Goal: Transaction & Acquisition: Purchase product/service

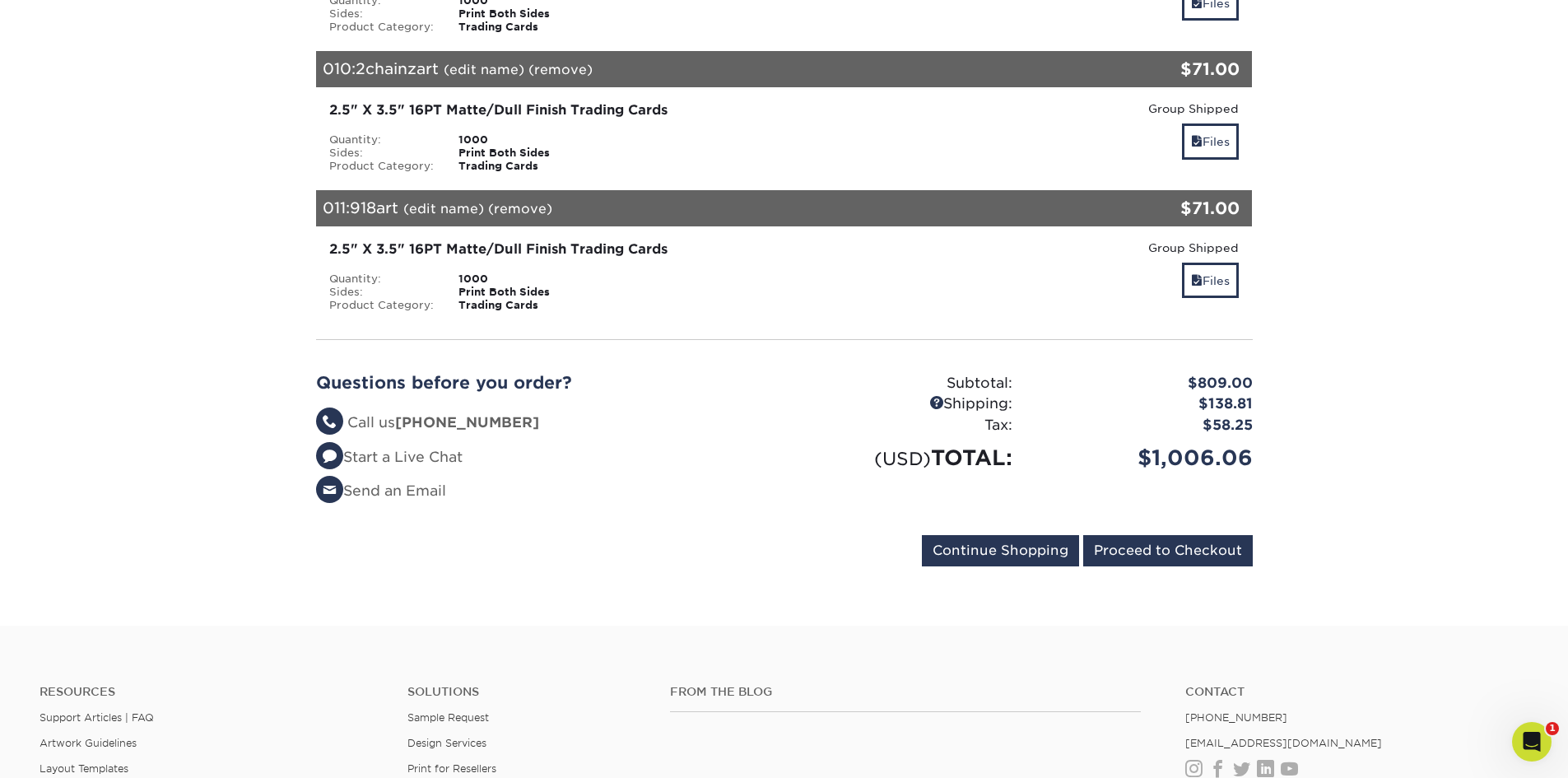
scroll to position [1521, 0]
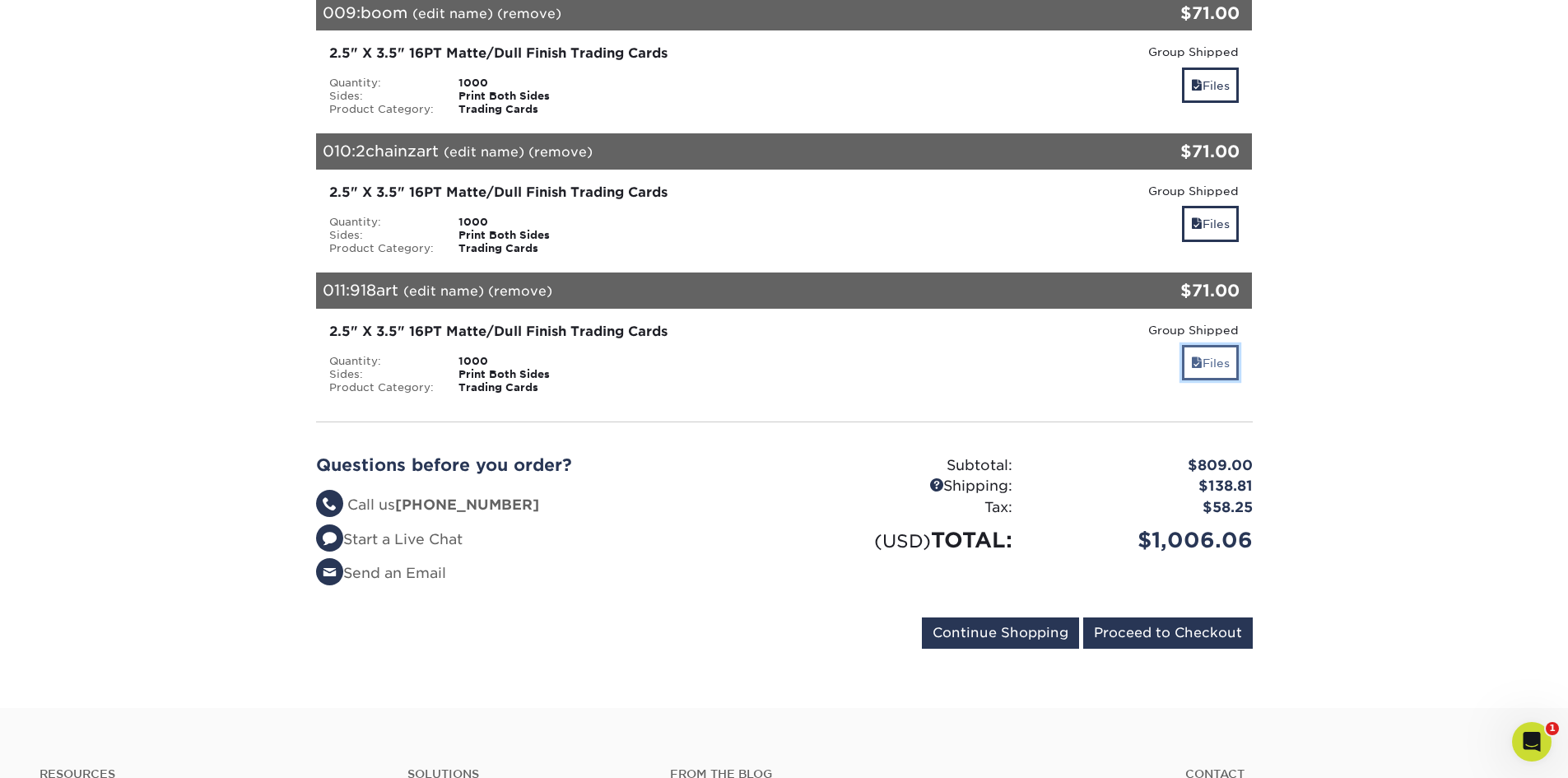
click at [1215, 366] on link "Files" at bounding box center [1210, 362] width 56 height 36
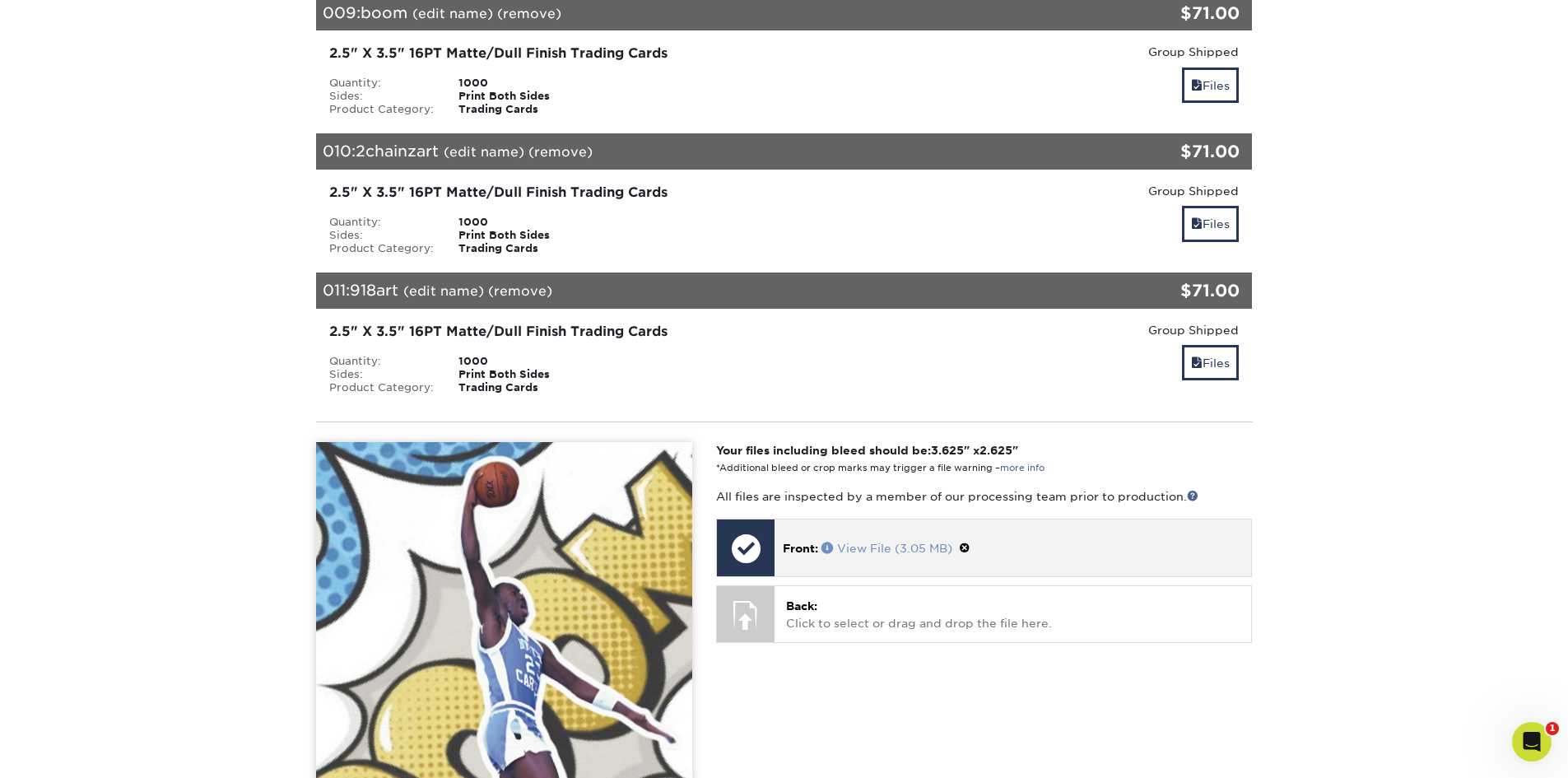
click at [909, 543] on link "View File (3.05 MB)" at bounding box center [886, 548] width 131 height 13
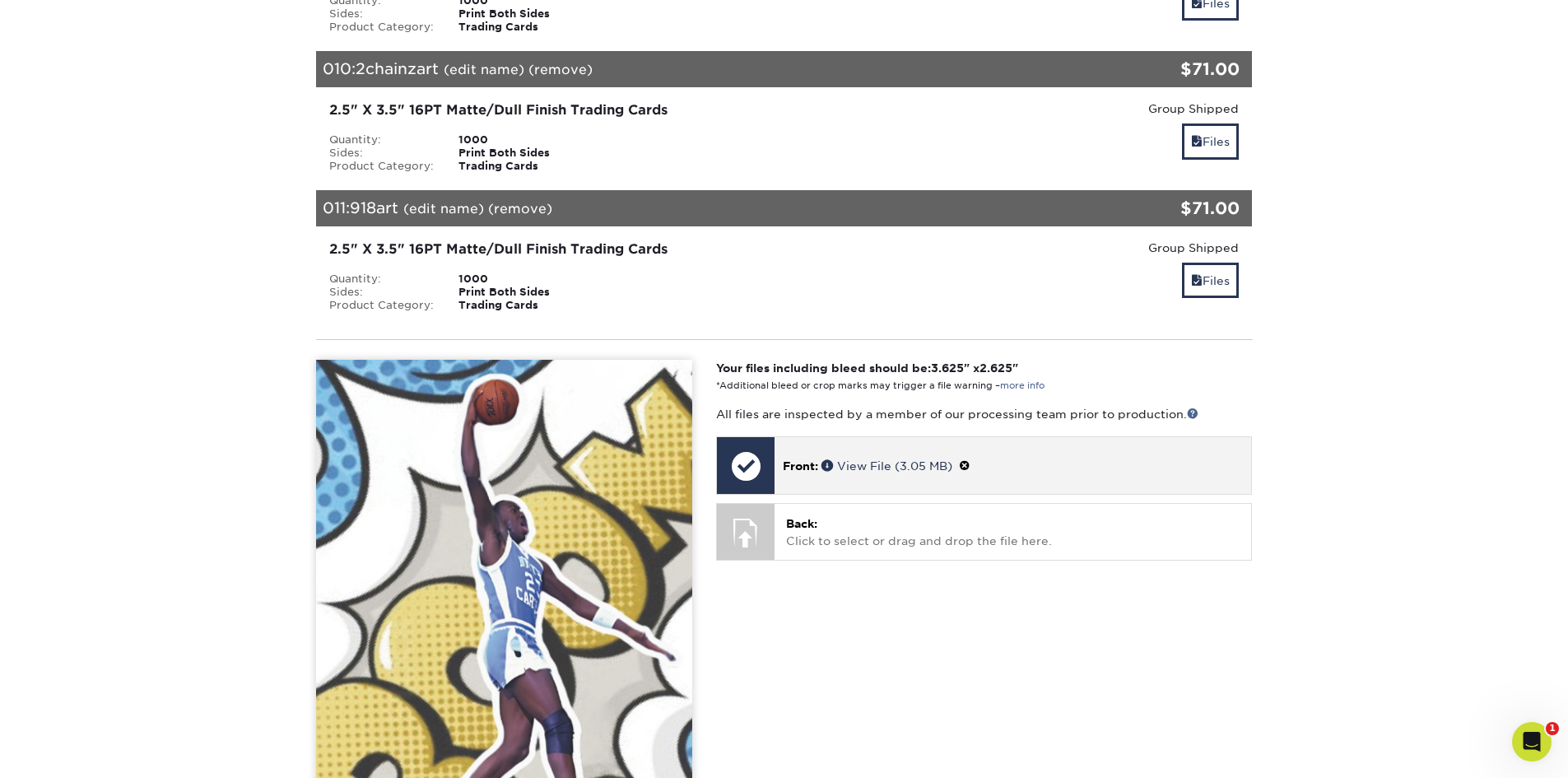
click at [970, 462] on span at bounding box center [964, 465] width 11 height 13
click at [803, 481] on link "Ok" at bounding box center [801, 483] width 36 height 25
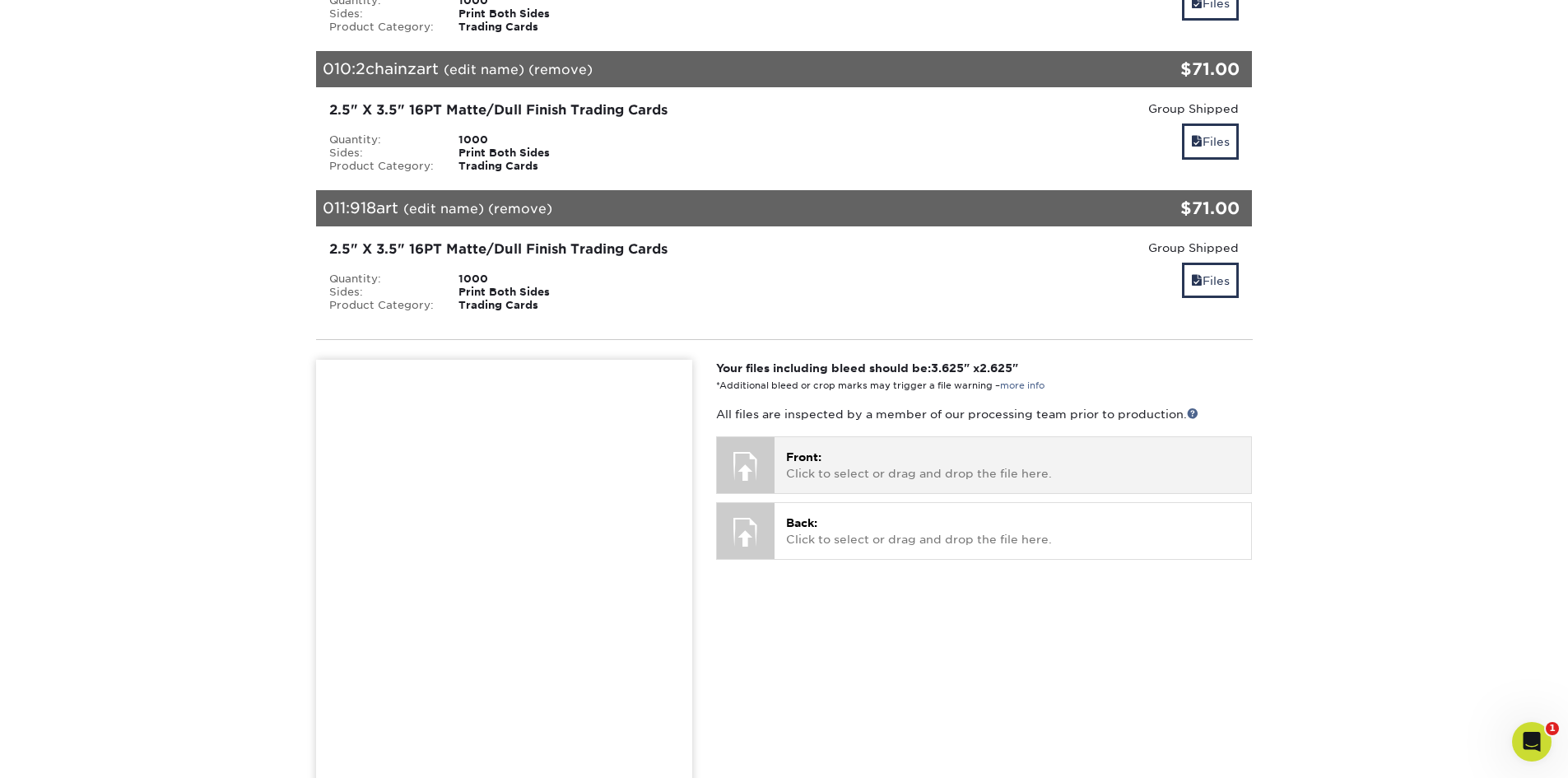
click at [963, 460] on p "Front: Click to select or drag and drop the file here." at bounding box center [1012, 465] width 453 height 34
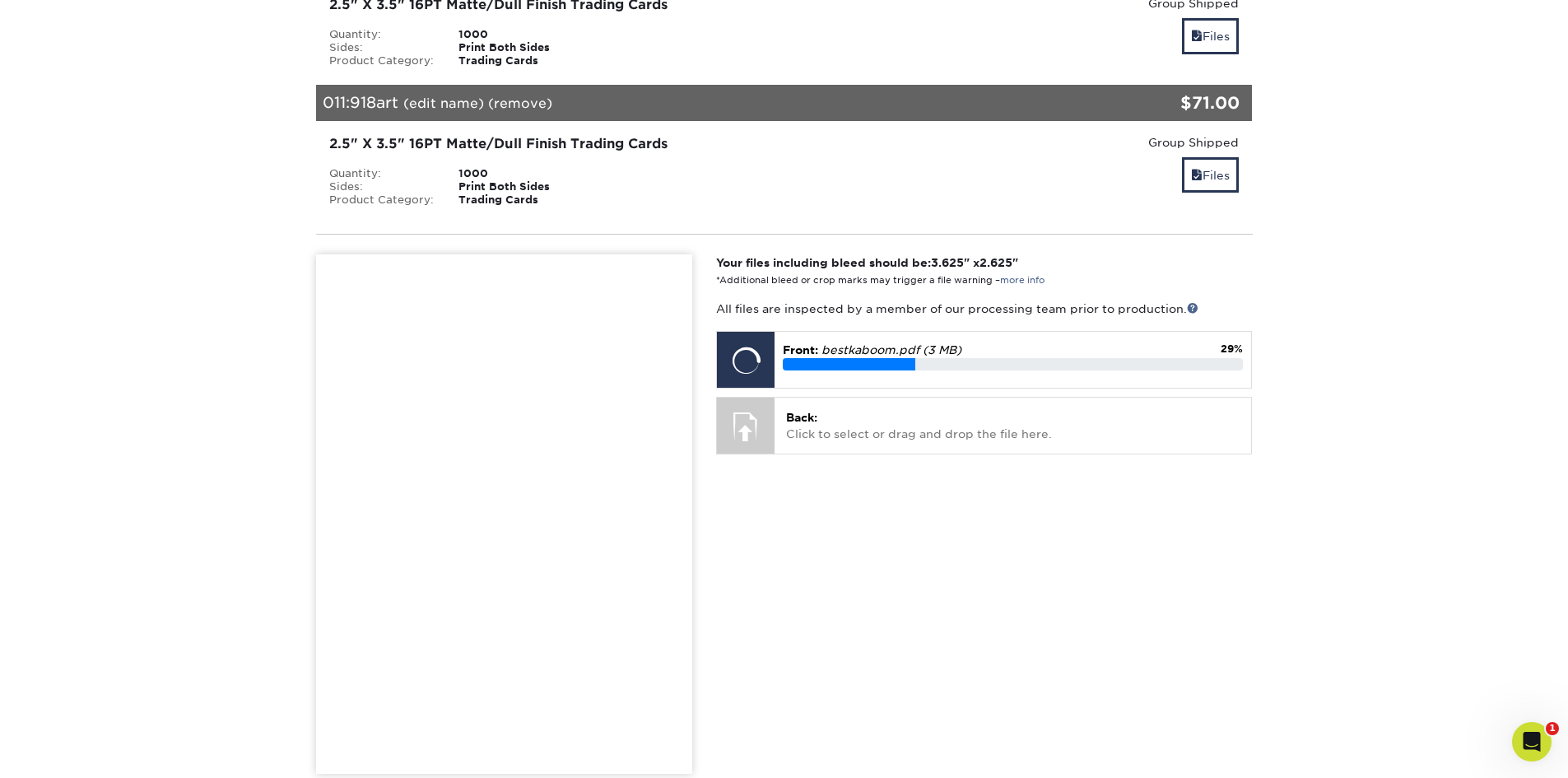
scroll to position [2015, 0]
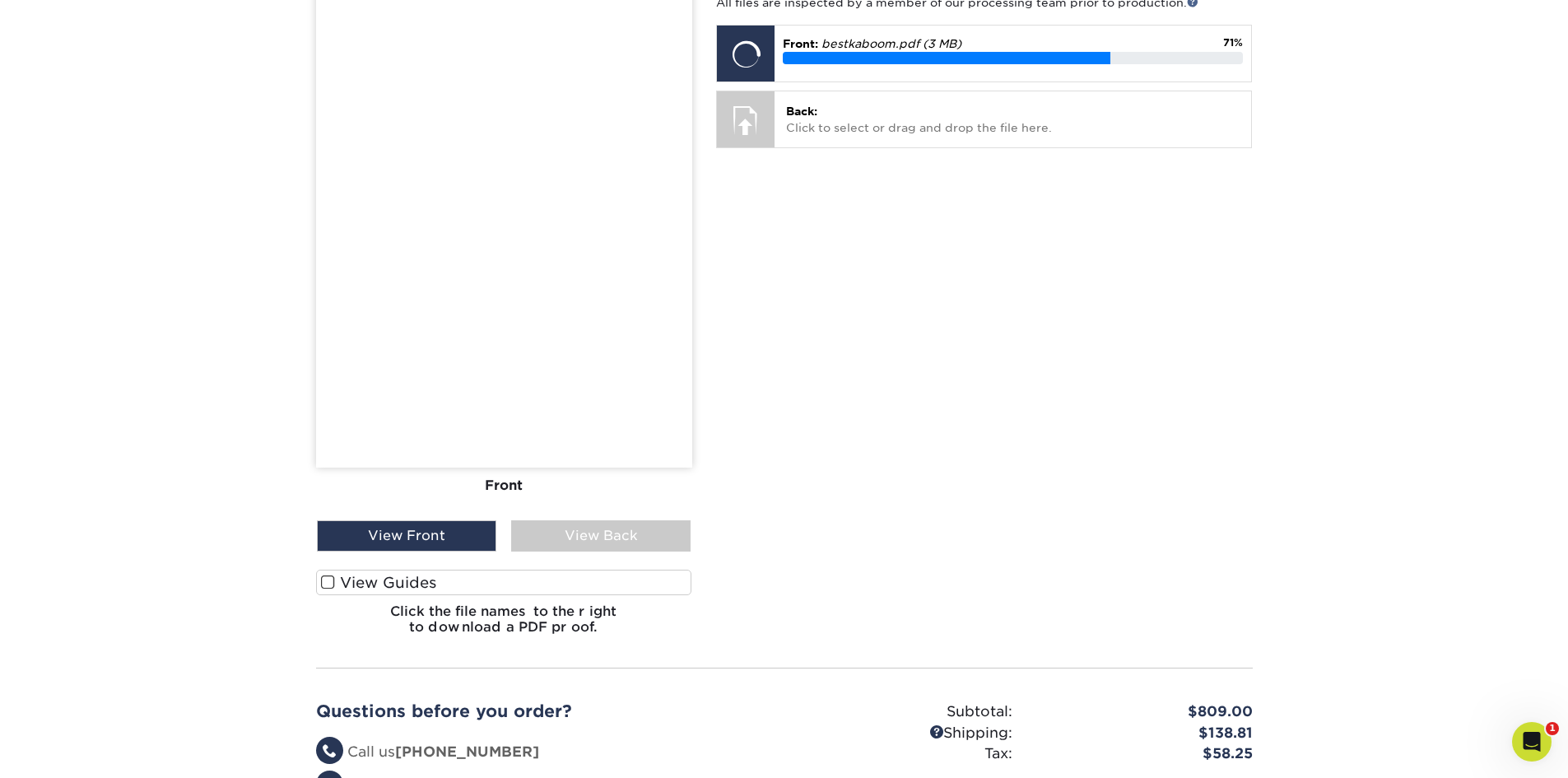
click at [327, 579] on span at bounding box center [328, 582] width 14 height 16
click at [0, 0] on input "View Guides" at bounding box center [0, 0] width 0 height 0
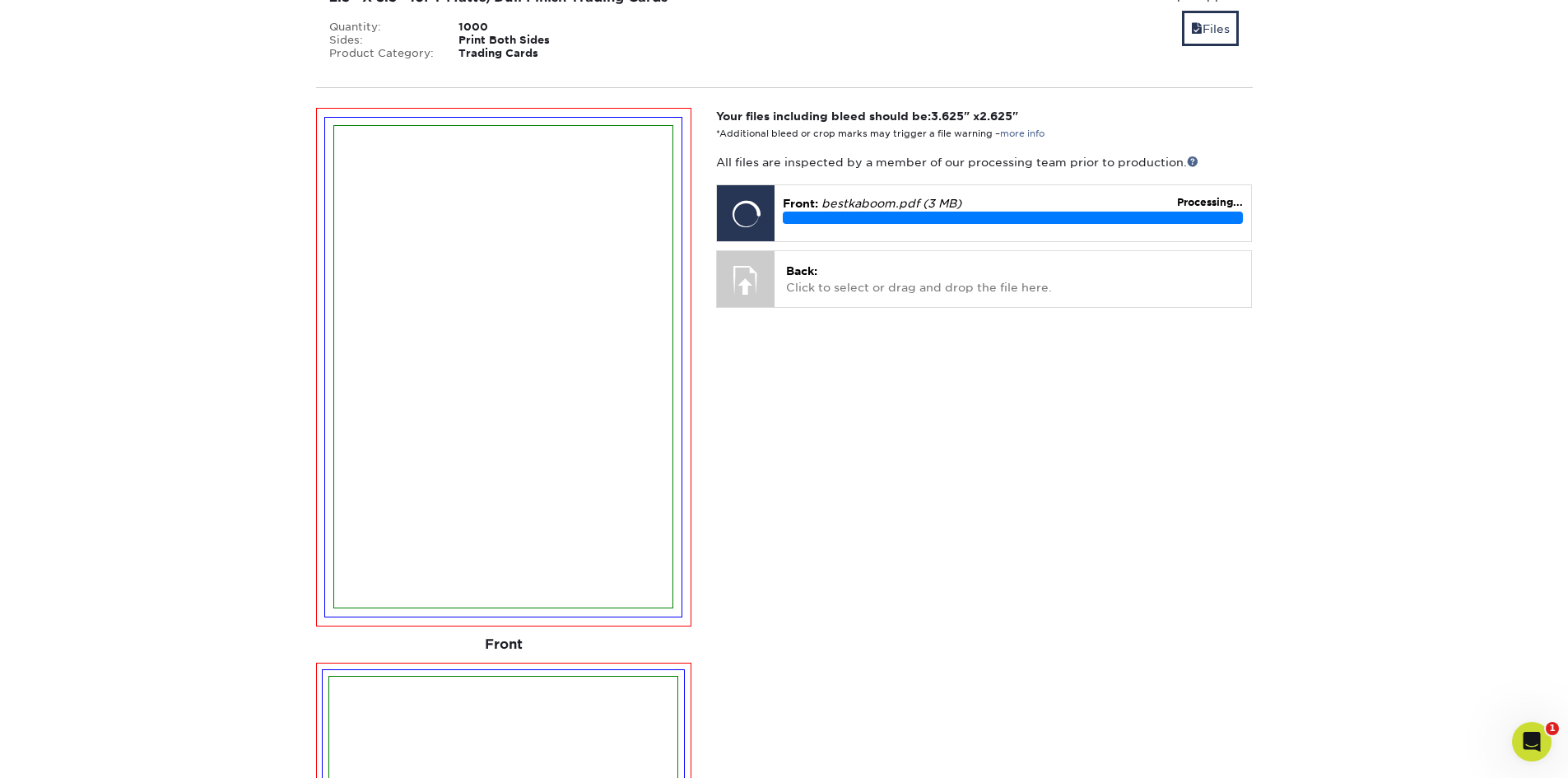
scroll to position [1843, 0]
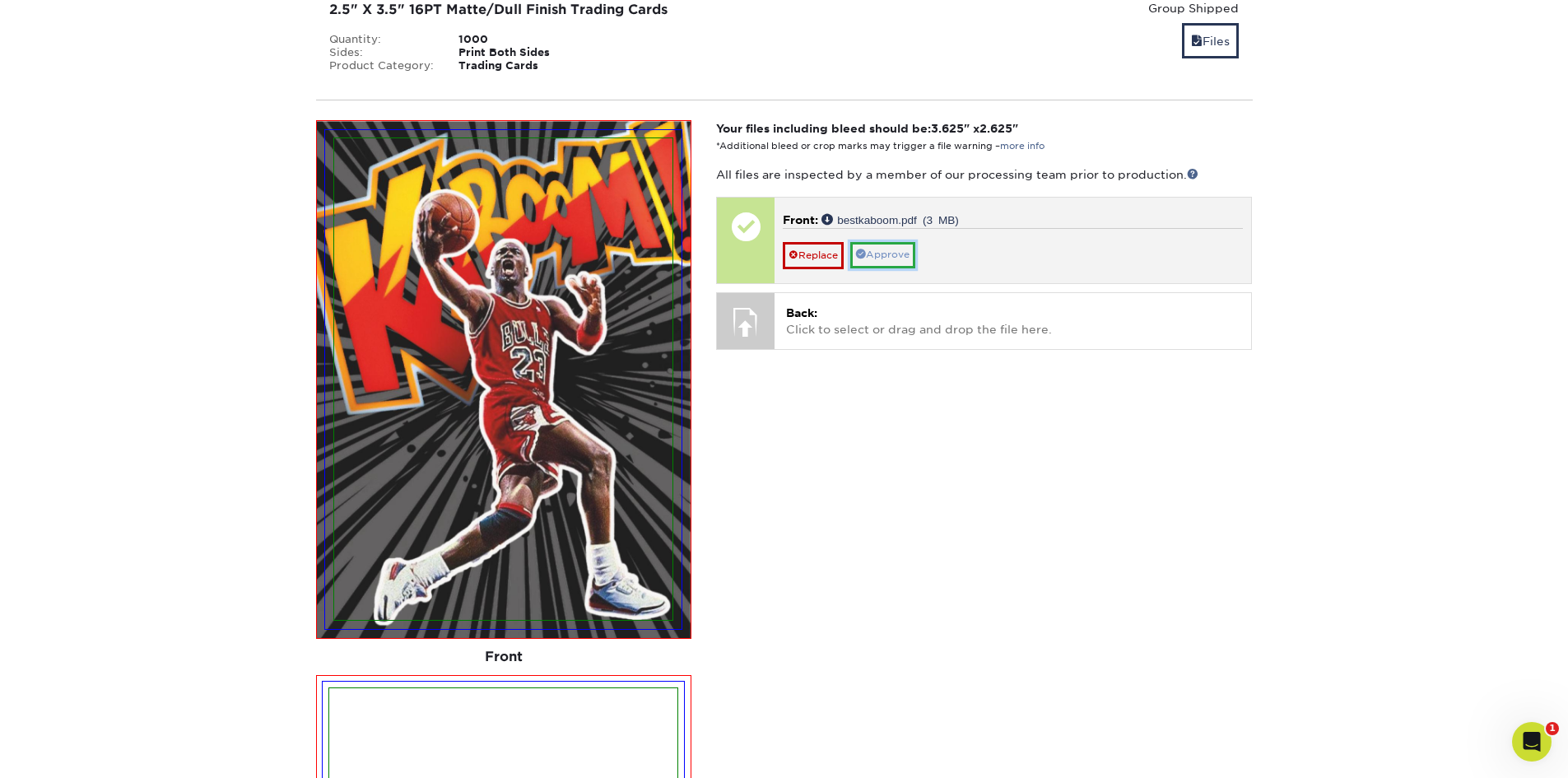
click at [911, 259] on link "Approve" at bounding box center [883, 254] width 65 height 25
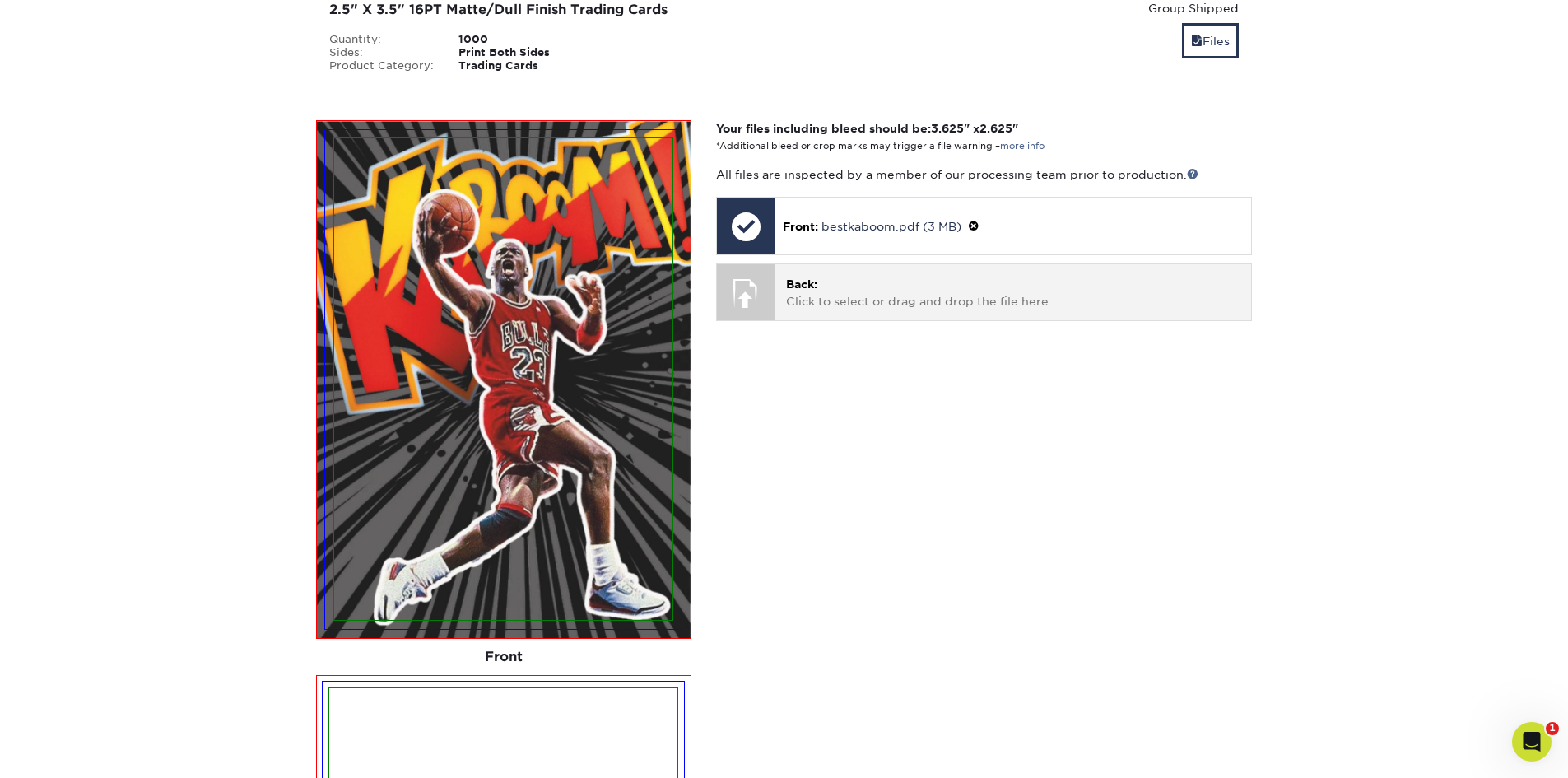
click at [881, 308] on p "Back: Click to select or drag and drop the file here." at bounding box center [1012, 293] width 453 height 34
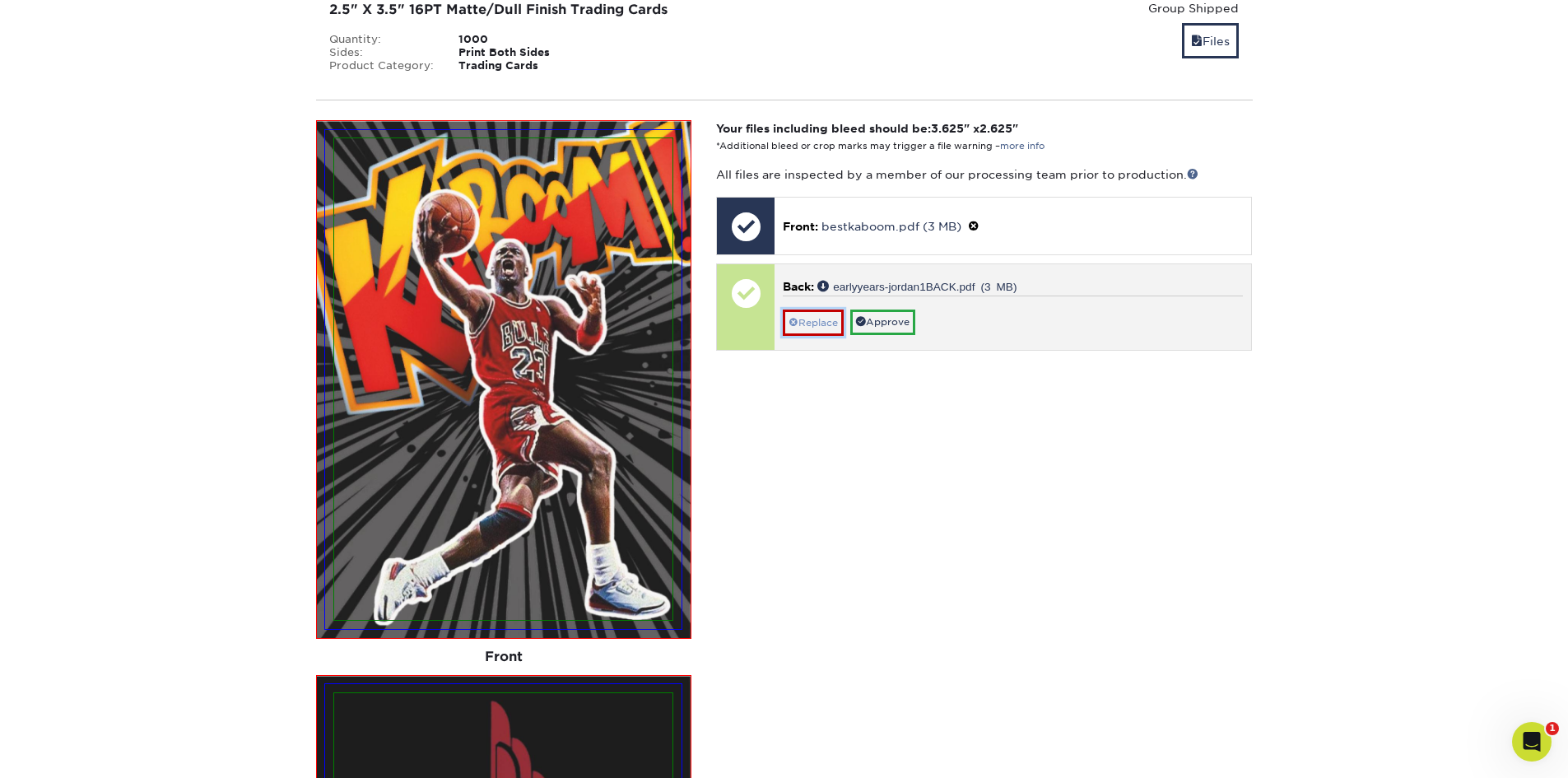
click at [811, 328] on link "Replace" at bounding box center [813, 323] width 61 height 26
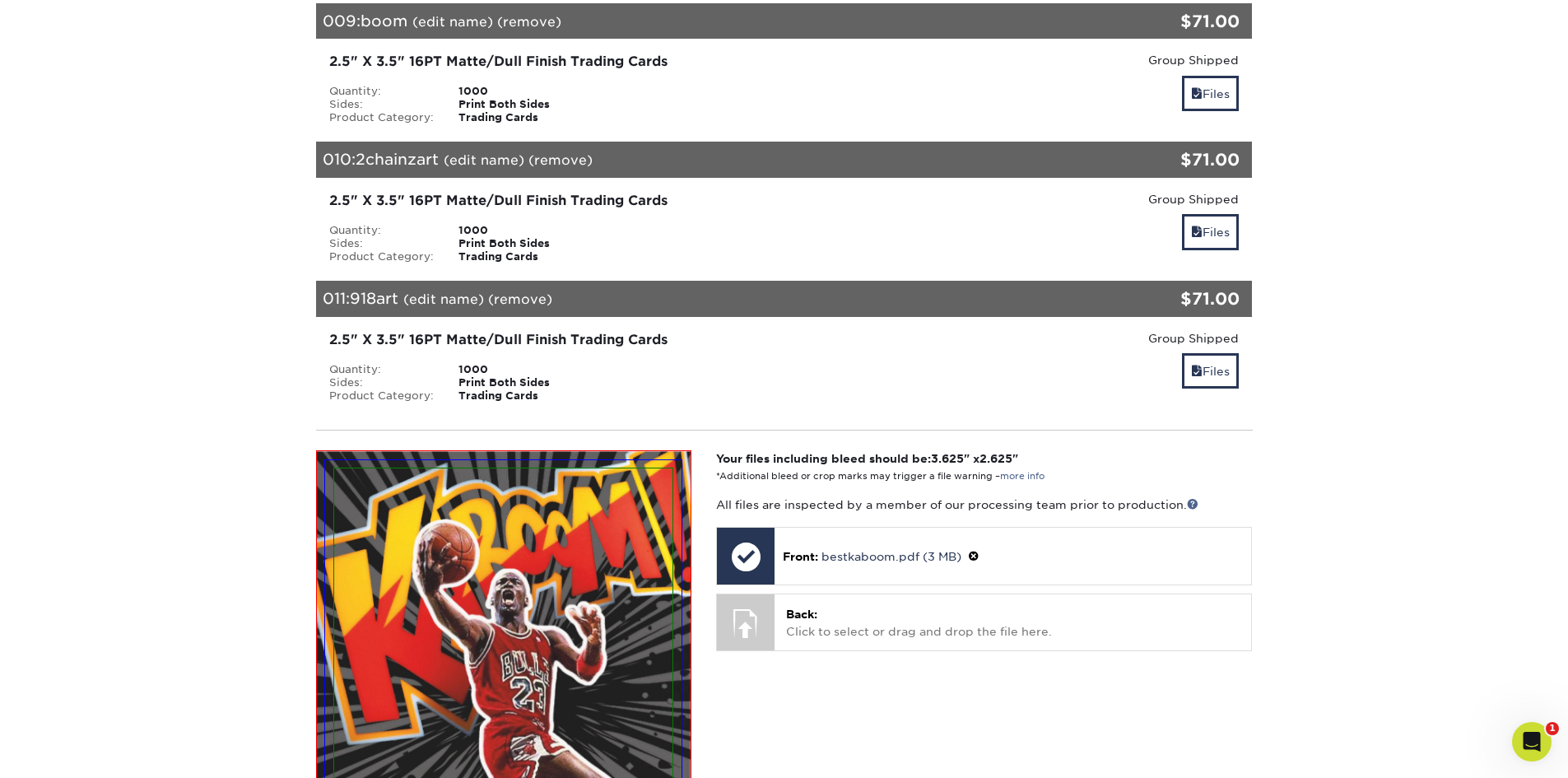
scroll to position [1761, 0]
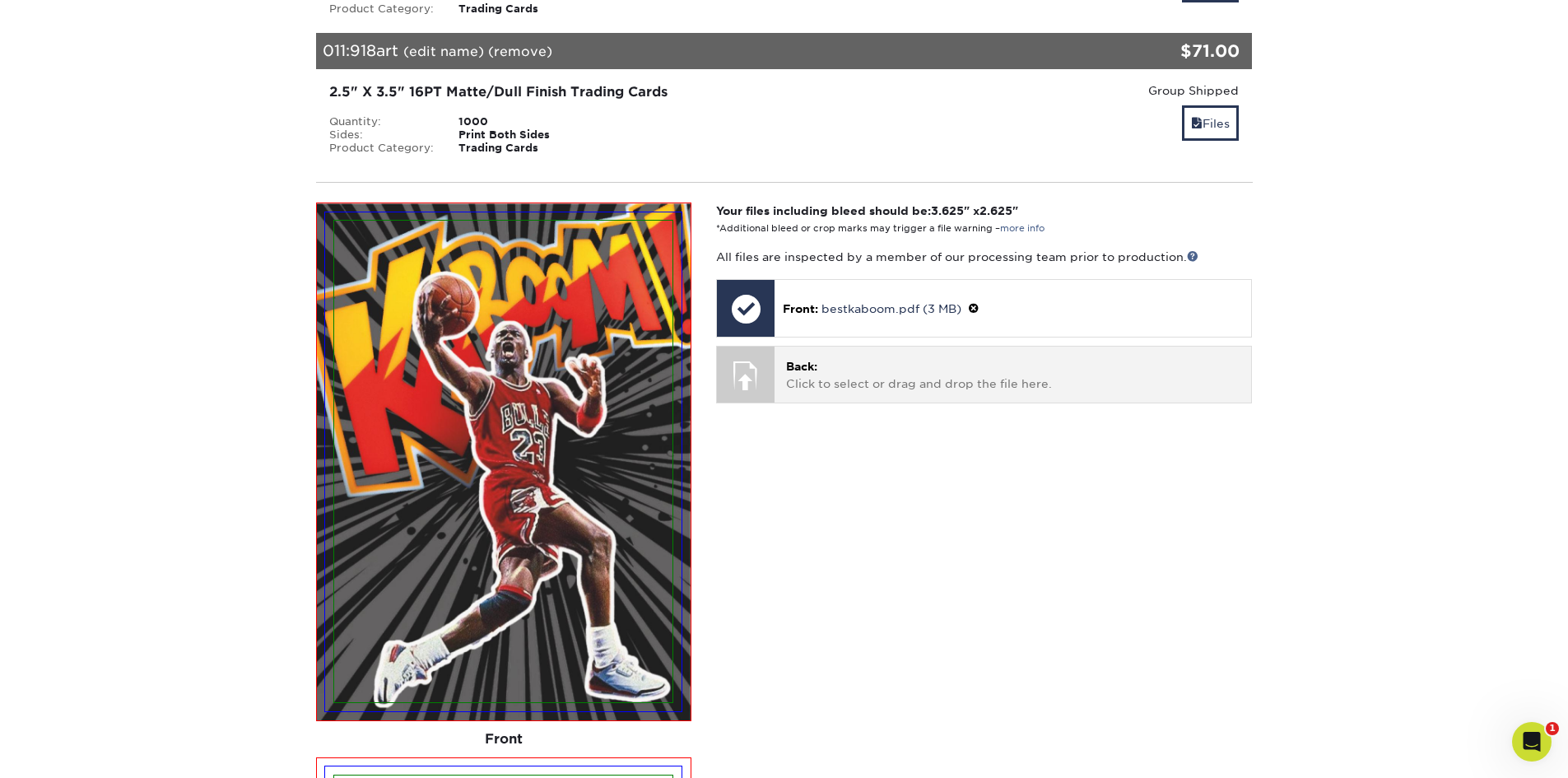
click at [920, 374] on p "Back: Click to select or drag and drop the file here." at bounding box center [1012, 374] width 453 height 34
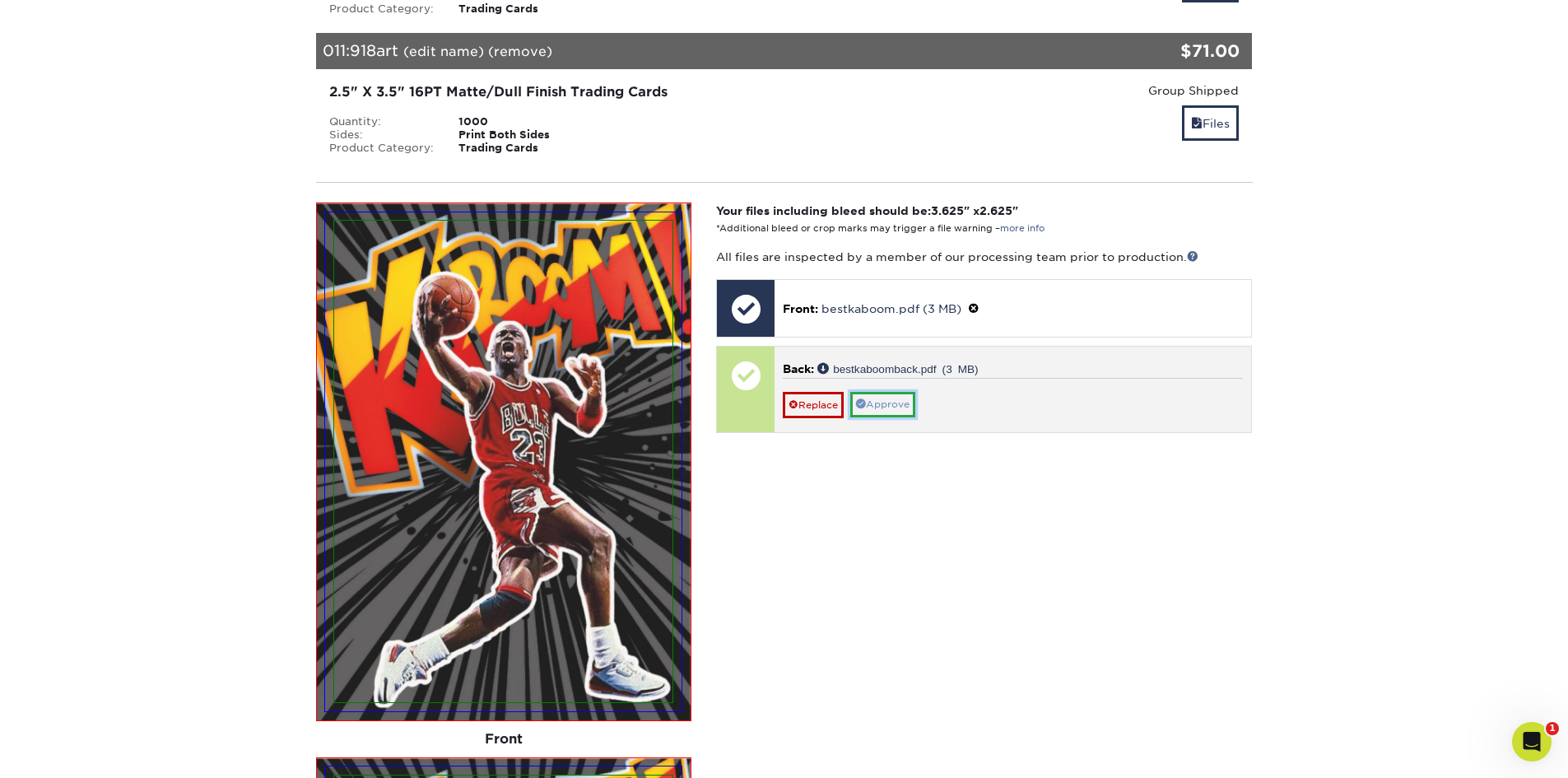
click at [895, 413] on link "Approve" at bounding box center [883, 404] width 65 height 25
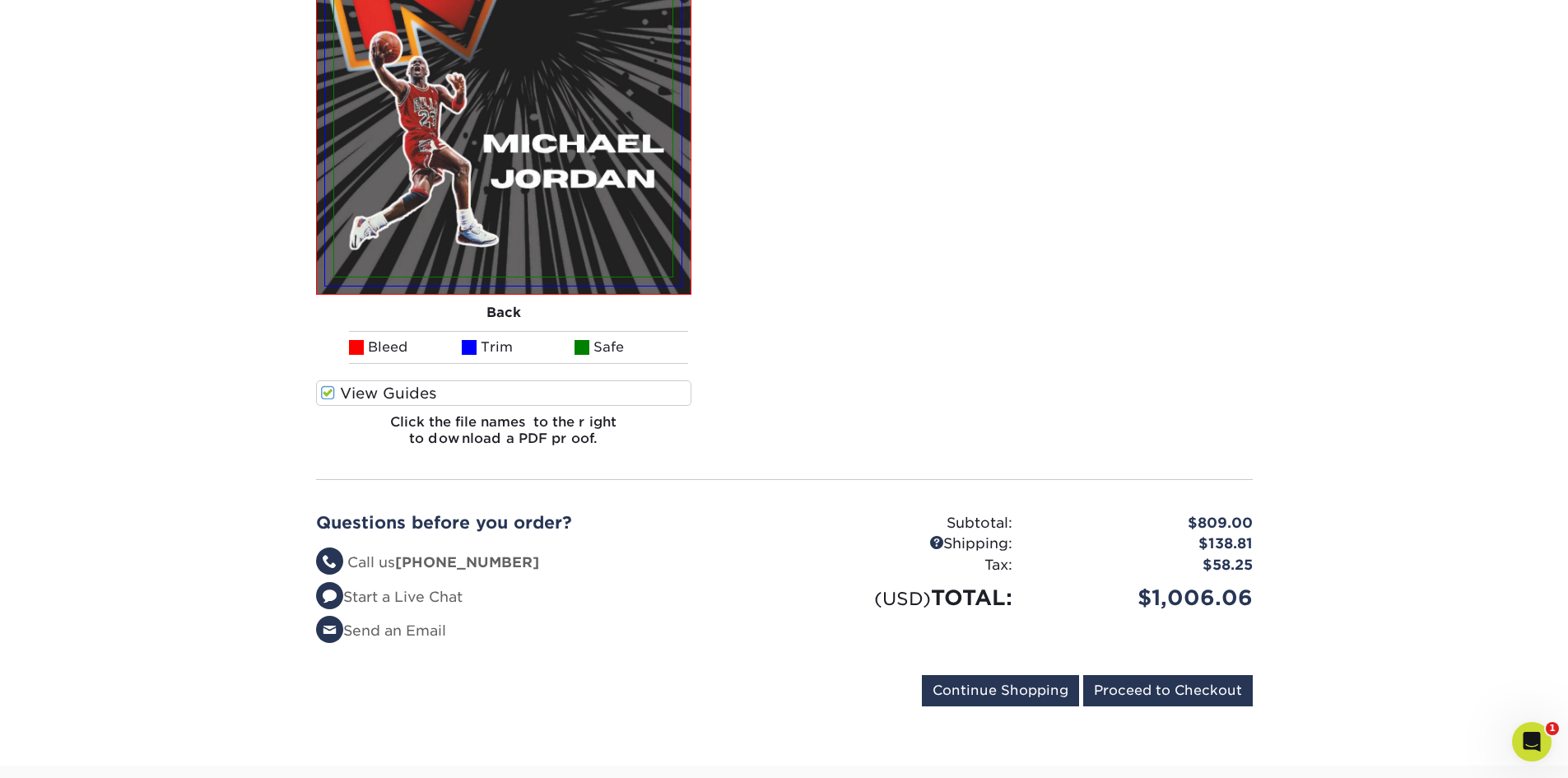
scroll to position [2913, 0]
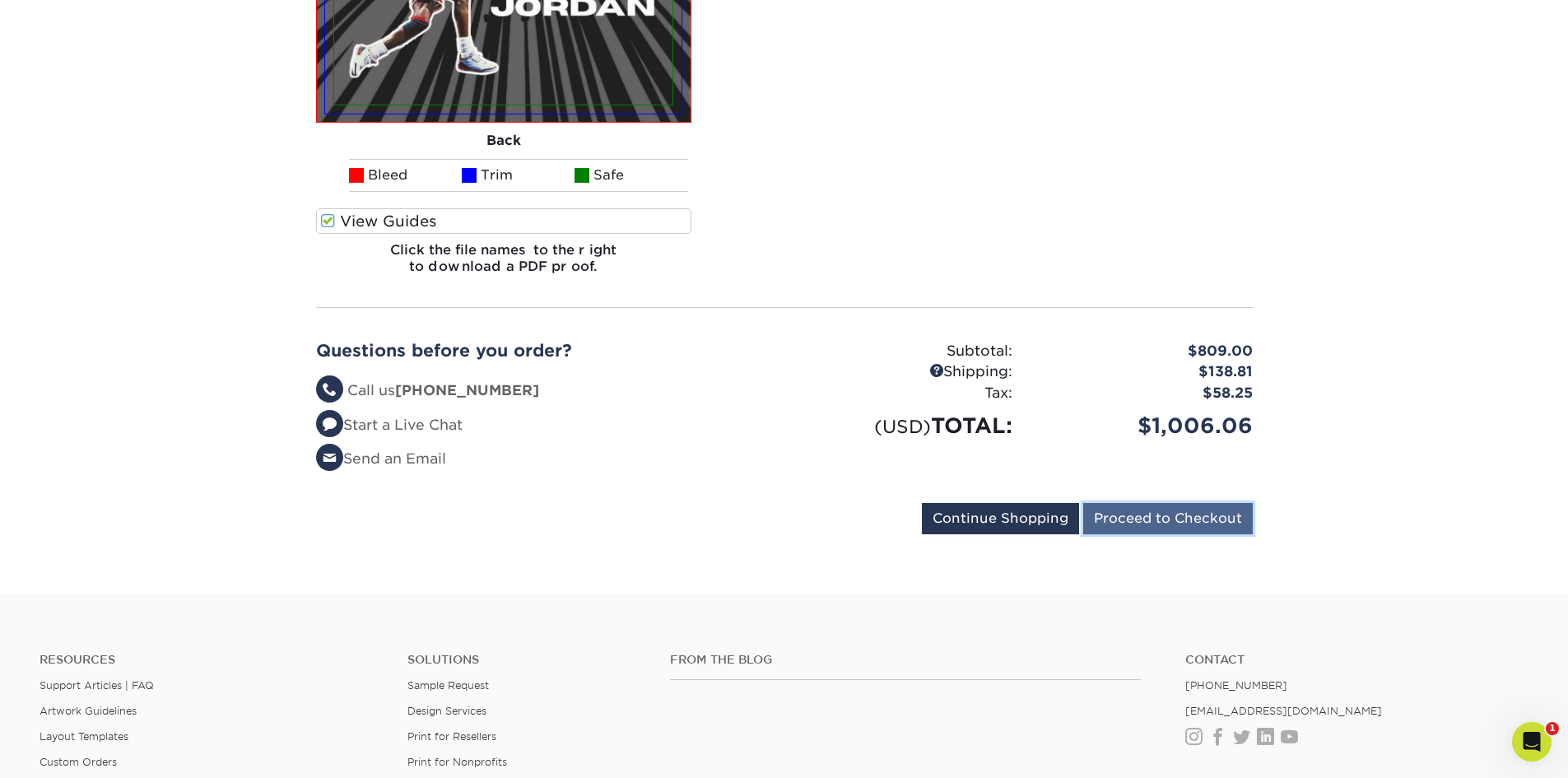
click at [1162, 517] on input "Proceed to Checkout" at bounding box center [1168, 518] width 170 height 31
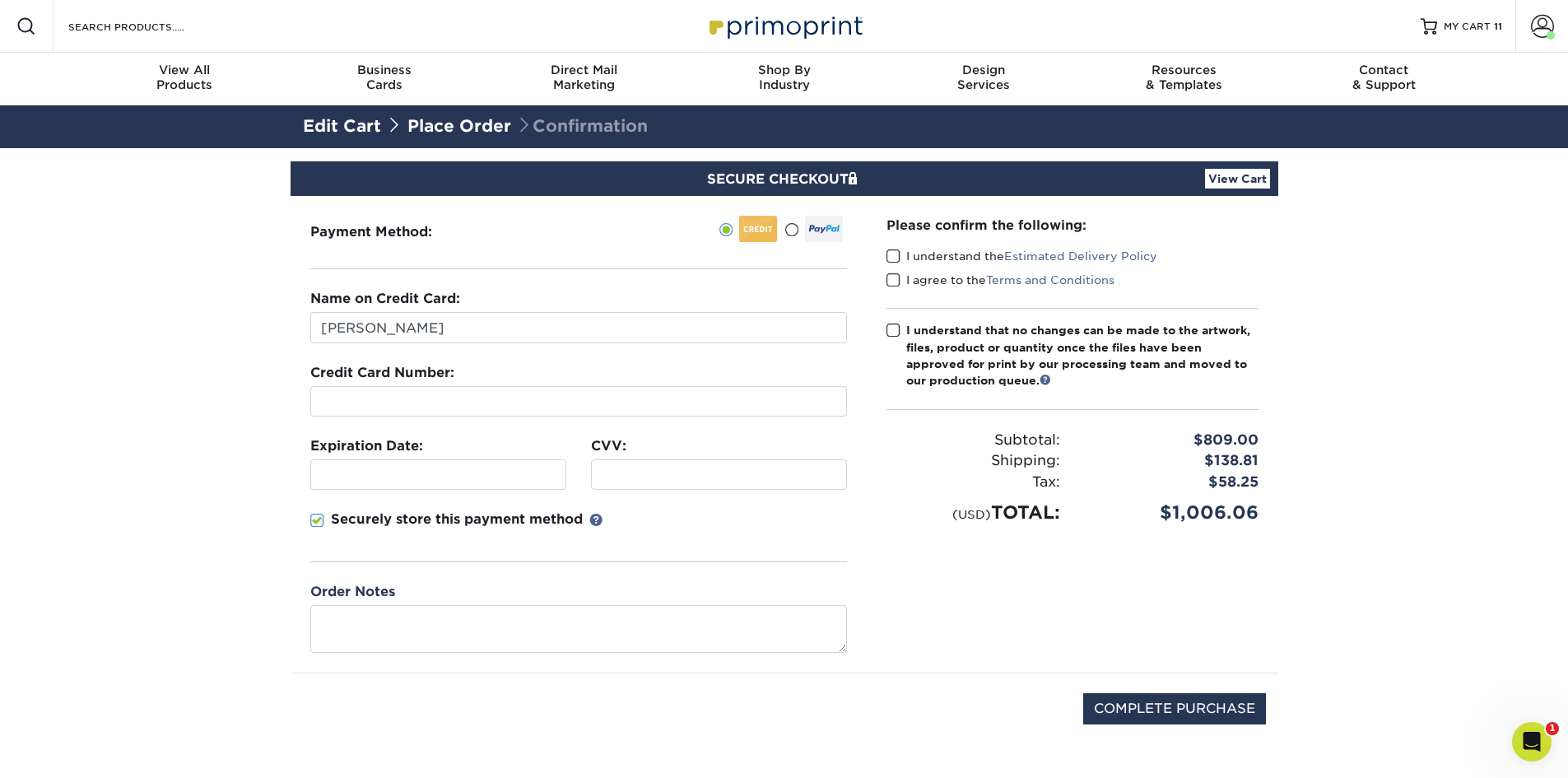
click at [795, 228] on span at bounding box center [792, 230] width 14 height 16
click at [0, 0] on input "radio" at bounding box center [0, 0] width 0 height 0
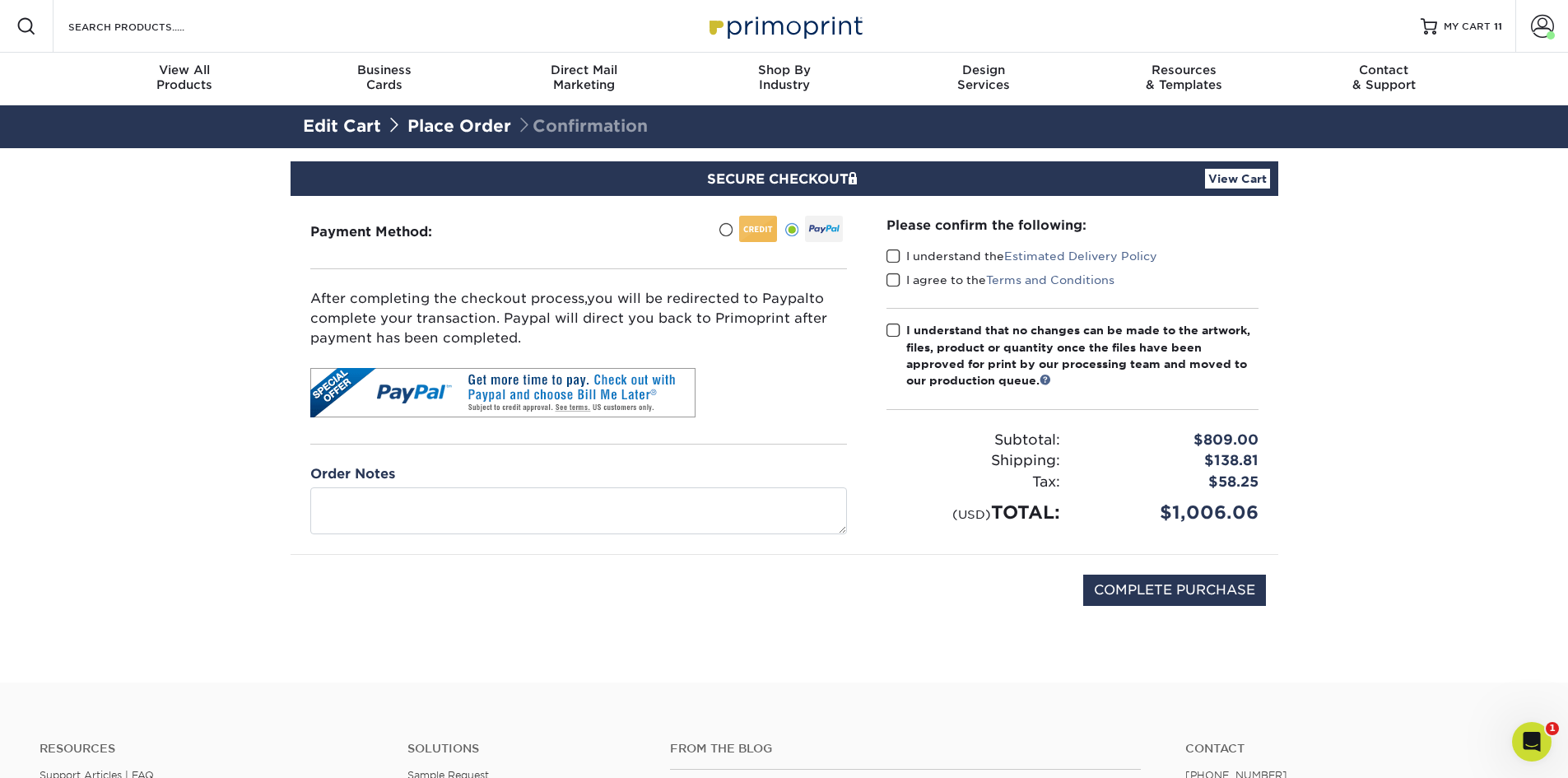
click at [892, 251] on span at bounding box center [893, 256] width 14 height 16
click at [0, 0] on input "I understand the Estimated Delivery Policy" at bounding box center [0, 0] width 0 height 0
click at [892, 282] on span at bounding box center [893, 280] width 14 height 16
click at [0, 0] on input "I agree to the Terms and Conditions" at bounding box center [0, 0] width 0 height 0
click at [892, 330] on span at bounding box center [893, 330] width 14 height 16
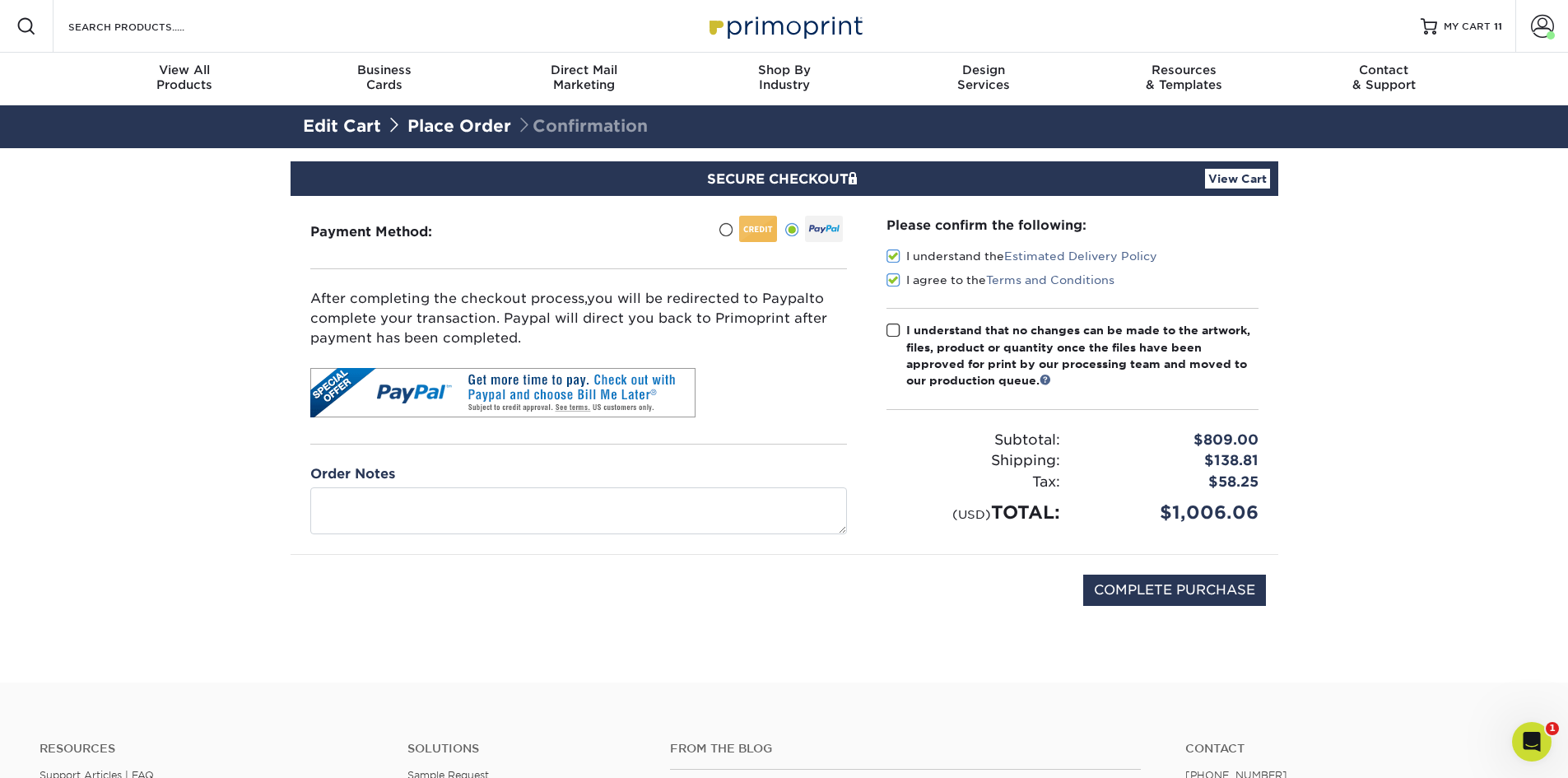
click at [0, 0] on input "I understand that no changes can be made to the artwork, files, product or quan…" at bounding box center [0, 0] width 0 height 0
click at [1236, 182] on link "View Cart" at bounding box center [1237, 178] width 65 height 20
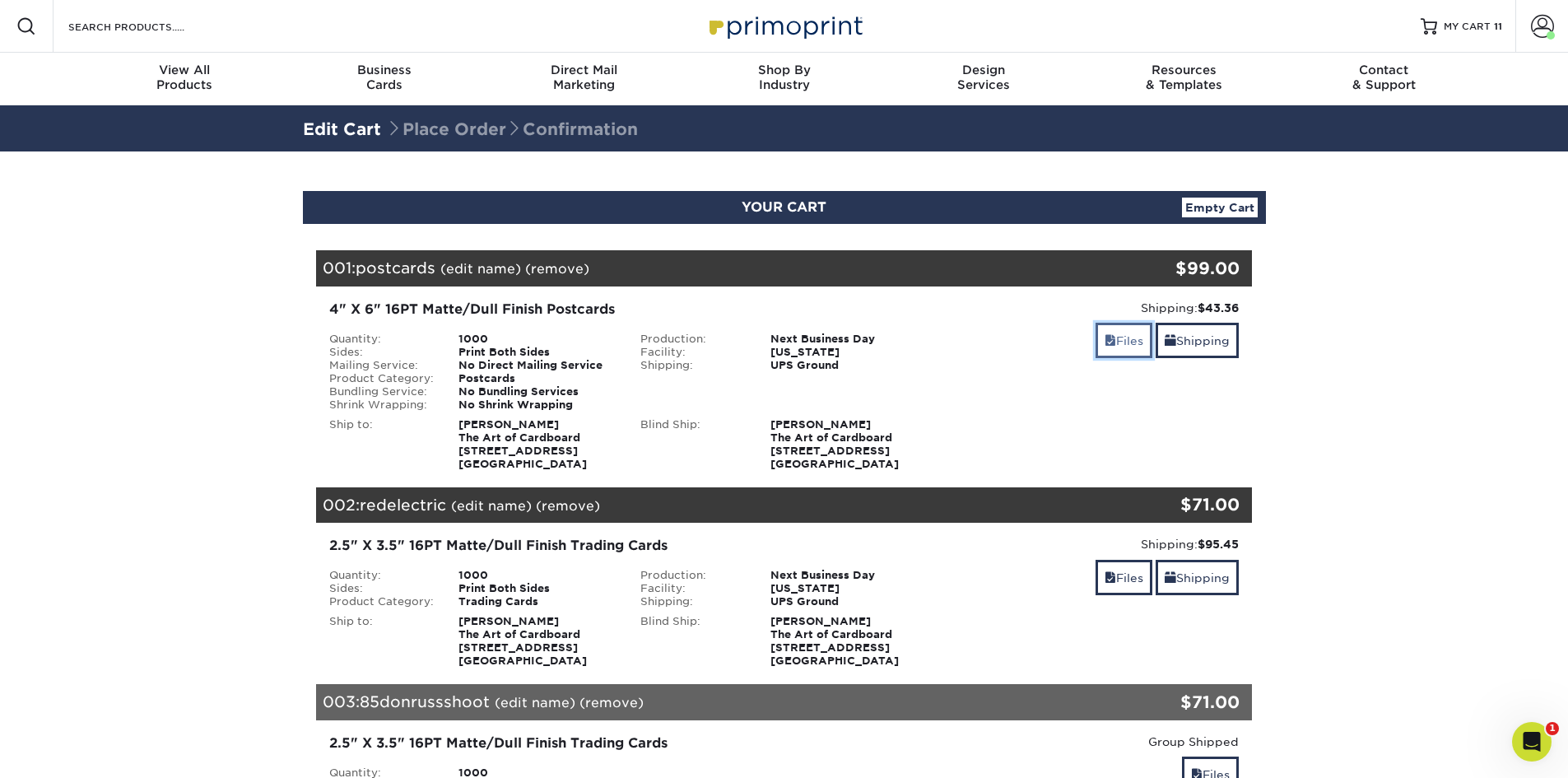
click at [1119, 341] on link "Files" at bounding box center [1124, 341] width 56 height 36
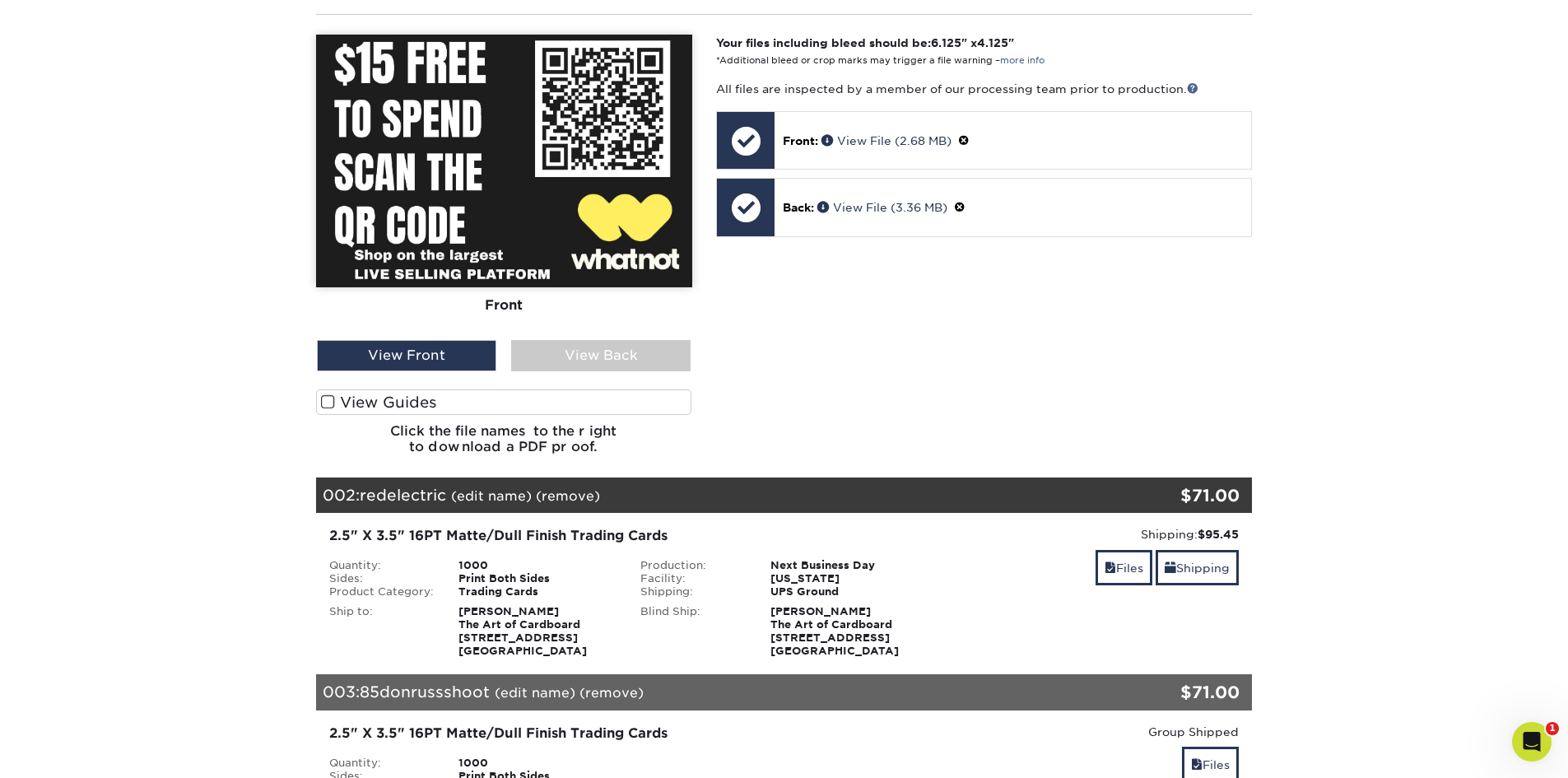
scroll to position [494, 0]
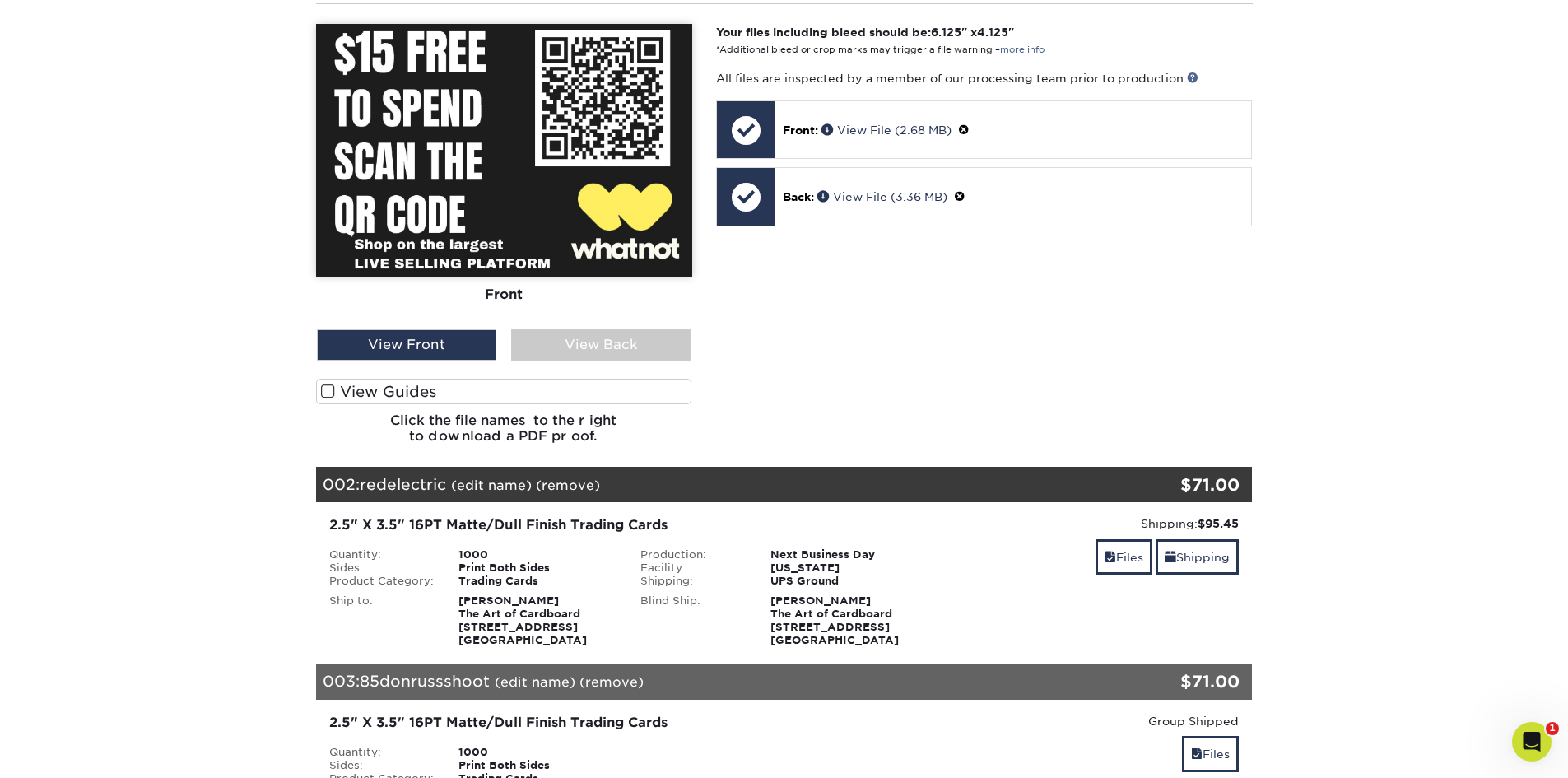
click at [328, 389] on span at bounding box center [328, 391] width 14 height 16
click at [0, 0] on input "View Guides" at bounding box center [0, 0] width 0 height 0
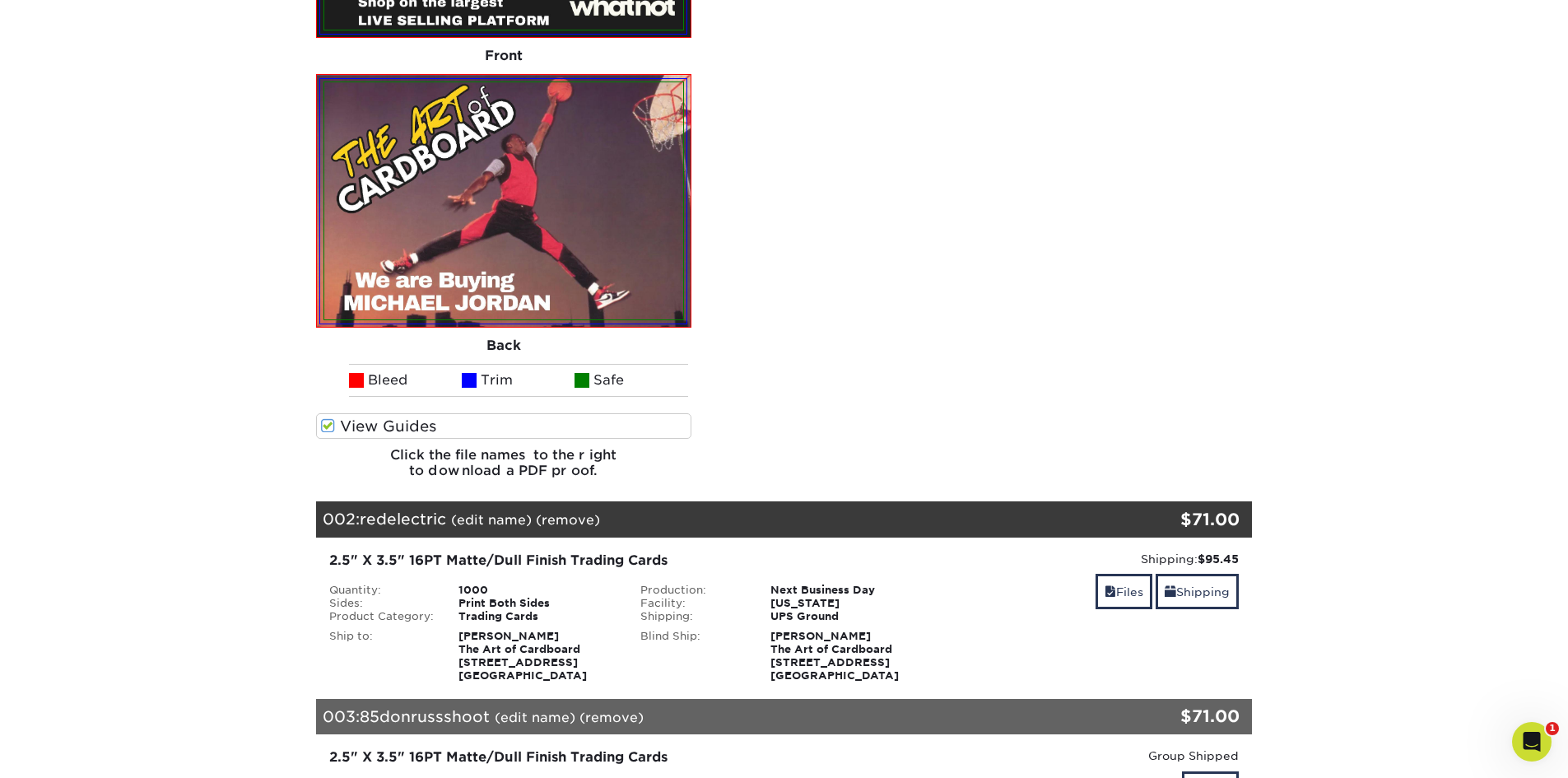
scroll to position [987, 0]
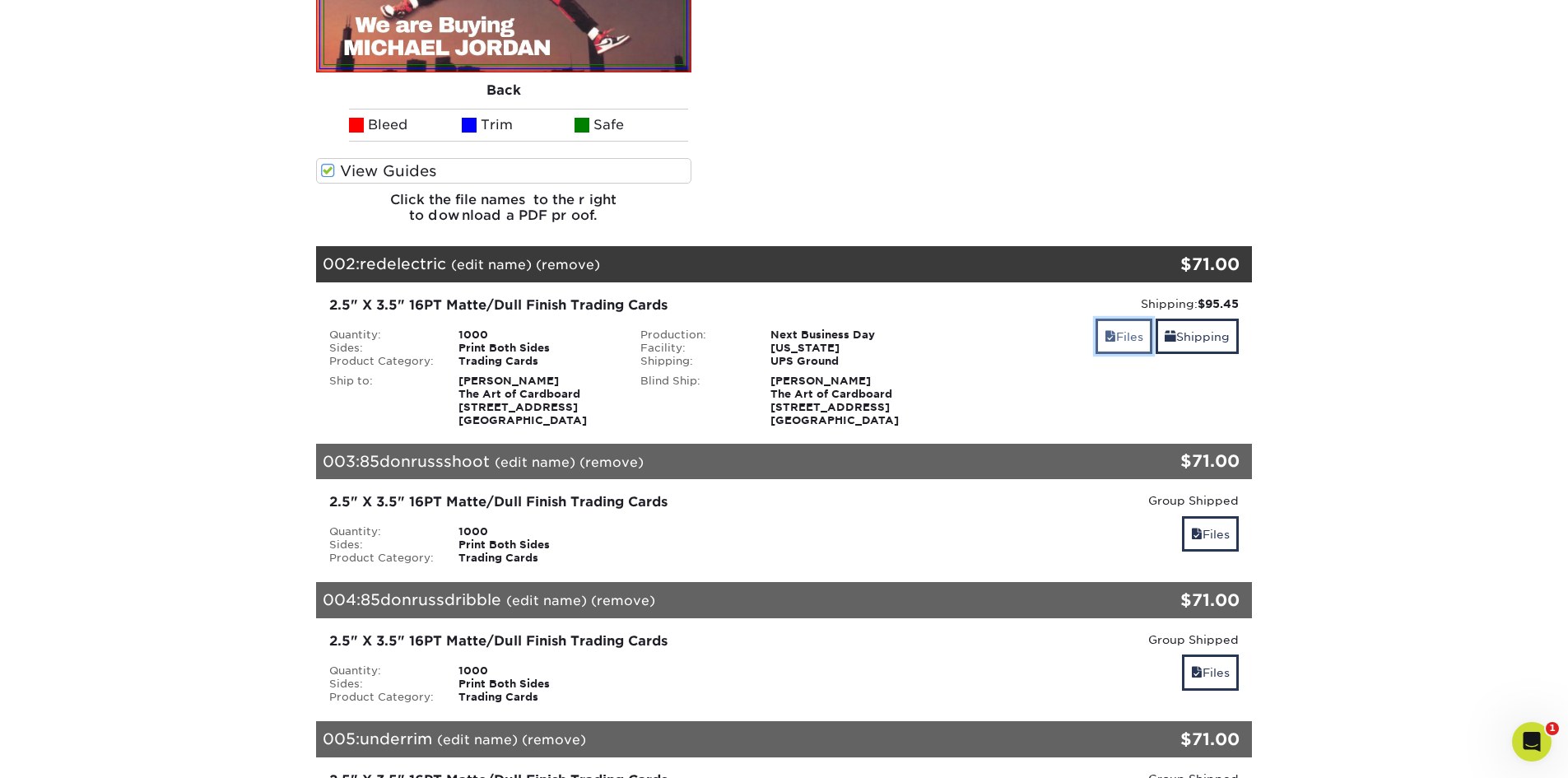
click at [1114, 343] on link "Files" at bounding box center [1124, 336] width 56 height 36
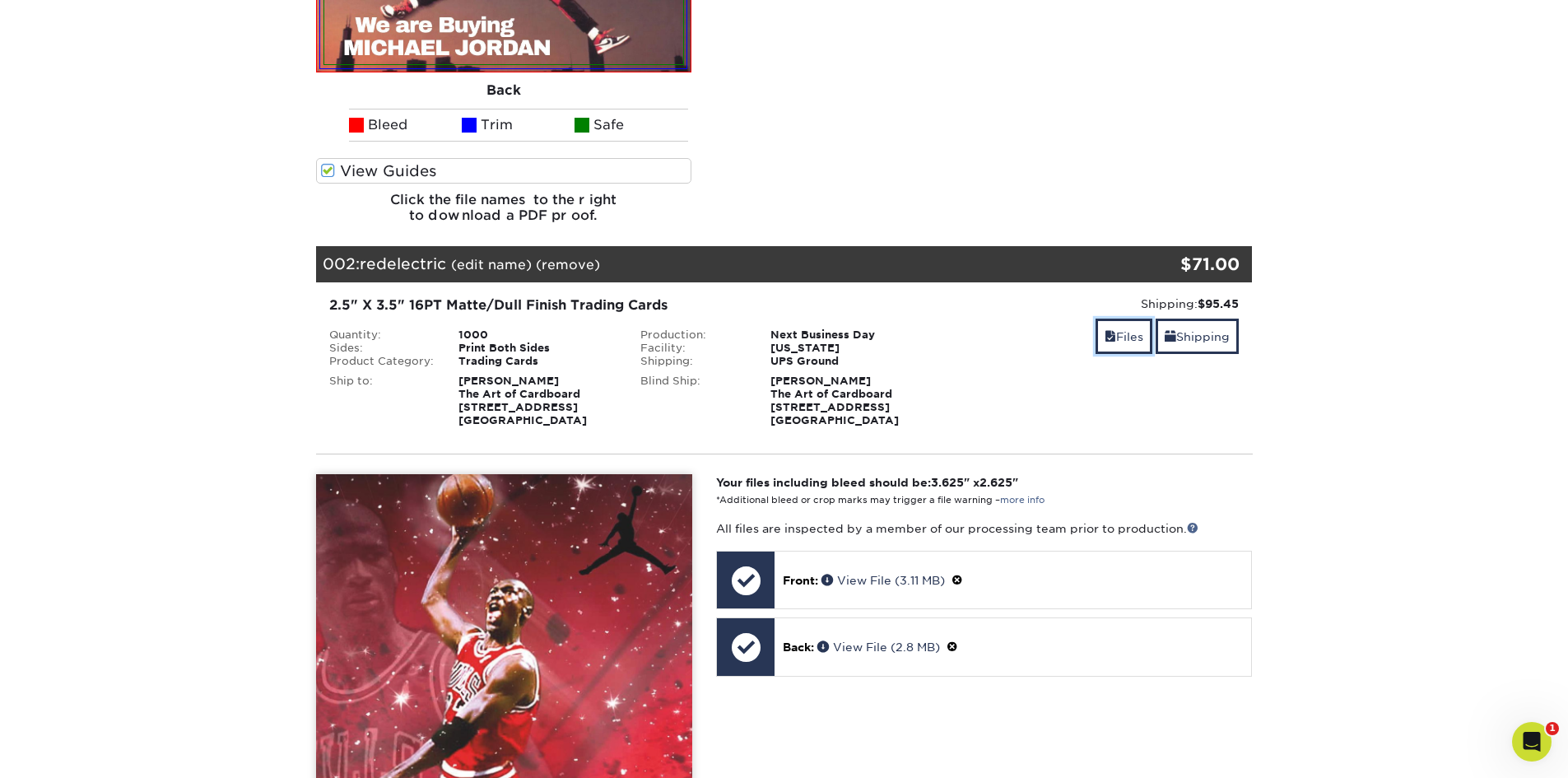
scroll to position [1398, 0]
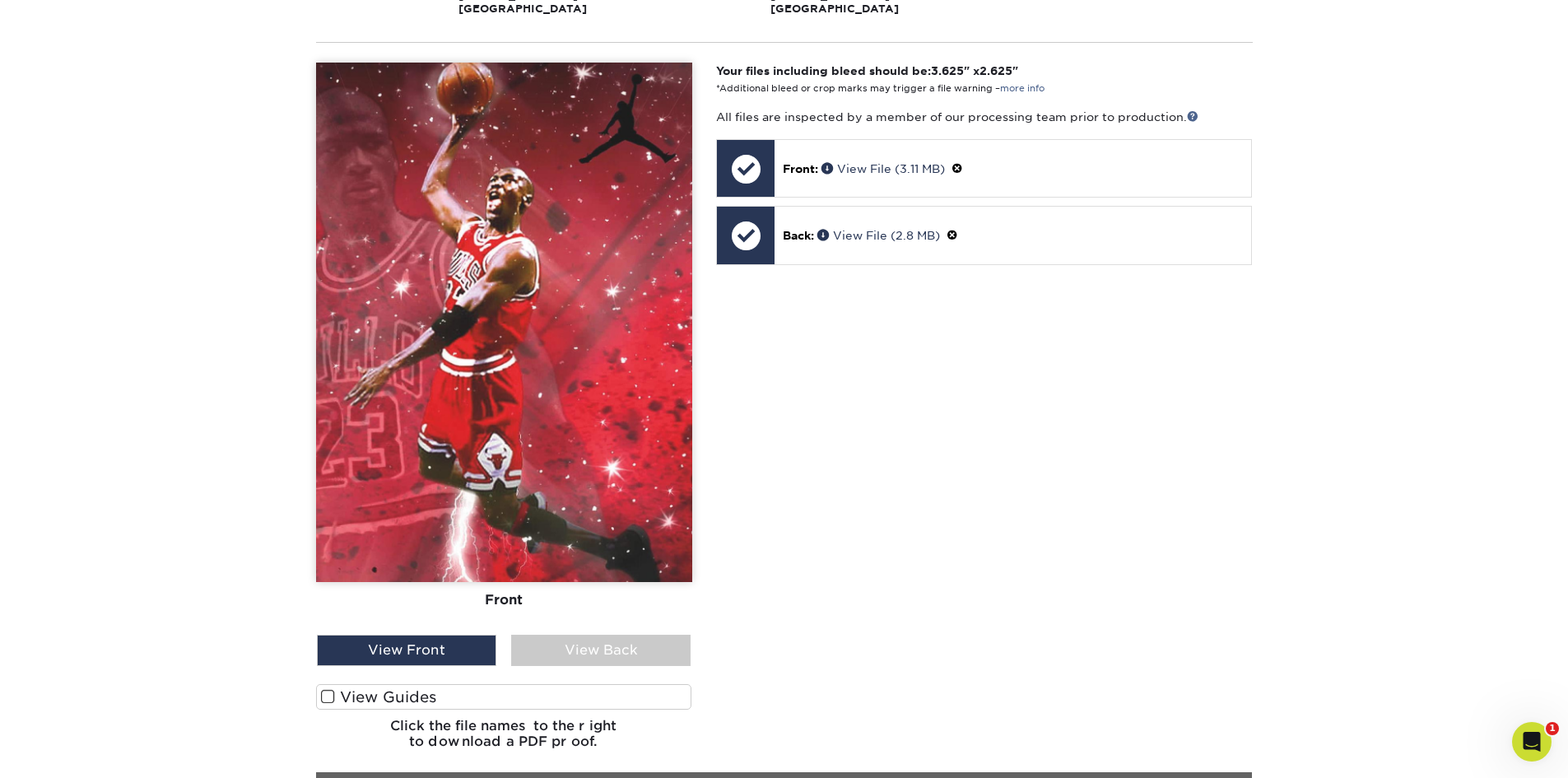
click at [330, 695] on span at bounding box center [328, 696] width 14 height 16
click at [0, 0] on input "View Guides" at bounding box center [0, 0] width 0 height 0
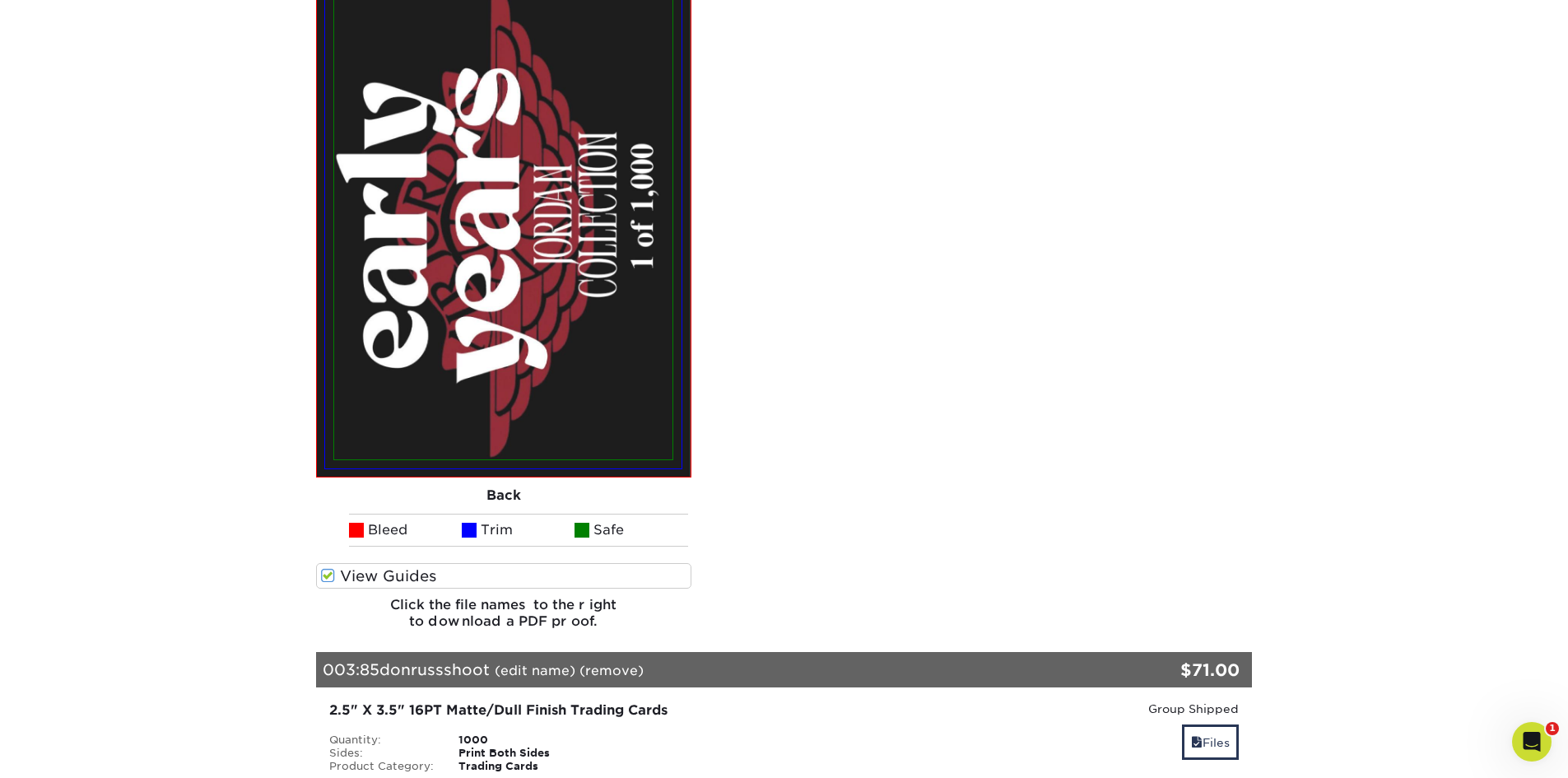
scroll to position [2468, 0]
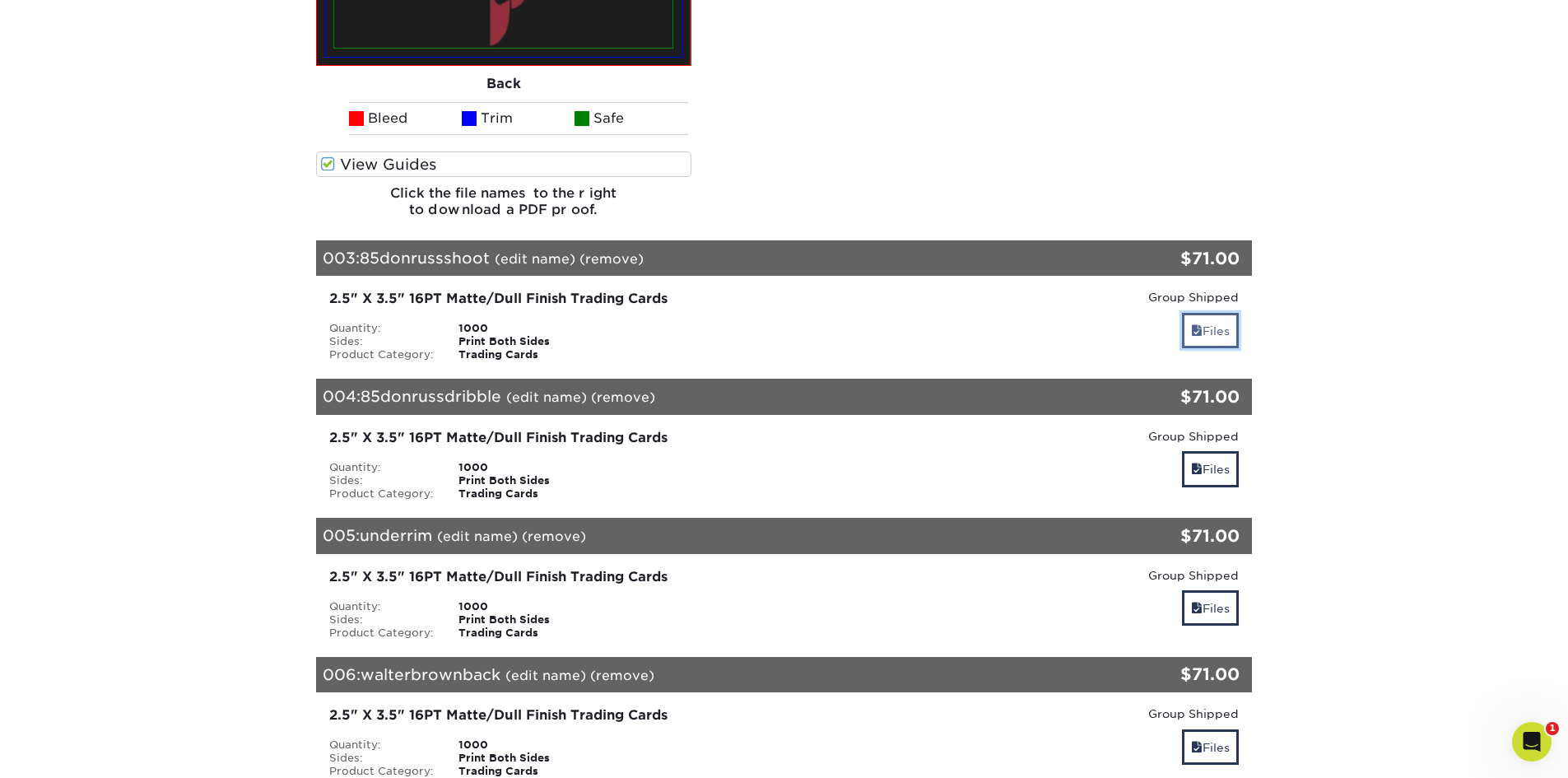
click at [1207, 337] on link "Files" at bounding box center [1210, 330] width 56 height 36
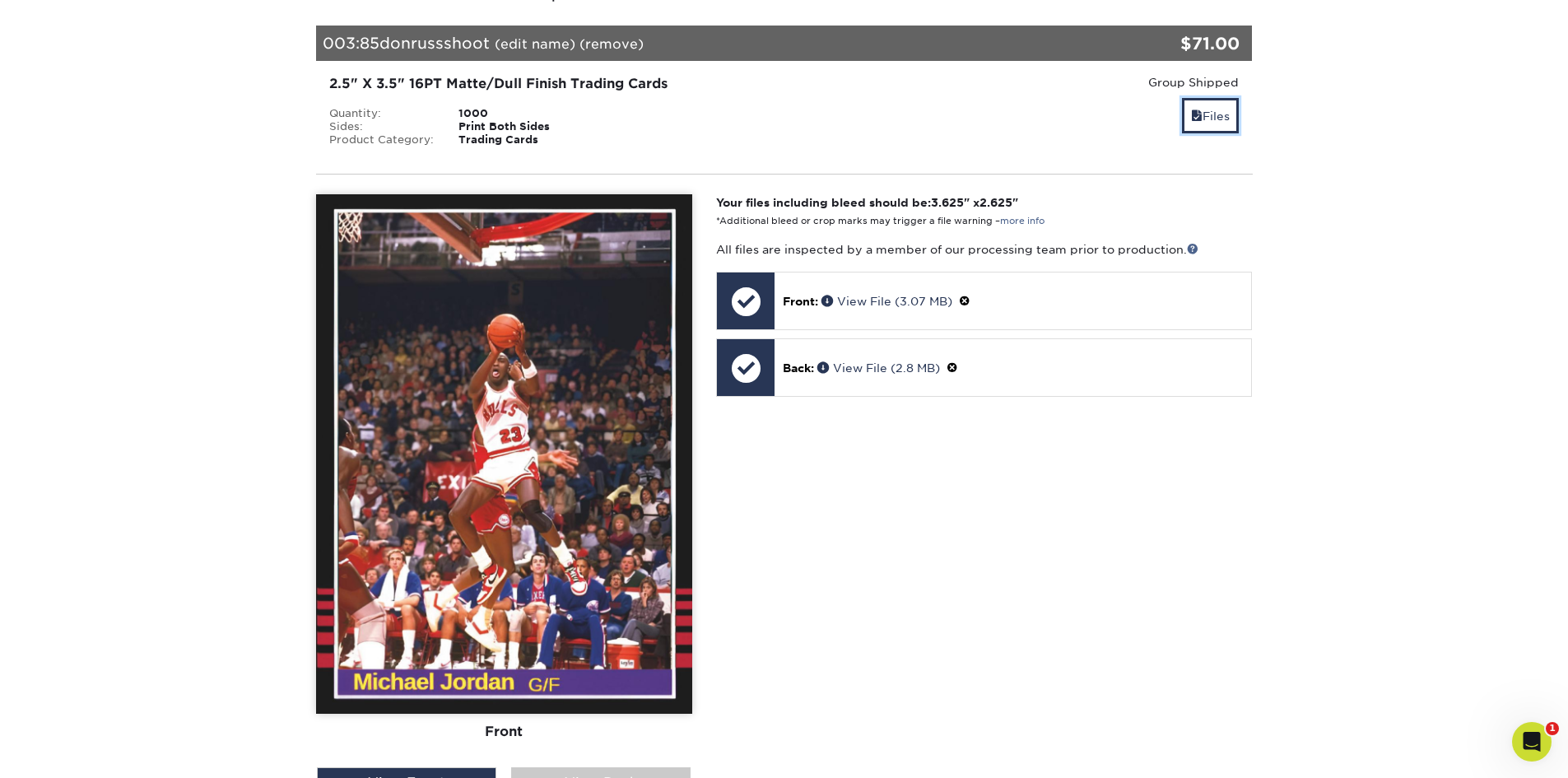
scroll to position [2880, 0]
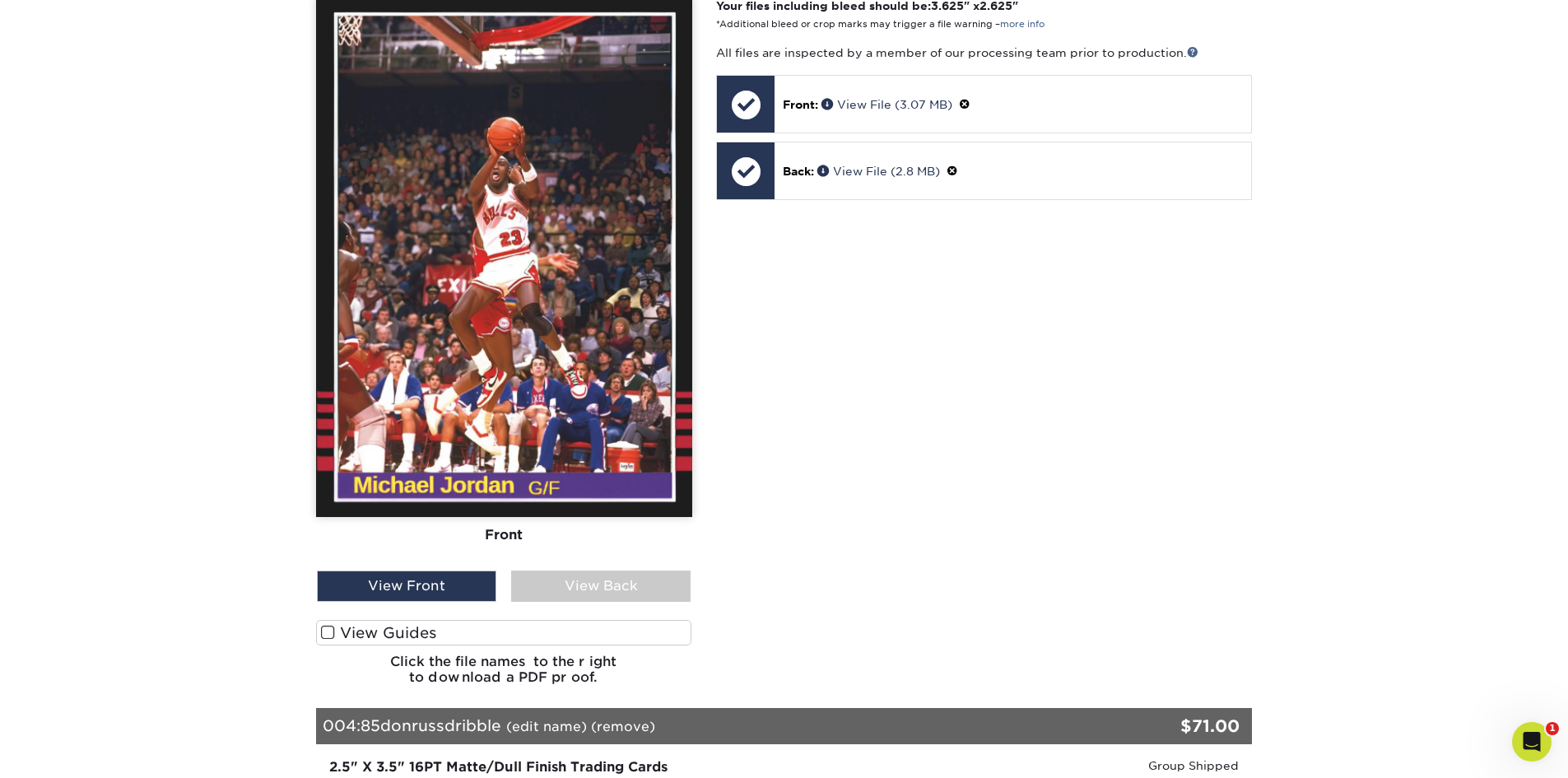
click at [328, 636] on span at bounding box center [328, 632] width 14 height 16
click at [0, 0] on input "View Guides" at bounding box center [0, 0] width 0 height 0
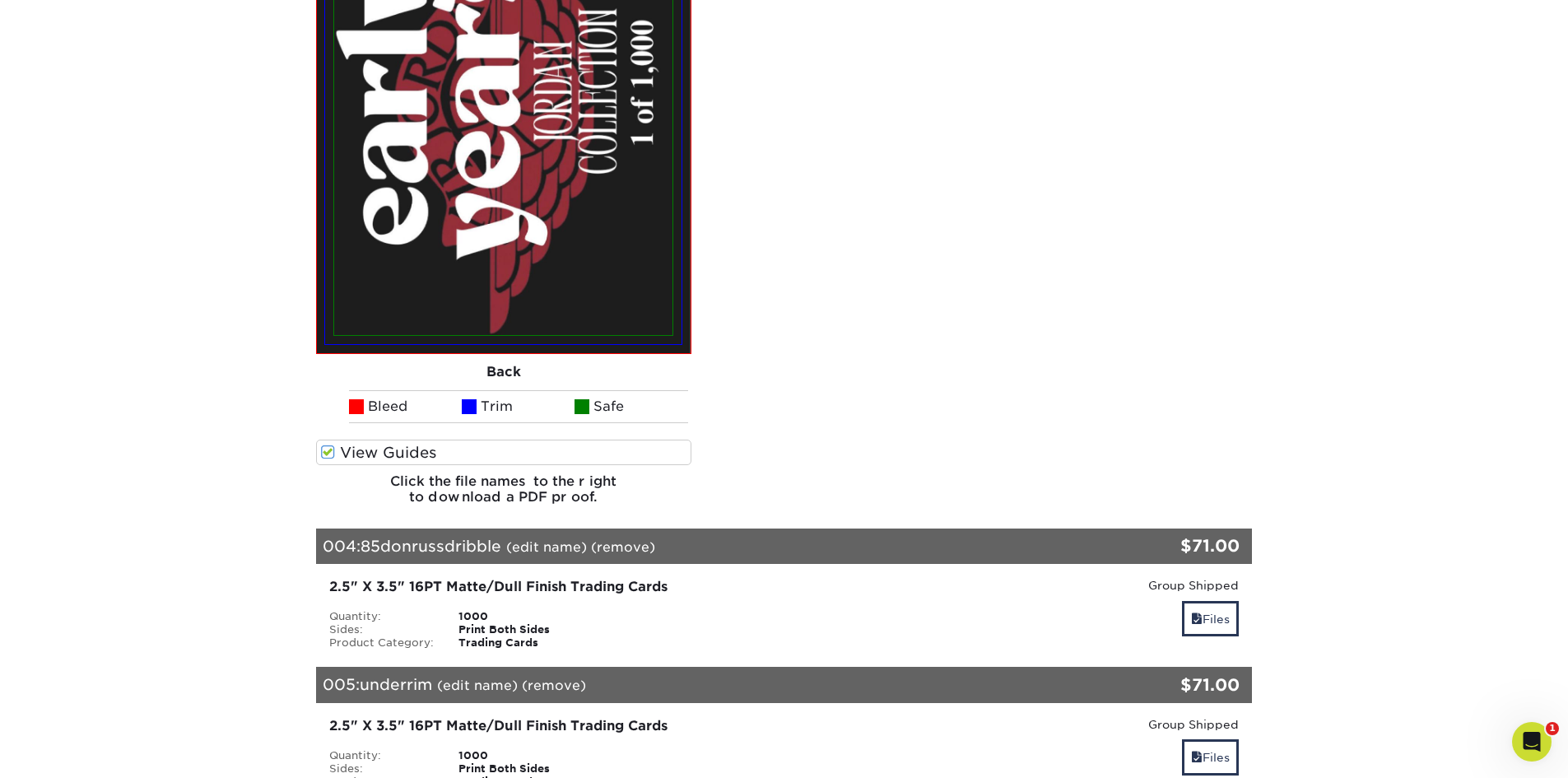
scroll to position [3911, 0]
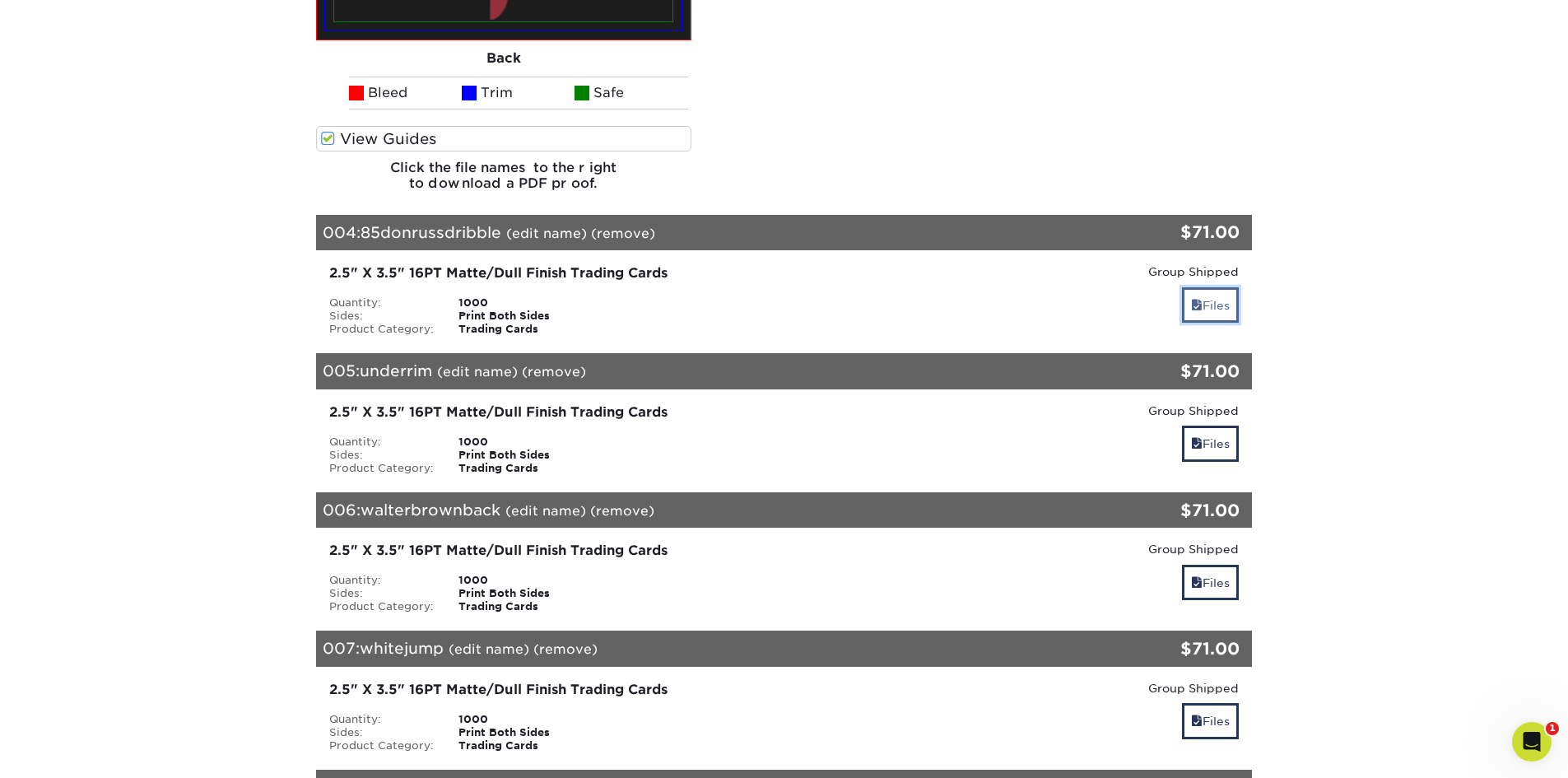
click at [1217, 301] on link "Files" at bounding box center [1210, 305] width 56 height 36
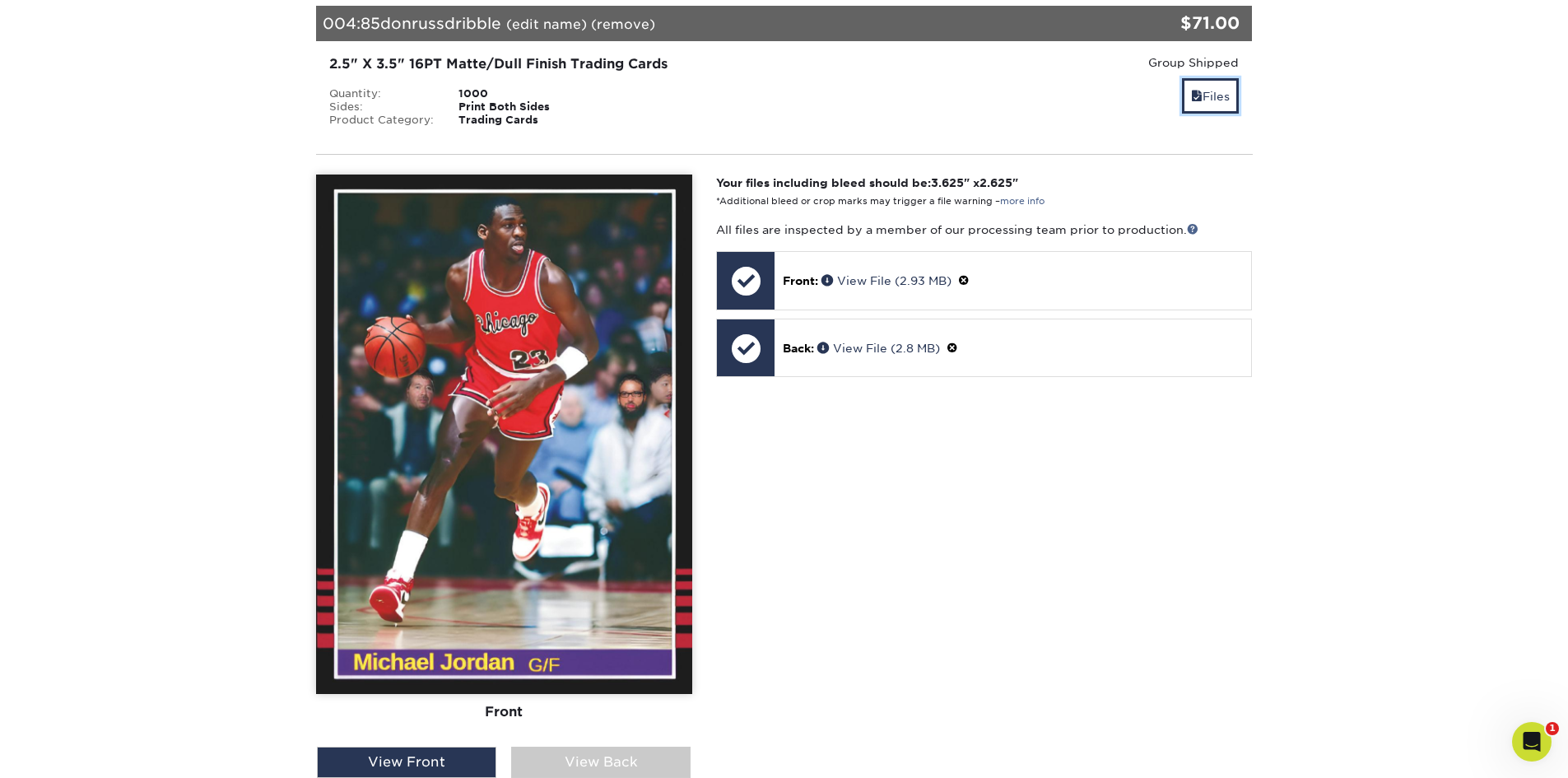
scroll to position [4404, 0]
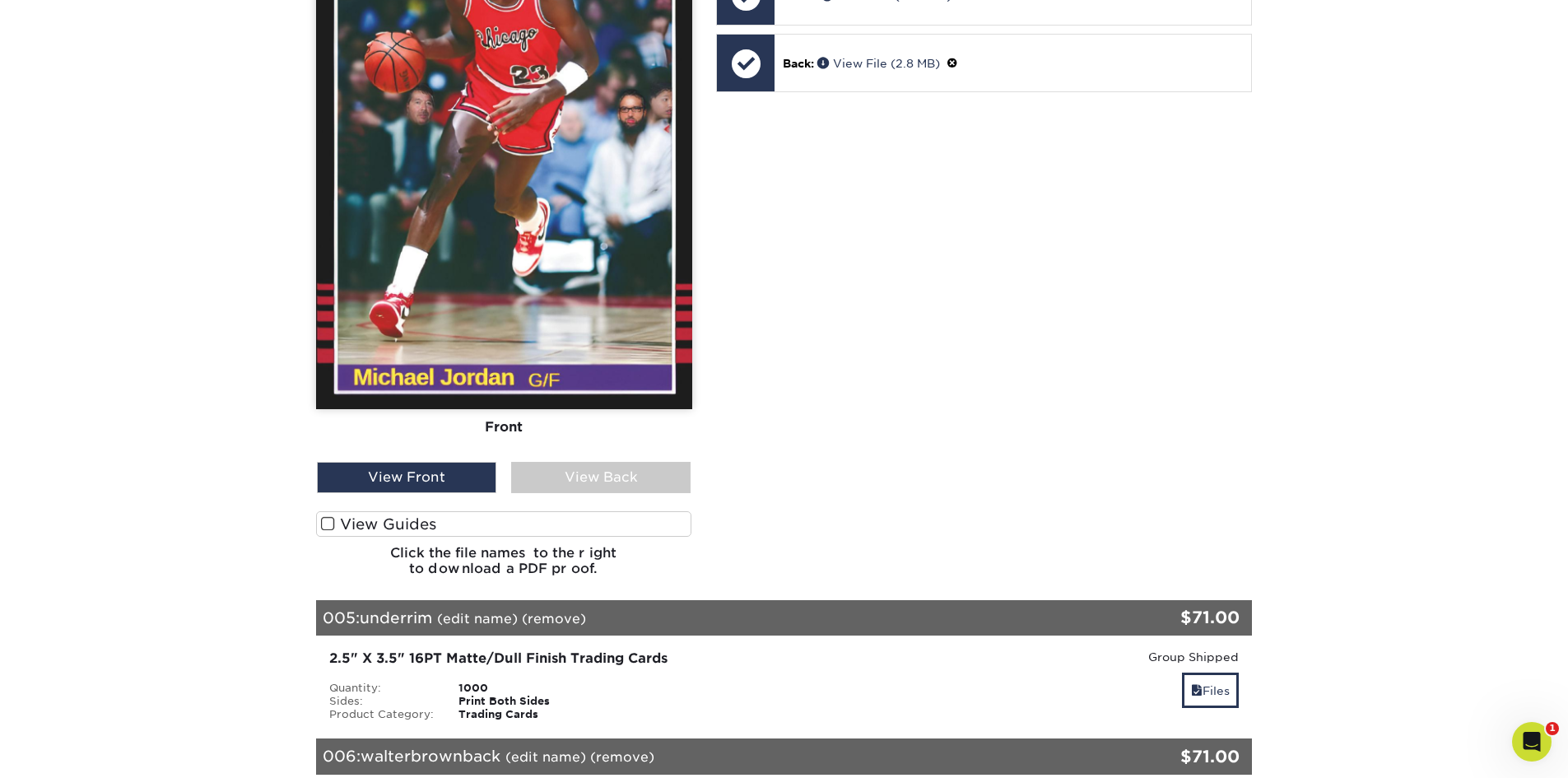
click at [324, 519] on span at bounding box center [328, 524] width 14 height 16
click at [0, 0] on input "View Guides" at bounding box center [0, 0] width 0 height 0
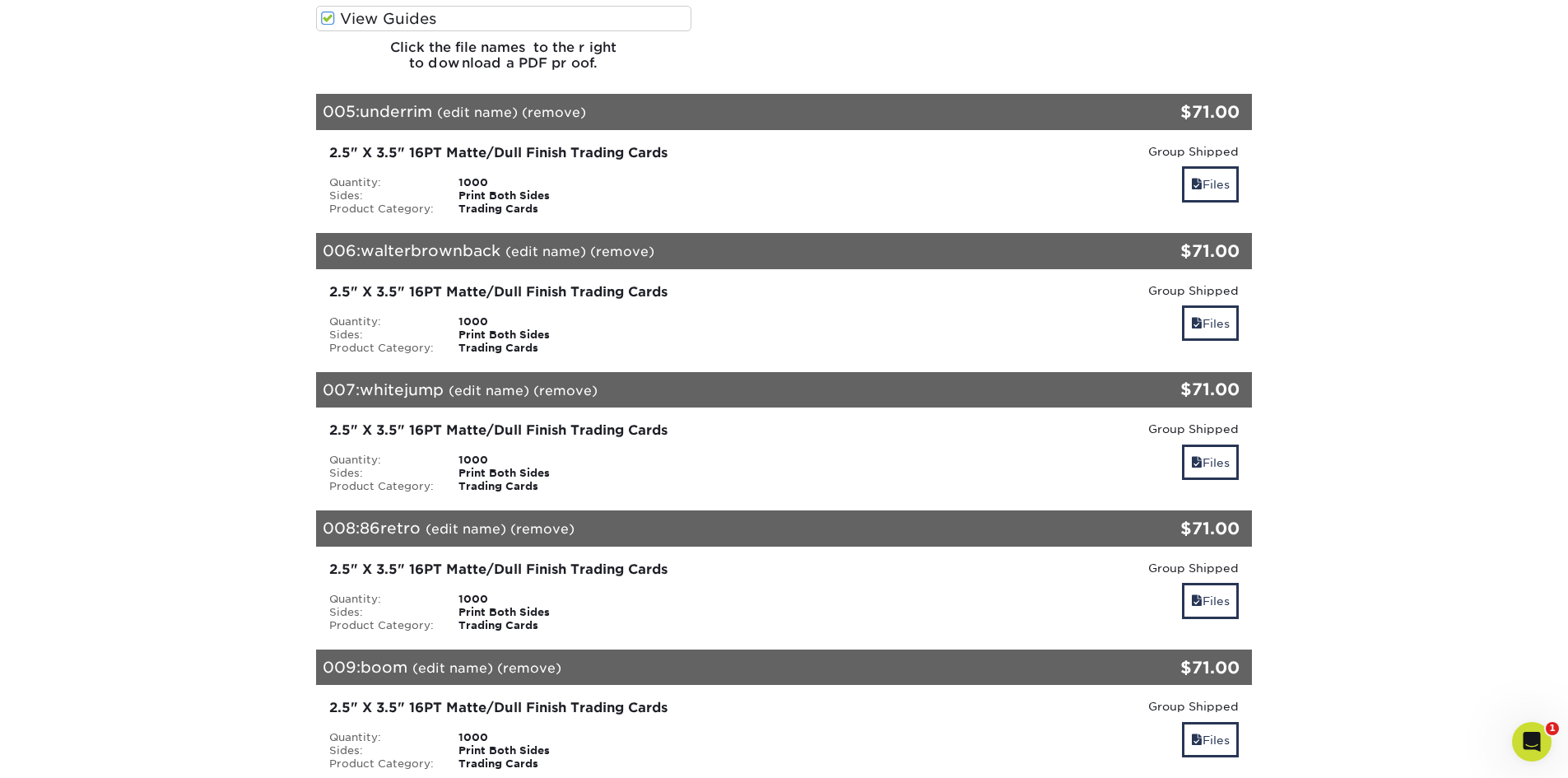
scroll to position [5354, 0]
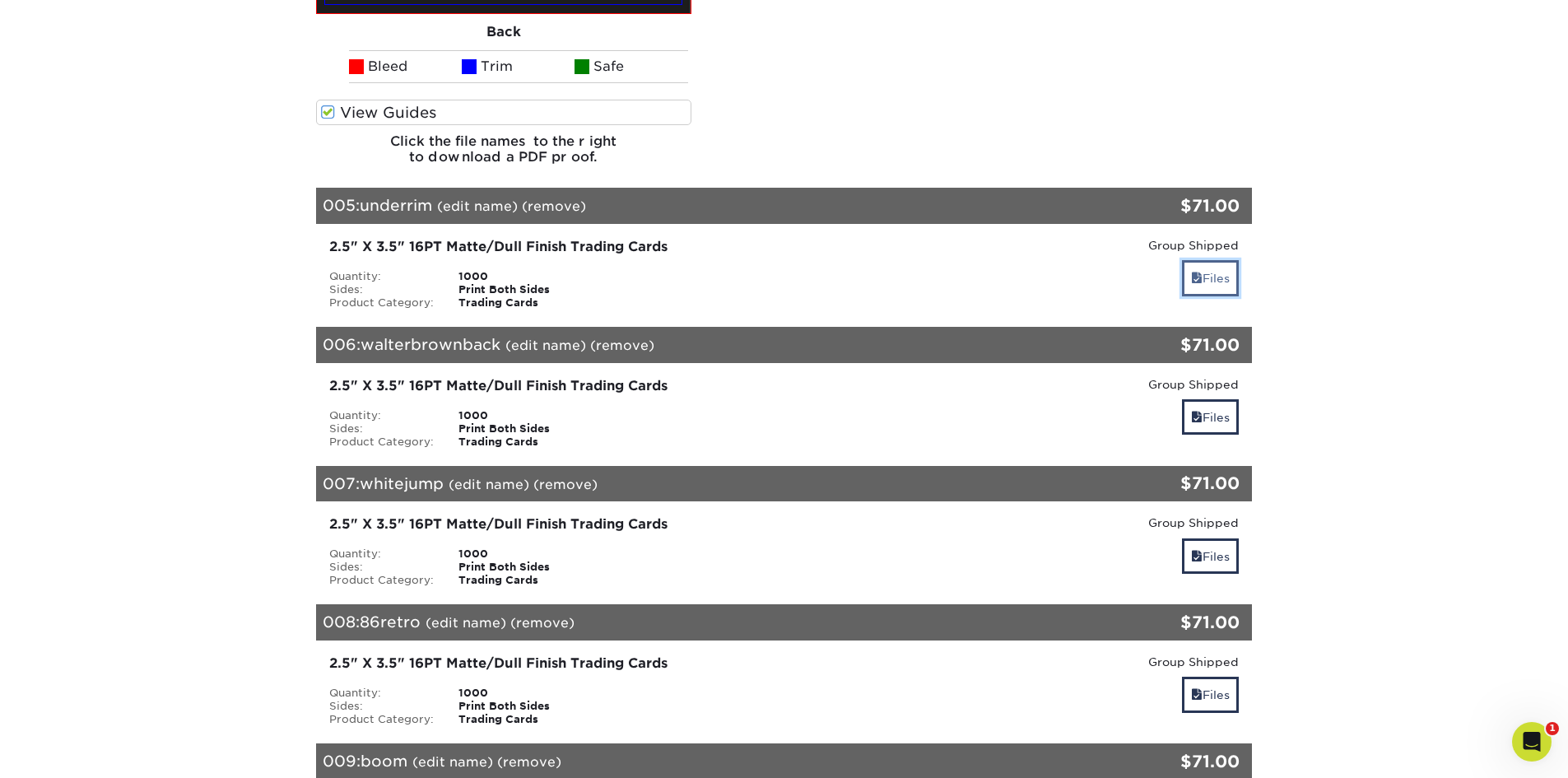
click at [1202, 281] on link "Files" at bounding box center [1210, 278] width 56 height 36
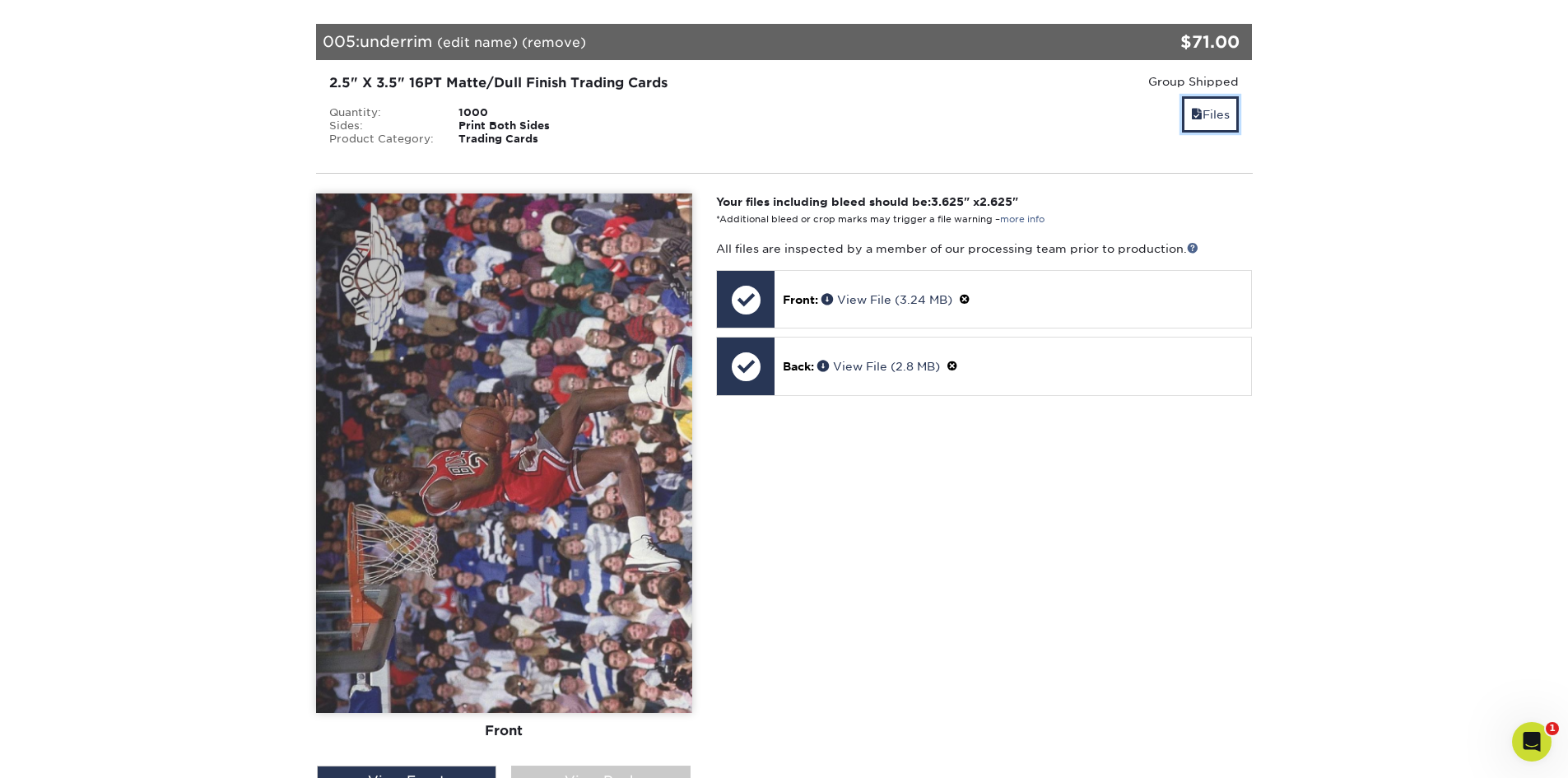
scroll to position [5765, 0]
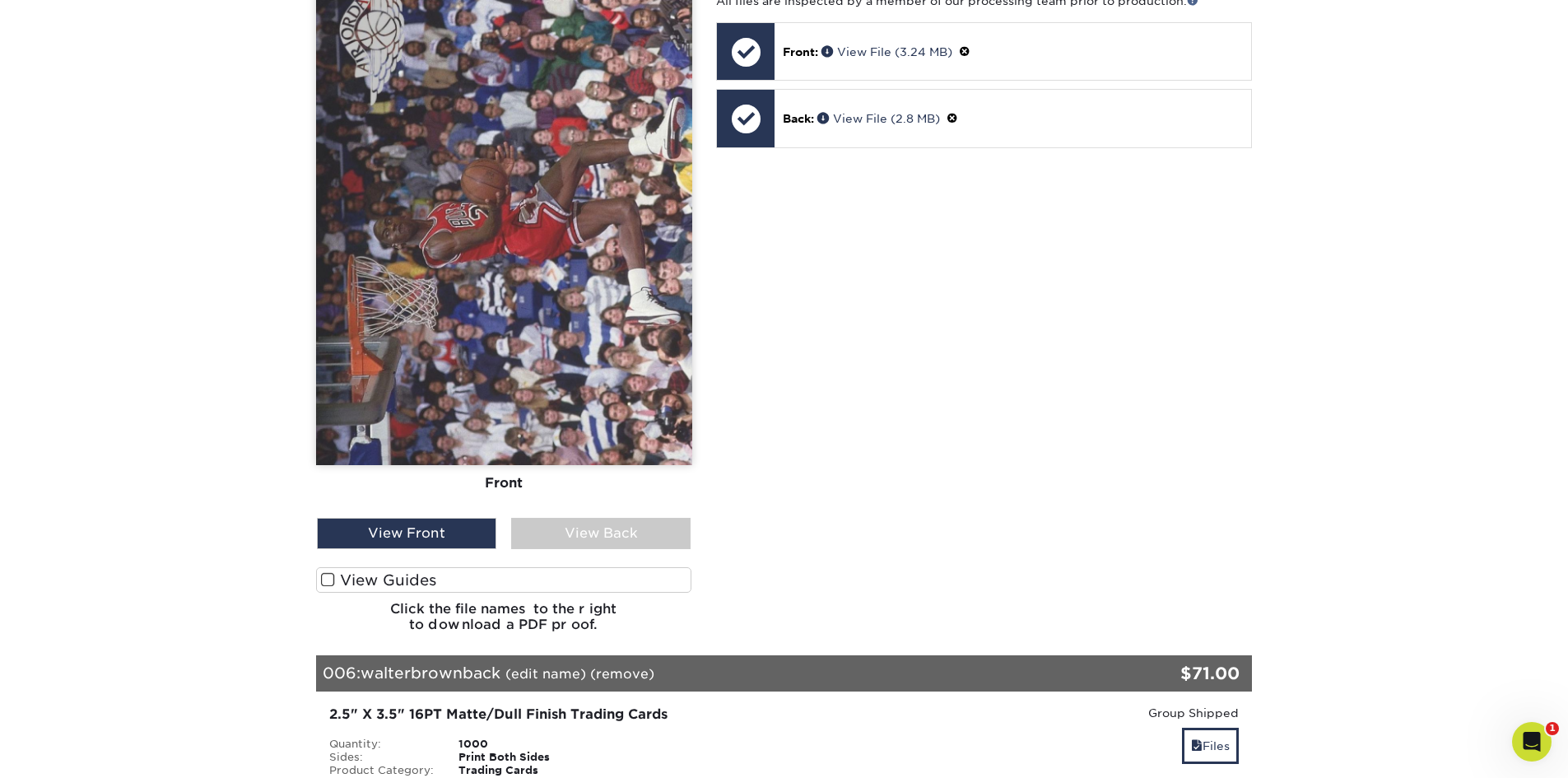
click at [325, 584] on span at bounding box center [328, 579] width 14 height 16
click at [0, 0] on input "View Guides" at bounding box center [0, 0] width 0 height 0
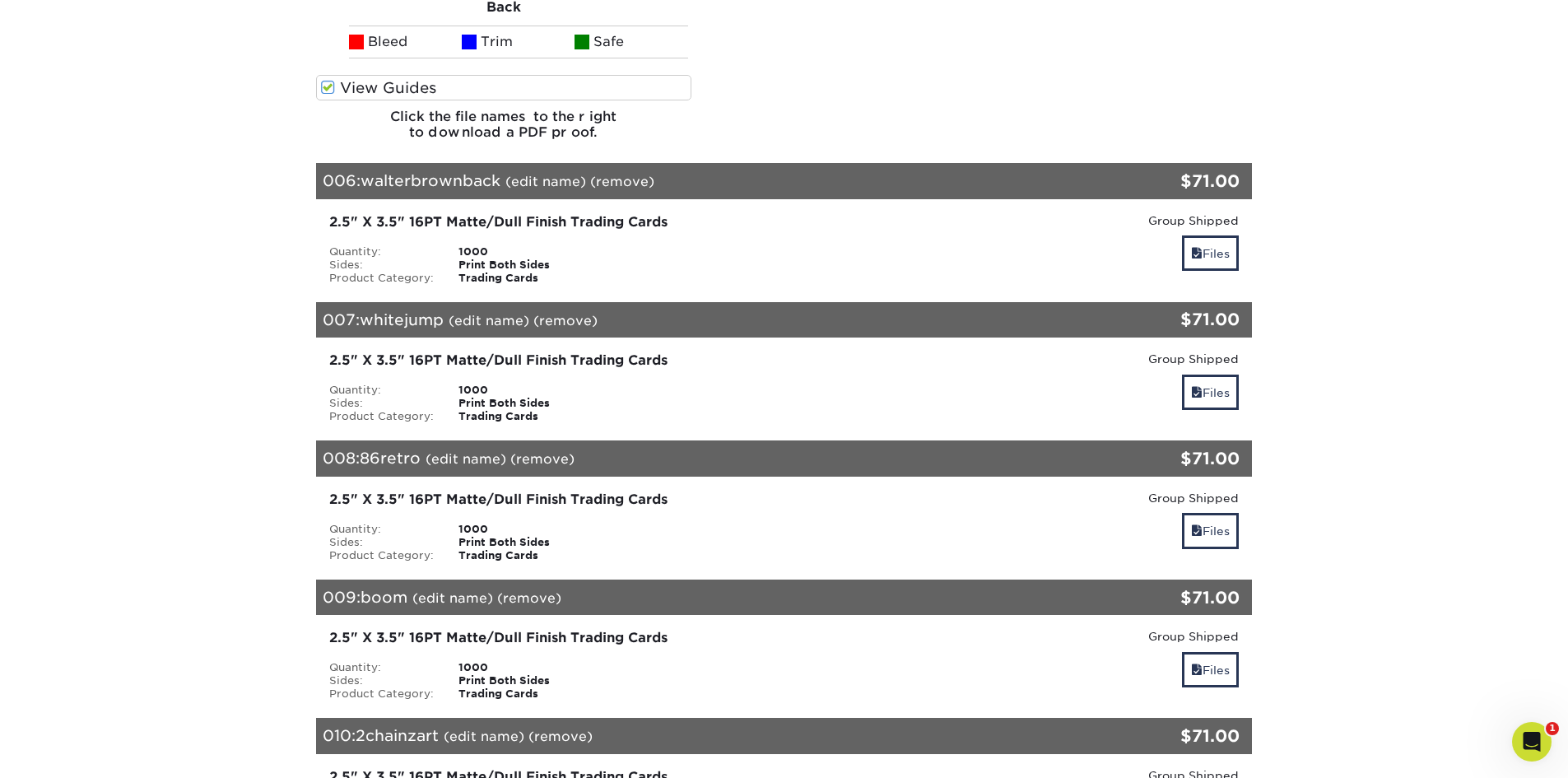
scroll to position [6797, 0]
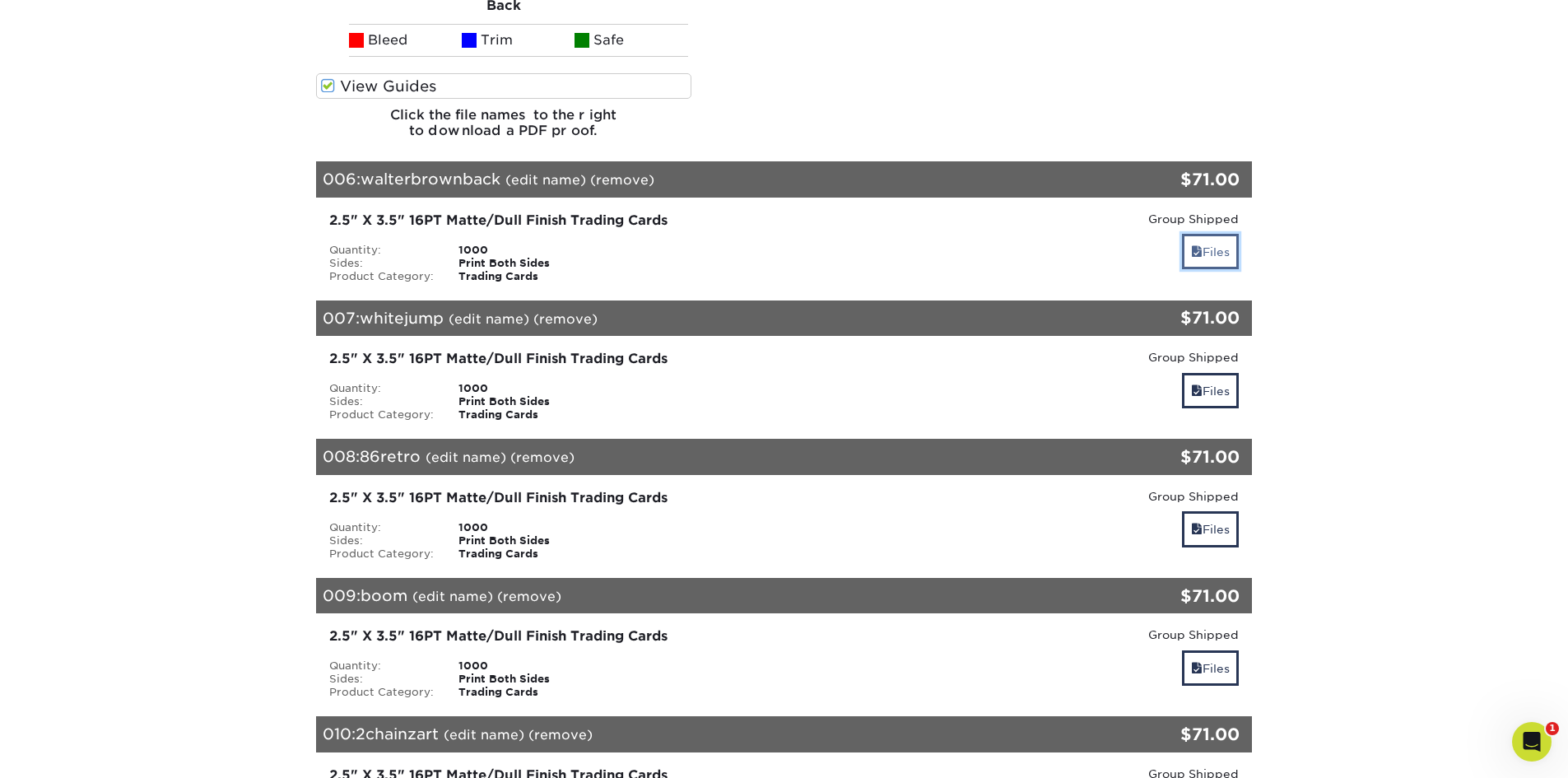
click at [1223, 256] on link "Files" at bounding box center [1210, 252] width 56 height 36
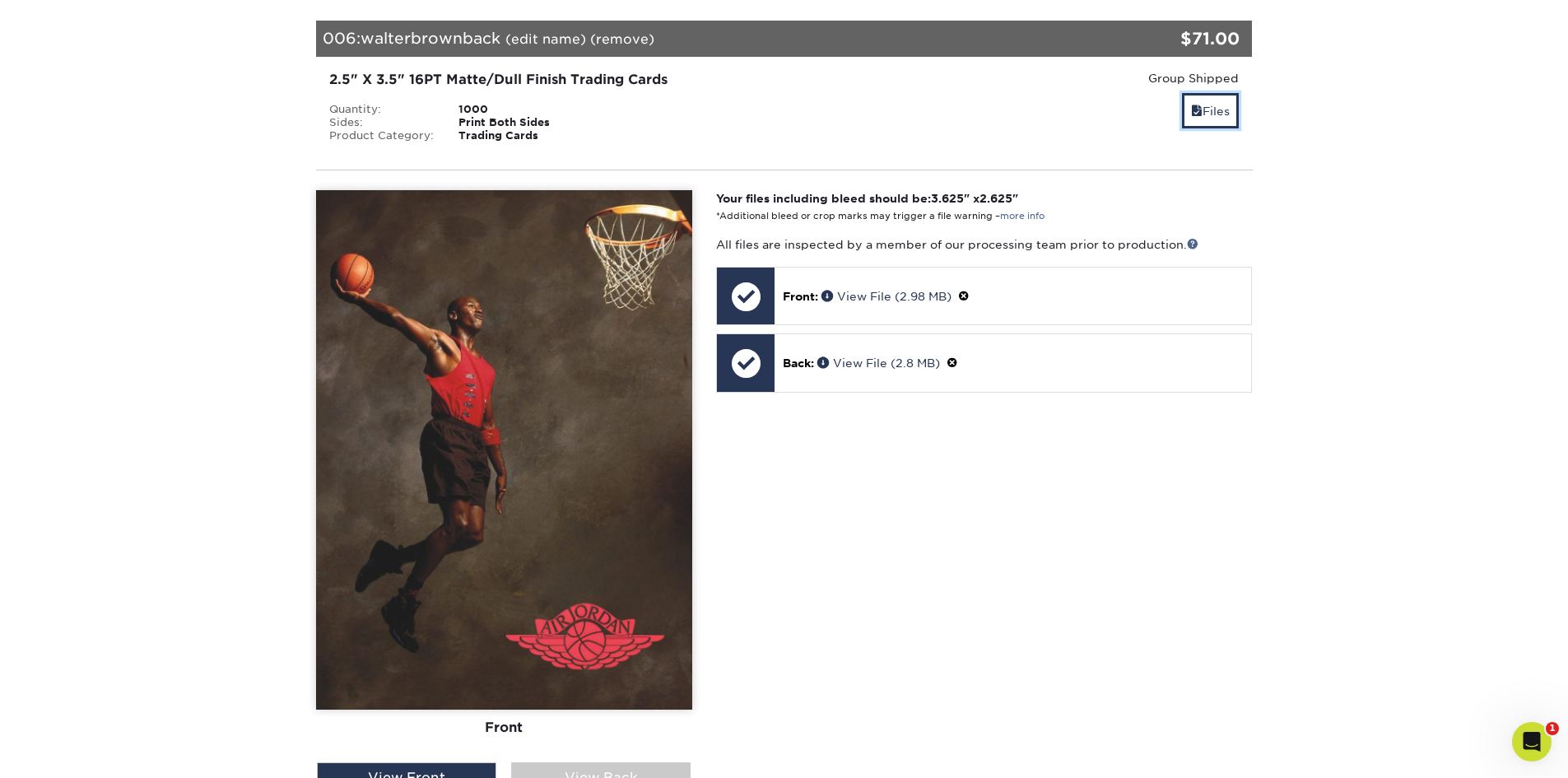
scroll to position [7208, 0]
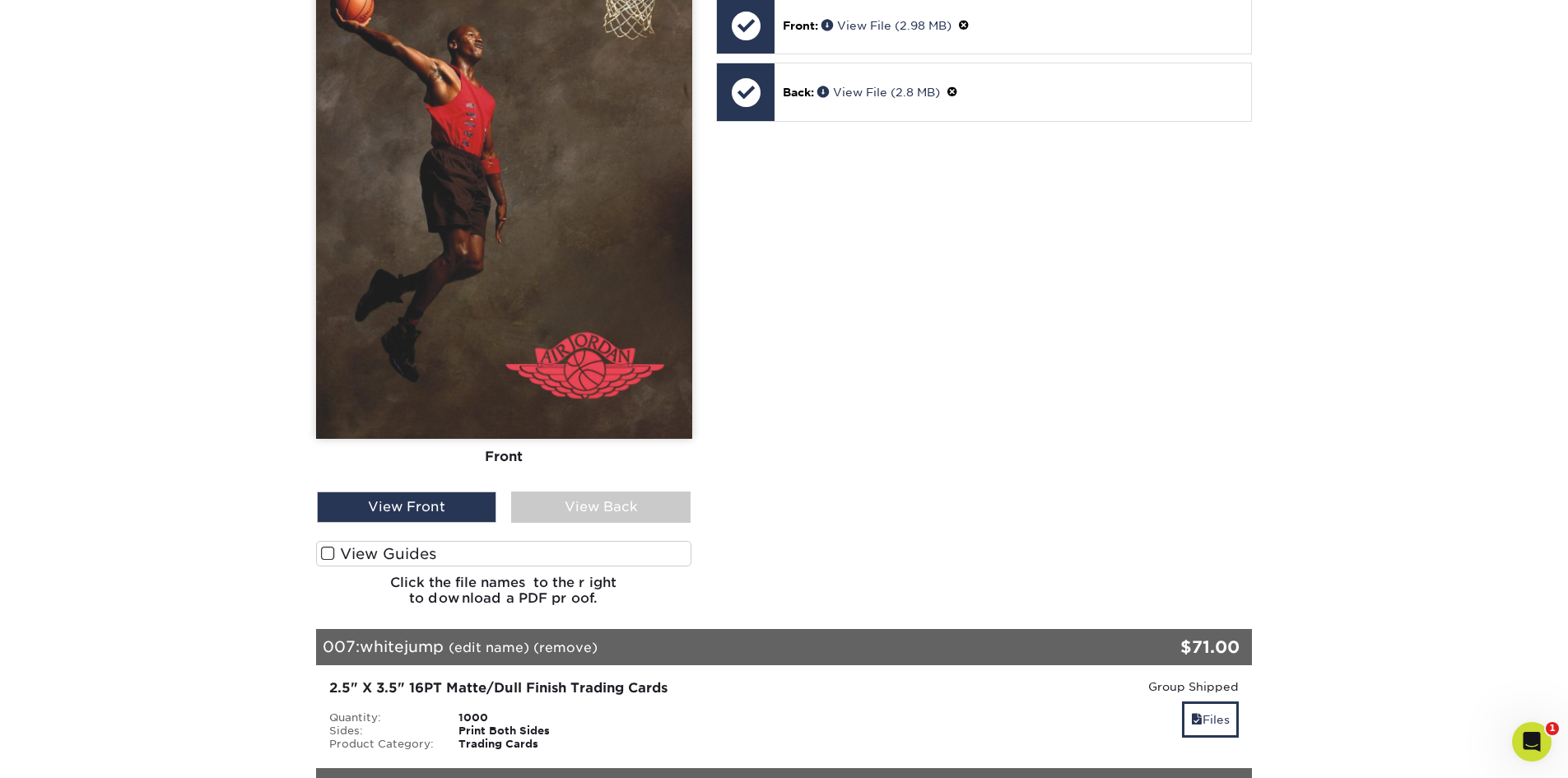
click at [329, 555] on span at bounding box center [328, 553] width 14 height 16
click at [0, 0] on input "View Guides" at bounding box center [0, 0] width 0 height 0
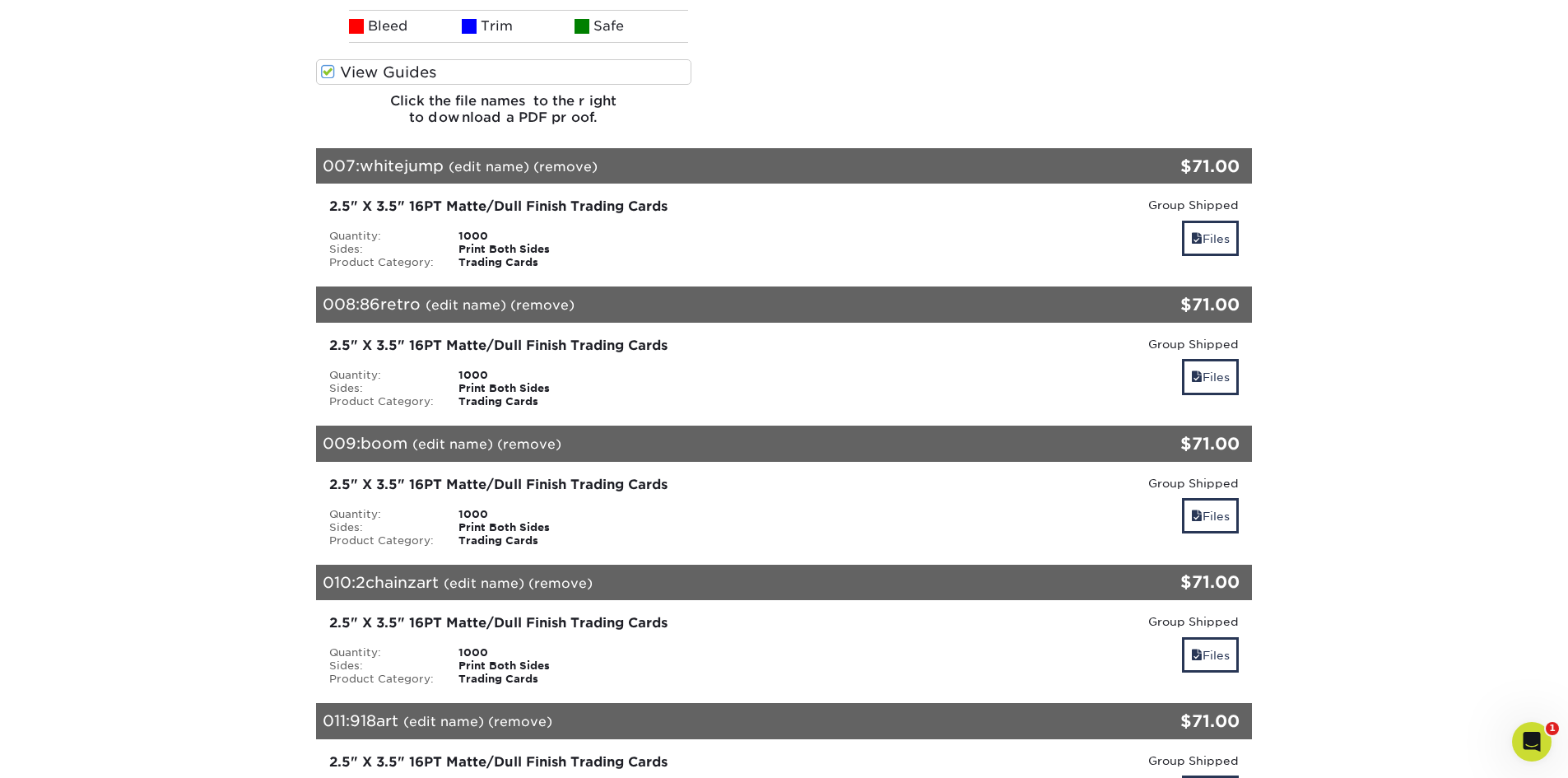
scroll to position [8240, 0]
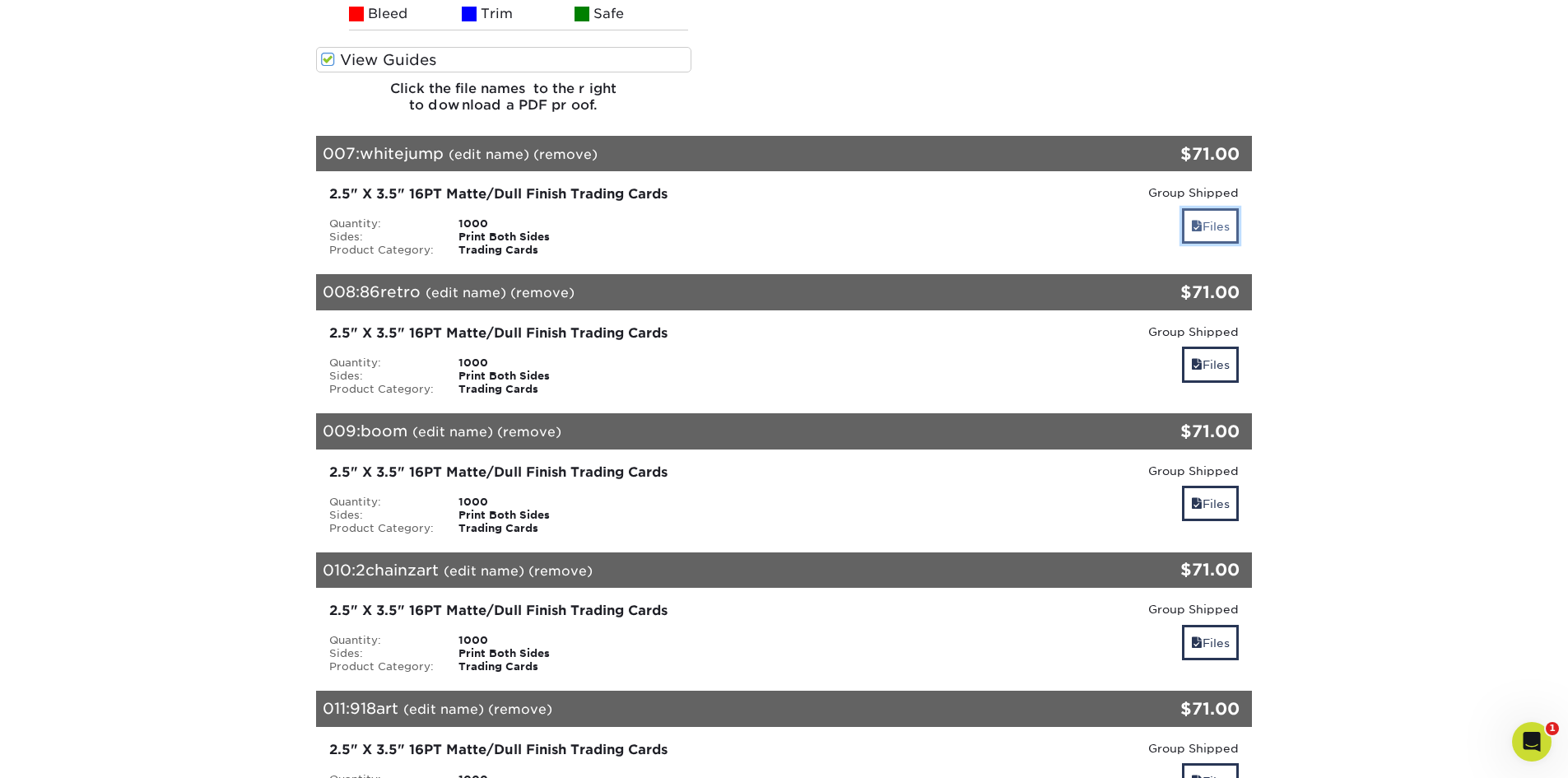
click at [1214, 221] on link "Files" at bounding box center [1210, 226] width 56 height 36
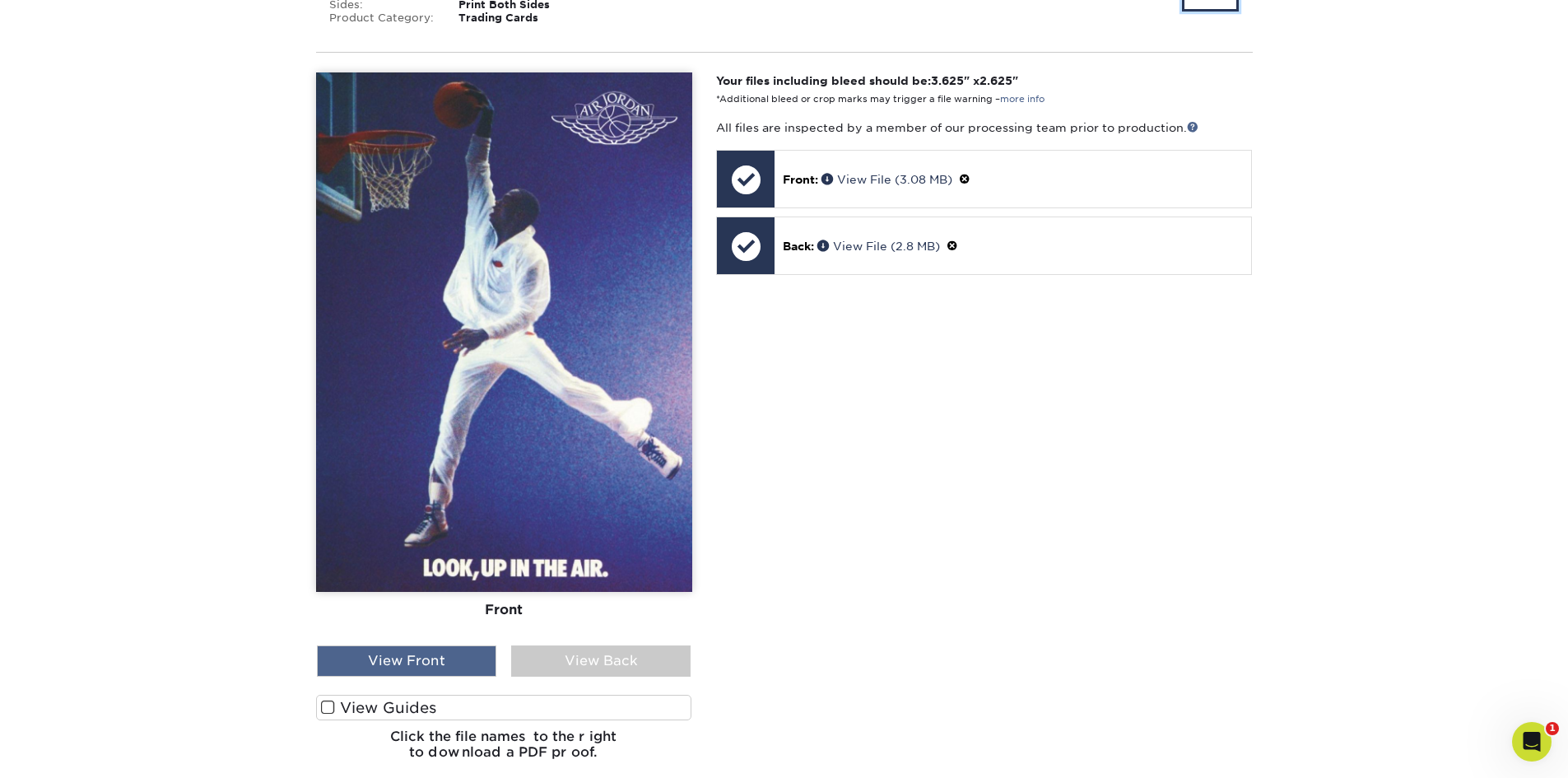
scroll to position [8651, 0]
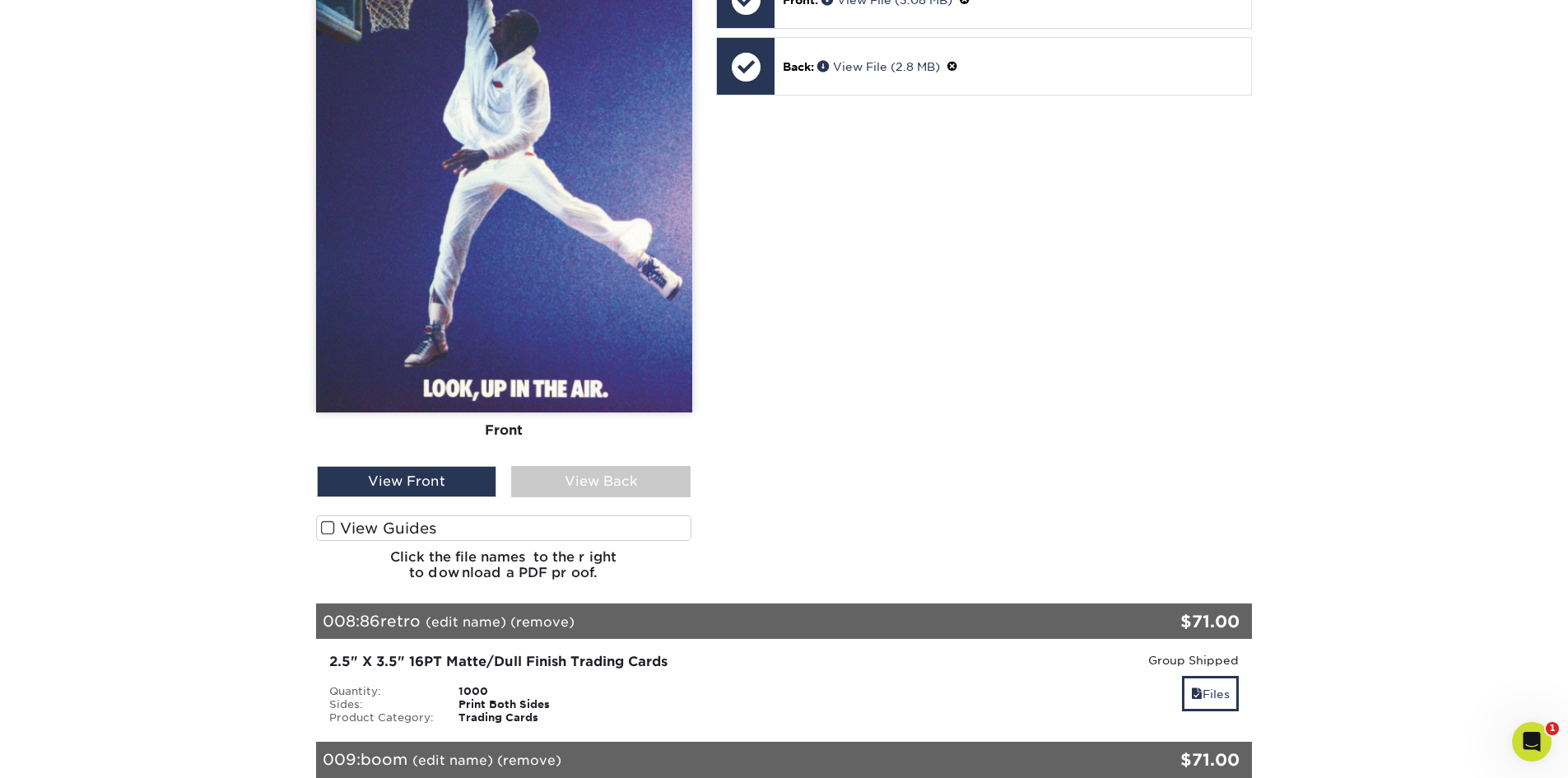
click at [331, 531] on span at bounding box center [328, 527] width 14 height 16
click at [0, 0] on input "View Guides" at bounding box center [0, 0] width 0 height 0
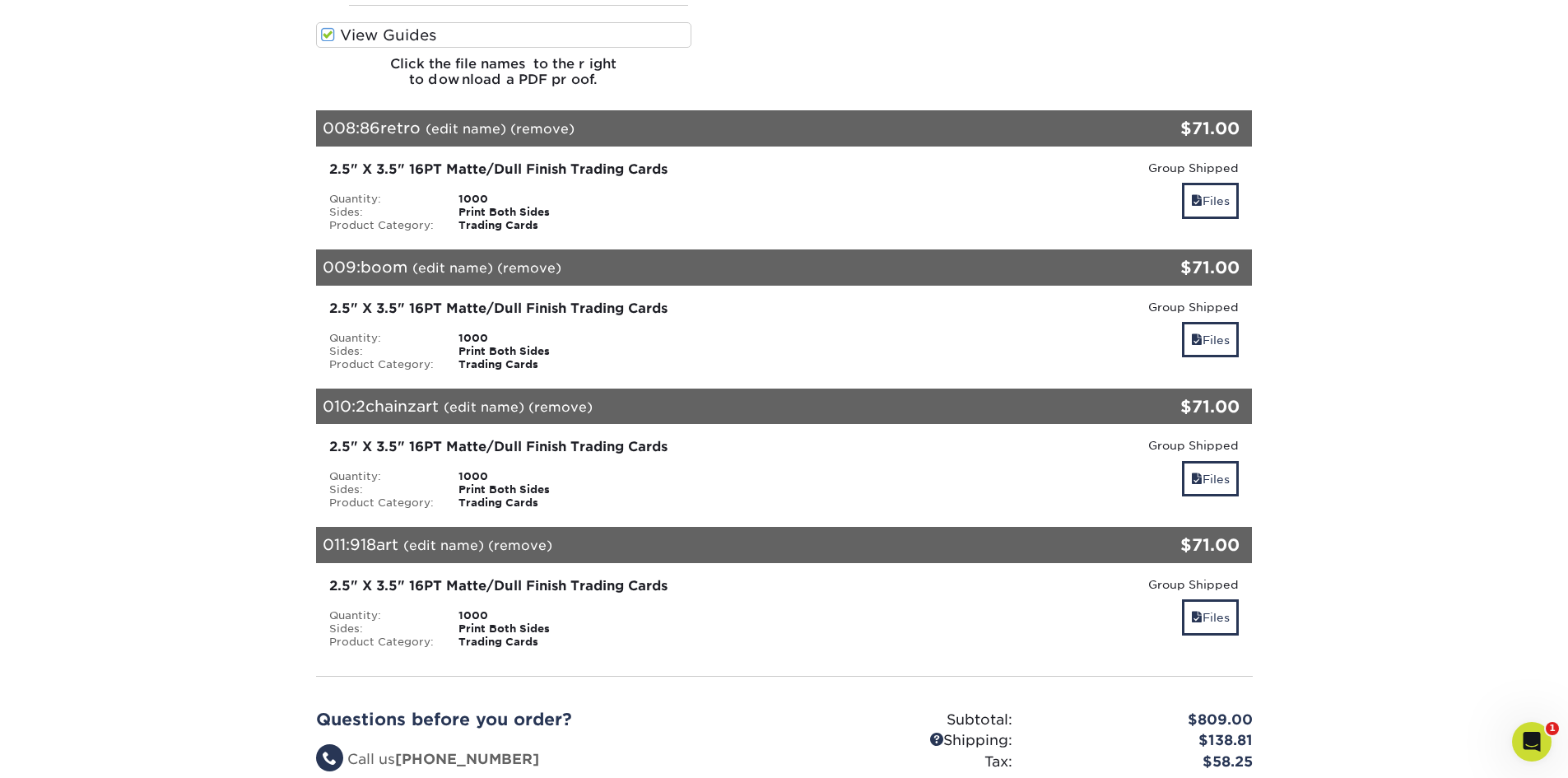
scroll to position [9682, 0]
click at [1227, 210] on link "Files" at bounding box center [1210, 200] width 56 height 36
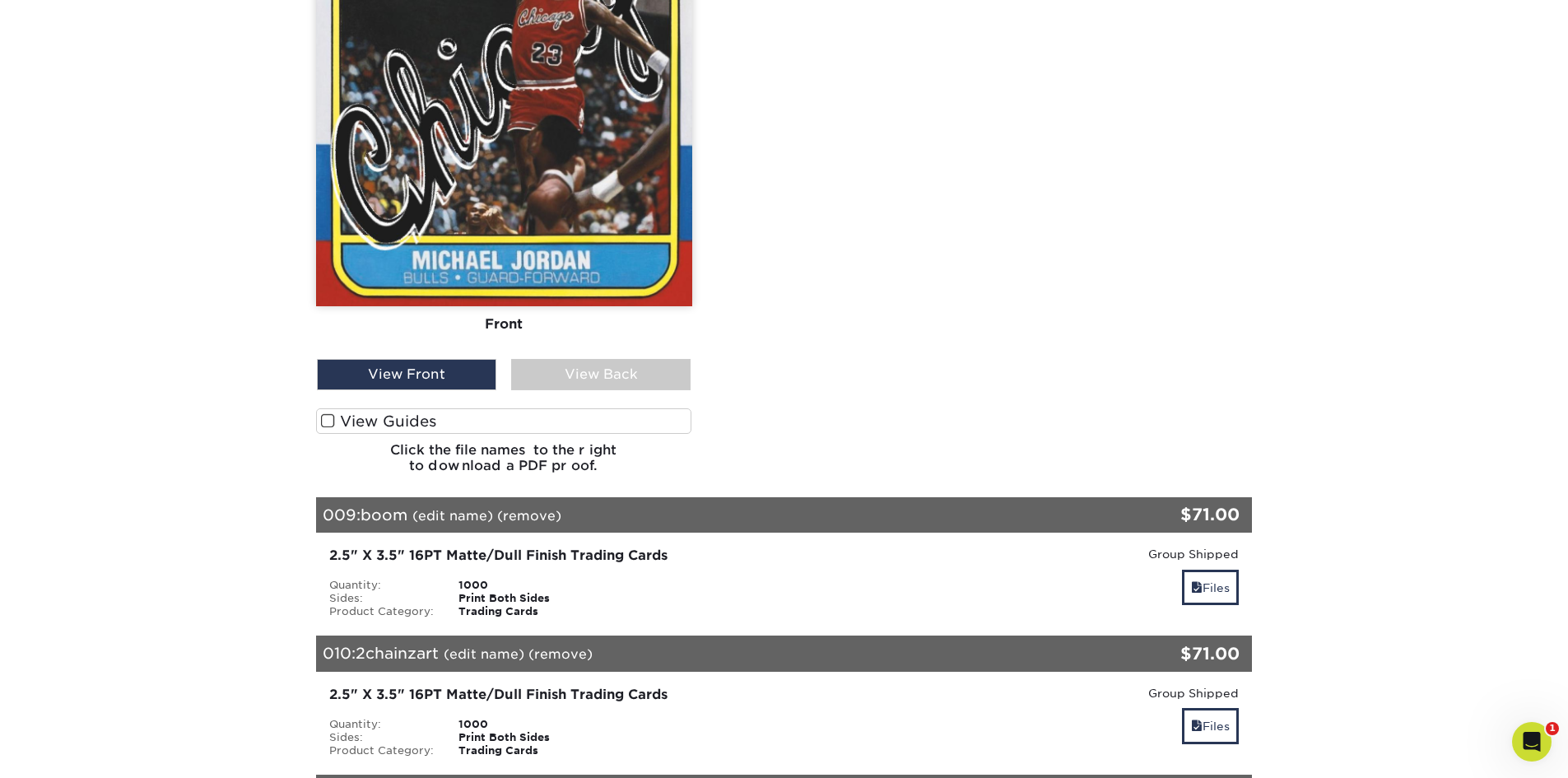
scroll to position [10176, 0]
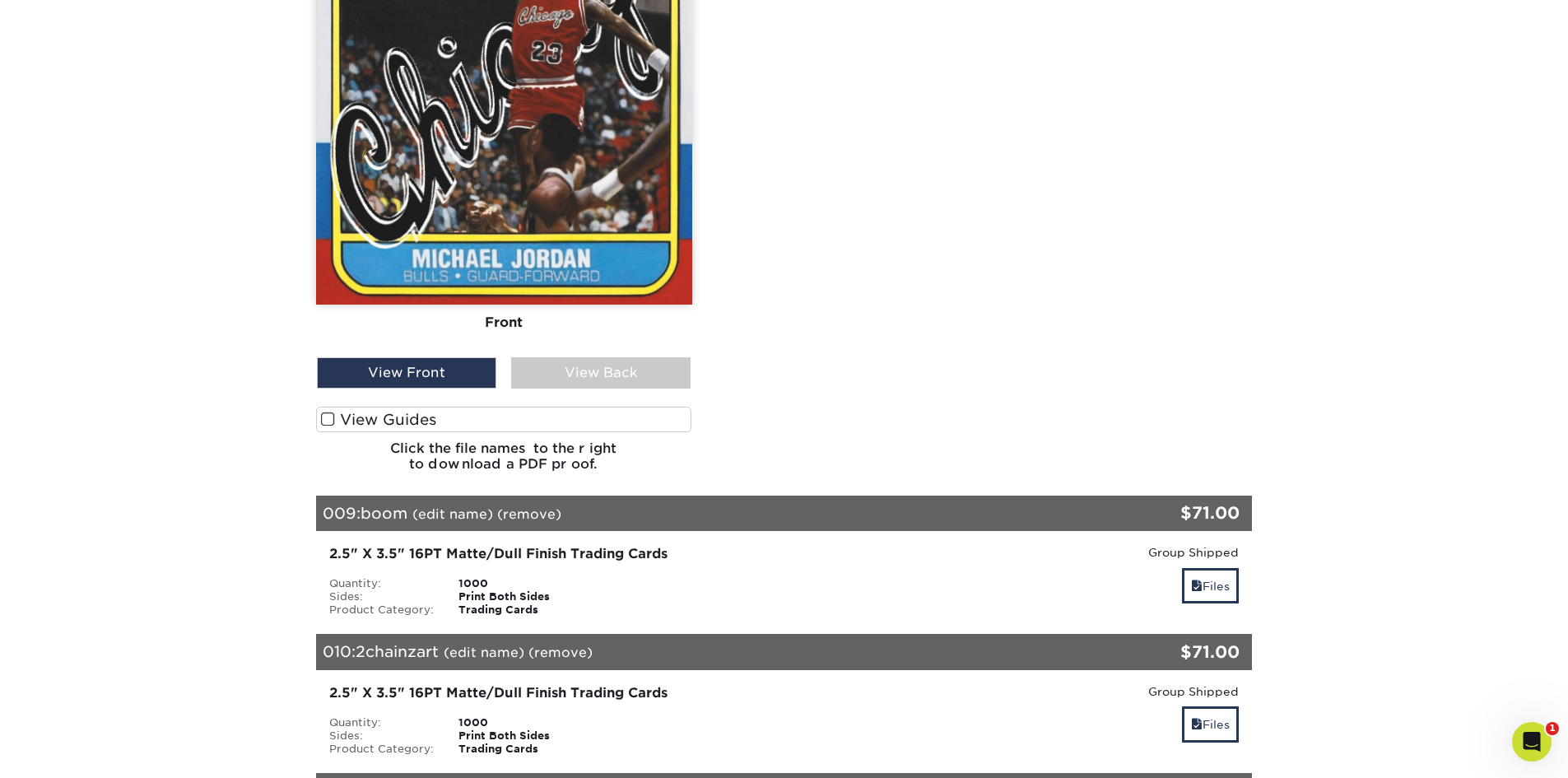
click at [323, 420] on span at bounding box center [328, 419] width 14 height 16
click at [0, 0] on input "View Guides" at bounding box center [0, 0] width 0 height 0
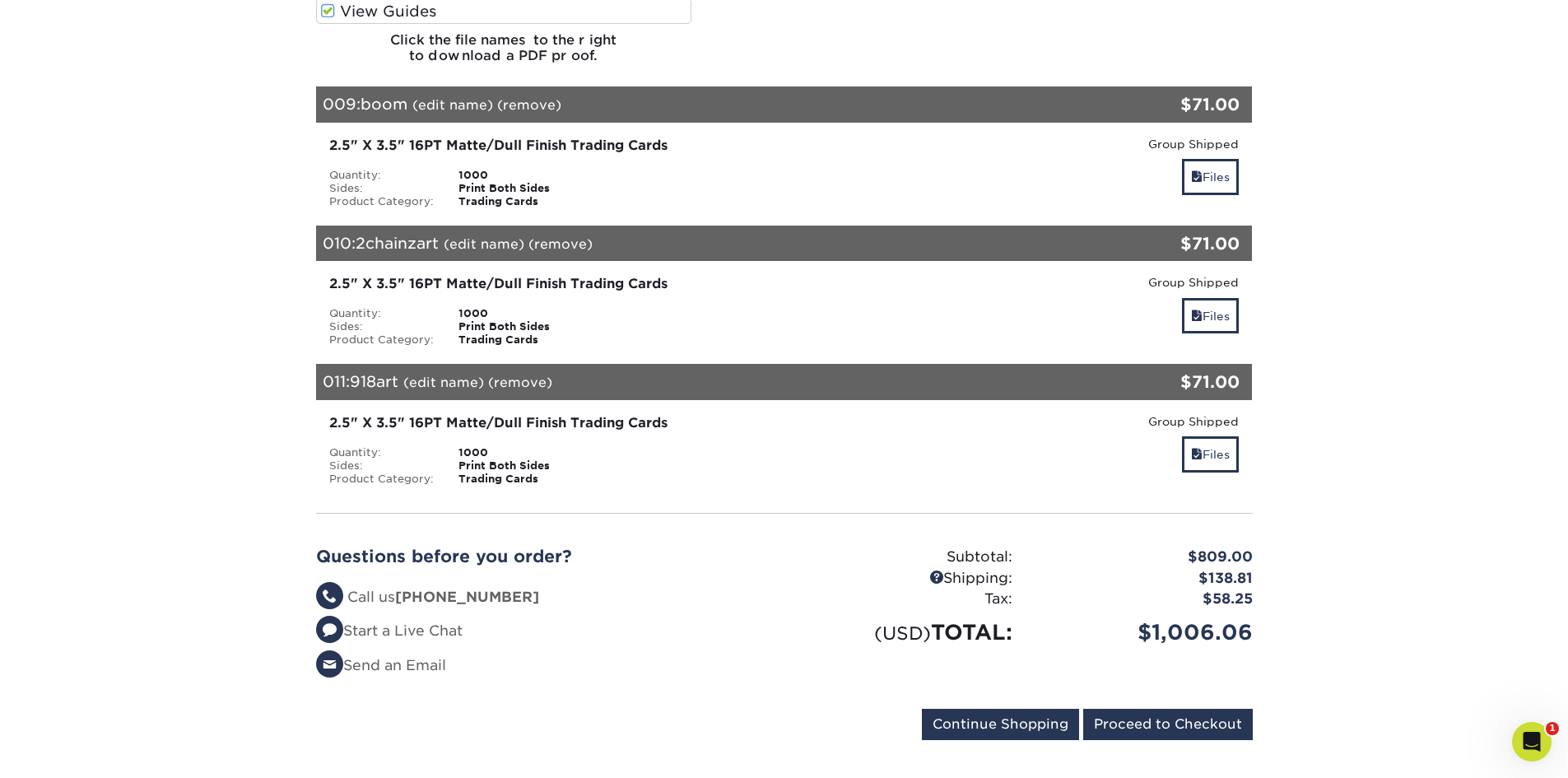
scroll to position [11126, 0]
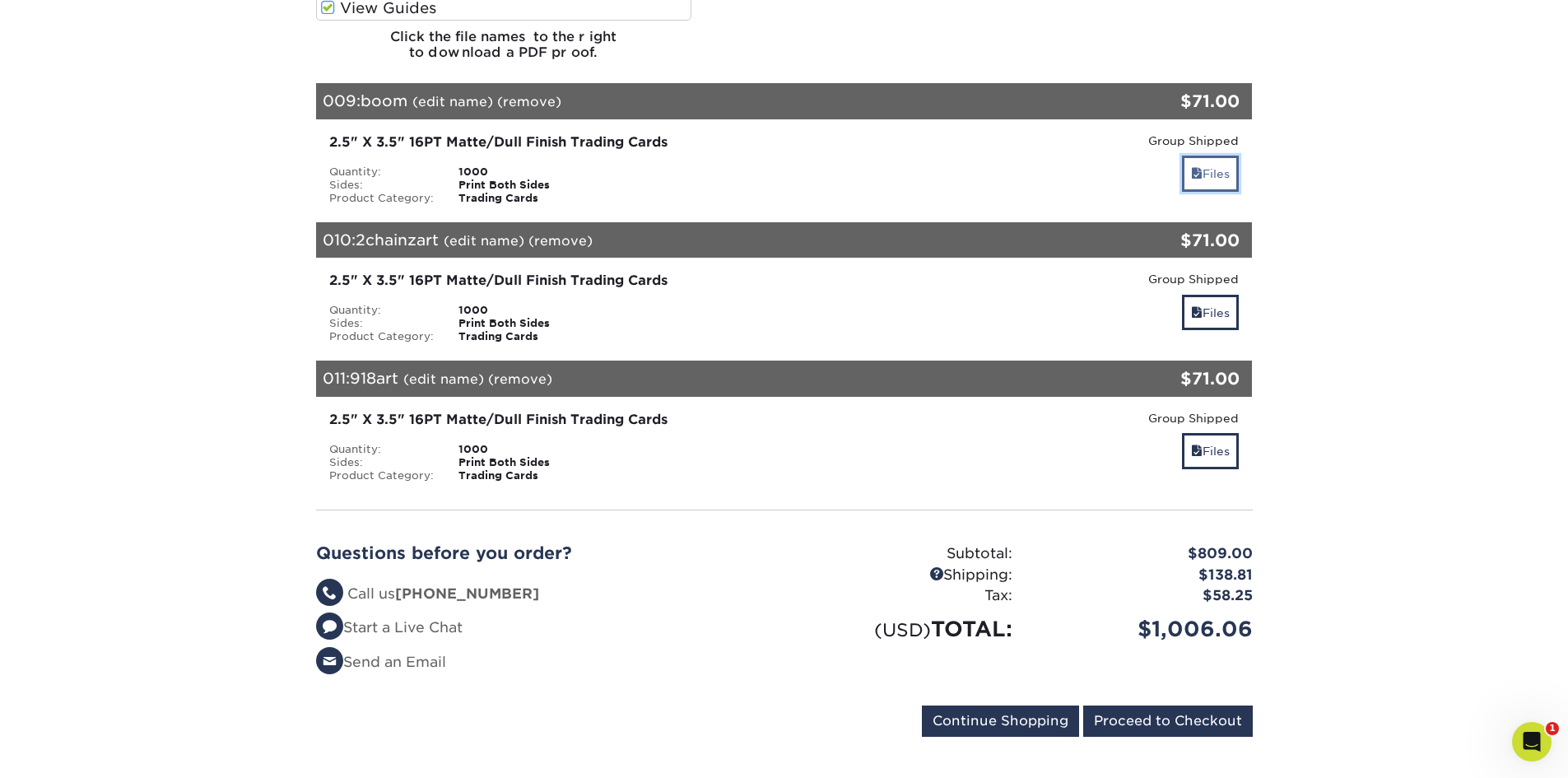
click at [1208, 163] on link "Files" at bounding box center [1210, 174] width 56 height 36
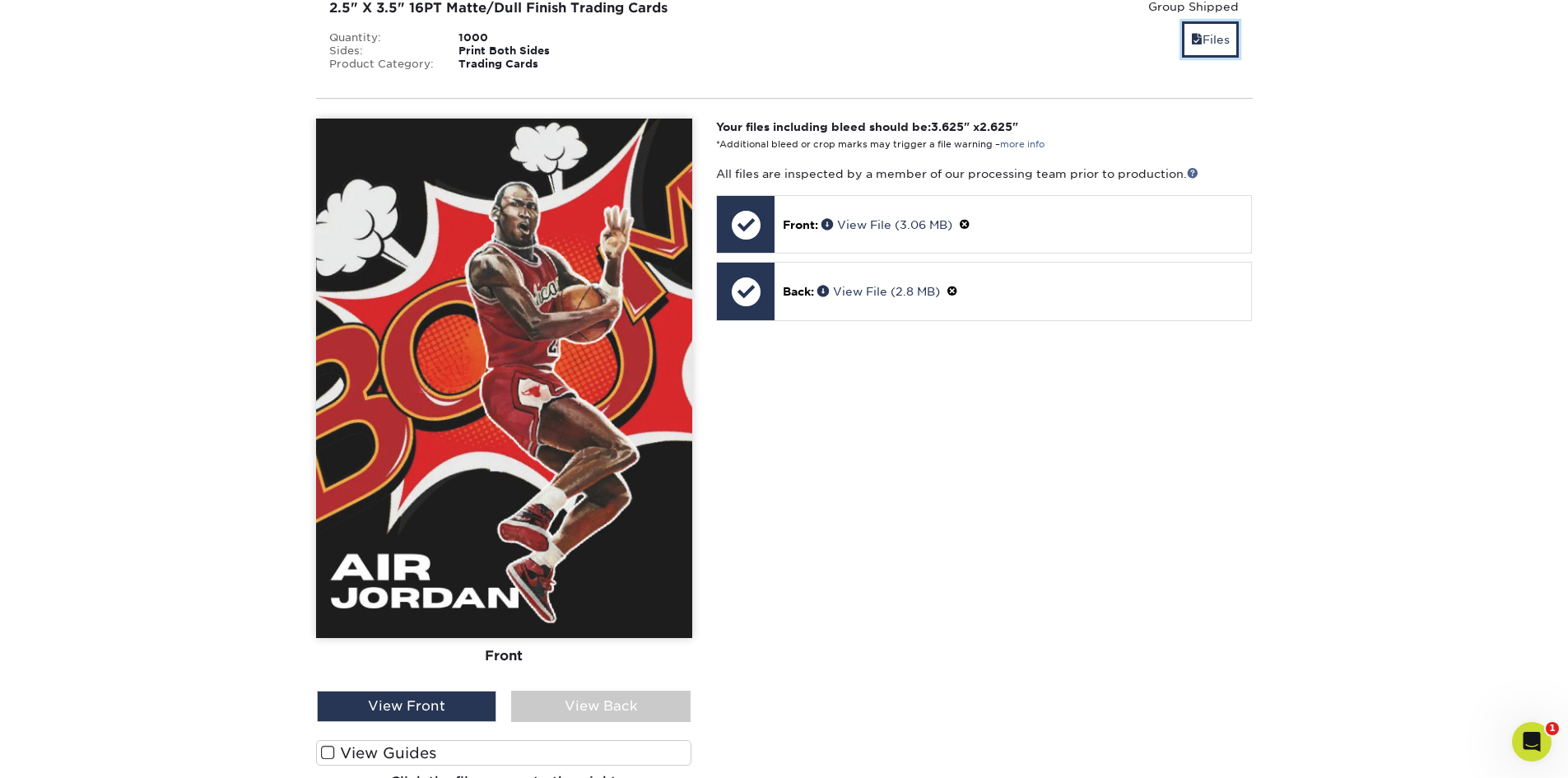
scroll to position [11537, 0]
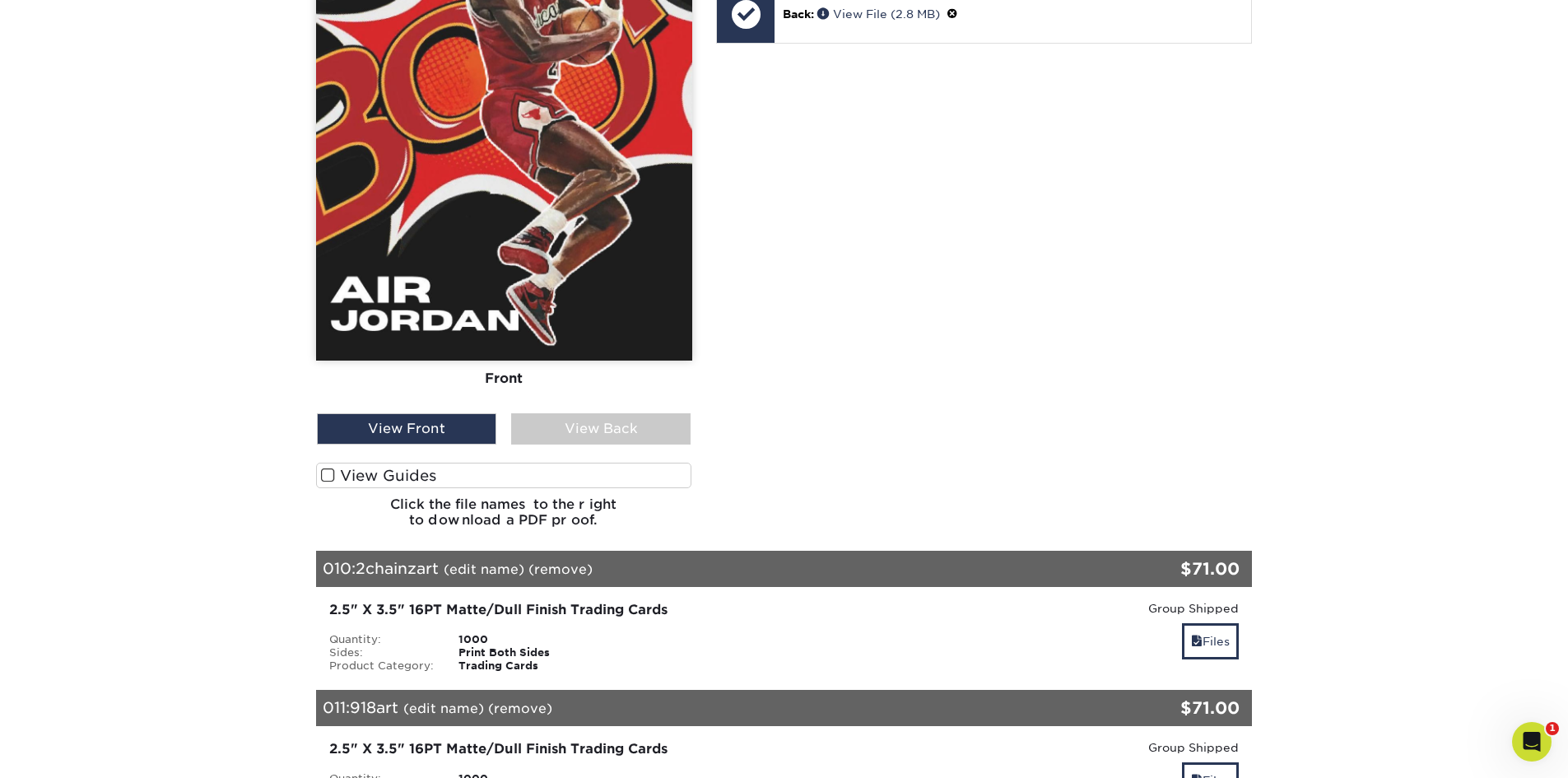
click at [331, 478] on span at bounding box center [328, 475] width 14 height 16
click at [0, 0] on input "View Guides" at bounding box center [0, 0] width 0 height 0
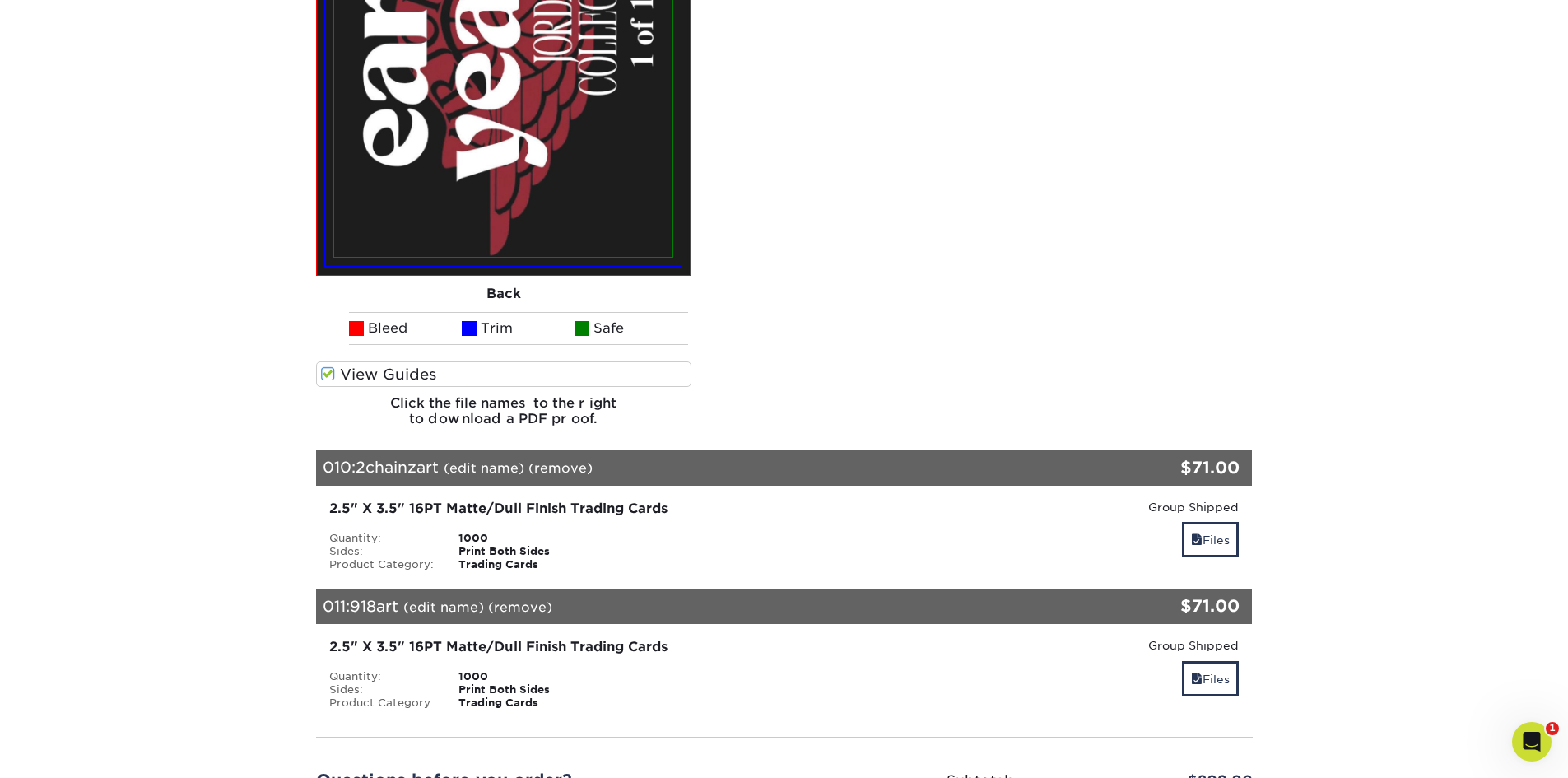
scroll to position [12321, 0]
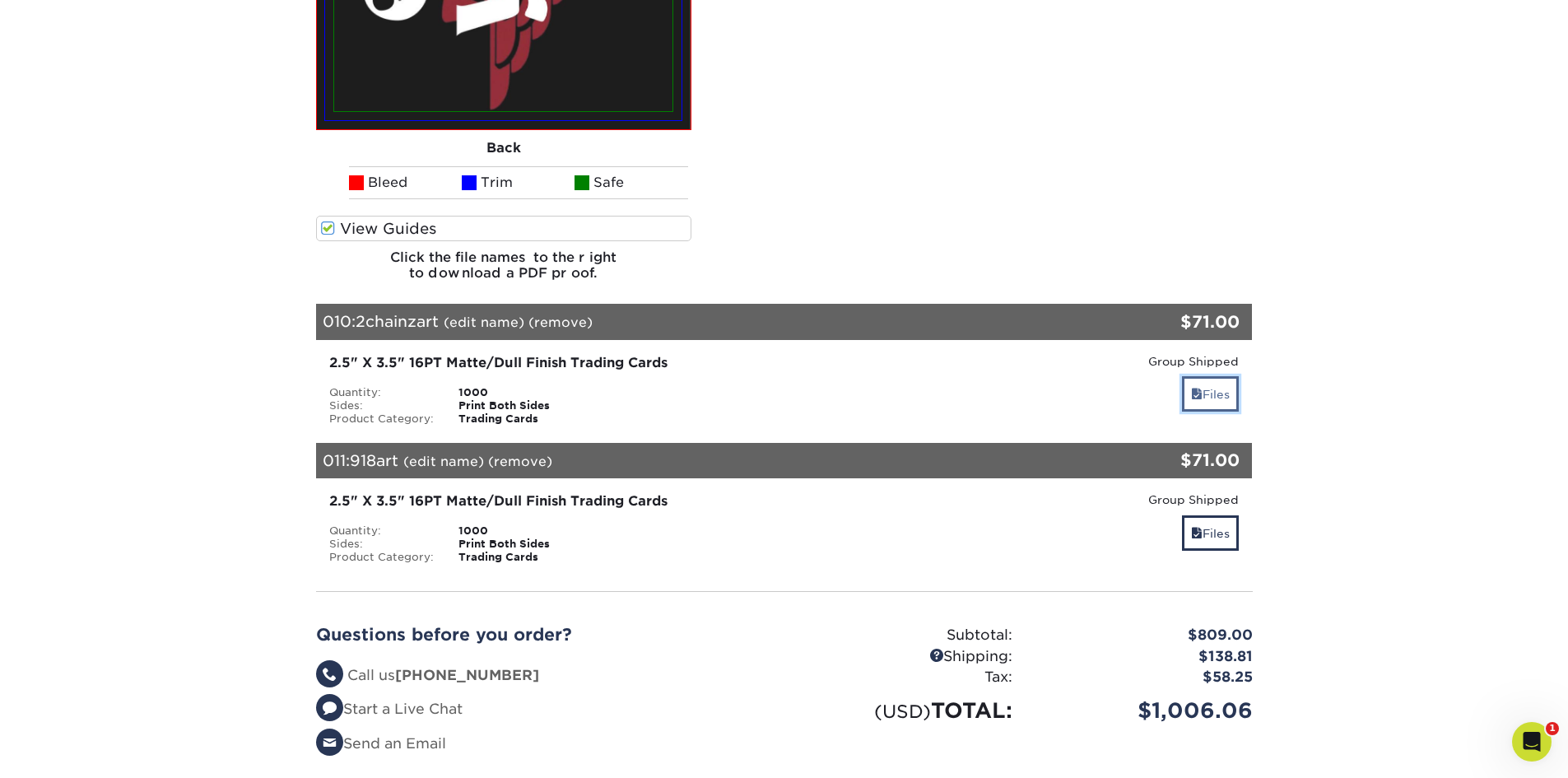
click at [1202, 383] on link "Files" at bounding box center [1210, 394] width 56 height 36
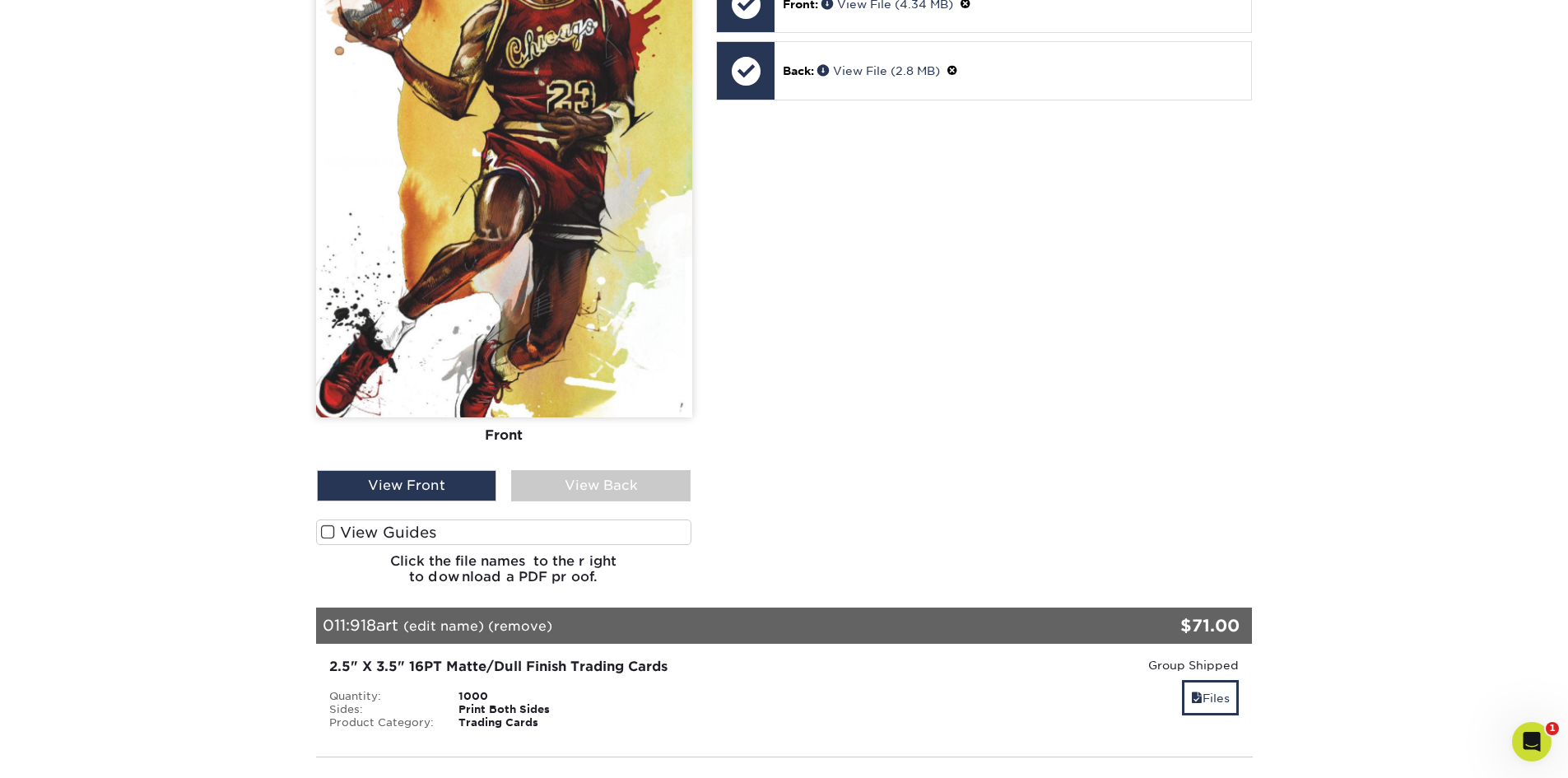
scroll to position [12898, 0]
click at [327, 536] on span at bounding box center [328, 531] width 14 height 16
click at [0, 0] on input "View Guides" at bounding box center [0, 0] width 0 height 0
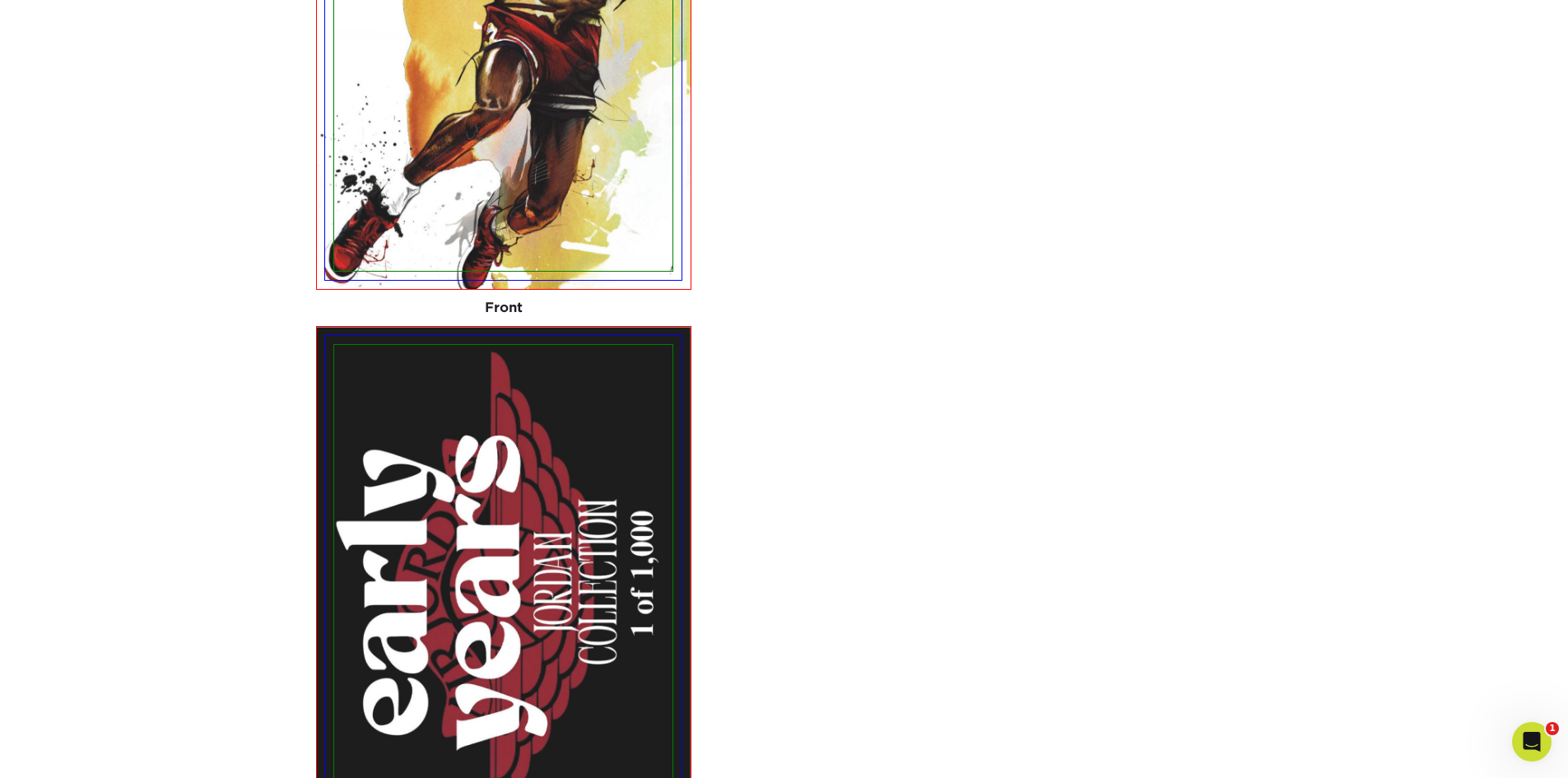
scroll to position [13517, 0]
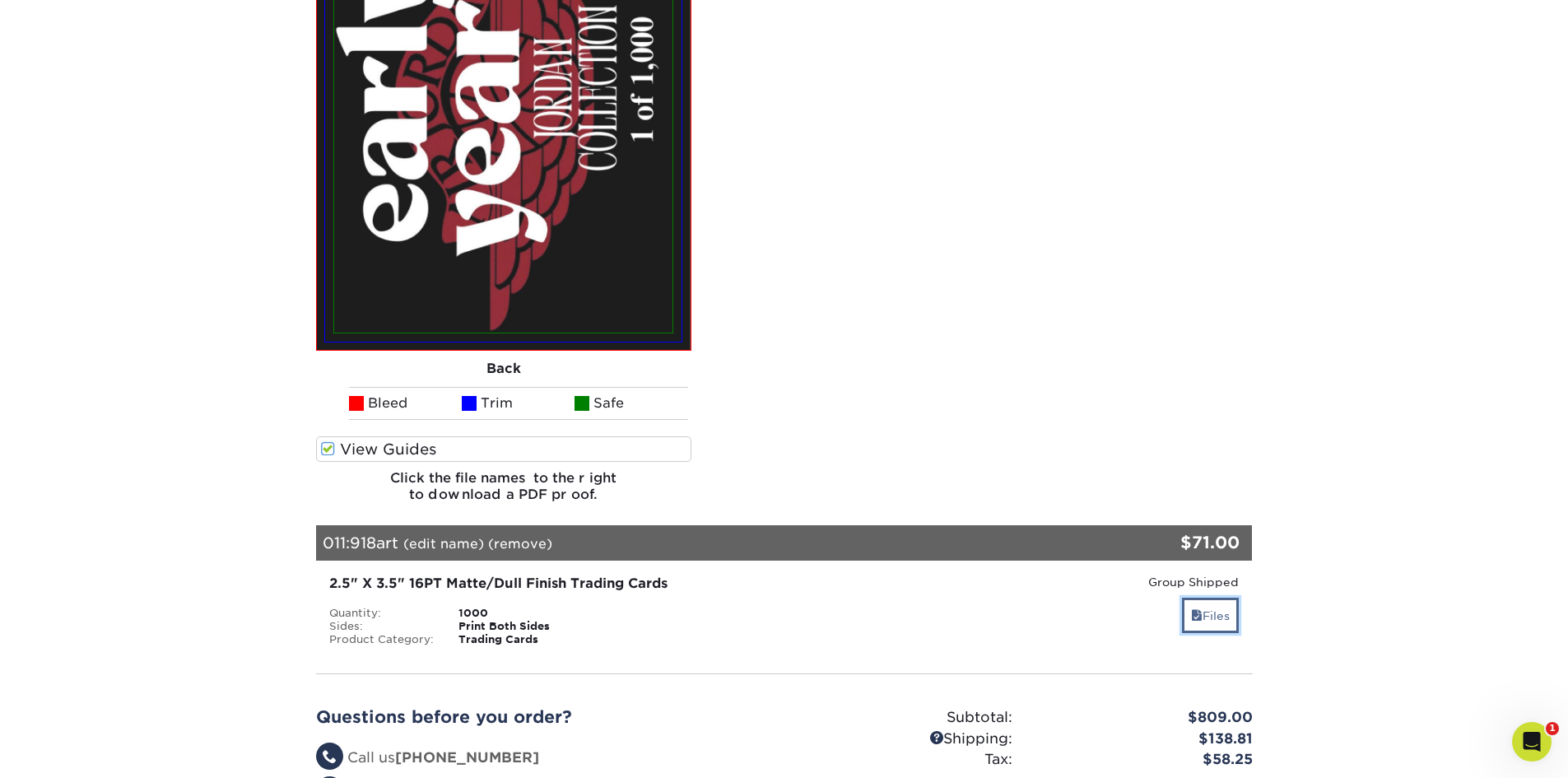
click at [1226, 618] on link "Files" at bounding box center [1210, 616] width 56 height 36
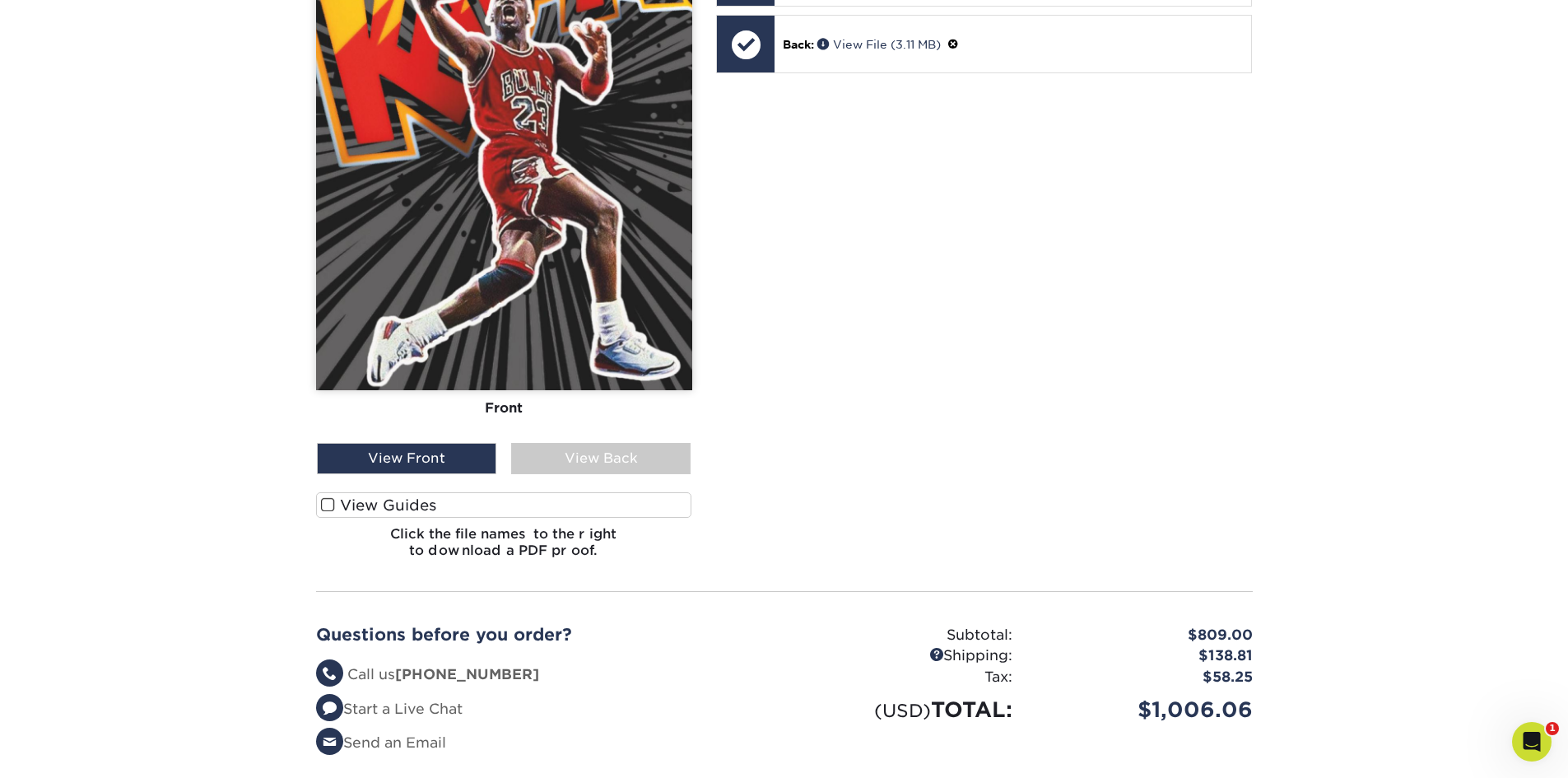
click at [324, 508] on span at bounding box center [328, 505] width 14 height 16
click at [0, 0] on input "View Guides" at bounding box center [0, 0] width 0 height 0
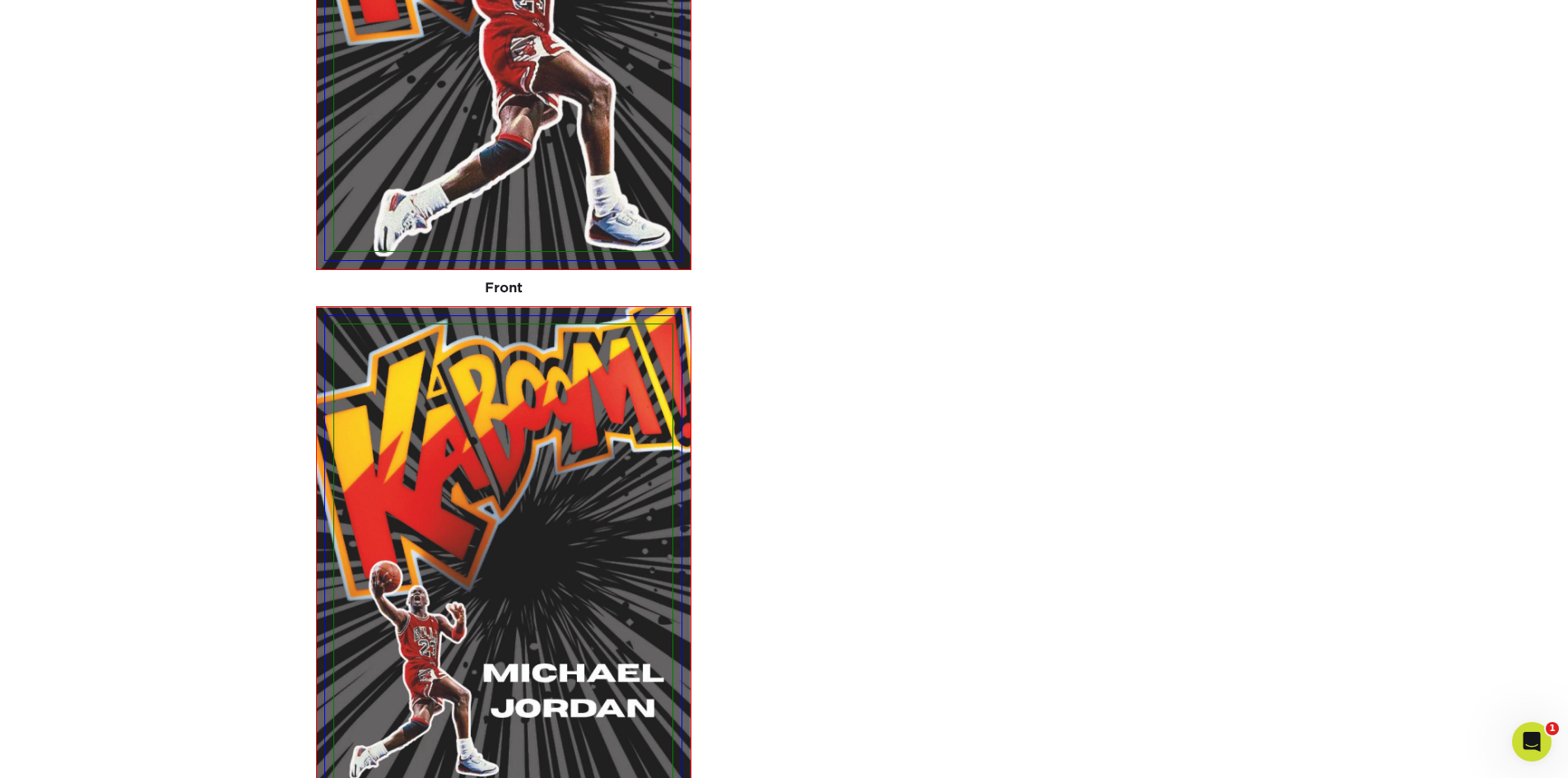
scroll to position [14197, 0]
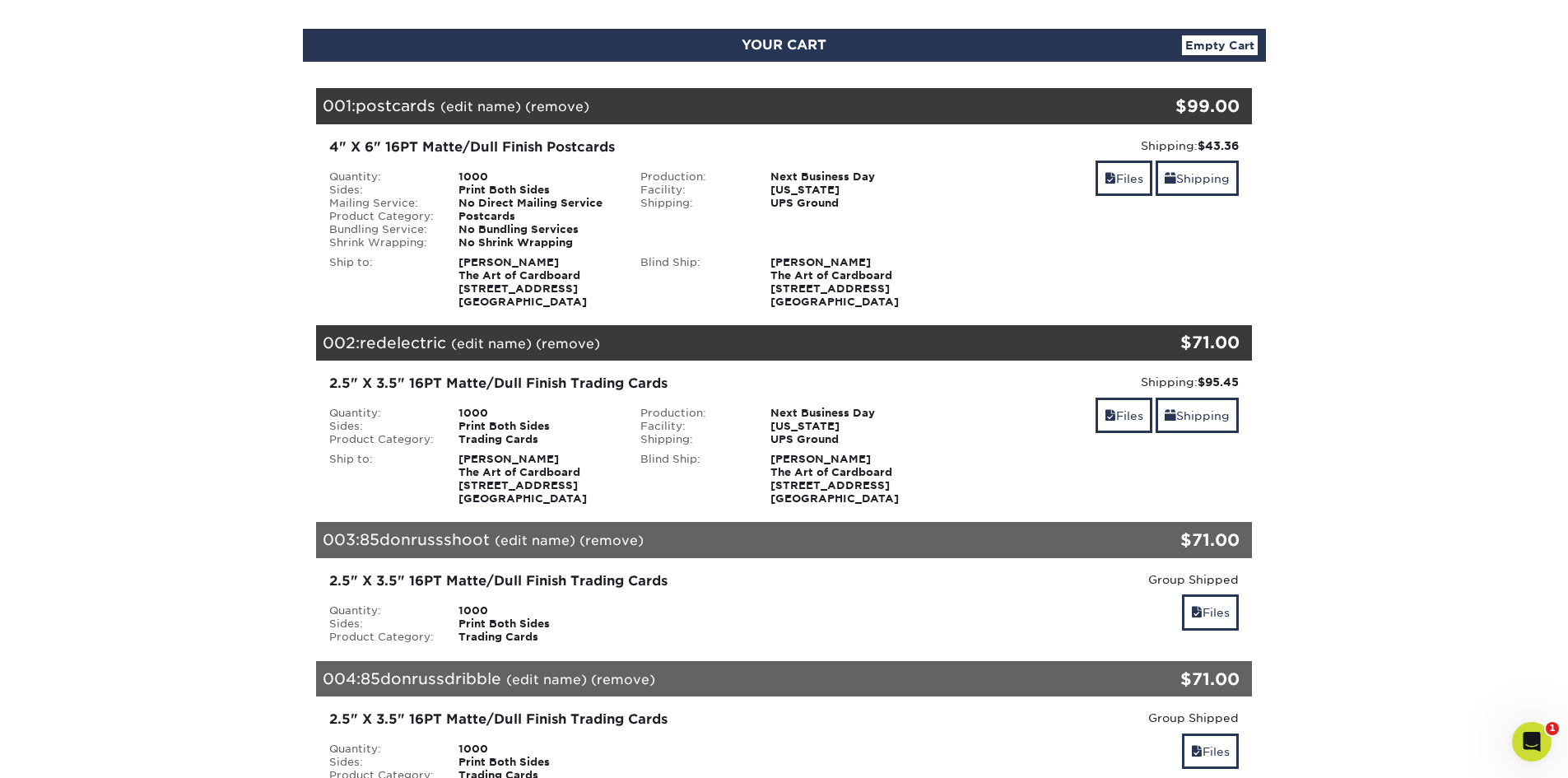
scroll to position [329, 0]
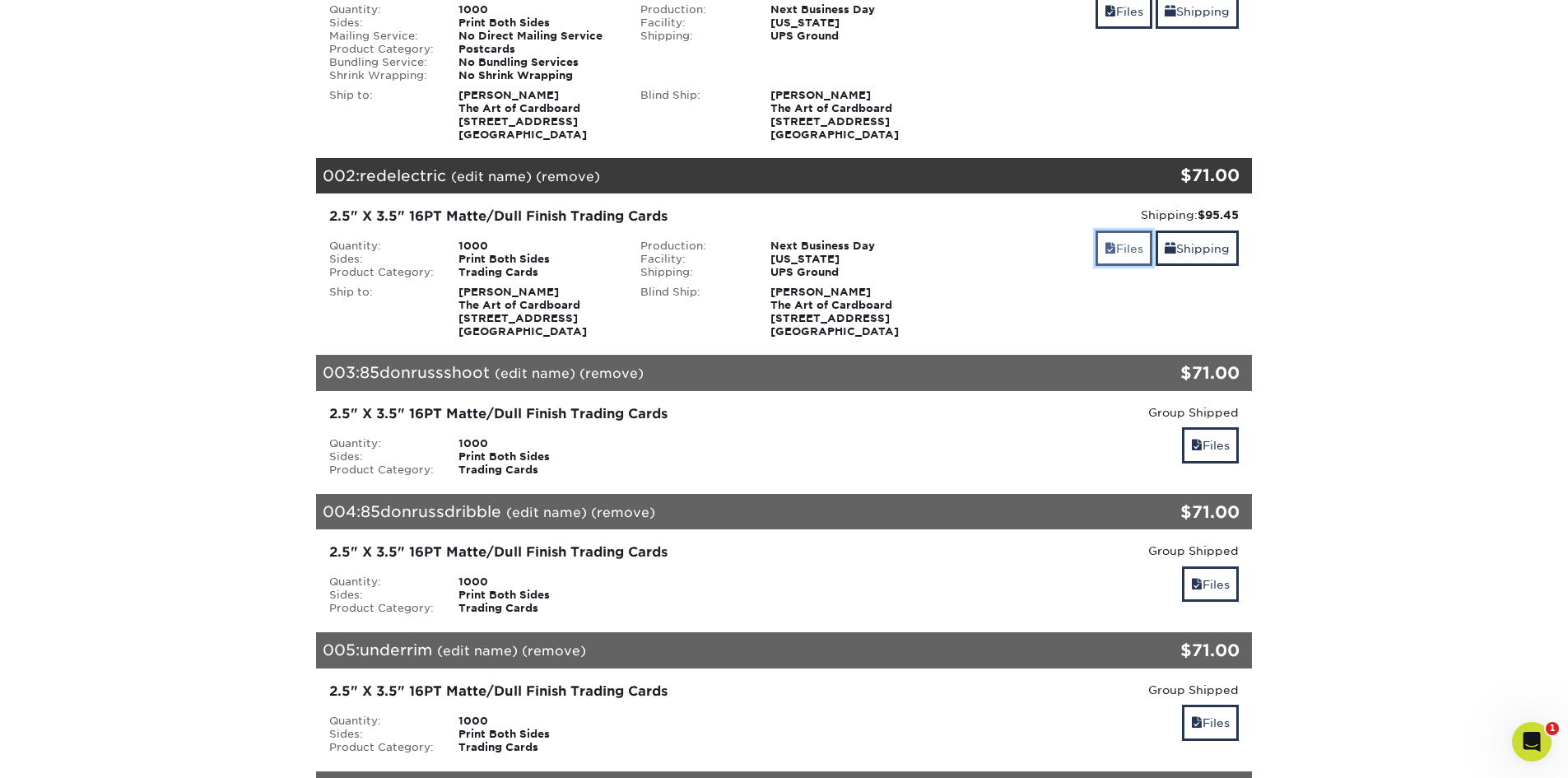
click at [1099, 237] on link "Files" at bounding box center [1124, 248] width 56 height 36
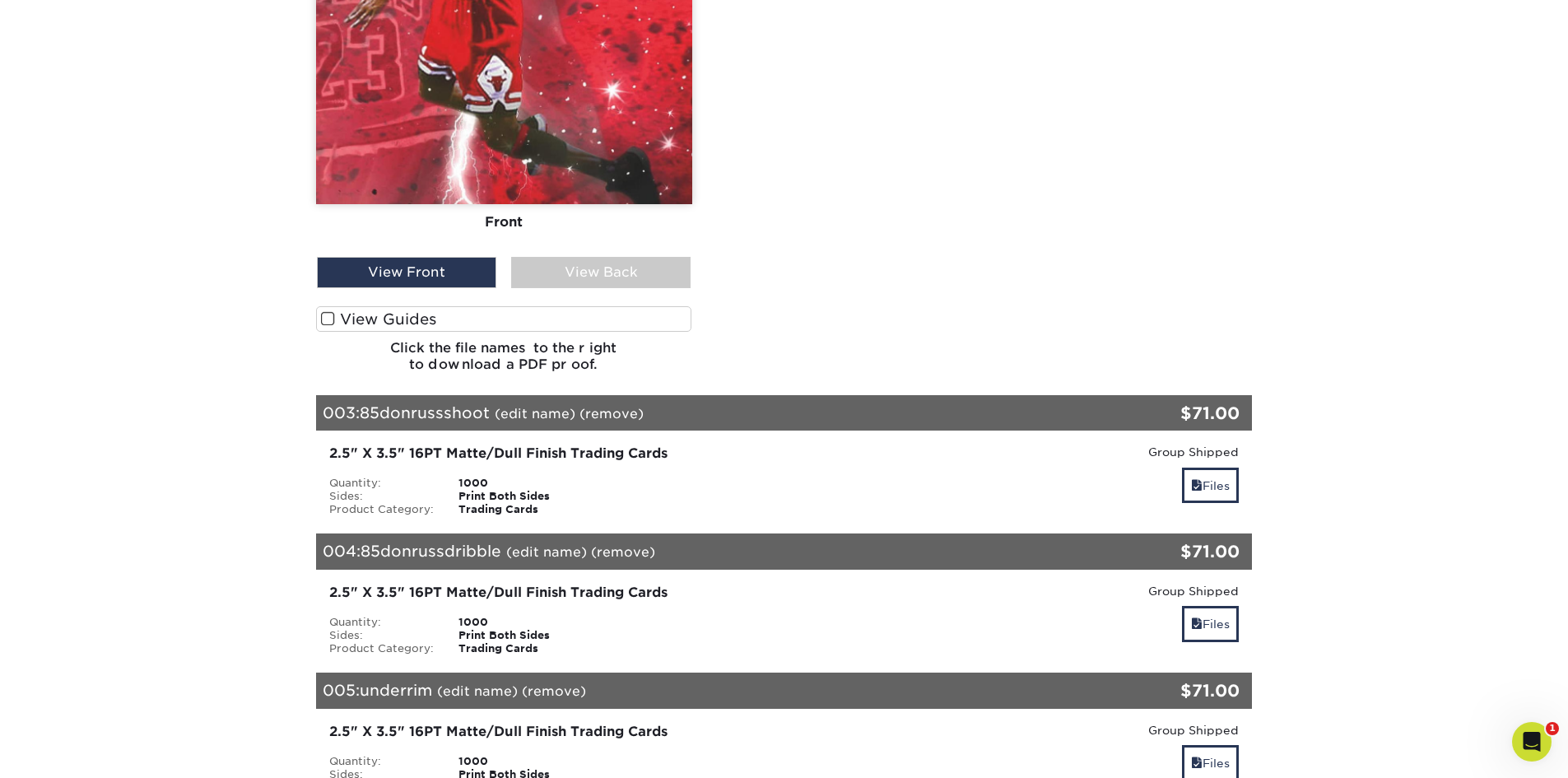
scroll to position [1152, 0]
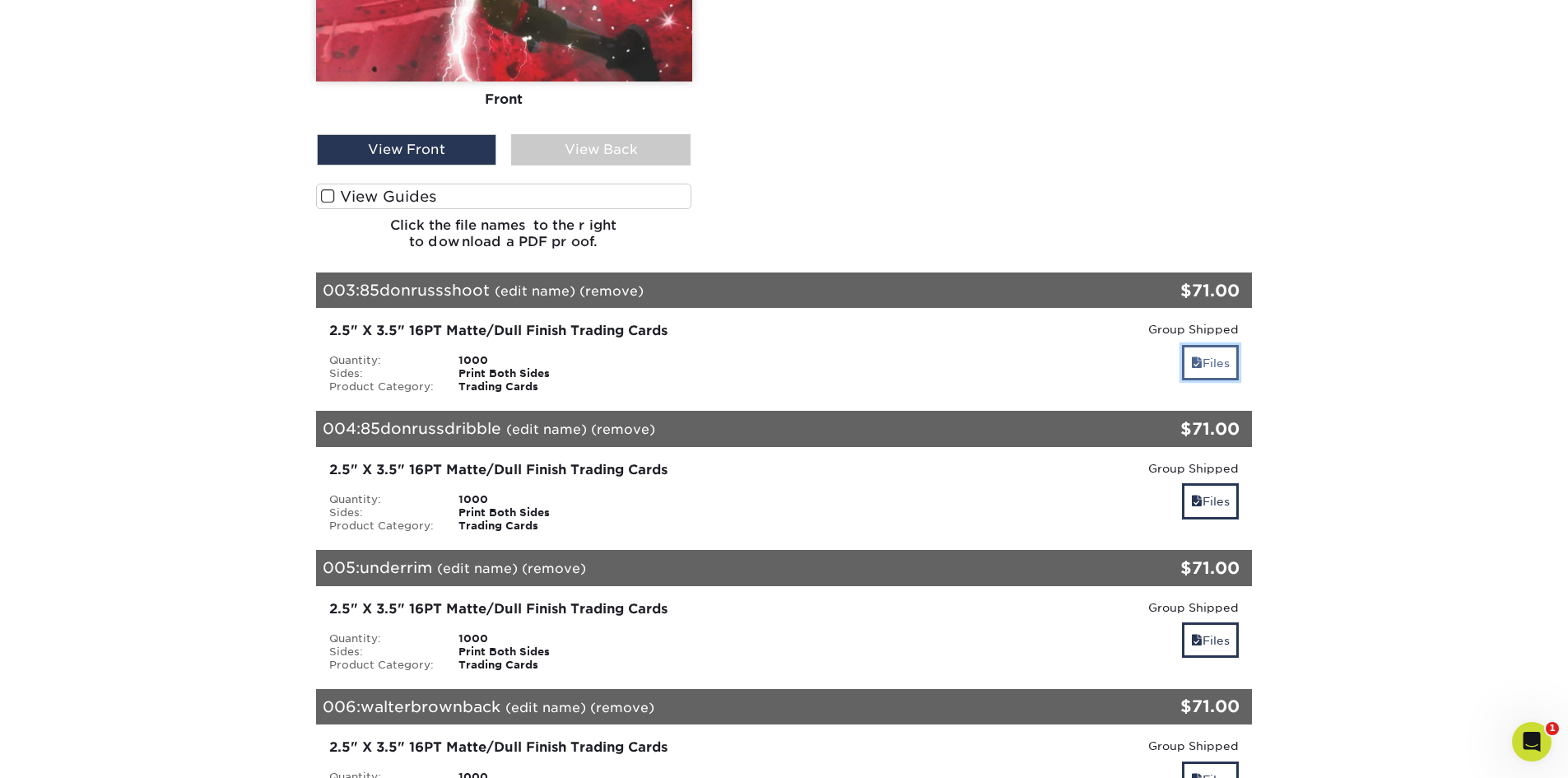
click at [1209, 355] on link "Files" at bounding box center [1210, 362] width 56 height 36
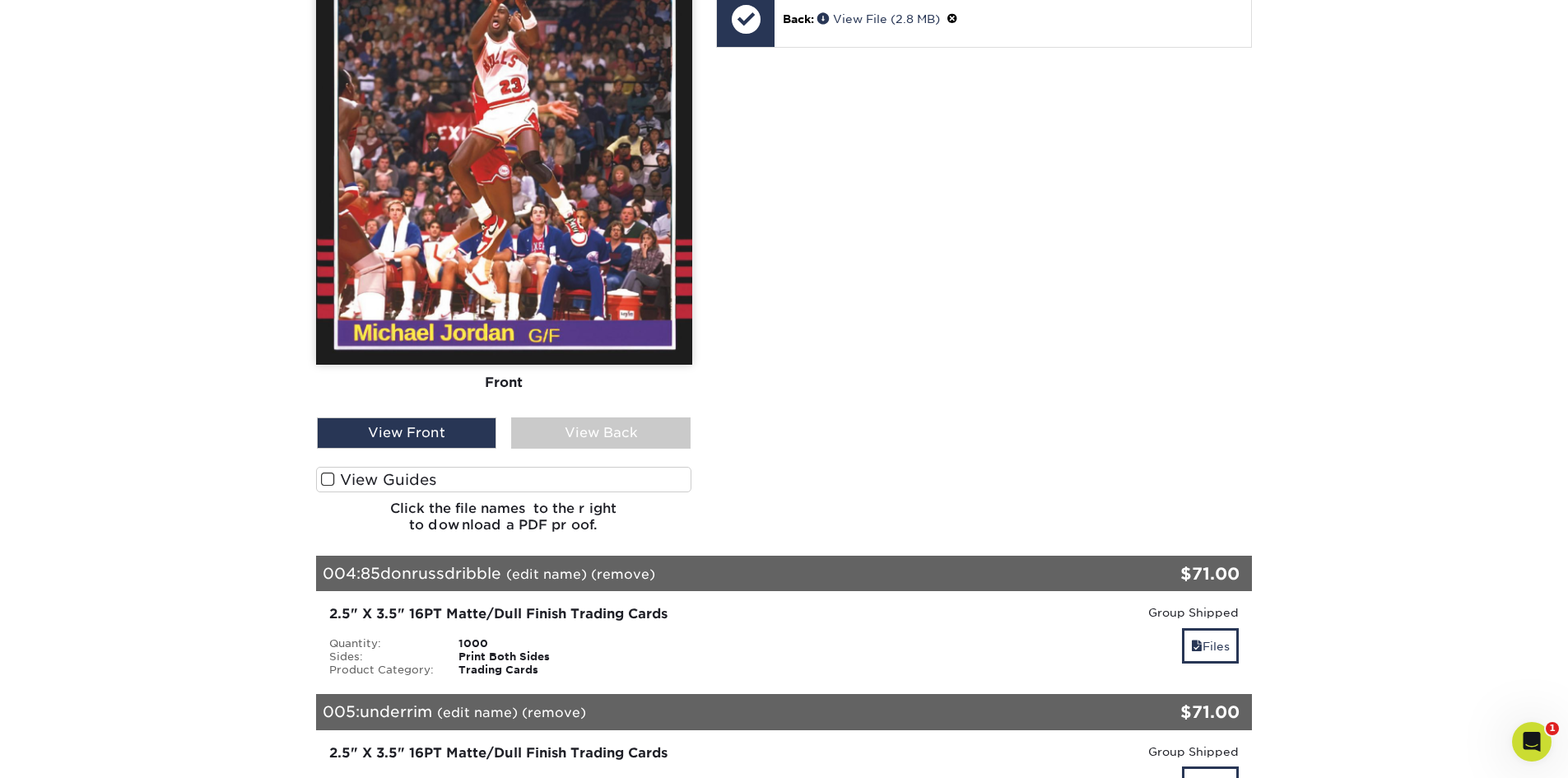
scroll to position [1975, 0]
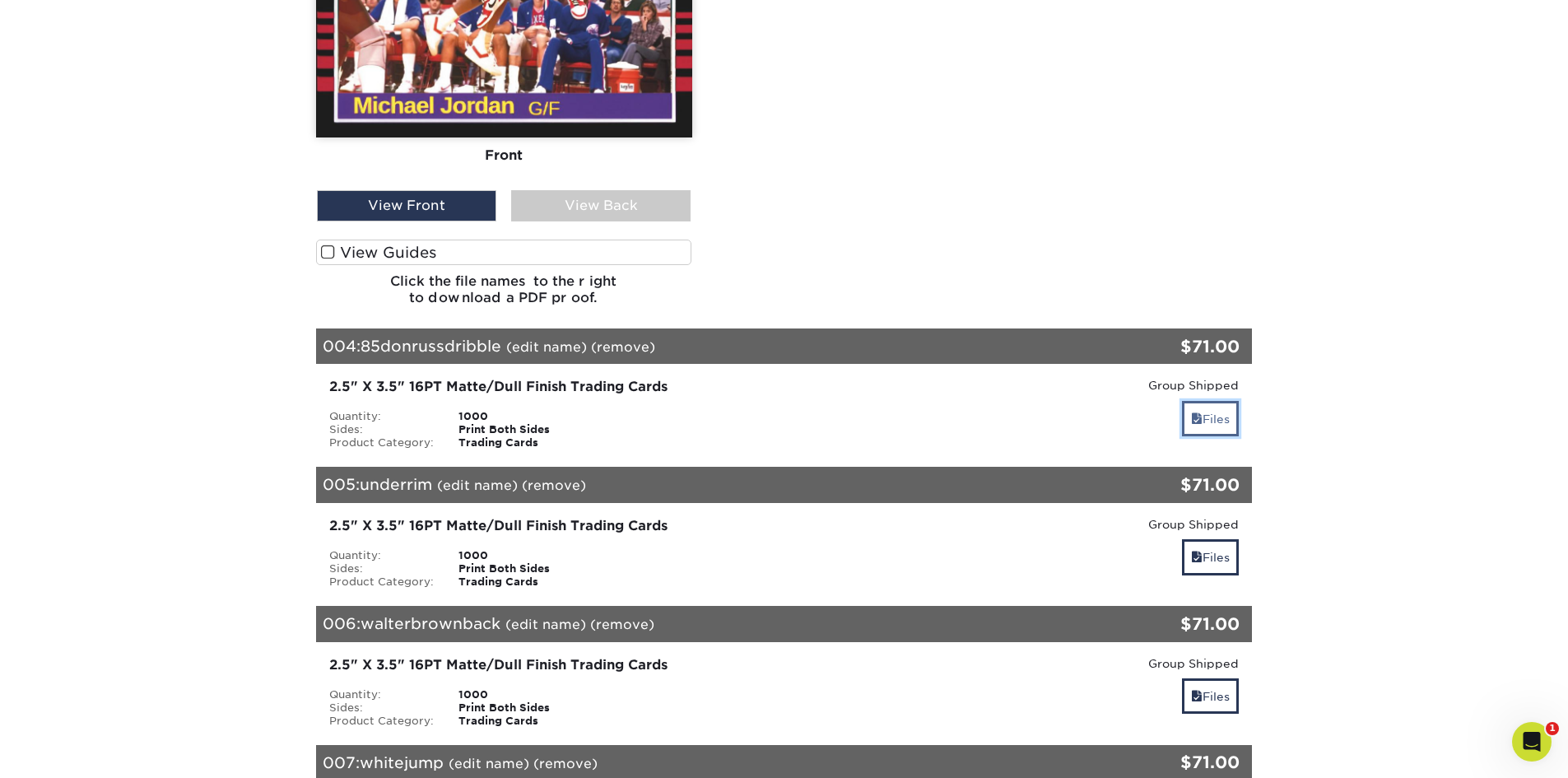
click at [1200, 417] on link "Files" at bounding box center [1210, 419] width 56 height 36
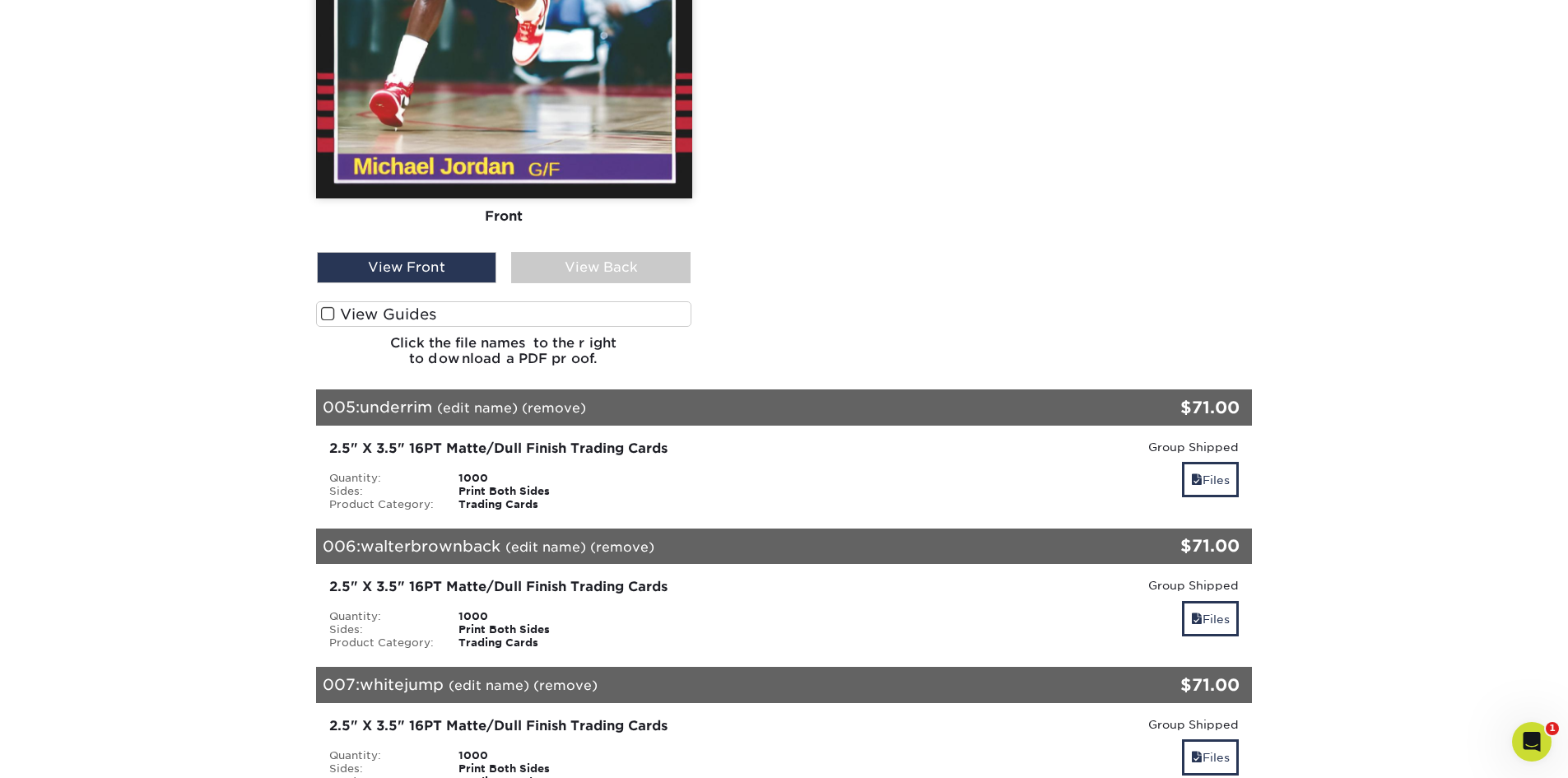
scroll to position [2798, 0]
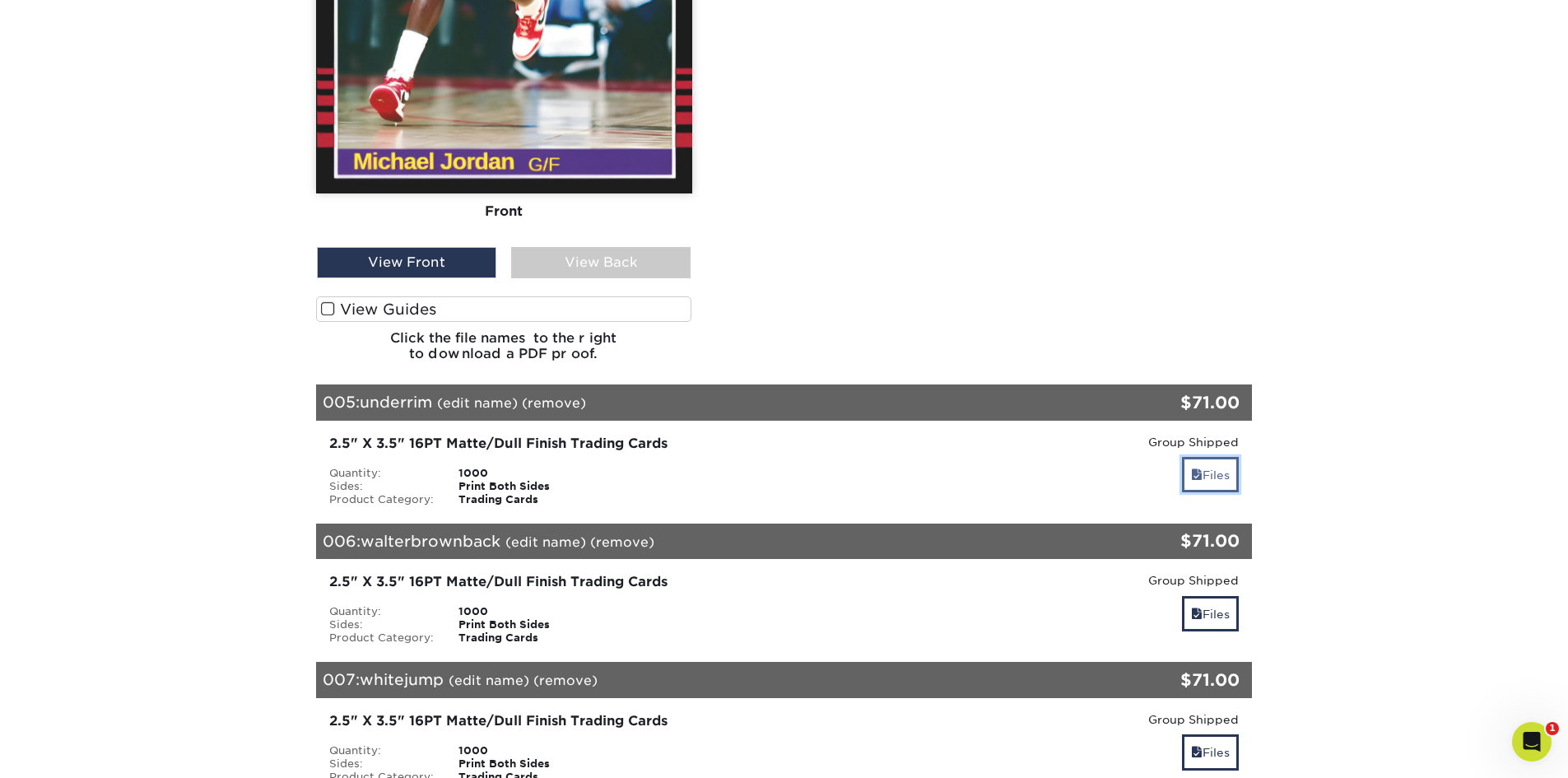
click at [1191, 473] on span at bounding box center [1197, 475] width 11 height 13
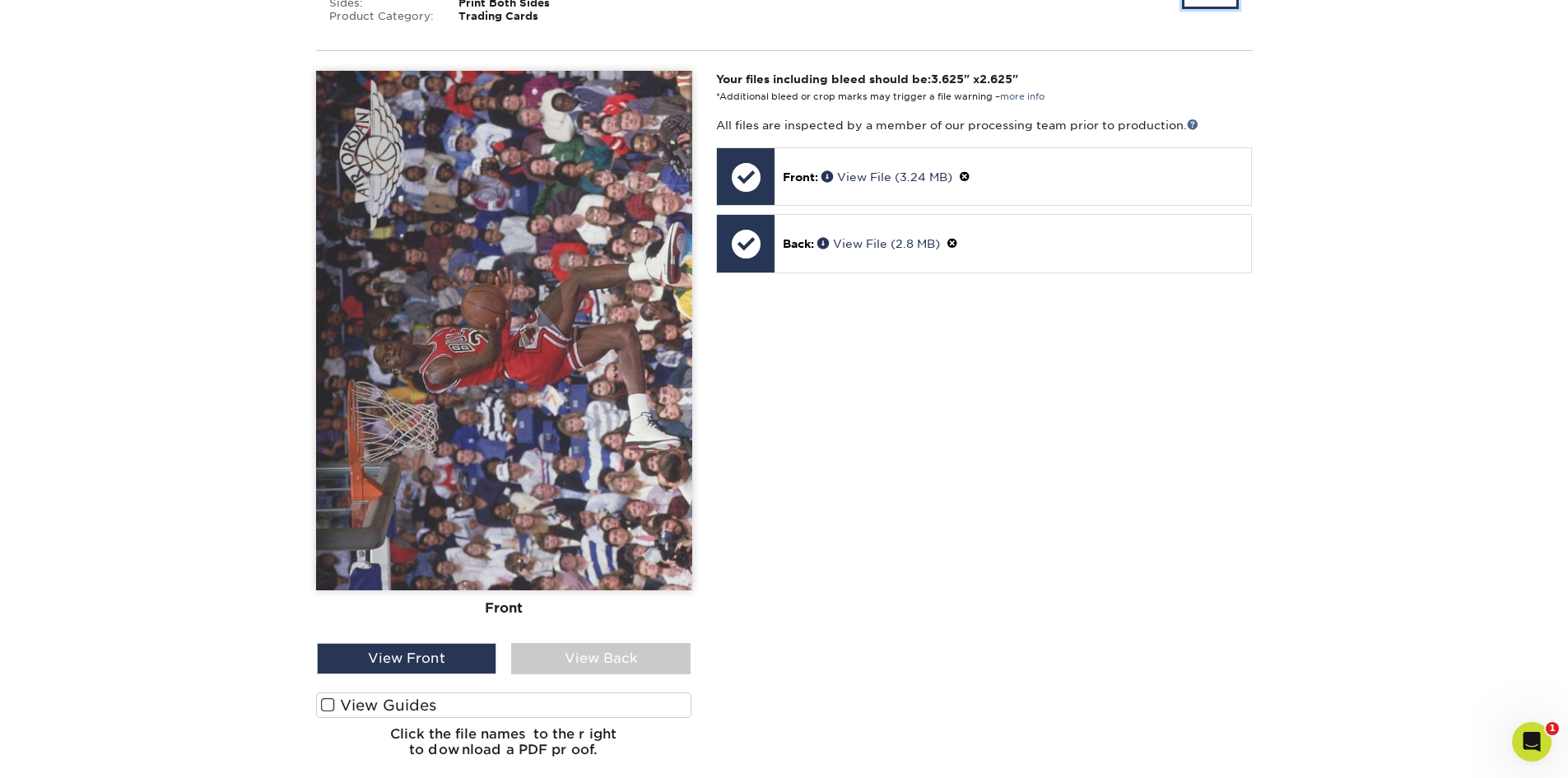
scroll to position [3702, 0]
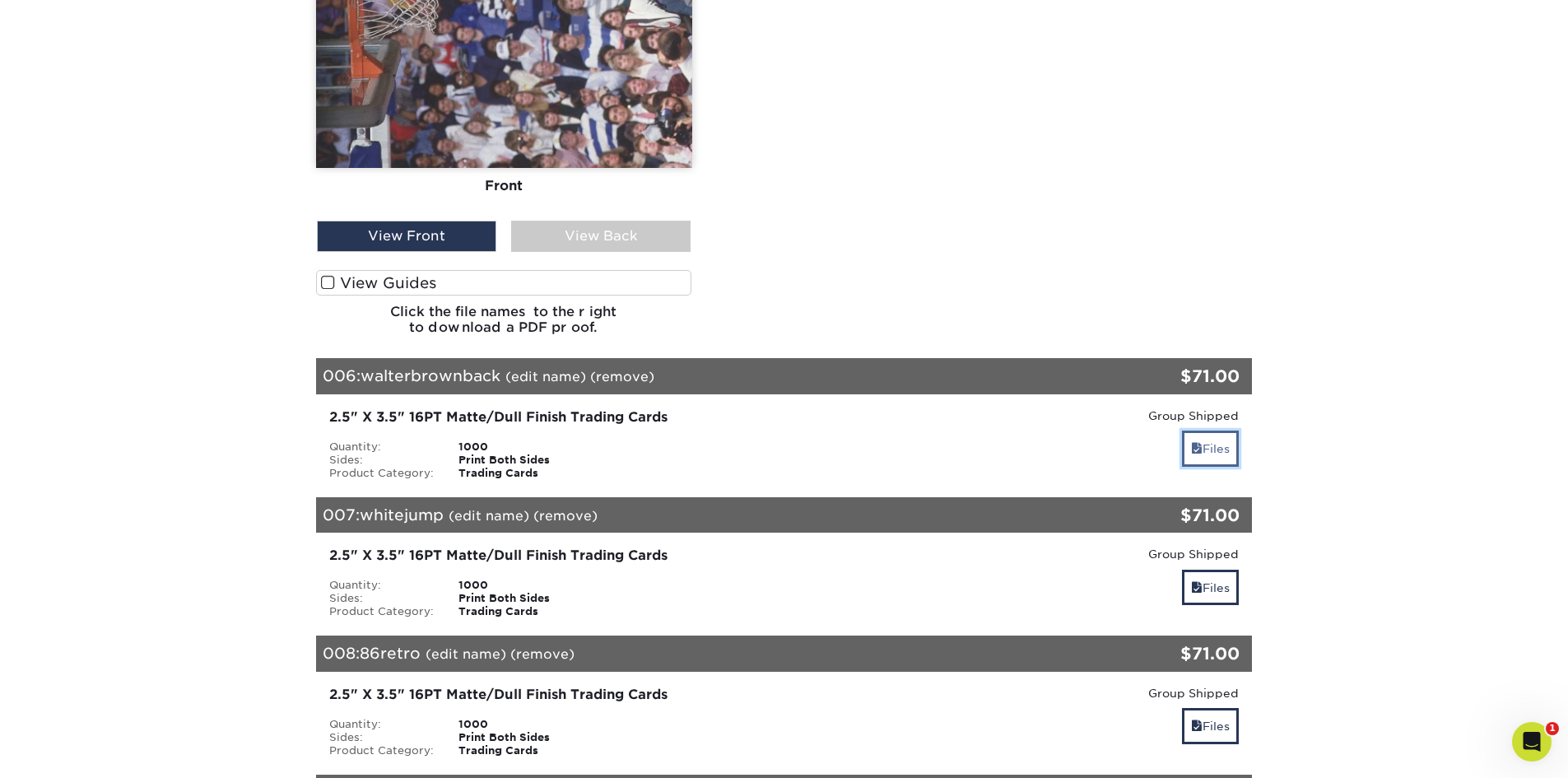
click at [1218, 443] on link "Files" at bounding box center [1210, 449] width 56 height 36
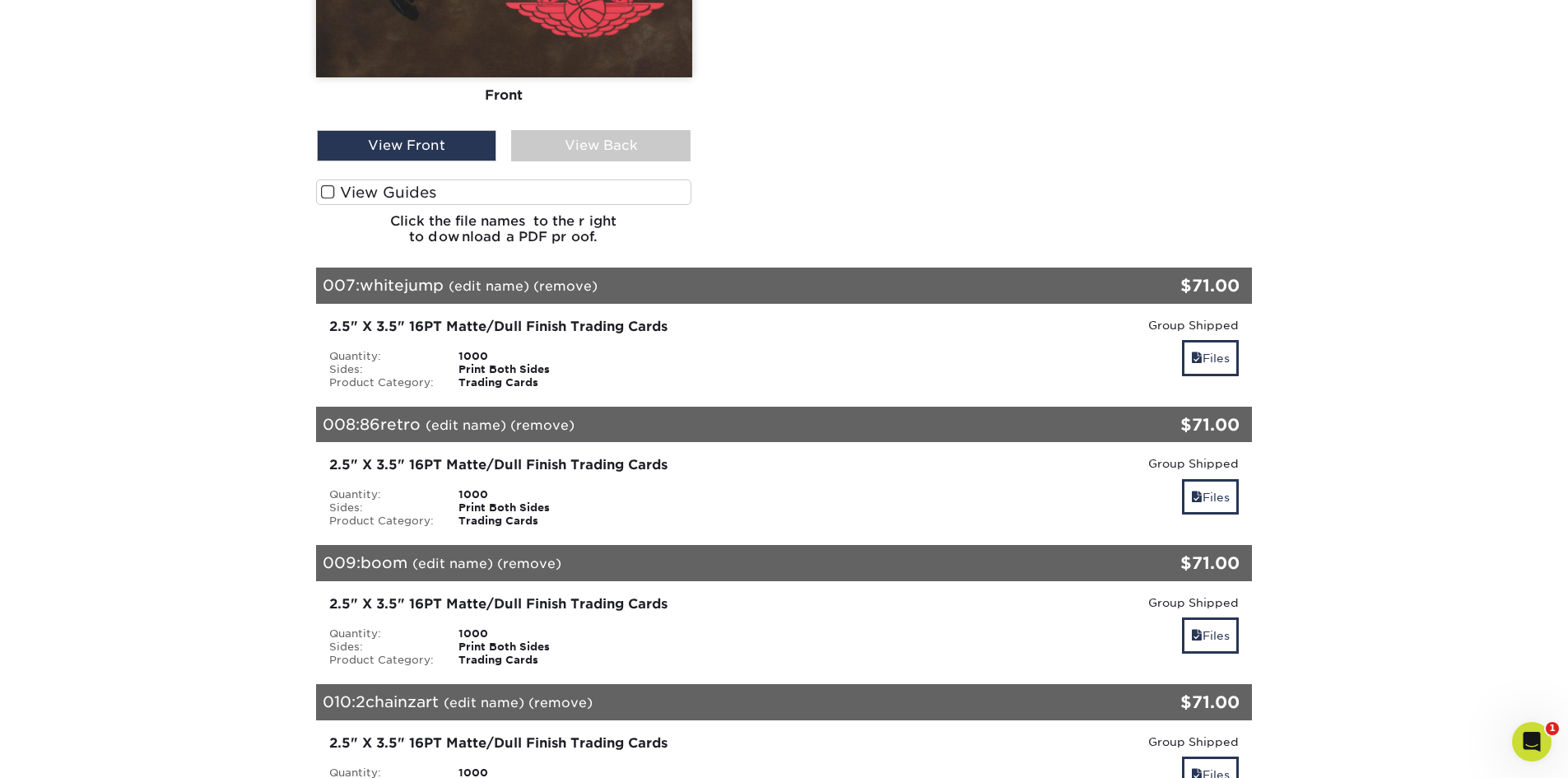
scroll to position [4772, 0]
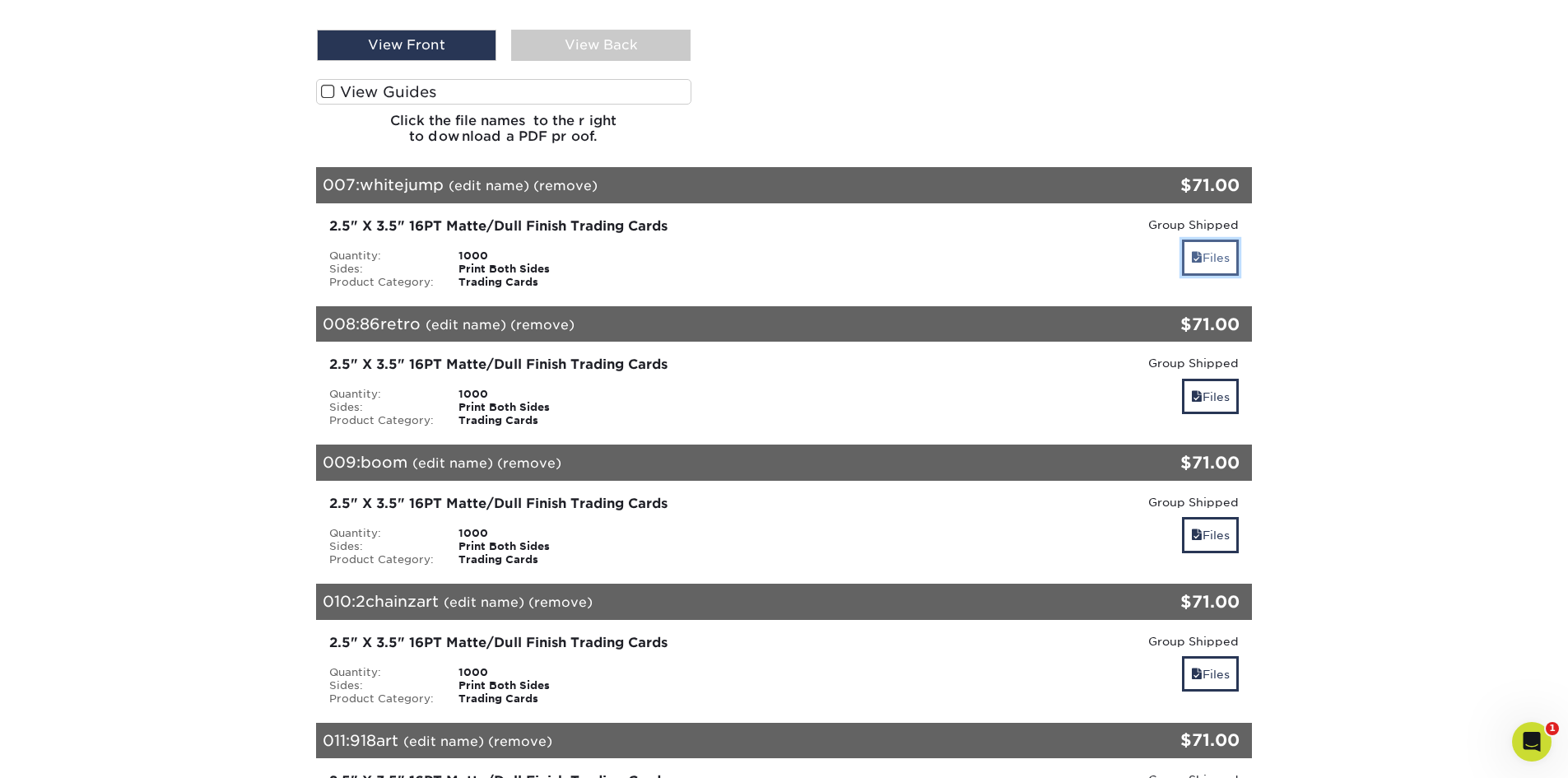
click at [1219, 261] on link "Files" at bounding box center [1210, 257] width 56 height 36
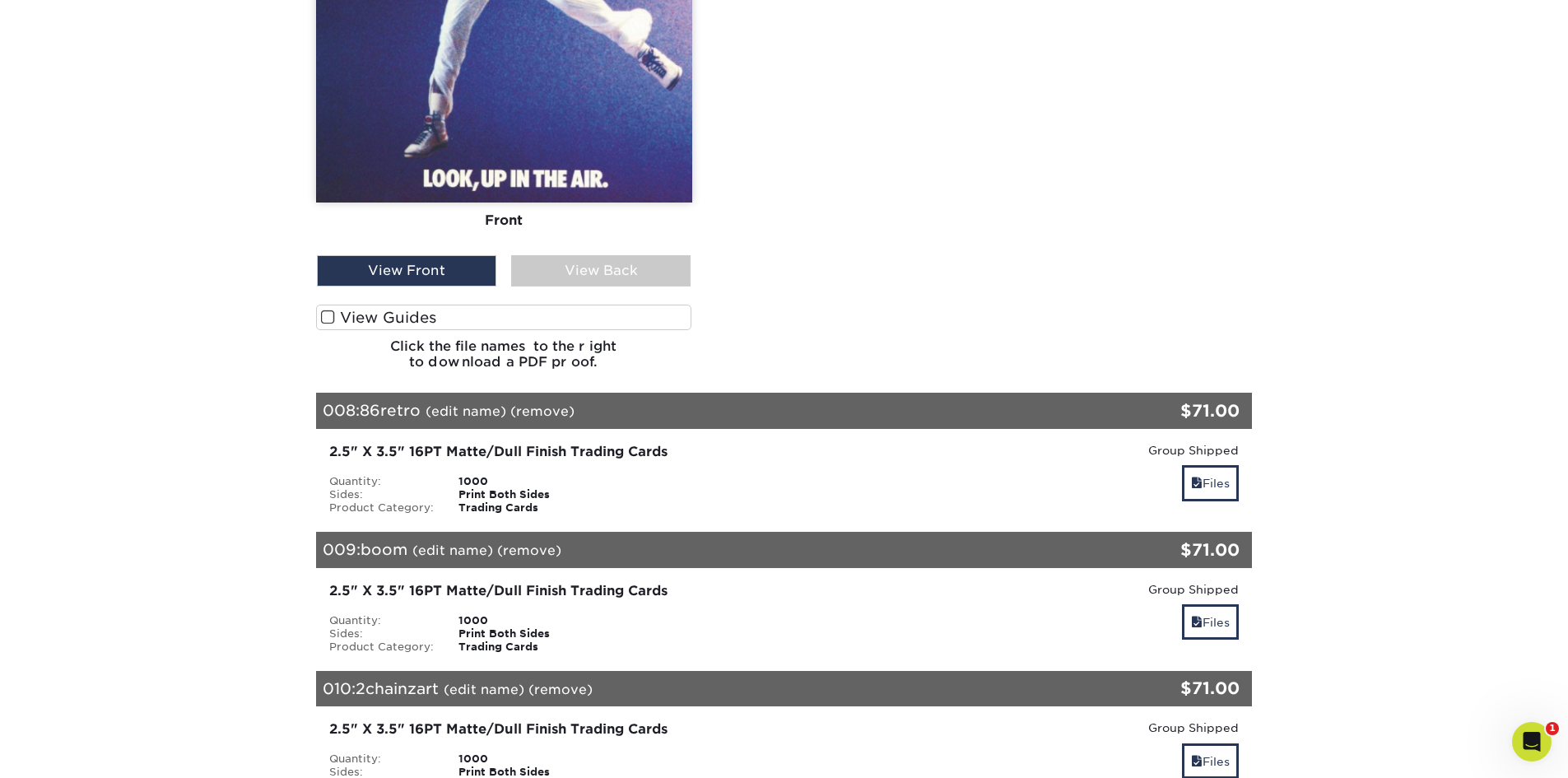
scroll to position [5759, 0]
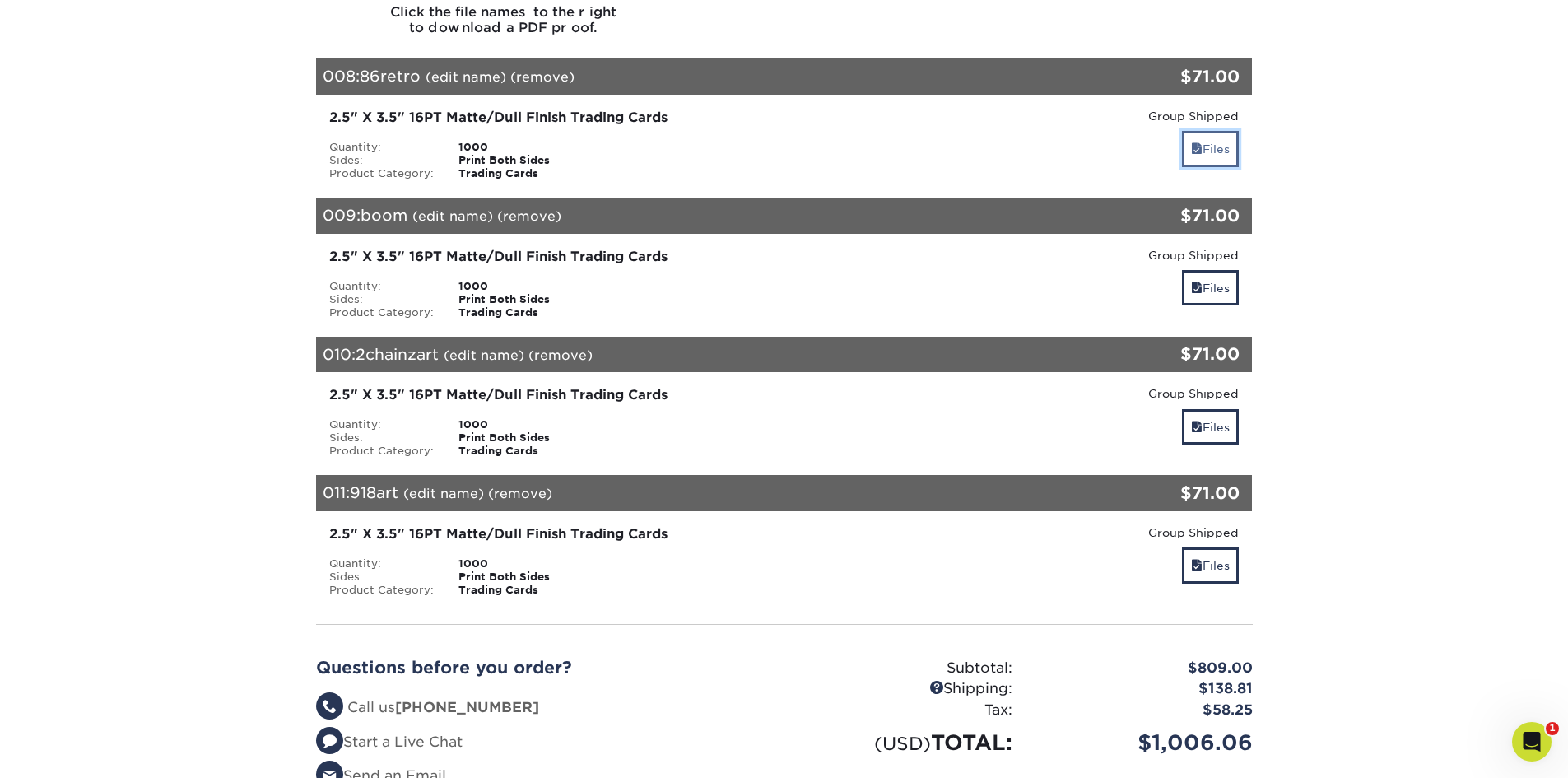
click at [1216, 143] on link "Files" at bounding box center [1210, 148] width 56 height 36
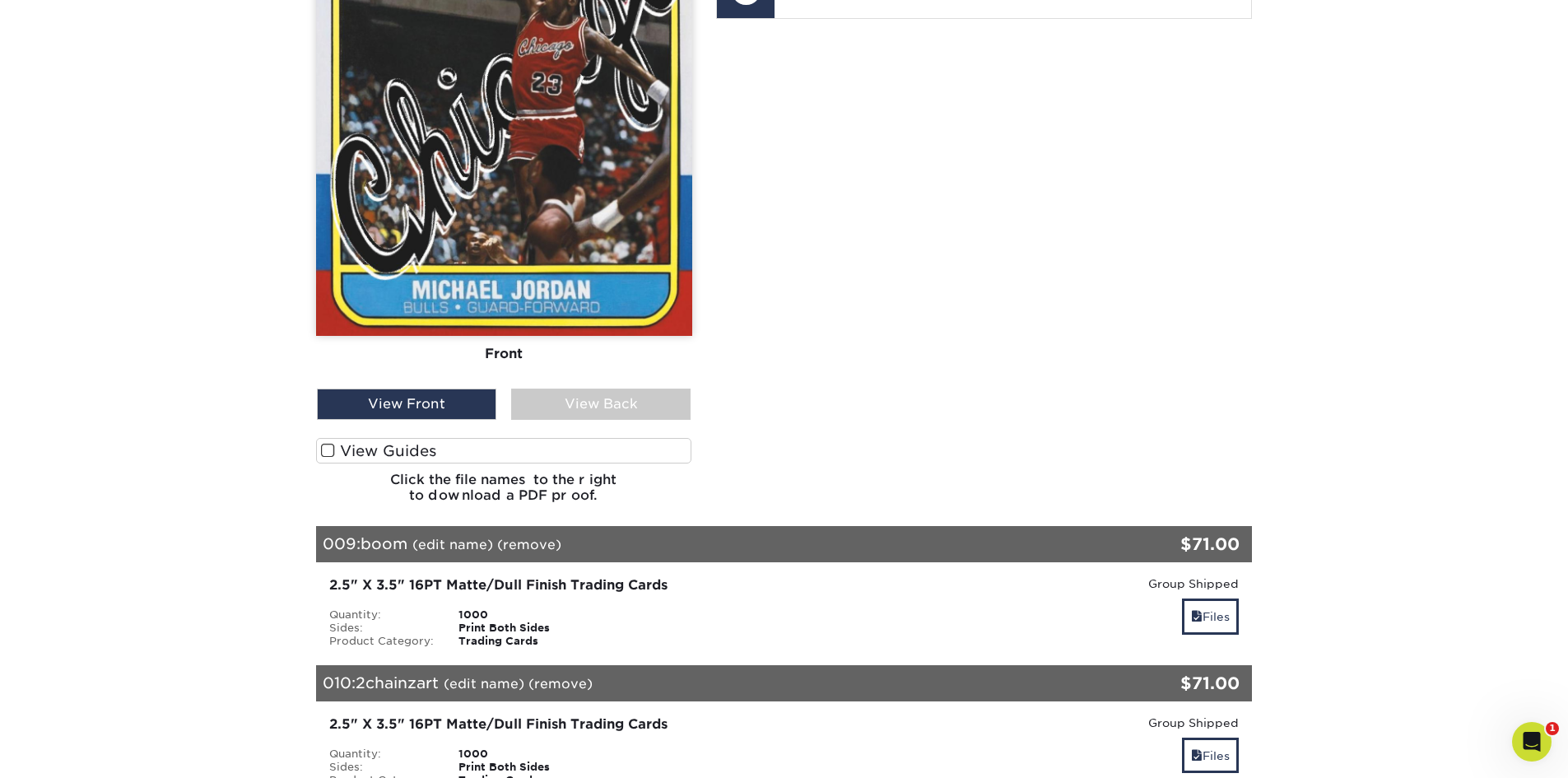
scroll to position [6500, 0]
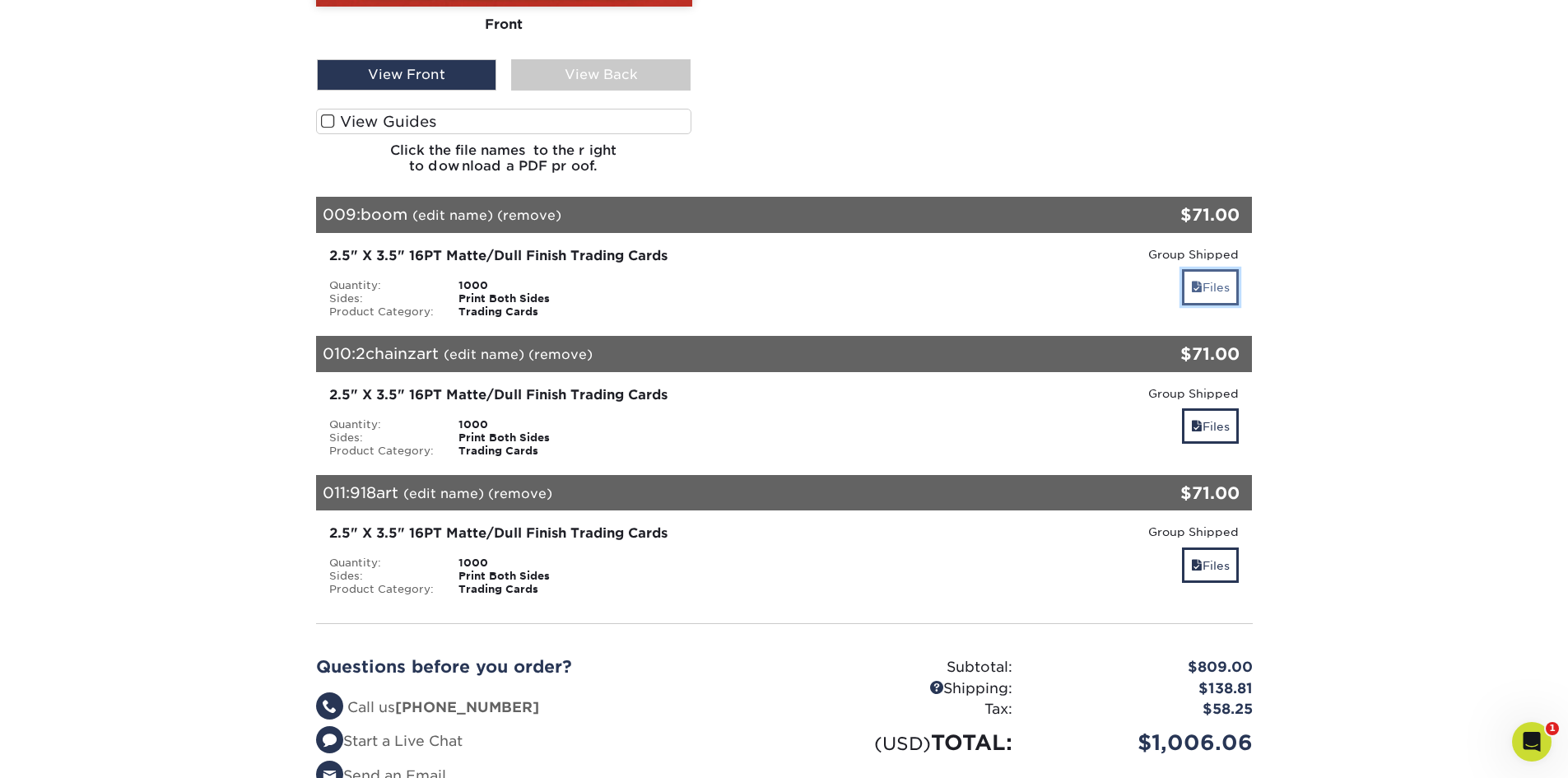
click at [1206, 278] on link "Files" at bounding box center [1210, 287] width 56 height 36
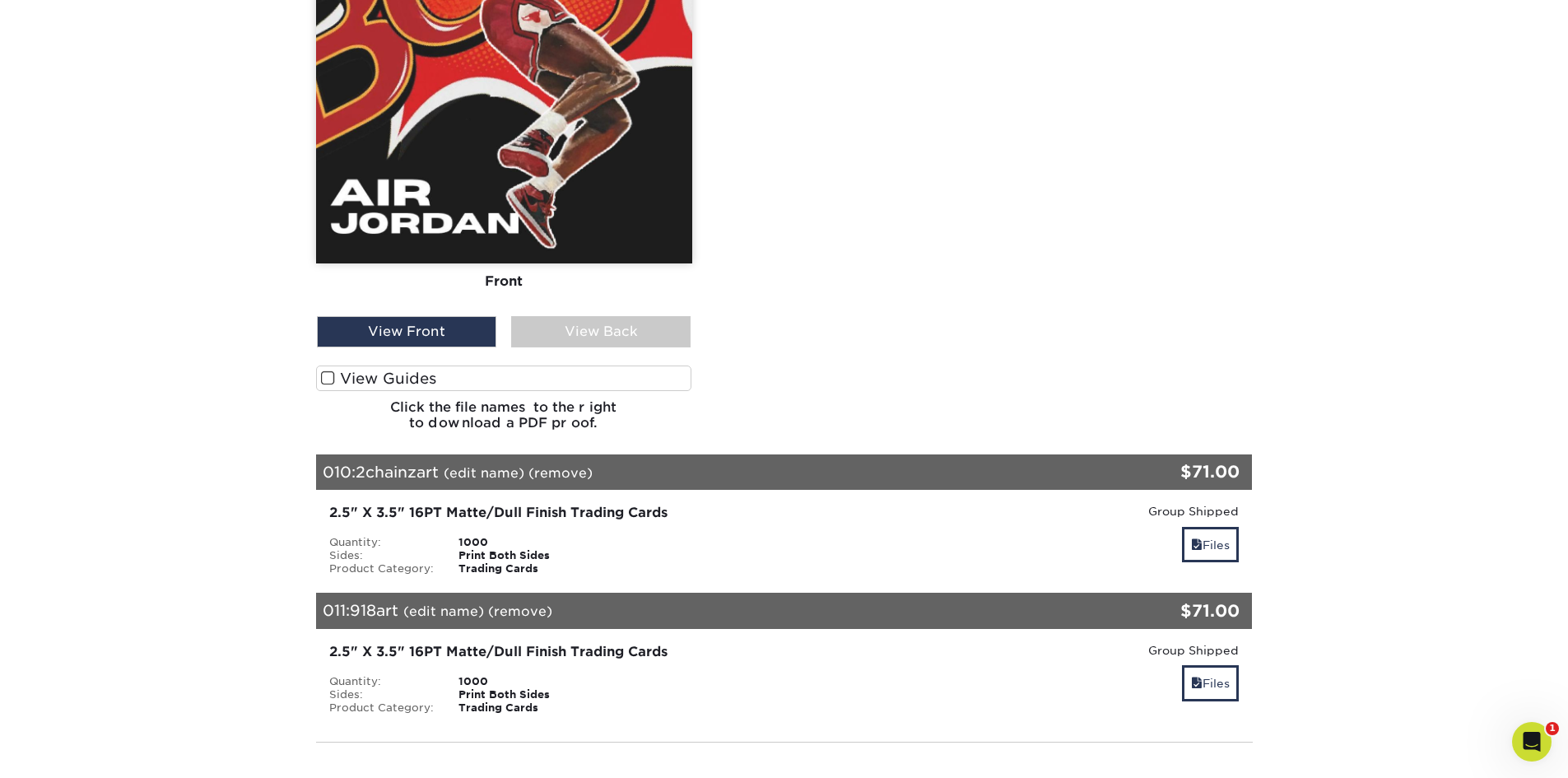
scroll to position [7240, 0]
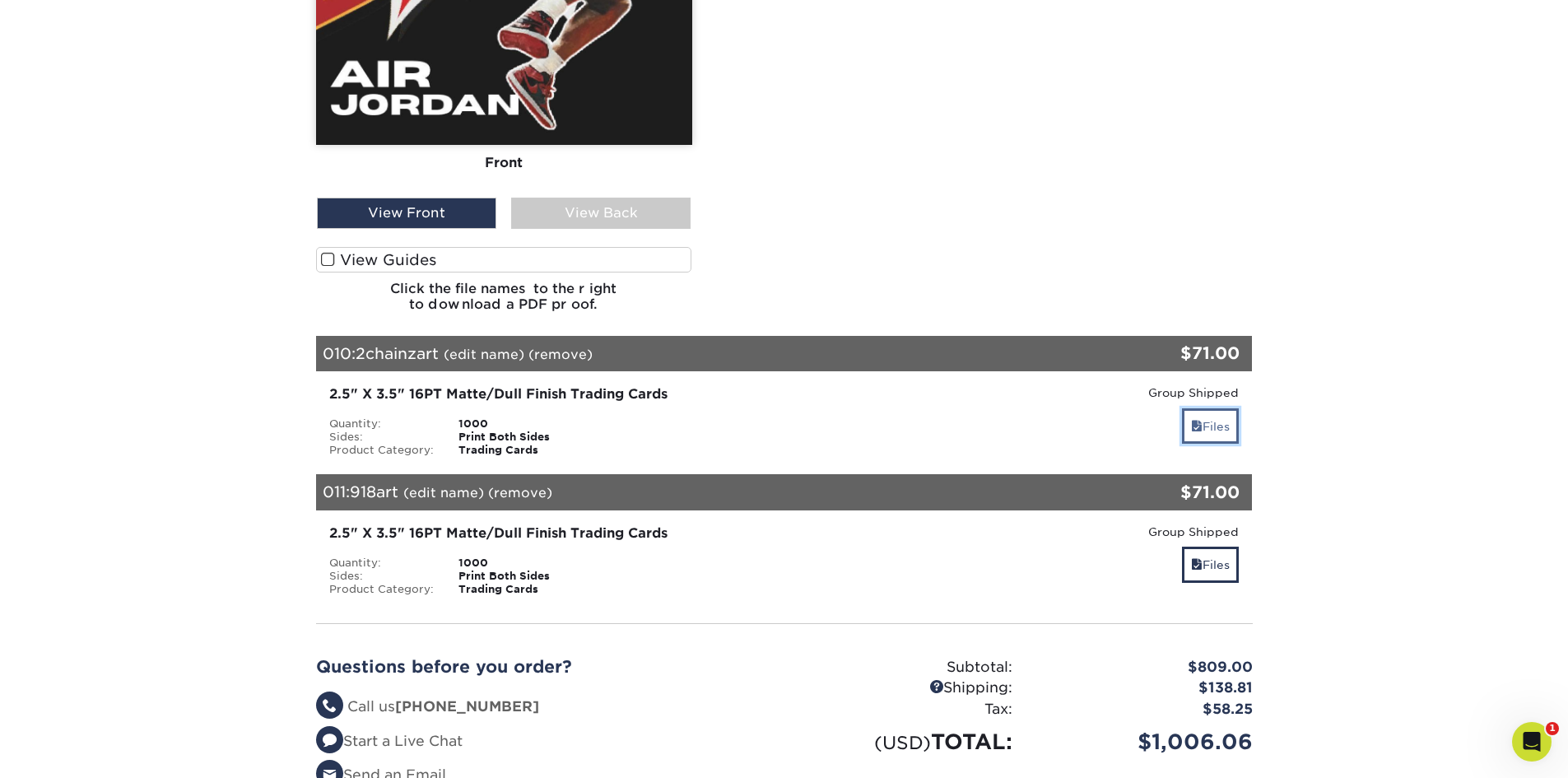
click at [1218, 427] on link "Files" at bounding box center [1210, 426] width 56 height 36
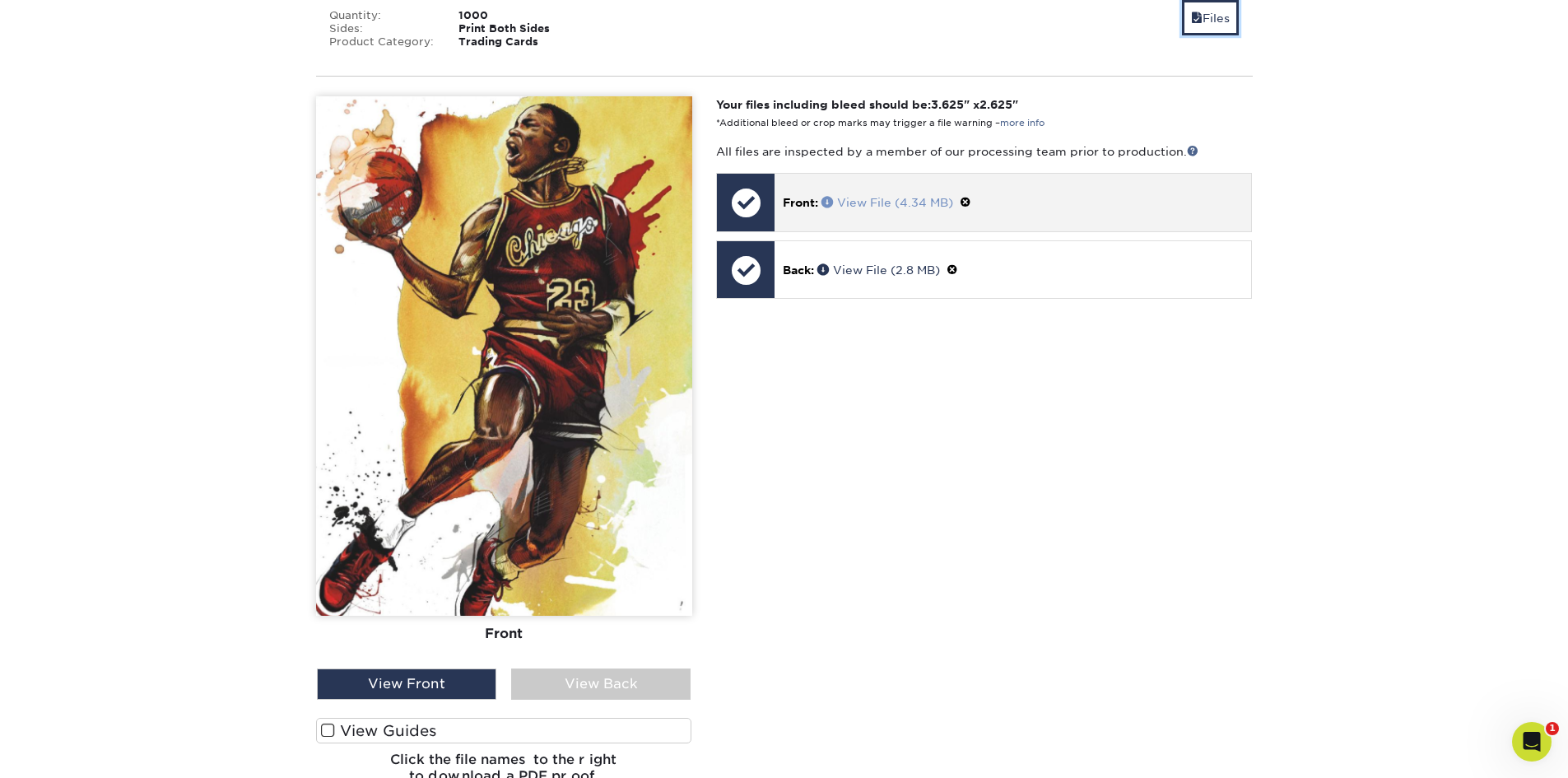
scroll to position [7570, 0]
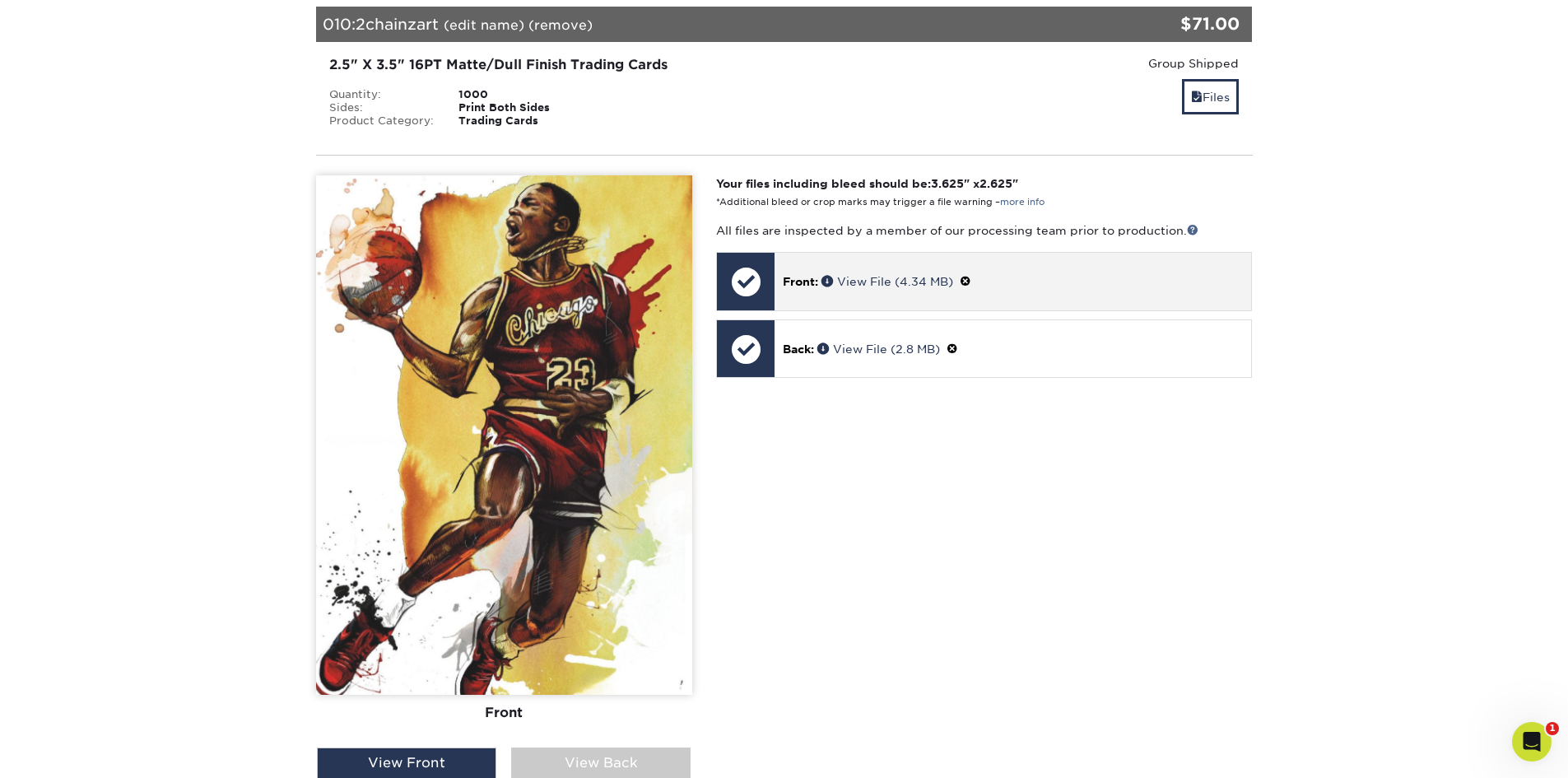
click at [971, 282] on span at bounding box center [965, 282] width 11 height 13
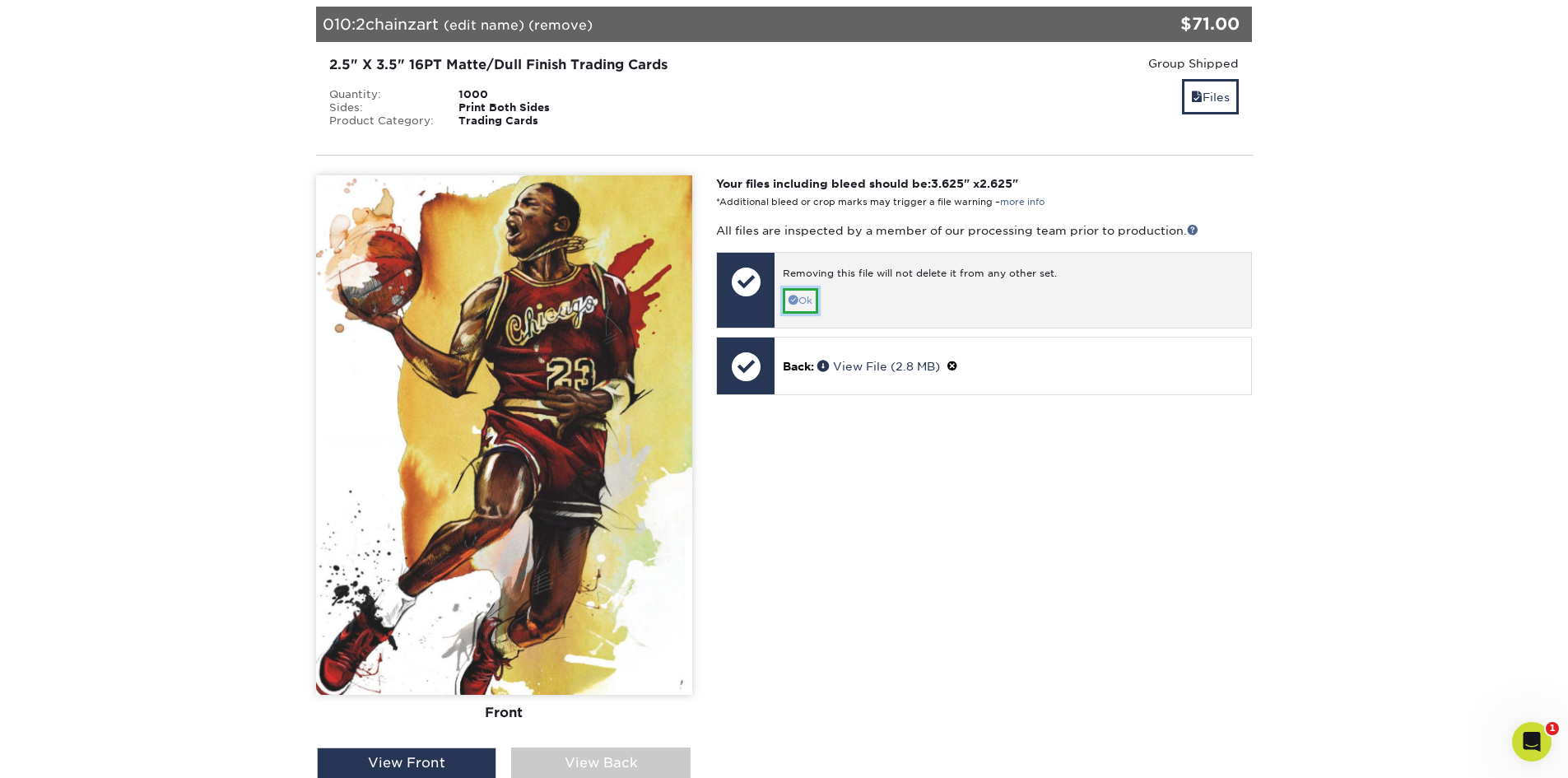
click at [799, 300] on link "Ok" at bounding box center [801, 300] width 36 height 25
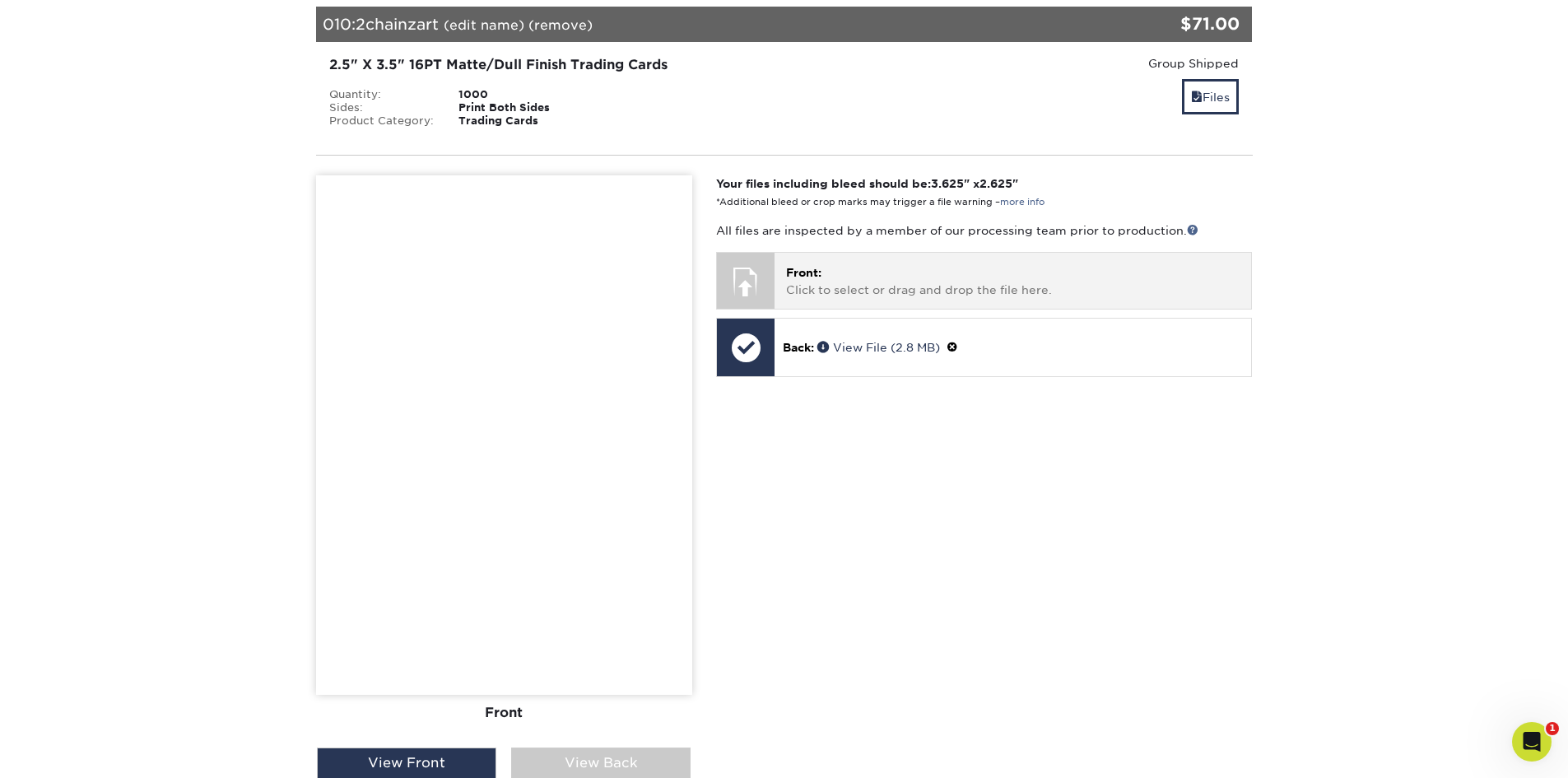
click at [858, 288] on p "Front: Click to select or drag and drop the file here." at bounding box center [1012, 281] width 453 height 34
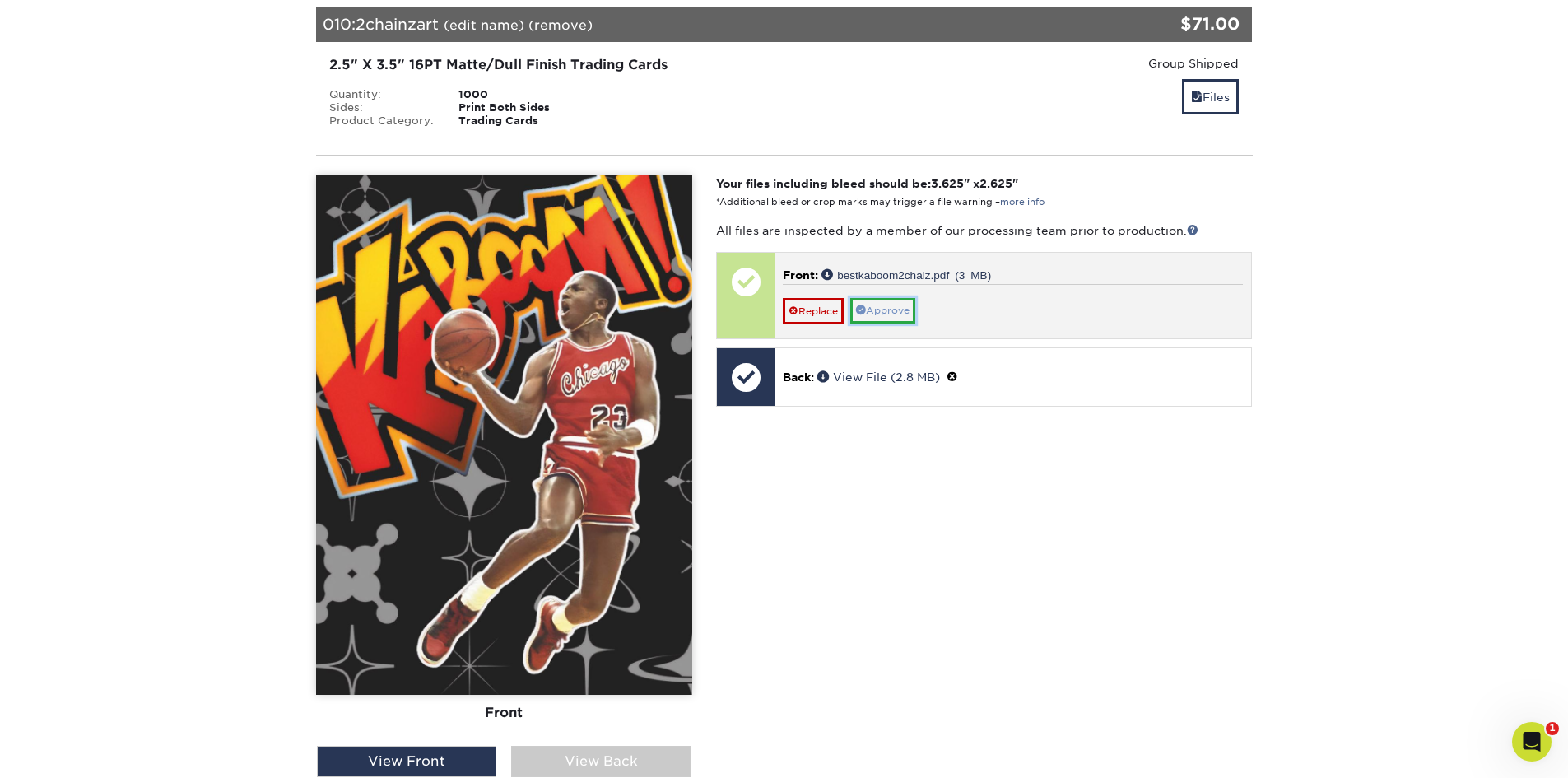
click at [899, 306] on link "Approve" at bounding box center [883, 310] width 65 height 25
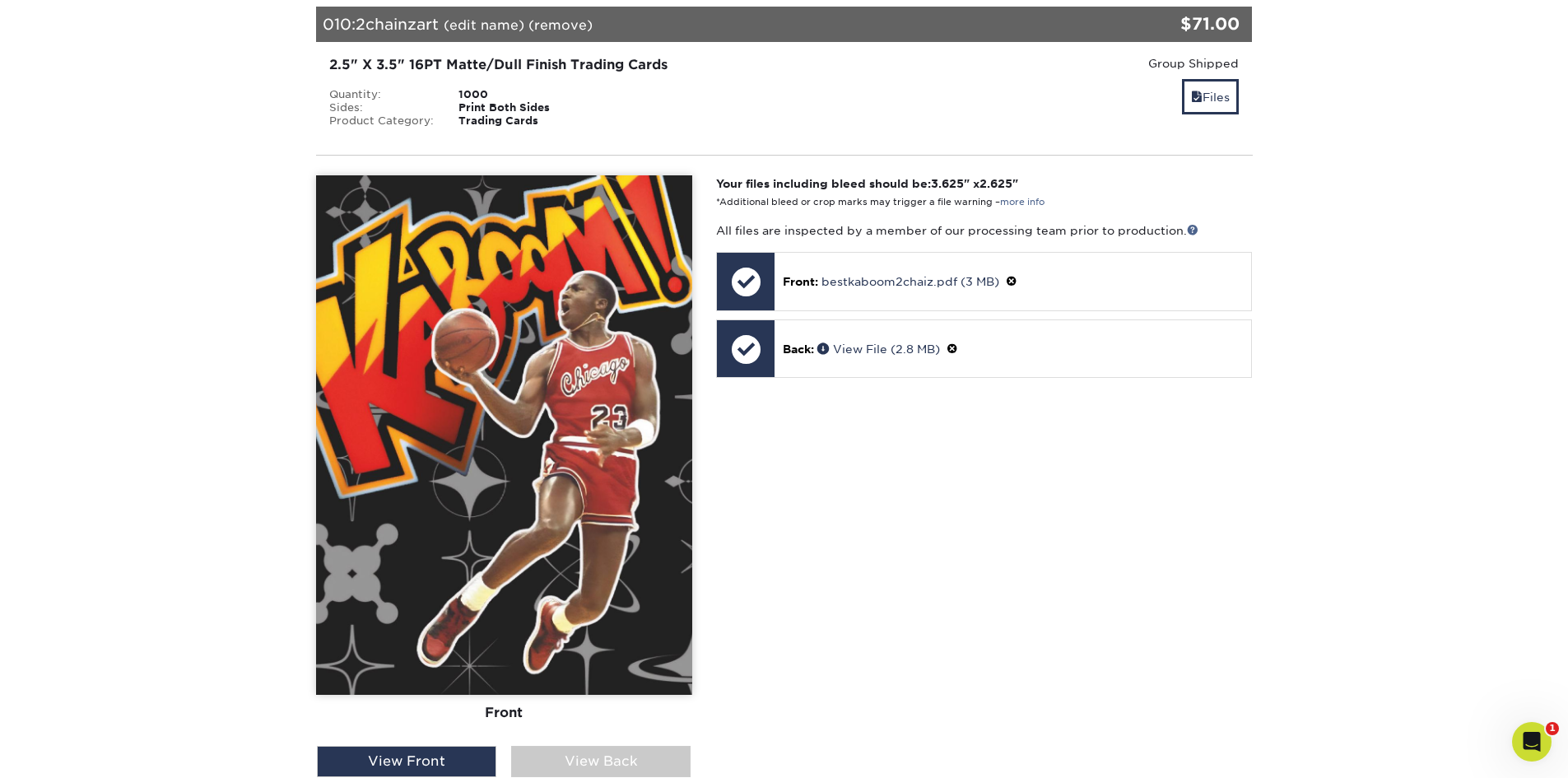
scroll to position [7817, 0]
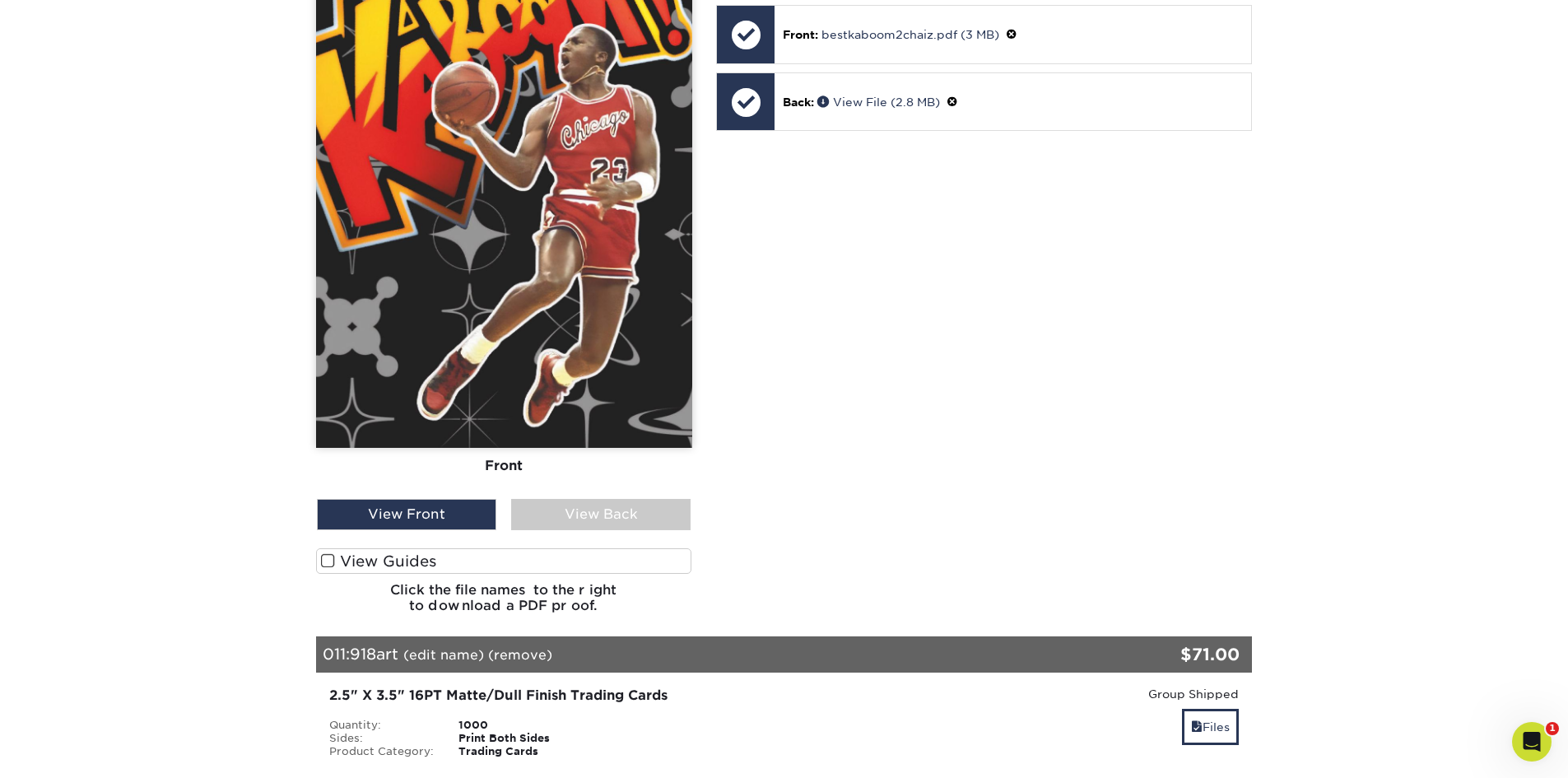
click at [321, 559] on span at bounding box center [328, 560] width 14 height 16
click at [0, 0] on input "View Guides" at bounding box center [0, 0] width 0 height 0
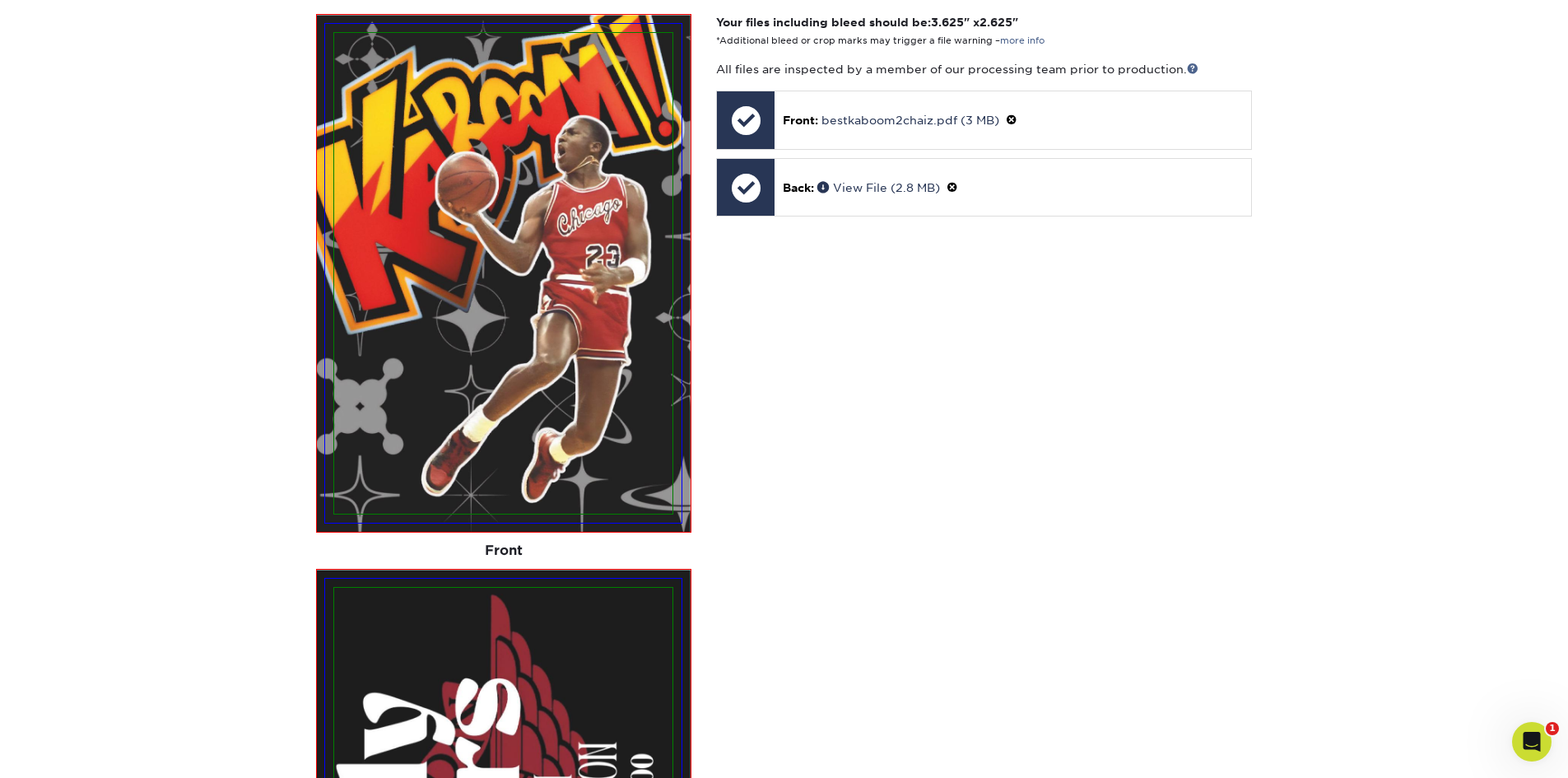
scroll to position [7780, 0]
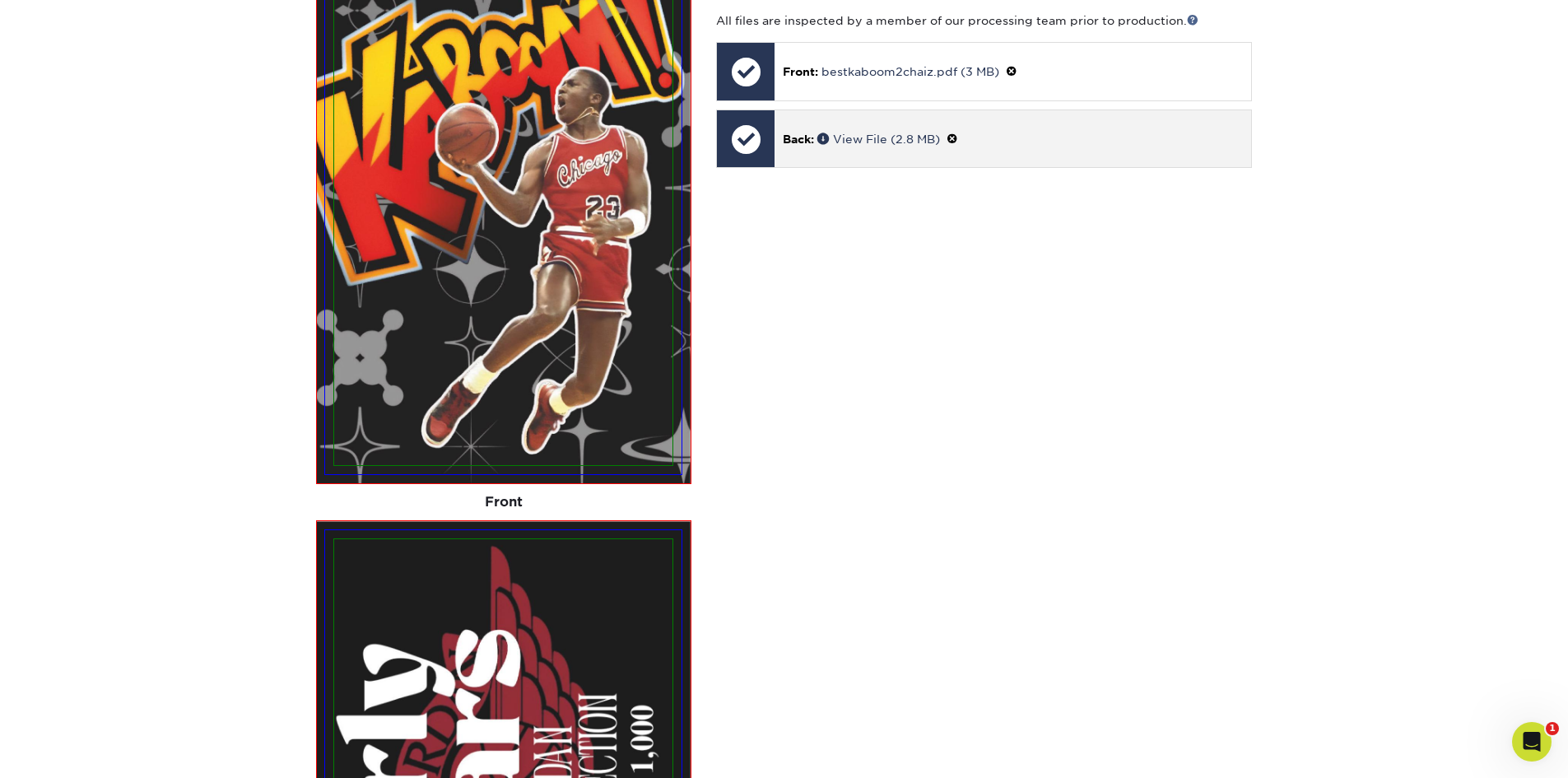
click at [959, 137] on span at bounding box center [952, 139] width 11 height 13
click at [815, 158] on link "Ok" at bounding box center [801, 157] width 36 height 25
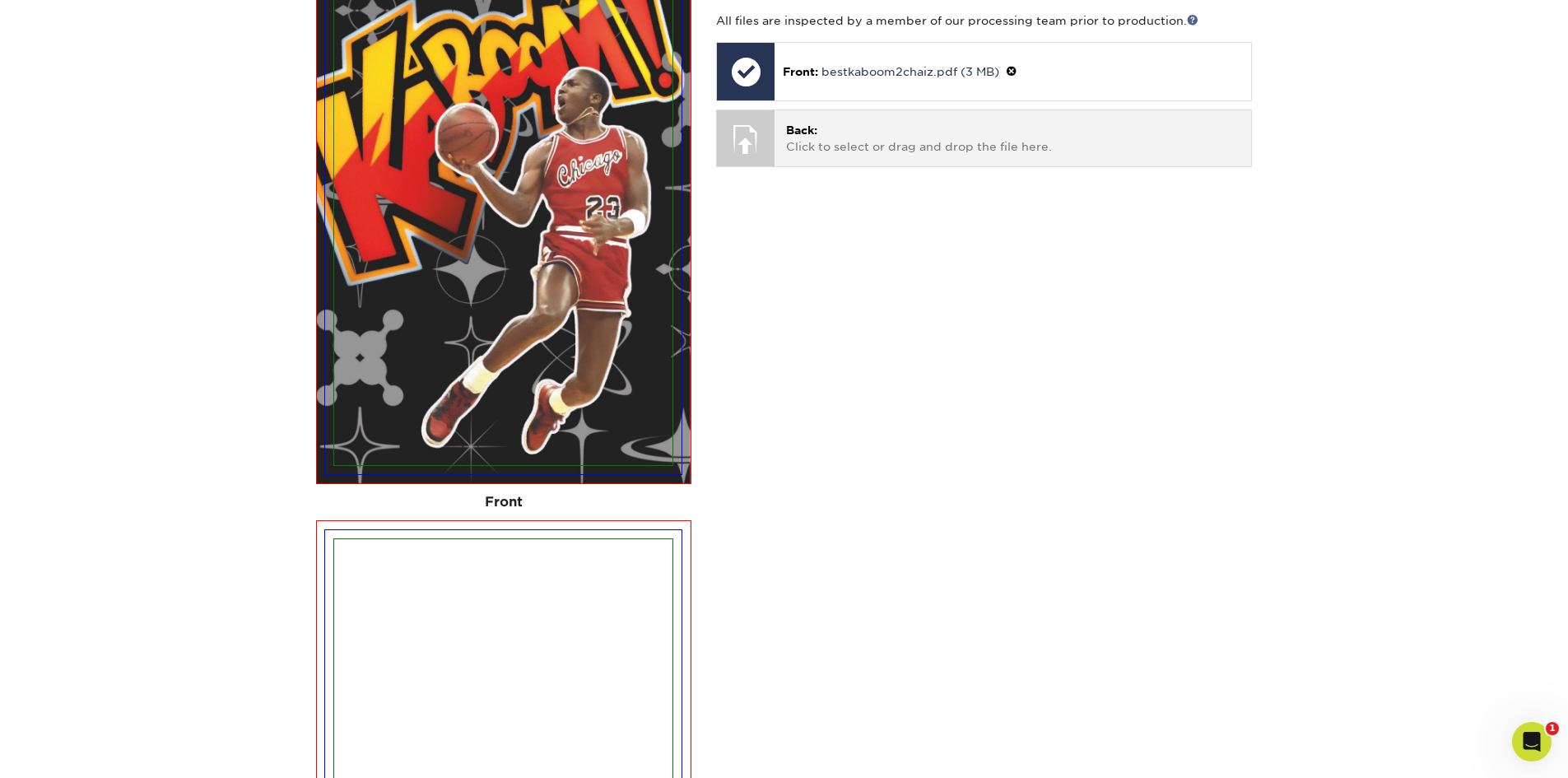
click at [871, 144] on p "Back: Click to select or drag and drop the file here." at bounding box center [1012, 139] width 453 height 34
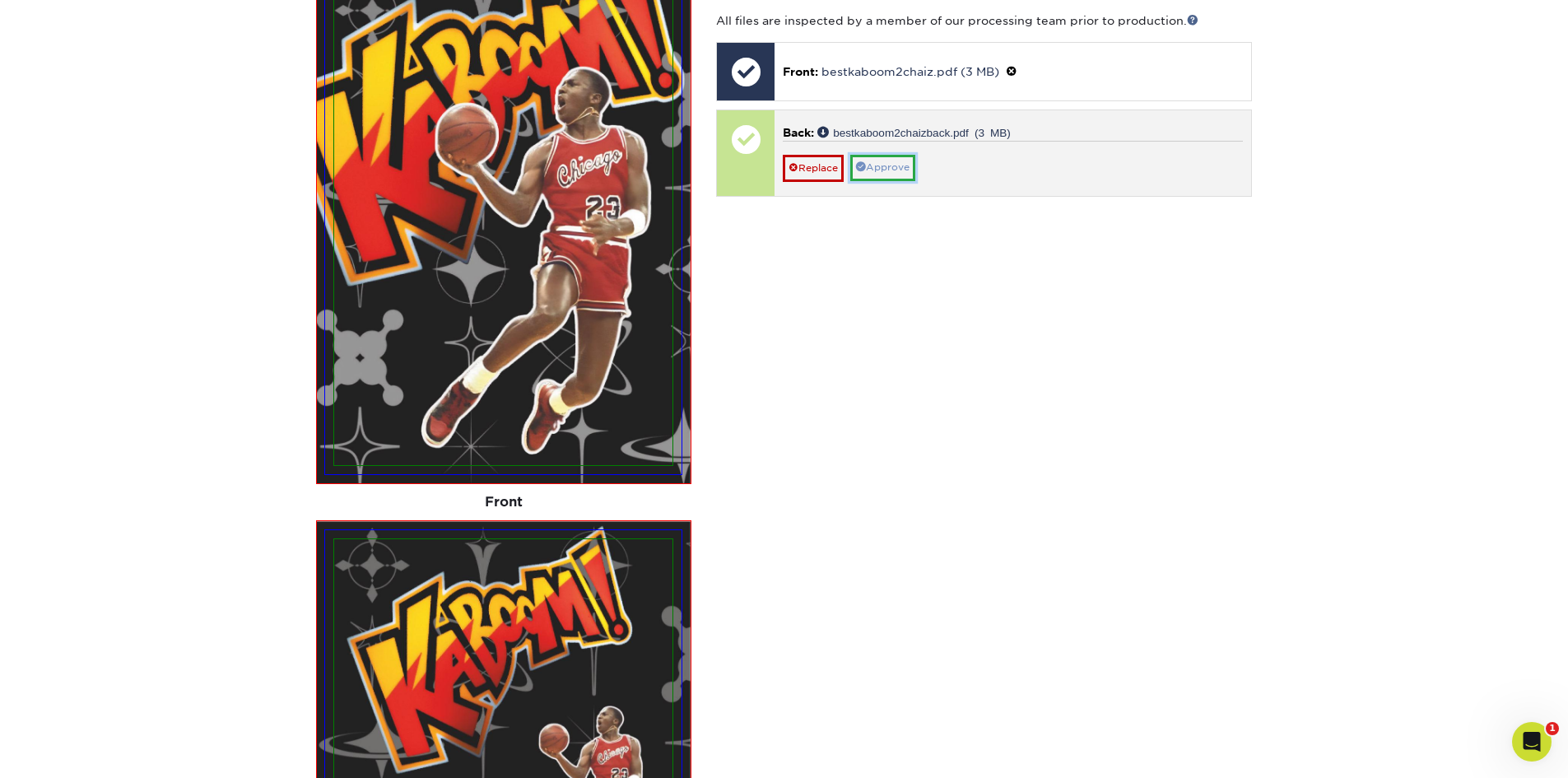
click at [890, 168] on link "Approve" at bounding box center [883, 167] width 65 height 25
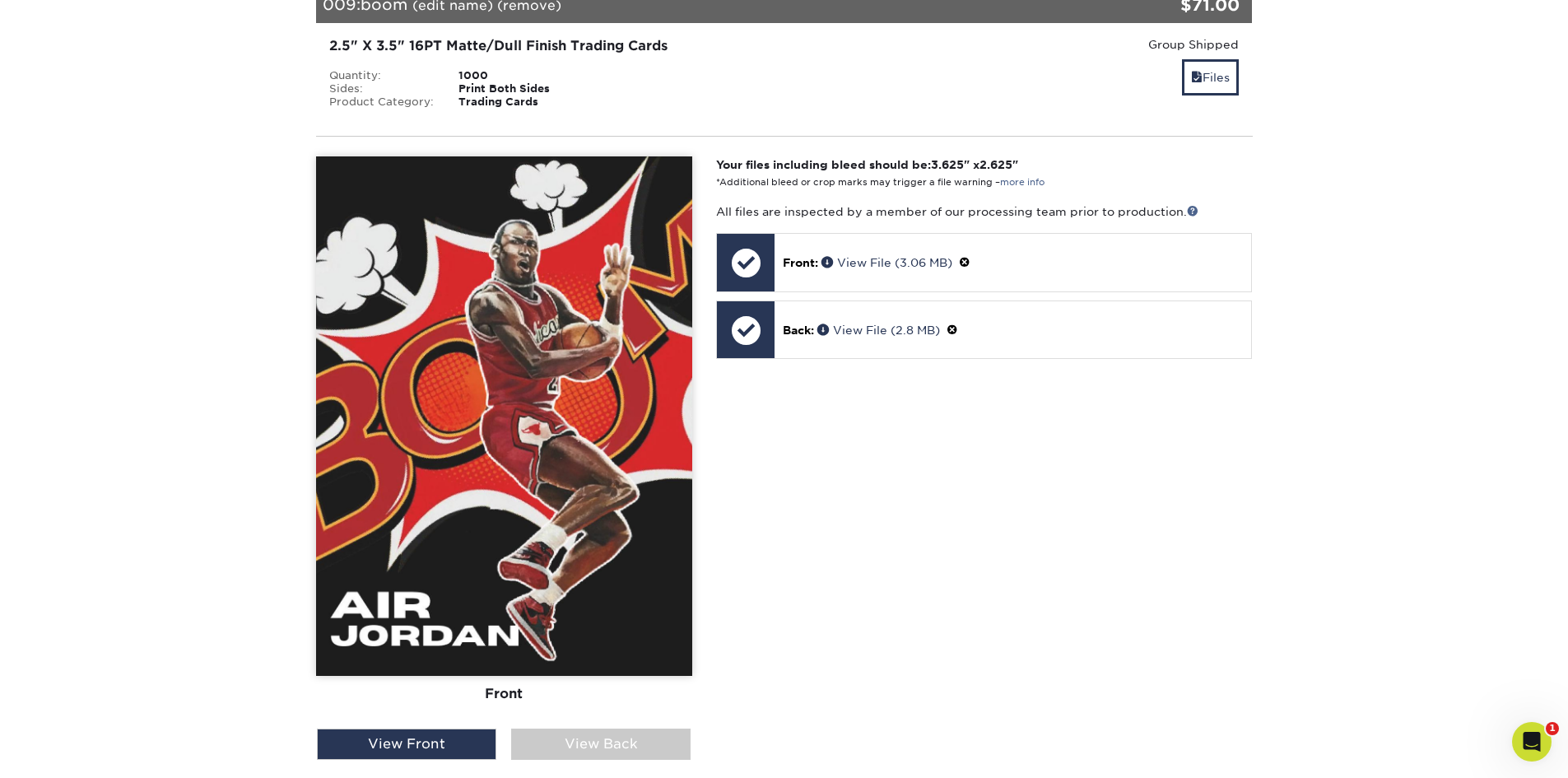
scroll to position [7121, 0]
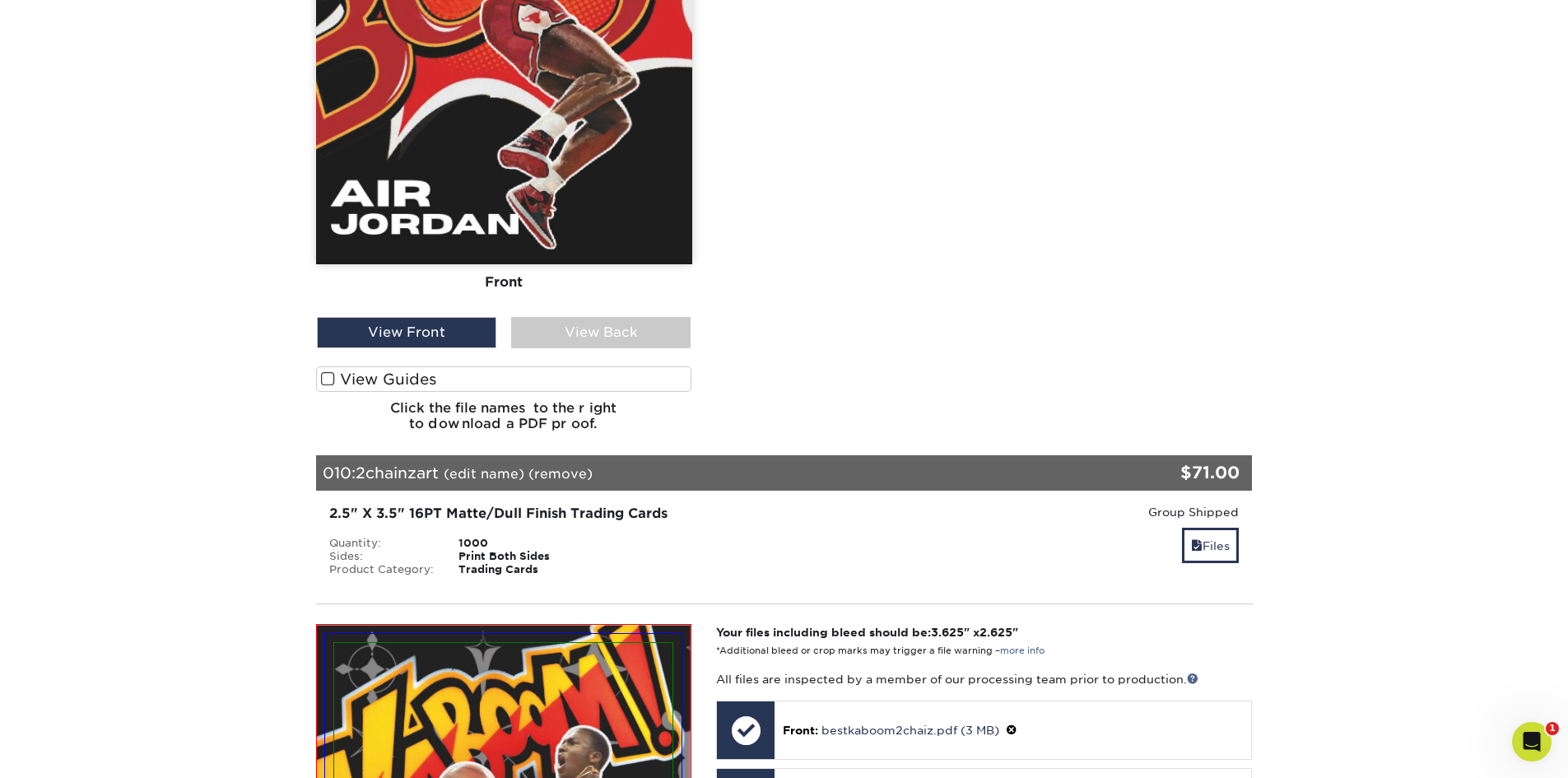
click at [324, 381] on span at bounding box center [328, 378] width 14 height 16
click at [0, 0] on input "View Guides" at bounding box center [0, 0] width 0 height 0
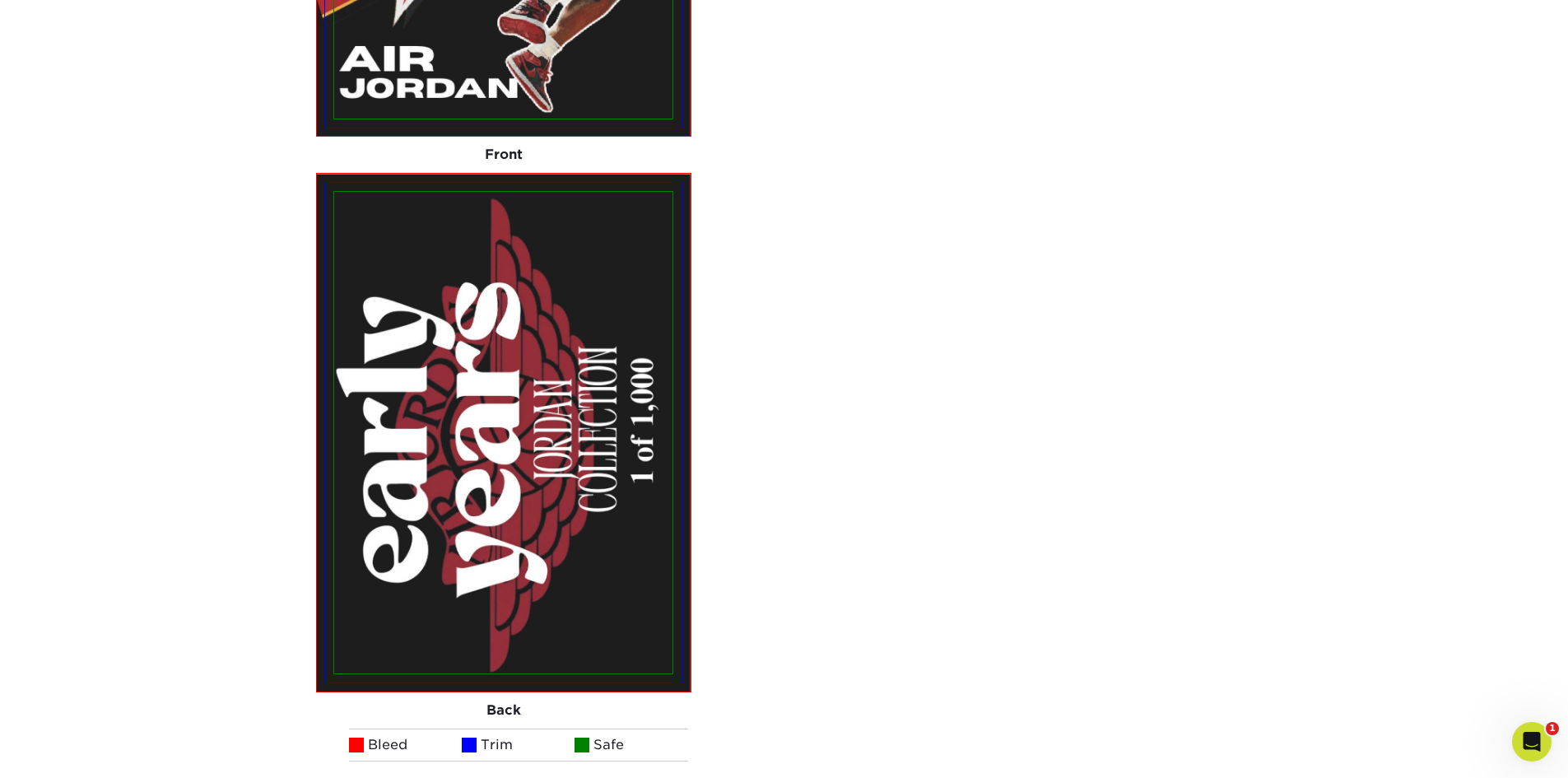
scroll to position [6837, 0]
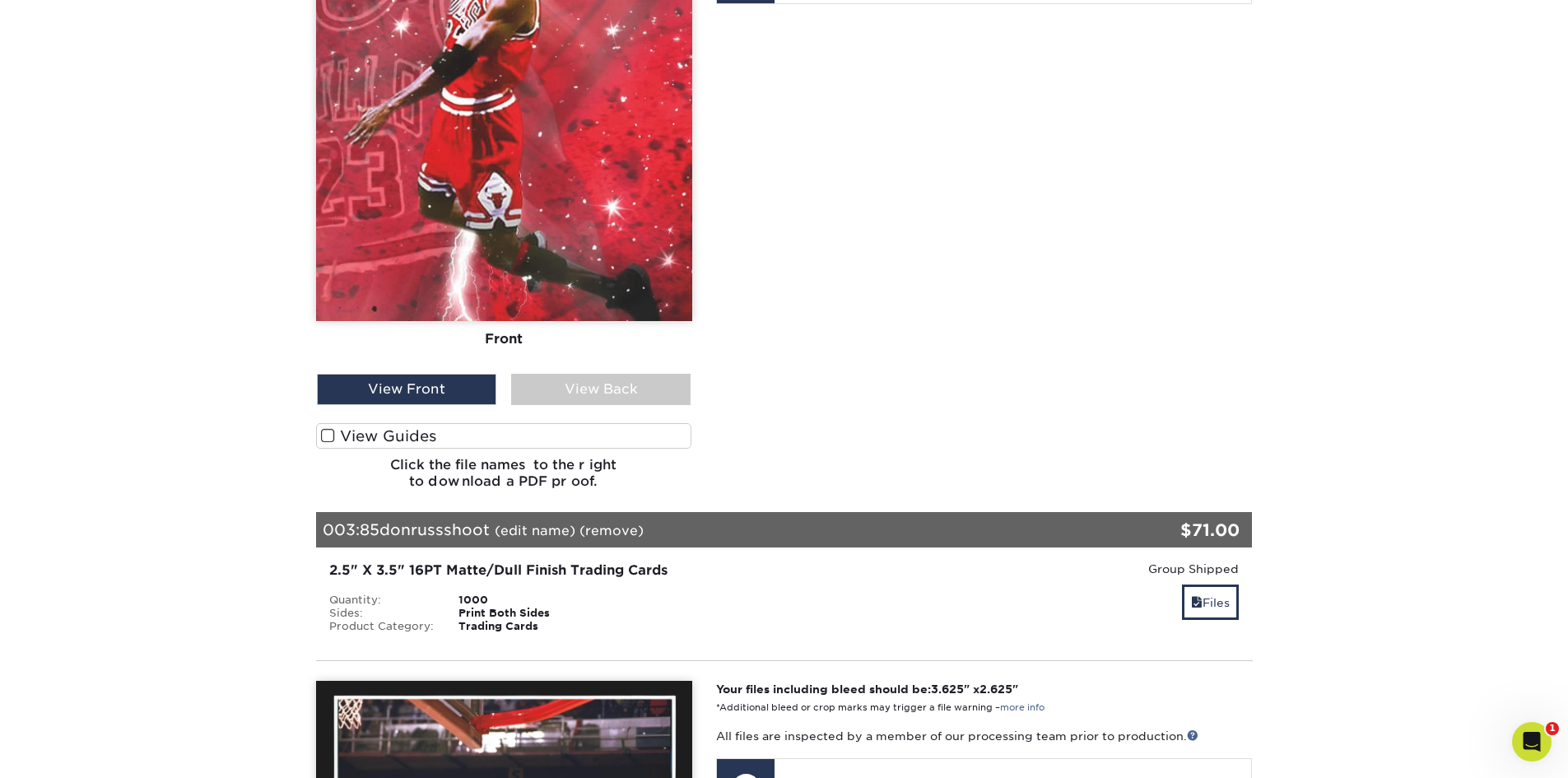
click at [327, 435] on span at bounding box center [328, 435] width 14 height 16
click at [0, 0] on input "View Guides" at bounding box center [0, 0] width 0 height 0
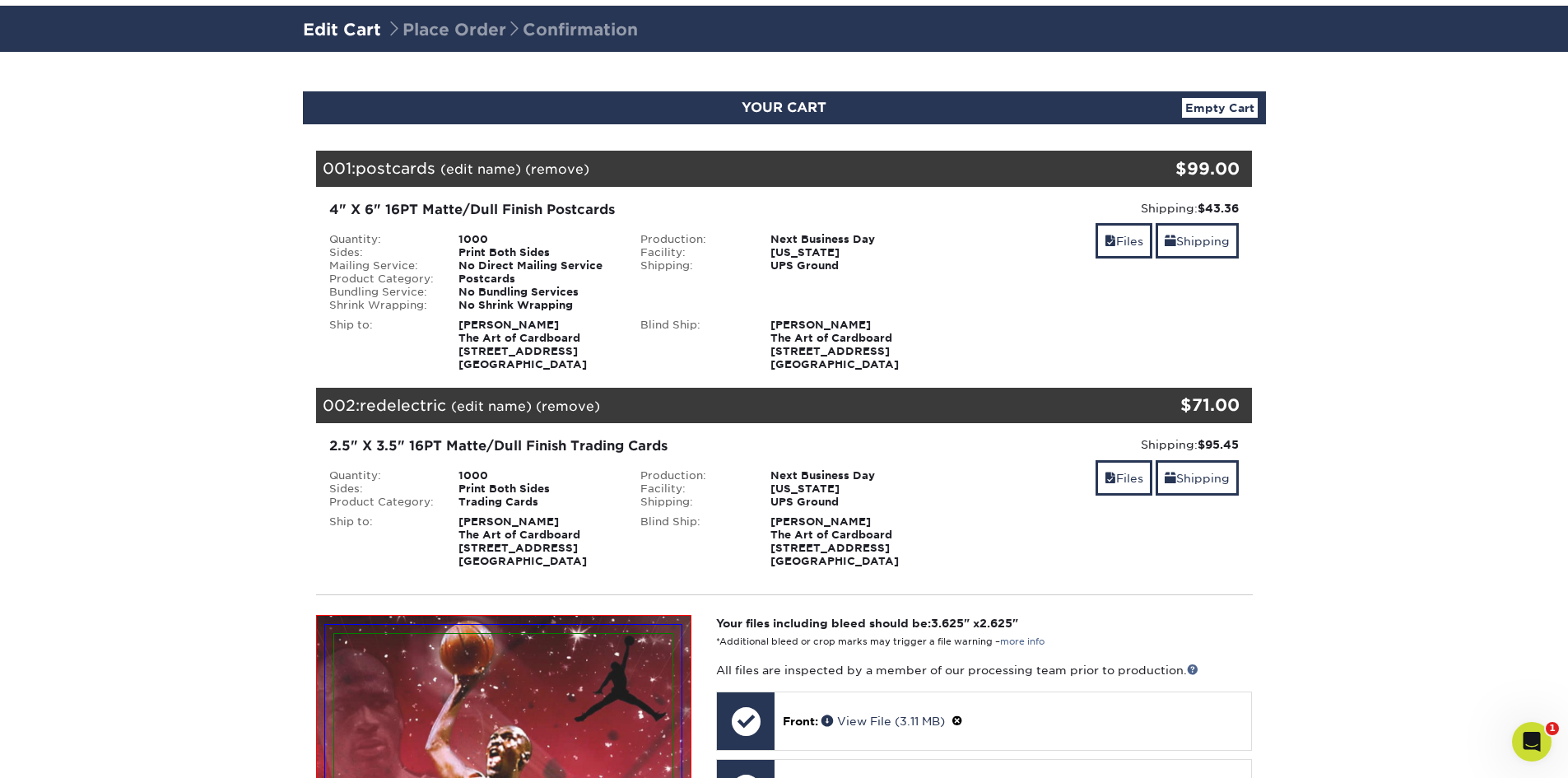
scroll to position [0, 0]
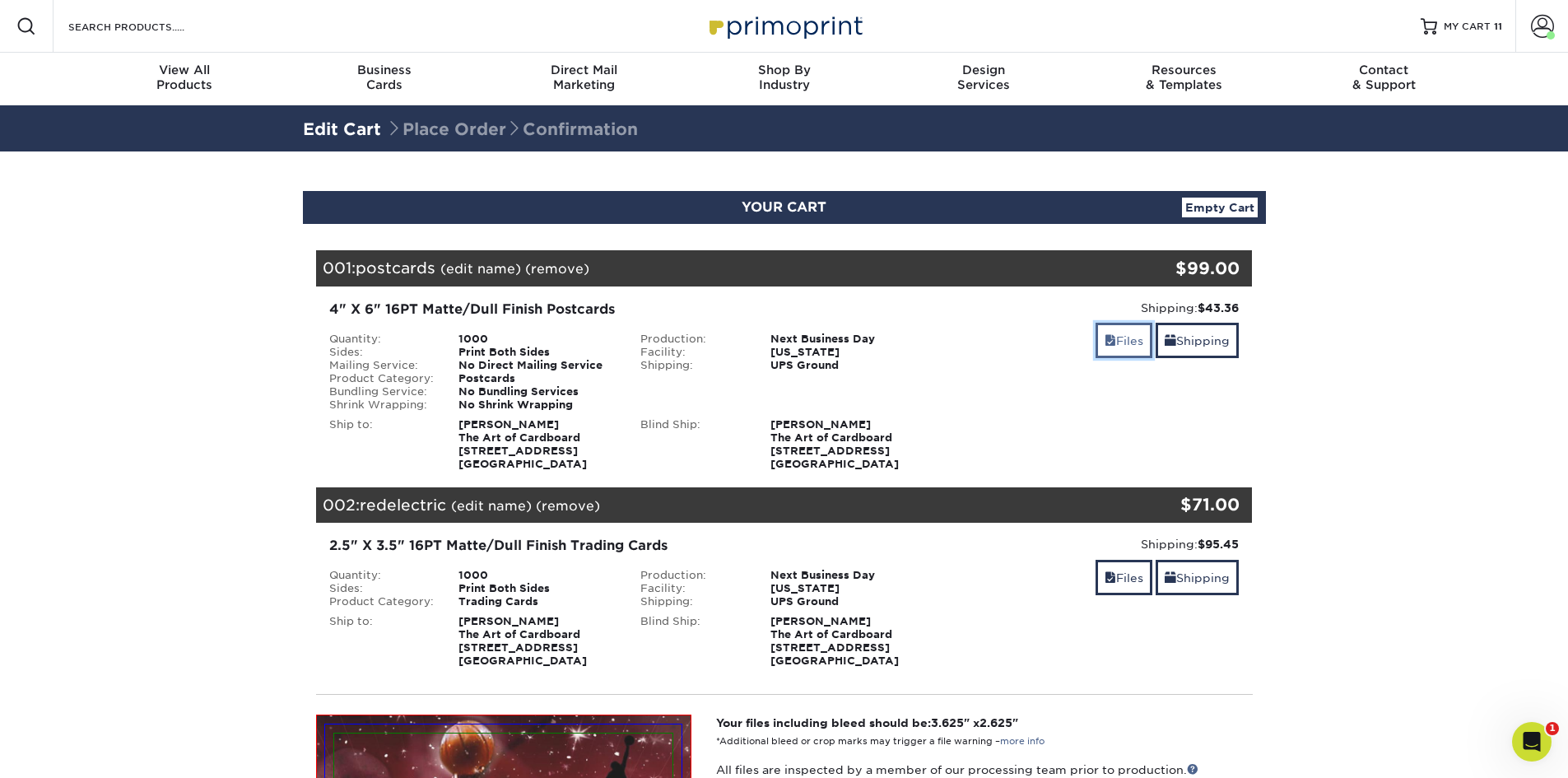
click at [1130, 345] on link "Files" at bounding box center [1124, 341] width 56 height 36
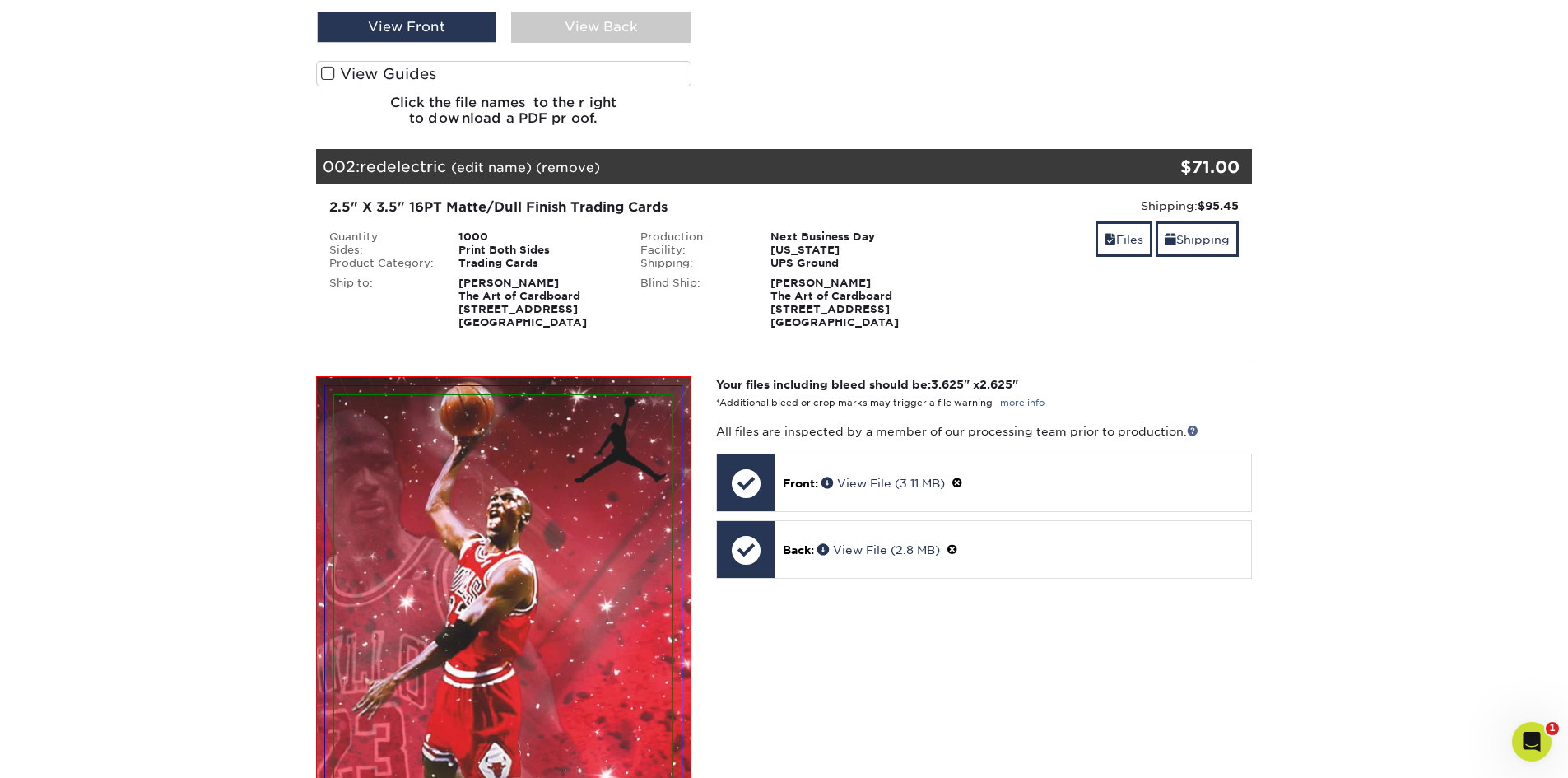
scroll to position [823, 0]
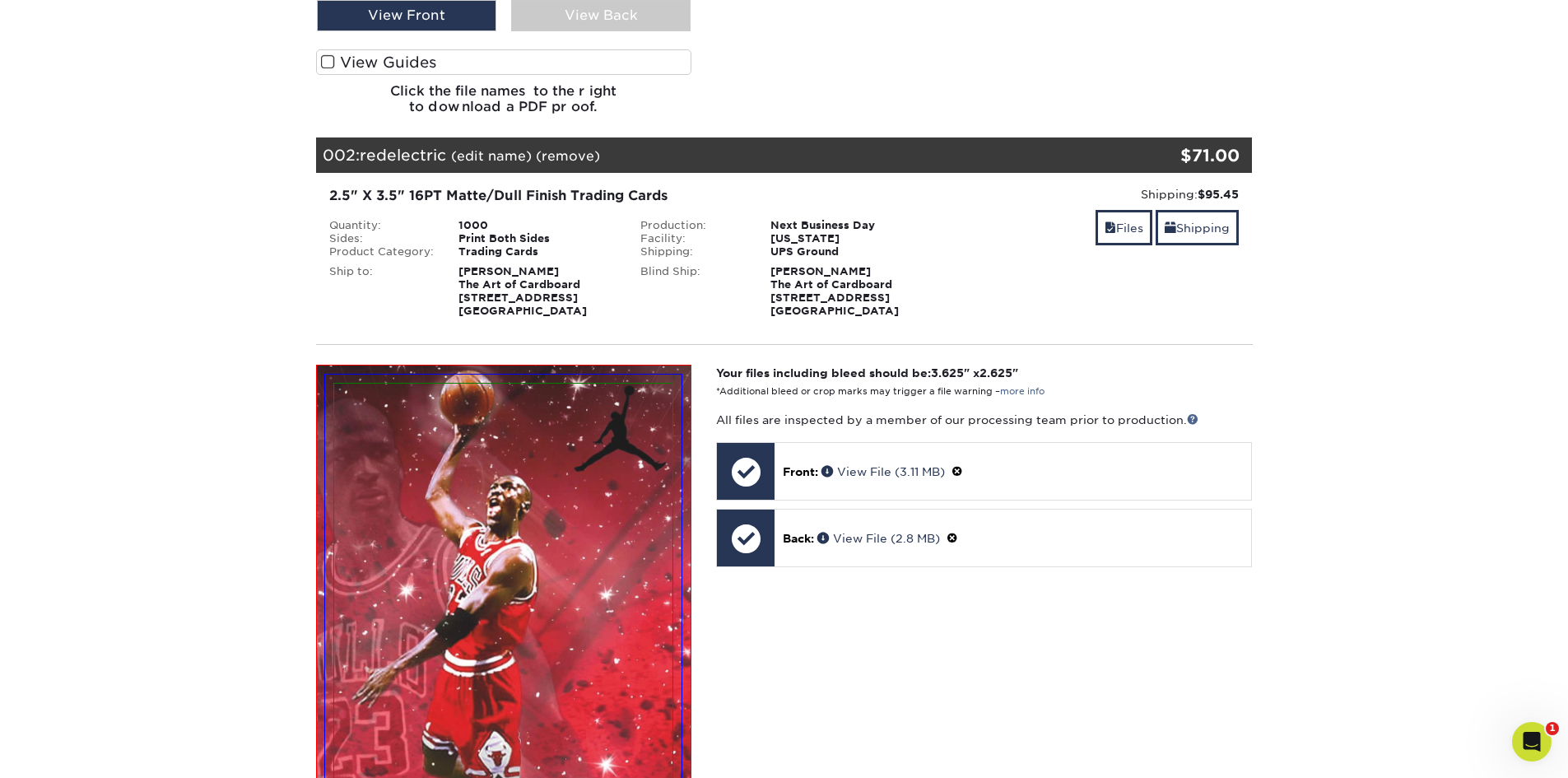
click at [331, 64] on span at bounding box center [328, 62] width 14 height 16
click at [0, 0] on input "View Guides" at bounding box center [0, 0] width 0 height 0
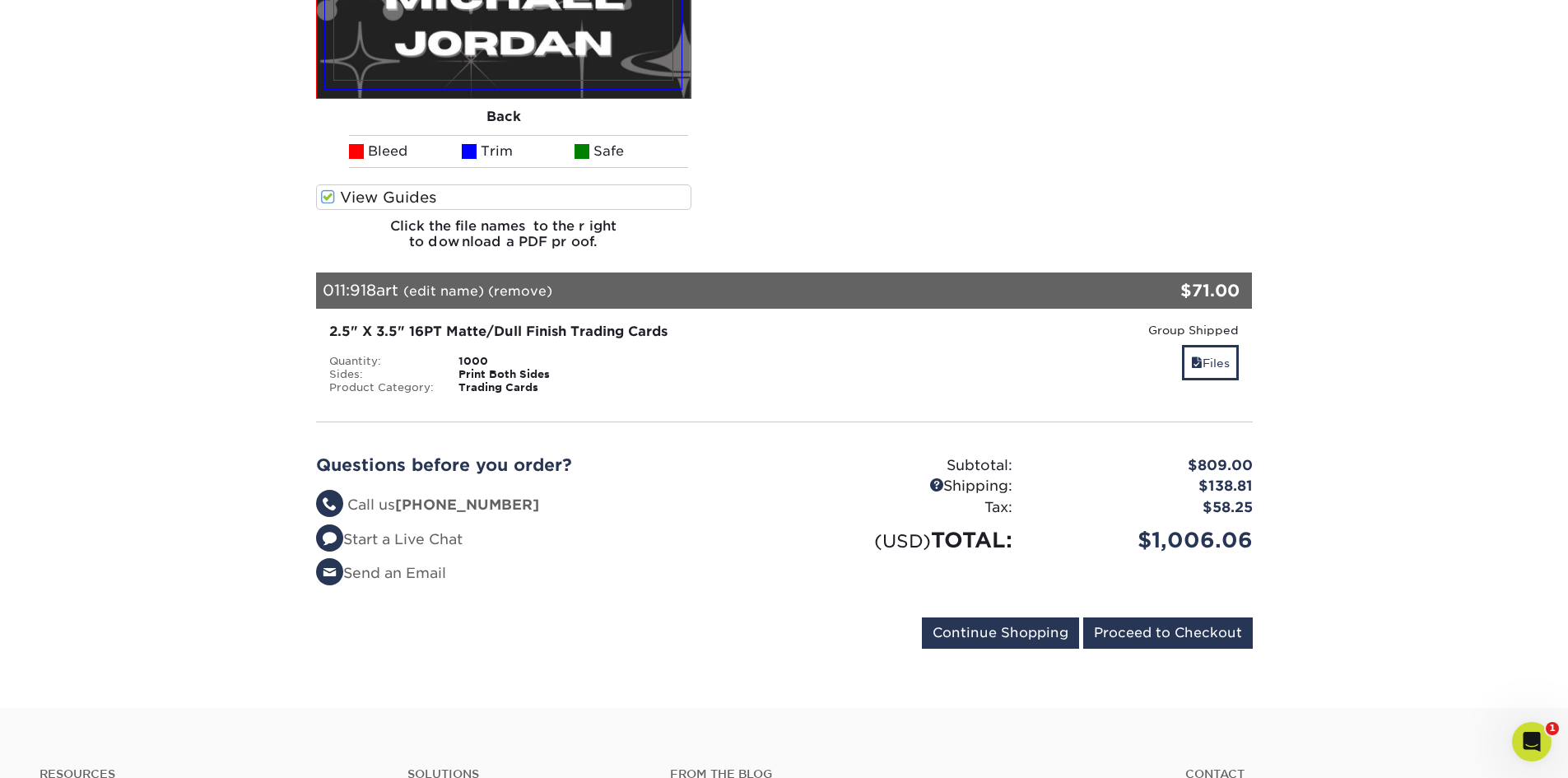
scroll to position [10311, 0]
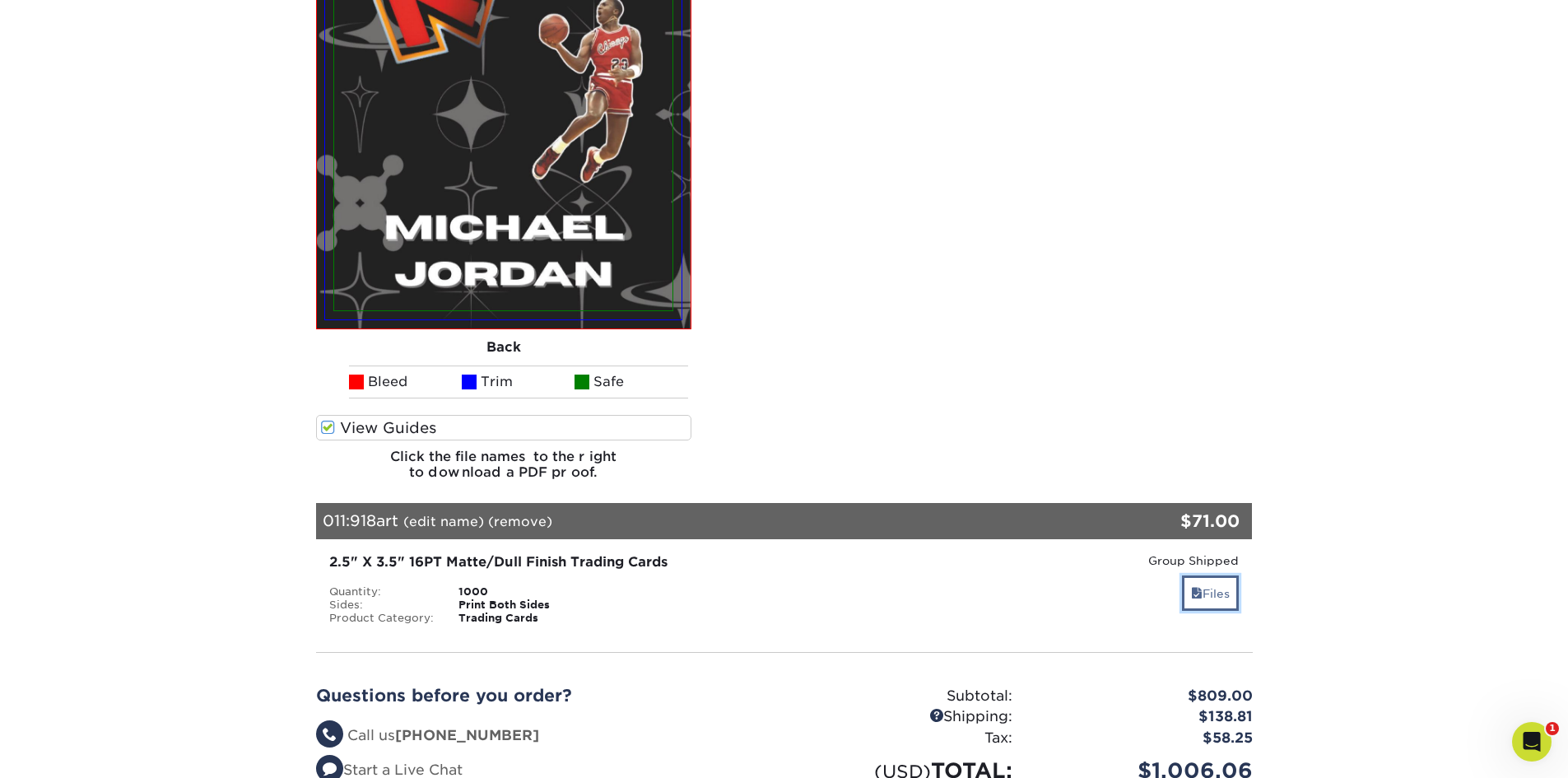
click at [1225, 598] on link "Files" at bounding box center [1210, 593] width 56 height 36
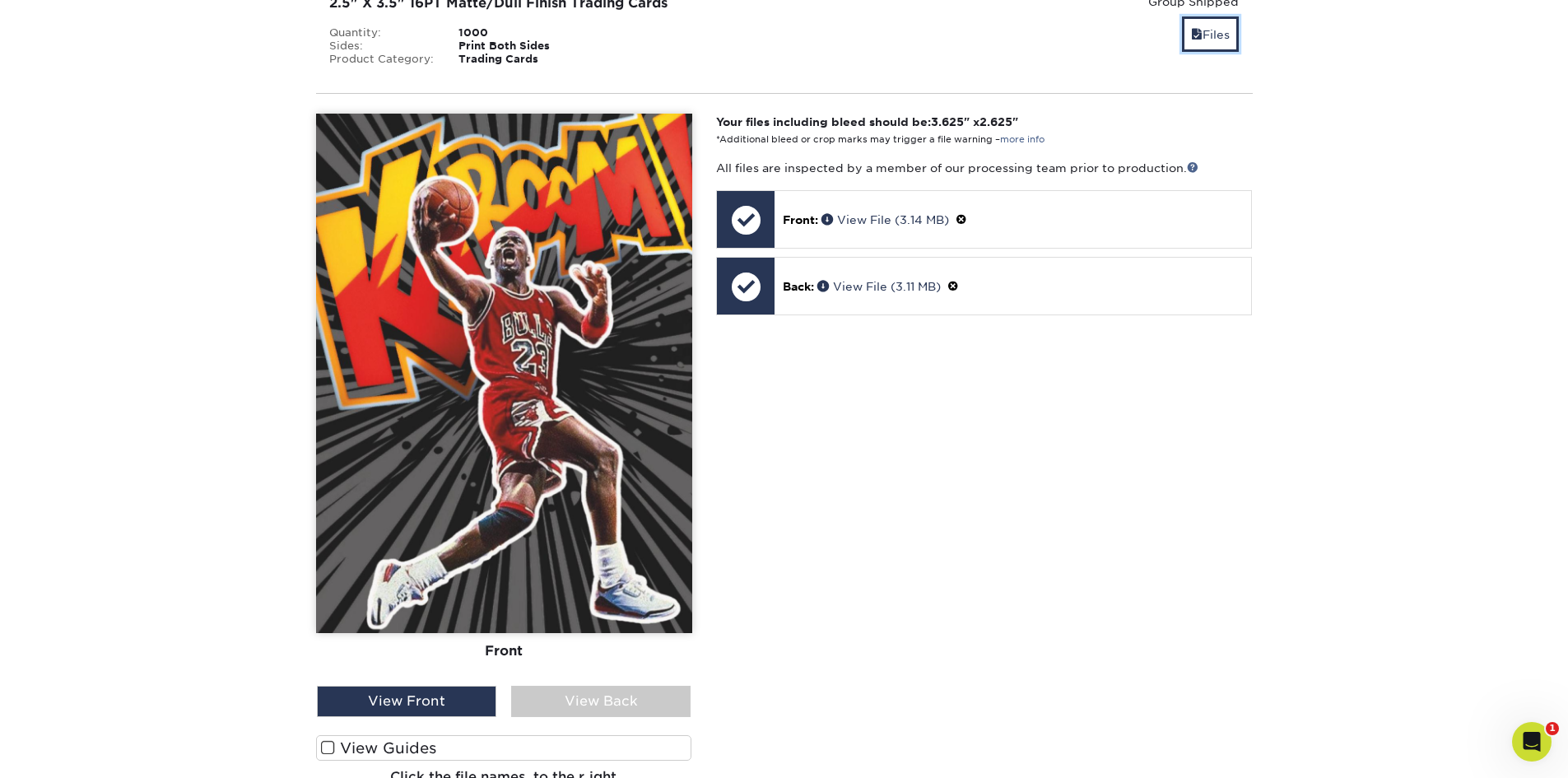
scroll to position [11052, 0]
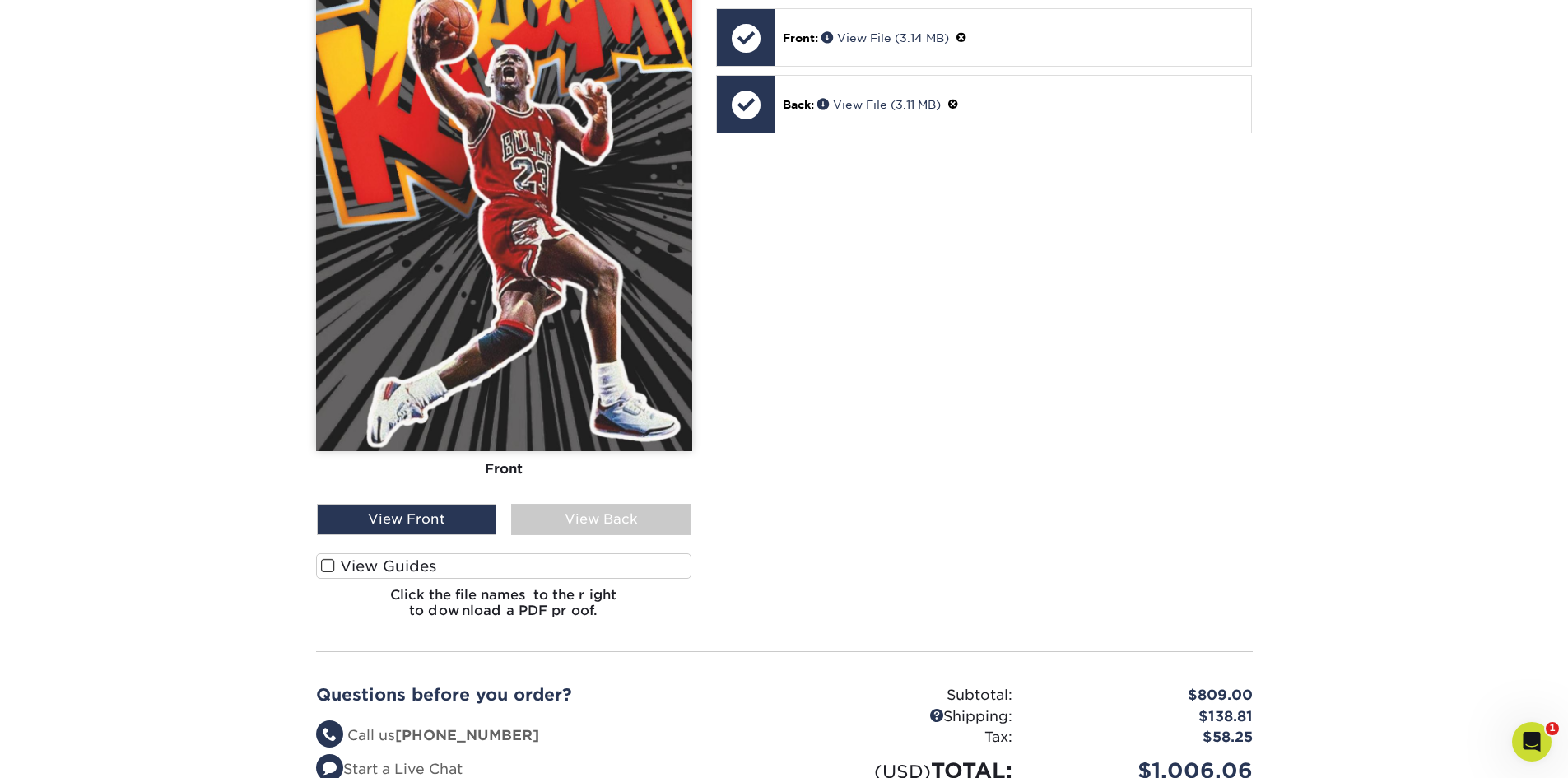
click at [331, 563] on span at bounding box center [328, 565] width 14 height 16
click at [0, 0] on input "View Guides" at bounding box center [0, 0] width 0 height 0
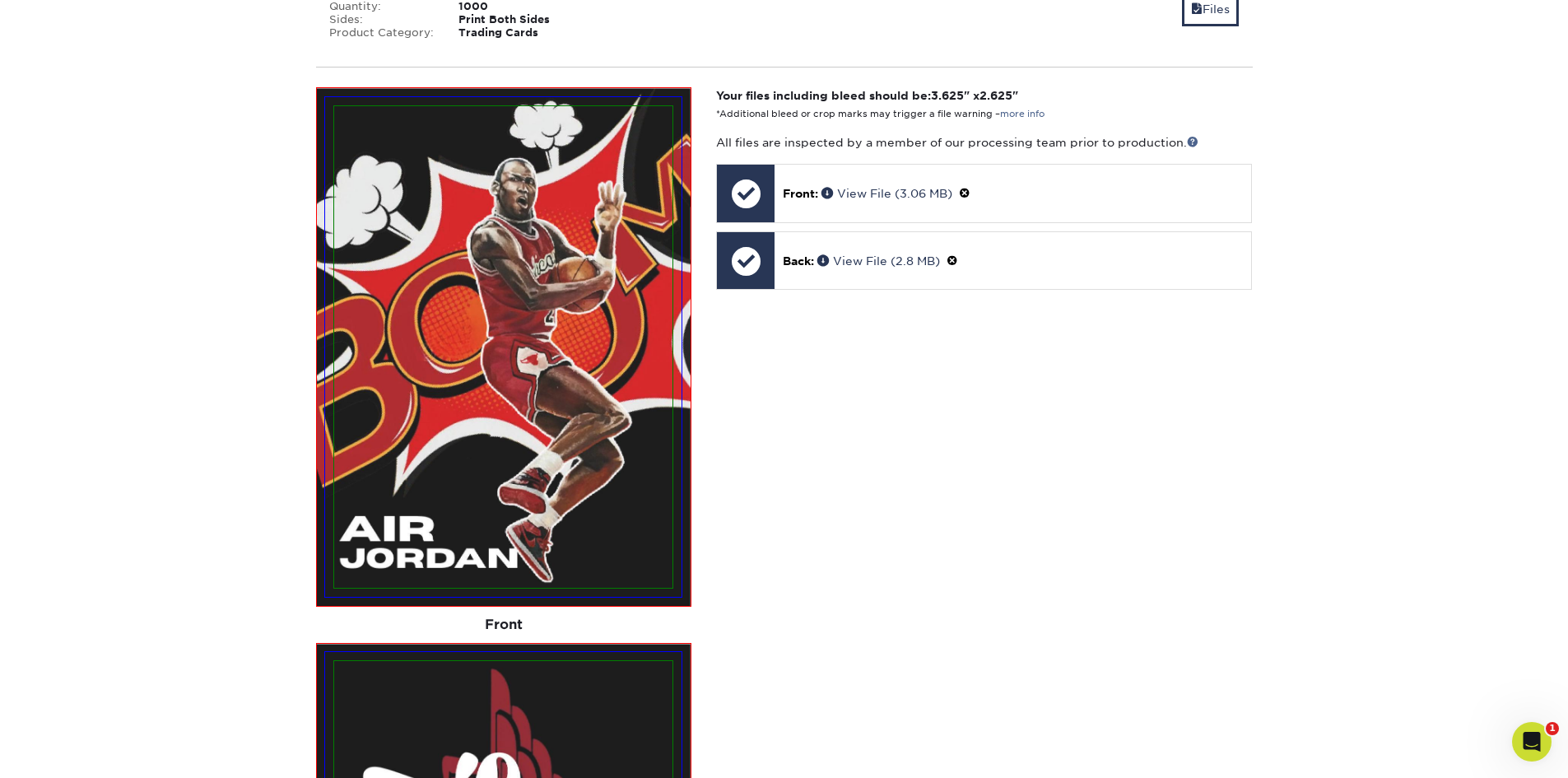
scroll to position [7982, 0]
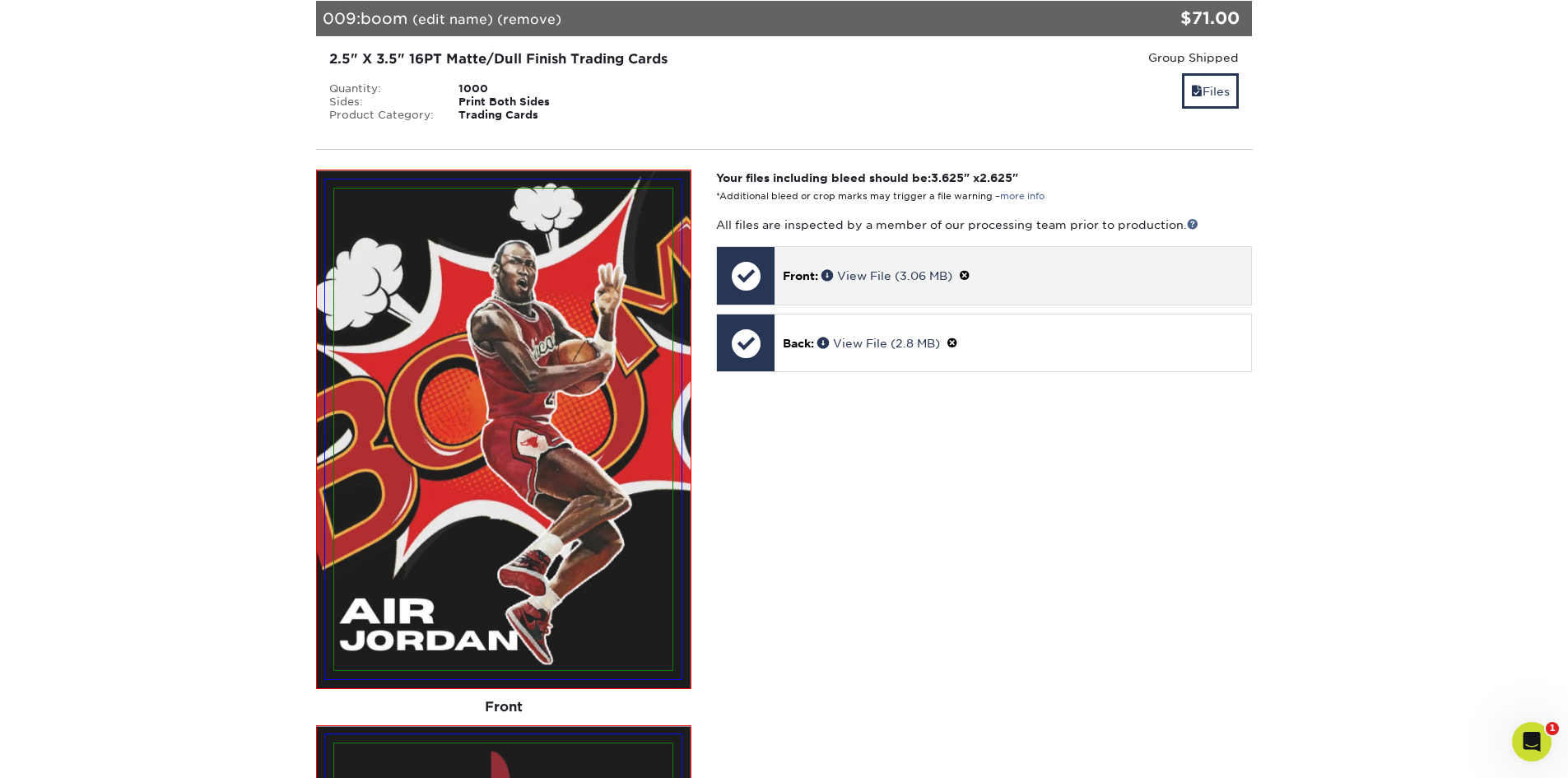
click at [971, 276] on span at bounding box center [964, 276] width 11 height 13
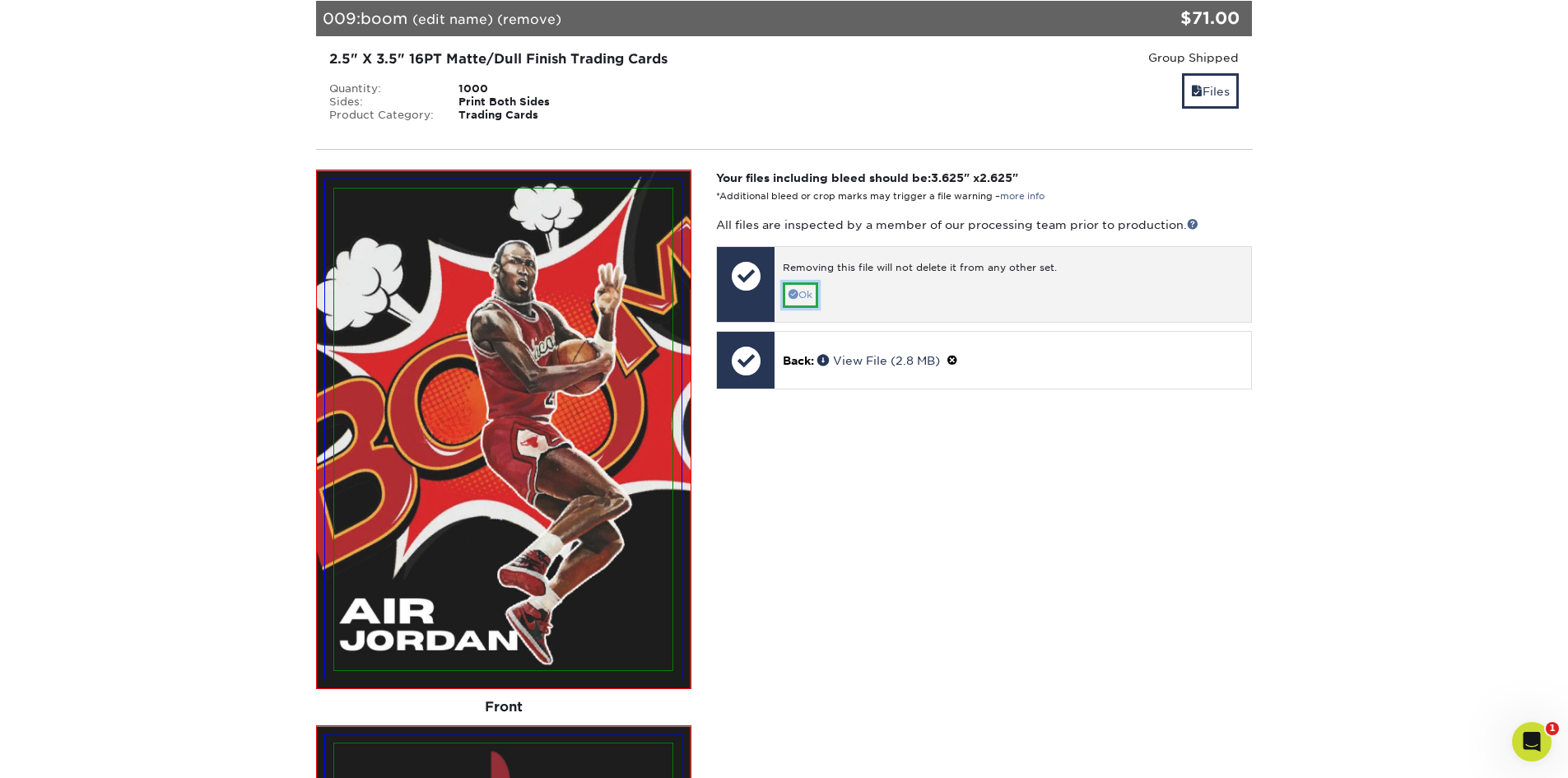
click at [795, 295] on span at bounding box center [793, 294] width 10 height 10
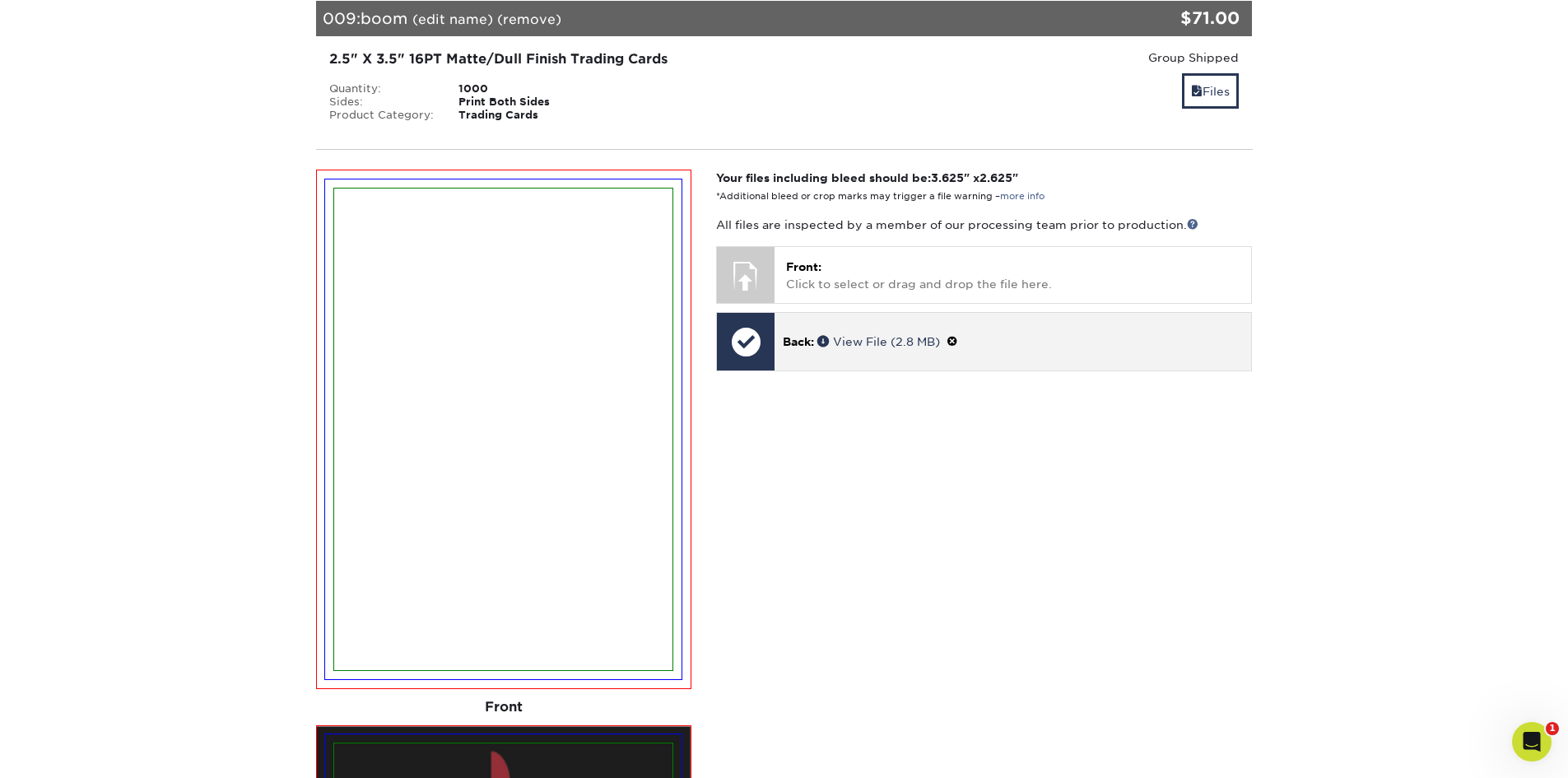
click at [958, 342] on span at bounding box center [952, 342] width 11 height 13
click at [803, 358] on link "Ok" at bounding box center [801, 360] width 36 height 25
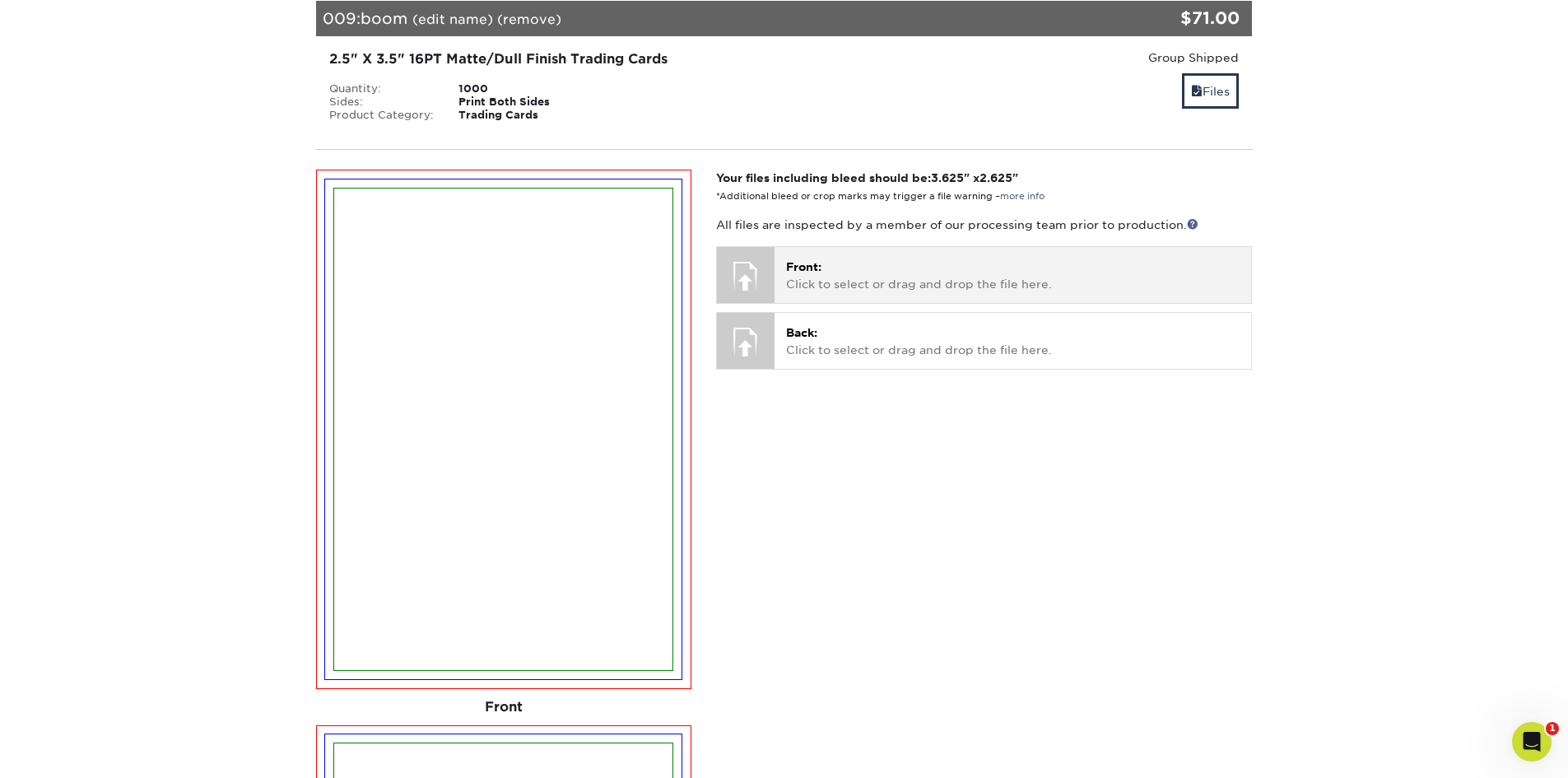
click at [872, 263] on p "Front: Click to select or drag and drop the file here." at bounding box center [1012, 275] width 453 height 34
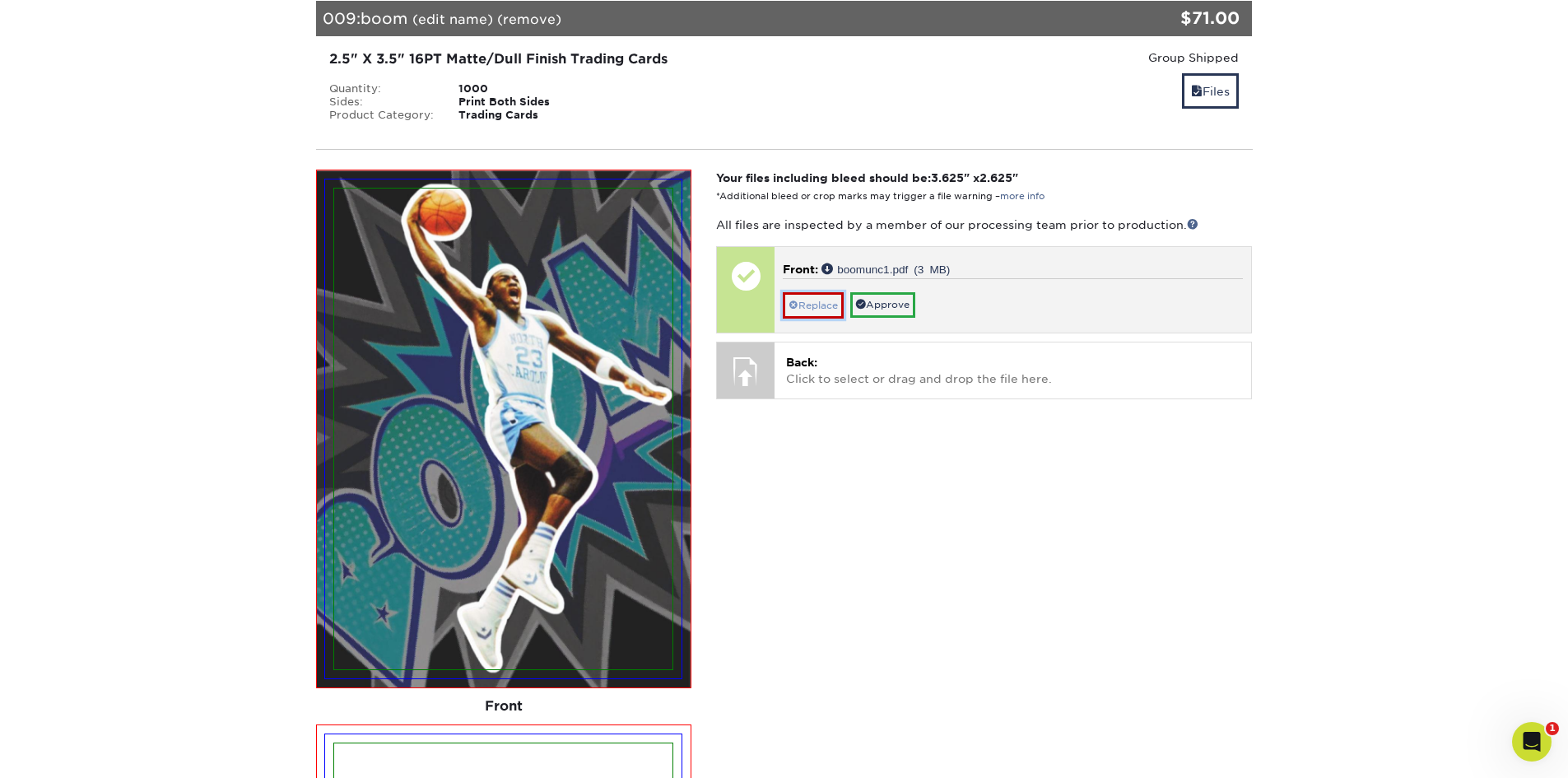
click at [807, 303] on link "Replace" at bounding box center [813, 305] width 61 height 26
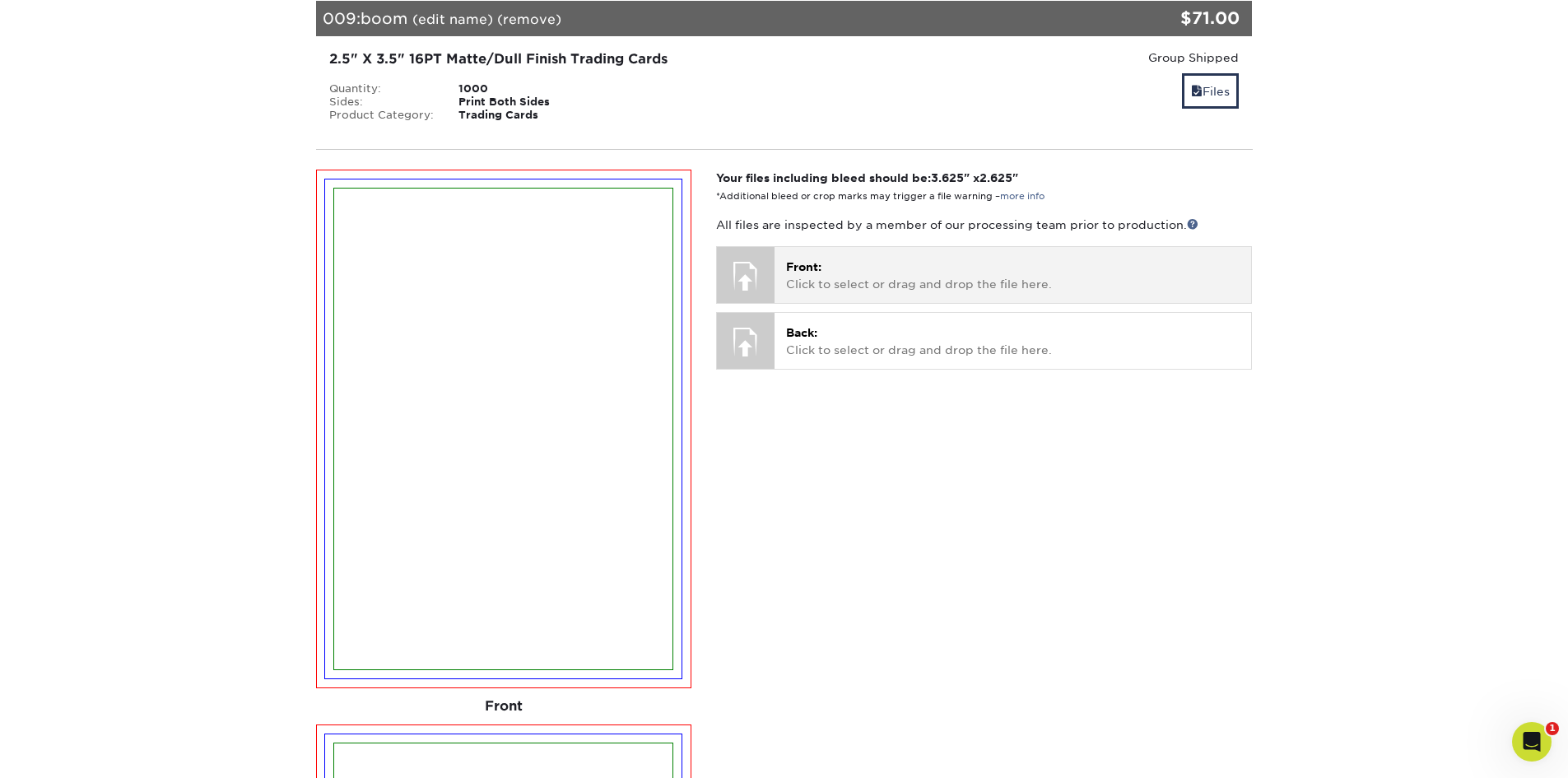
click at [869, 280] on p "Front: Click to select or drag and drop the file here." at bounding box center [1012, 275] width 453 height 34
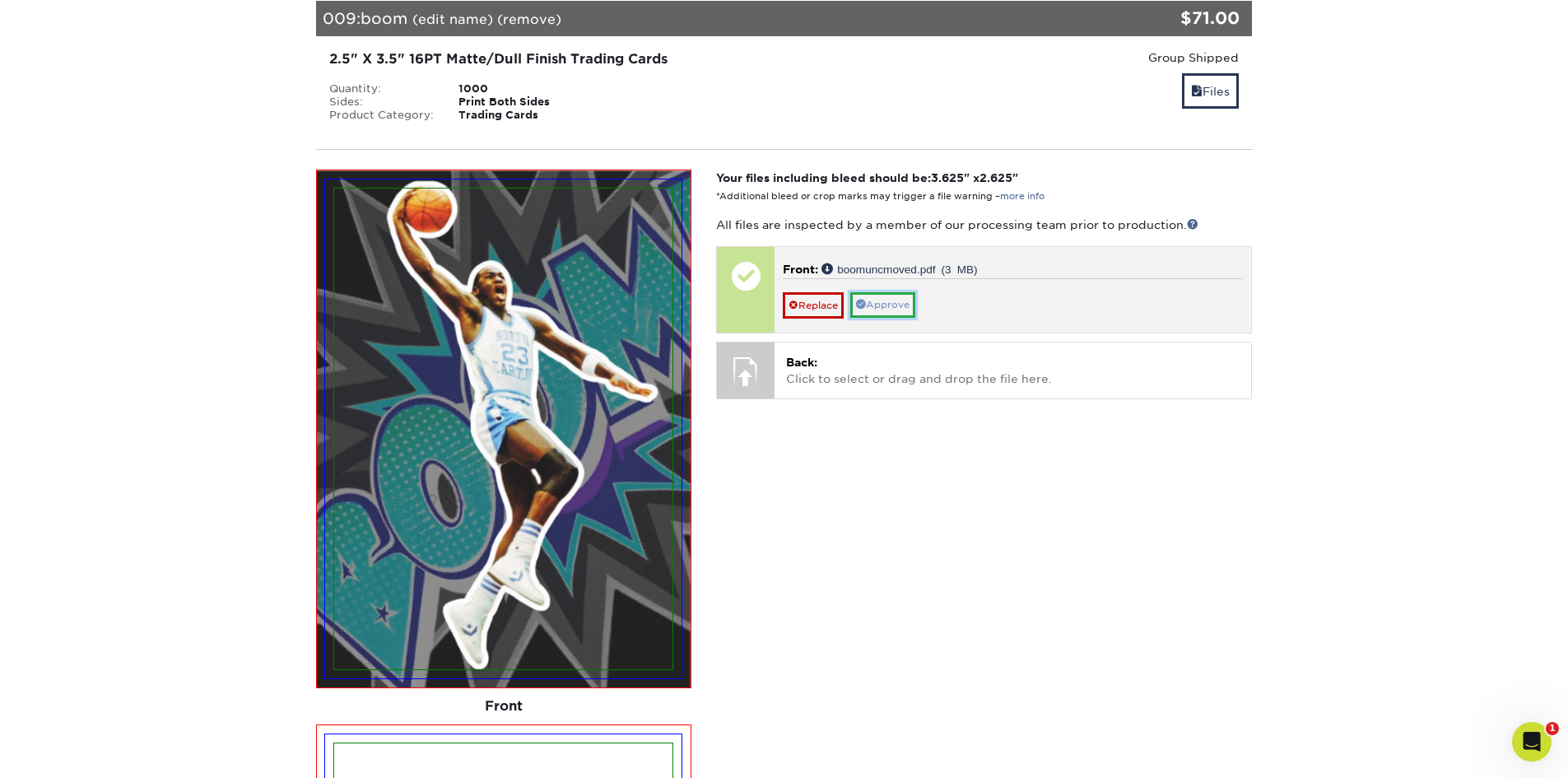
click at [890, 303] on link "Approve" at bounding box center [883, 304] width 65 height 25
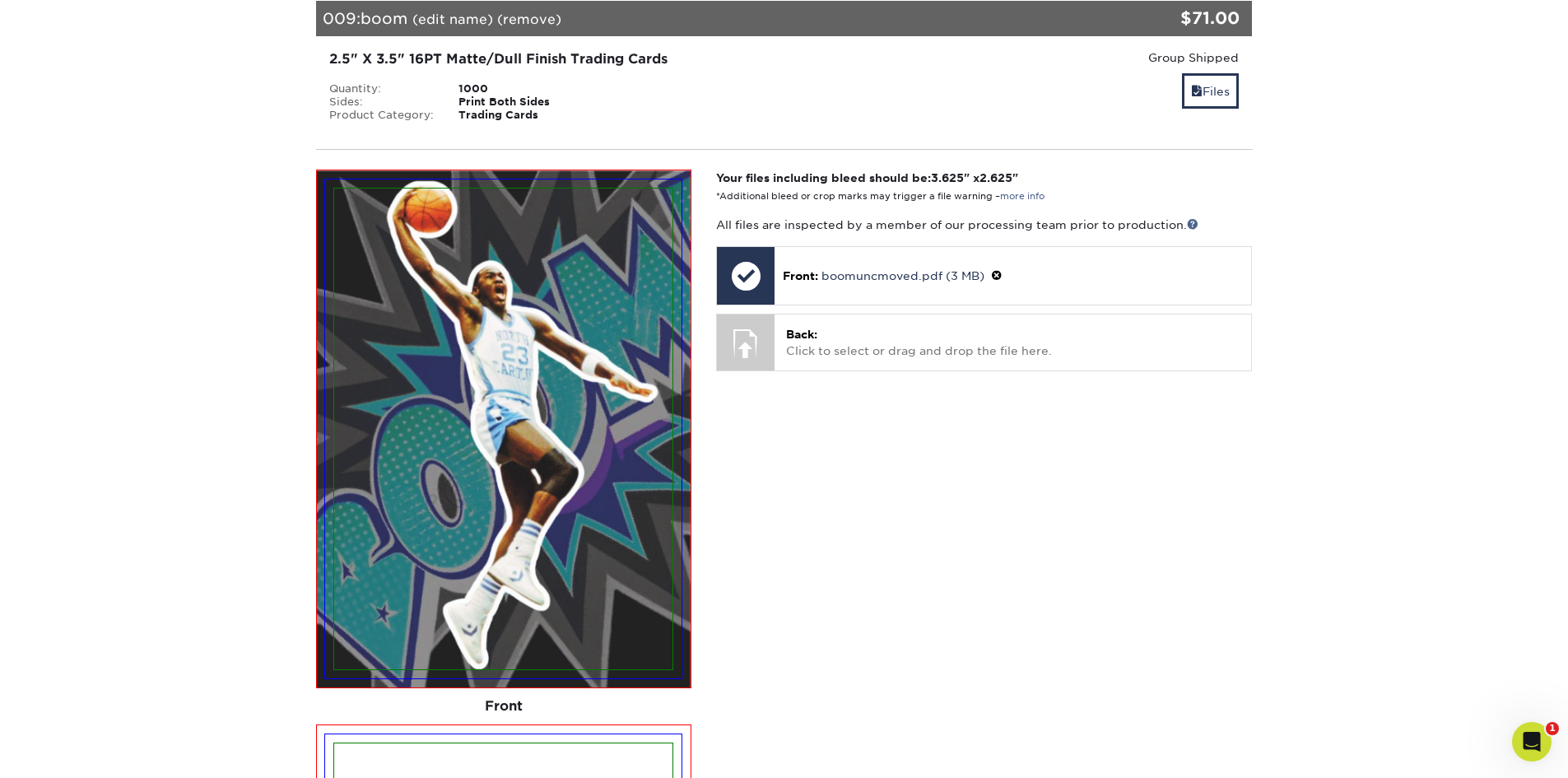
scroll to position [8063, 0]
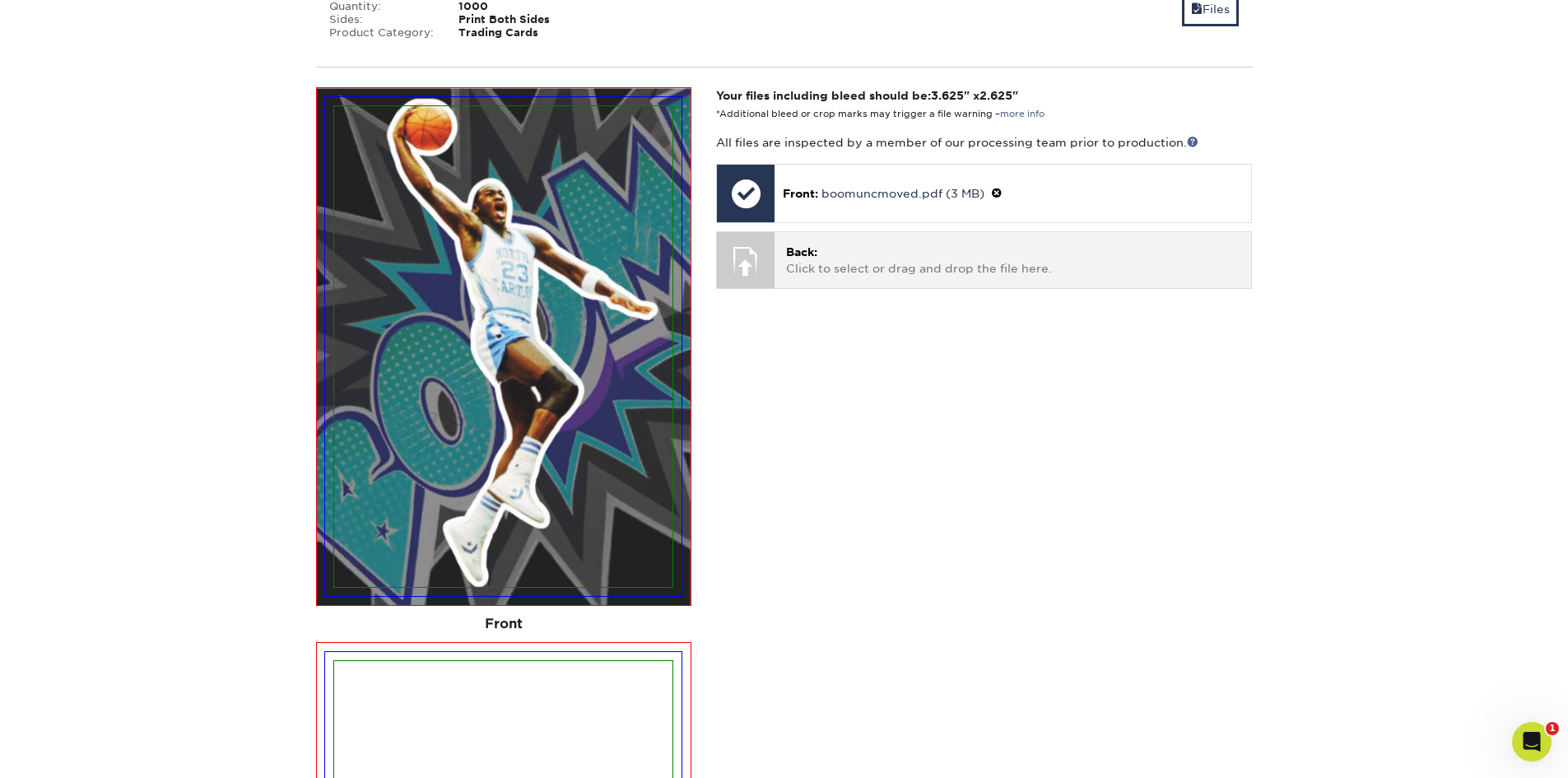
click at [844, 248] on p "Back: Click to select or drag and drop the file here." at bounding box center [1012, 261] width 453 height 34
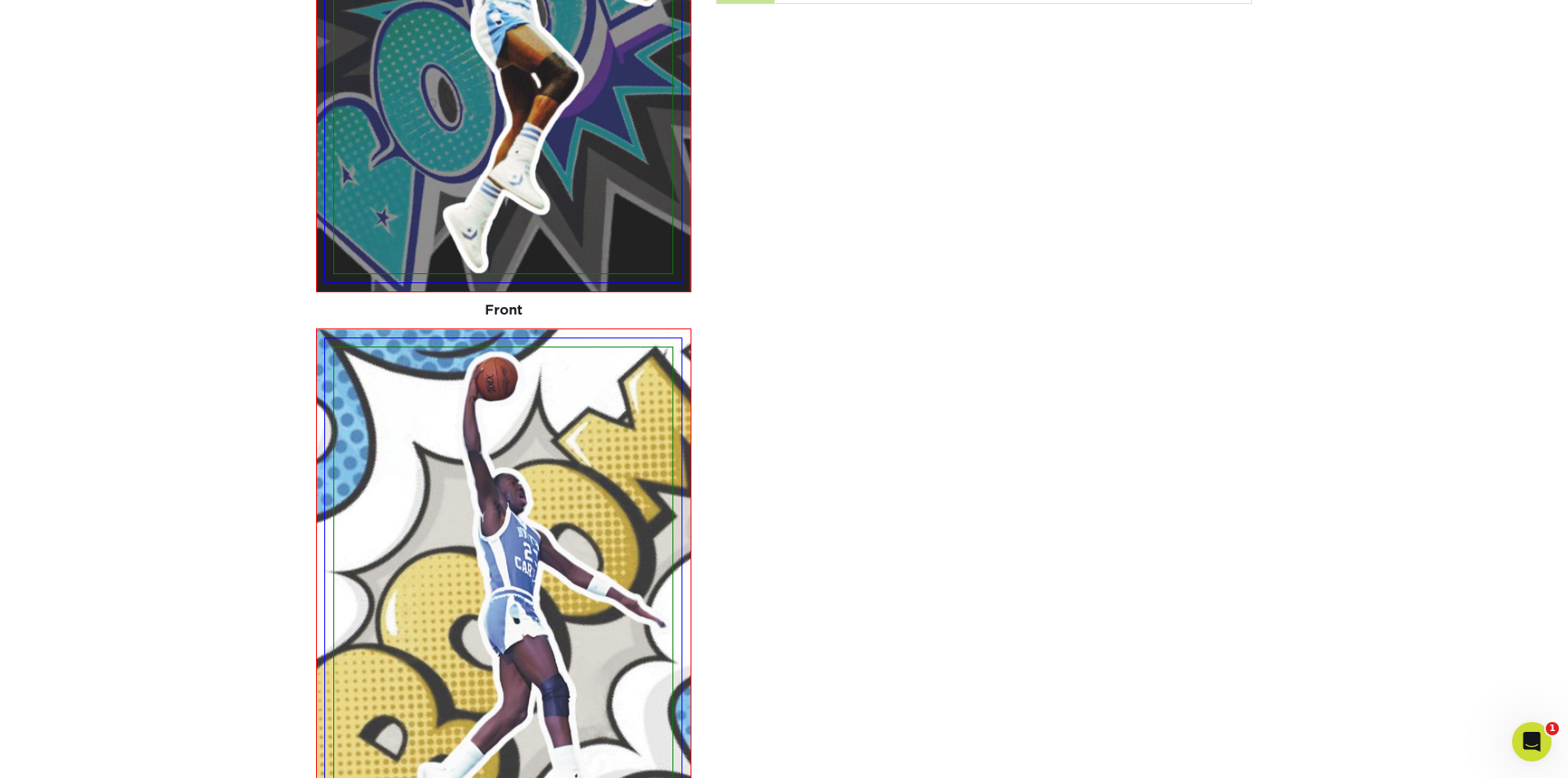
scroll to position [8229, 0]
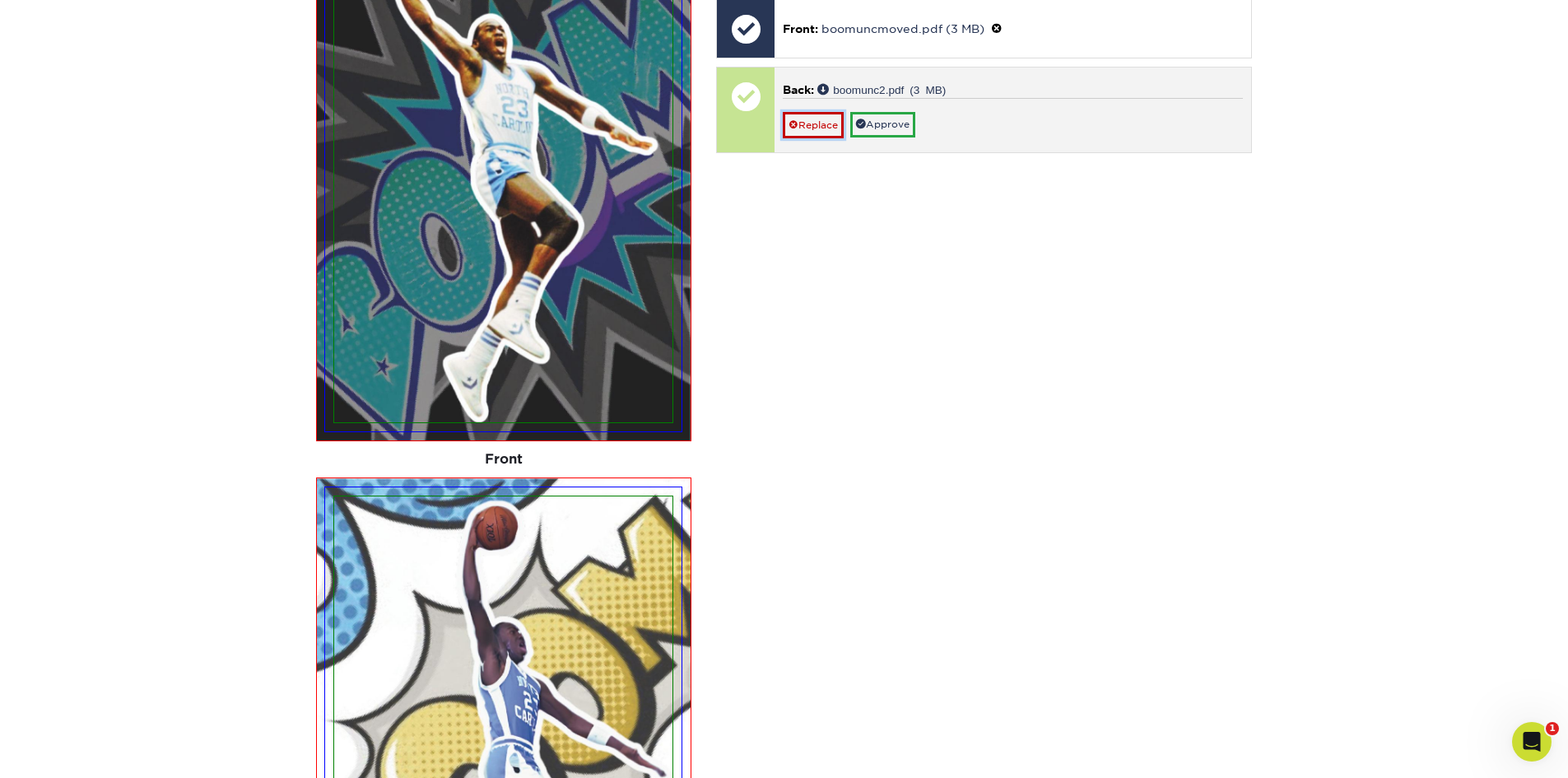
click at [818, 123] on link "Replace" at bounding box center [813, 125] width 61 height 26
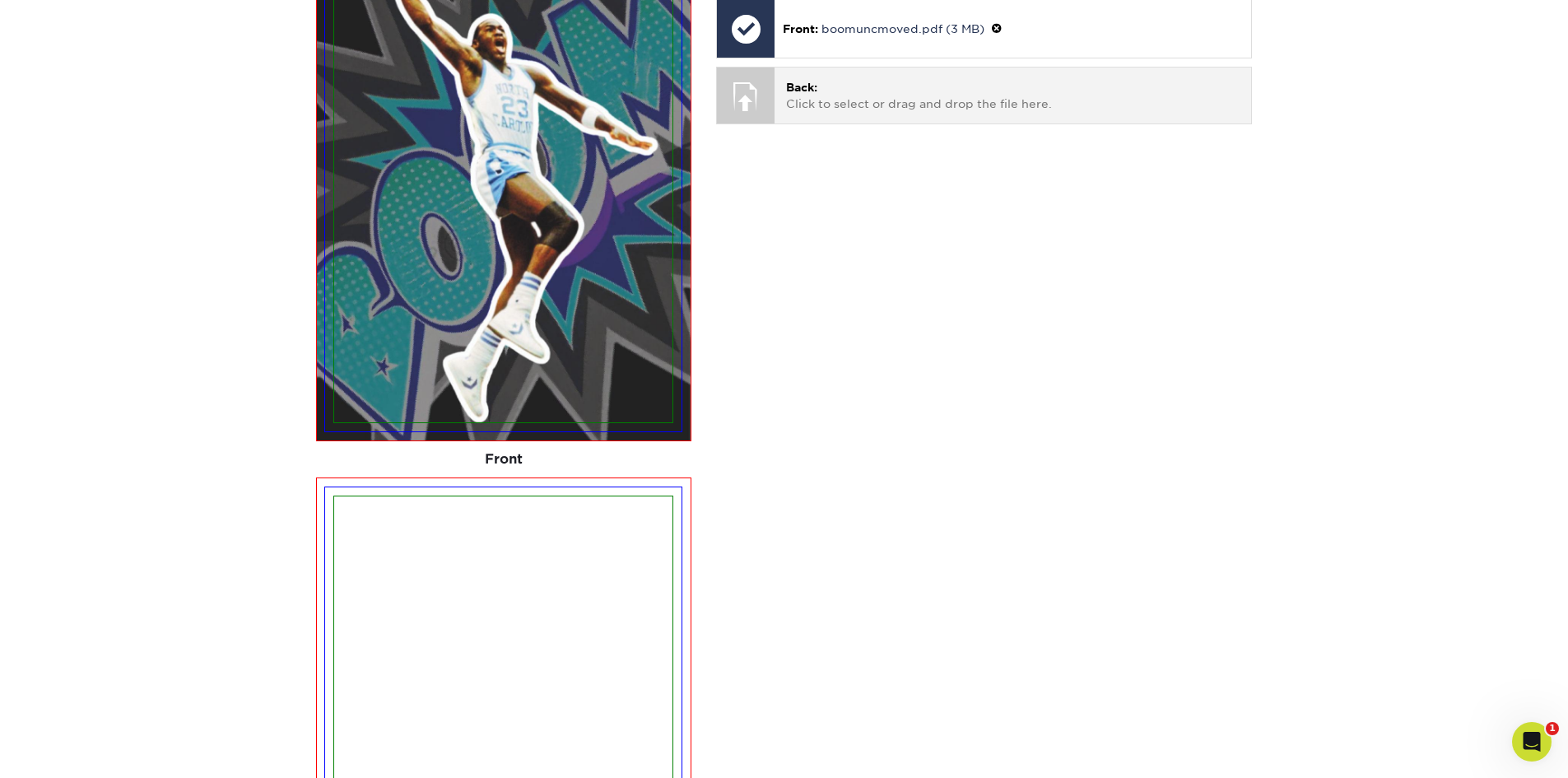
click at [820, 84] on p "Back: Click to select or drag and drop the file here." at bounding box center [1012, 96] width 453 height 34
click at [925, 91] on p "Back: Click to select or drag and drop the file here." at bounding box center [1012, 96] width 453 height 34
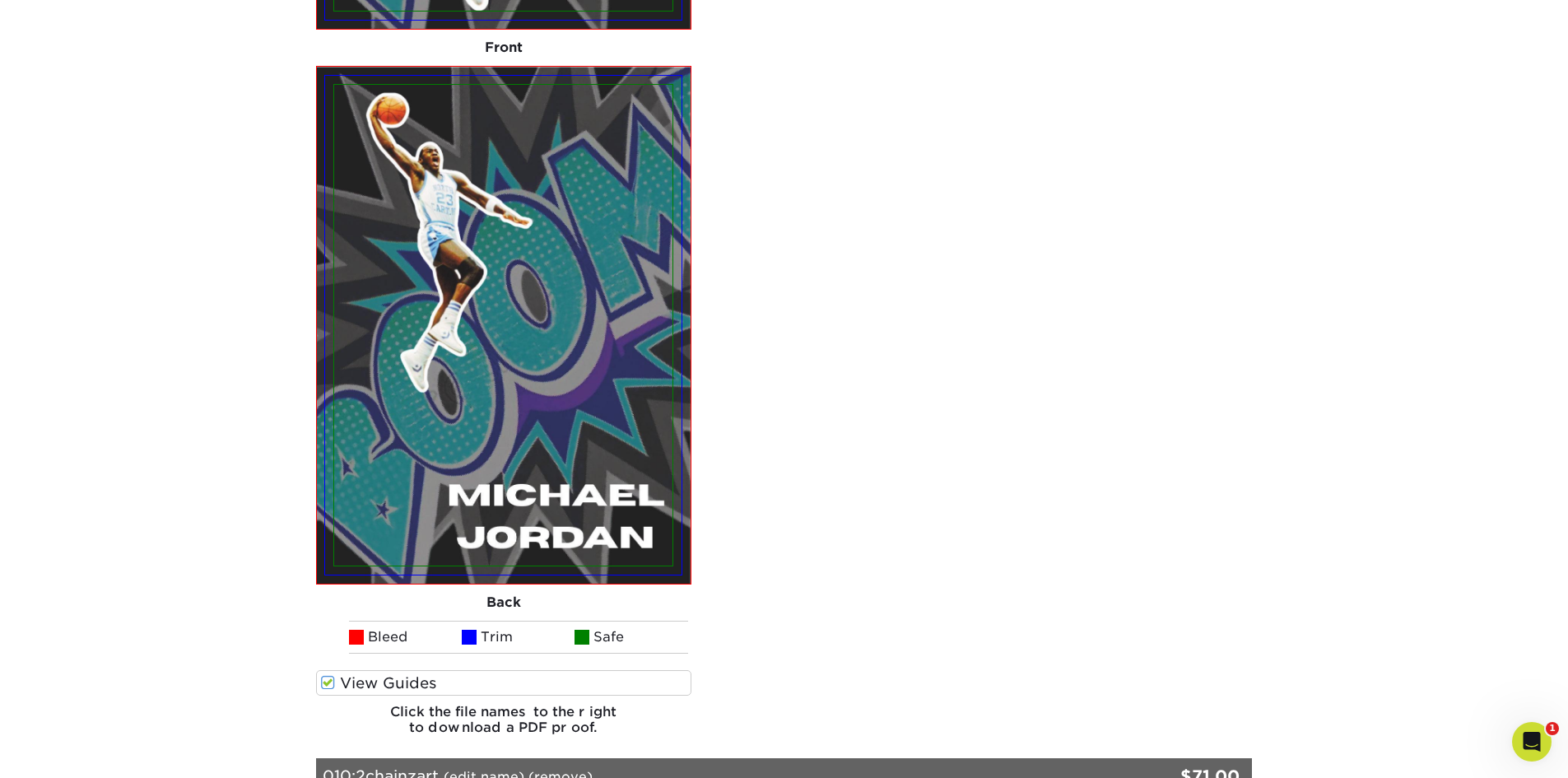
scroll to position [8146, 0]
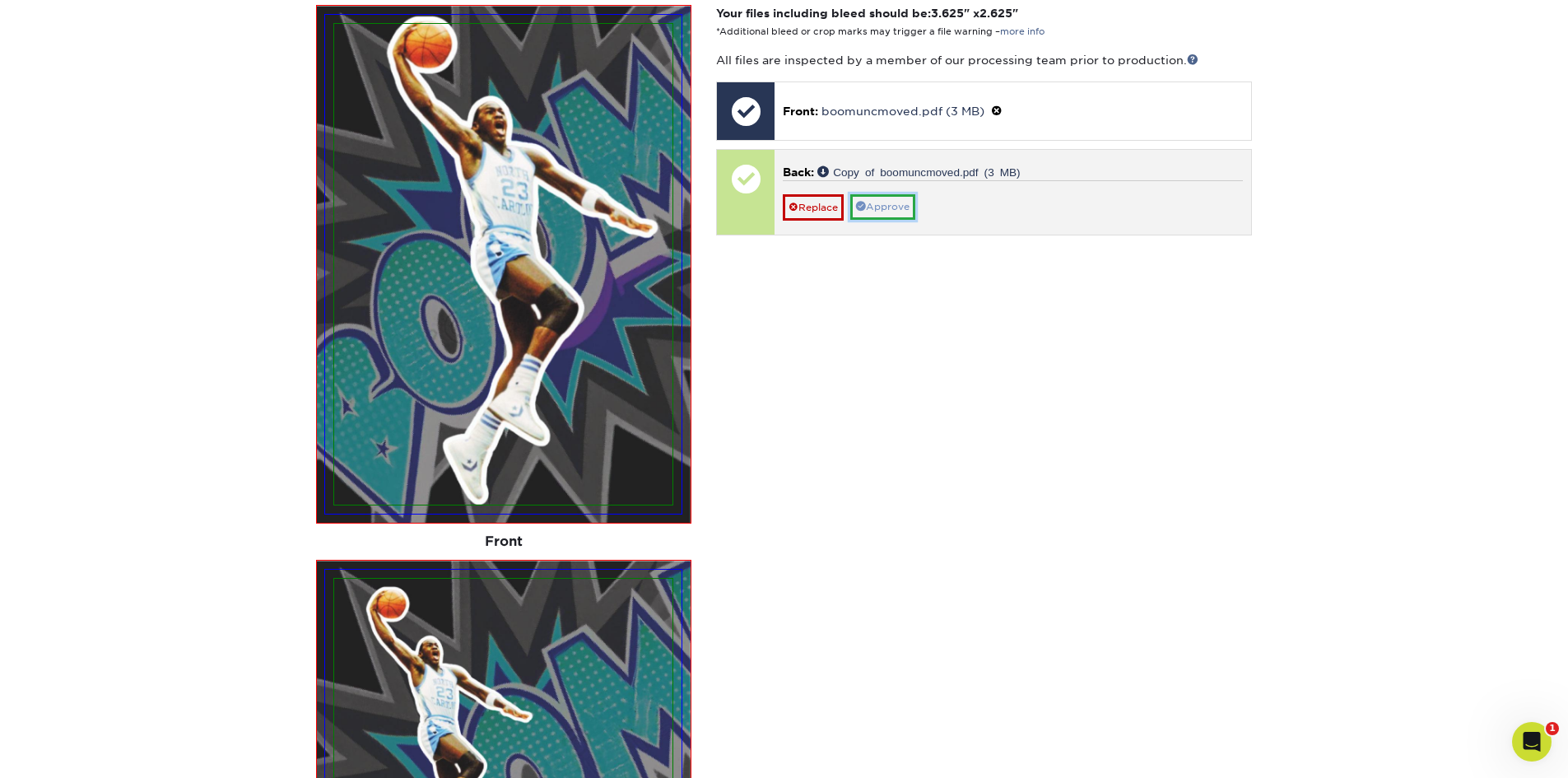
click at [891, 204] on link "Approve" at bounding box center [883, 206] width 65 height 25
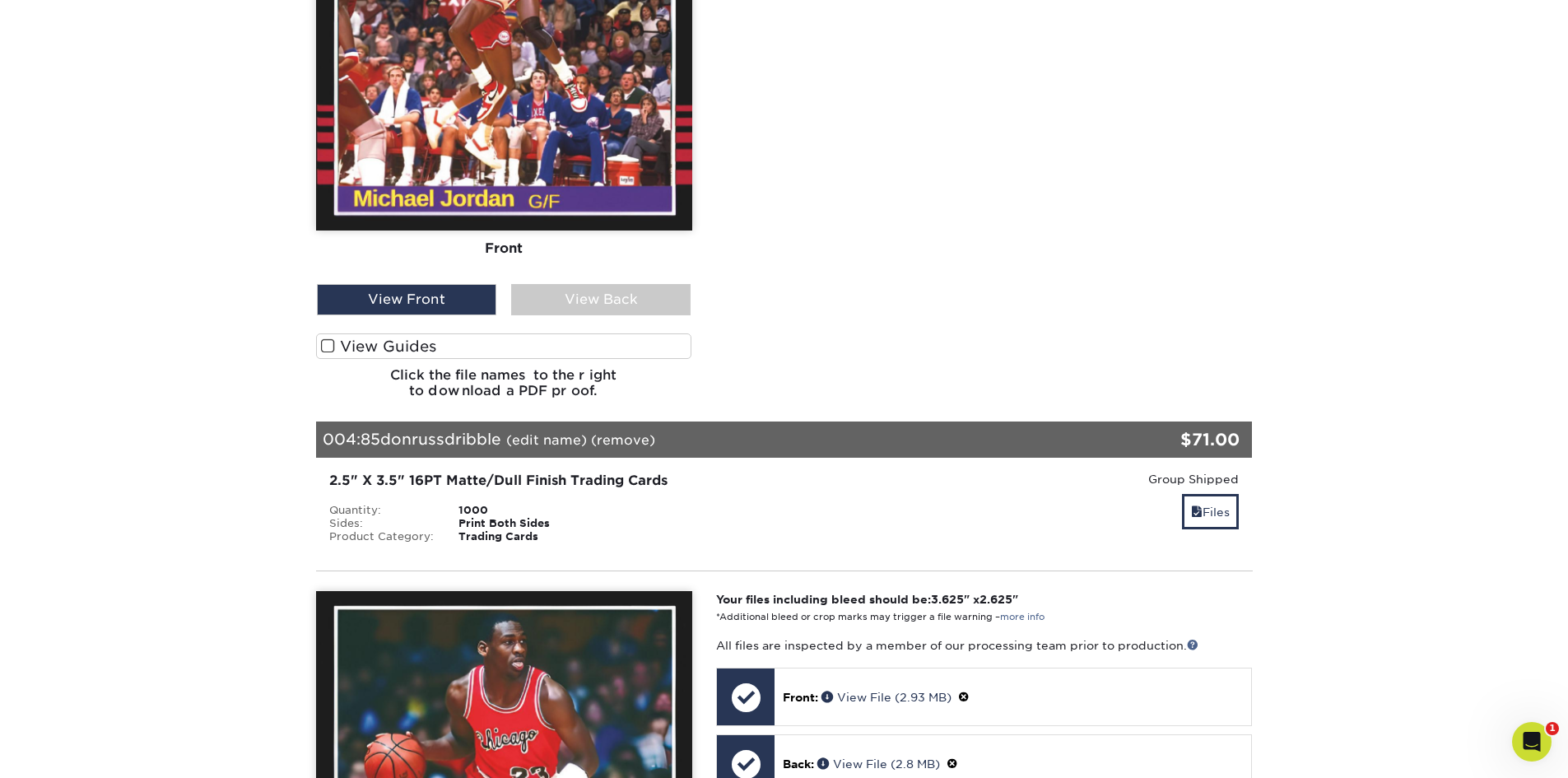
scroll to position [3209, 0]
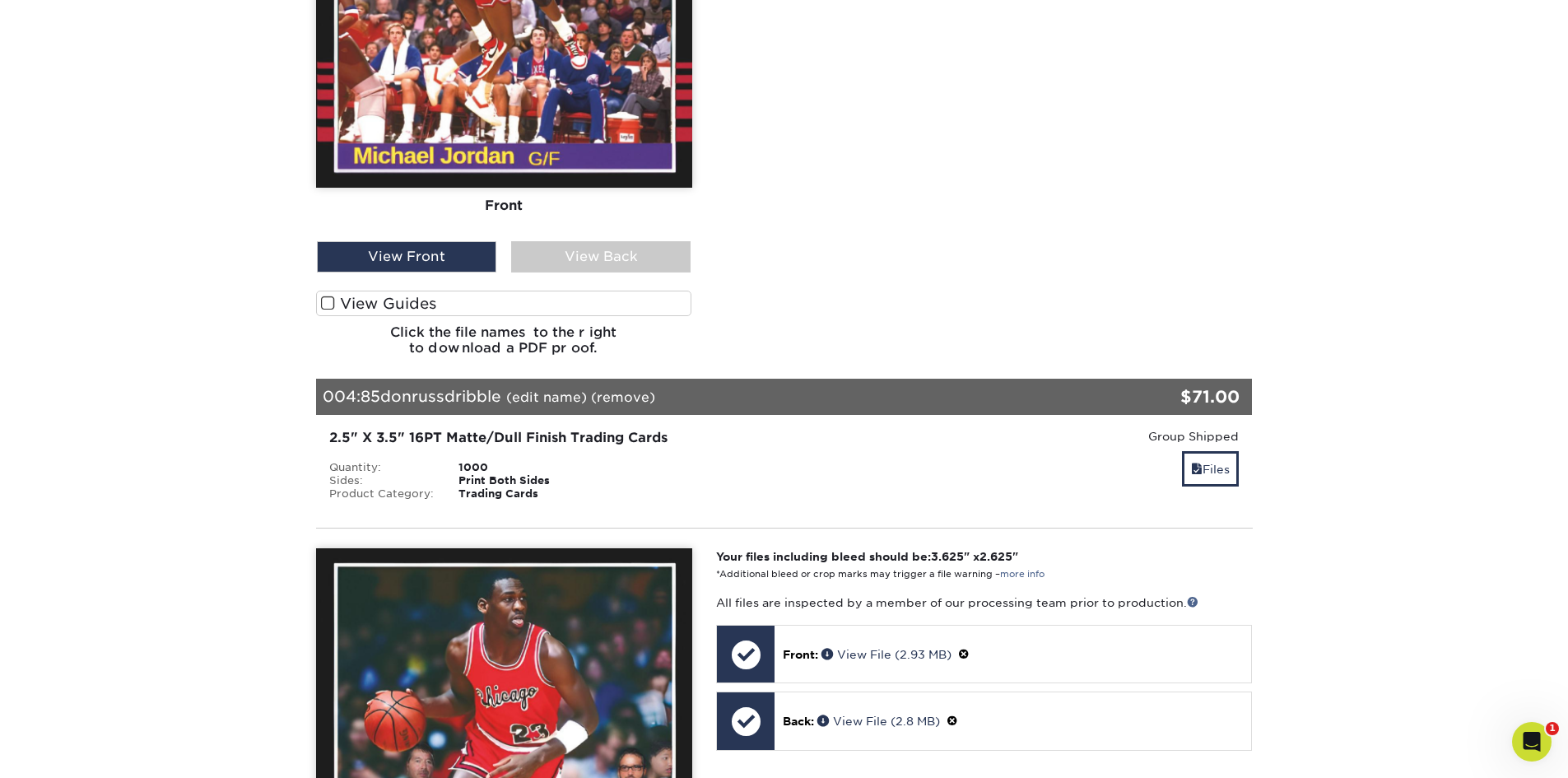
click at [330, 309] on span at bounding box center [328, 303] width 14 height 16
click at [0, 0] on input "View Guides" at bounding box center [0, 0] width 0 height 0
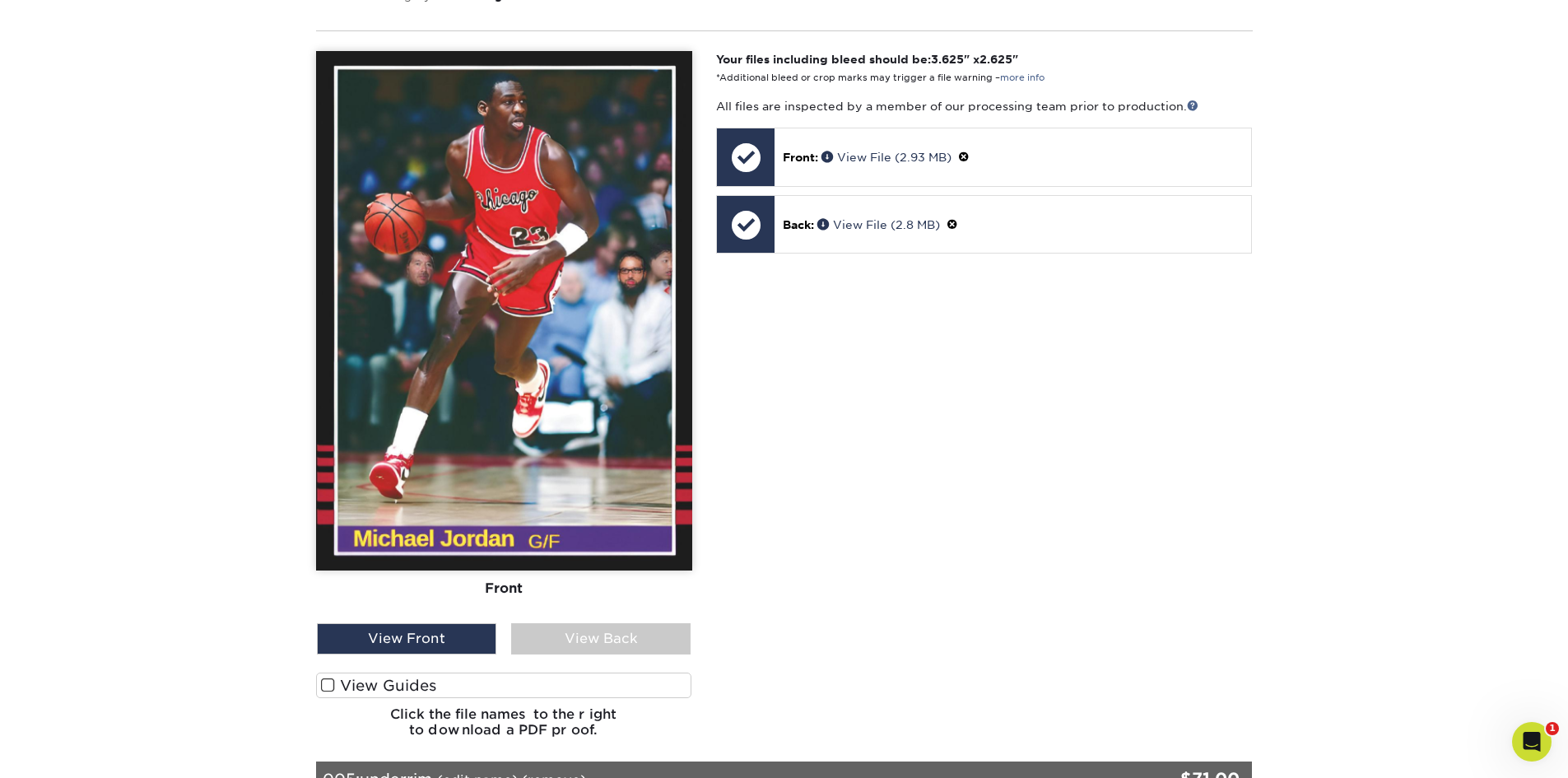
scroll to position [4487, 0]
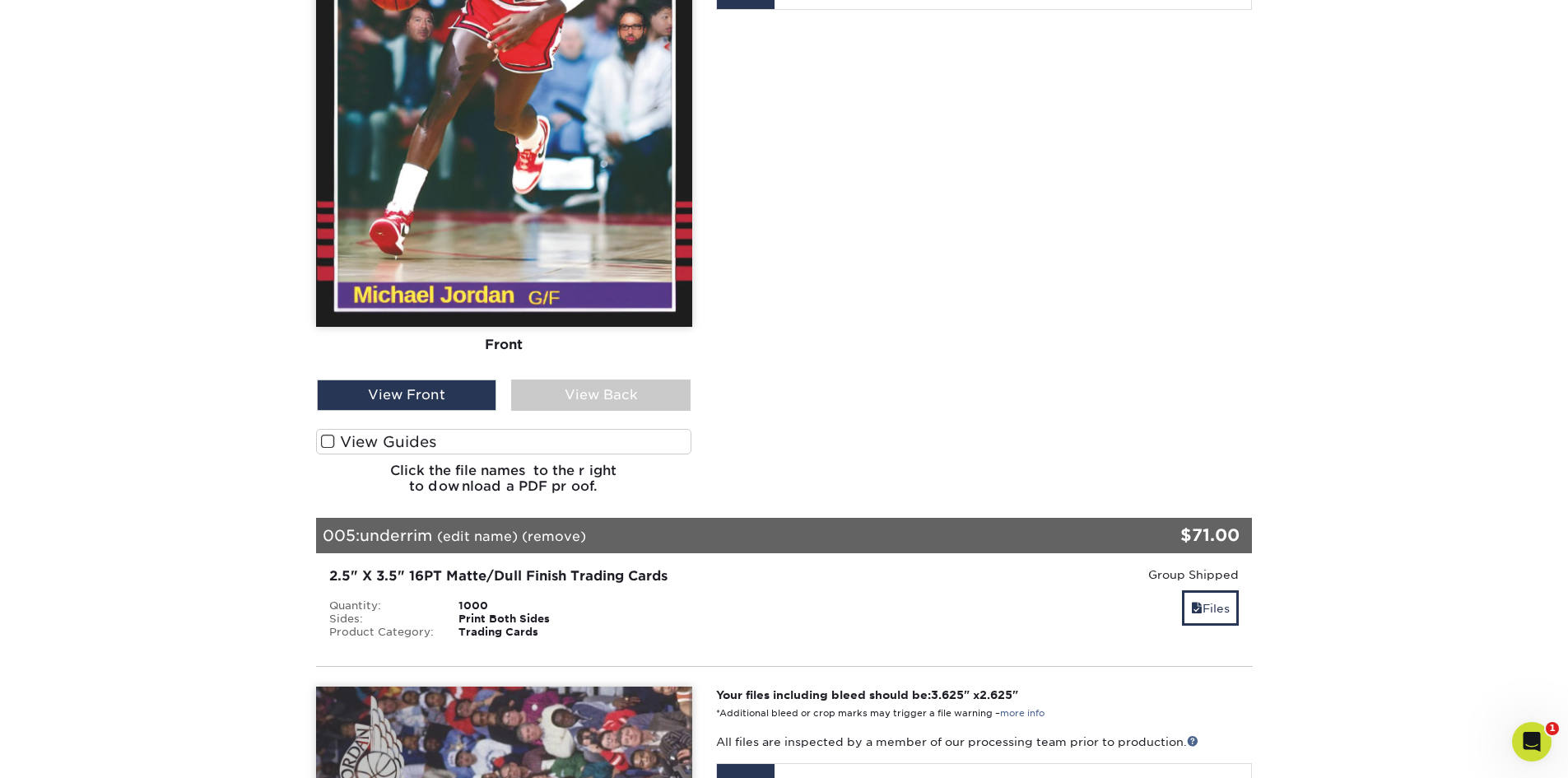
click at [325, 441] on span at bounding box center [328, 441] width 14 height 16
click at [0, 0] on input "View Guides" at bounding box center [0, 0] width 0 height 0
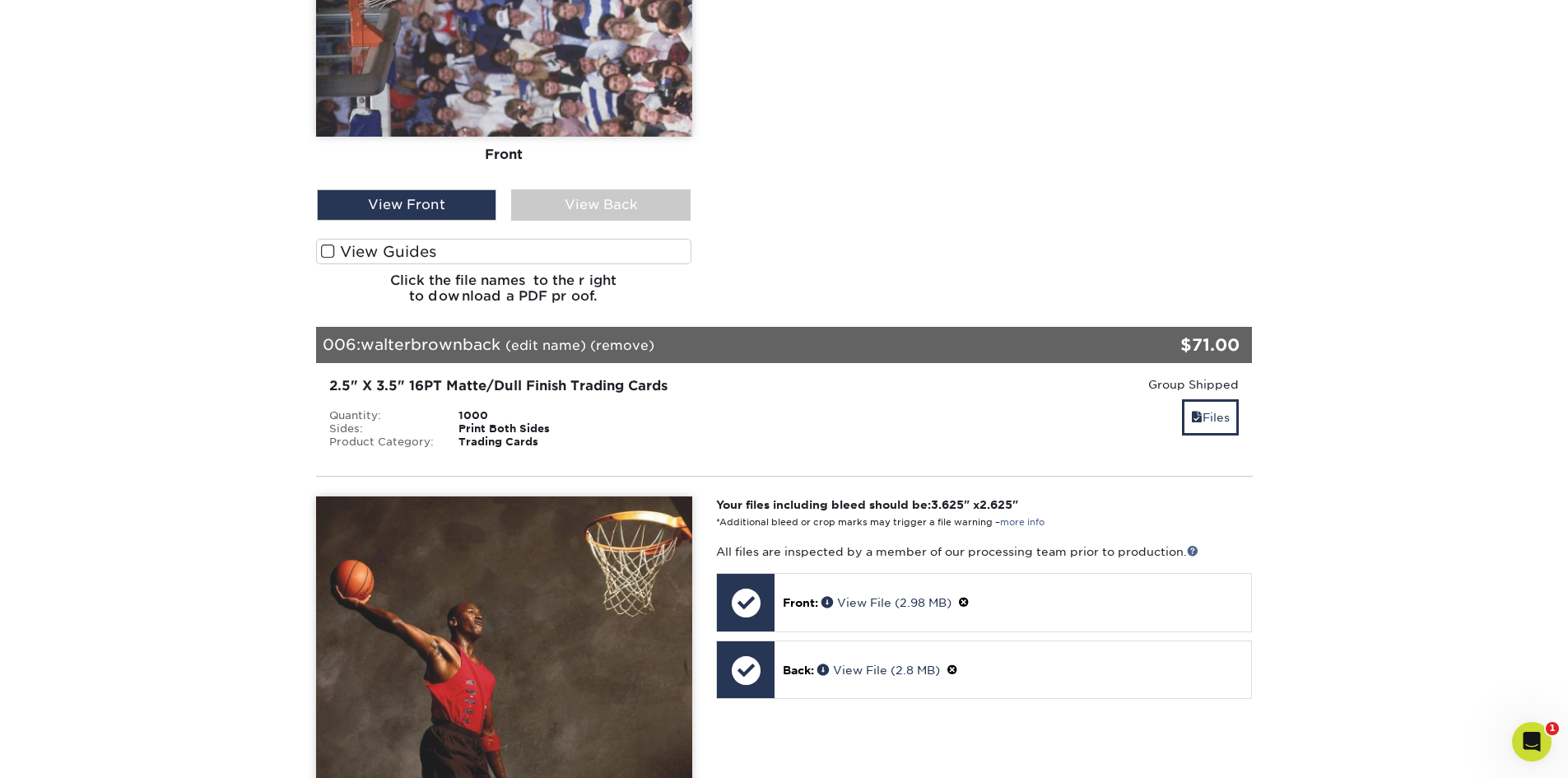
scroll to position [6094, 0]
click at [317, 244] on label "View Guides" at bounding box center [504, 250] width 377 height 25
click at [0, 0] on input "View Guides" at bounding box center [0, 0] width 0 height 0
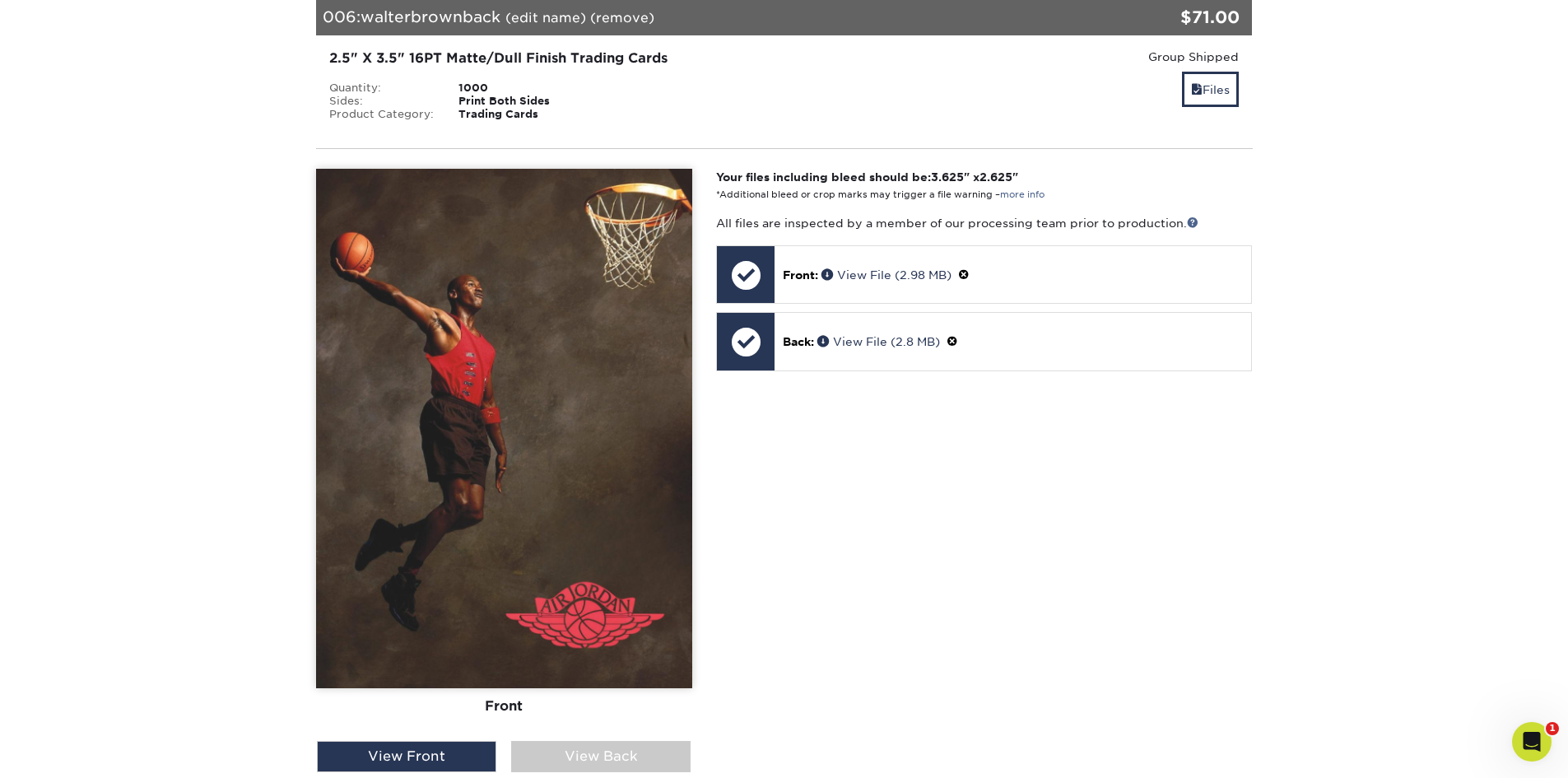
scroll to position [7208, 0]
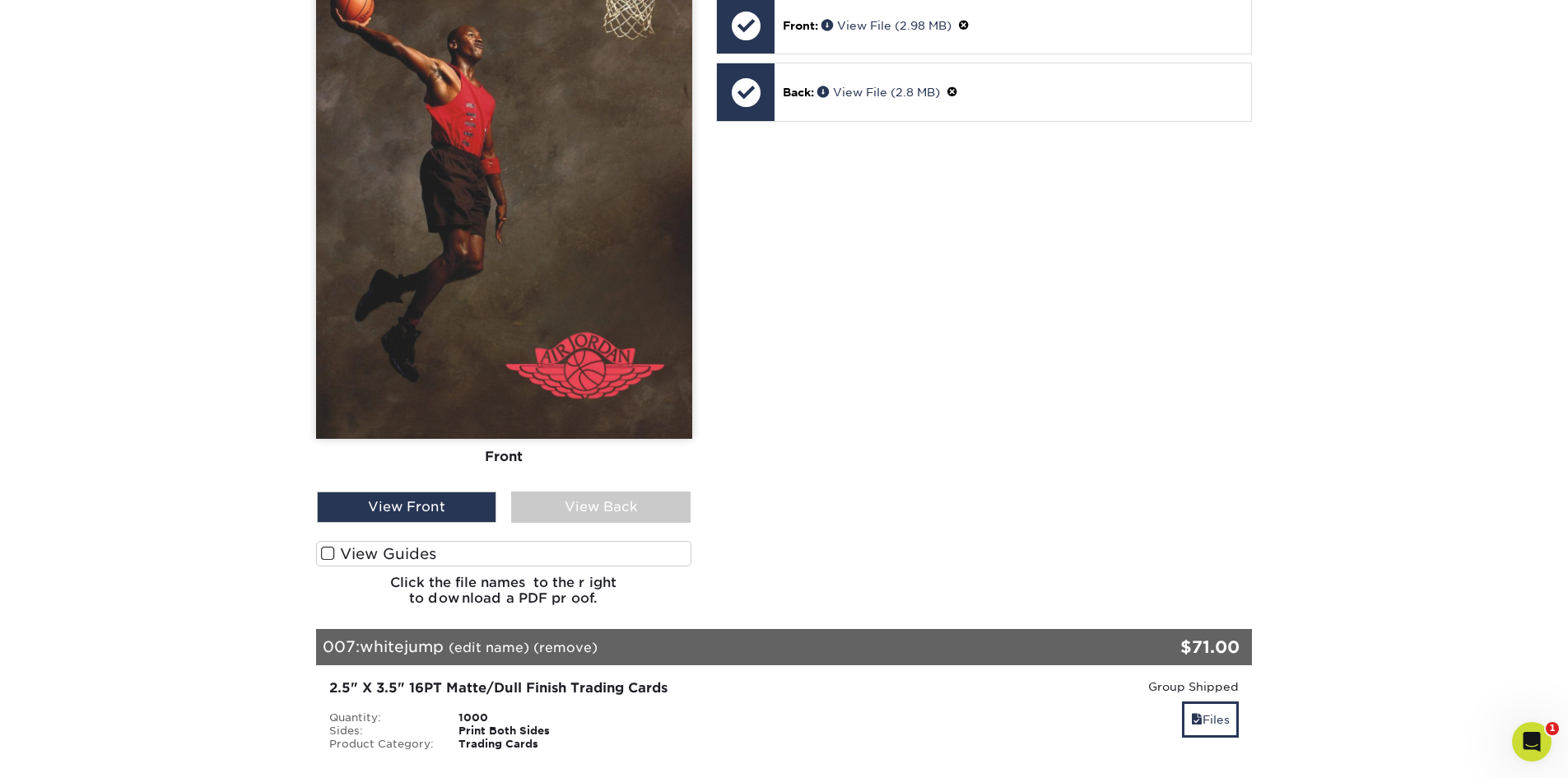
click at [317, 553] on label "View Guides" at bounding box center [504, 553] width 377 height 25
click at [0, 0] on input "View Guides" at bounding box center [0, 0] width 0 height 0
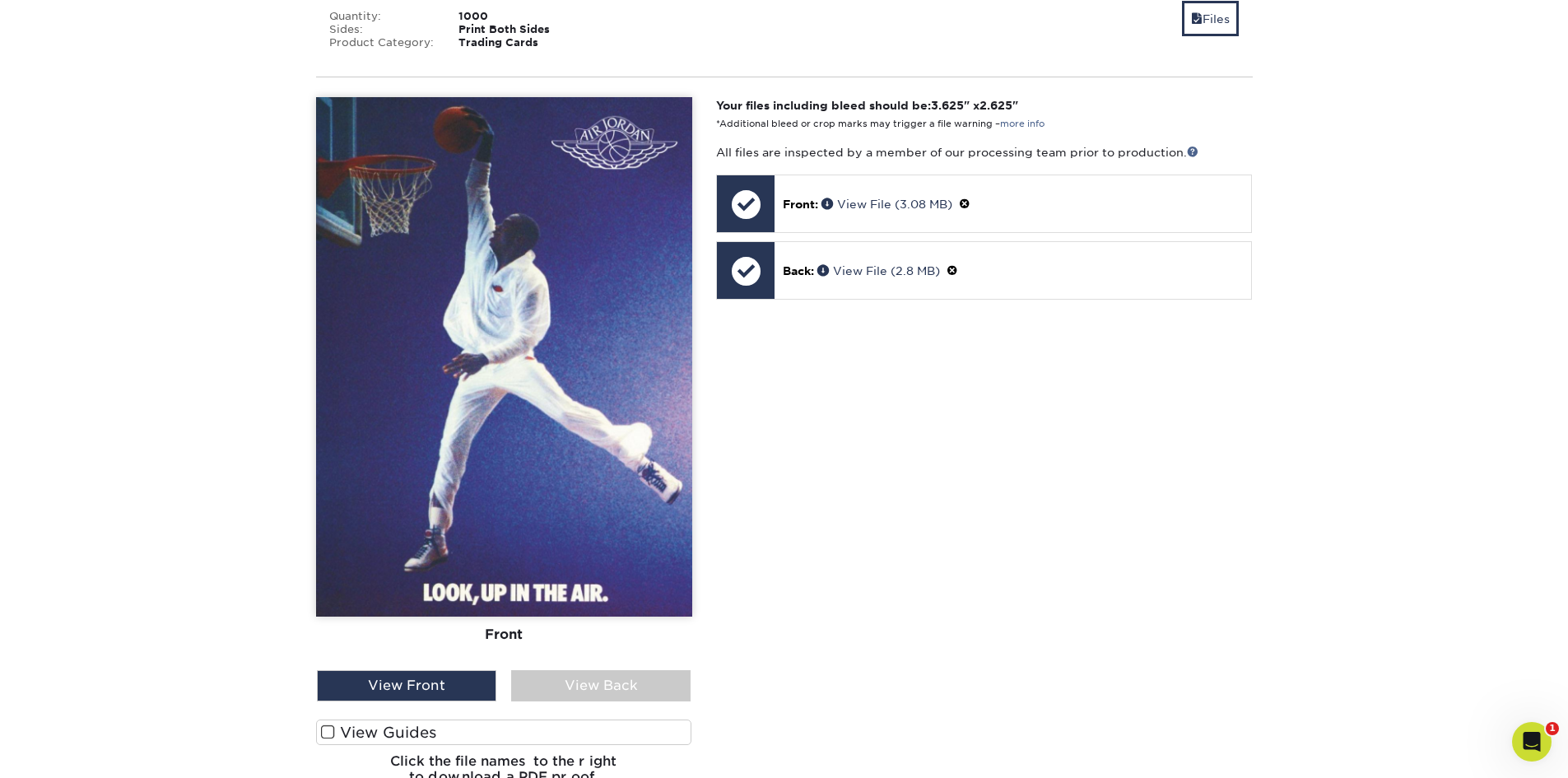
scroll to position [8569, 0]
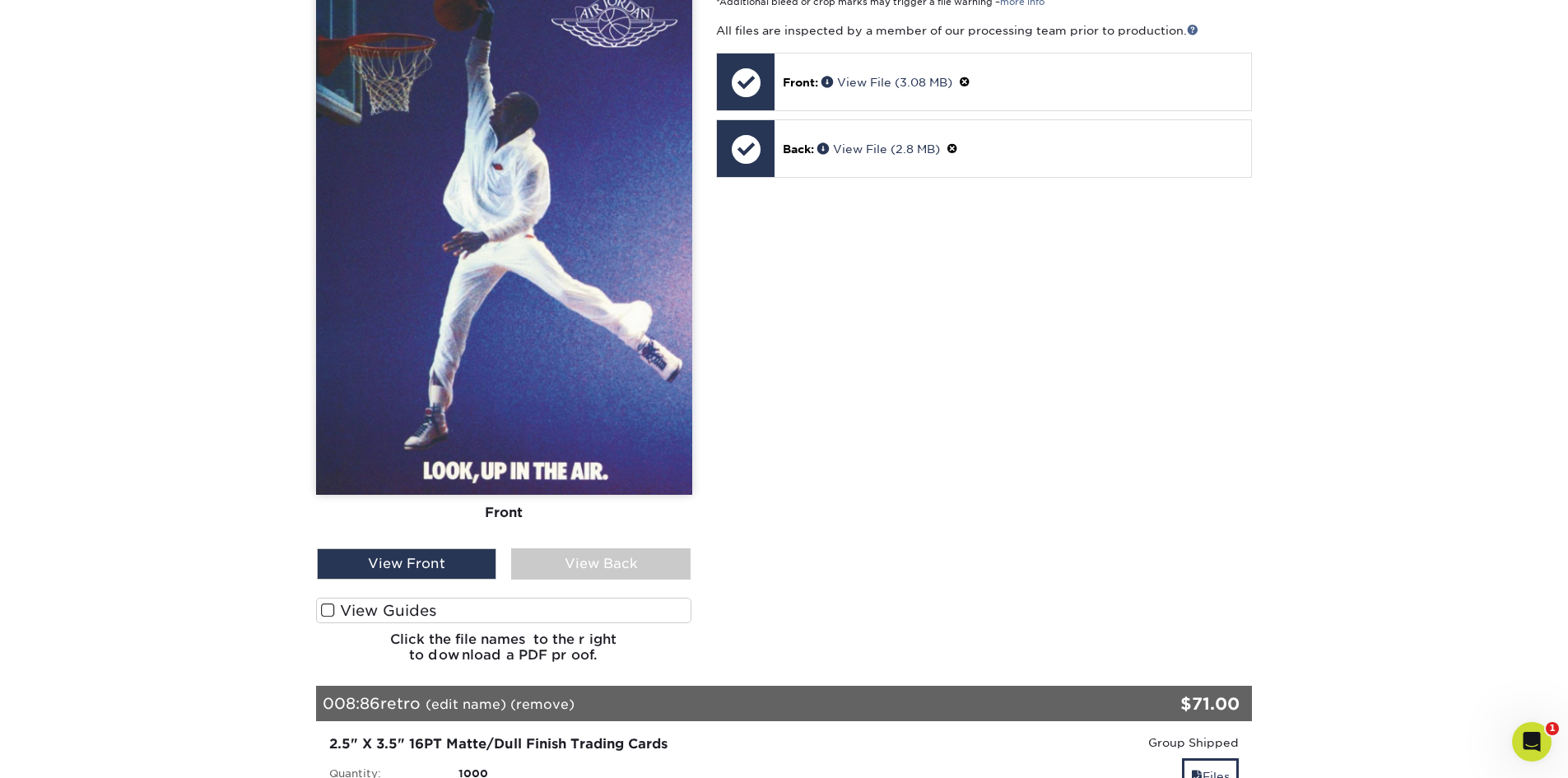
click at [330, 616] on span at bounding box center [328, 610] width 14 height 16
click at [0, 0] on input "View Guides" at bounding box center [0, 0] width 0 height 0
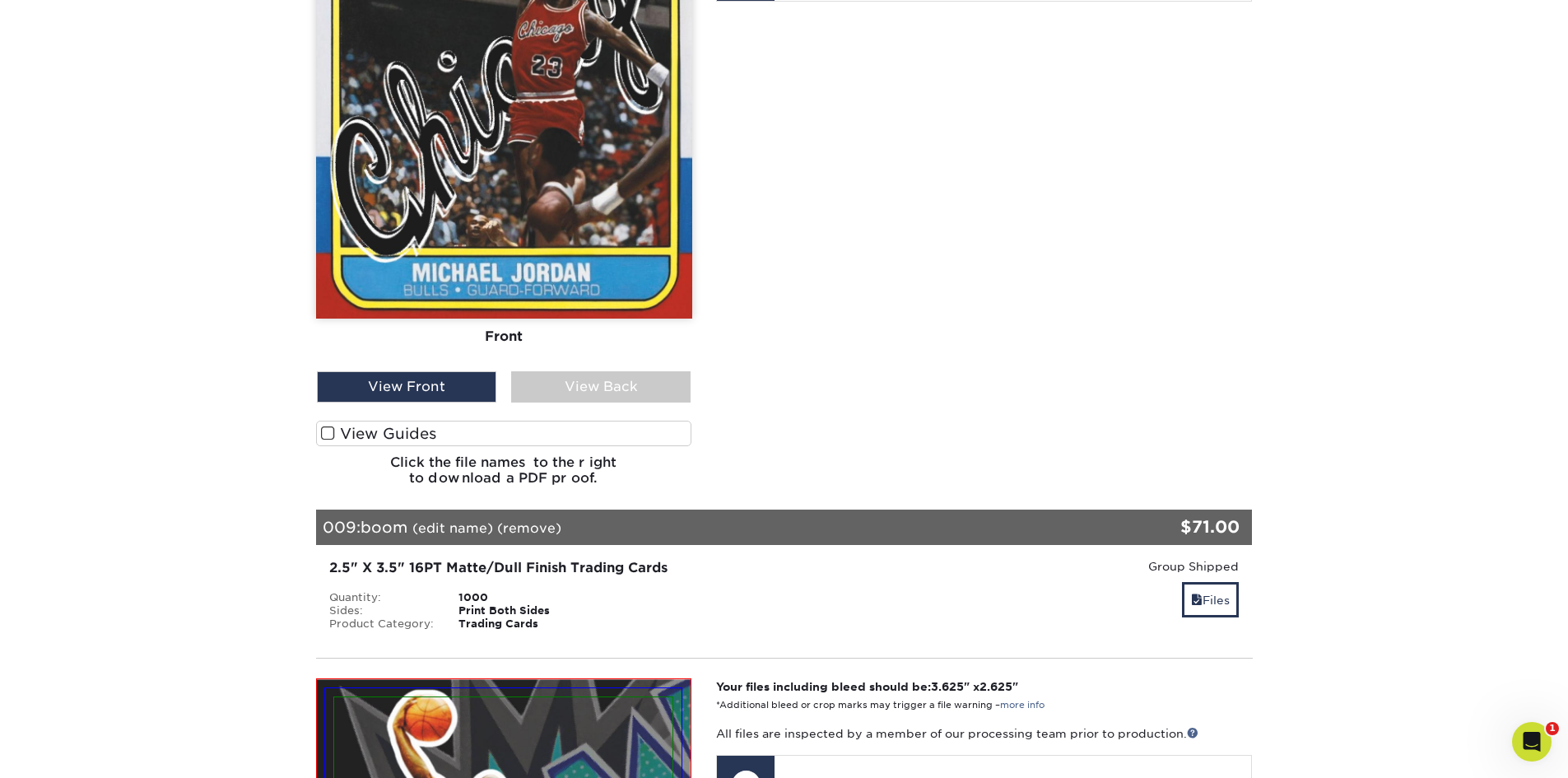
scroll to position [10176, 0]
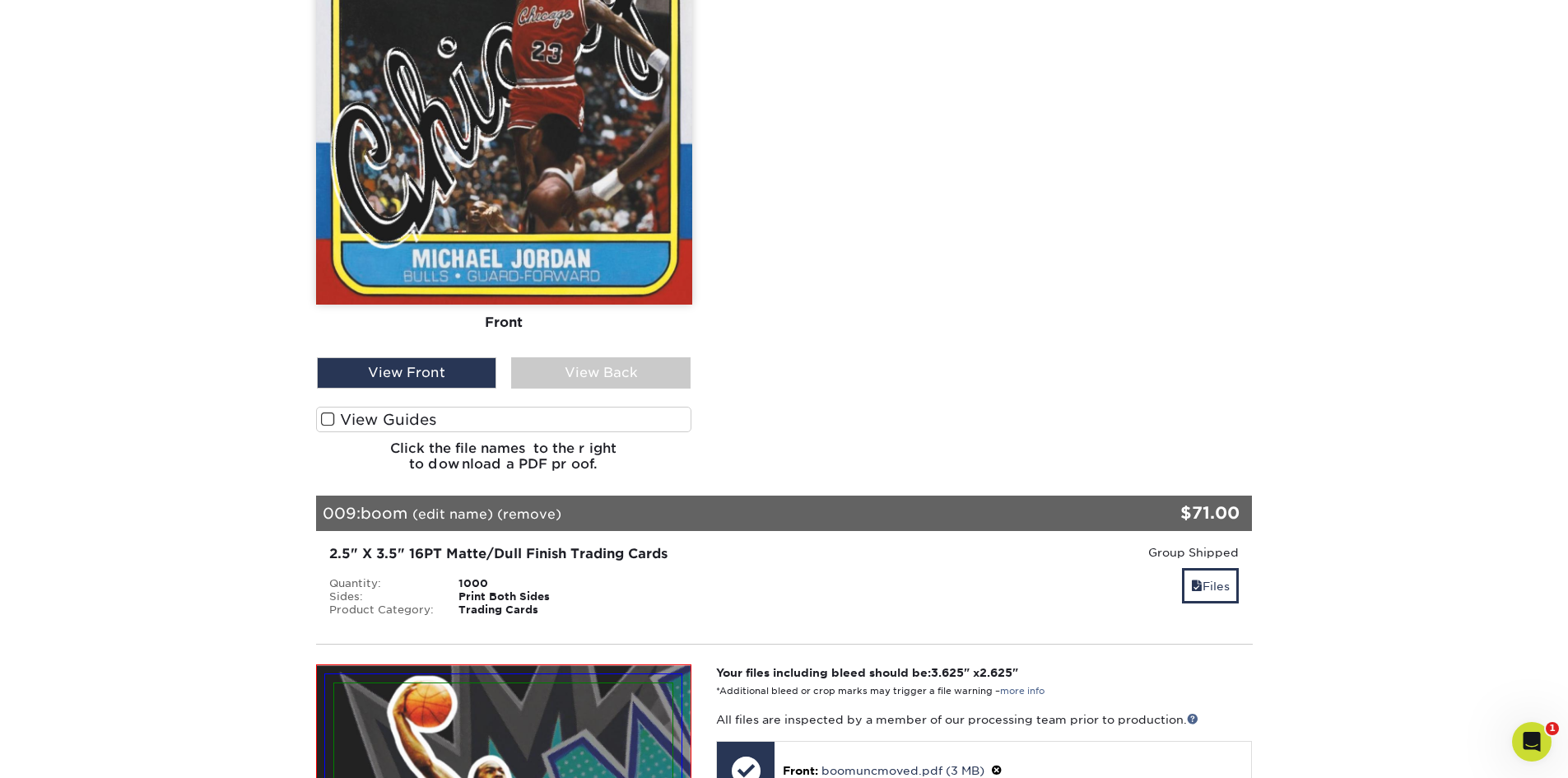
click at [328, 422] on span at bounding box center [328, 419] width 14 height 16
click at [0, 0] on input "View Guides" at bounding box center [0, 0] width 0 height 0
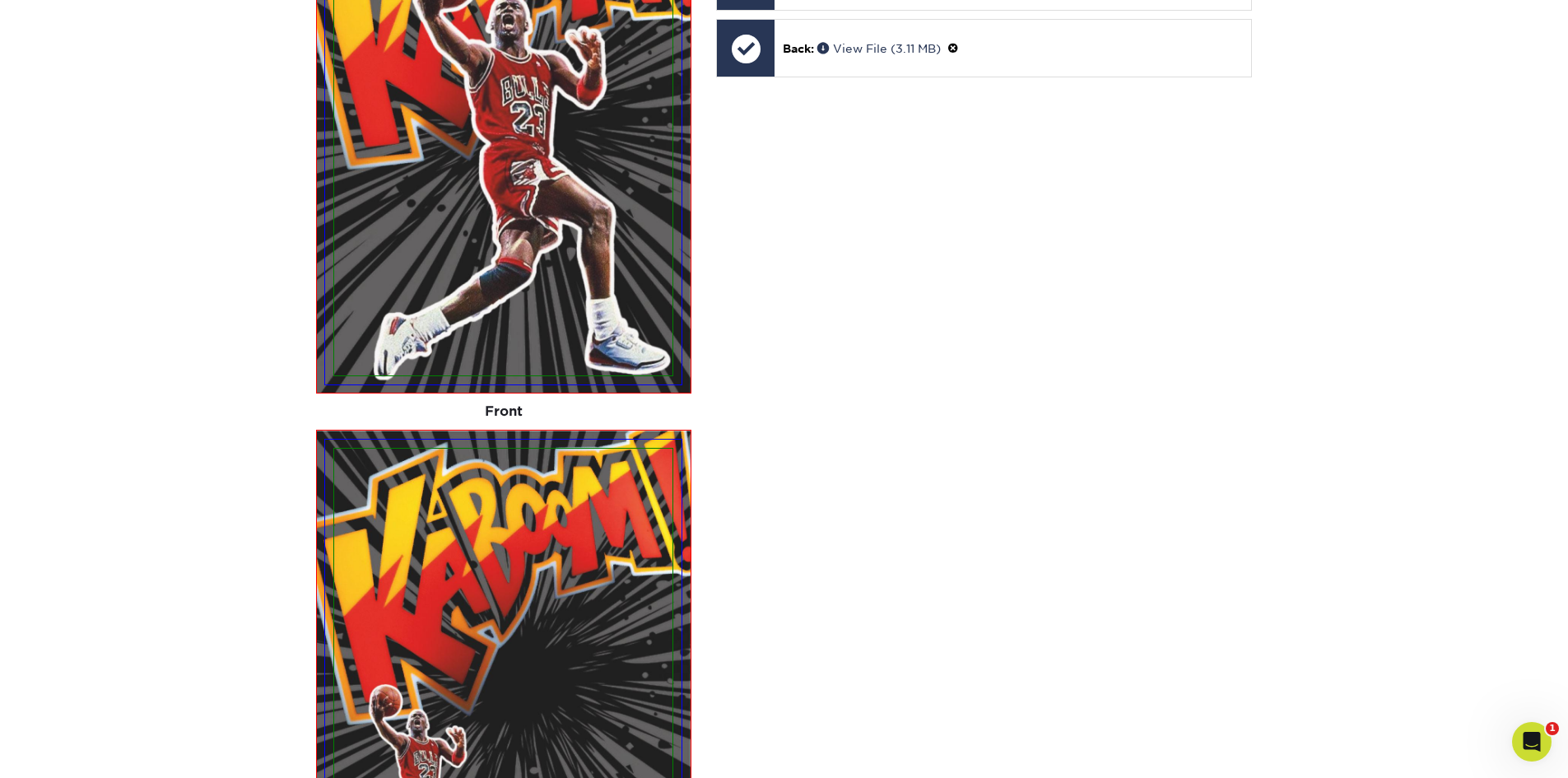
scroll to position [14553, 0]
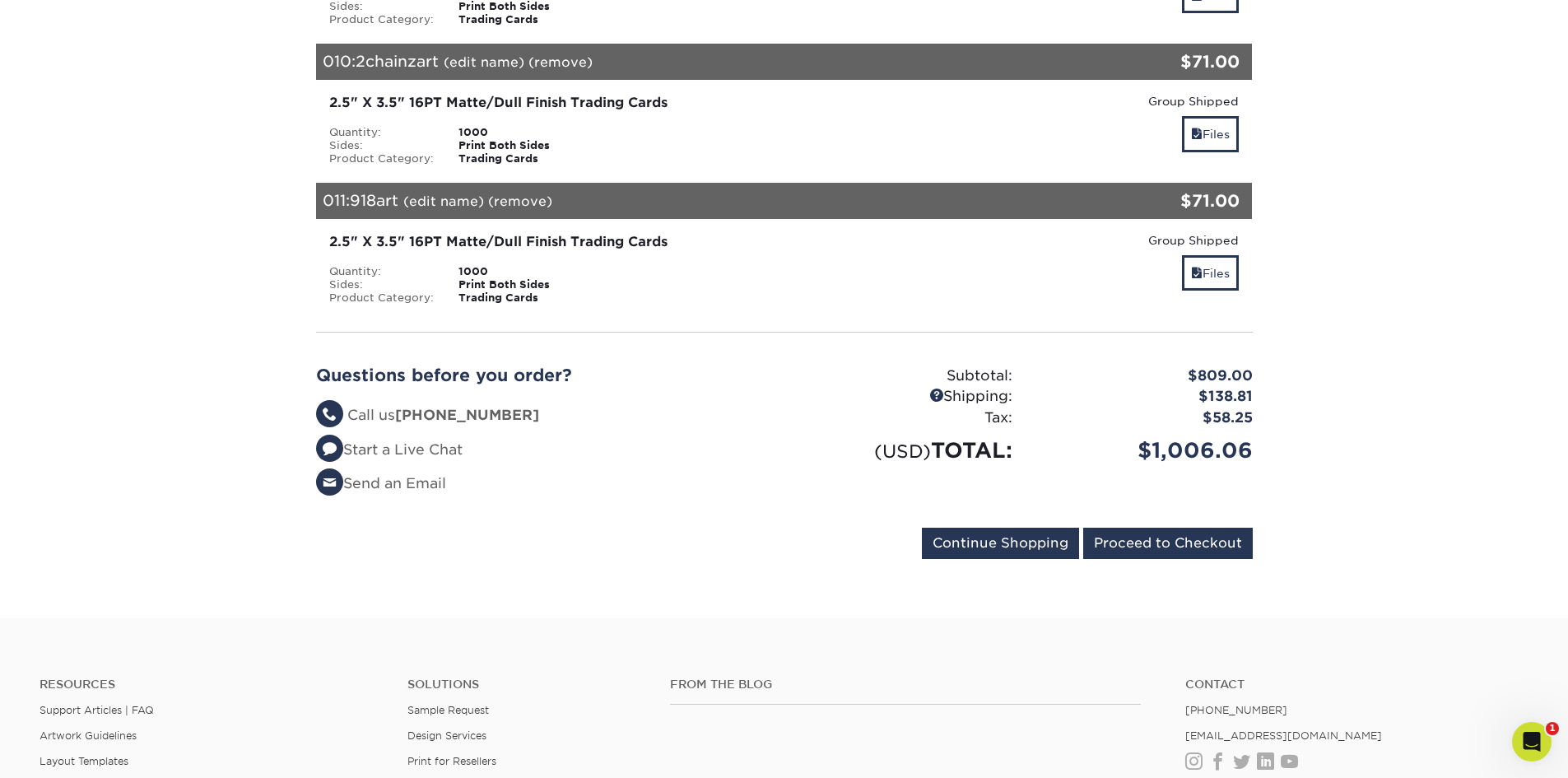
scroll to position [1604, 0]
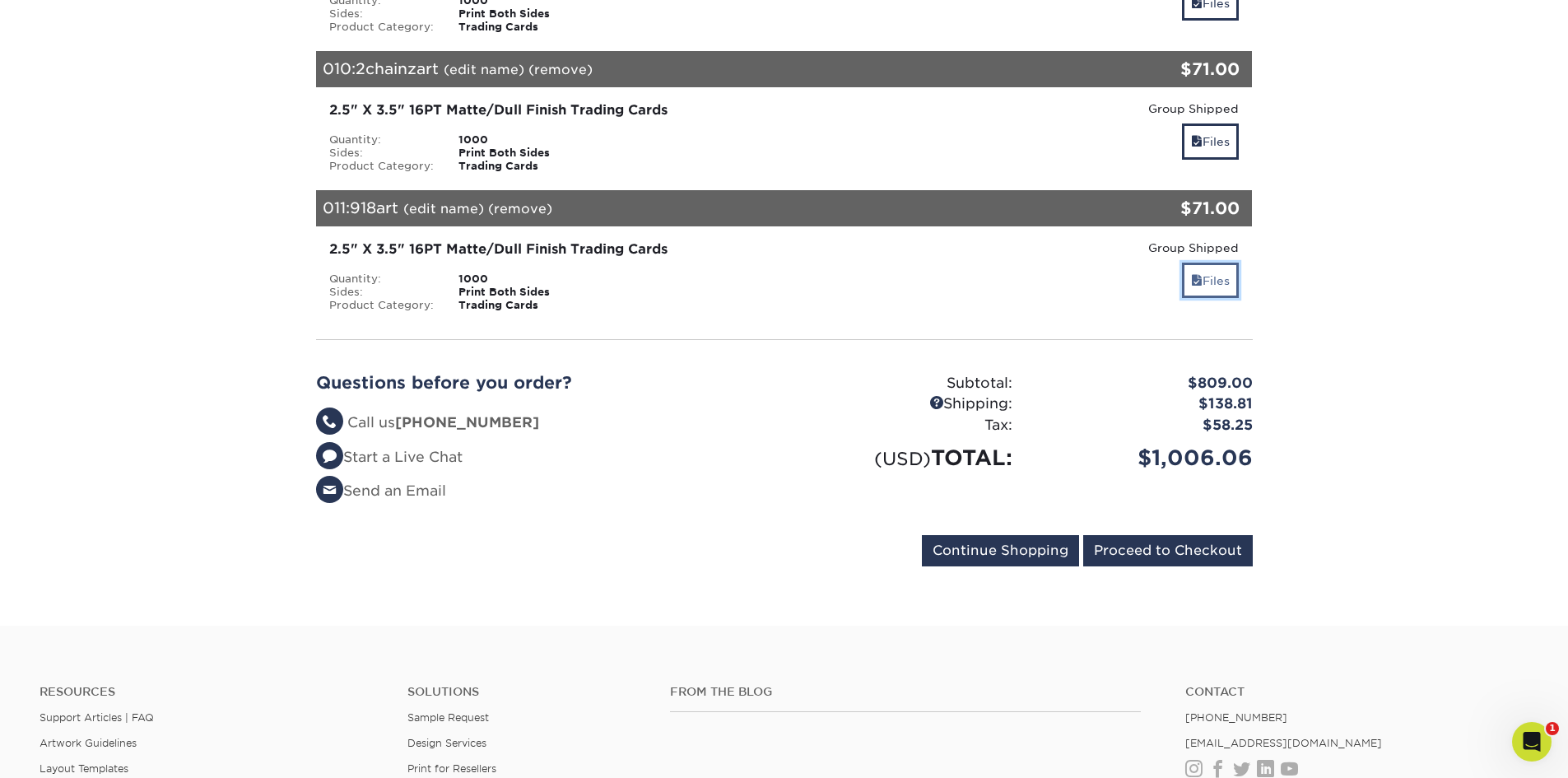
click at [1205, 286] on link "Files" at bounding box center [1210, 281] width 56 height 36
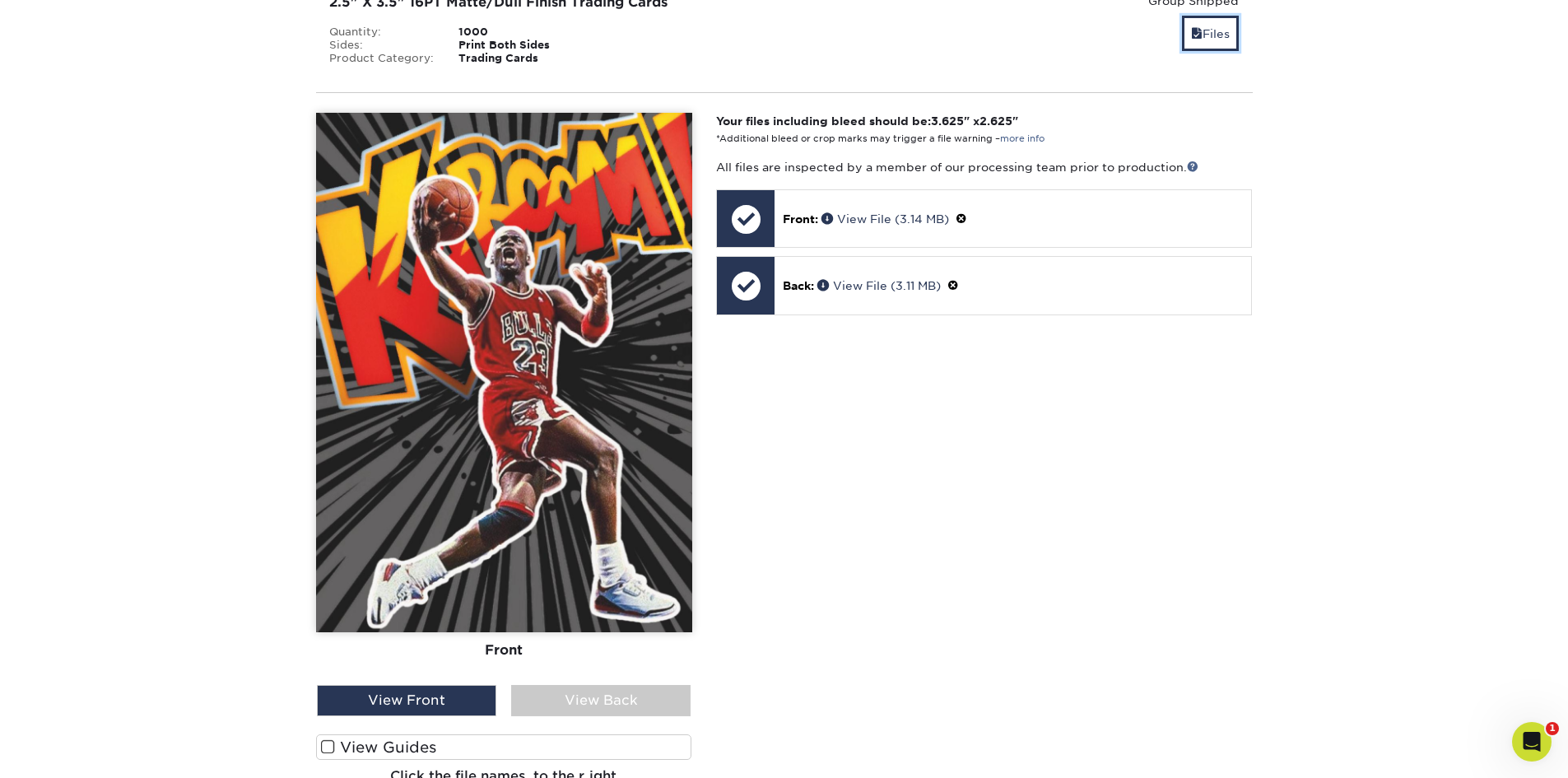
scroll to position [2262, 0]
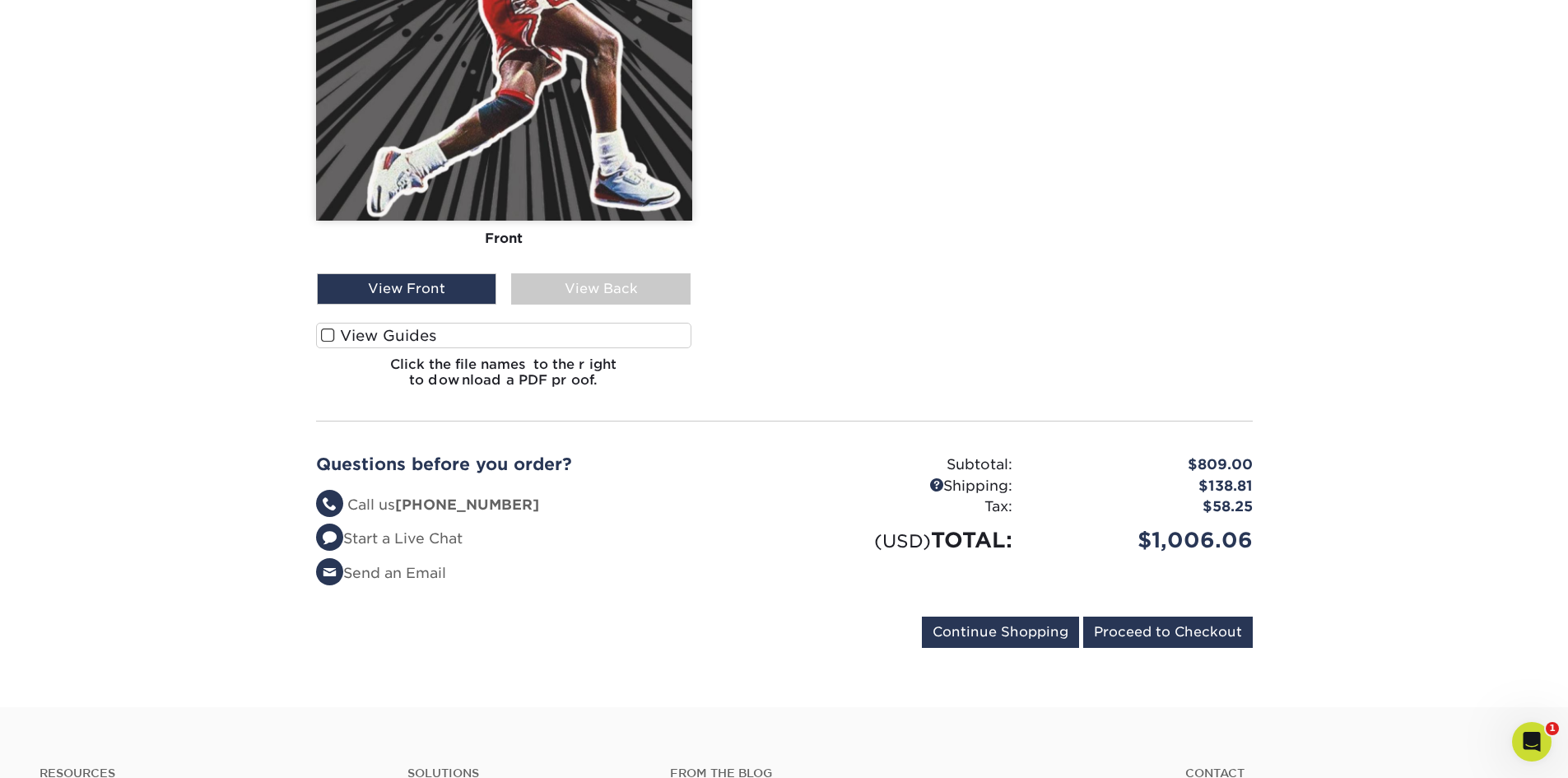
click at [331, 340] on span at bounding box center [328, 335] width 14 height 16
click at [0, 0] on input "View Guides" at bounding box center [0, 0] width 0 height 0
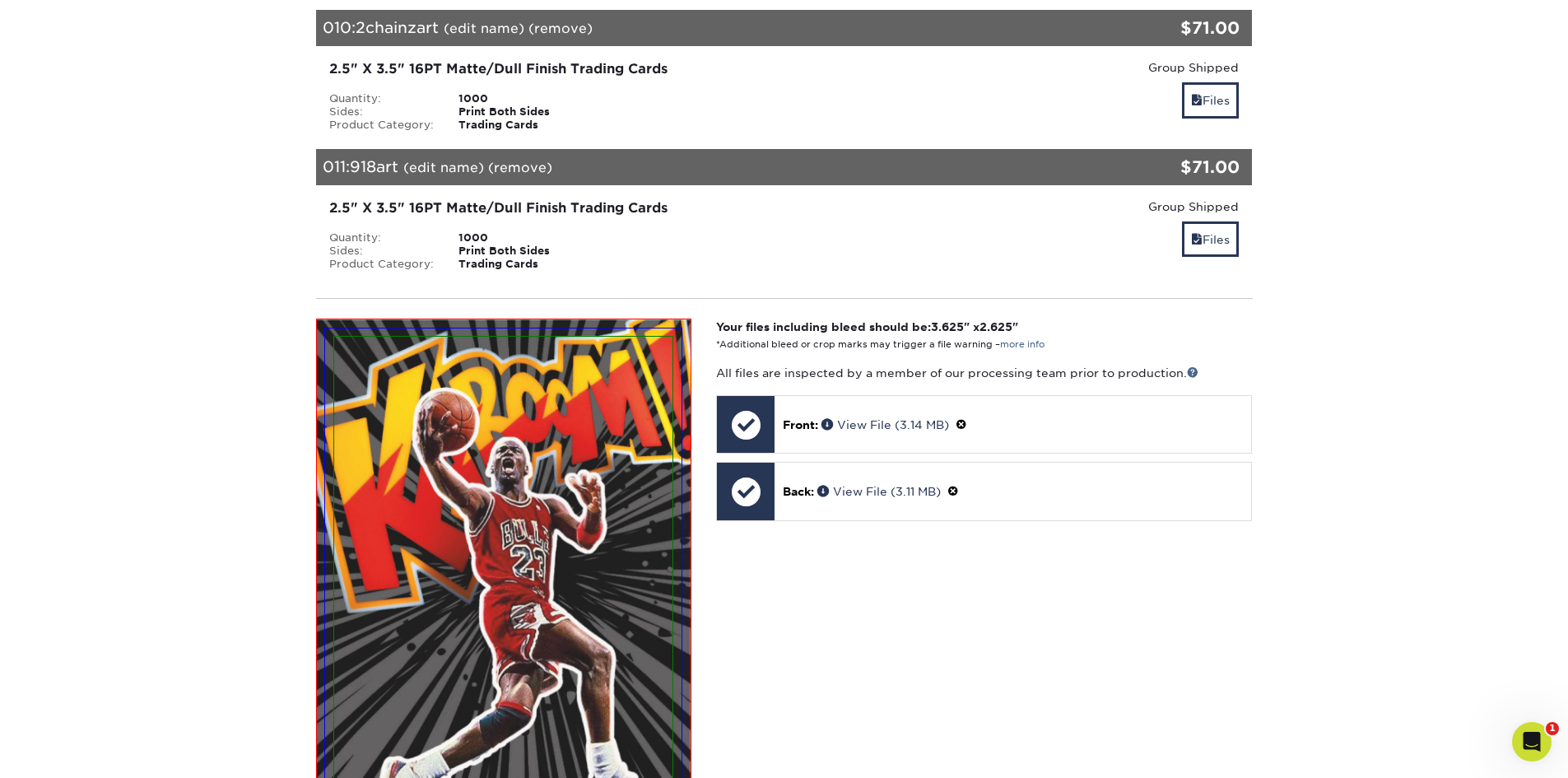
scroll to position [1483, 0]
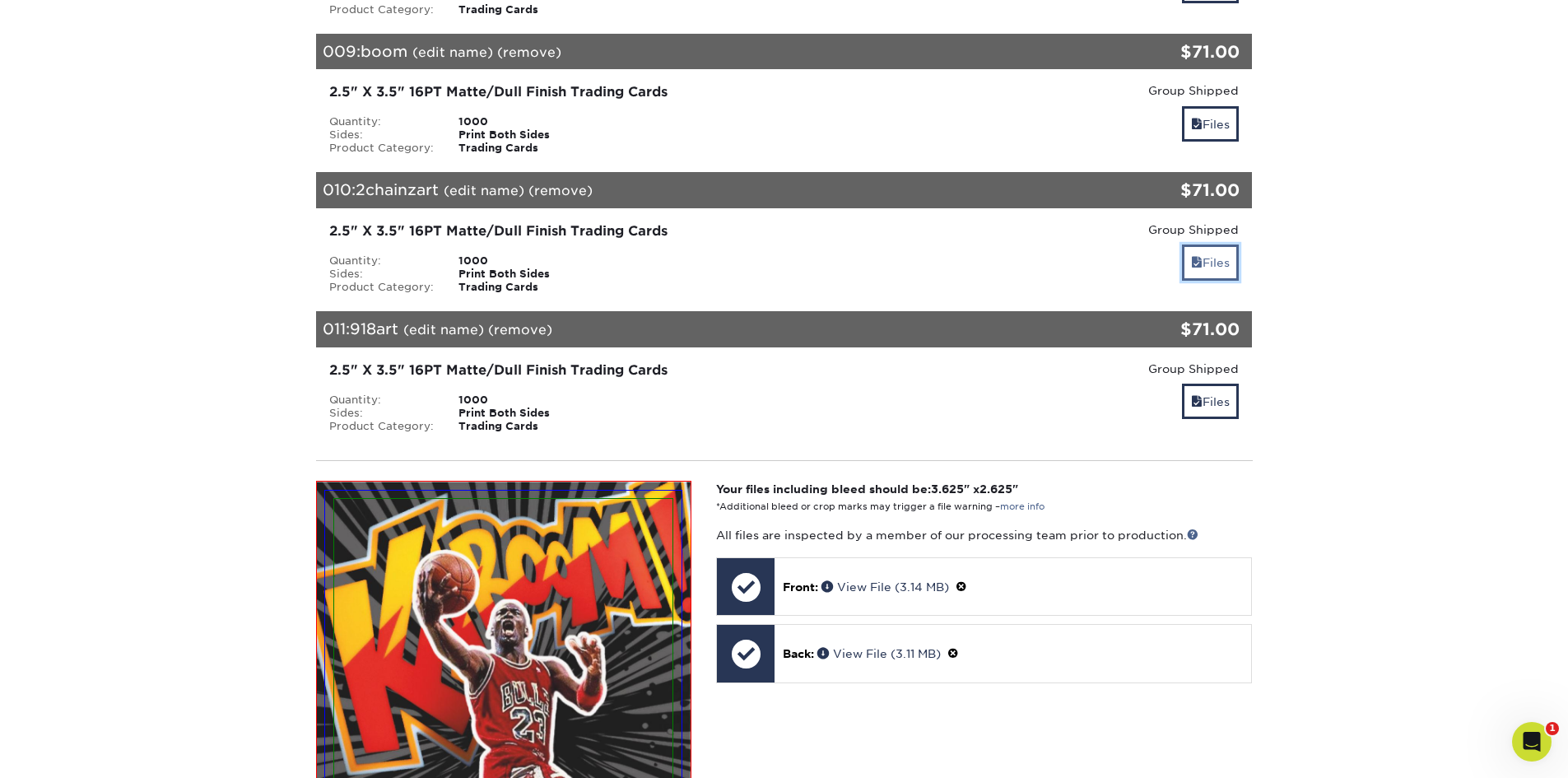
click at [1206, 261] on link "Files" at bounding box center [1210, 262] width 56 height 36
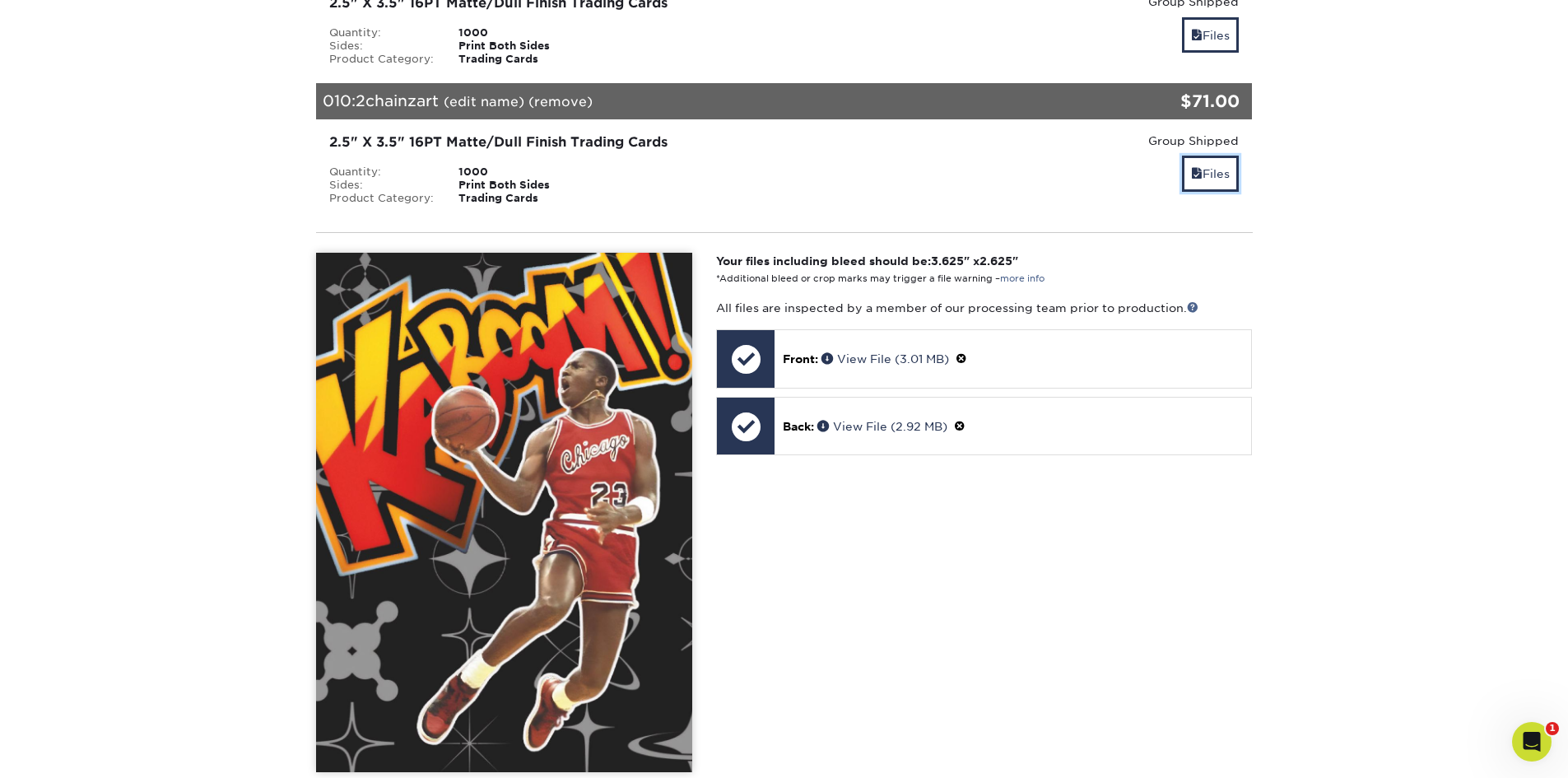
scroll to position [1730, 0]
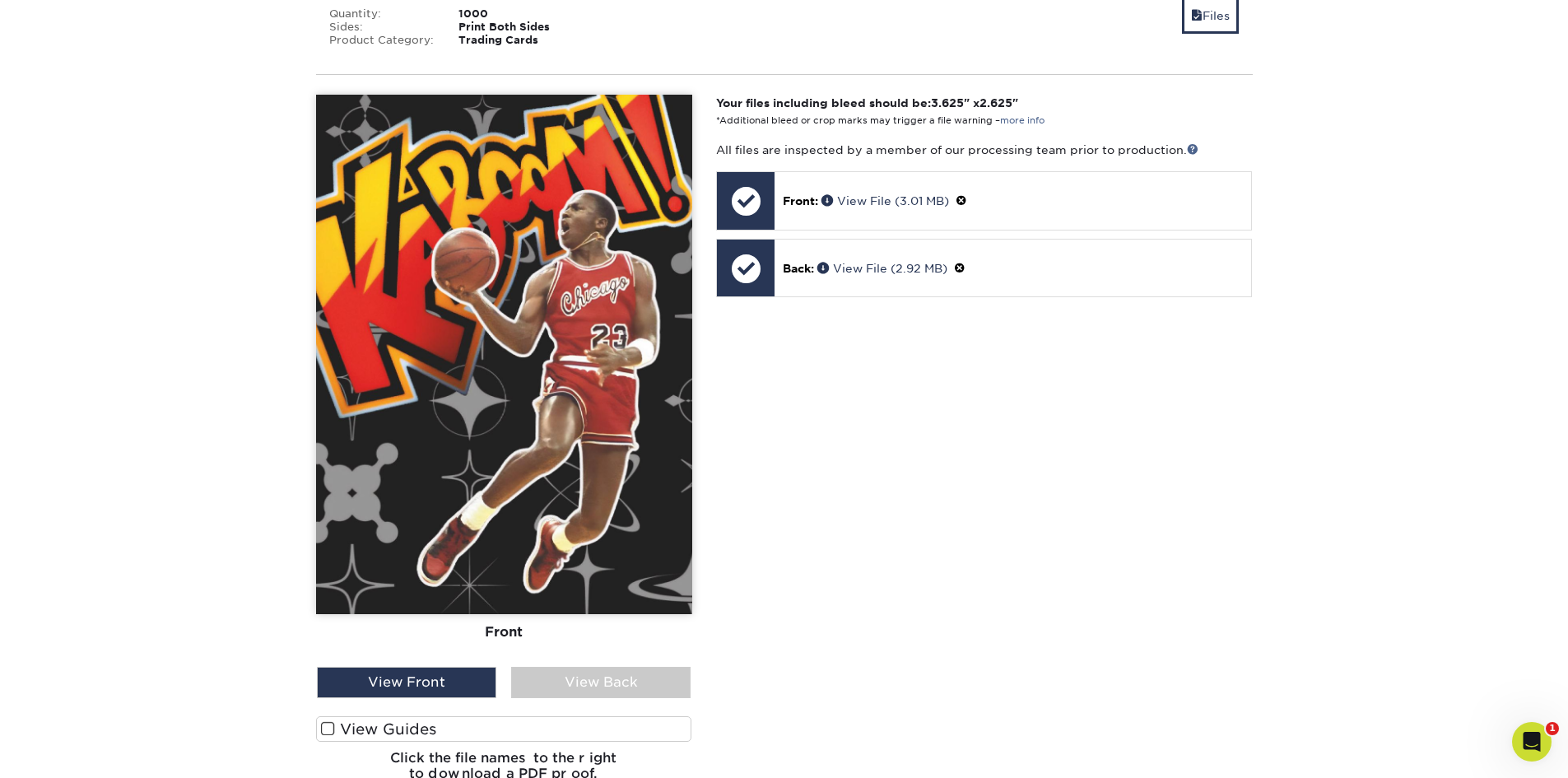
click at [329, 720] on label "View Guides" at bounding box center [504, 728] width 377 height 25
click at [0, 0] on input "View Guides" at bounding box center [0, 0] width 0 height 0
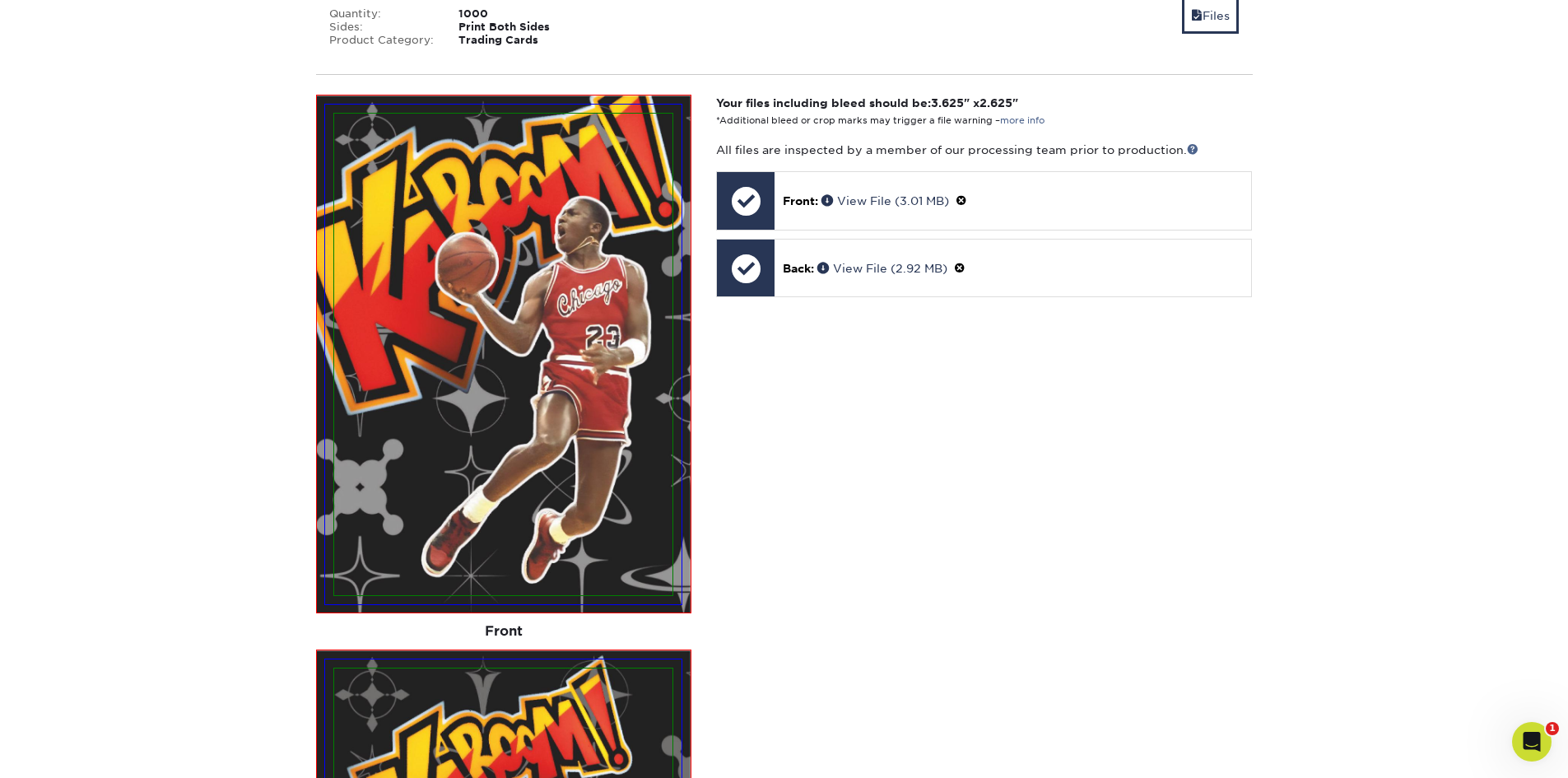
scroll to position [1319, 0]
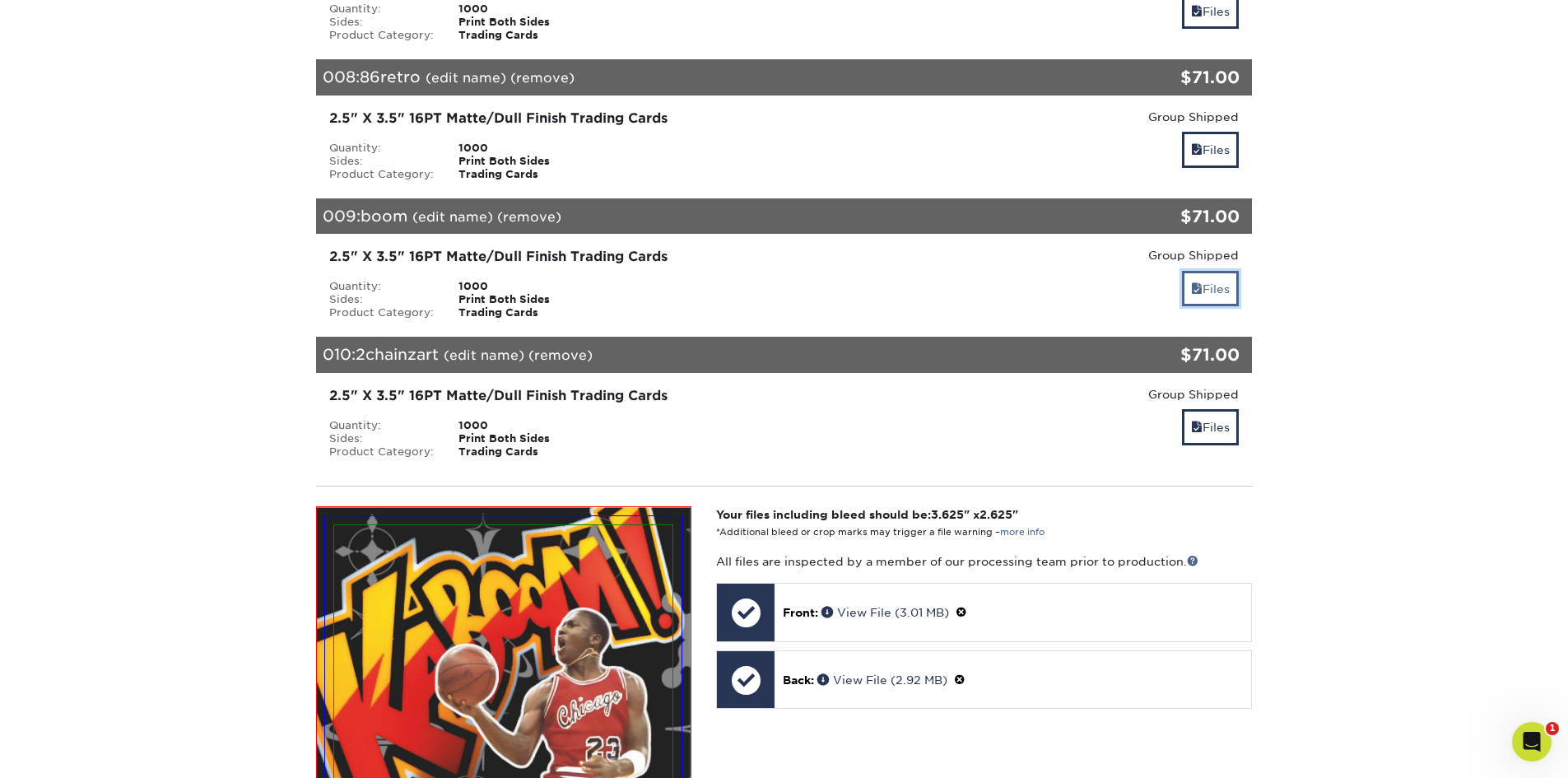
click at [1200, 273] on link "Files" at bounding box center [1210, 288] width 56 height 36
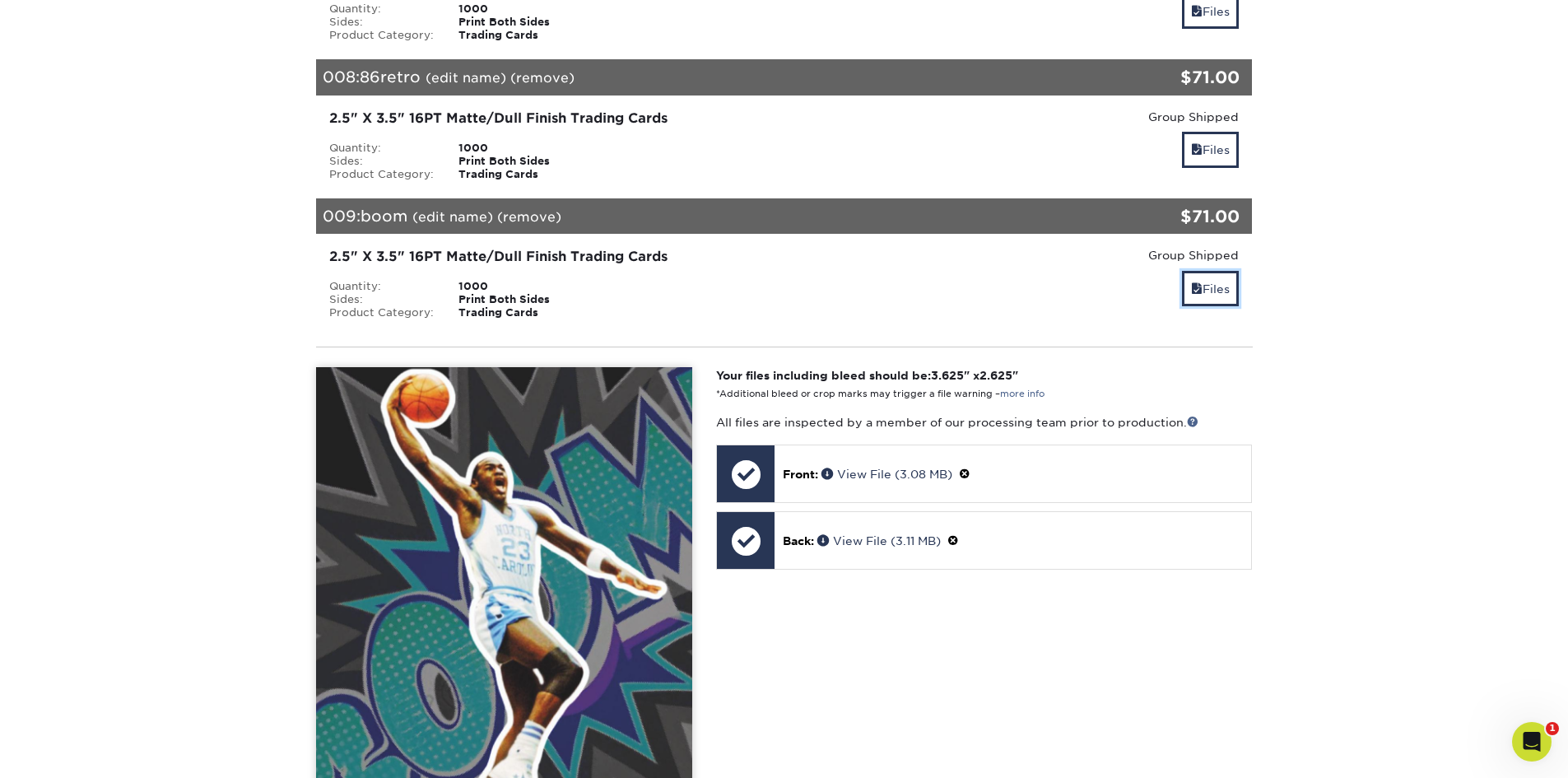
scroll to position [1565, 0]
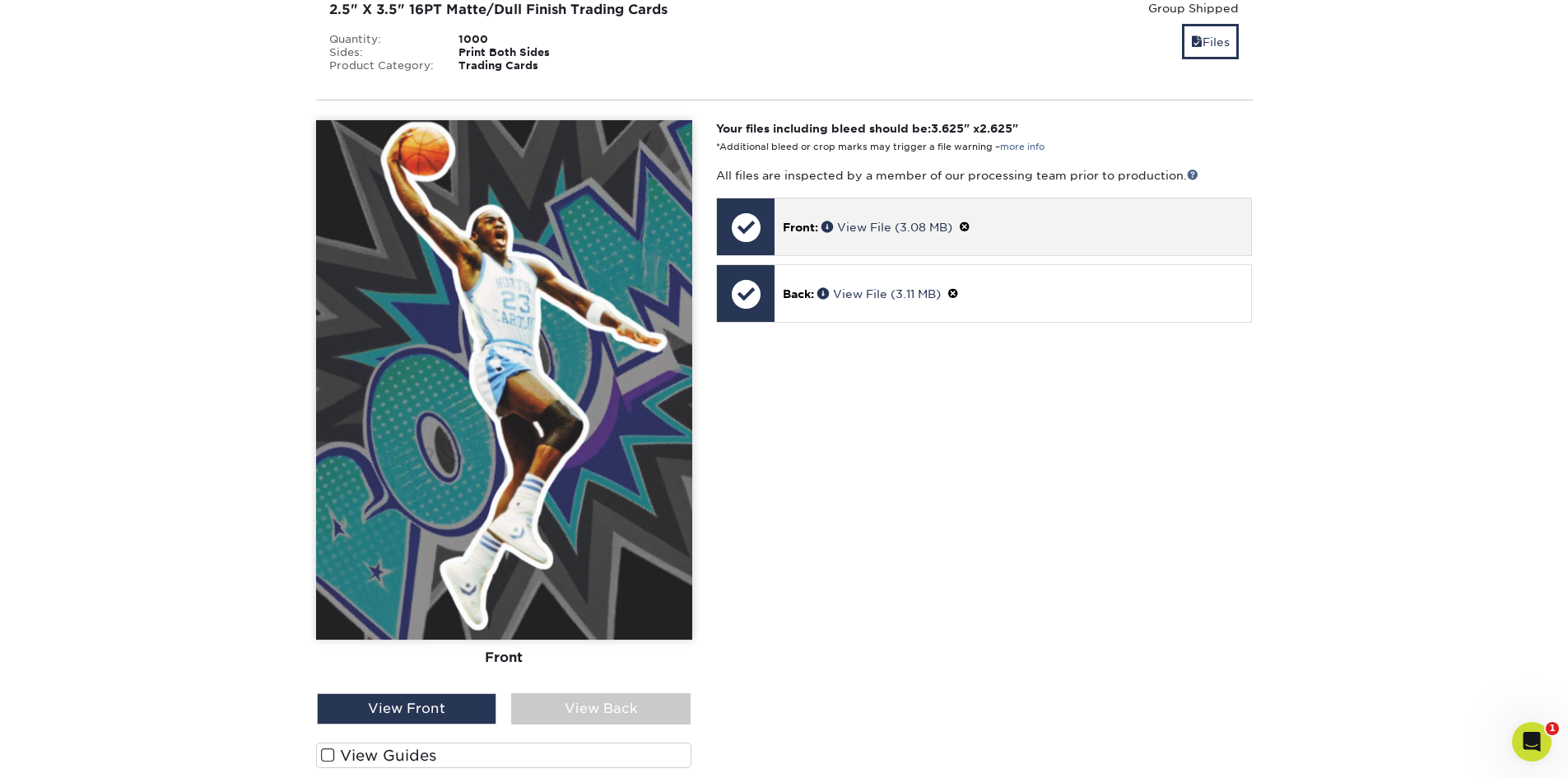
click at [969, 222] on span at bounding box center [964, 227] width 11 height 13
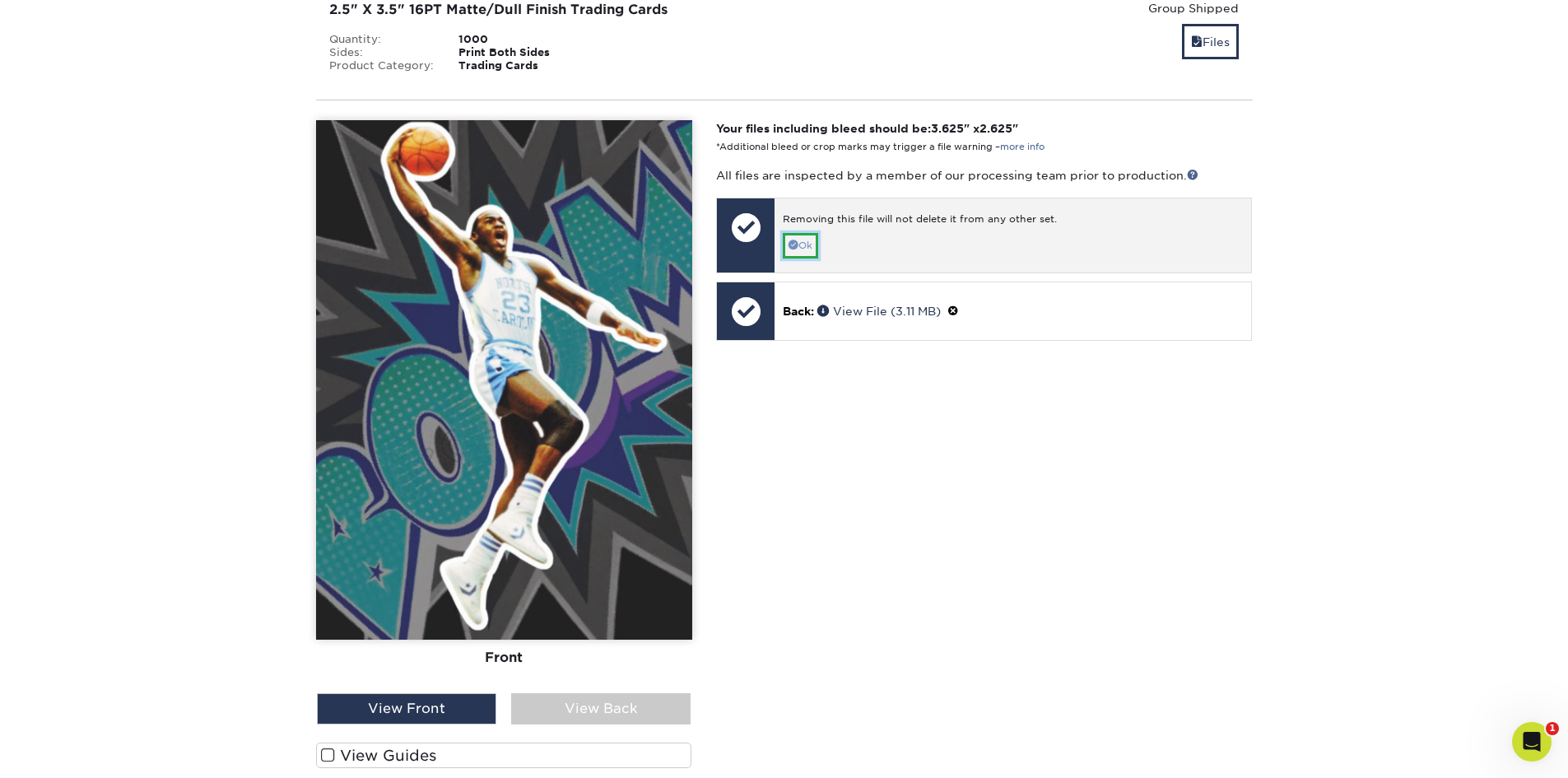
click at [805, 247] on link "Ok" at bounding box center [801, 245] width 36 height 25
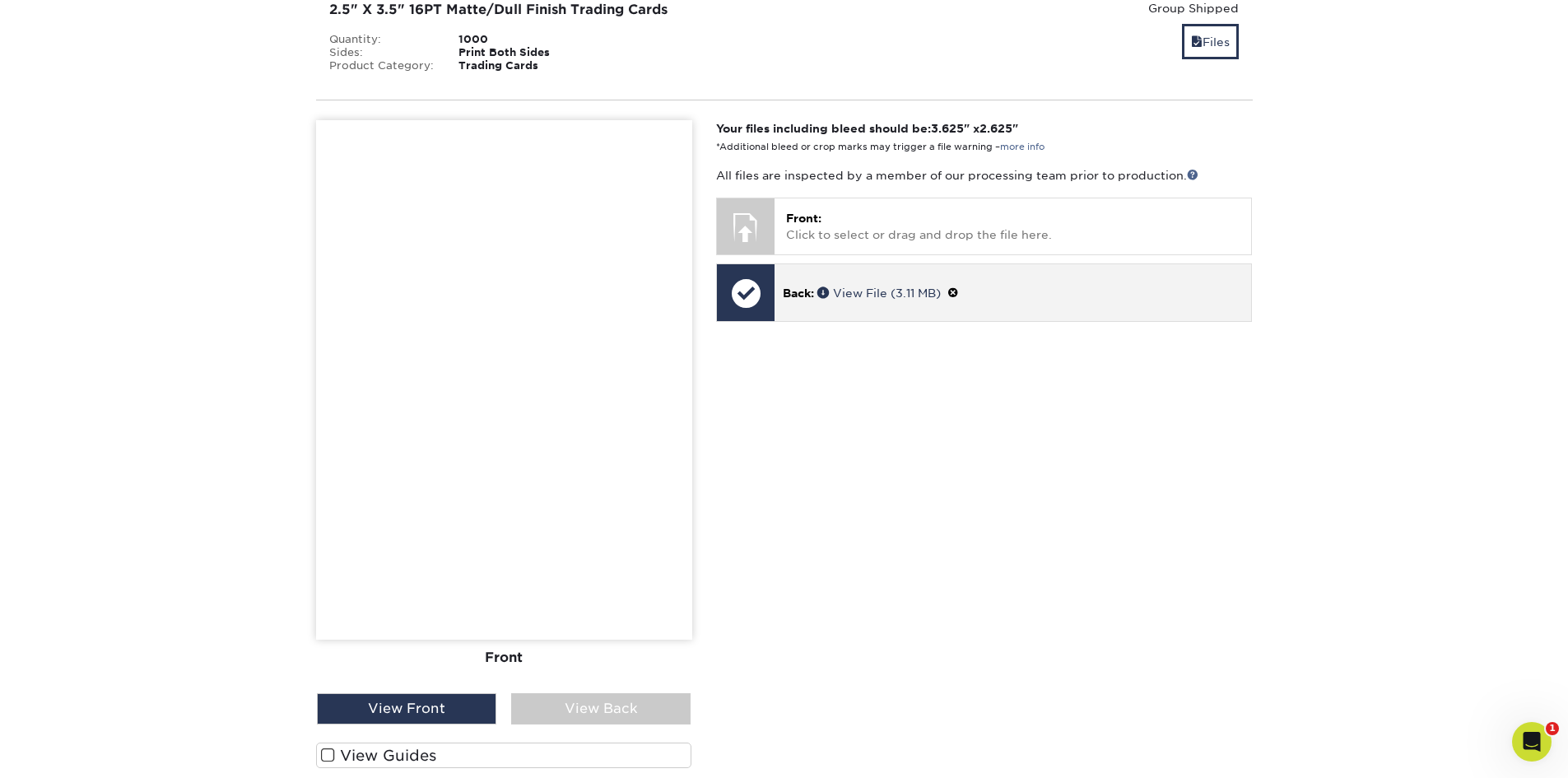
click at [959, 294] on span at bounding box center [953, 293] width 11 height 13
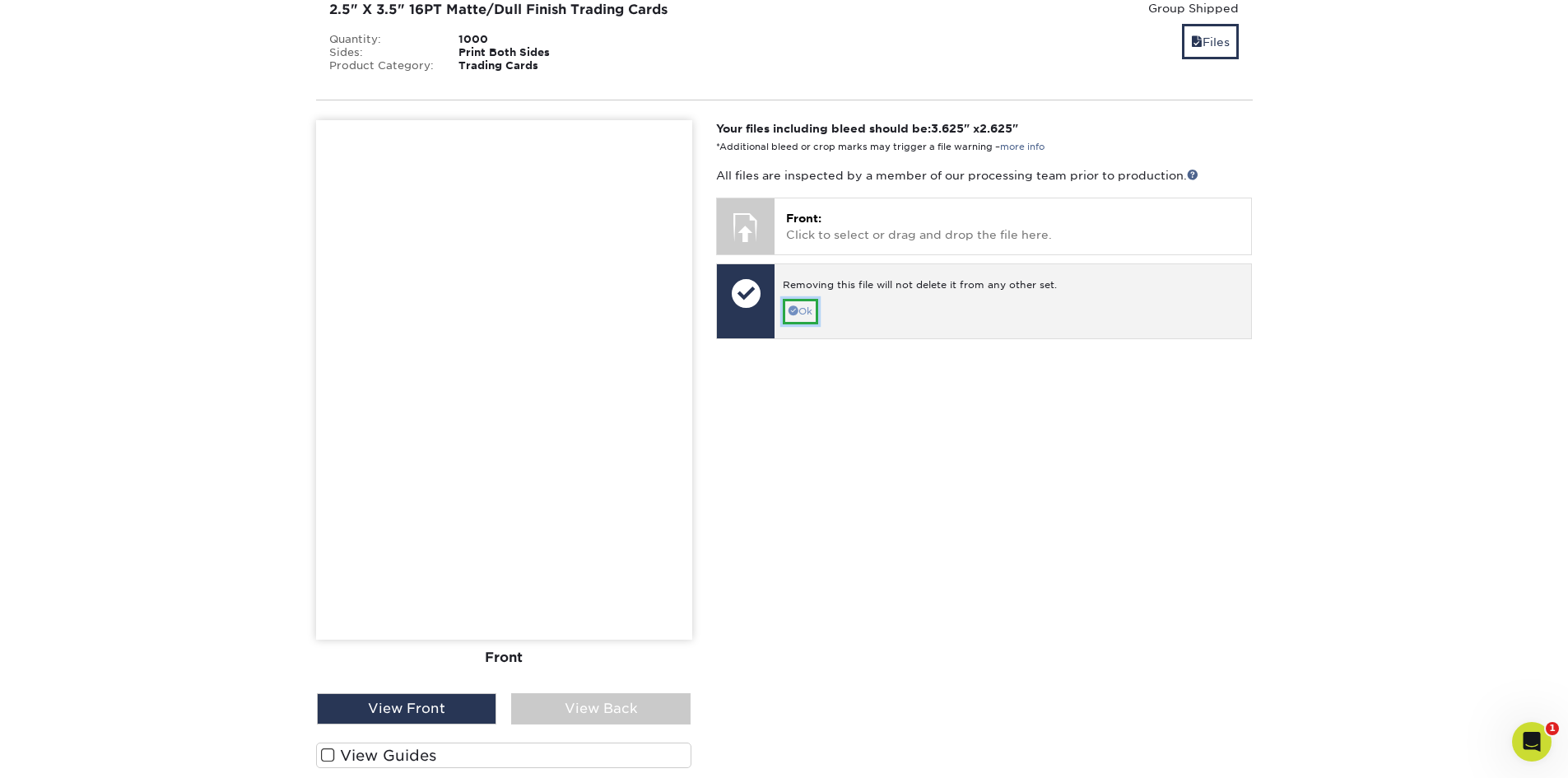
click at [814, 313] on link "Ok" at bounding box center [801, 311] width 36 height 25
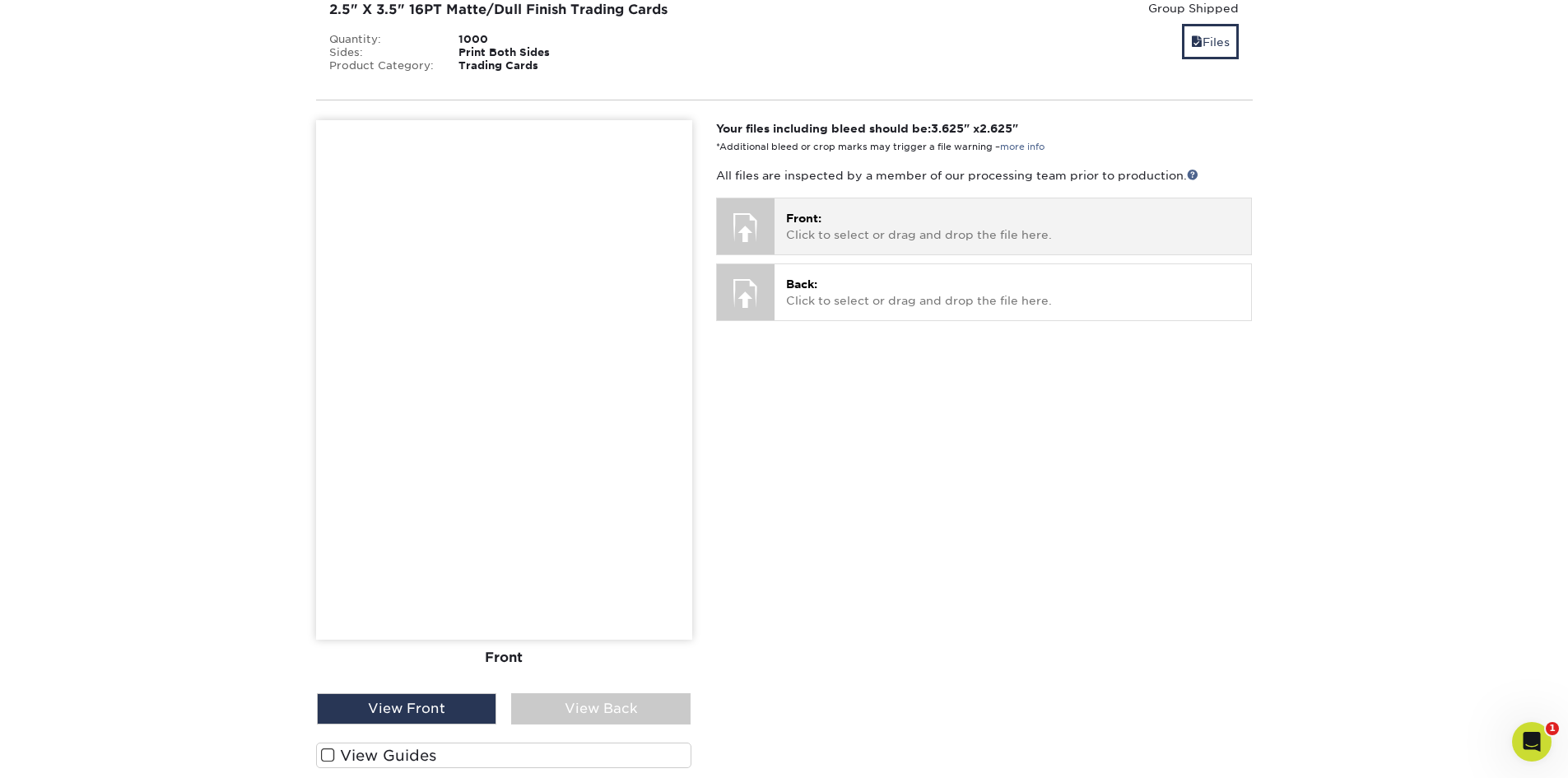
click at [845, 223] on p "Front: Click to select or drag and drop the file here." at bounding box center [1012, 227] width 453 height 34
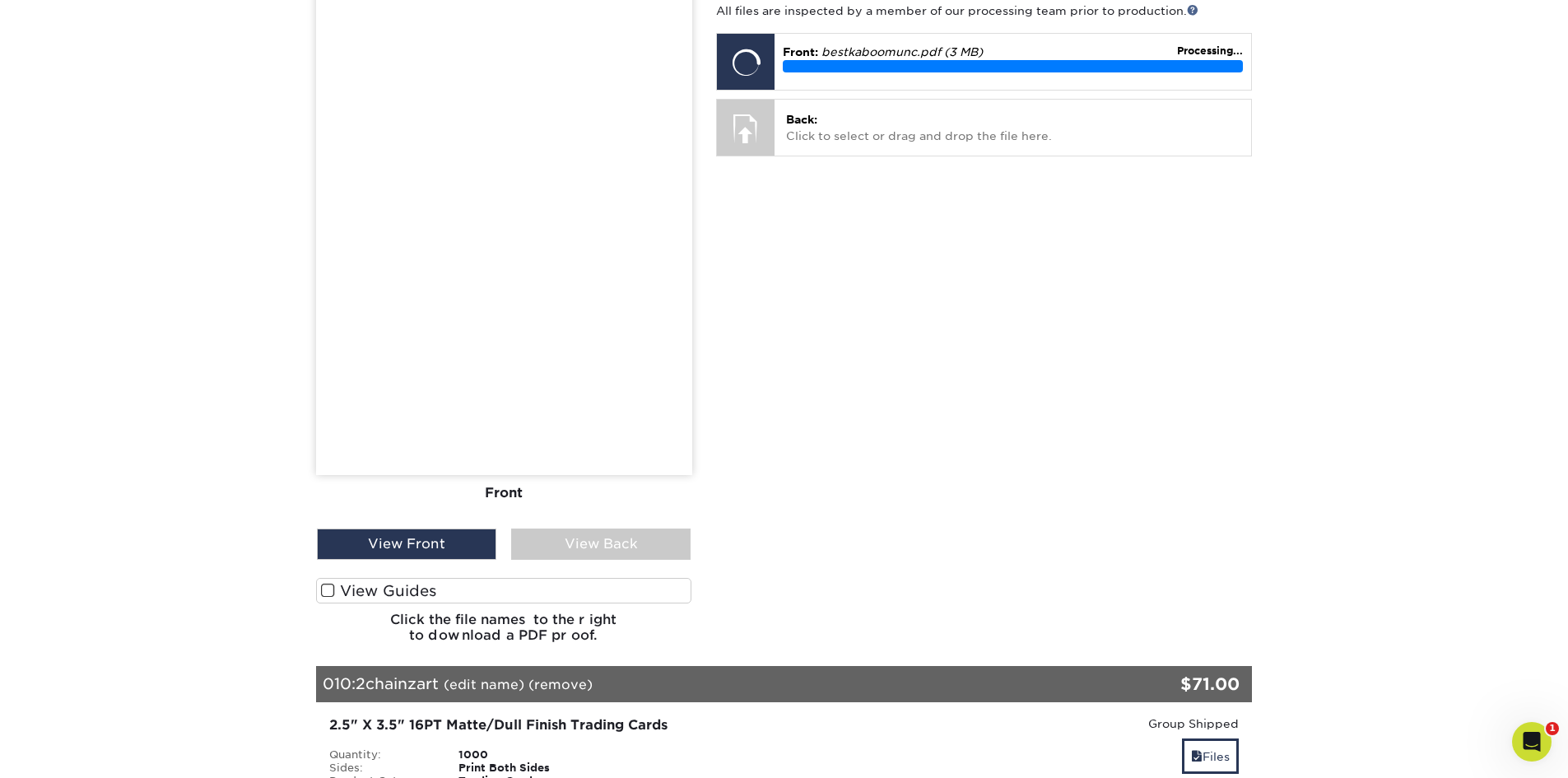
click at [326, 585] on span at bounding box center [328, 590] width 14 height 16
click at [0, 0] on input "View Guides" at bounding box center [0, 0] width 0 height 0
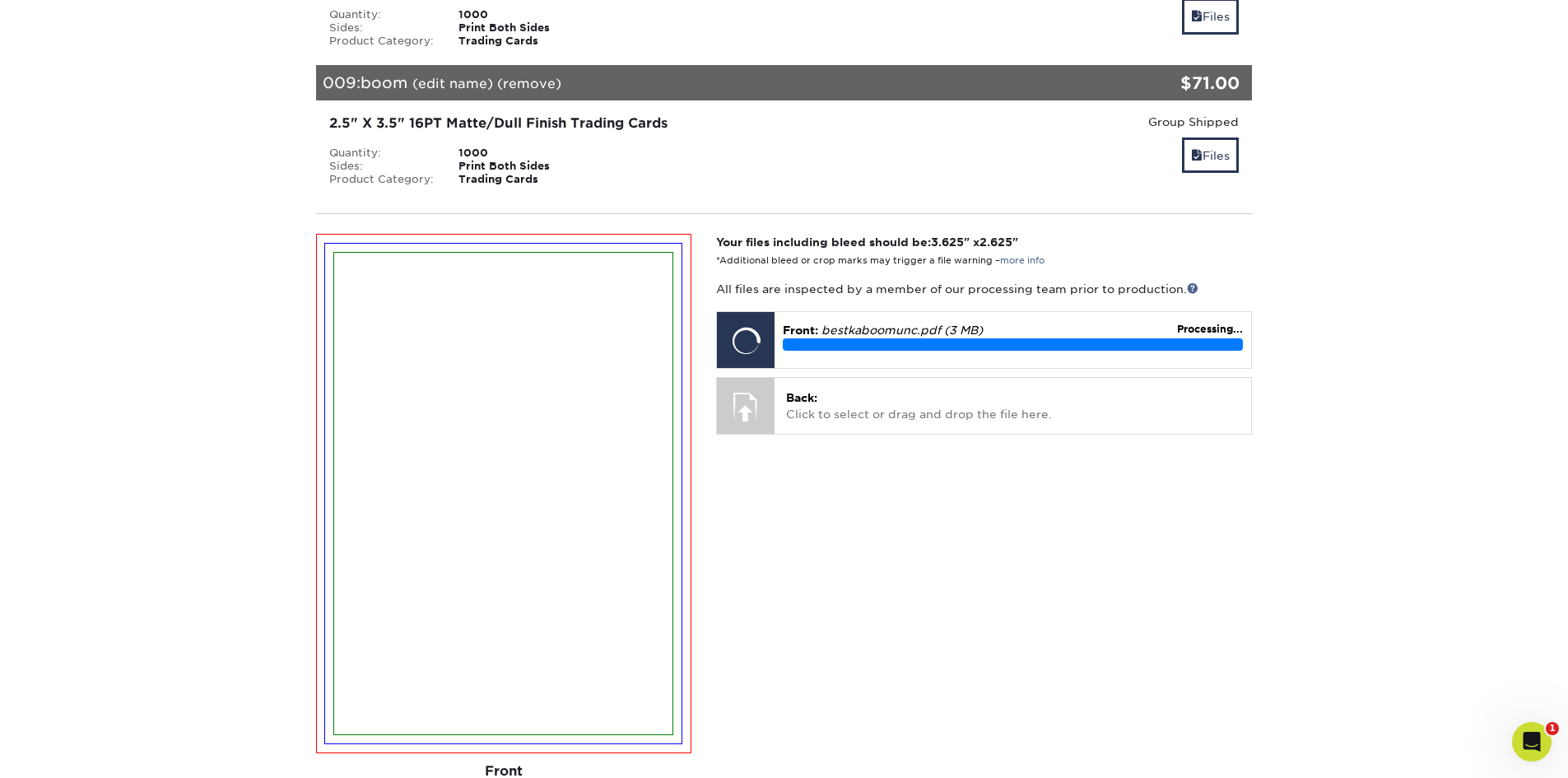
scroll to position [1444, 0]
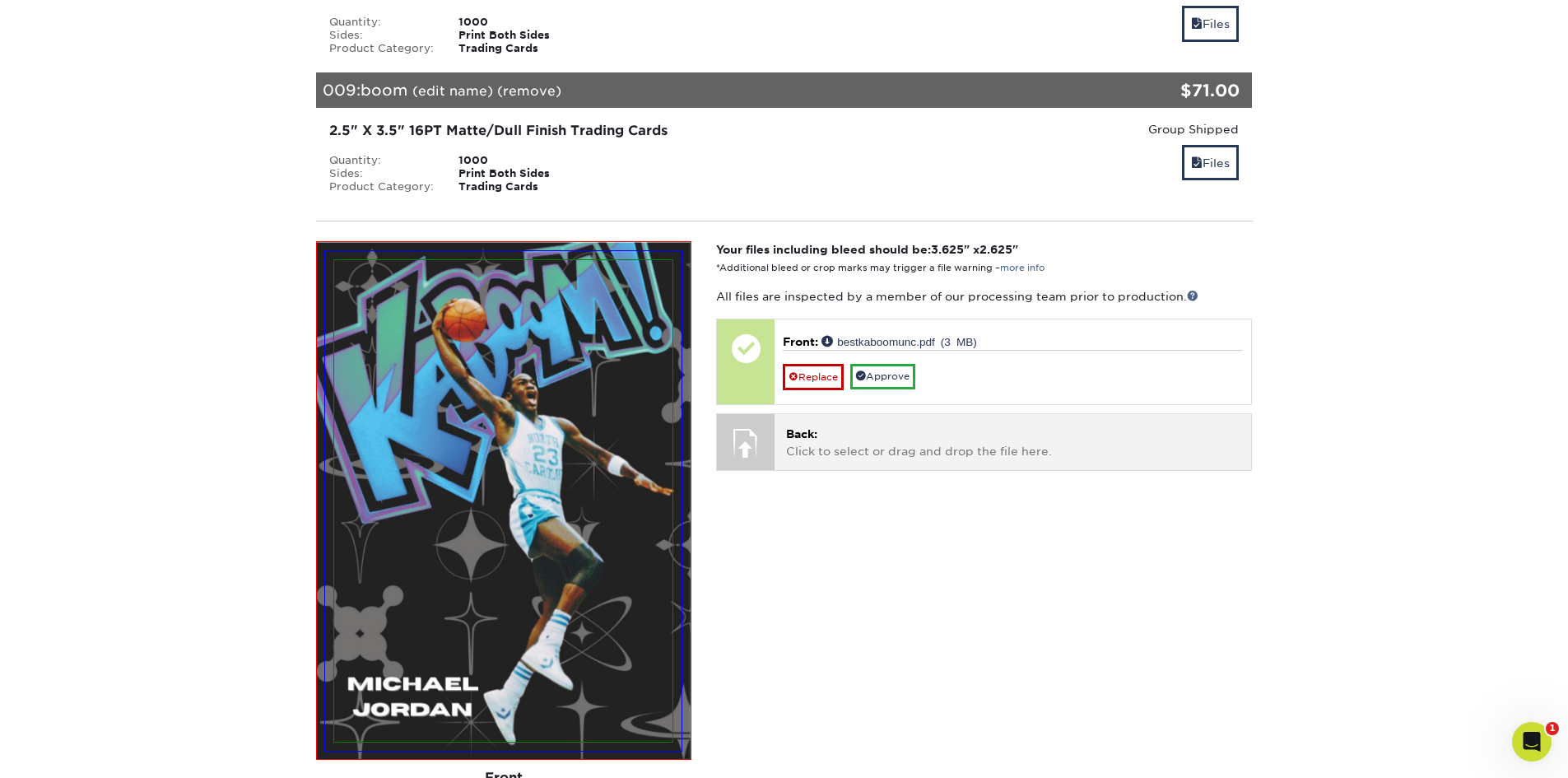
click at [915, 448] on p "Back: Click to select or drag and drop the file here." at bounding box center [1012, 442] width 453 height 34
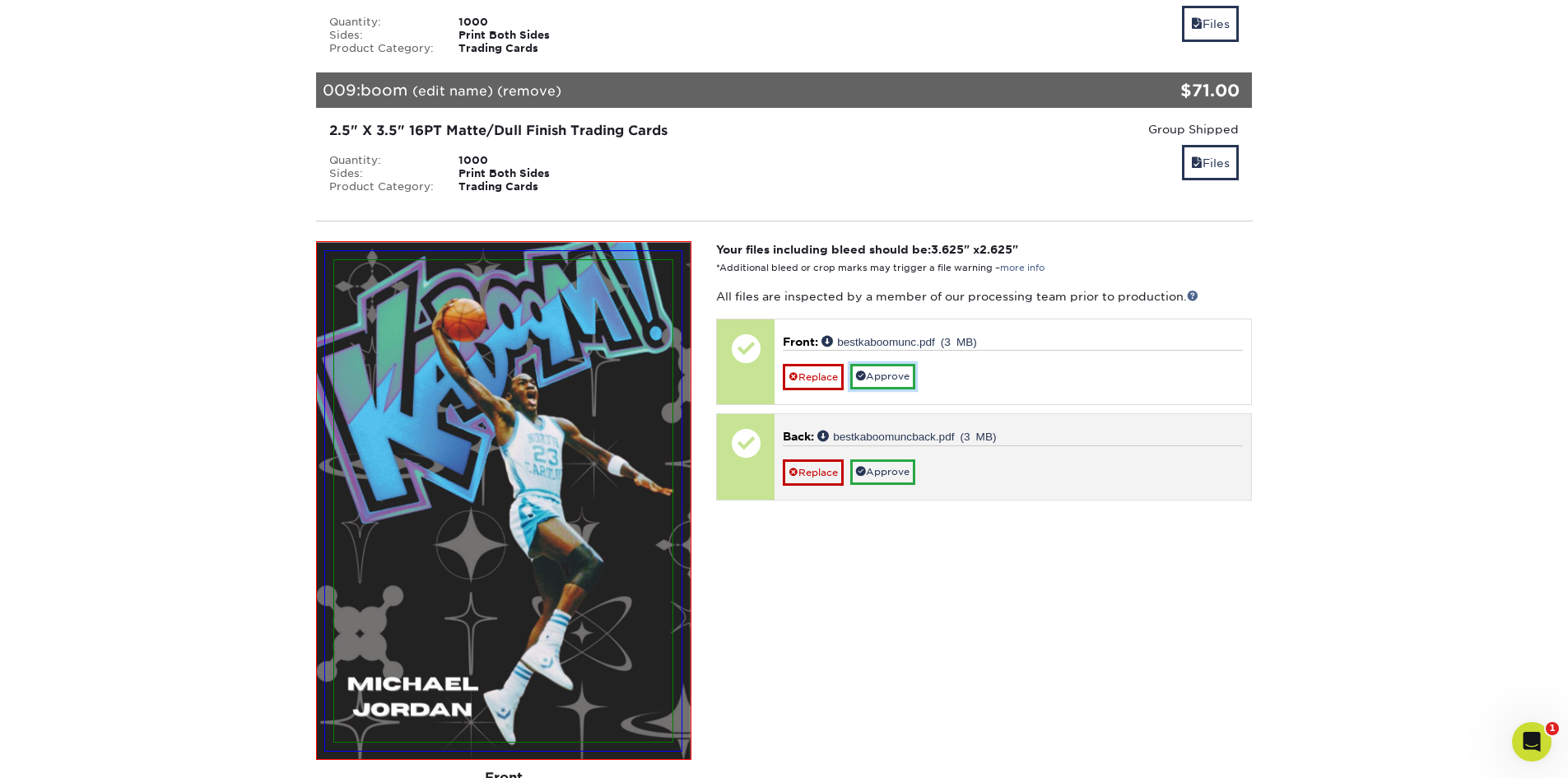
drag, startPoint x: 892, startPoint y: 371, endPoint x: 892, endPoint y: 399, distance: 28.0
click at [892, 371] on link "Approve" at bounding box center [883, 376] width 65 height 25
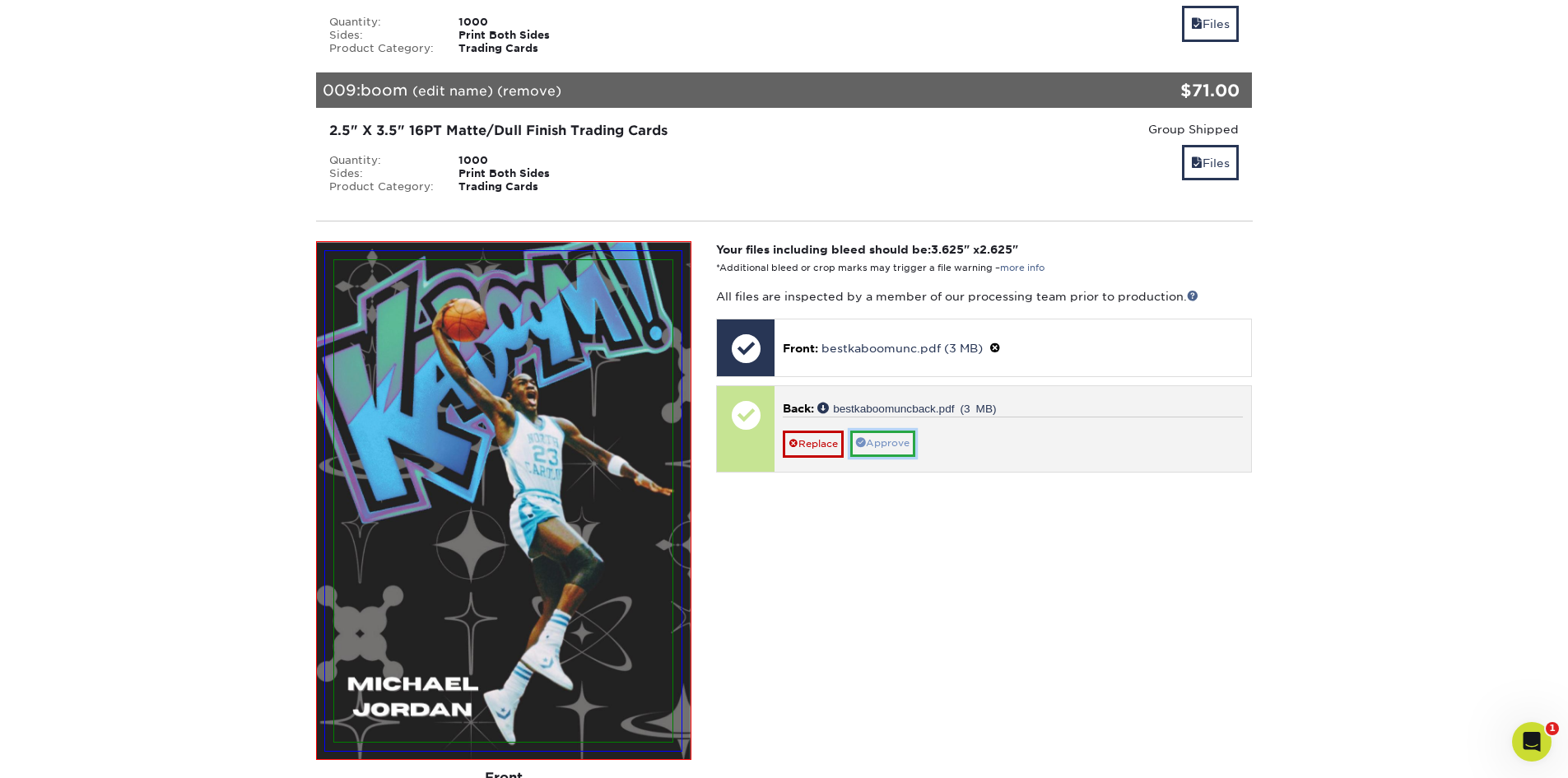
click at [903, 442] on link "Approve" at bounding box center [883, 443] width 65 height 25
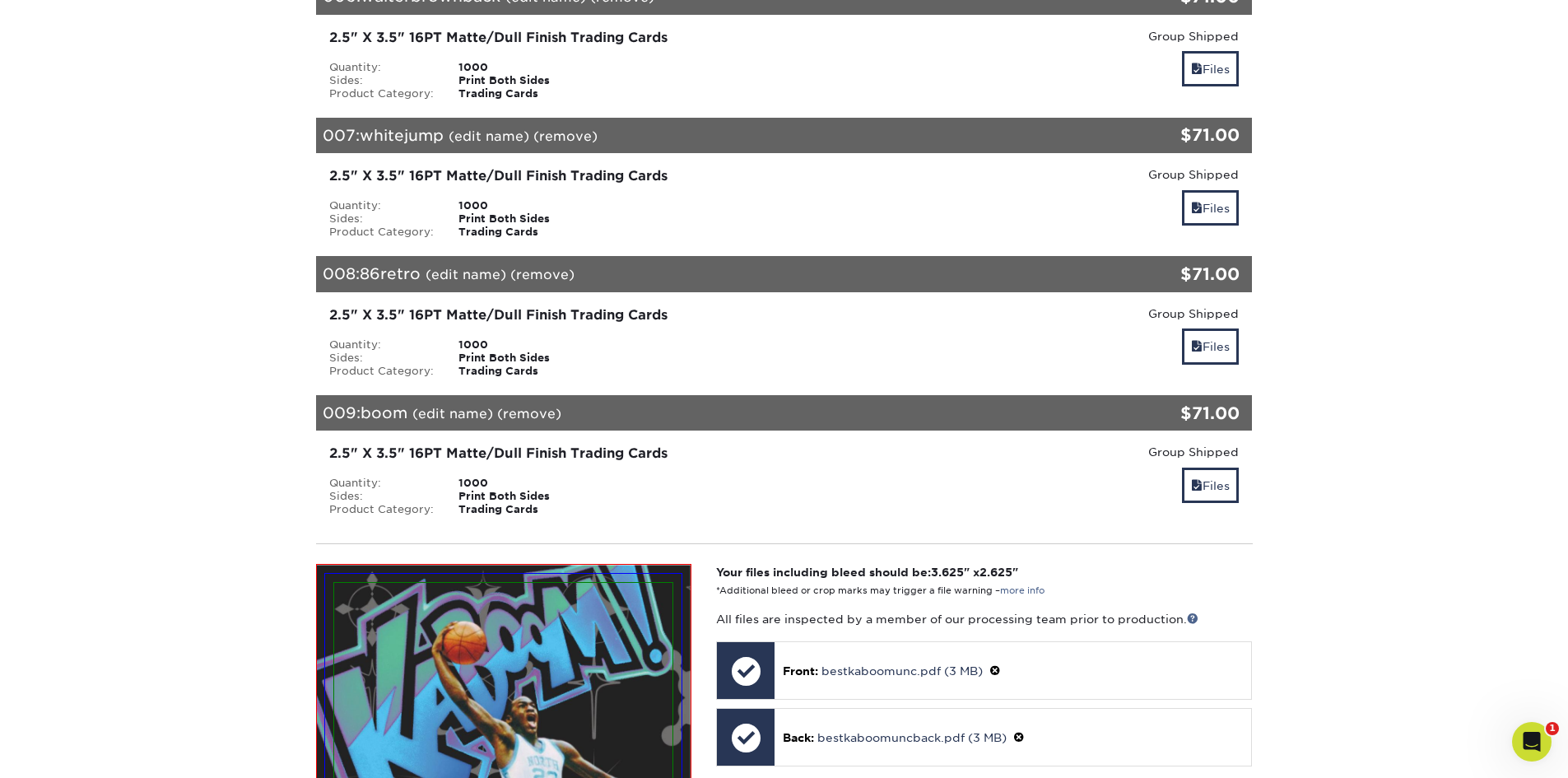
scroll to position [1115, 0]
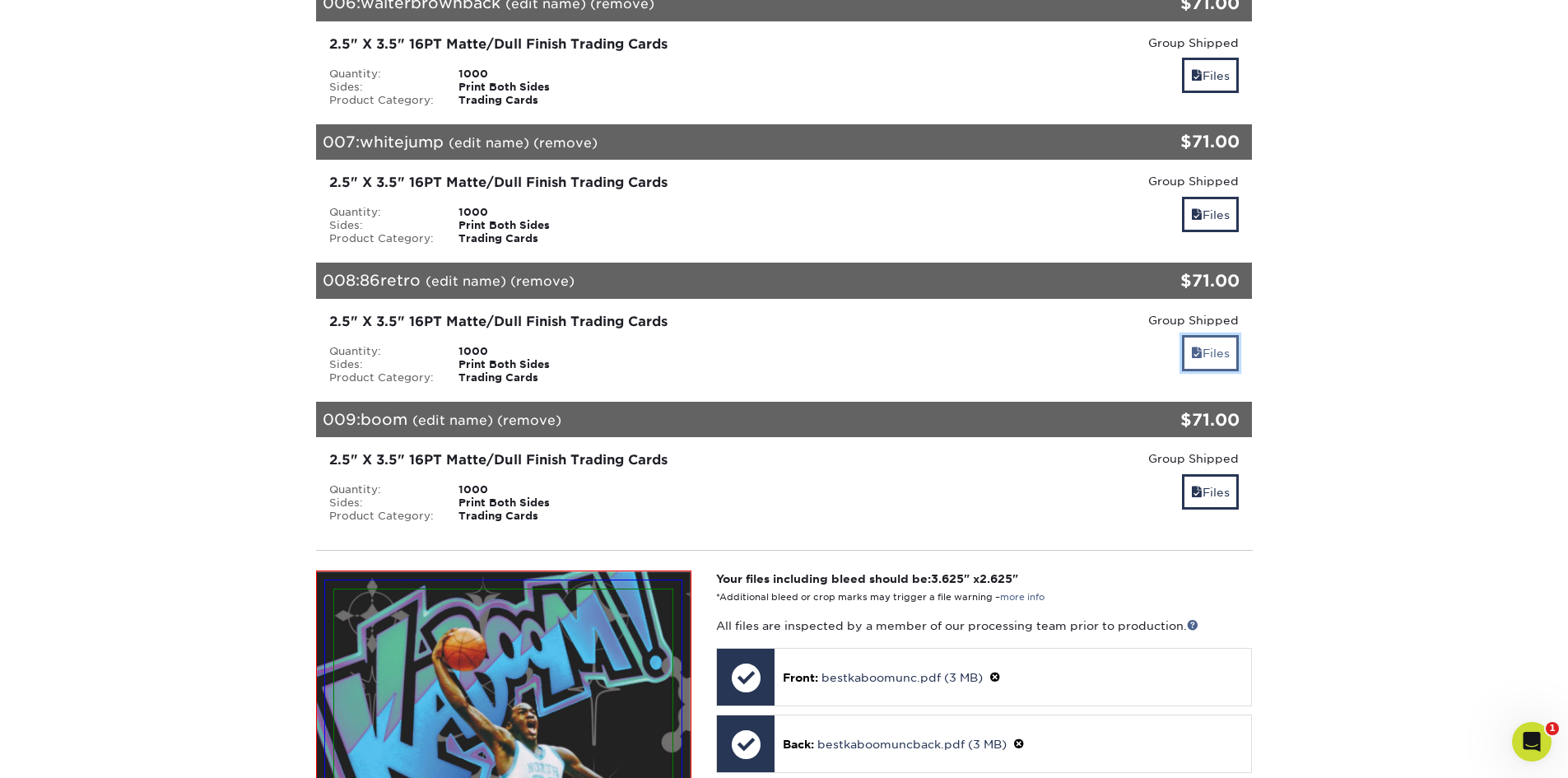
click at [1221, 341] on link "Files" at bounding box center [1210, 353] width 56 height 36
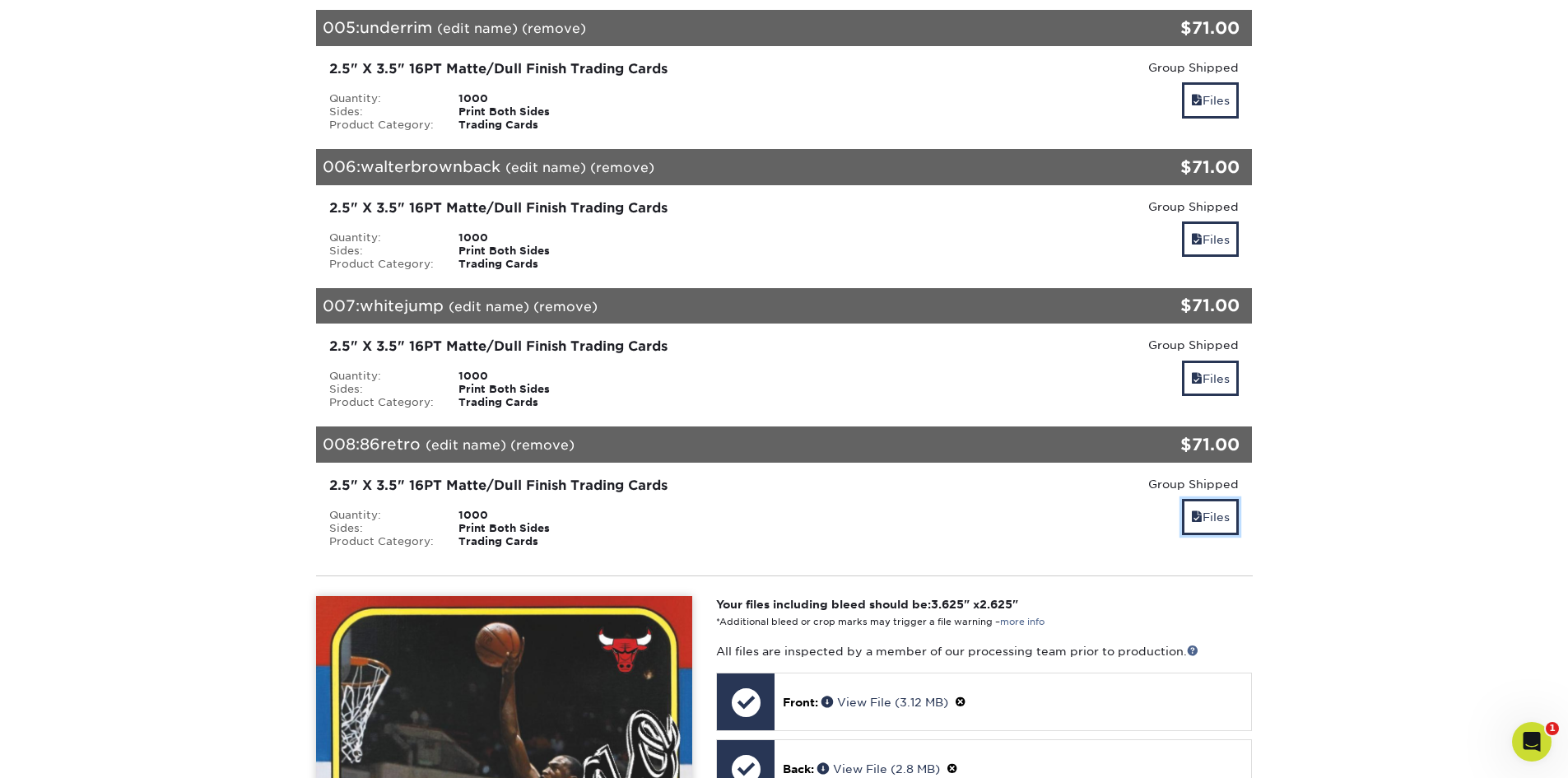
scroll to position [951, 0]
click at [1216, 380] on link "Files" at bounding box center [1210, 379] width 56 height 36
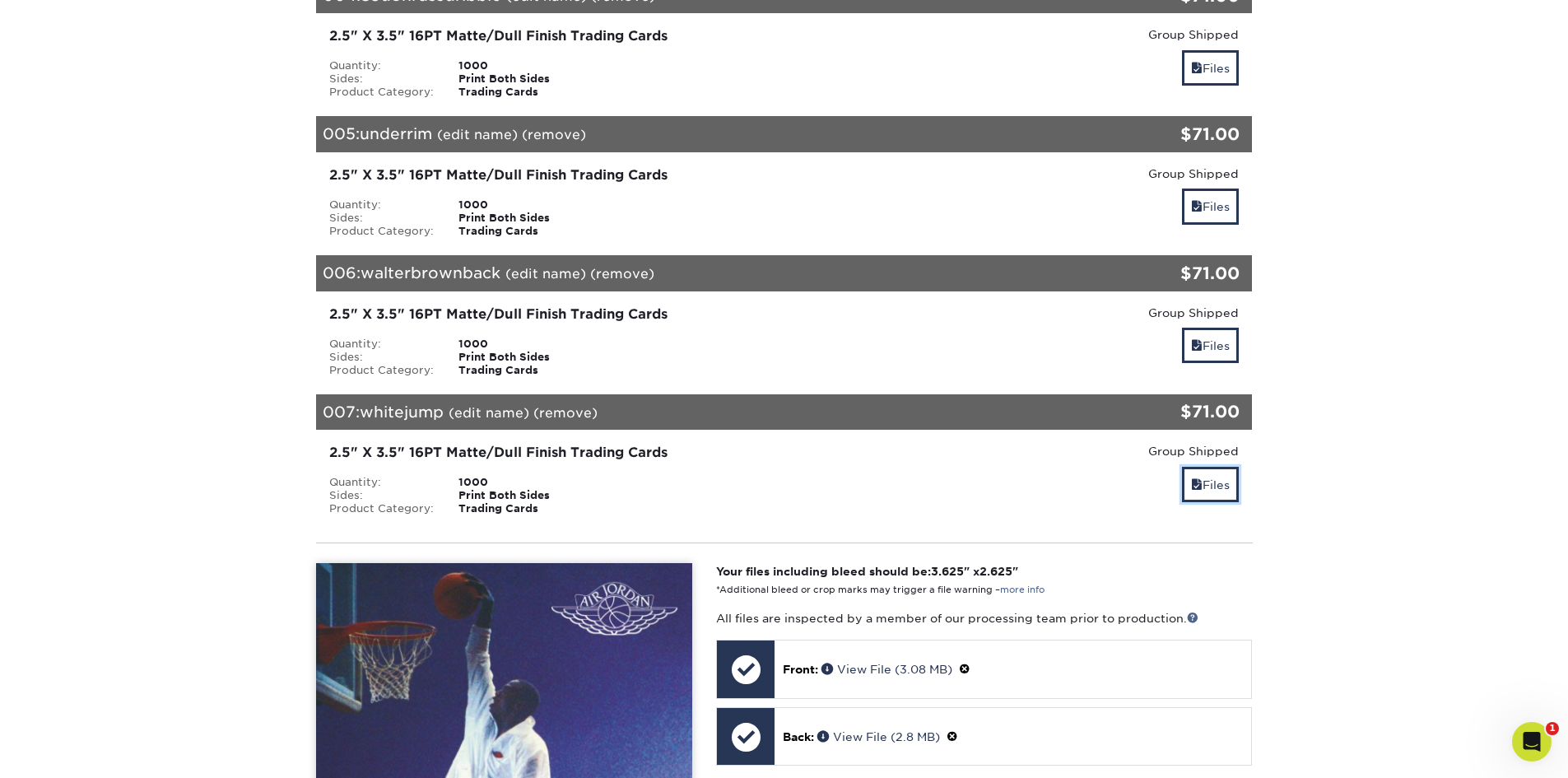
scroll to position [786, 0]
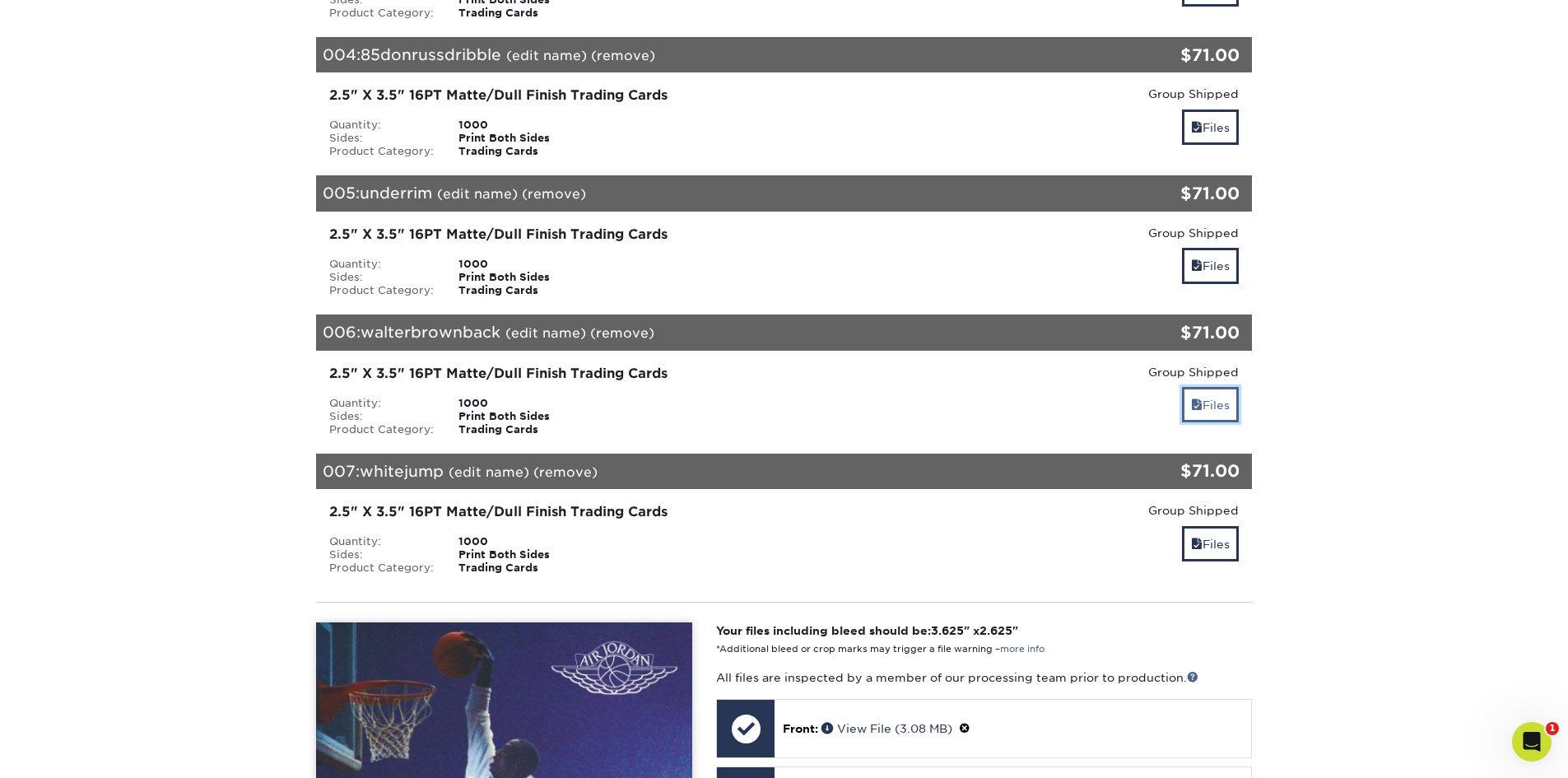
click at [1228, 409] on link "Files" at bounding box center [1210, 404] width 56 height 36
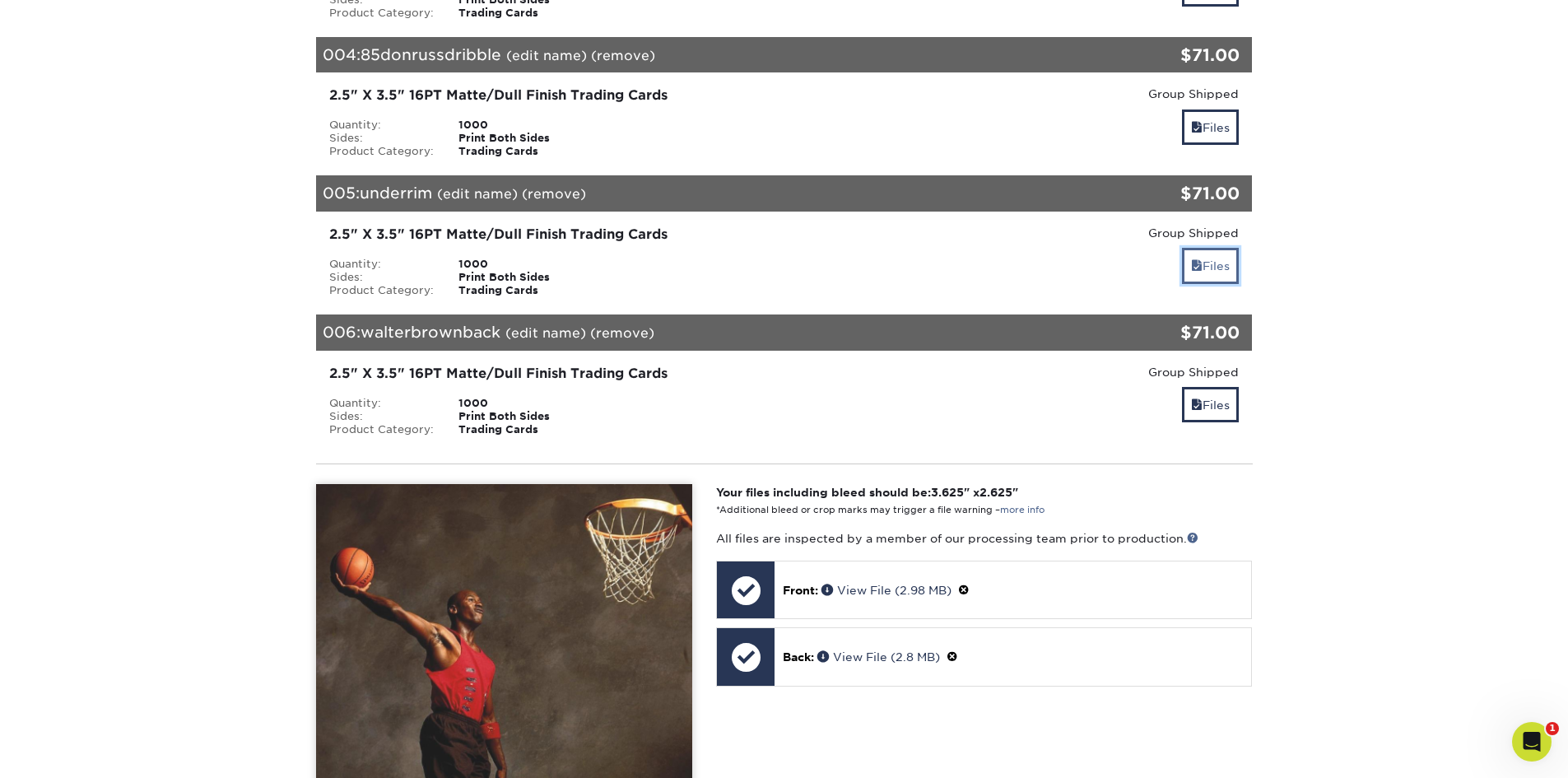
click at [1209, 264] on link "Files" at bounding box center [1210, 266] width 56 height 36
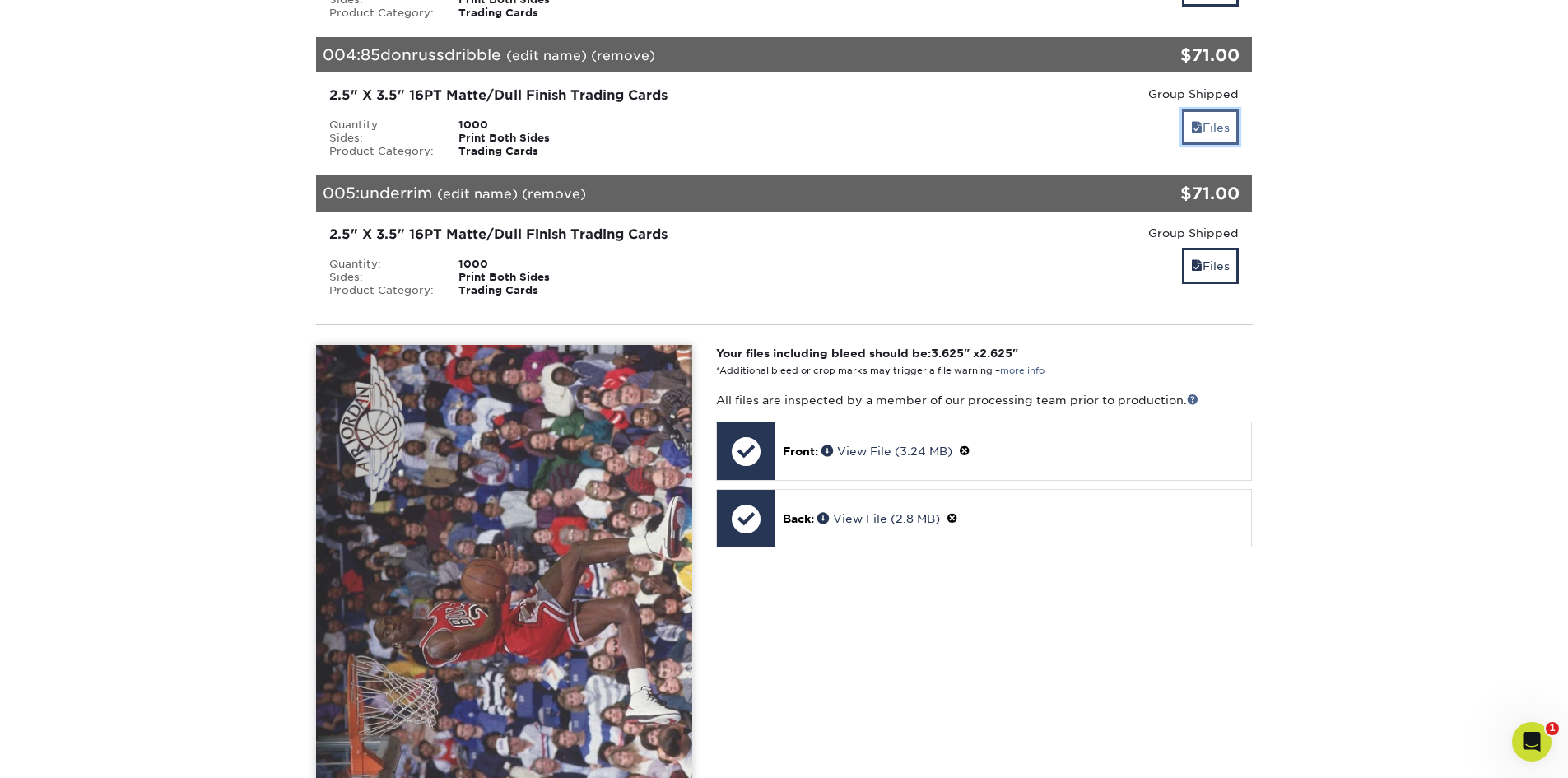
click at [1219, 133] on link "Files" at bounding box center [1210, 128] width 56 height 36
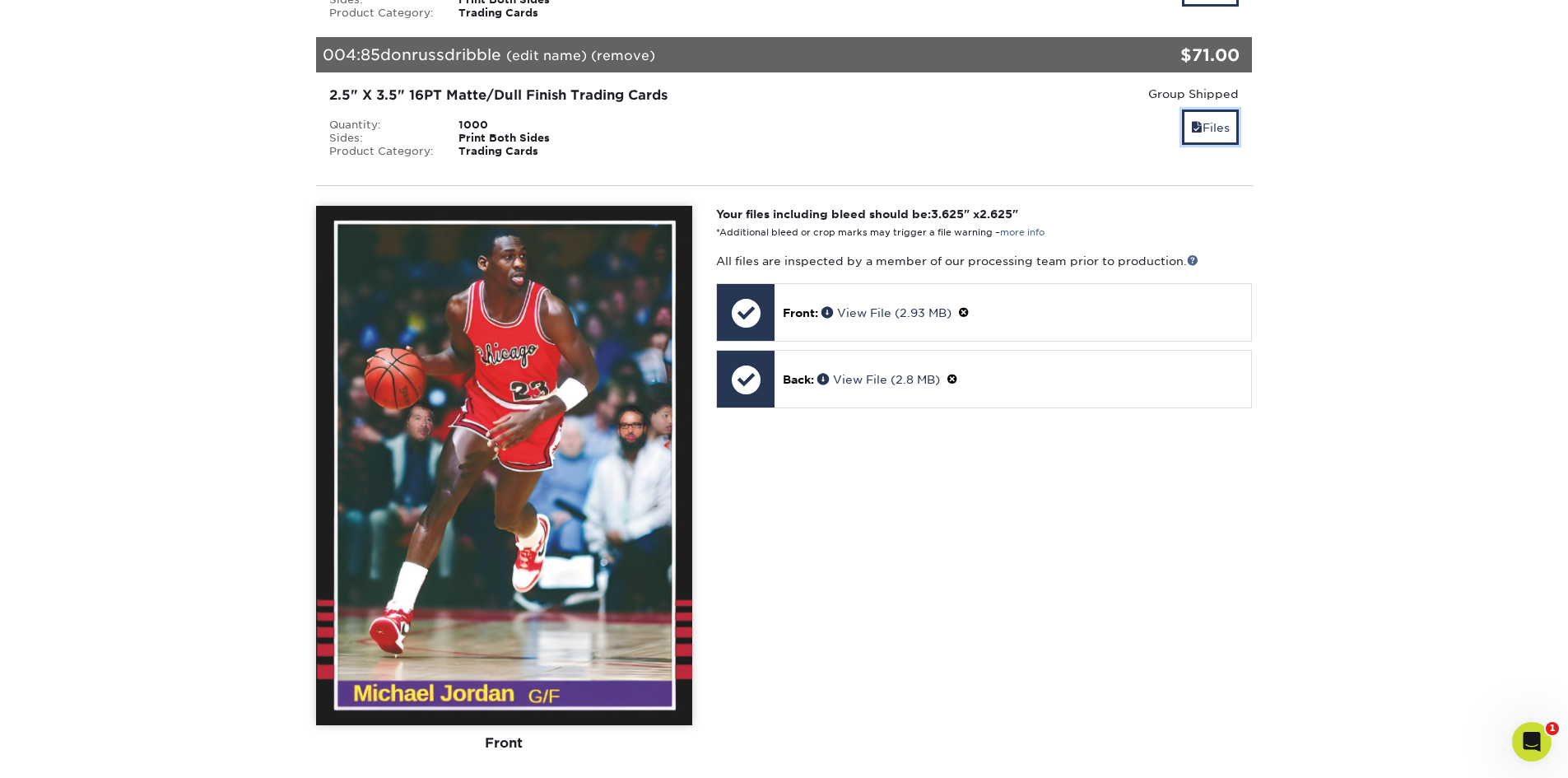
scroll to position [539, 0]
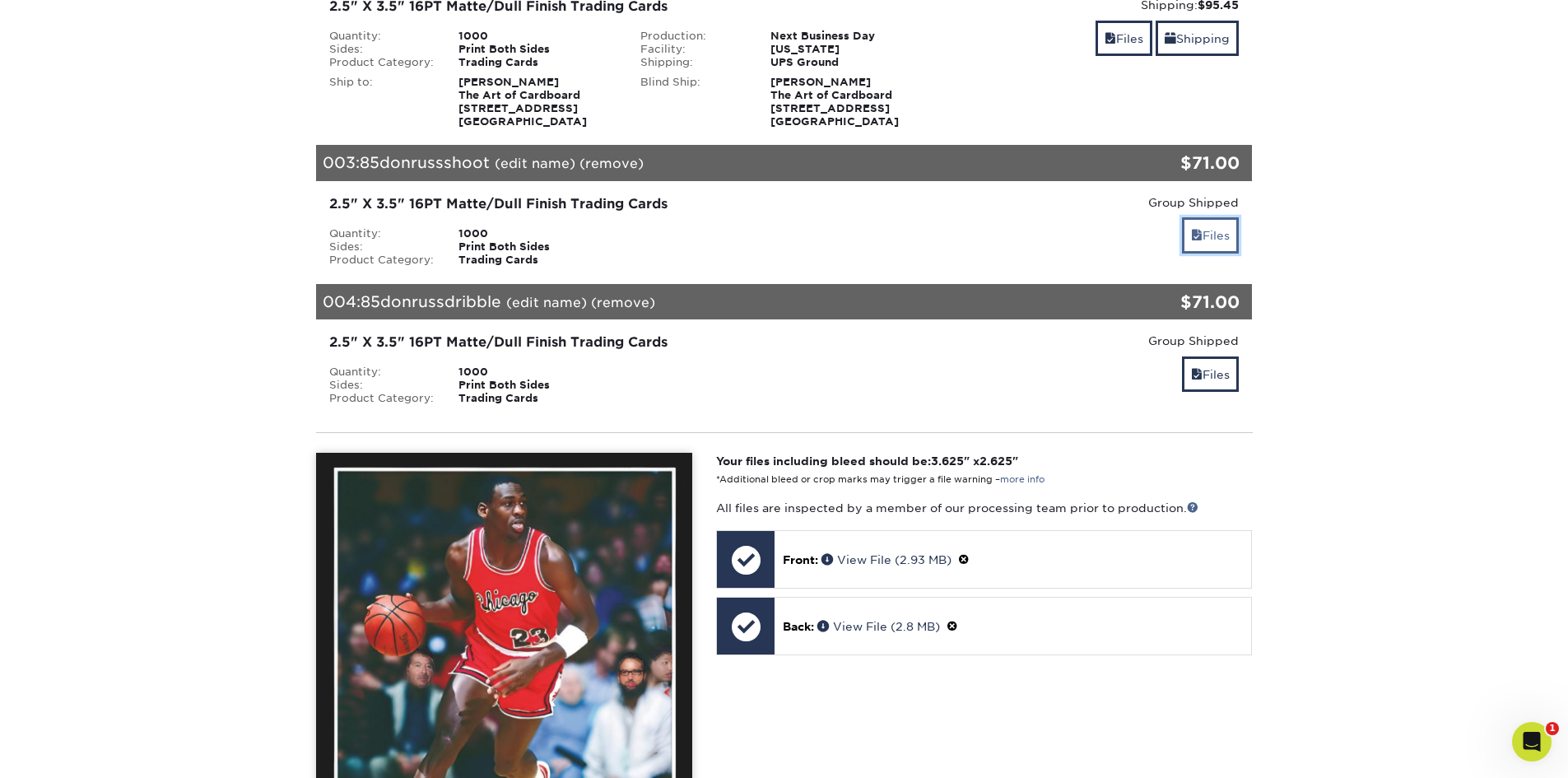
click at [1211, 232] on link "Files" at bounding box center [1210, 235] width 56 height 36
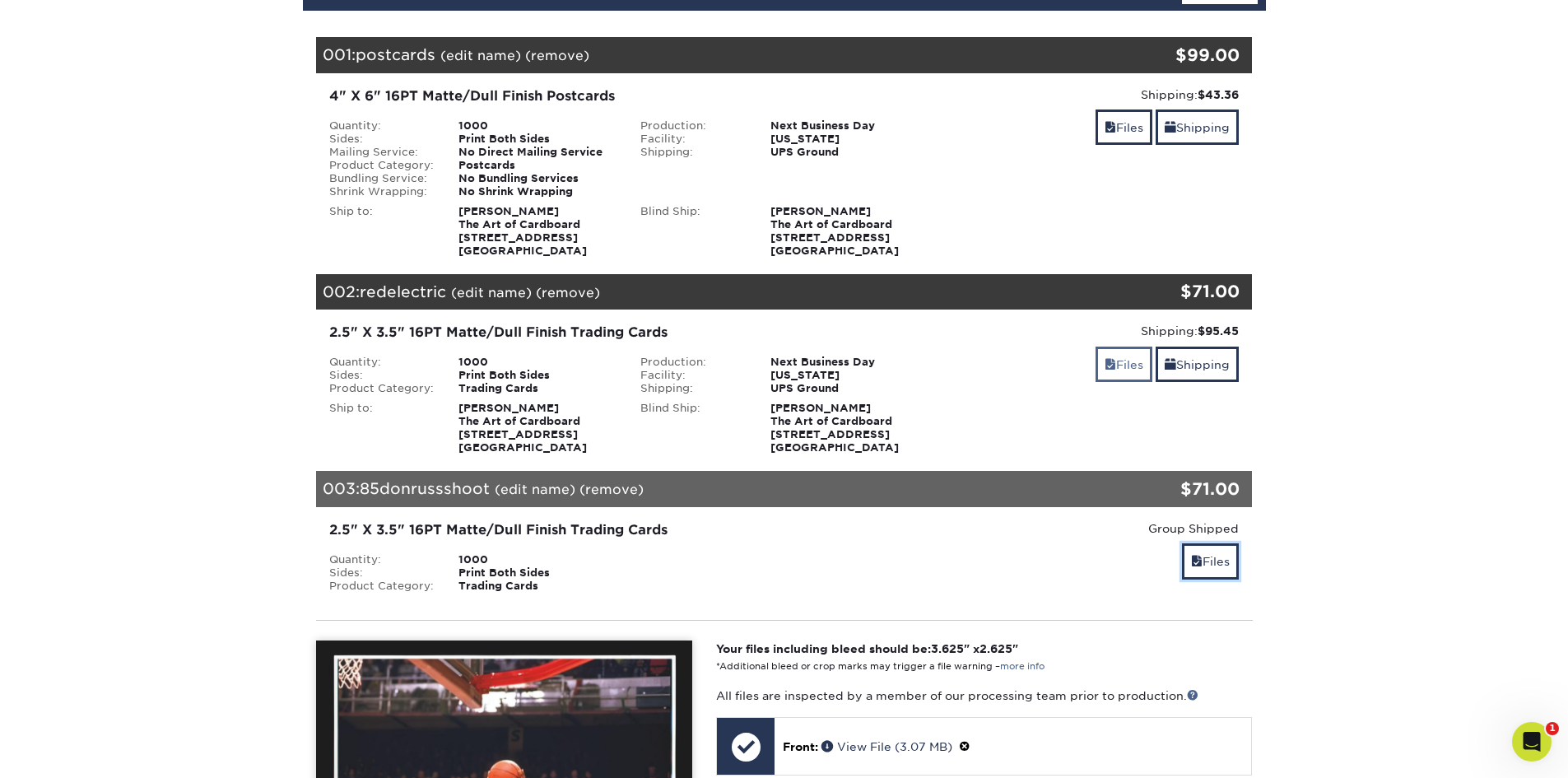
scroll to position [210, 0]
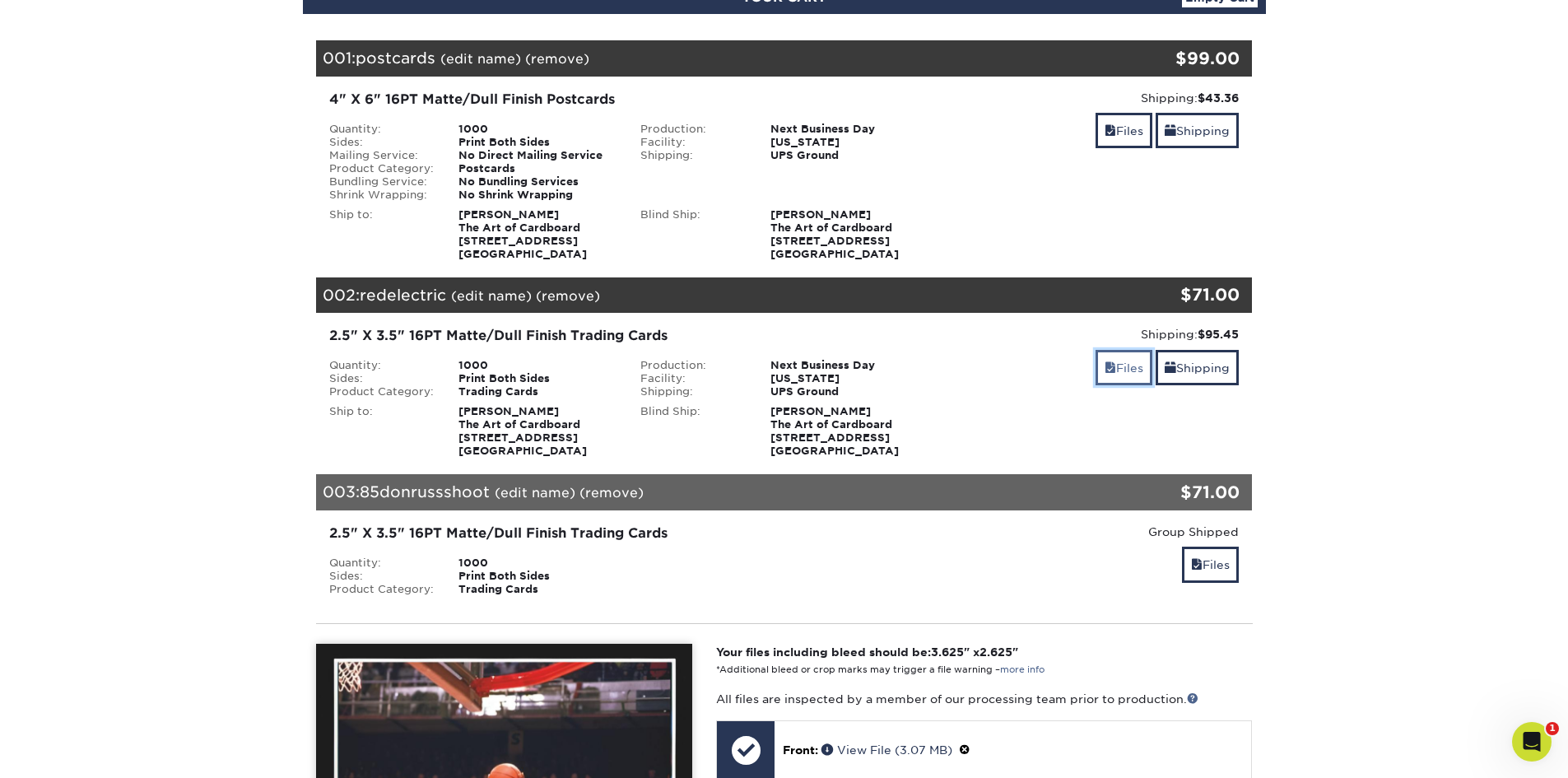
click at [1137, 371] on link "Files" at bounding box center [1124, 368] width 56 height 36
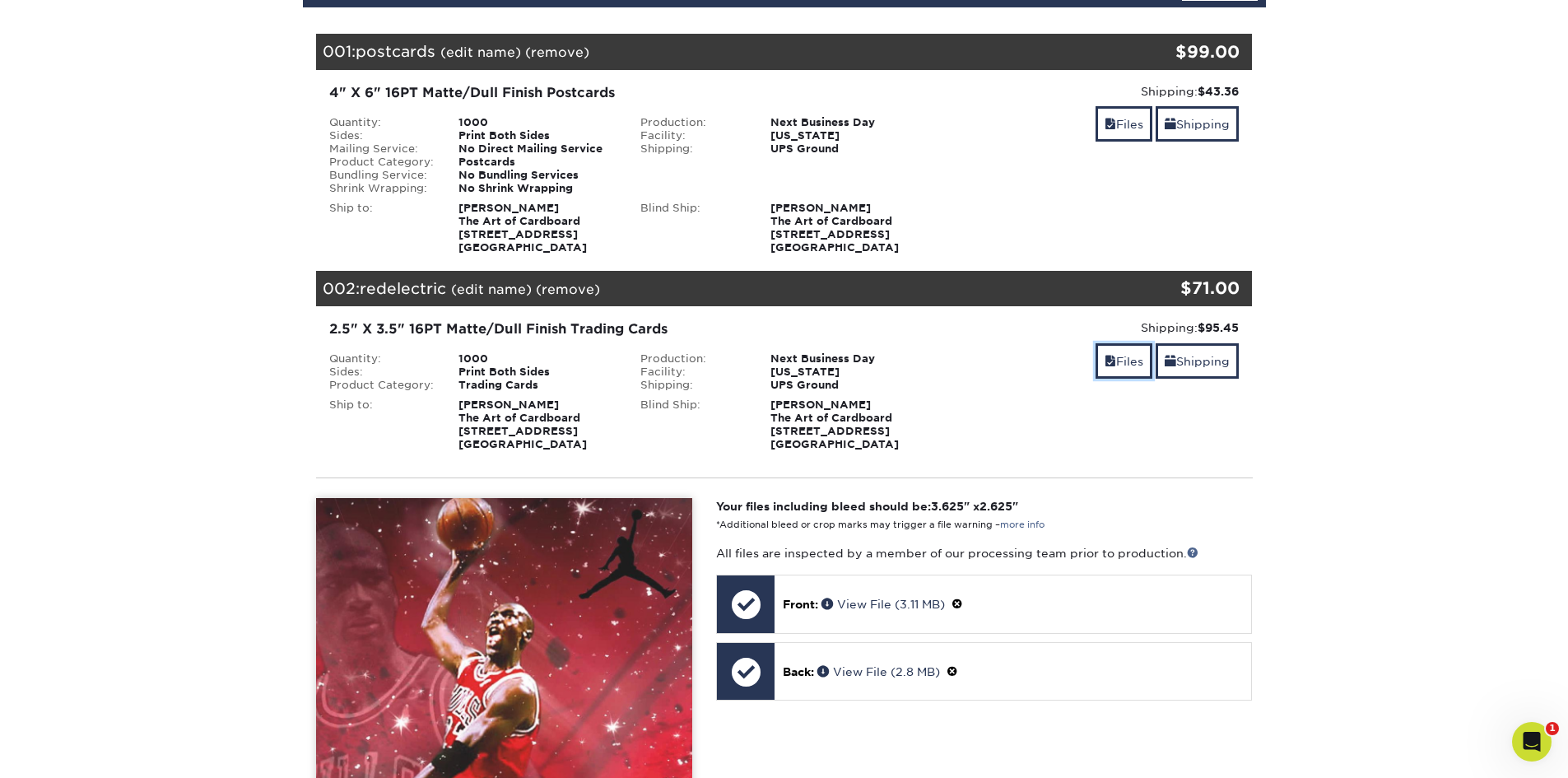
scroll to position [45, 0]
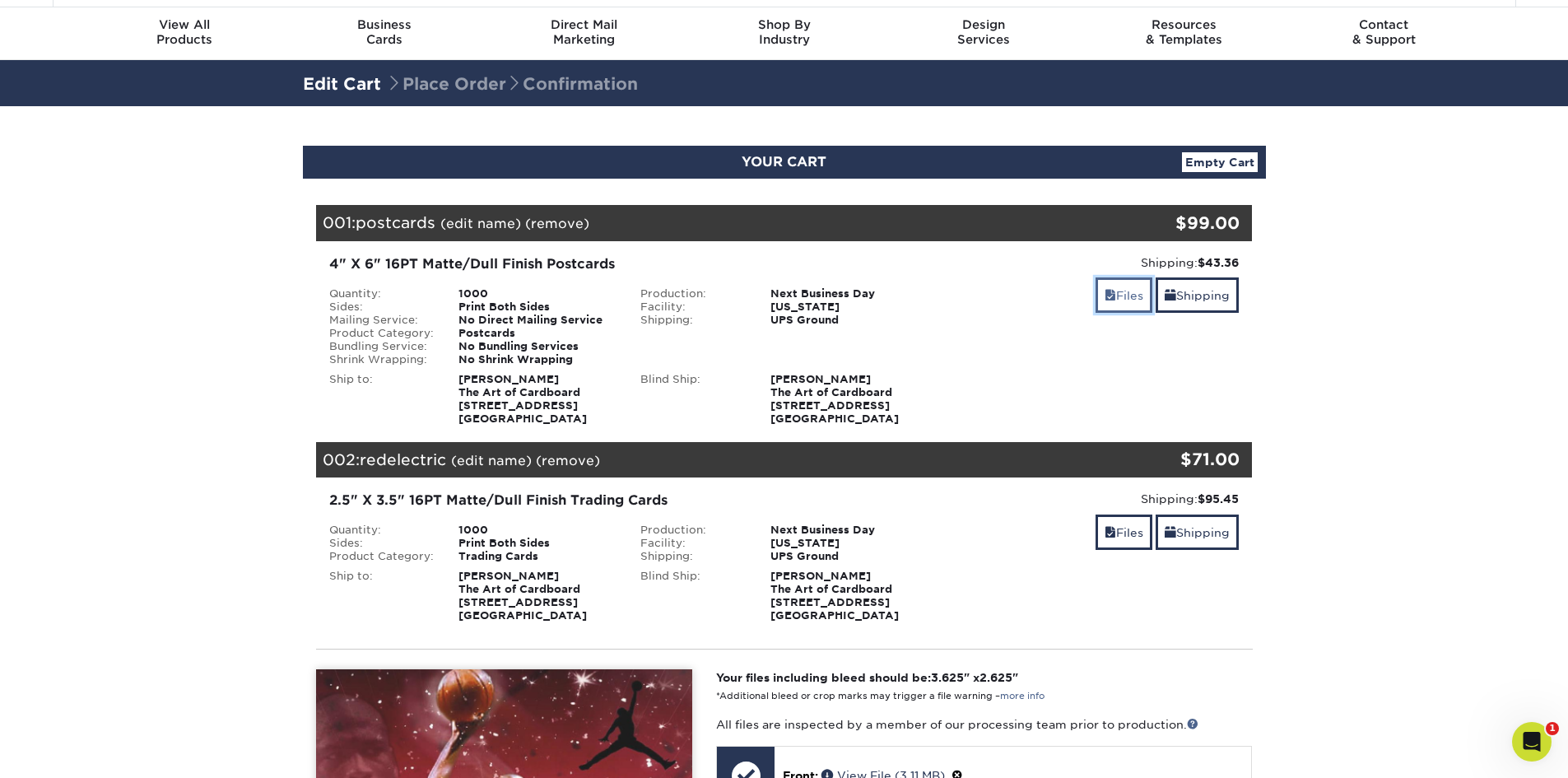
click at [1122, 302] on link "Files" at bounding box center [1124, 295] width 56 height 36
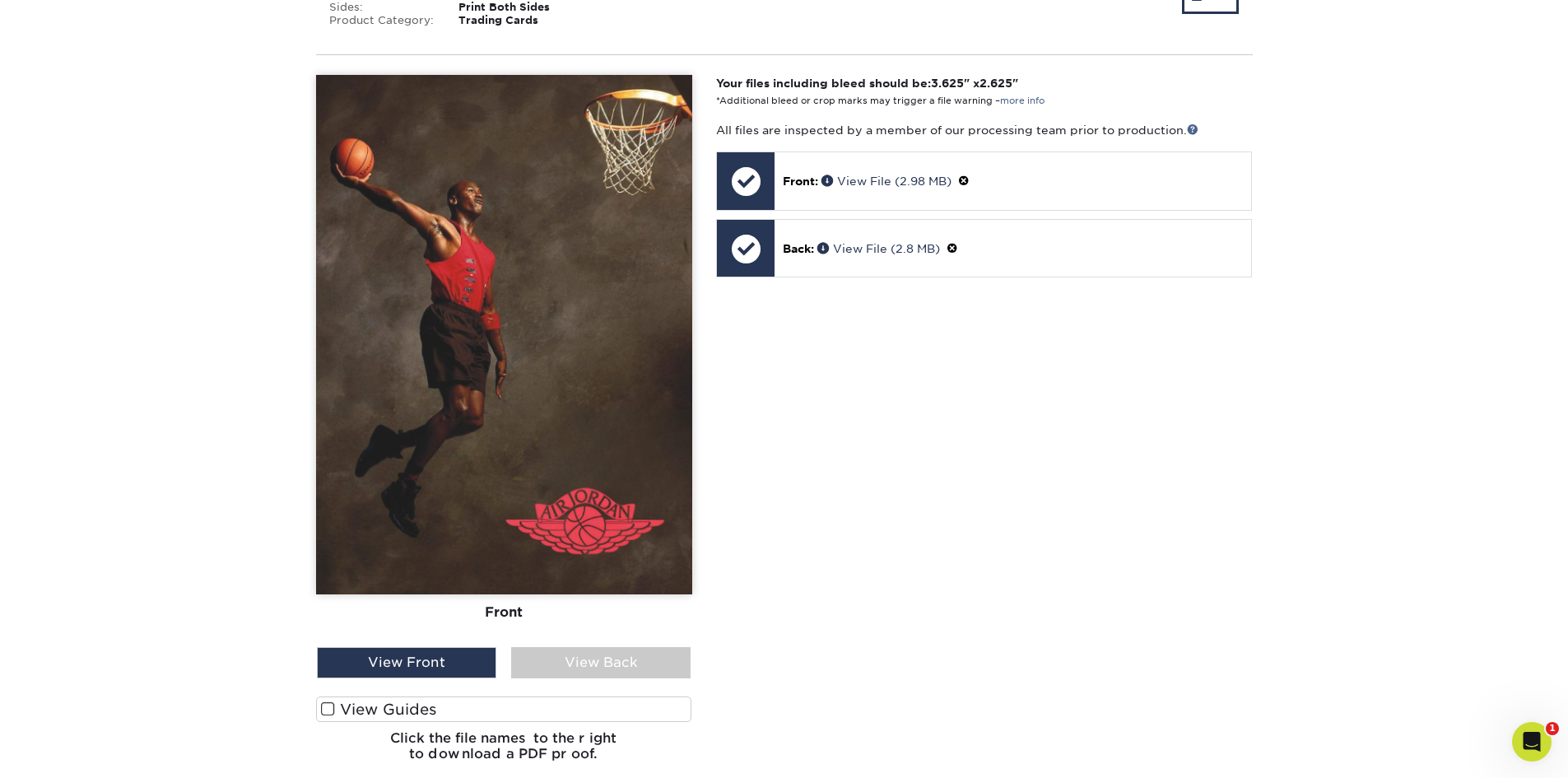
scroll to position [4653, 0]
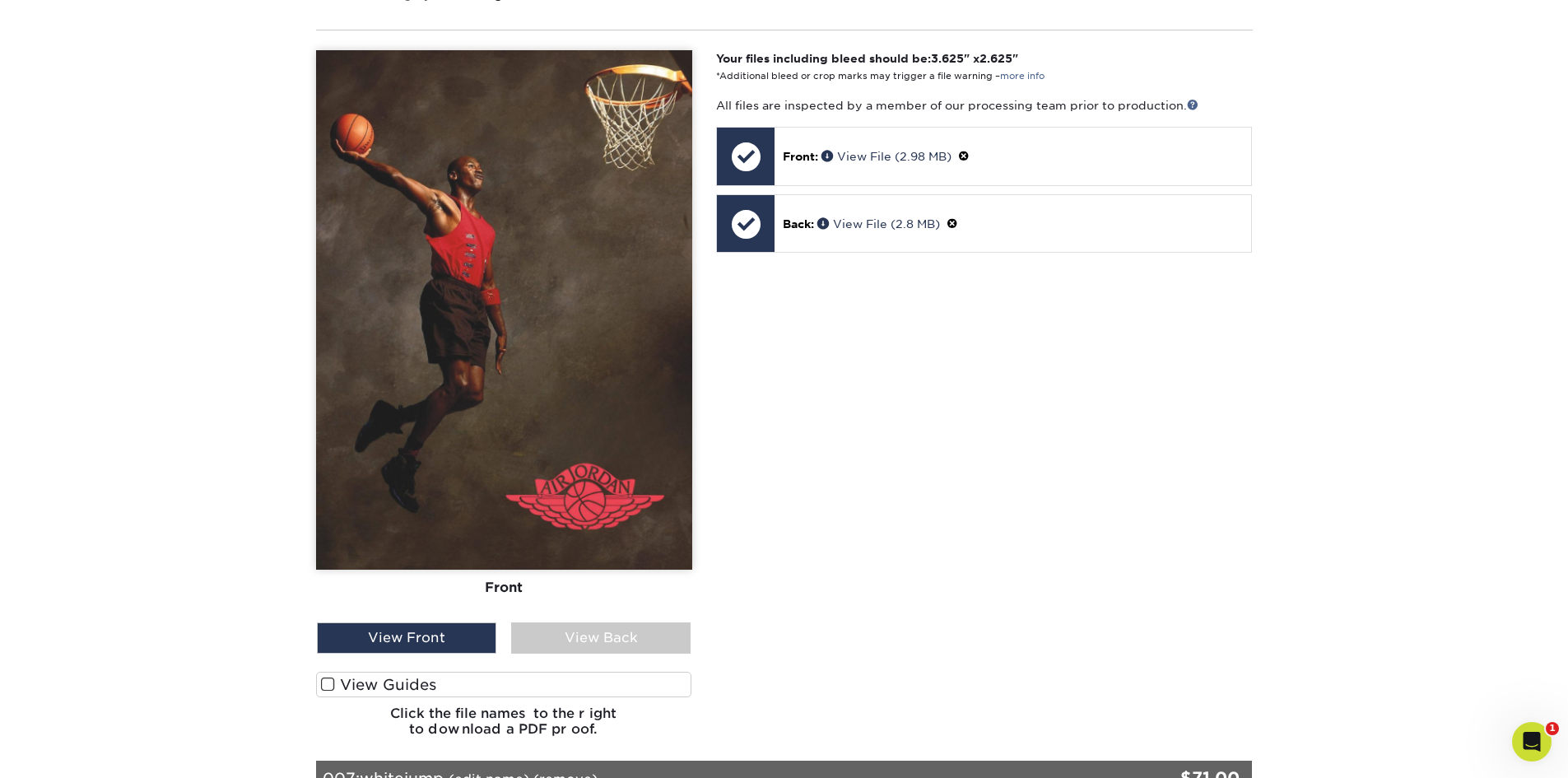
click at [327, 681] on span at bounding box center [328, 684] width 14 height 16
click at [0, 0] on input "View Guides" at bounding box center [0, 0] width 0 height 0
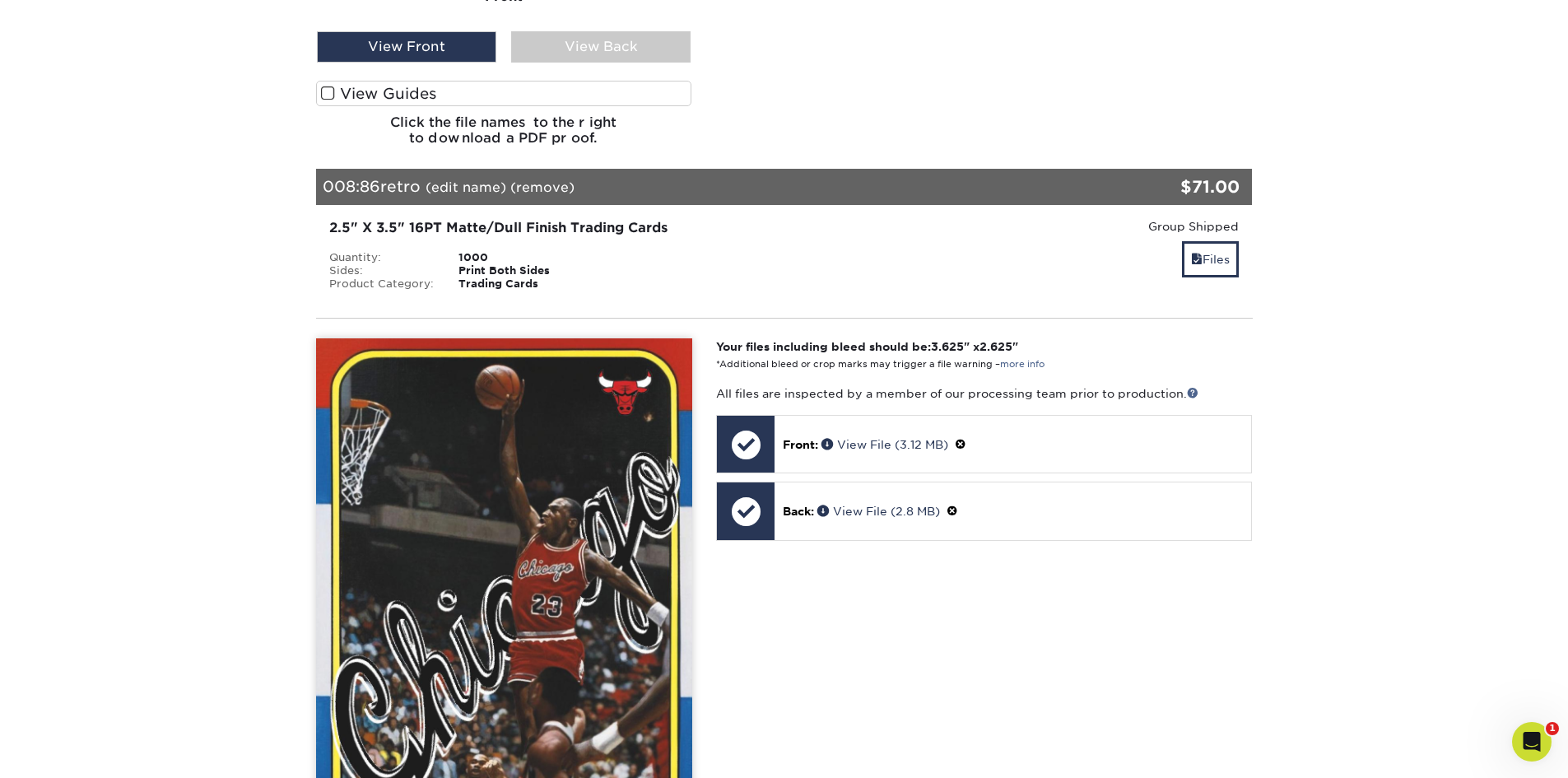
scroll to position [6874, 0]
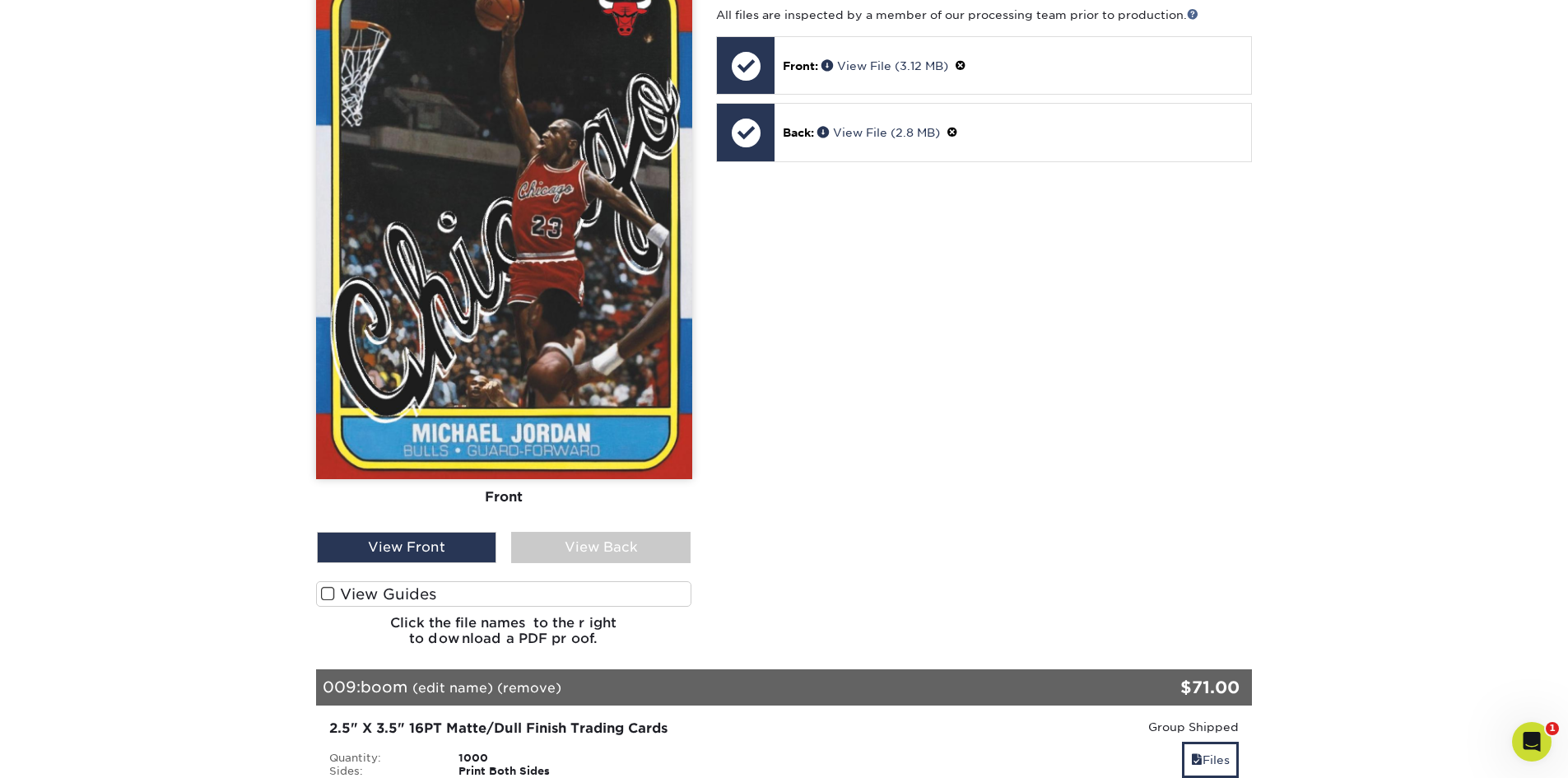
click at [322, 589] on span at bounding box center [328, 593] width 14 height 16
click at [0, 0] on input "View Guides" at bounding box center [0, 0] width 0 height 0
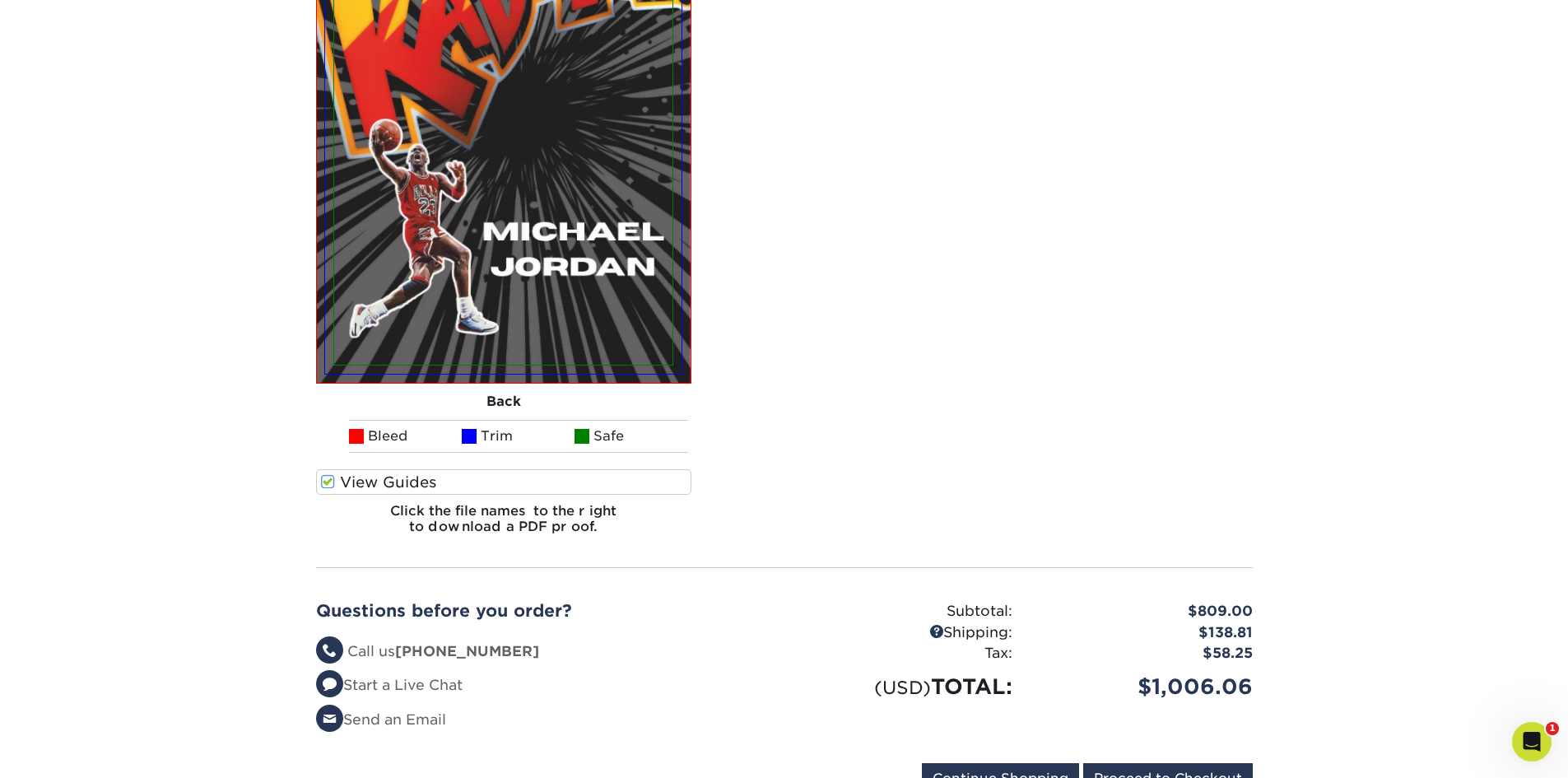
scroll to position [12349, 0]
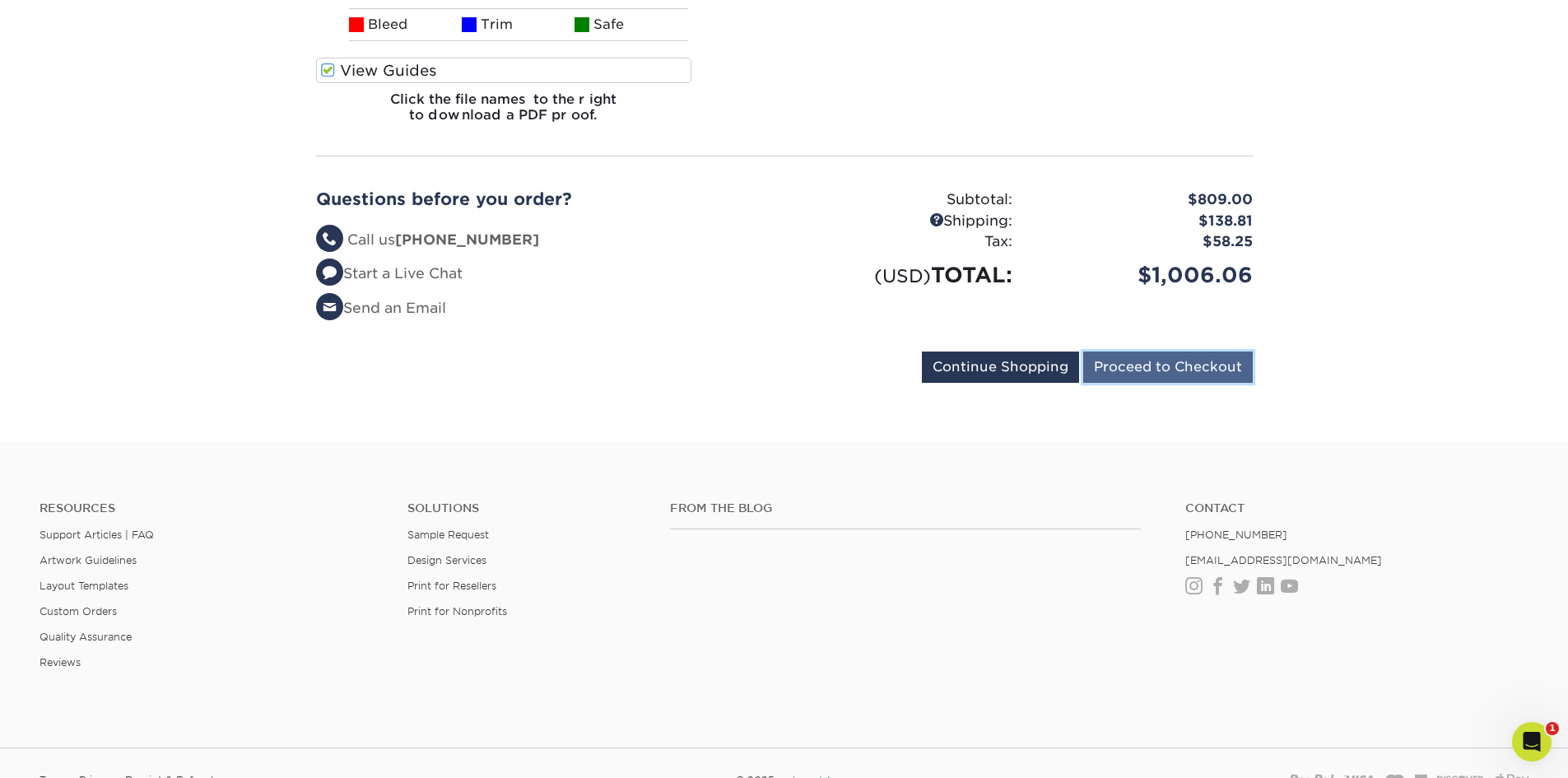
click at [1199, 374] on input "Proceed to Checkout" at bounding box center [1168, 366] width 170 height 31
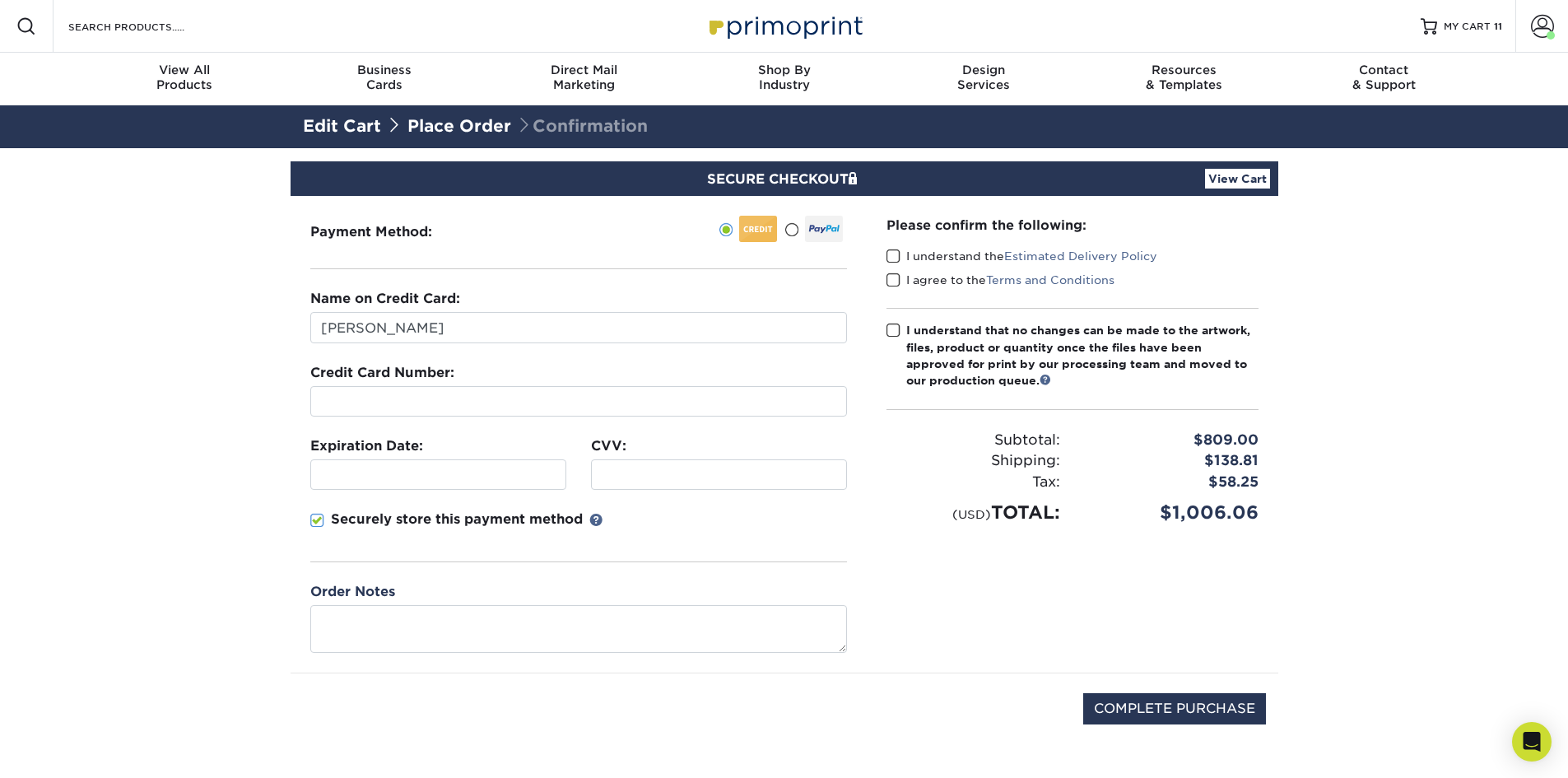
click at [794, 227] on span at bounding box center [792, 230] width 14 height 16
click at [0, 0] on input "radio" at bounding box center [0, 0] width 0 height 0
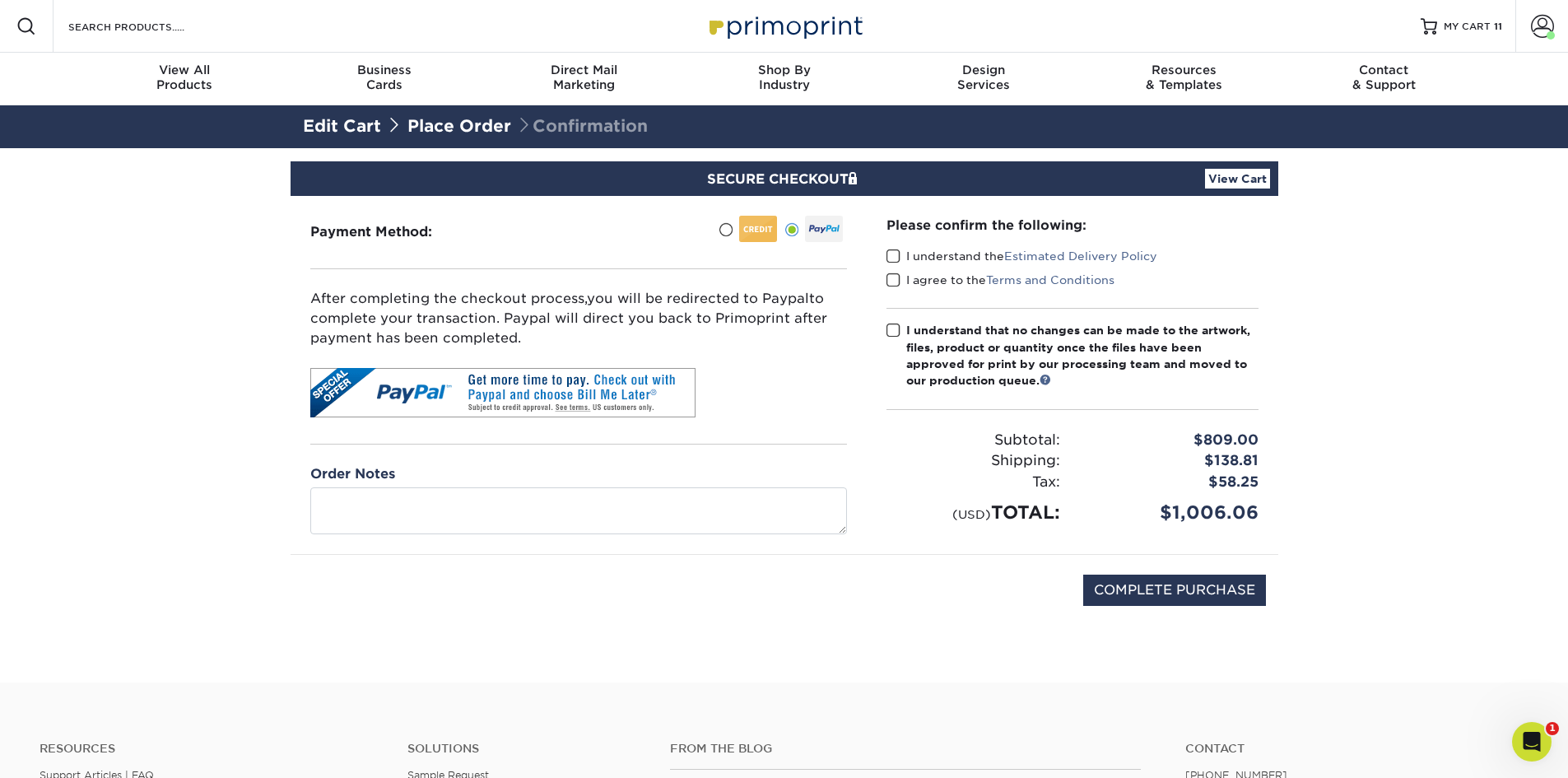
click at [888, 257] on span at bounding box center [893, 256] width 14 height 16
click at [0, 0] on input "I understand the Estimated Delivery Policy" at bounding box center [0, 0] width 0 height 0
click at [892, 276] on span at bounding box center [893, 280] width 14 height 16
click at [0, 0] on input "I agree to the Terms and Conditions" at bounding box center [0, 0] width 0 height 0
click at [892, 328] on span at bounding box center [893, 330] width 14 height 16
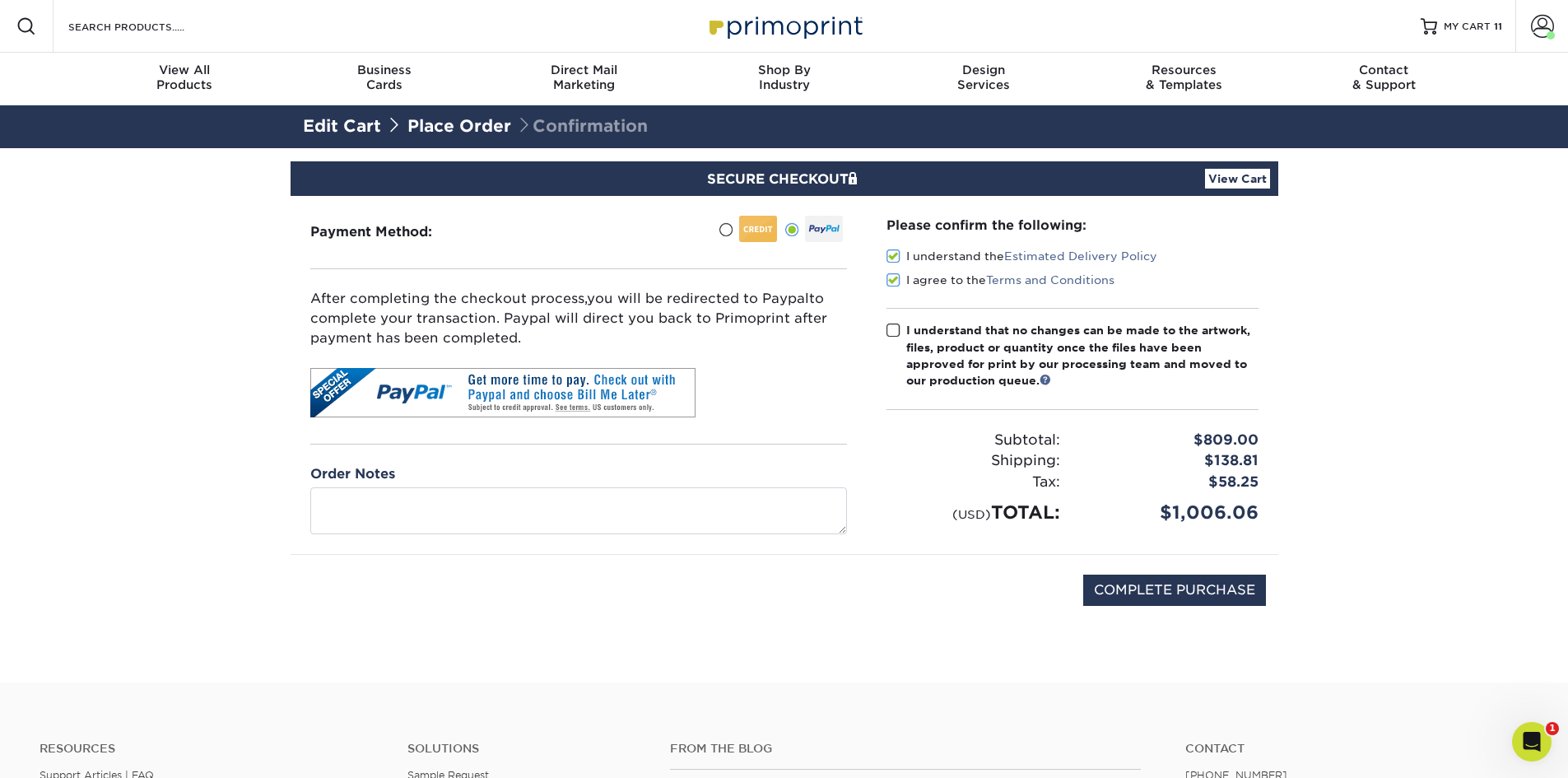
click at [0, 0] on input "I understand that no changes can be made to the artwork, files, product or quan…" at bounding box center [0, 0] width 0 height 0
click at [1225, 589] on input "COMPLETE PURCHASE" at bounding box center [1175, 589] width 183 height 31
type input "PROCESSING, PLEASE WAIT..."
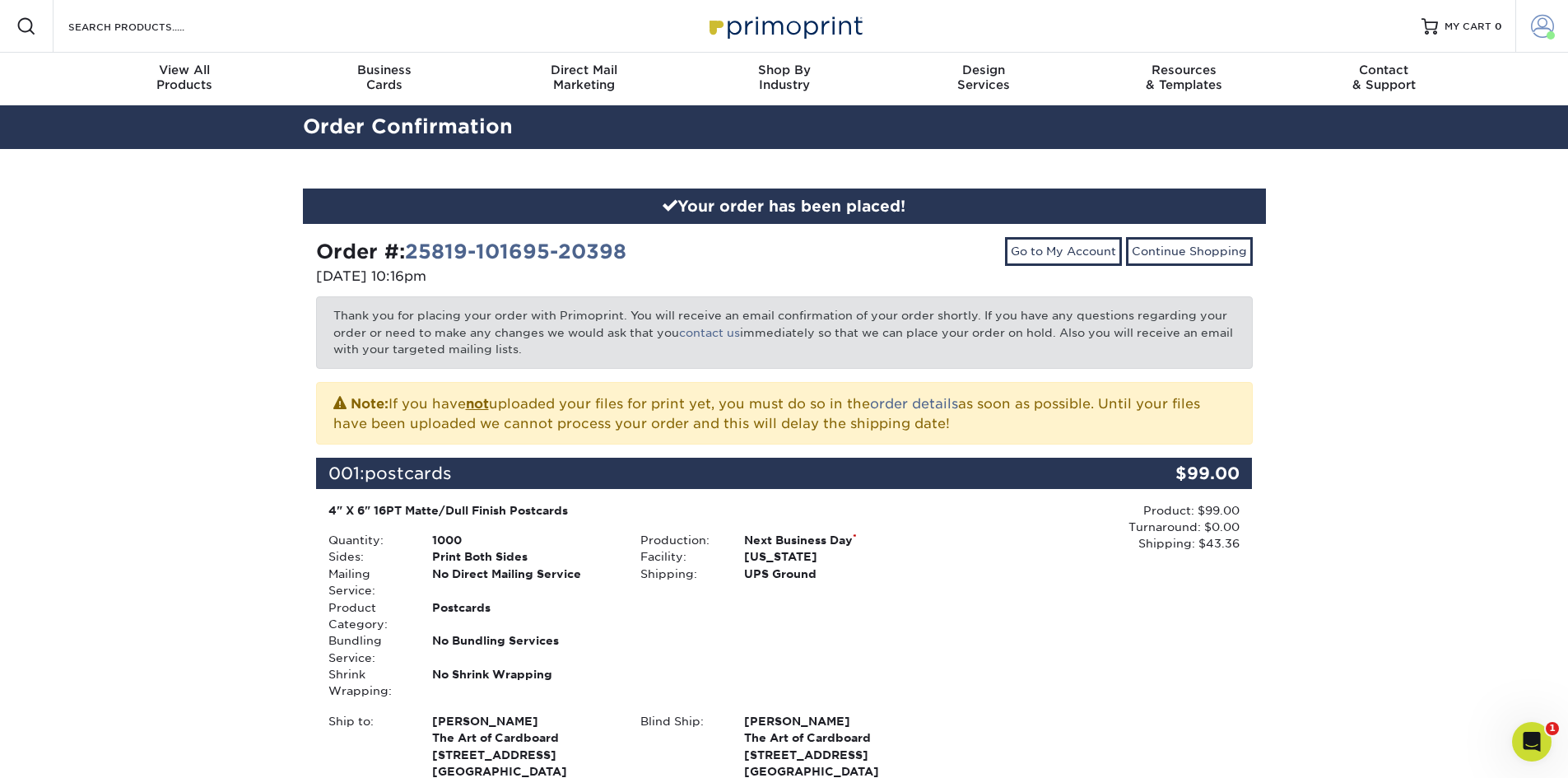
click at [1545, 26] on span at bounding box center [1543, 26] width 23 height 23
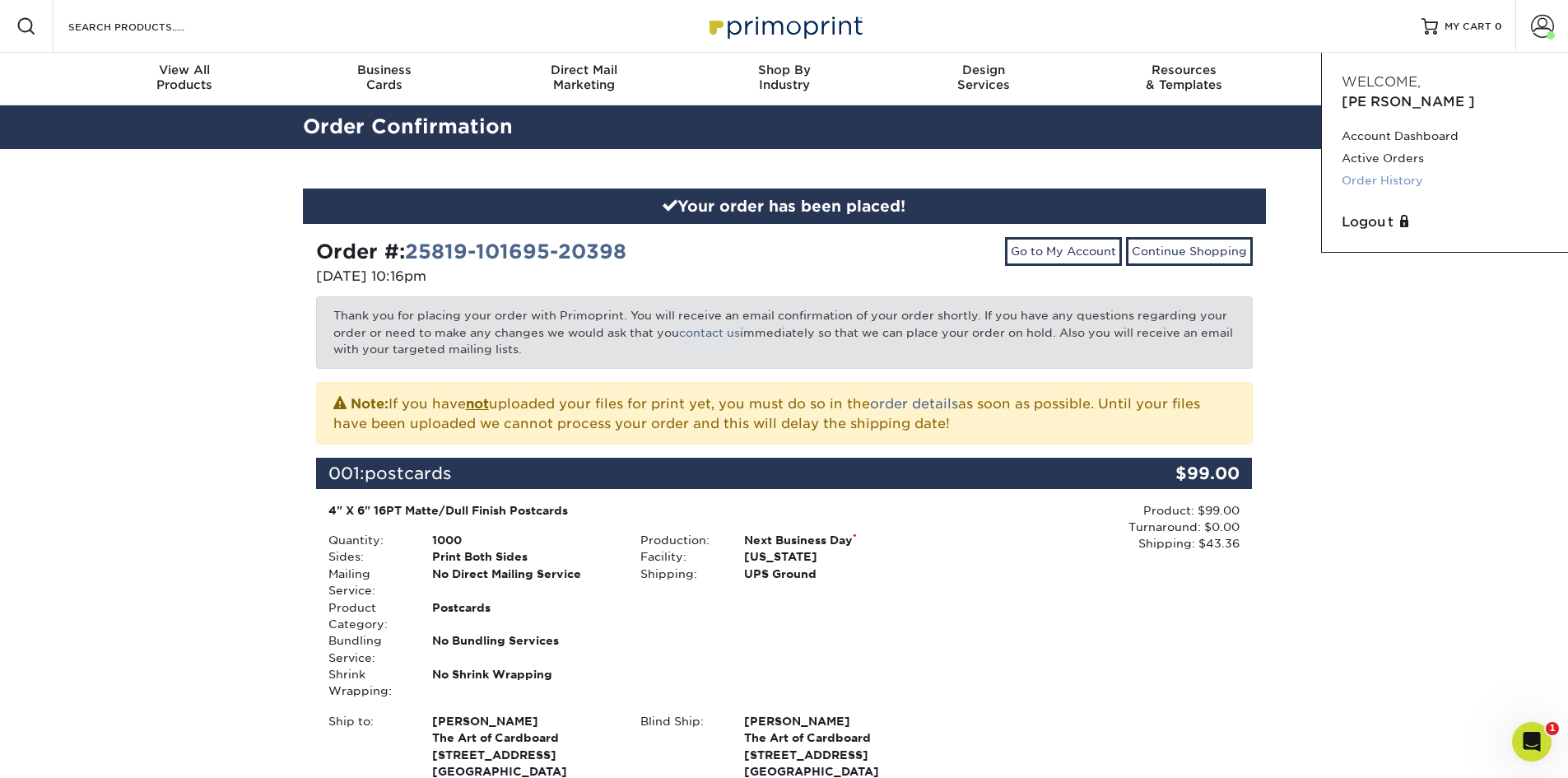
click at [1392, 170] on link "Order History" at bounding box center [1445, 181] width 207 height 23
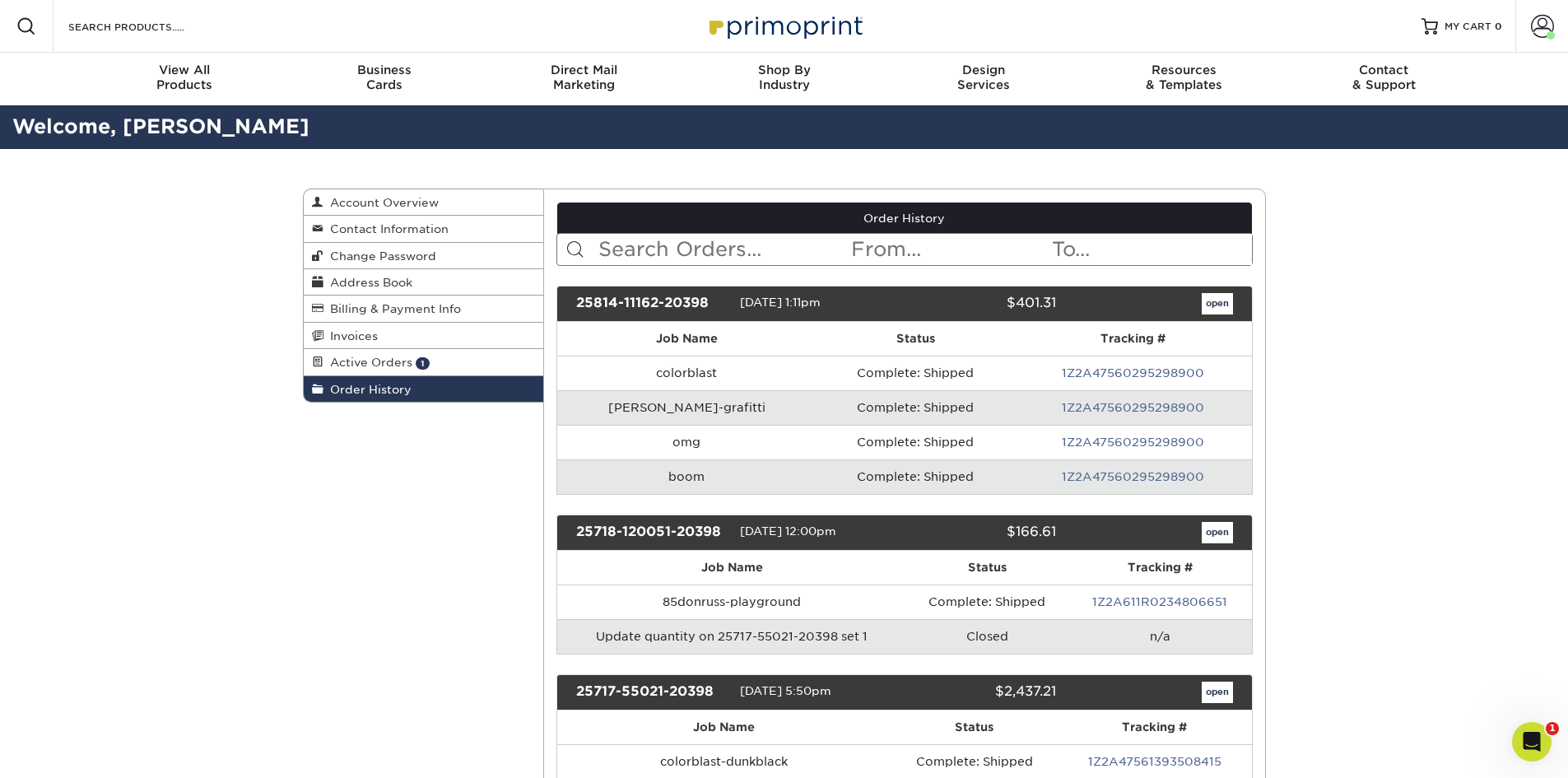
click td "boom"
click link "open"
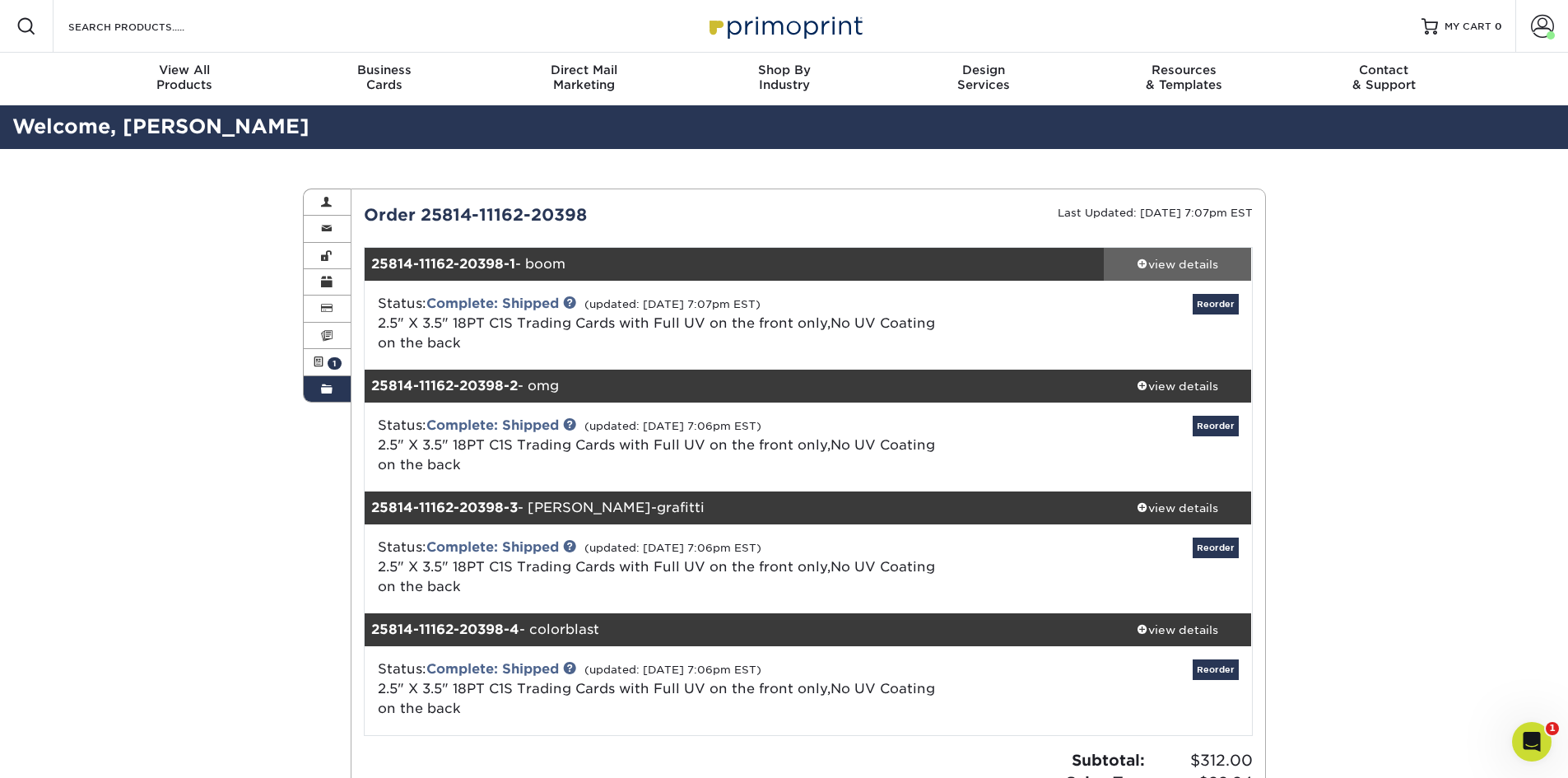
click div "view details"
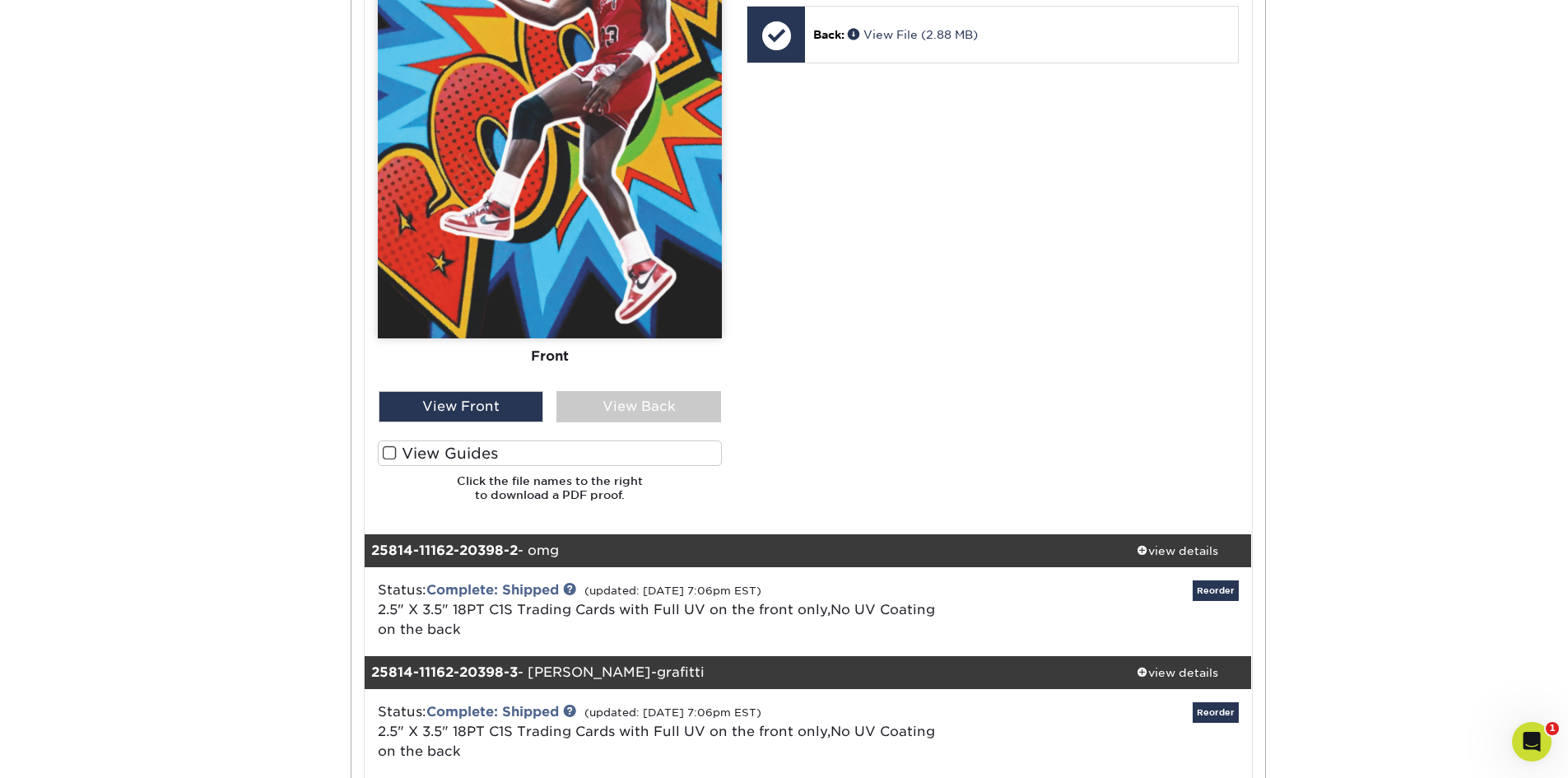
scroll to position [1070, 0]
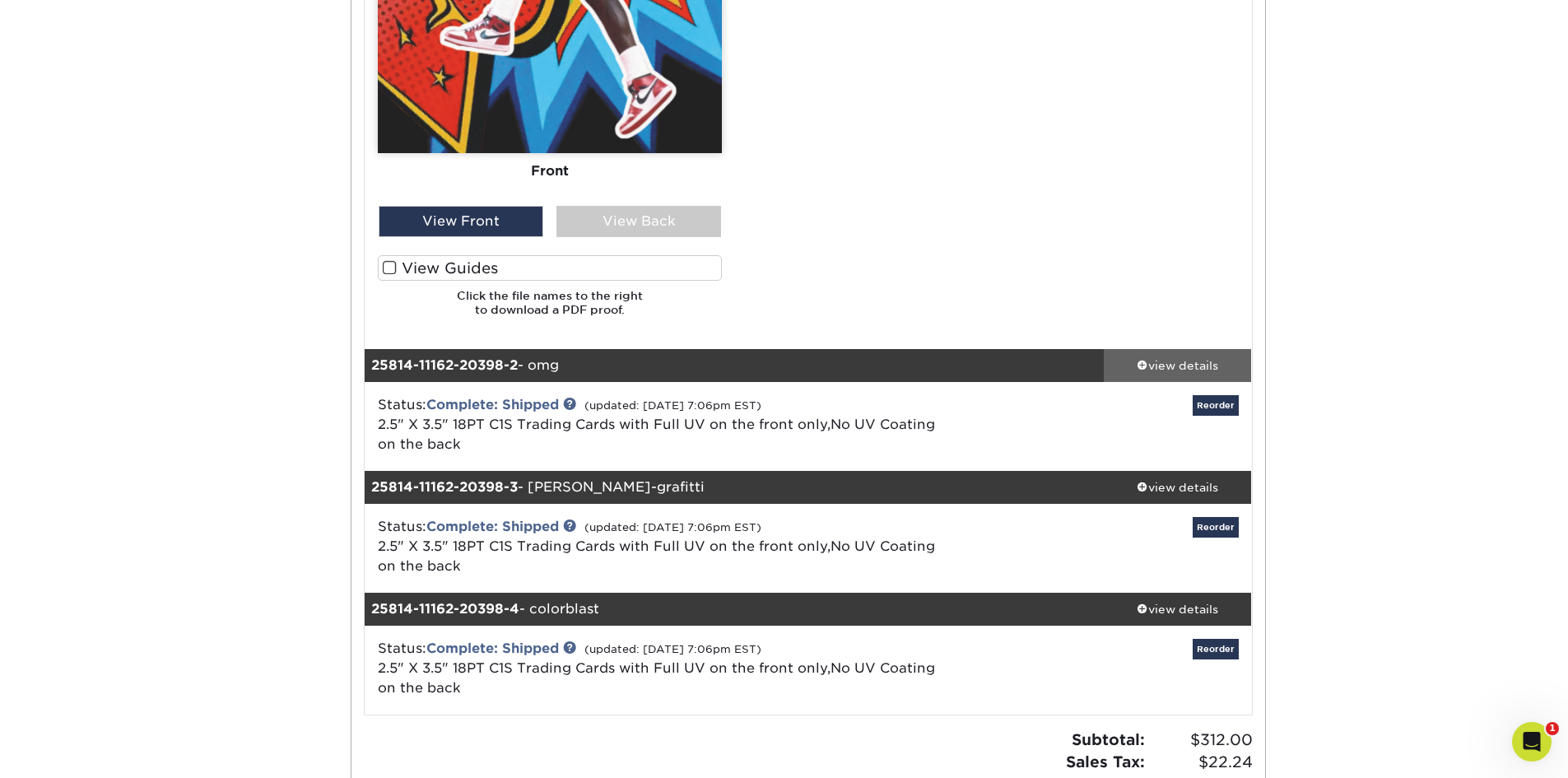
click div "view details"
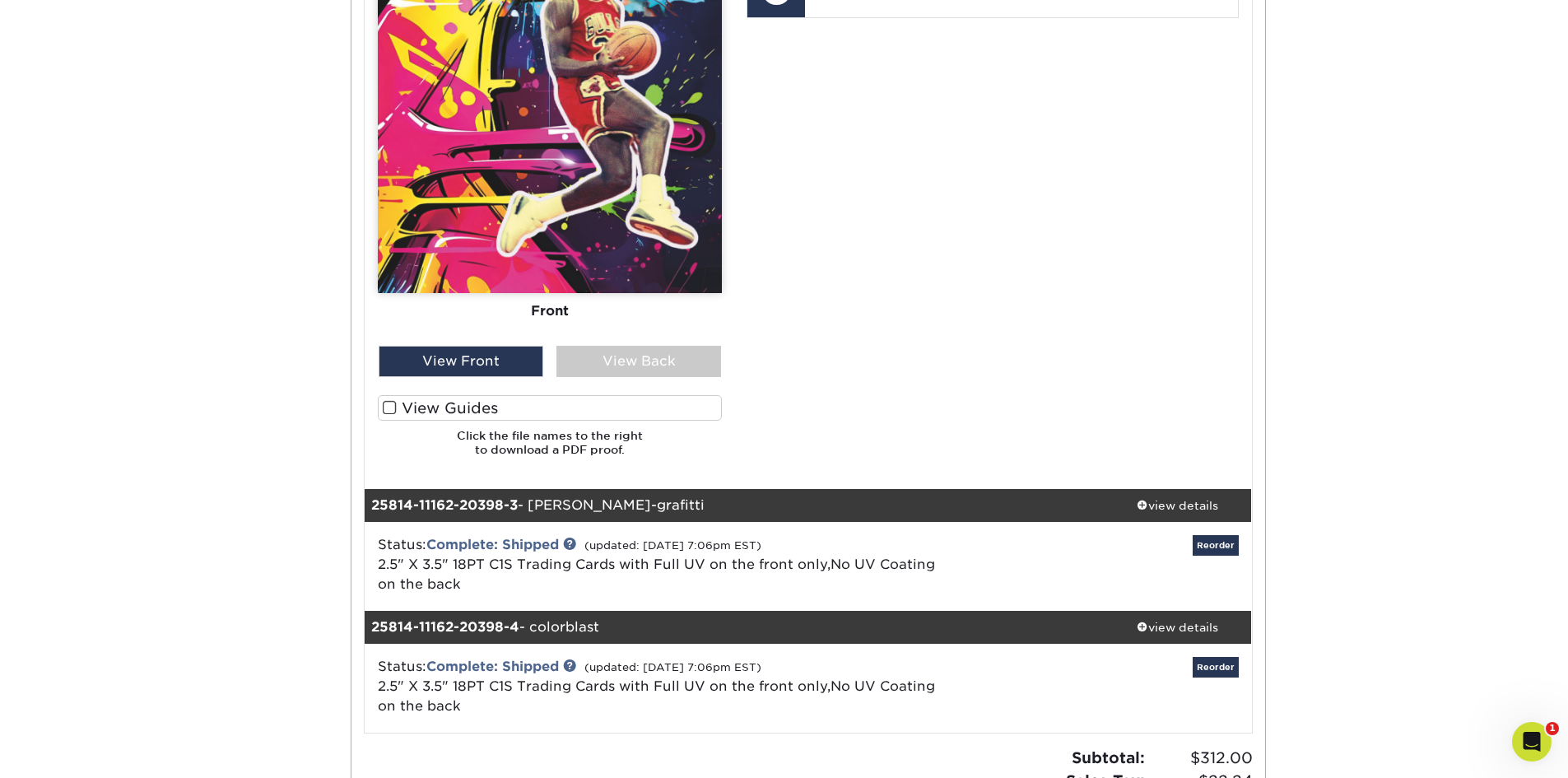
scroll to position [2304, 0]
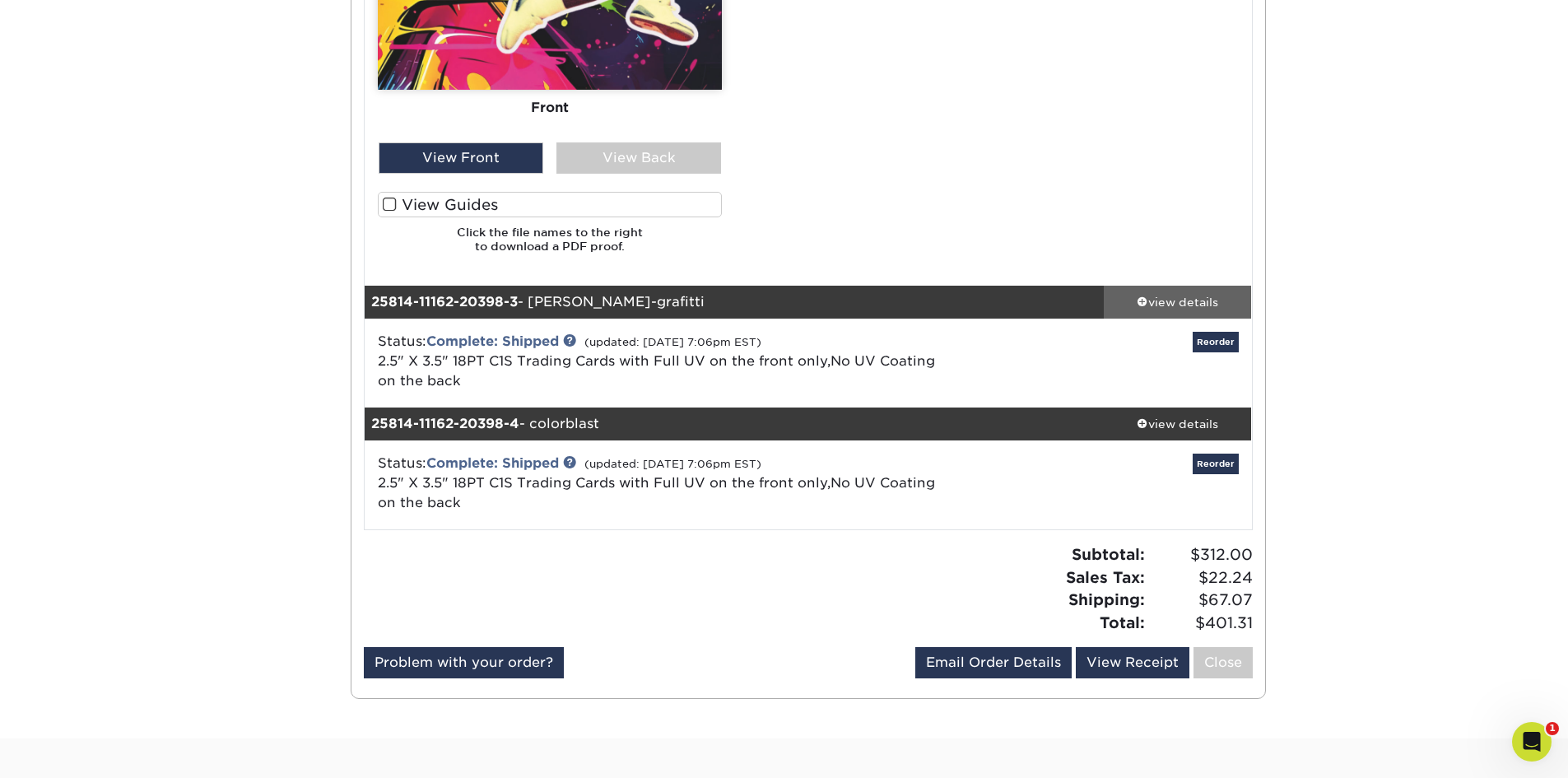
click div "view details"
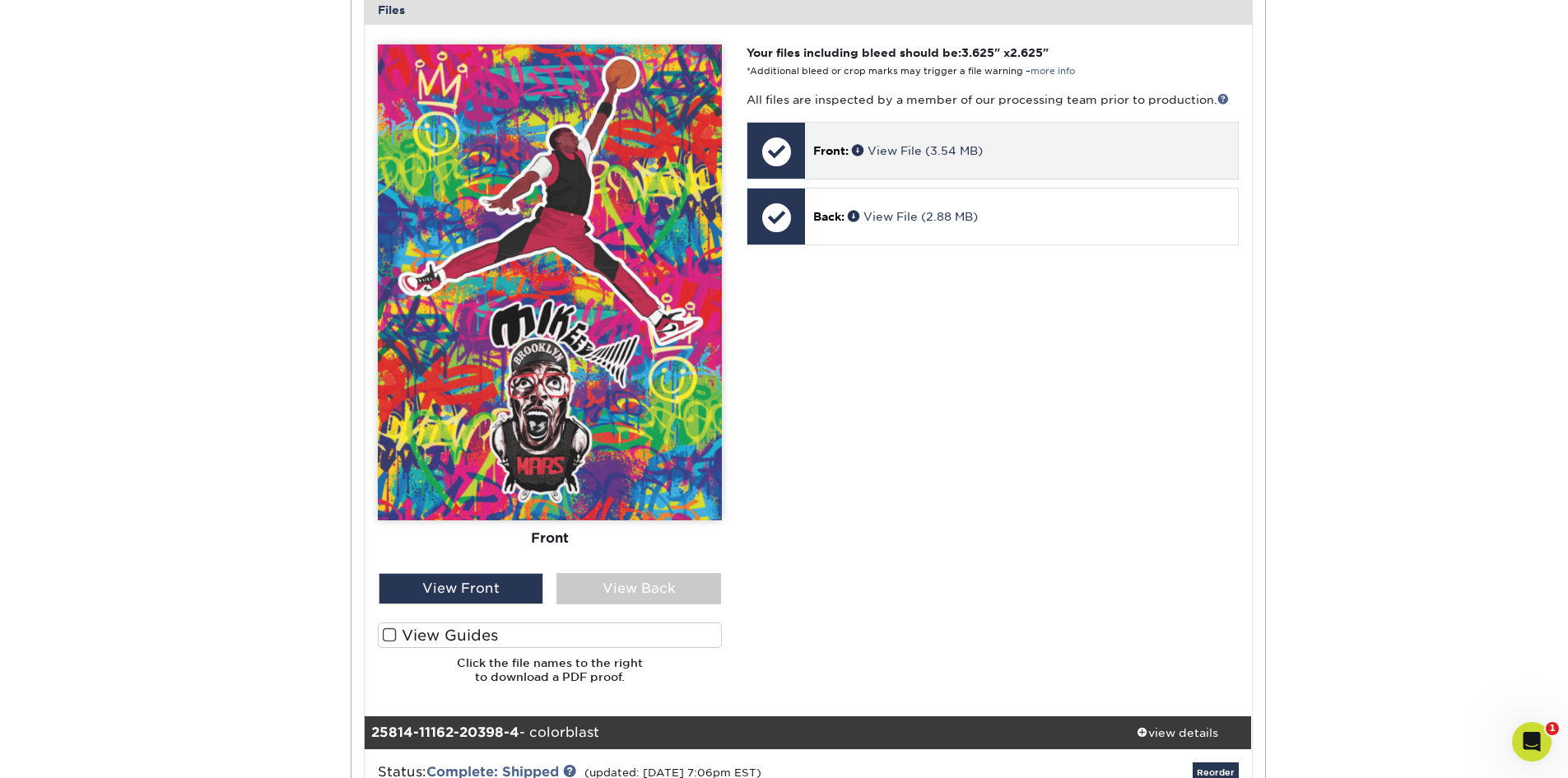
scroll to position [3209, 0]
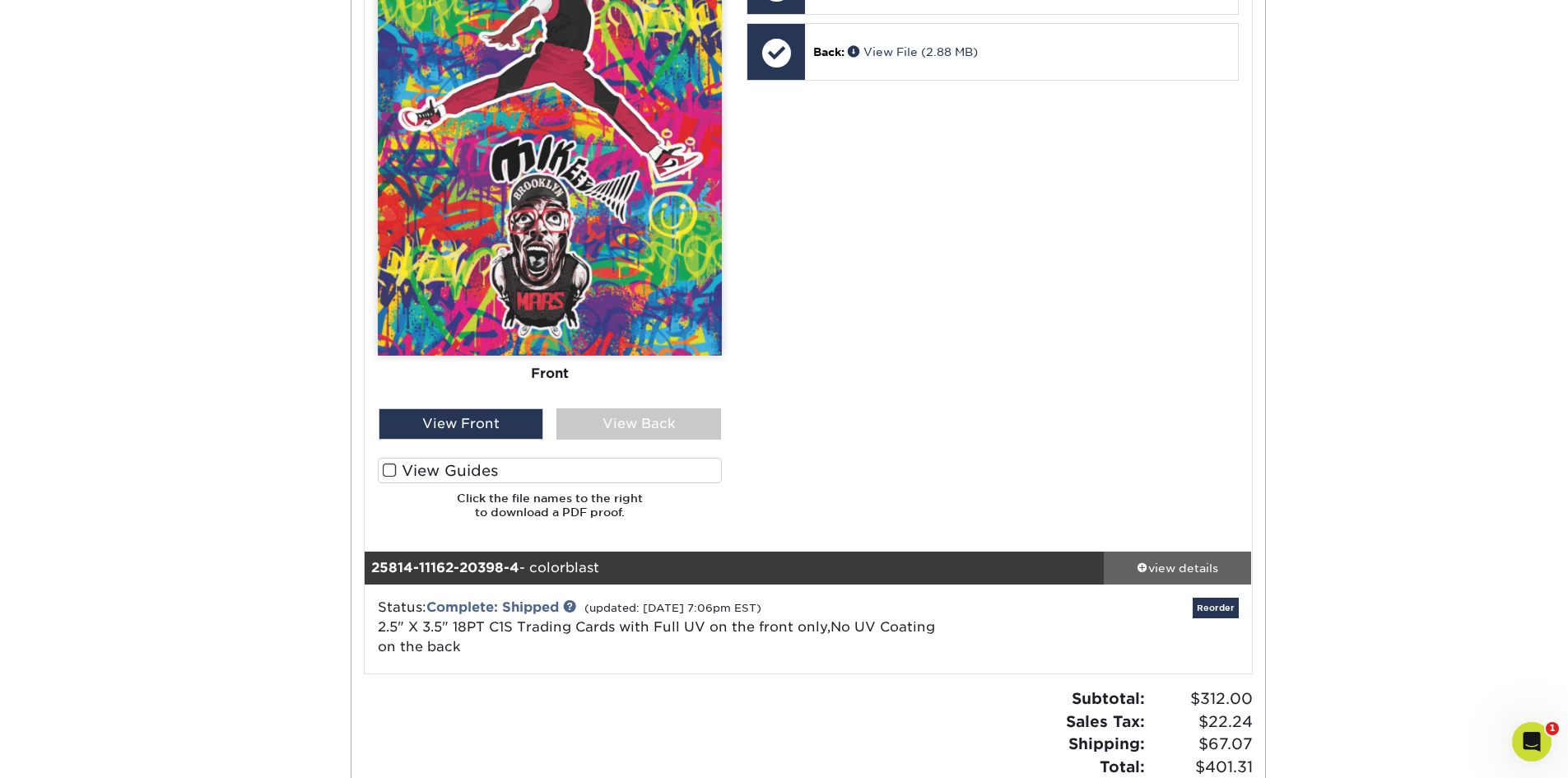
click div "view details"
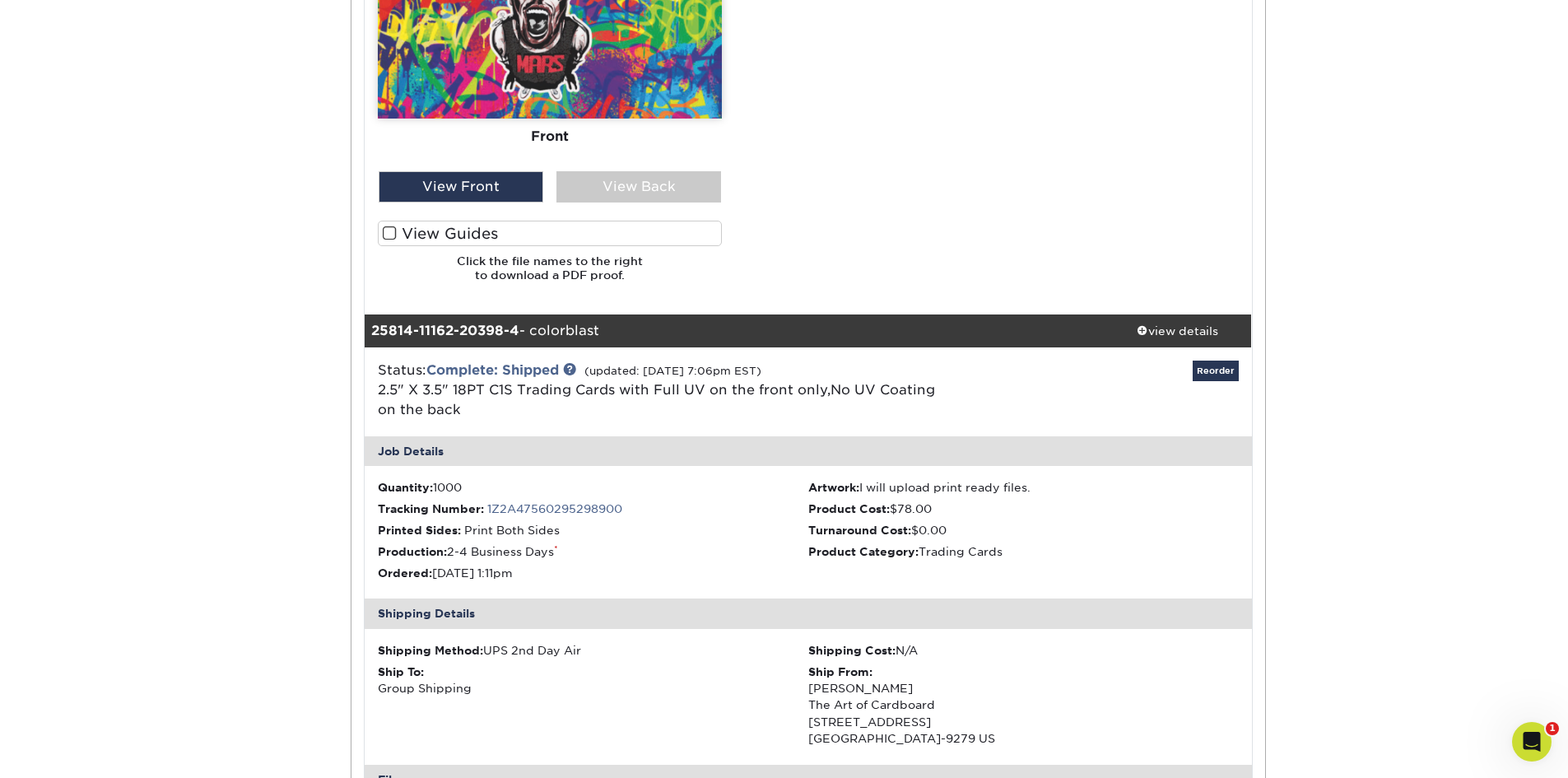
scroll to position [0, 0]
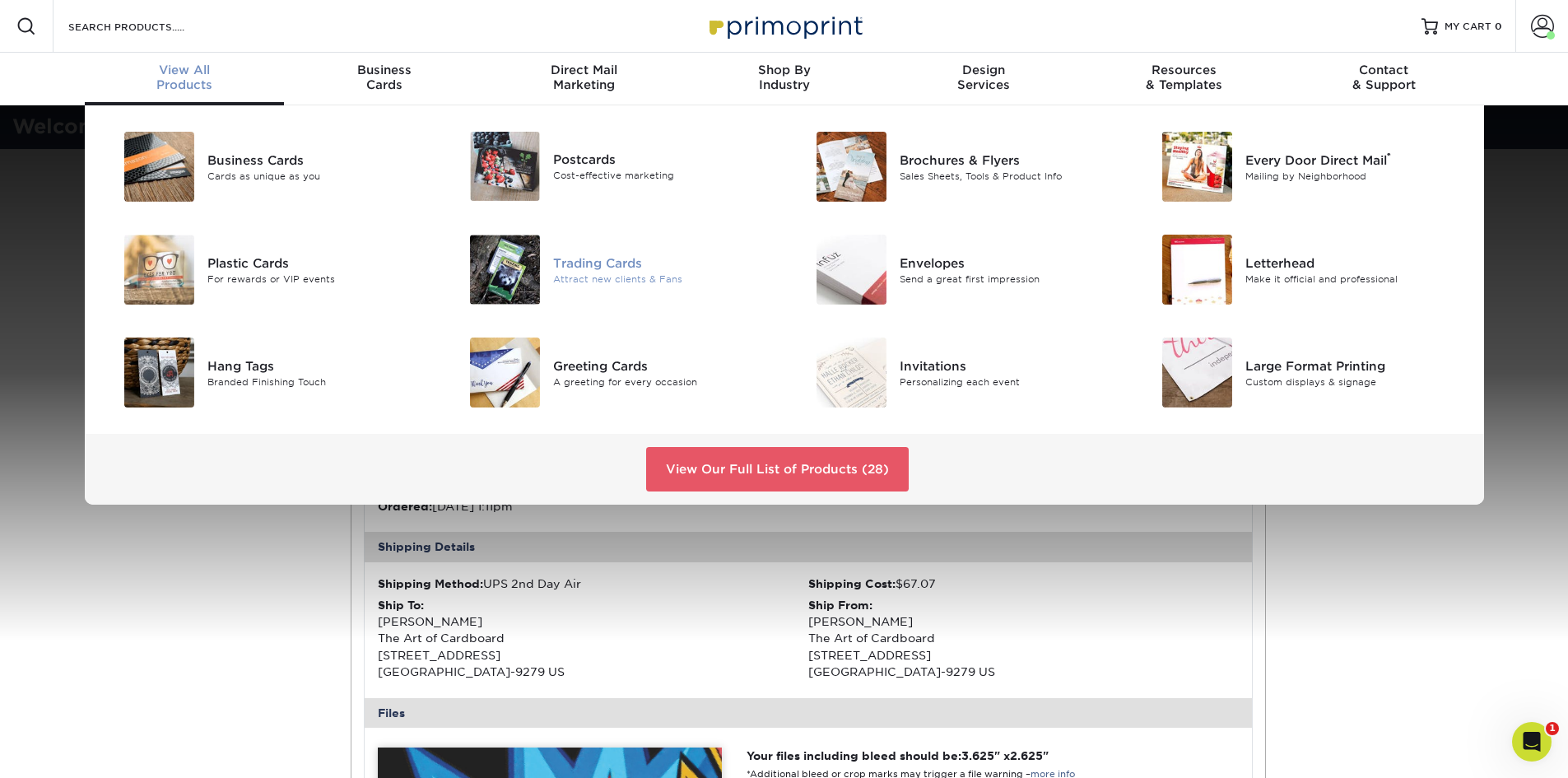
click div "Trading Cards"
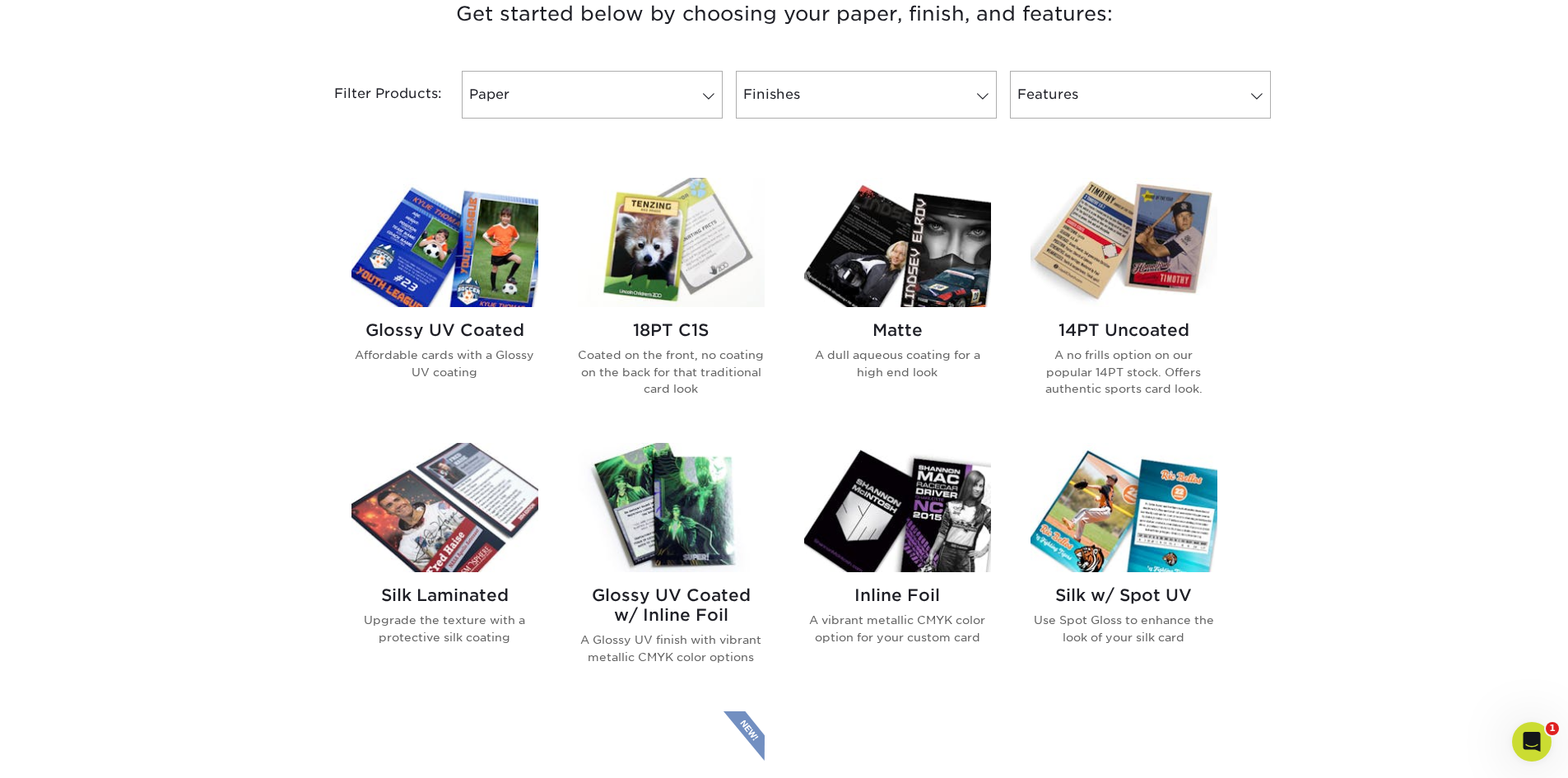
scroll to position [658, 0]
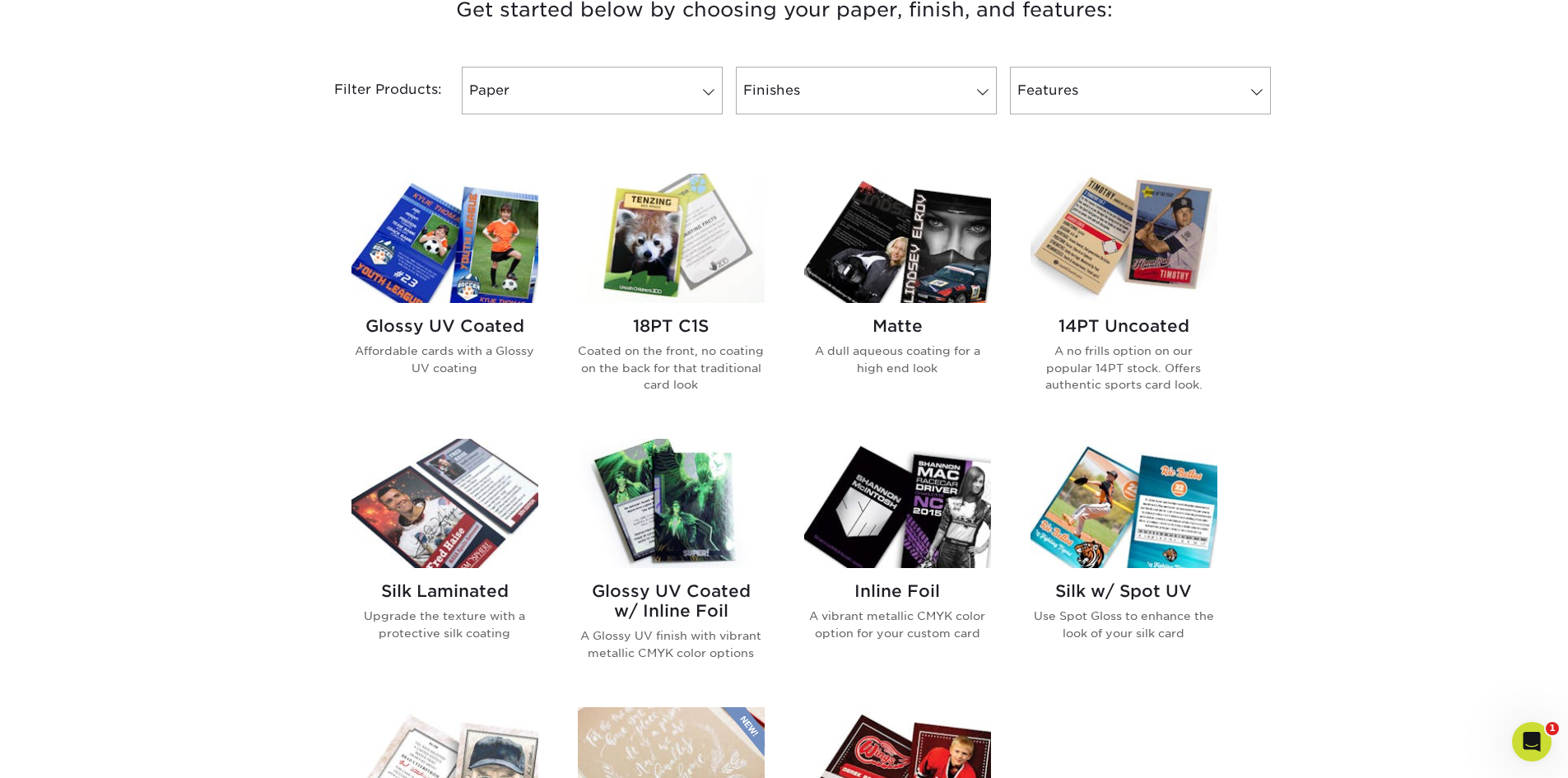
click at [666, 259] on img at bounding box center [670, 238] width 187 height 130
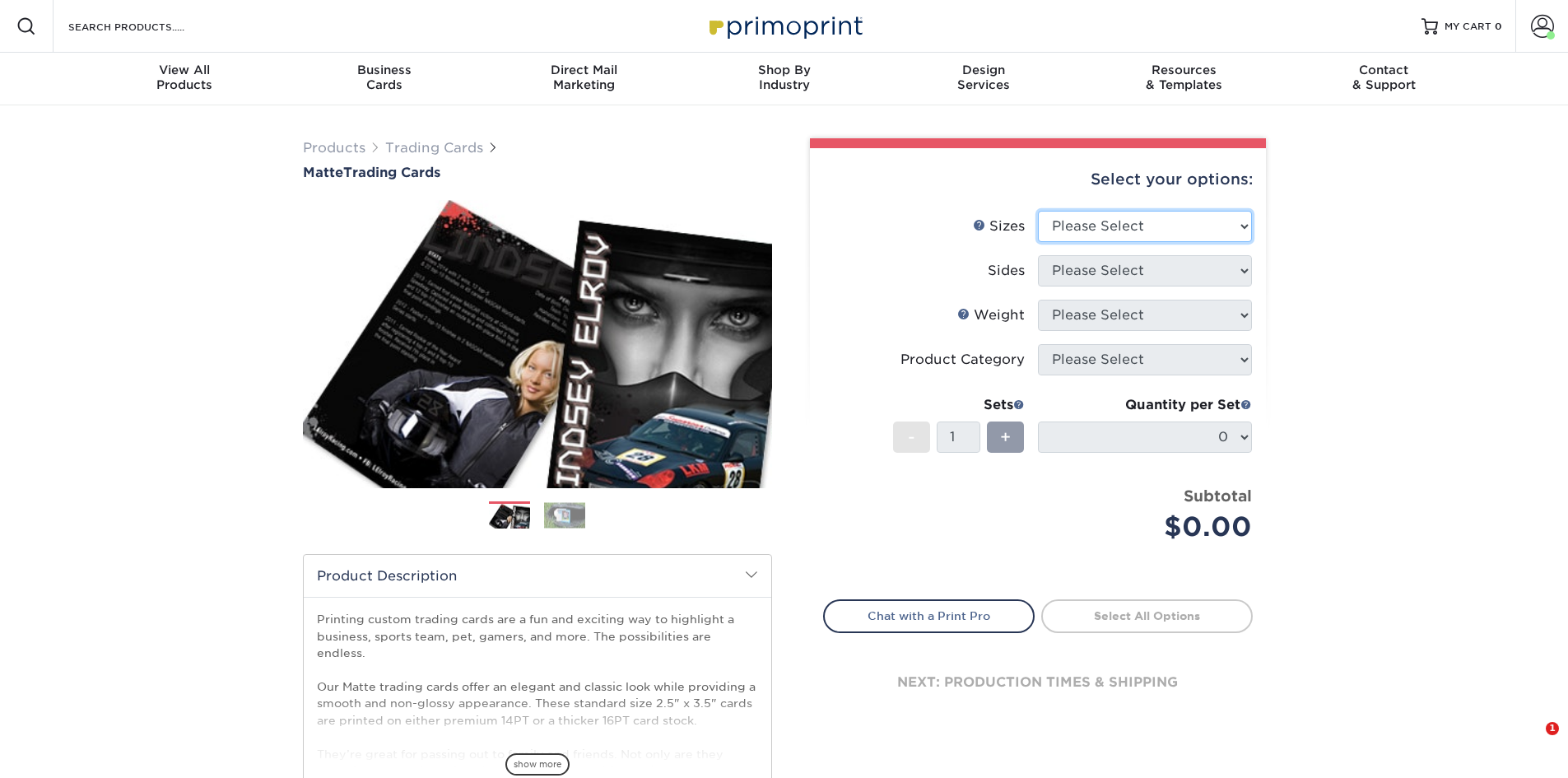
click at [1246, 226] on select "Please Select 2.5" x 3.5"" at bounding box center [1145, 225] width 214 height 31
select select "2.50x3.50"
click at [1038, 210] on select "Please Select 2.5" x 3.5"" at bounding box center [1145, 225] width 214 height 31
click at [1244, 275] on select "Please Select Print Both Sides Print Front Only" at bounding box center [1145, 270] width 214 height 31
select select "13abbda7-1d64-4f25-8bb2-c179b224825d"
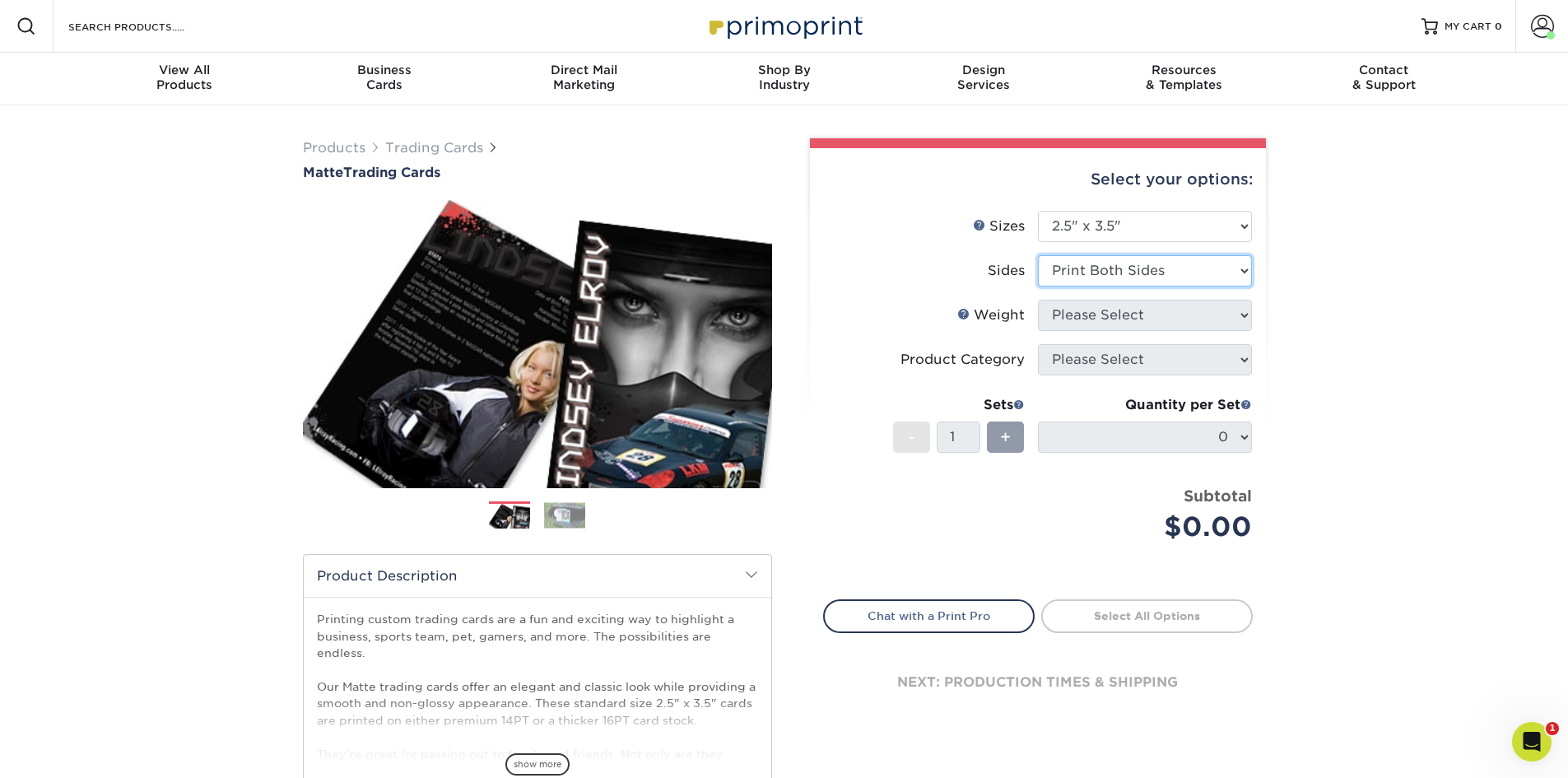
click at [1038, 255] on select "Please Select Print Both Sides Print Front Only" at bounding box center [1145, 270] width 214 height 31
click at [1249, 317] on select "Please Select 16PT 14PT" at bounding box center [1145, 314] width 214 height 31
select select "16PT"
click at [1038, 299] on select "Please Select 16PT 14PT" at bounding box center [1145, 314] width 214 height 31
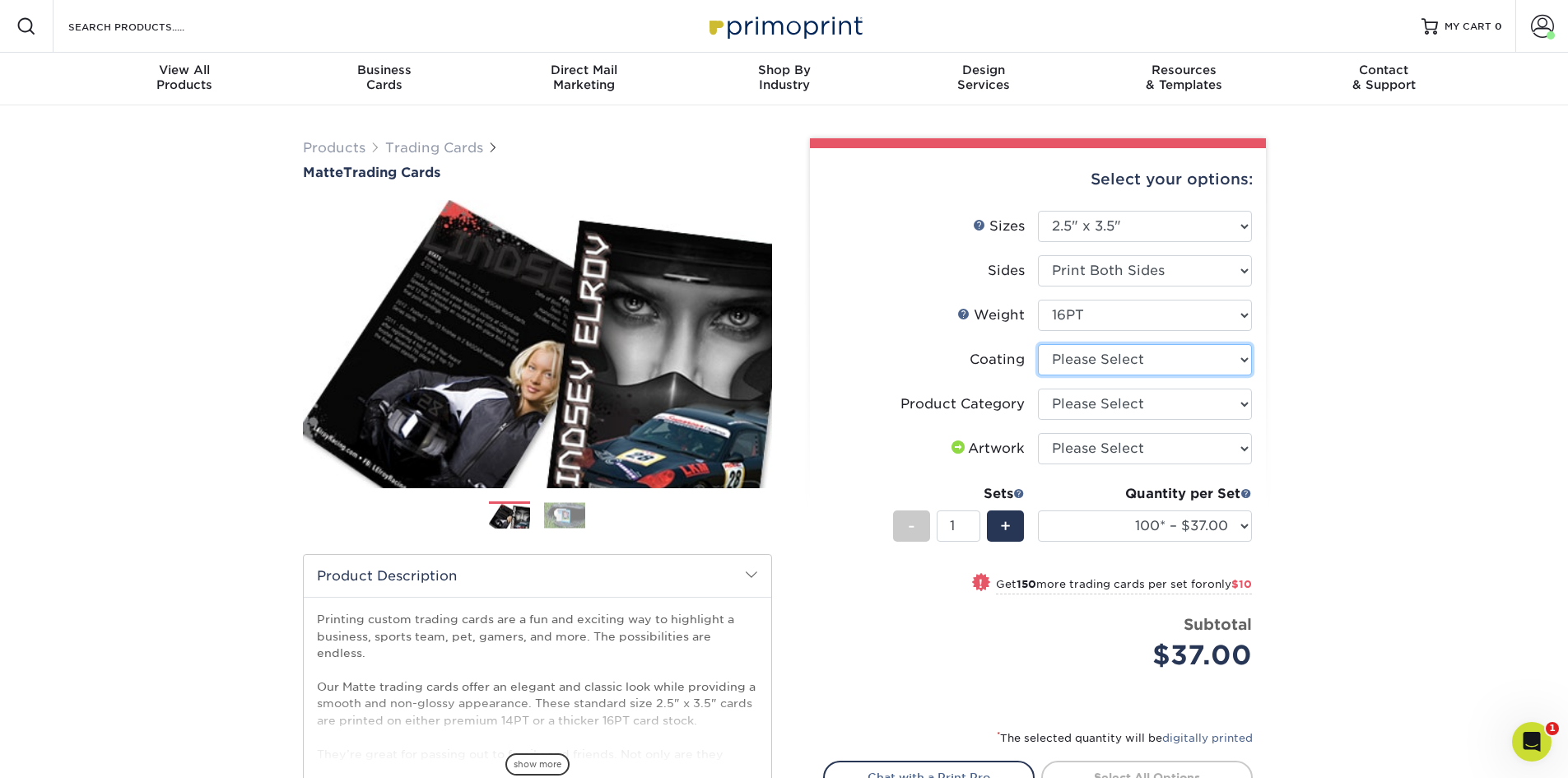
click at [1248, 354] on select at bounding box center [1145, 358] width 214 height 31
select select "121bb7b5-3b4d-429f-bd8d-bbf80e953313"
click at [1038, 343] on select at bounding box center [1145, 358] width 214 height 31
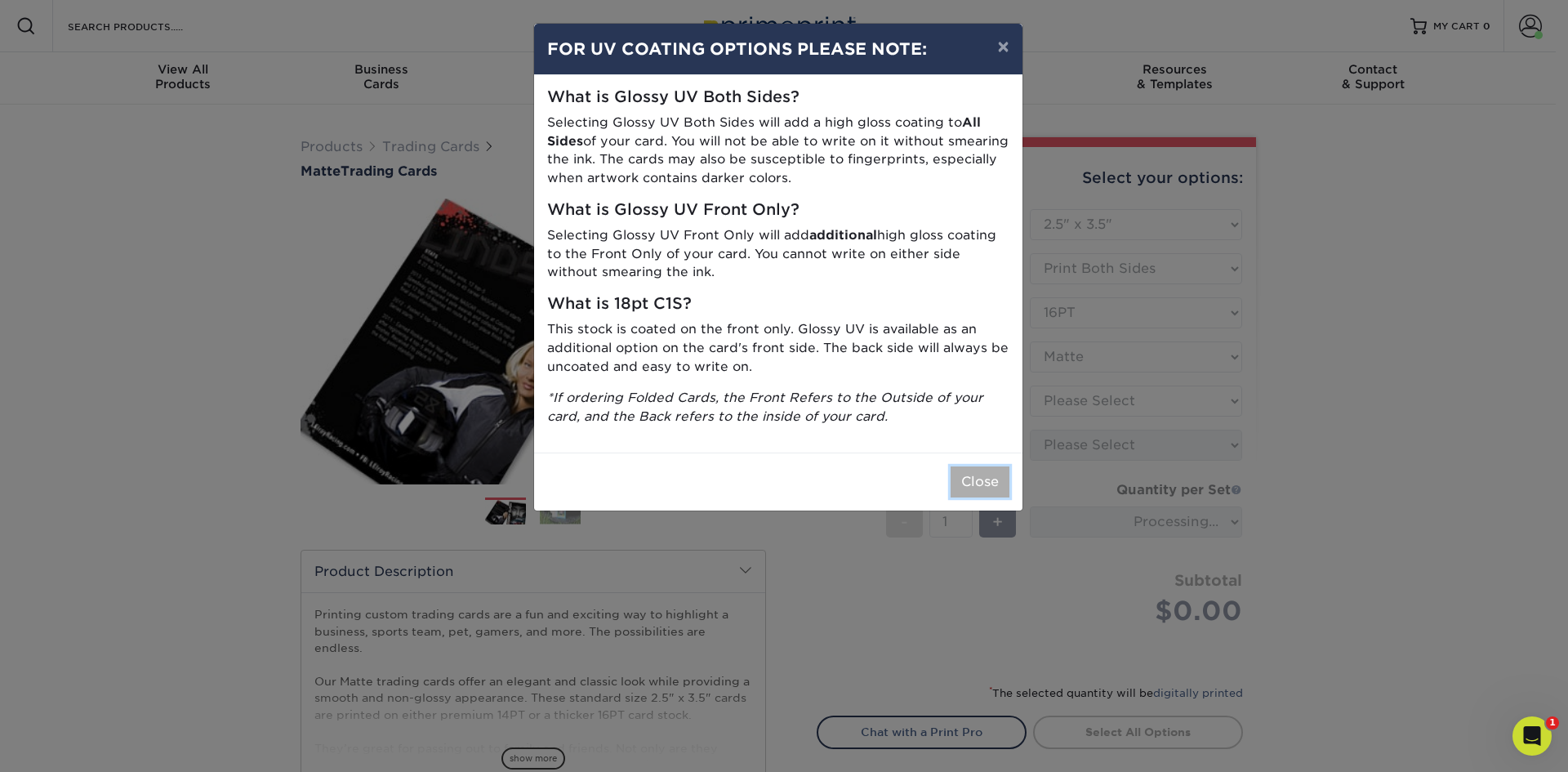
click at [975, 489] on button "Close" at bounding box center [980, 481] width 59 height 31
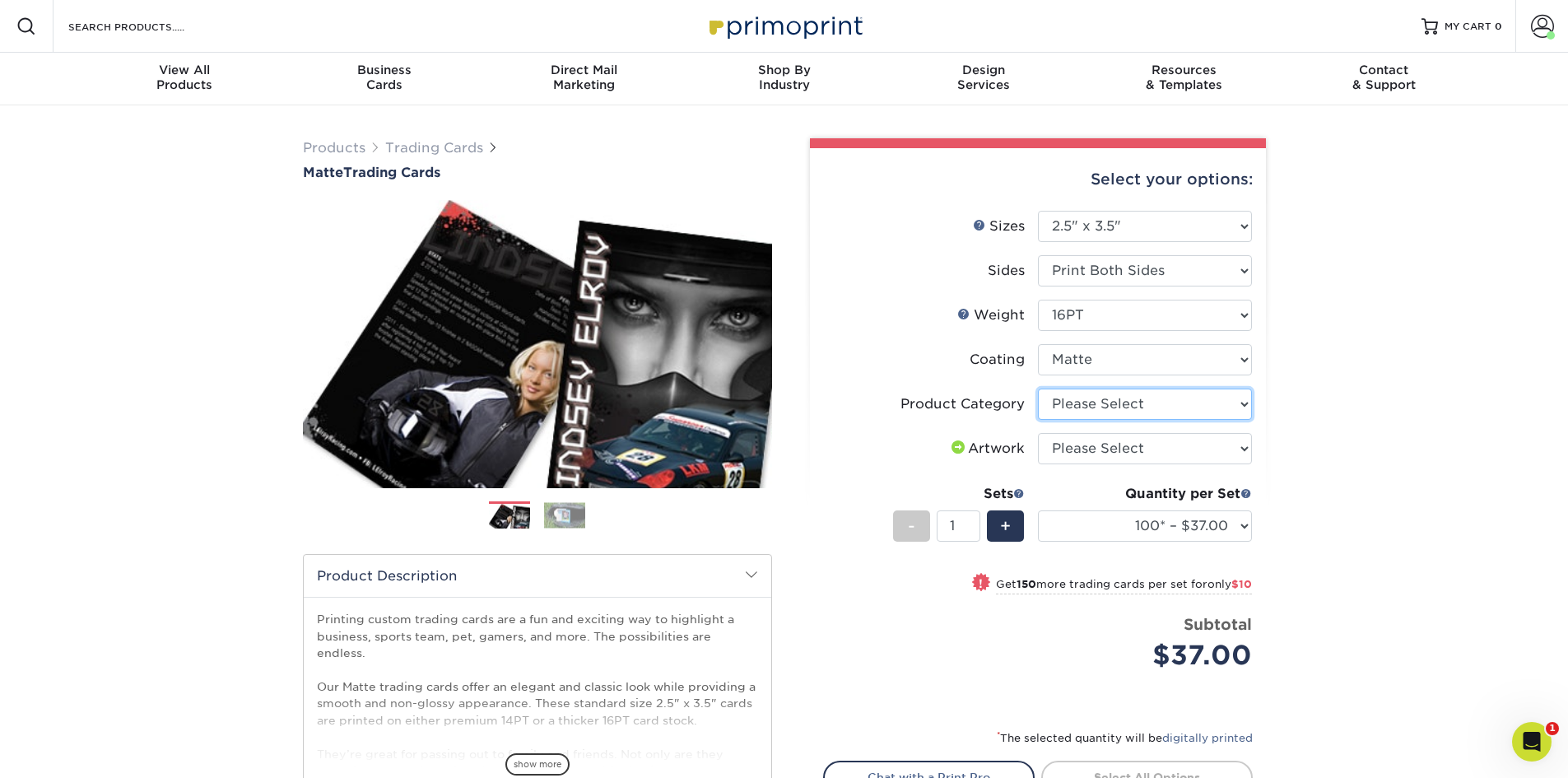
click at [1245, 406] on select "Please Select Trading Cards" at bounding box center [1145, 404] width 214 height 31
click at [1180, 465] on li "Artwork Please Select I will upload files I need a design - $100" at bounding box center [1038, 454] width 428 height 44
click at [1243, 404] on select "Please Select Trading Cards" at bounding box center [1145, 404] width 214 height 31
select select "c2f9bce9-36c2-409d-b101-c29d9d031e18"
click at [1038, 389] on select "Please Select Trading Cards" at bounding box center [1145, 404] width 214 height 31
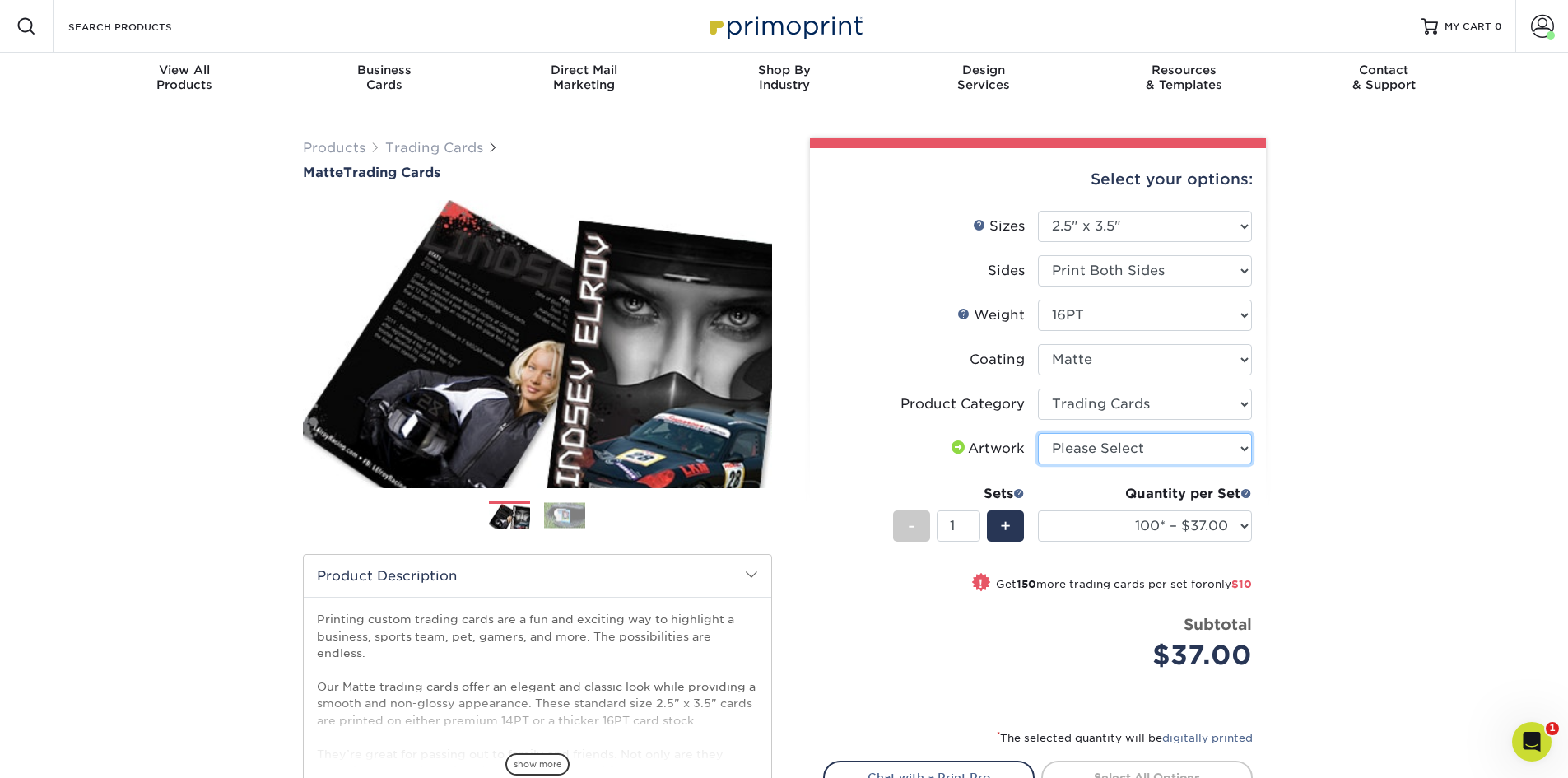
click at [1242, 450] on select "Please Select I will upload files I need a design - $100" at bounding box center [1145, 448] width 214 height 31
select select "upload"
click at [1038, 433] on select "Please Select I will upload files I need a design - $100" at bounding box center [1145, 448] width 214 height 31
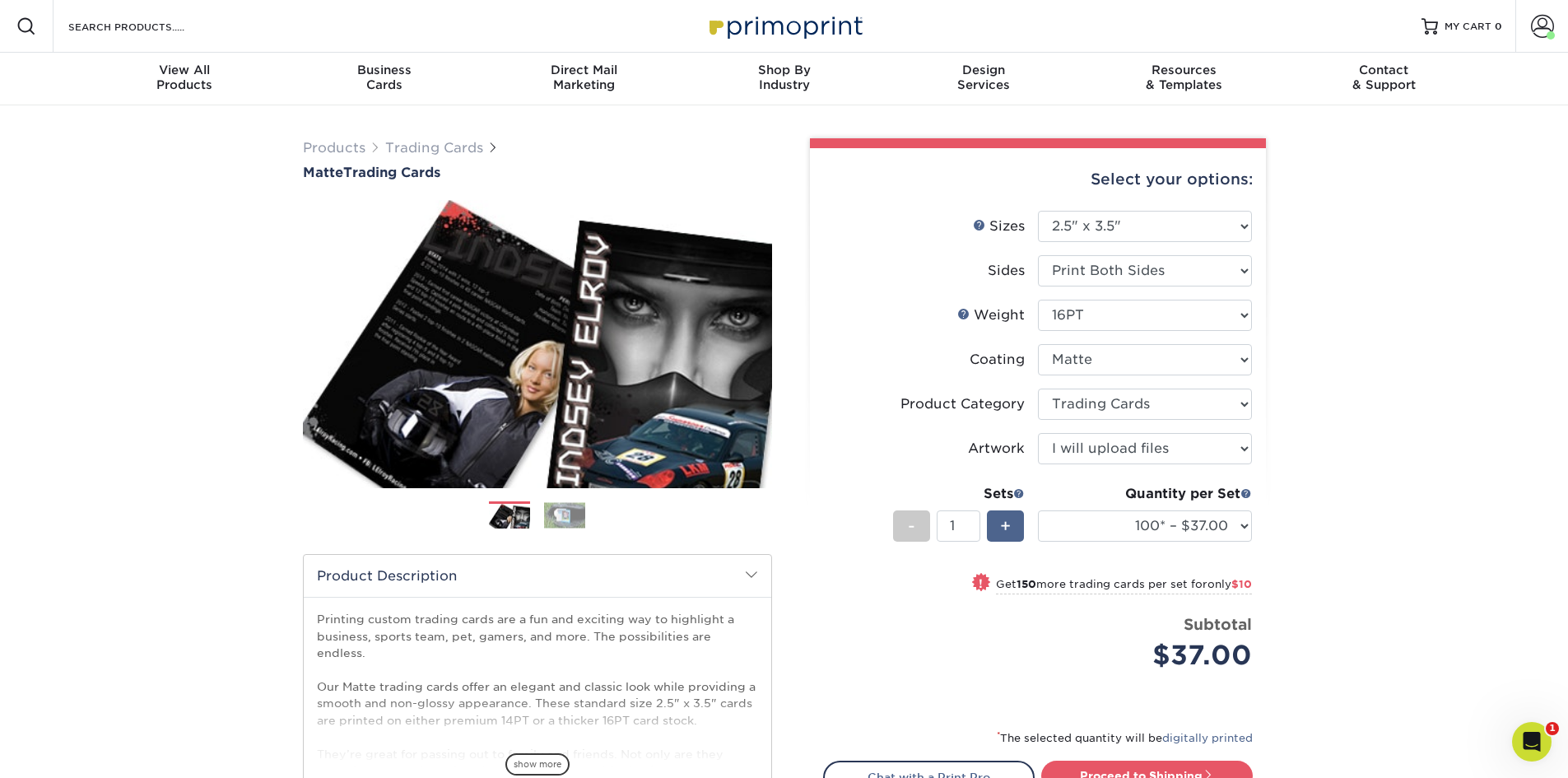
click at [1003, 531] on span "+" at bounding box center [1005, 526] width 10 height 24
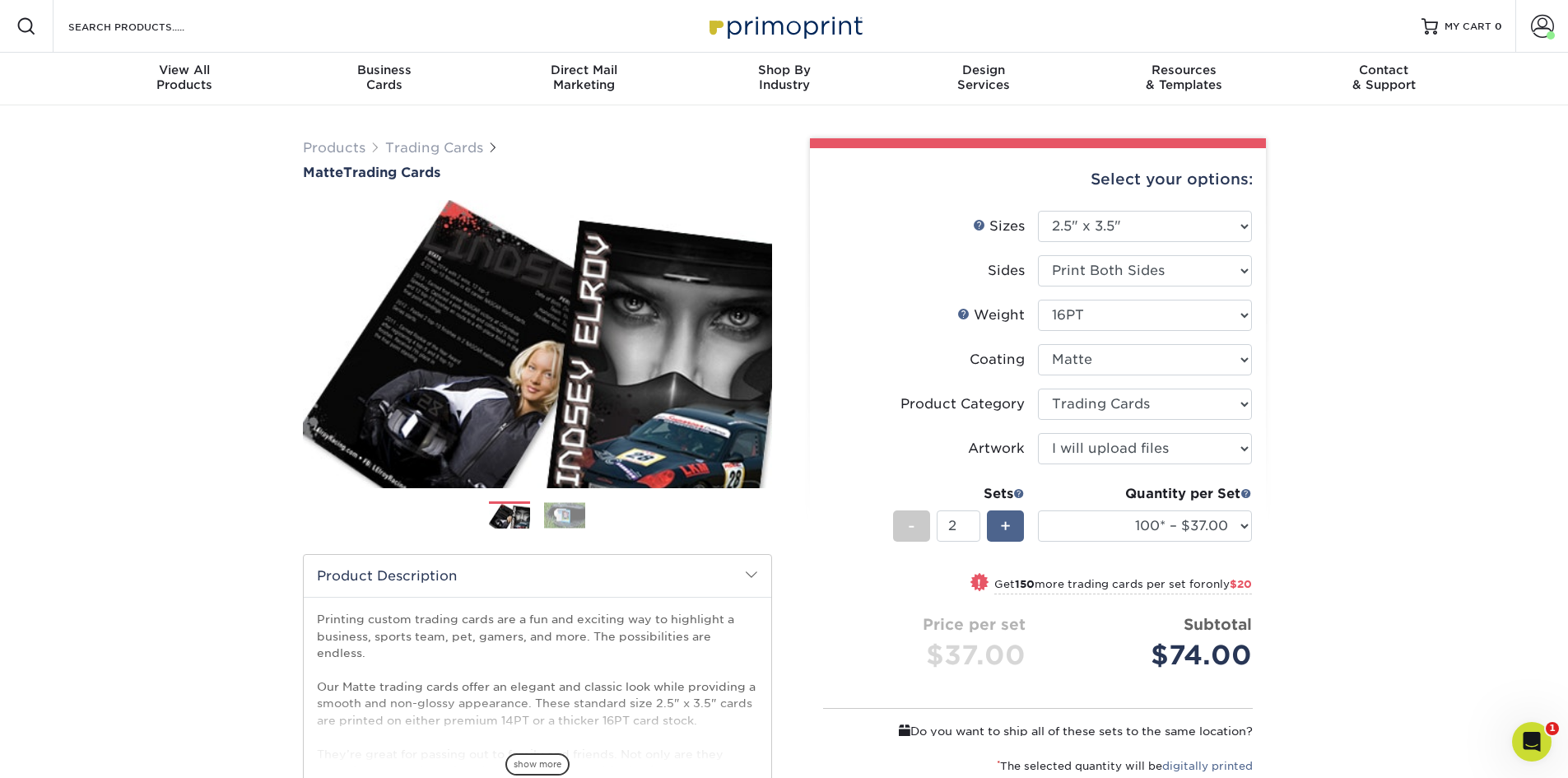
click at [1003, 531] on span "+" at bounding box center [1005, 526] width 10 height 24
type input "3"
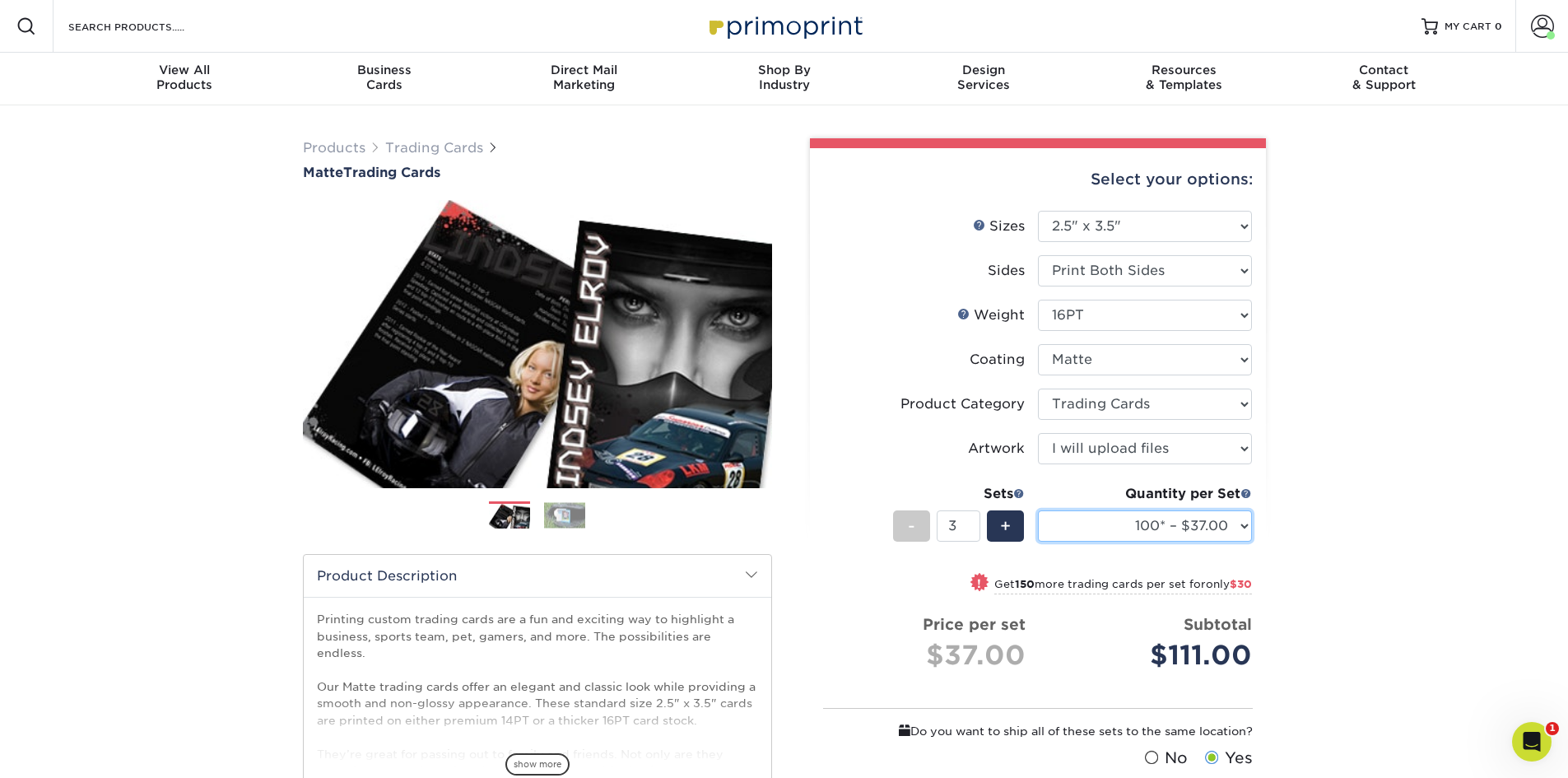
click at [1239, 525] on select "100* – $37.00 250* – $47.00 500* – $58.00 1000 – $71.00 2500 – $141.00 5000 – $…" at bounding box center [1145, 526] width 214 height 31
select select "1000 – $71.00"
click at [1038, 511] on select "100* – $37.00 250* – $47.00 500* – $58.00 1000 – $71.00 2500 – $141.00 5000 – $…" at bounding box center [1145, 526] width 214 height 31
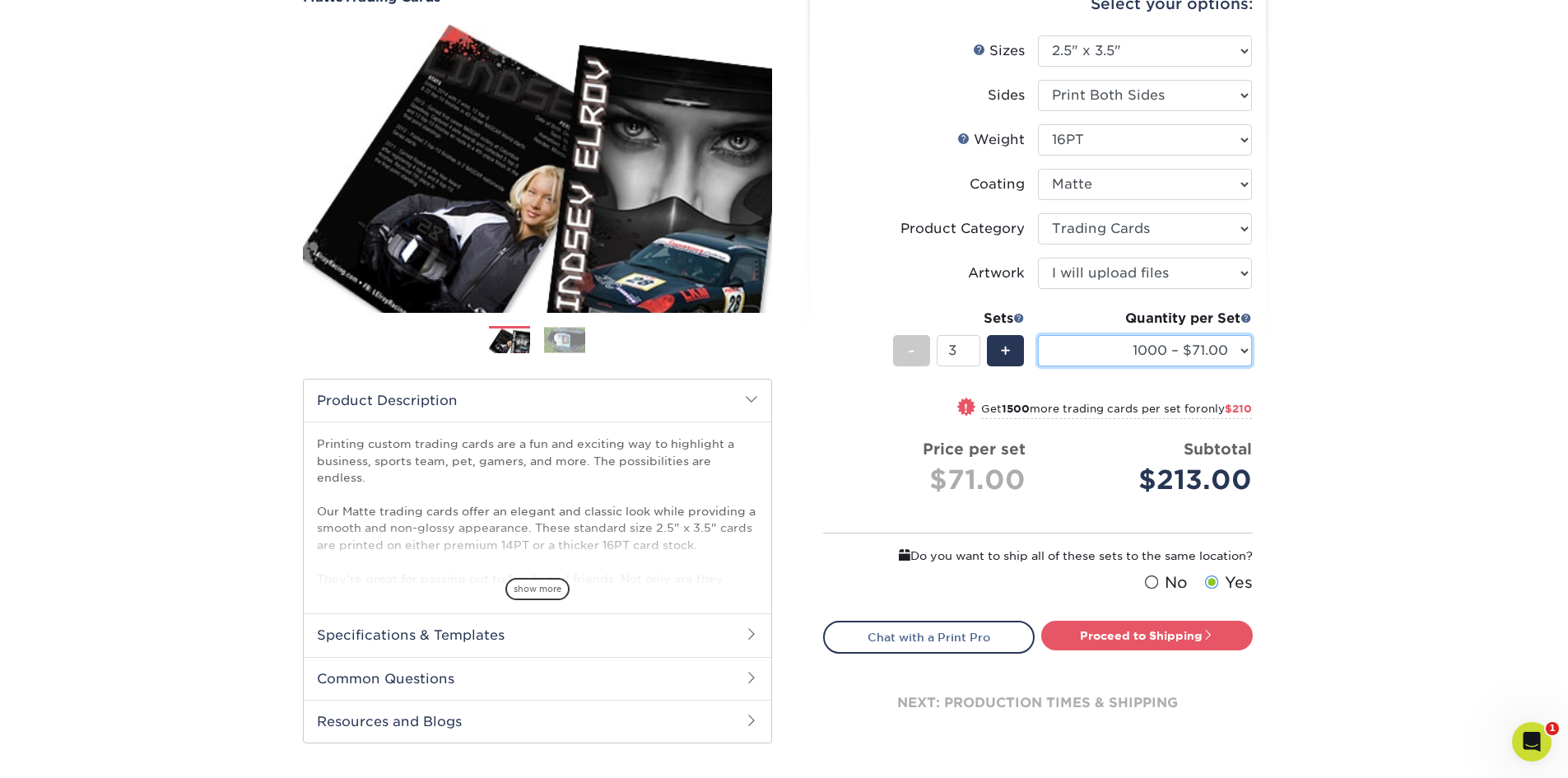
scroll to position [411, 0]
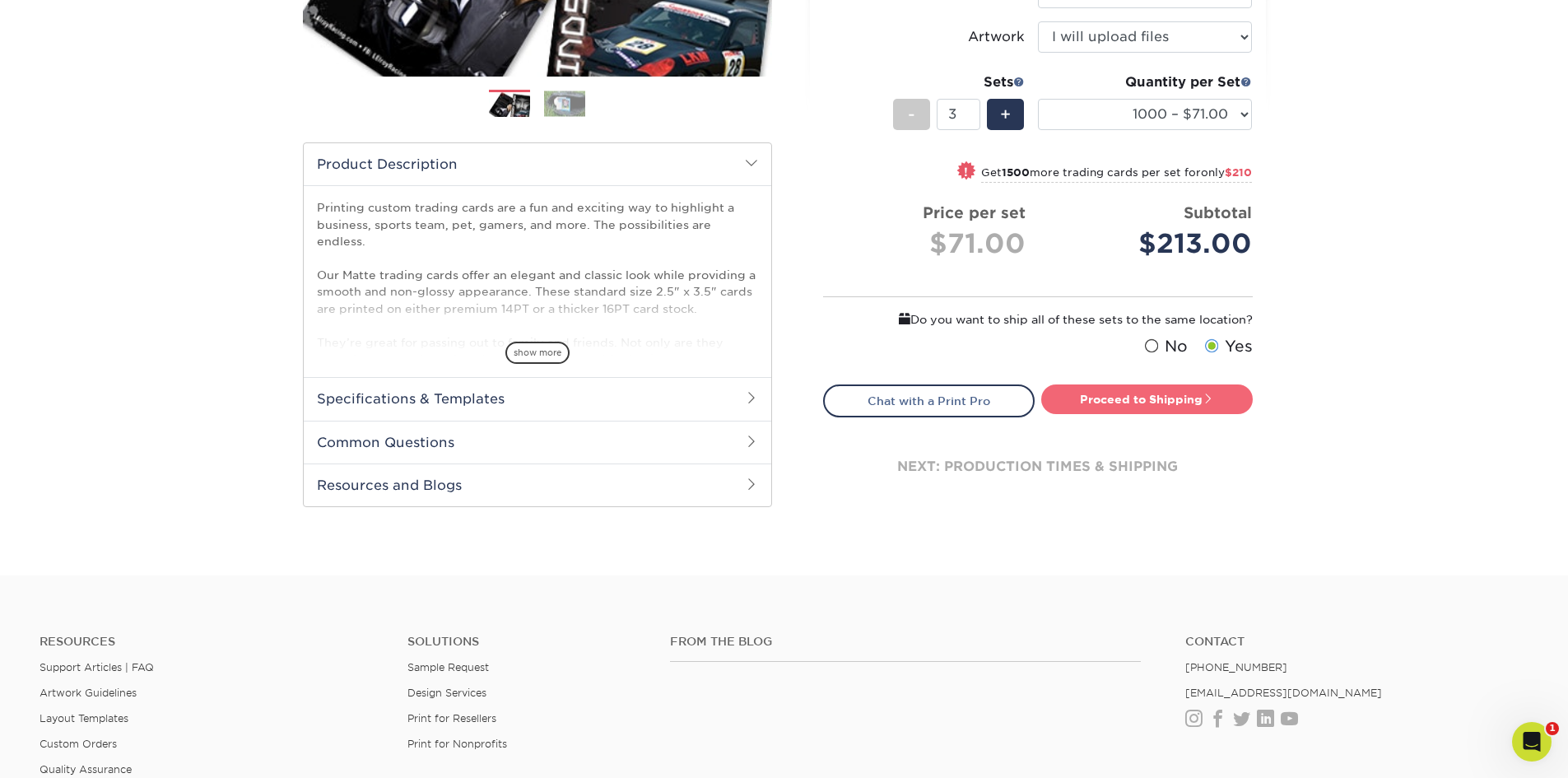
click at [1183, 400] on link "Proceed to Shipping" at bounding box center [1146, 399] width 211 height 30
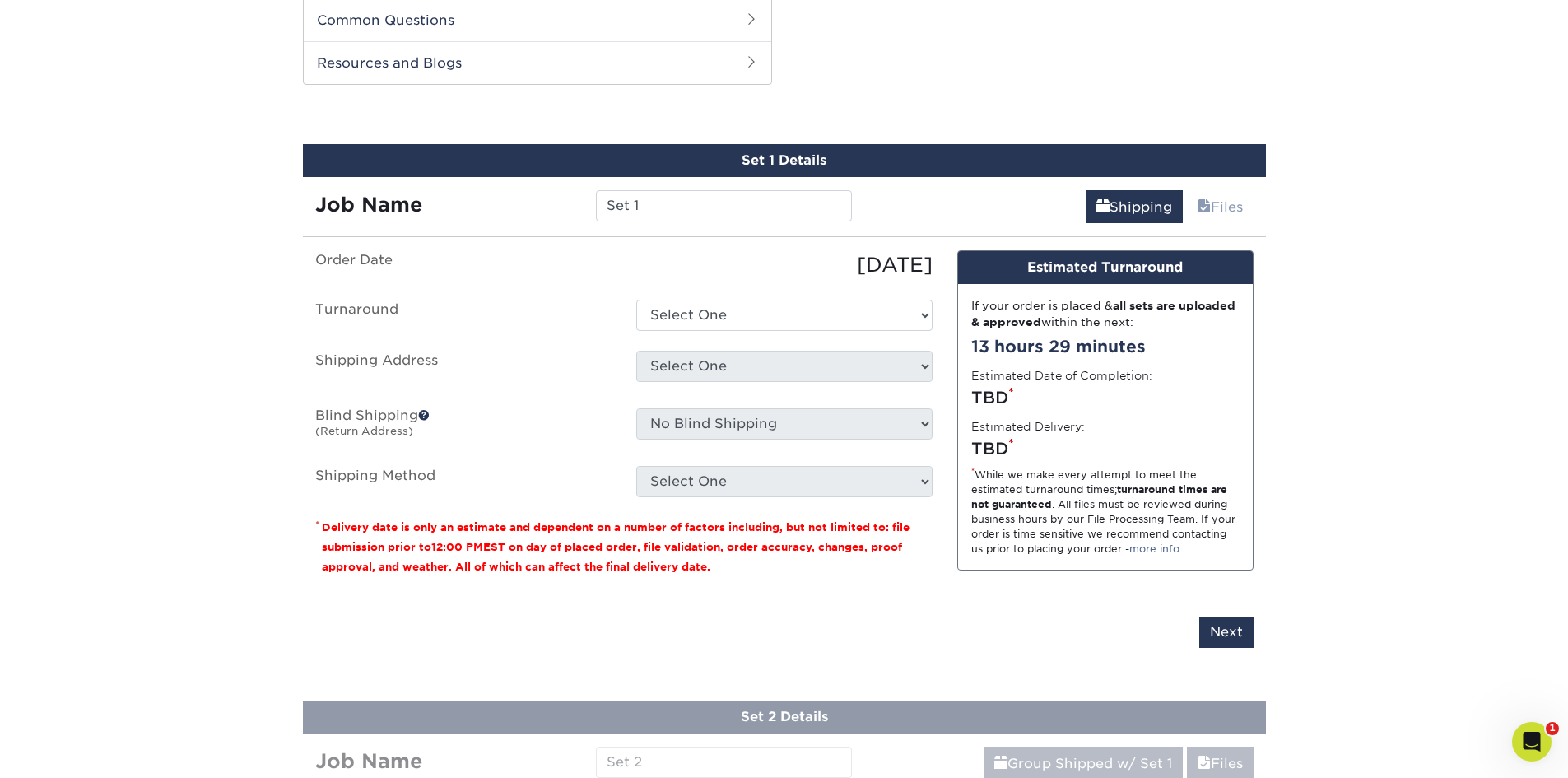
scroll to position [840, 0]
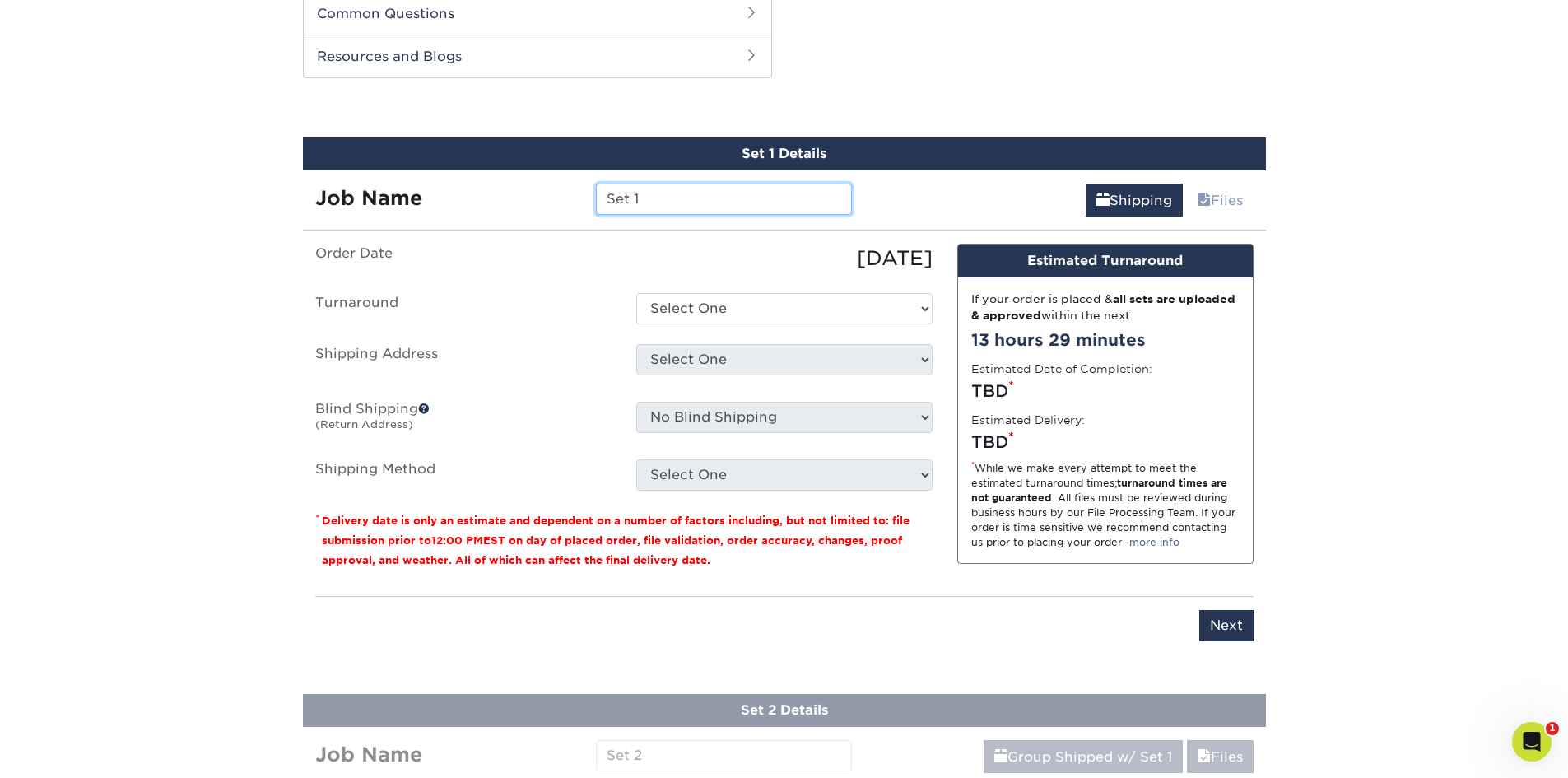
drag, startPoint x: 723, startPoint y: 206, endPoint x: 438, endPoint y: 217, distance: 285.2
click at [438, 217] on div "Set 1 Details Job Name Set 1 Shipping Files You've choosen mailing services! If…" at bounding box center [785, 399] width 963 height 524
type input "kaboom-2chainz"
click at [743, 313] on select "Select One 2-4 Business Days 2 Day Next Business Day" at bounding box center [785, 308] width 297 height 31
select select "8fc8fca3-9ffe-442d-b31d-c4133cdfcbd4"
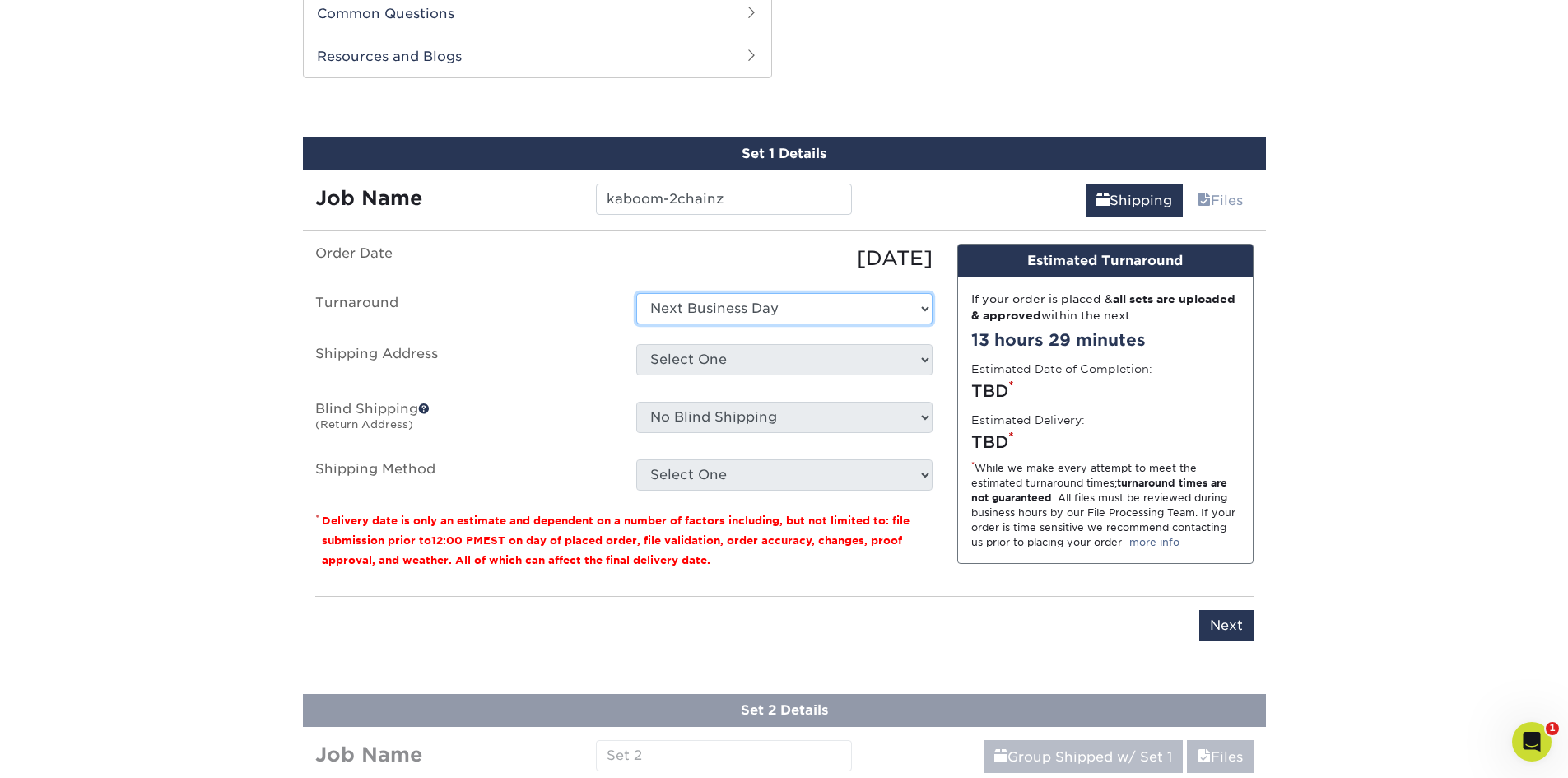
click at [637, 293] on select "Select One 2-4 Business Days 2 Day Next Business Day" at bounding box center [785, 308] width 297 height 31
click at [927, 363] on select "Select One Location Location + Add New Address" at bounding box center [785, 358] width 297 height 31
select select "283857"
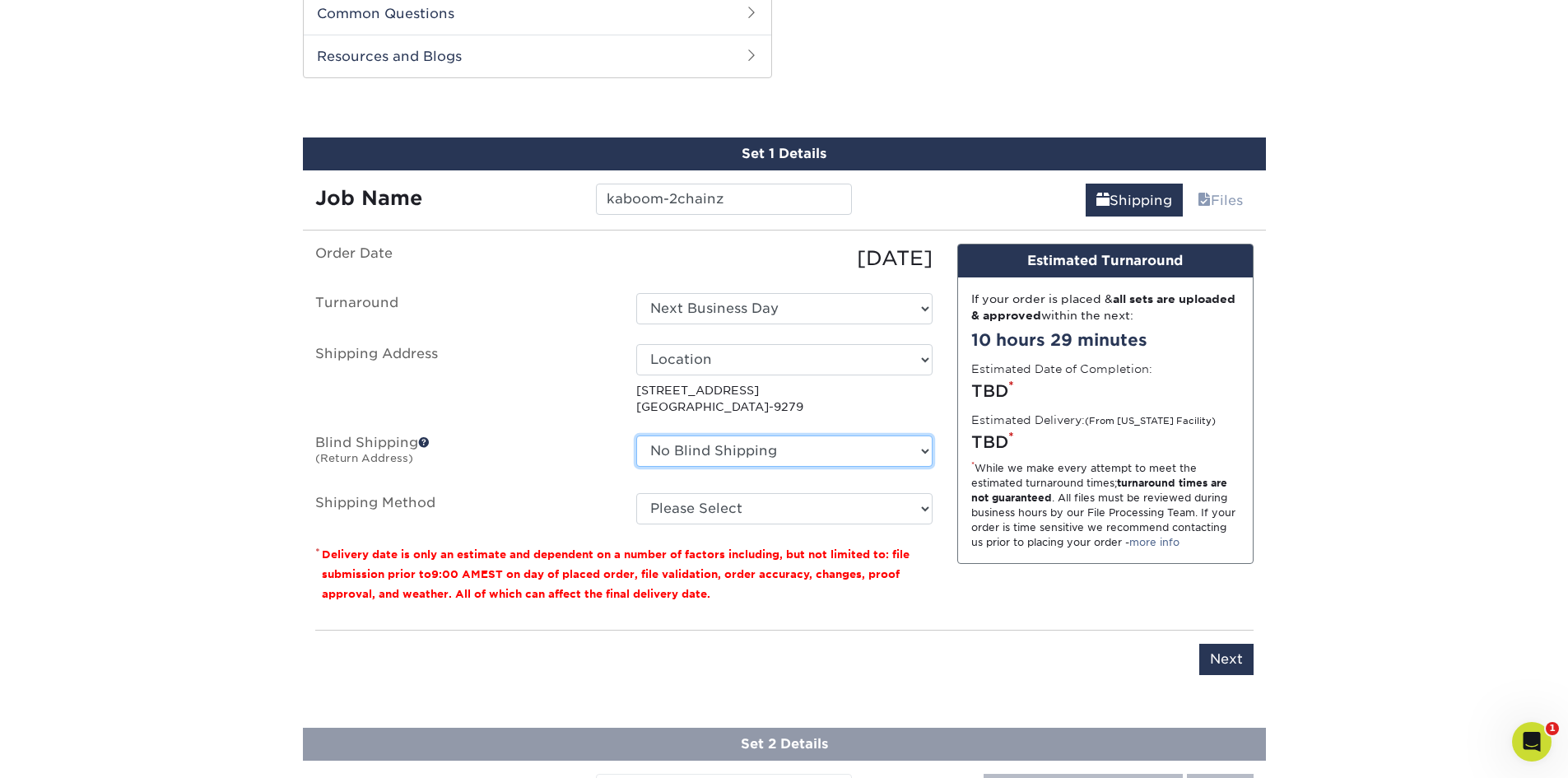
click at [925, 450] on select "No Blind Shipping Location Location + Add New Address" at bounding box center [785, 450] width 297 height 31
select select "283858"
click at [637, 435] on select "No Blind Shipping Location Location + Add New Address" at bounding box center [785, 450] width 297 height 31
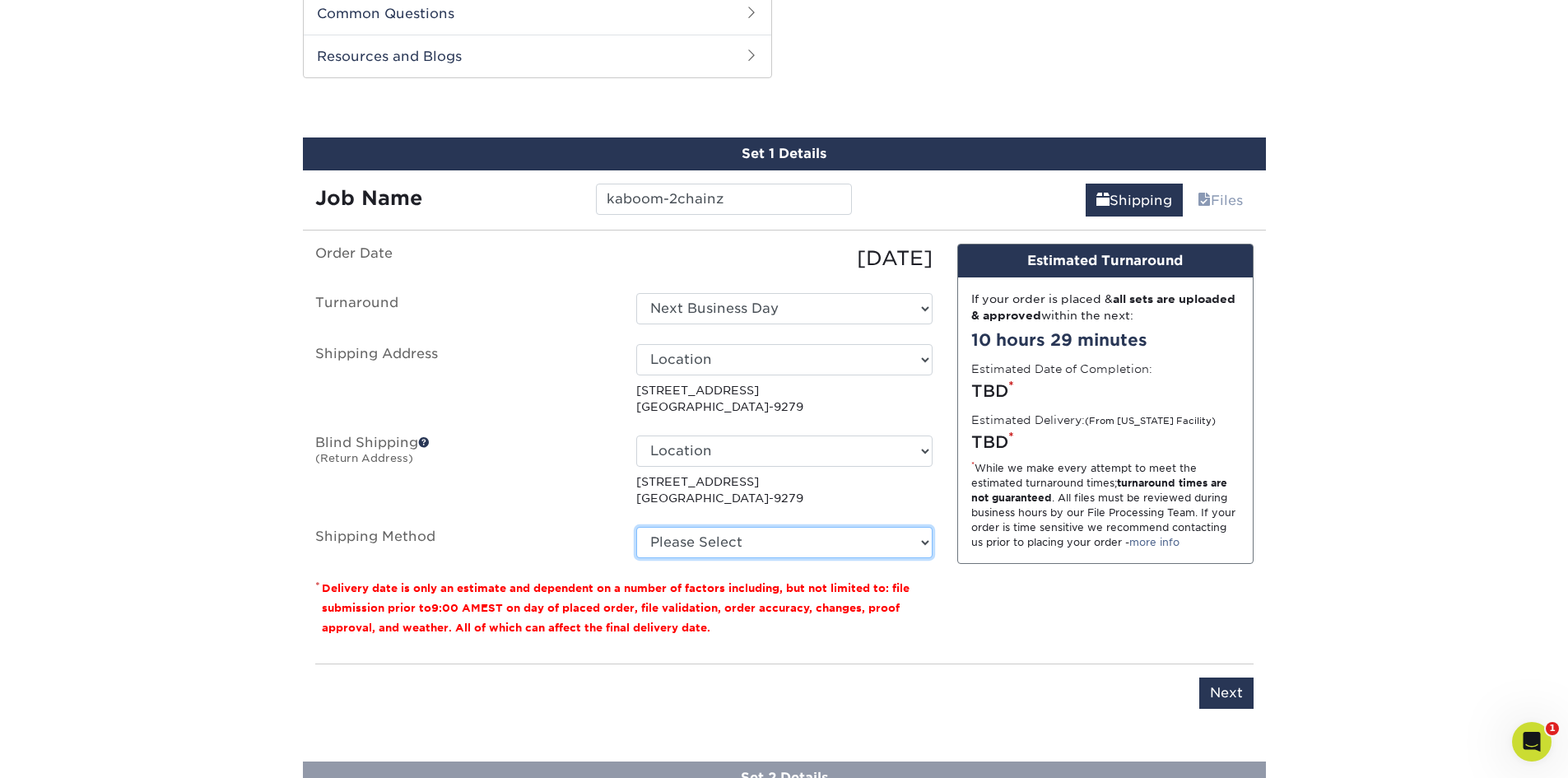
click at [924, 541] on select "Please Select Ground Shipping (+$44.24) 3 Day Shipping Service (+$61.31) 2 Day …" at bounding box center [785, 542] width 297 height 31
select select "03"
click at [637, 526] on select "Please Select Ground Shipping (+$44.24) 3 Day Shipping Service (+$61.31) 2 Day …" at bounding box center [785, 542] width 297 height 31
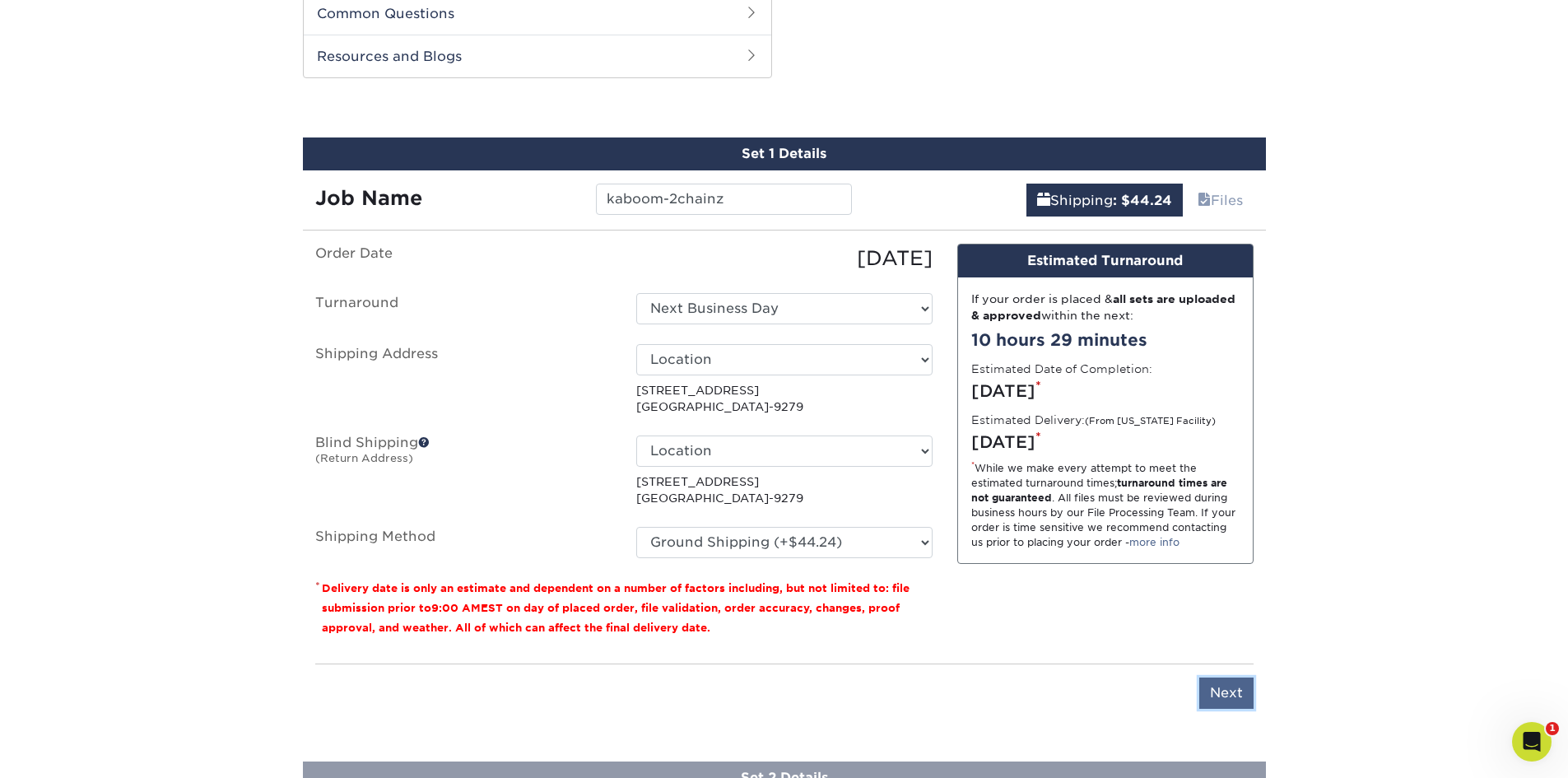
click at [1226, 694] on input "Next" at bounding box center [1226, 693] width 54 height 31
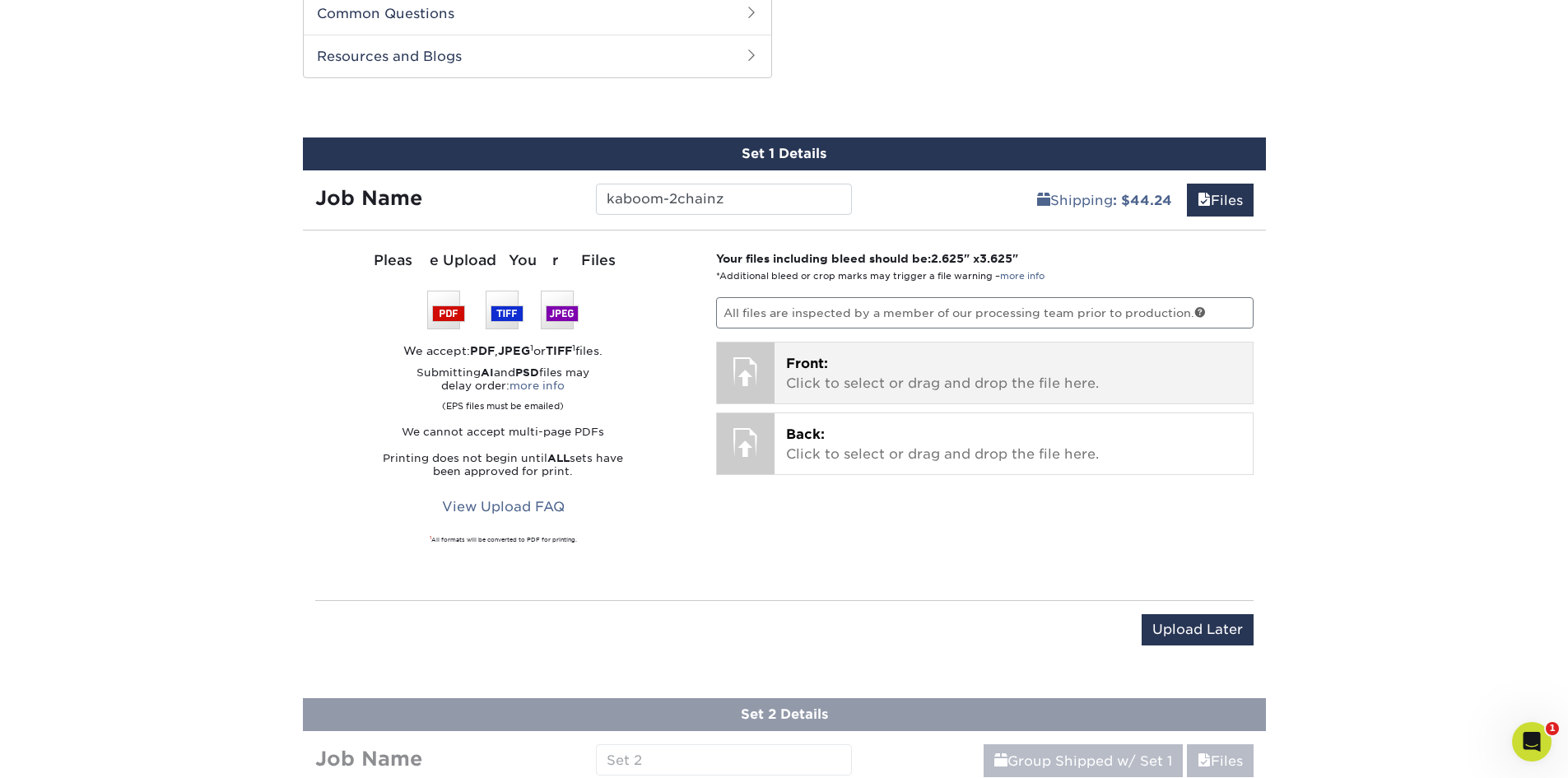
click at [870, 377] on p "Front: Click to select or drag and drop the file here." at bounding box center [1013, 374] width 455 height 39
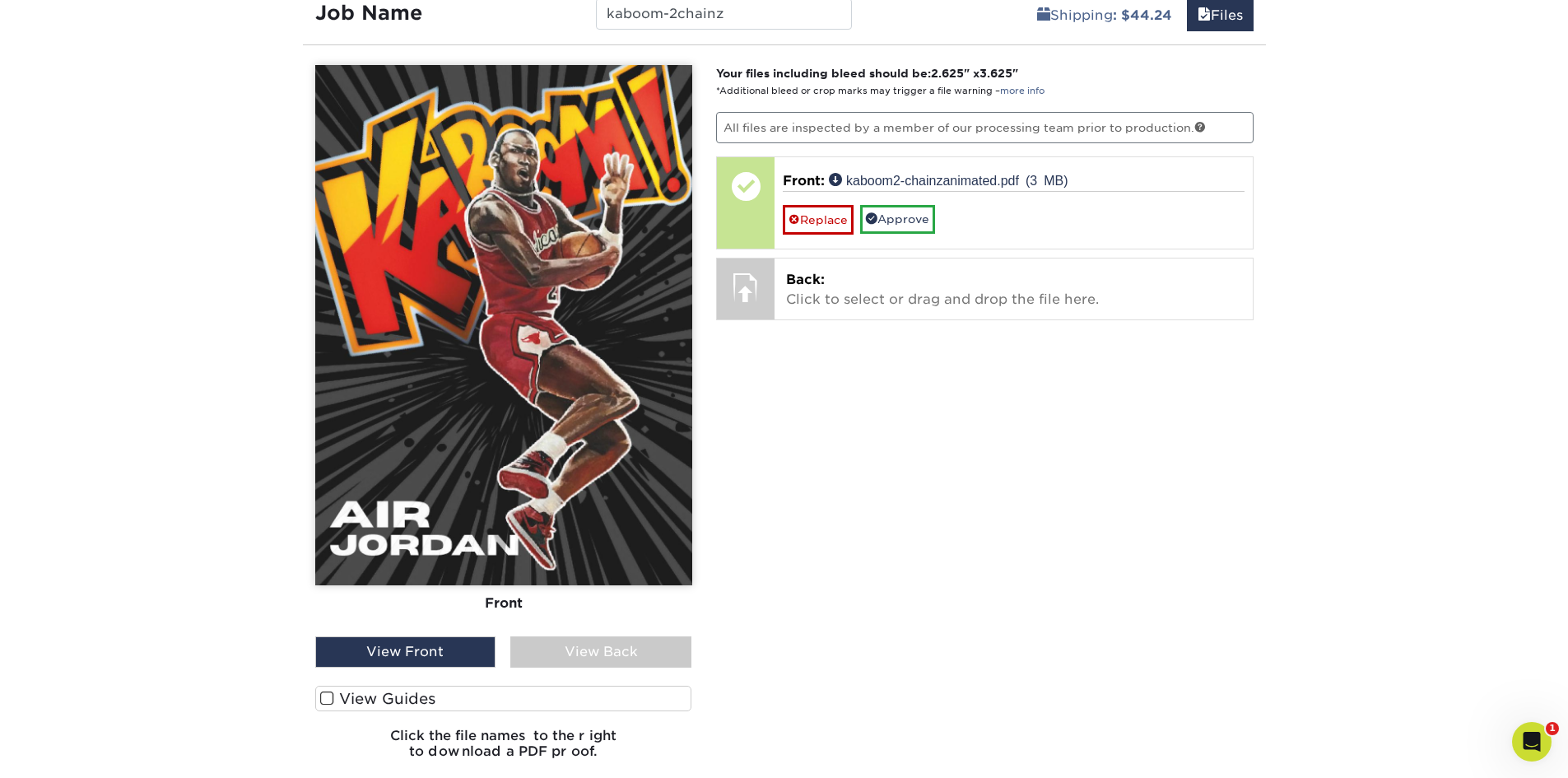
scroll to position [1087, 0]
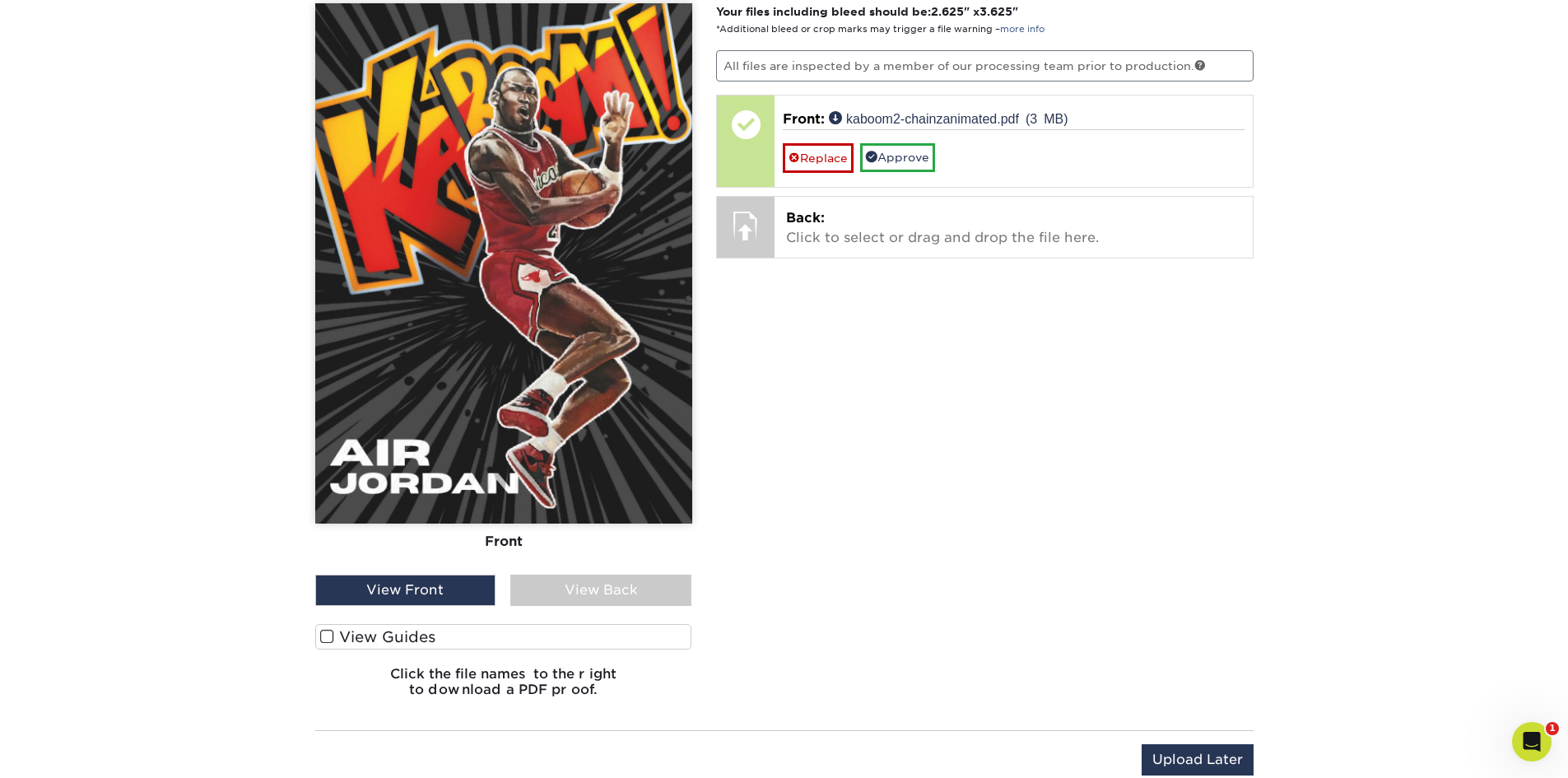
click at [320, 638] on span at bounding box center [327, 636] width 14 height 16
click at [0, 0] on input "View Guides" at bounding box center [0, 0] width 0 height 0
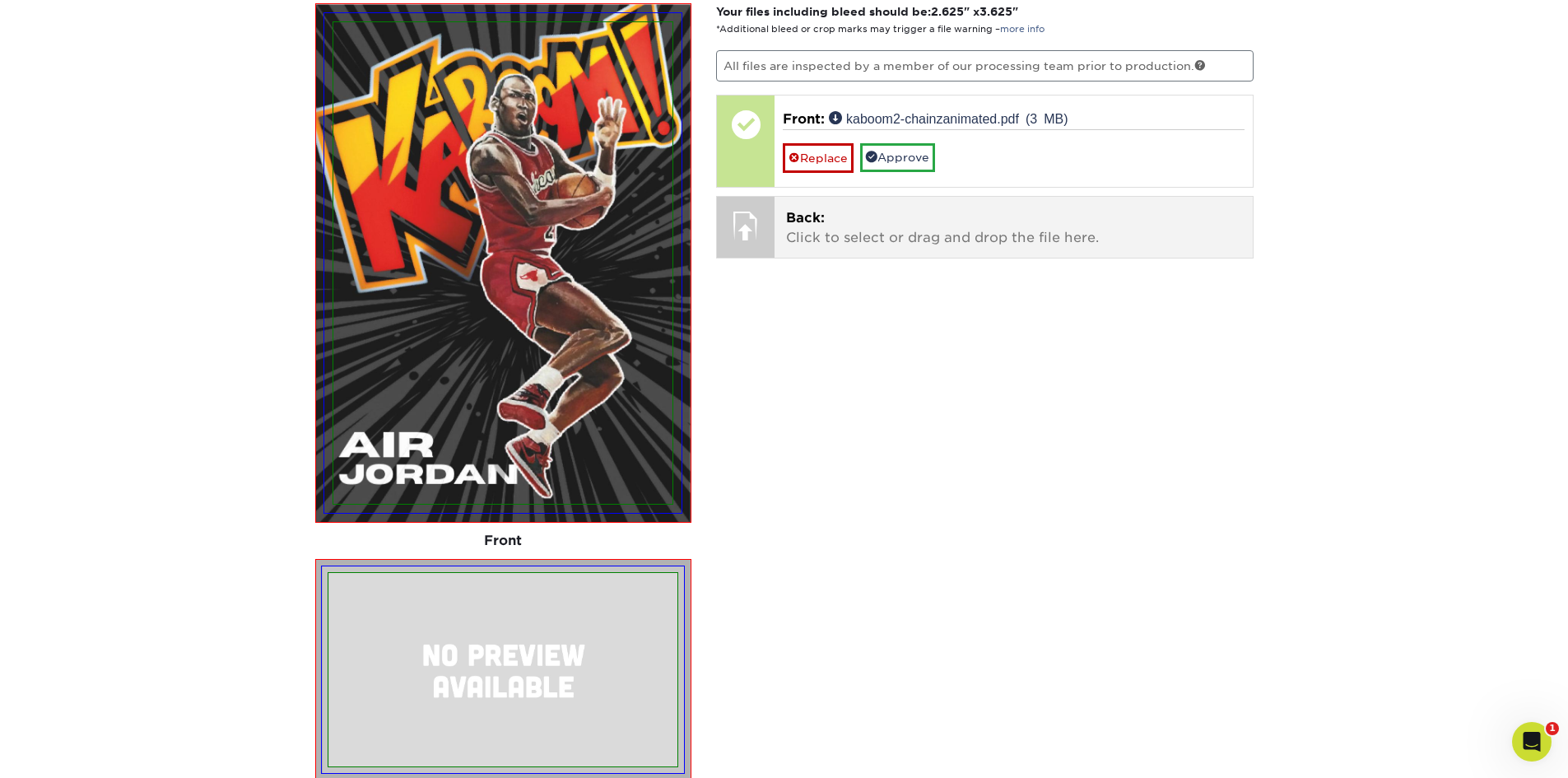
scroll to position [840, 0]
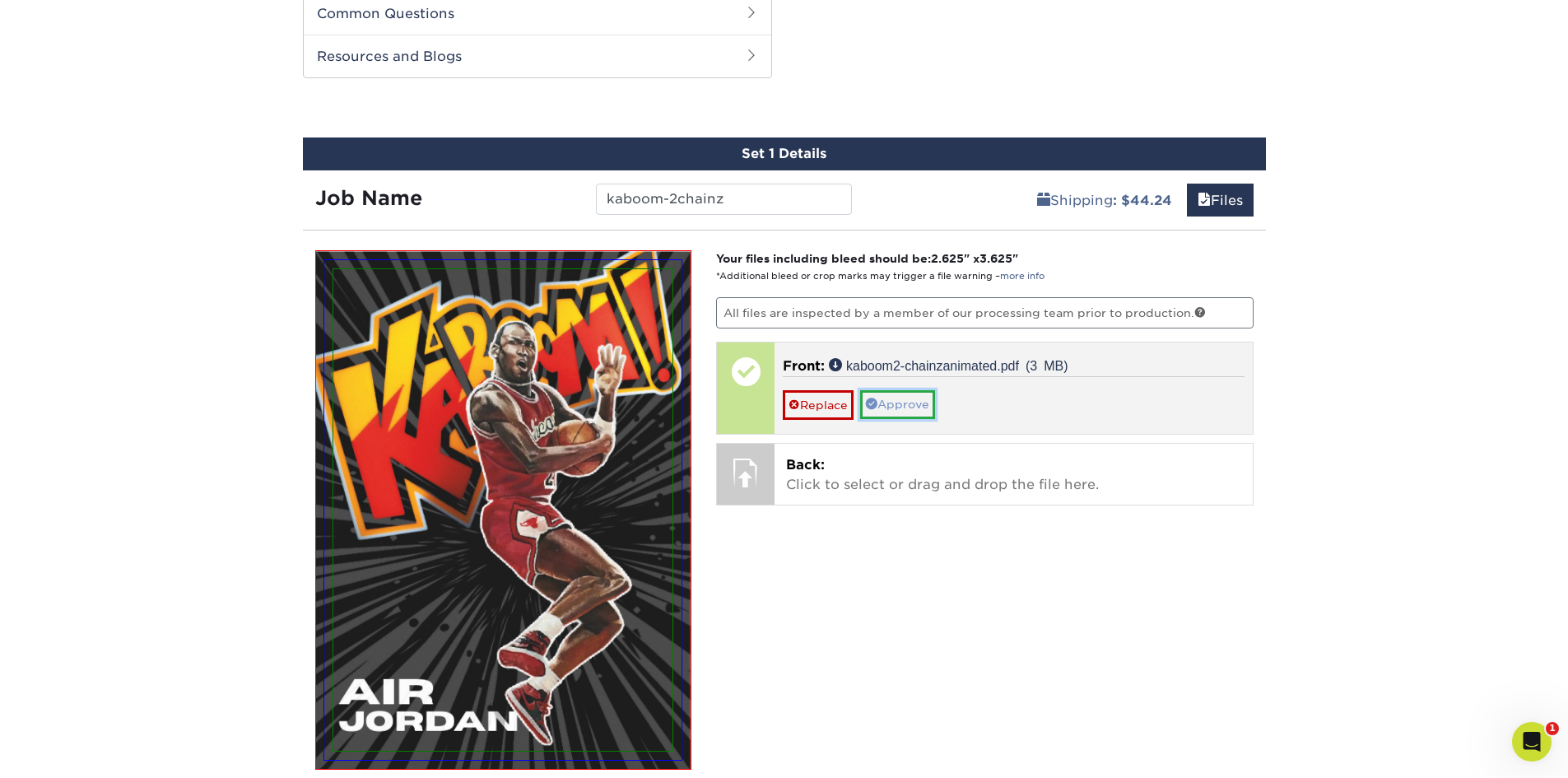
click at [906, 409] on link "Approve" at bounding box center [898, 404] width 75 height 28
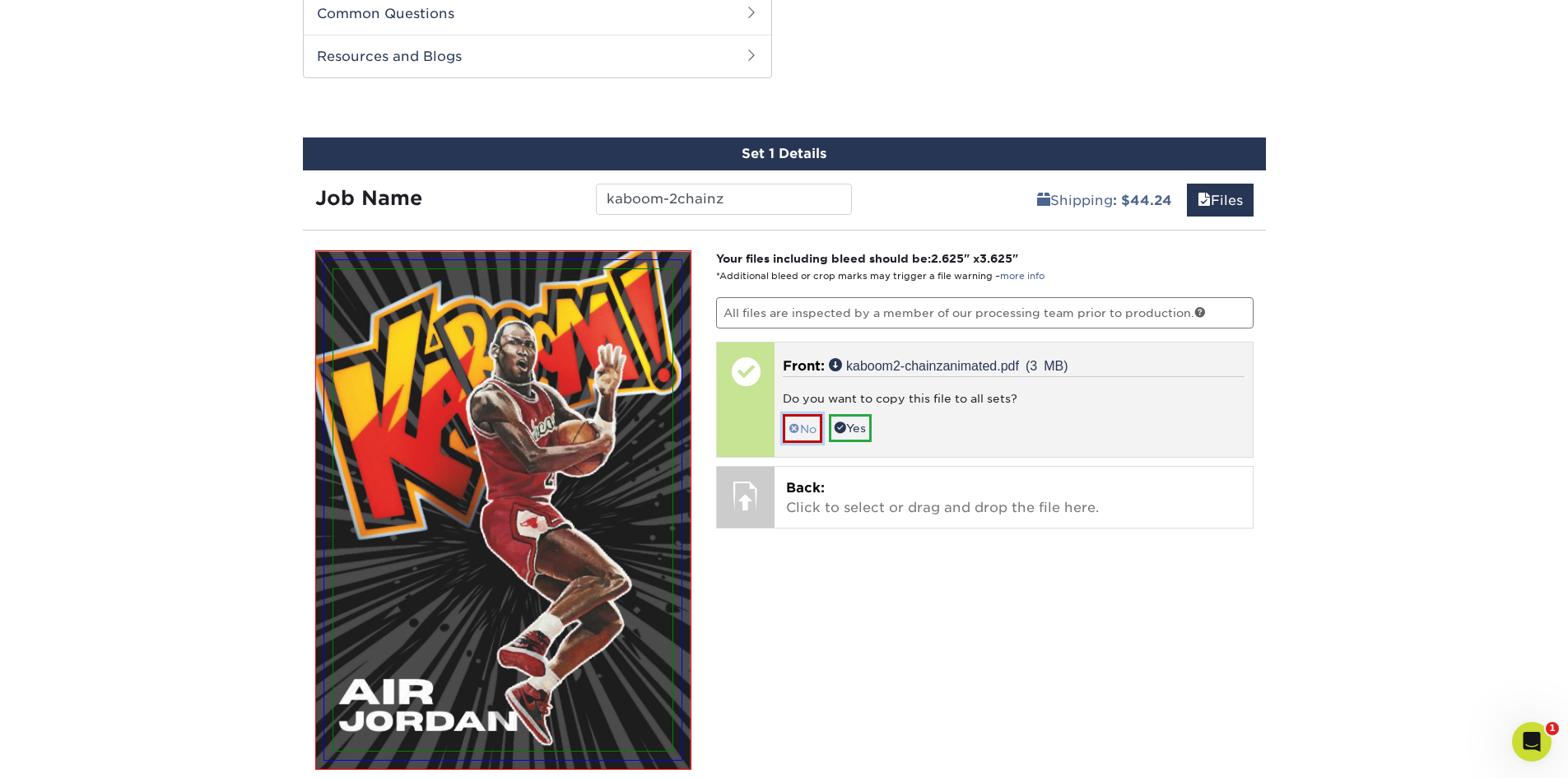
click at [796, 429] on span at bounding box center [794, 429] width 11 height 13
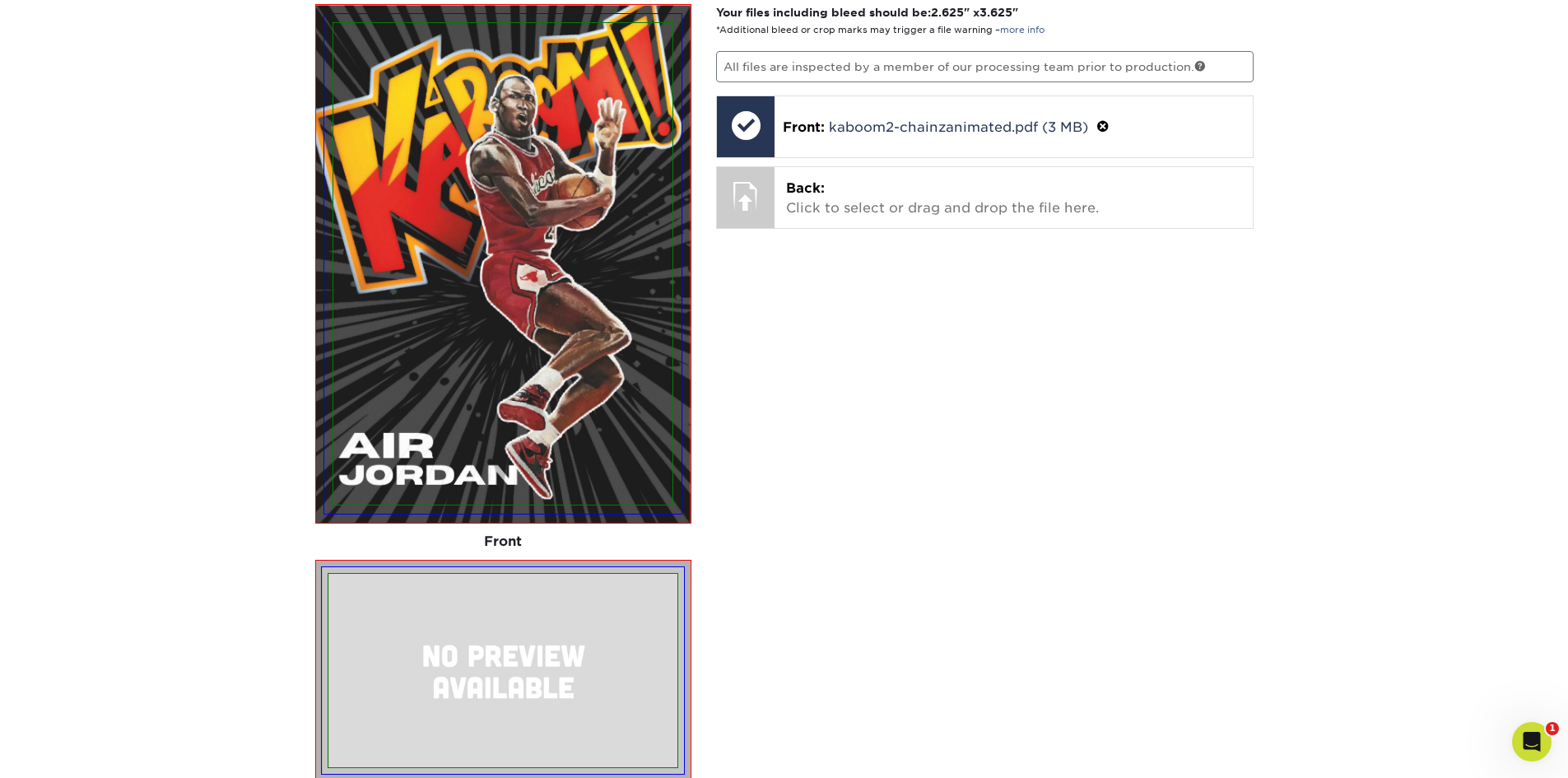
scroll to position [1087, 0]
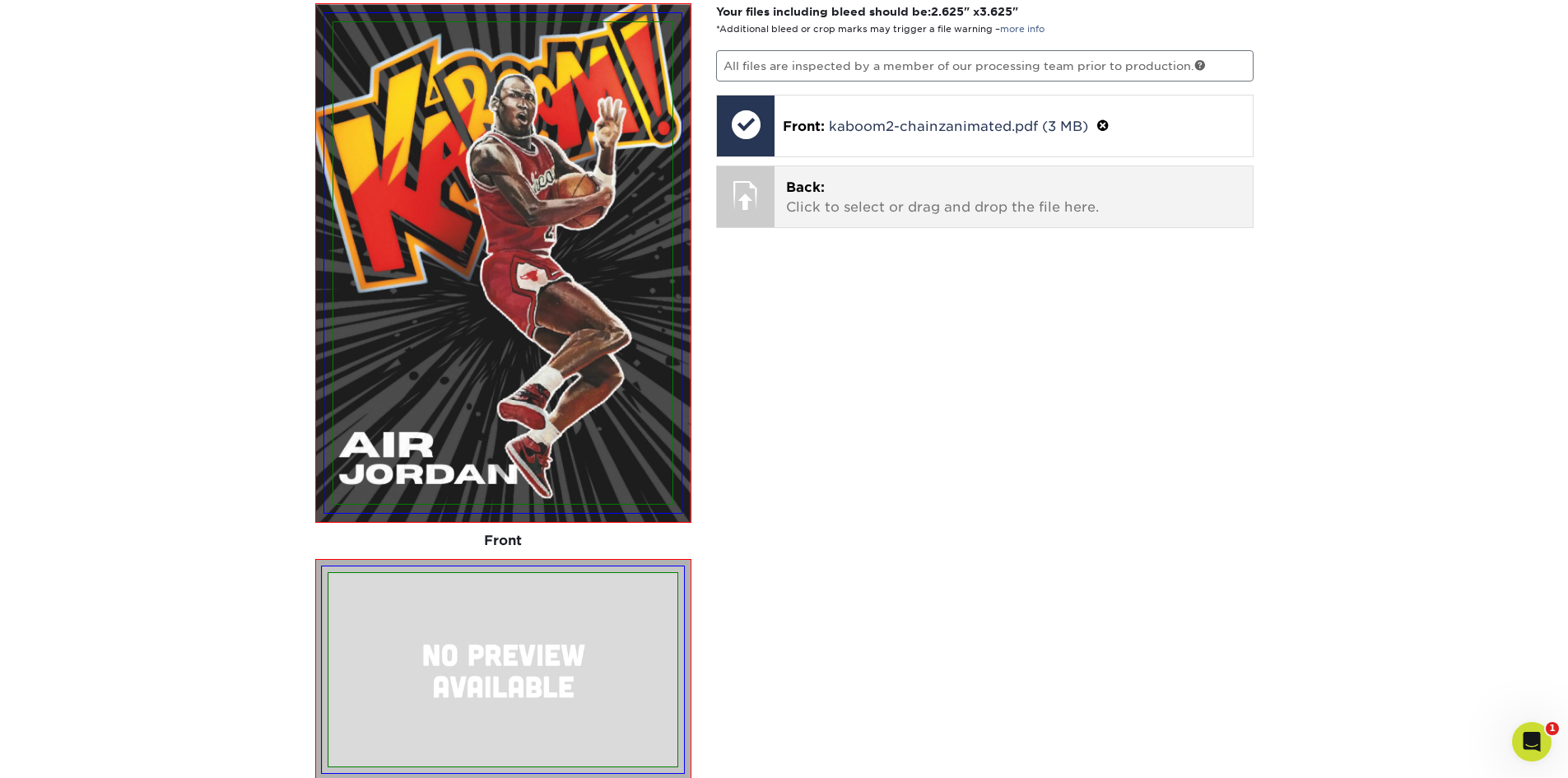
click at [893, 198] on p "Back: Click to select or drag and drop the file here." at bounding box center [1013, 197] width 455 height 39
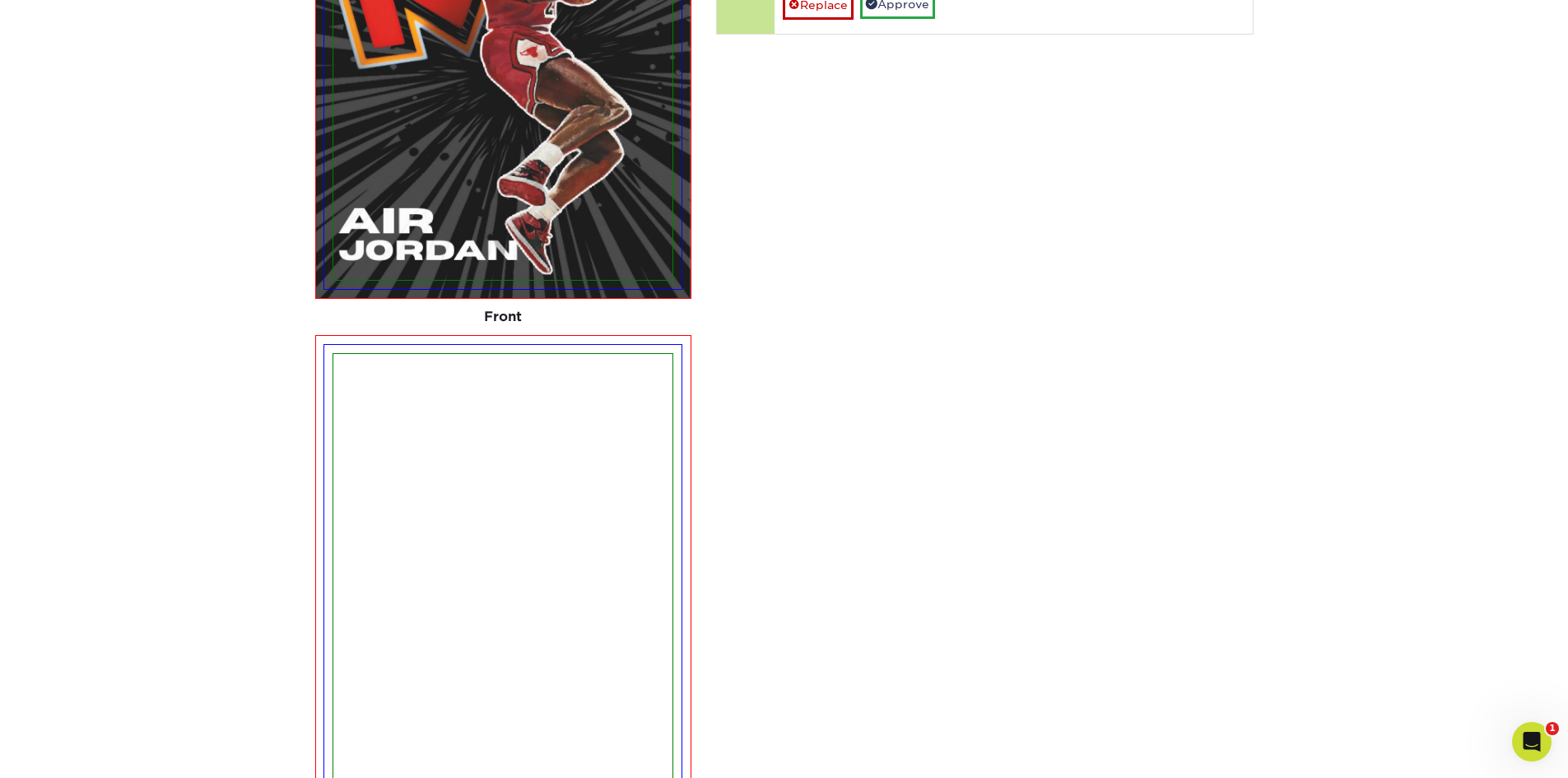
scroll to position [1169, 0]
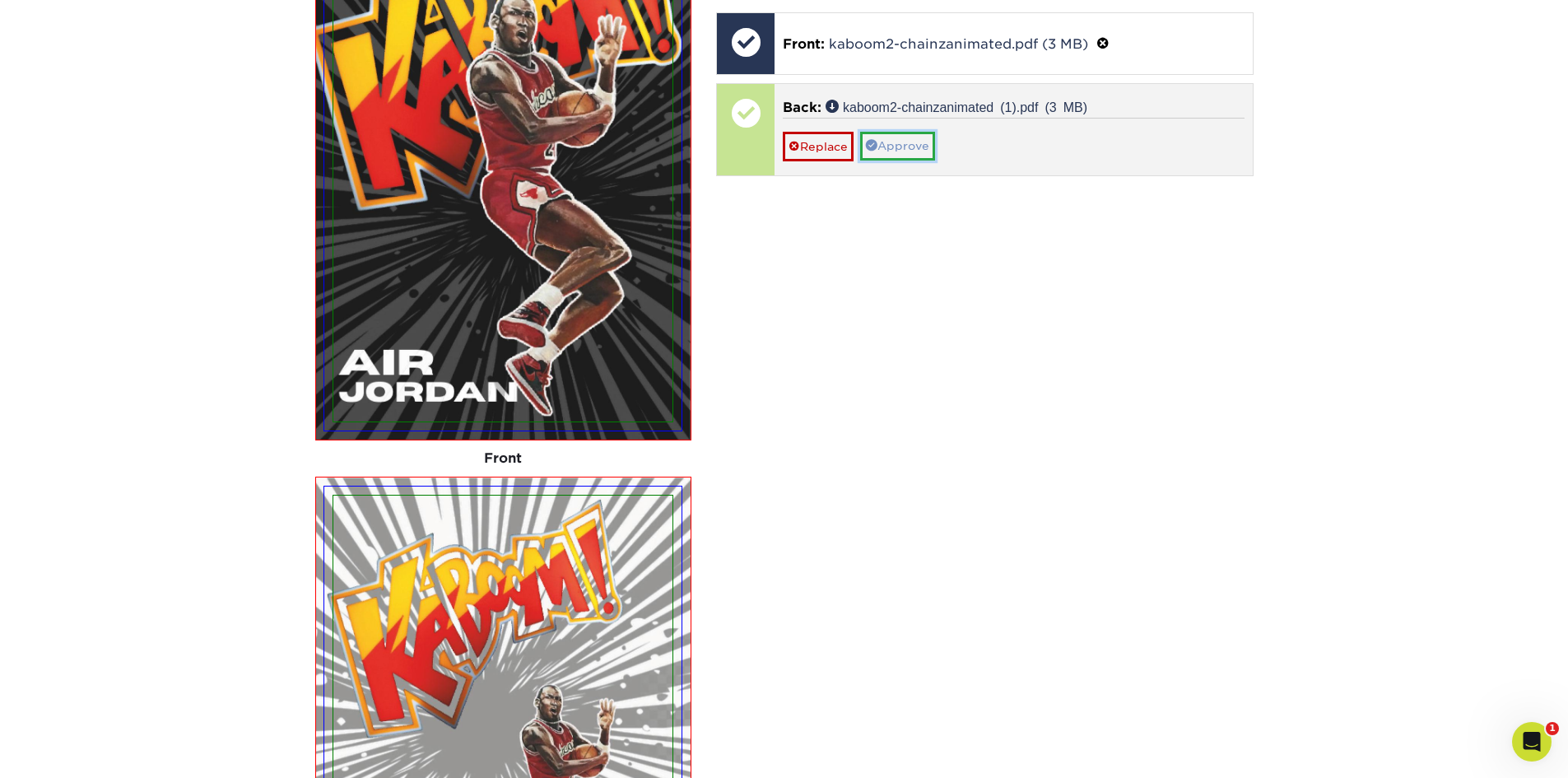
click at [912, 145] on link "Approve" at bounding box center [898, 145] width 75 height 28
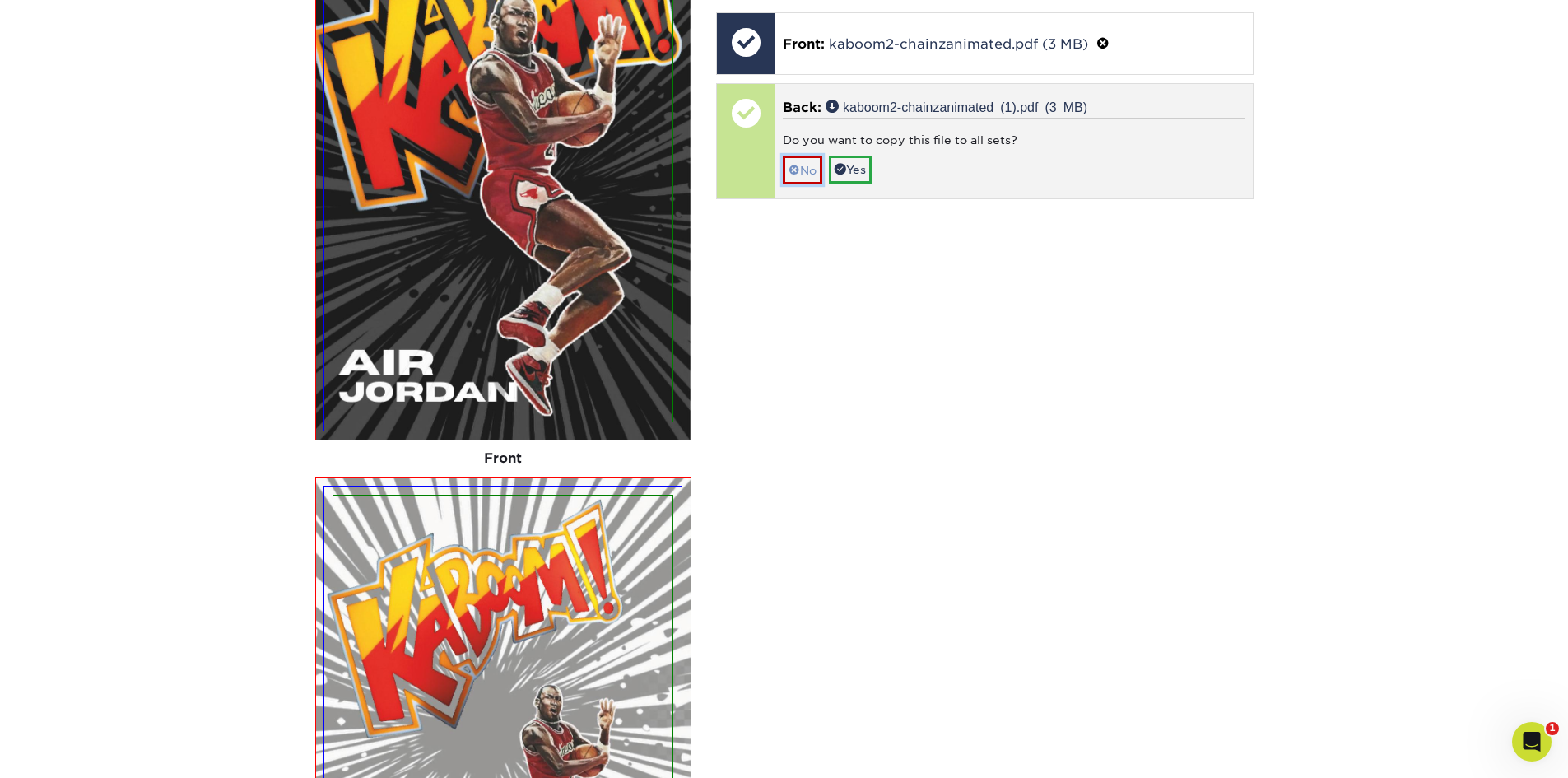
click at [811, 172] on link "No" at bounding box center [803, 170] width 39 height 29
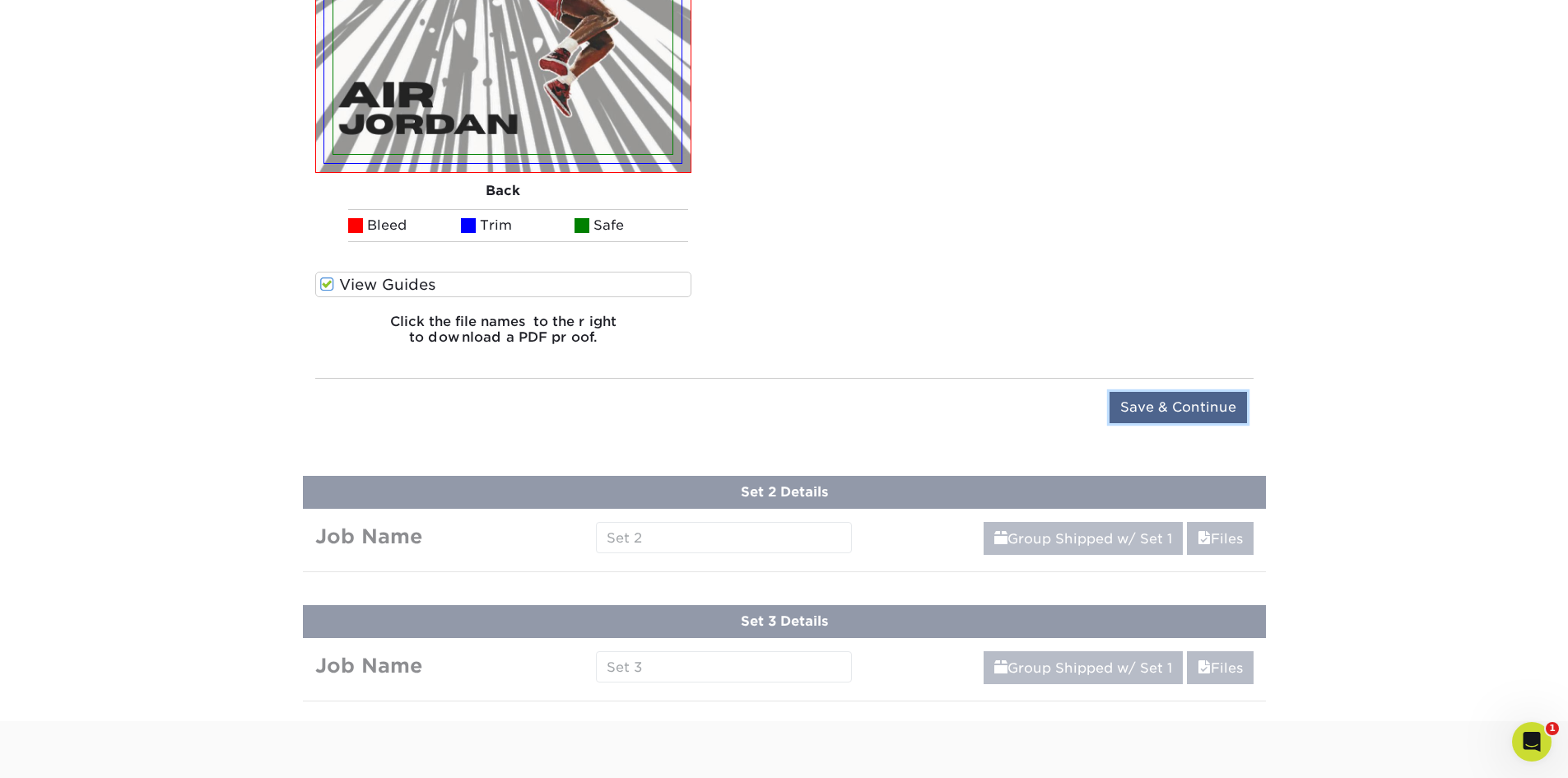
click at [1205, 391] on input "Save & Continue" at bounding box center [1178, 406] width 137 height 31
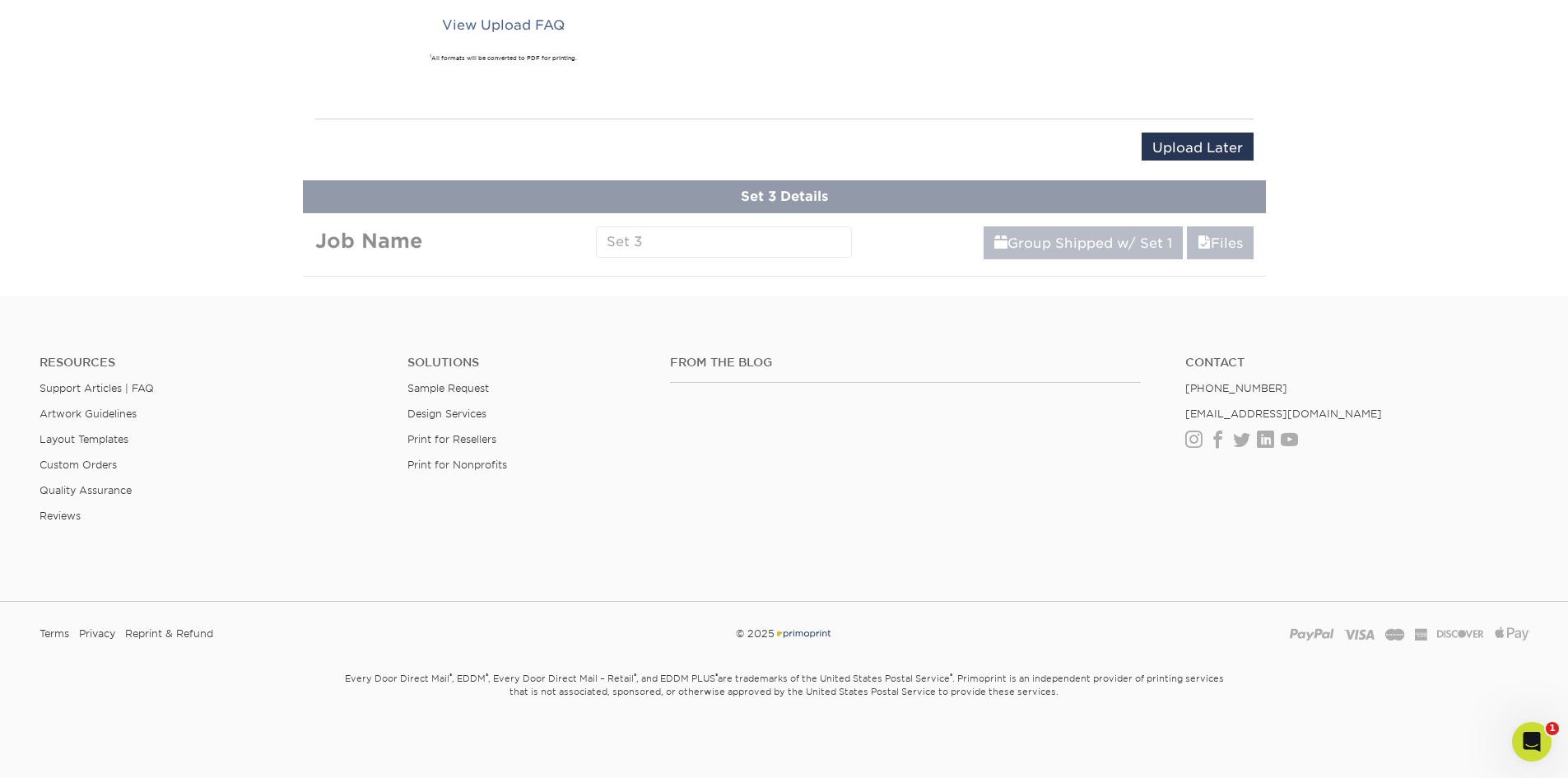
scroll to position [776, 0]
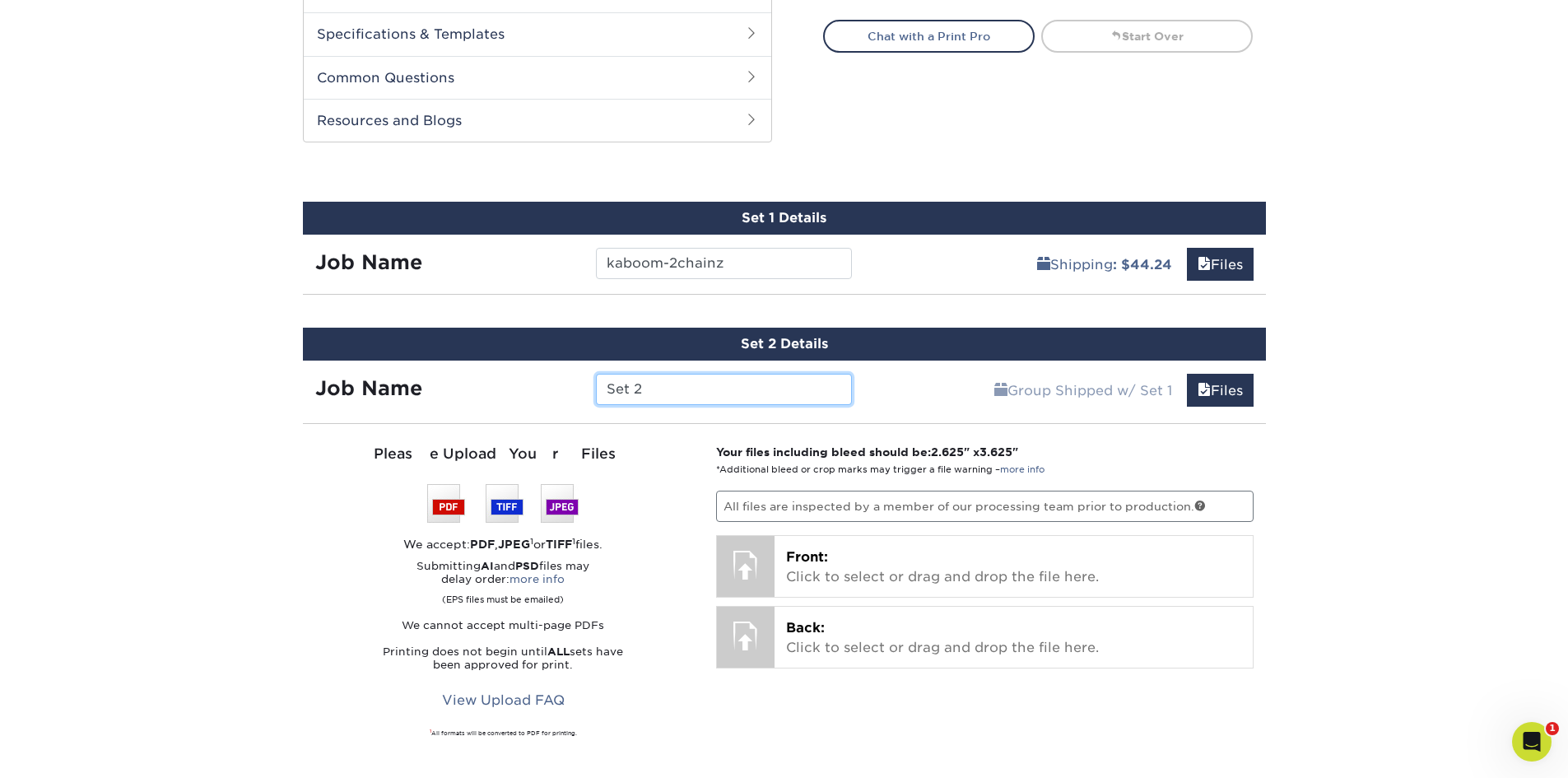
drag, startPoint x: 595, startPoint y: 395, endPoint x: 349, endPoint y: 411, distance: 246.5
click at [349, 411] on div "Set 2 Details Job Name Set 2 Group Shipped w/ Set 1 Files Continue You've choos…" at bounding box center [785, 593] width 963 height 531
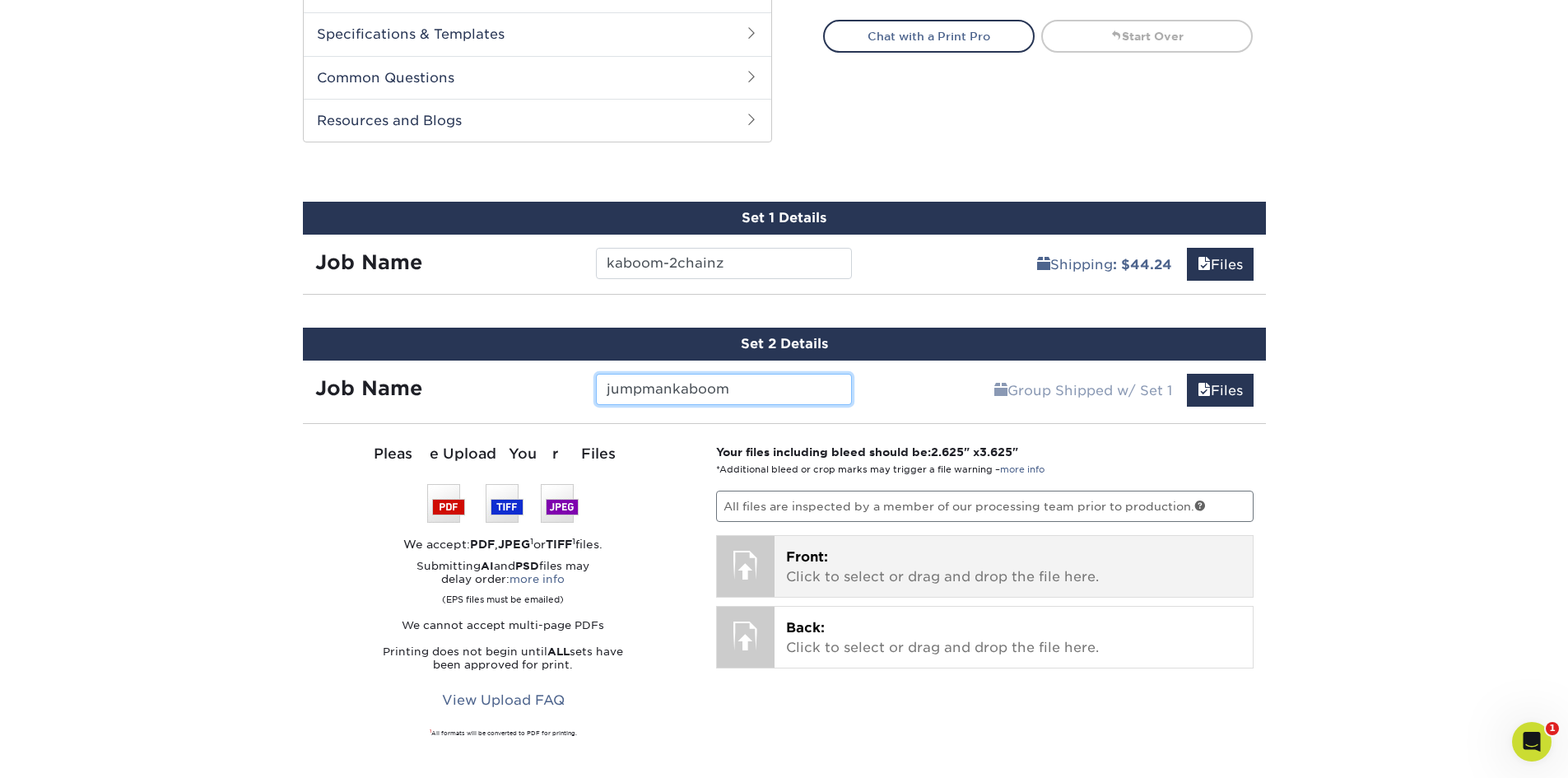
type input "jumpmankaboom"
click at [992, 557] on p "Front: Click to select or drag and drop the file here." at bounding box center [1013, 567] width 455 height 39
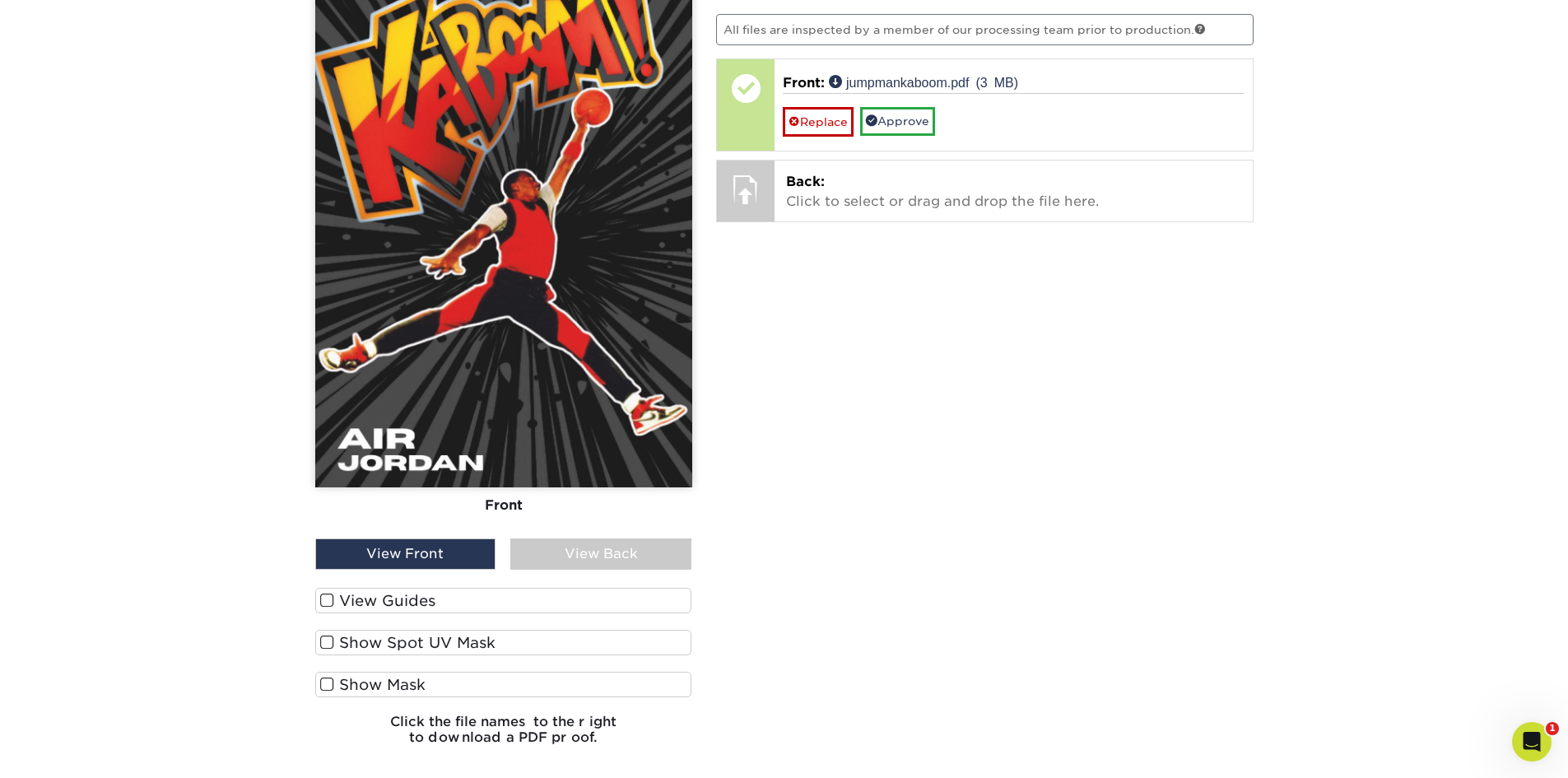
scroll to position [1270, 0]
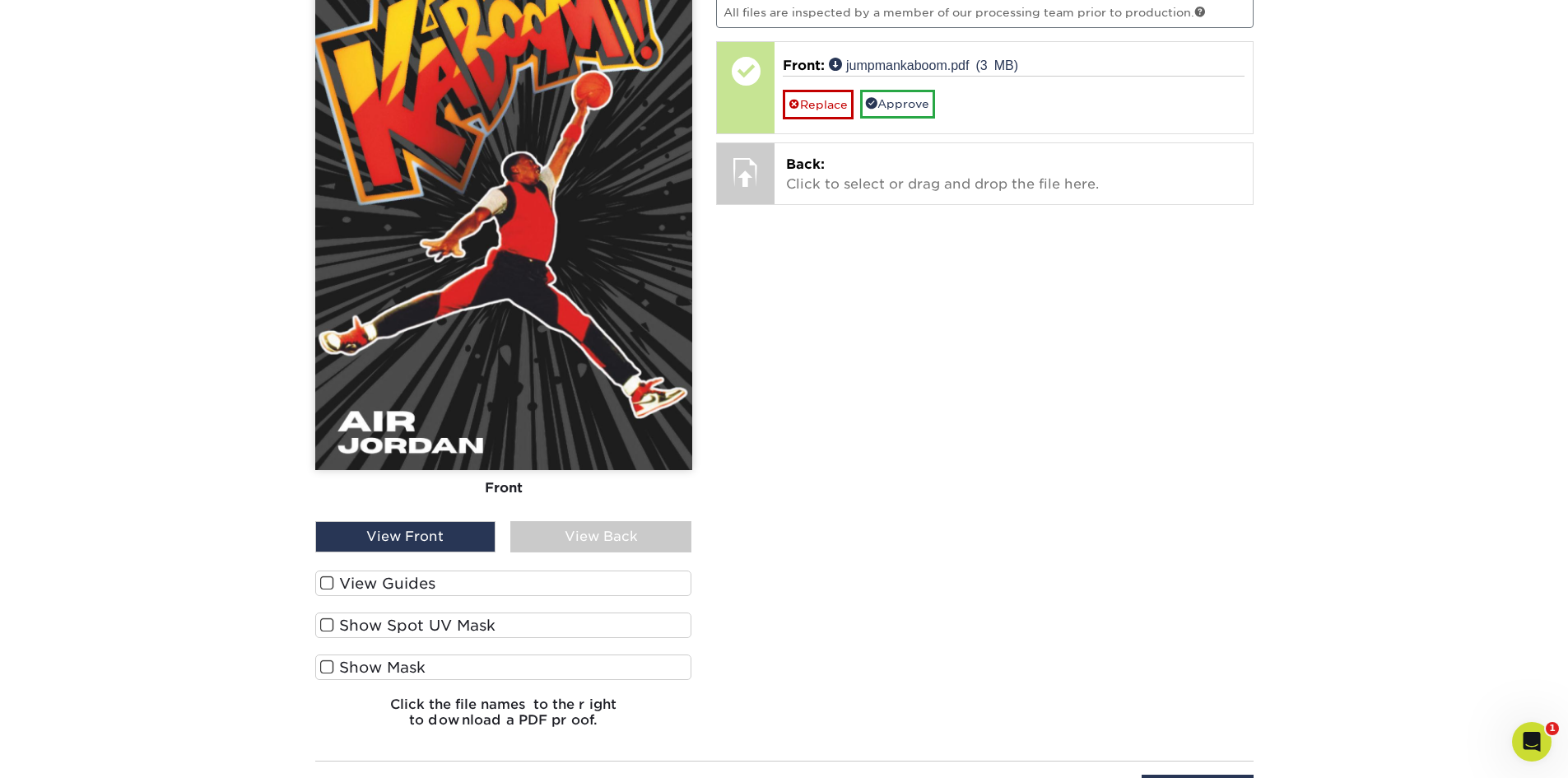
click at [331, 586] on span at bounding box center [327, 583] width 14 height 16
click at [0, 0] on input "View Guides" at bounding box center [0, 0] width 0 height 0
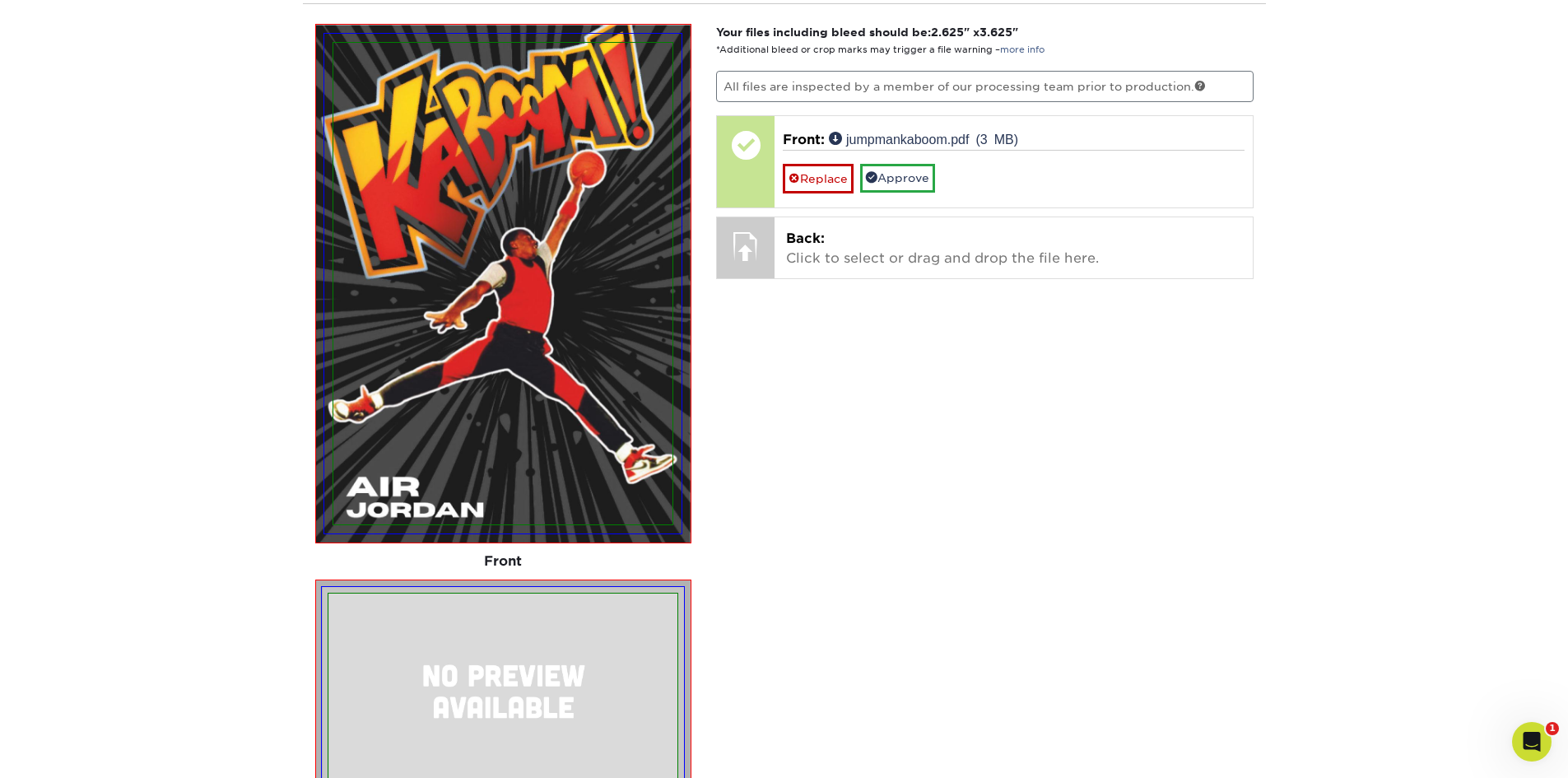
scroll to position [1113, 0]
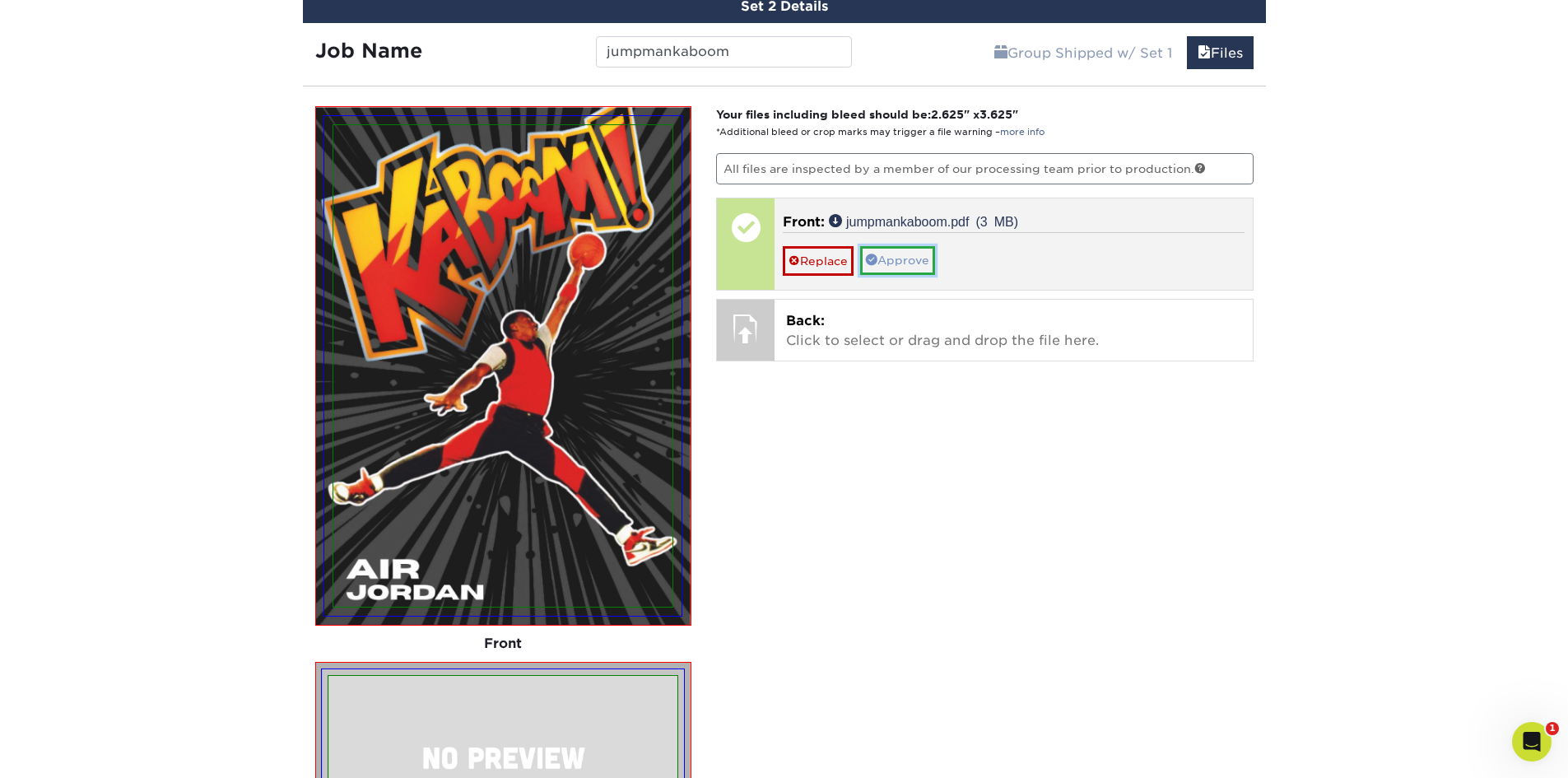
click at [921, 263] on link "Approve" at bounding box center [898, 260] width 75 height 28
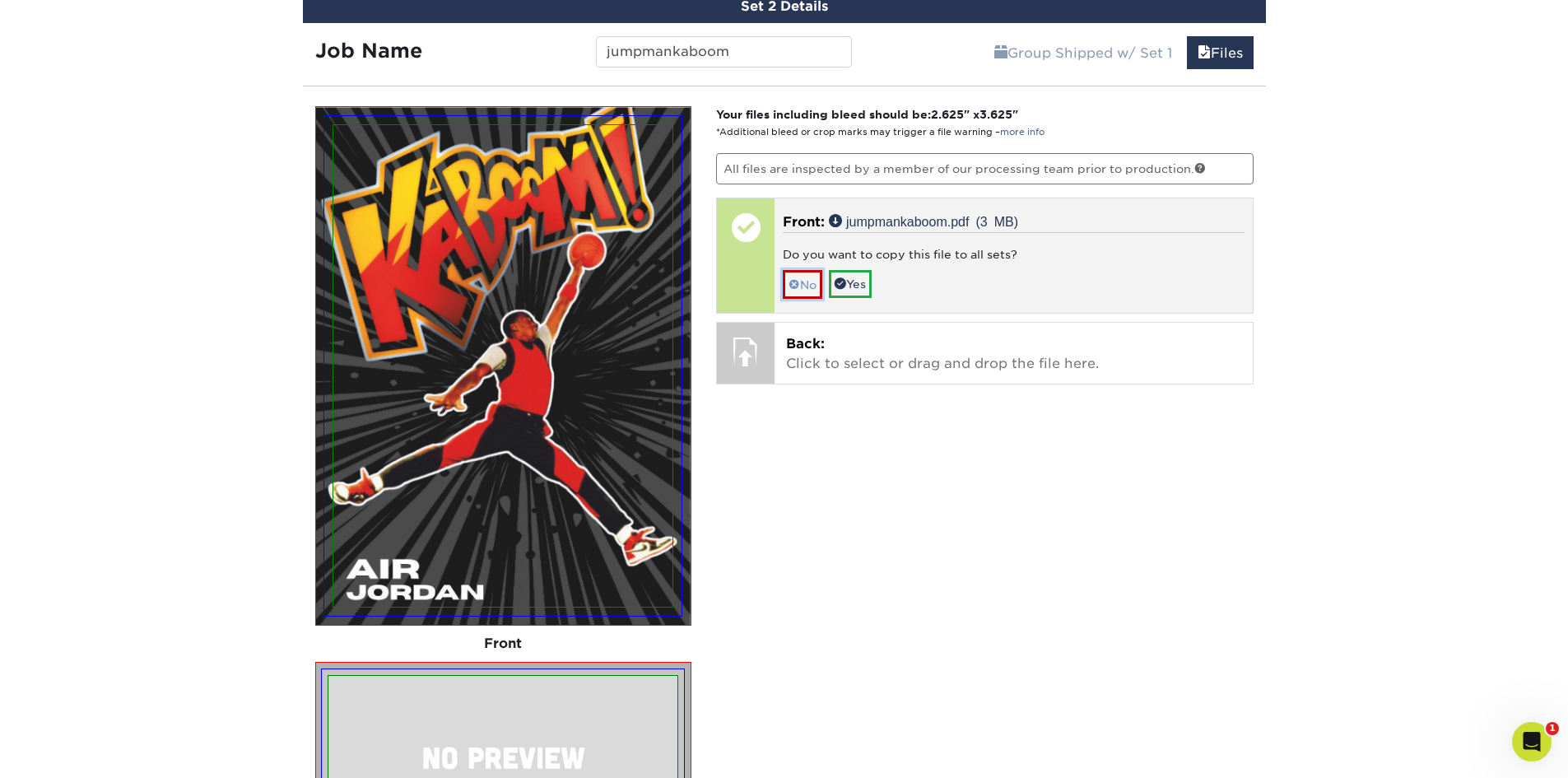
click at [814, 293] on link "No" at bounding box center [803, 284] width 39 height 29
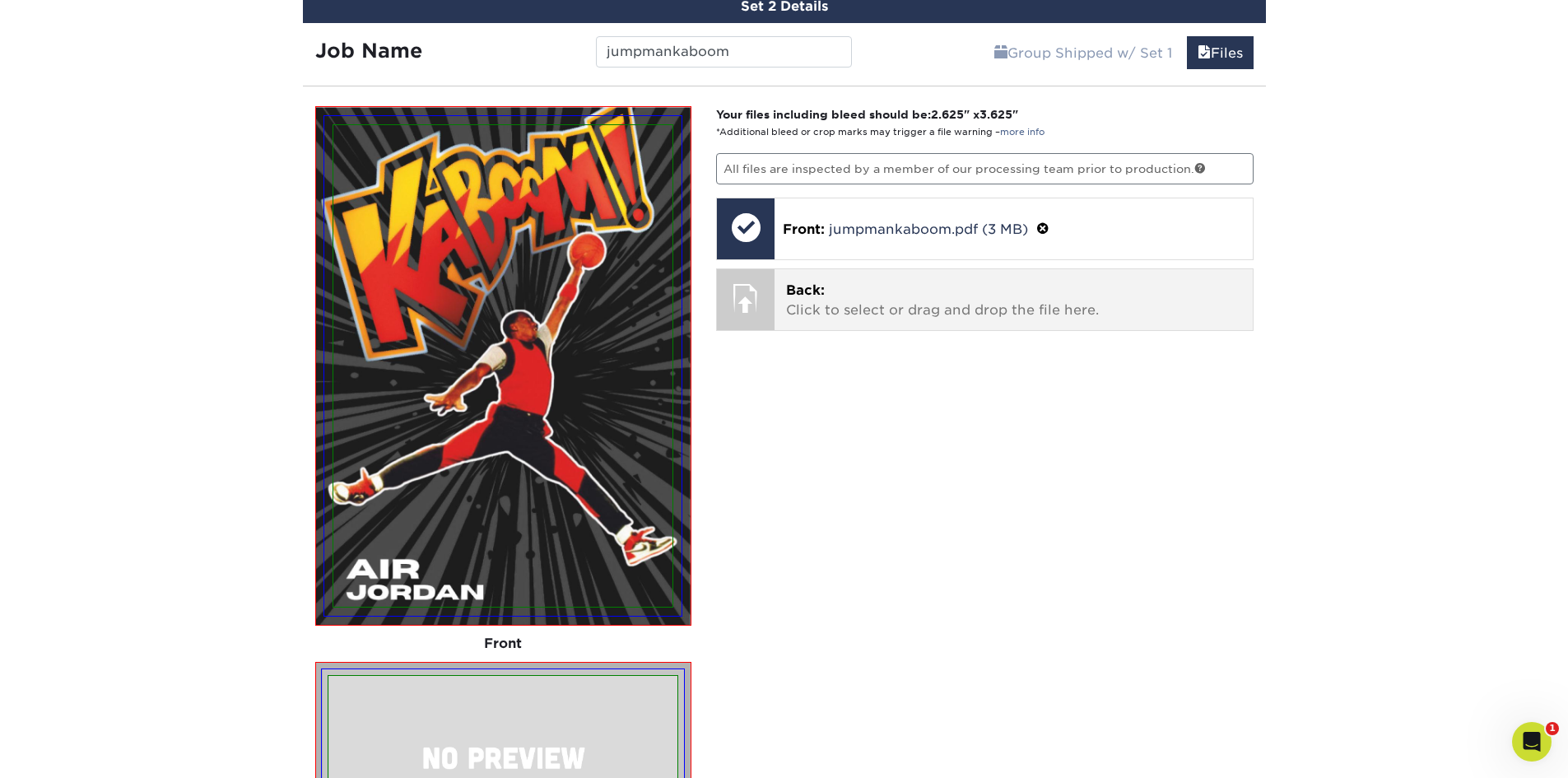
click at [942, 297] on p "Back: Click to select or drag and drop the file here." at bounding box center [1013, 300] width 455 height 39
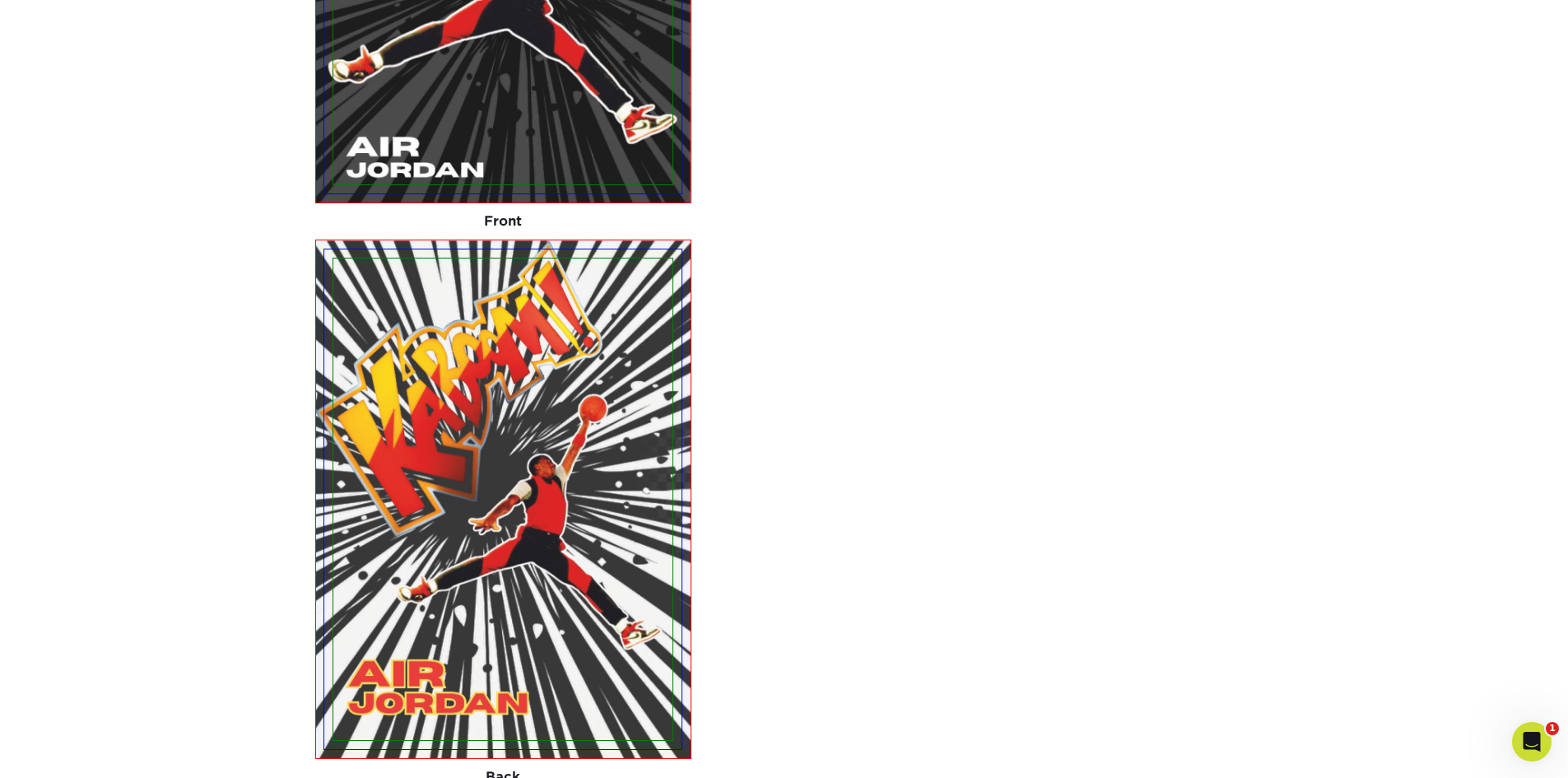
scroll to position [1278, 0]
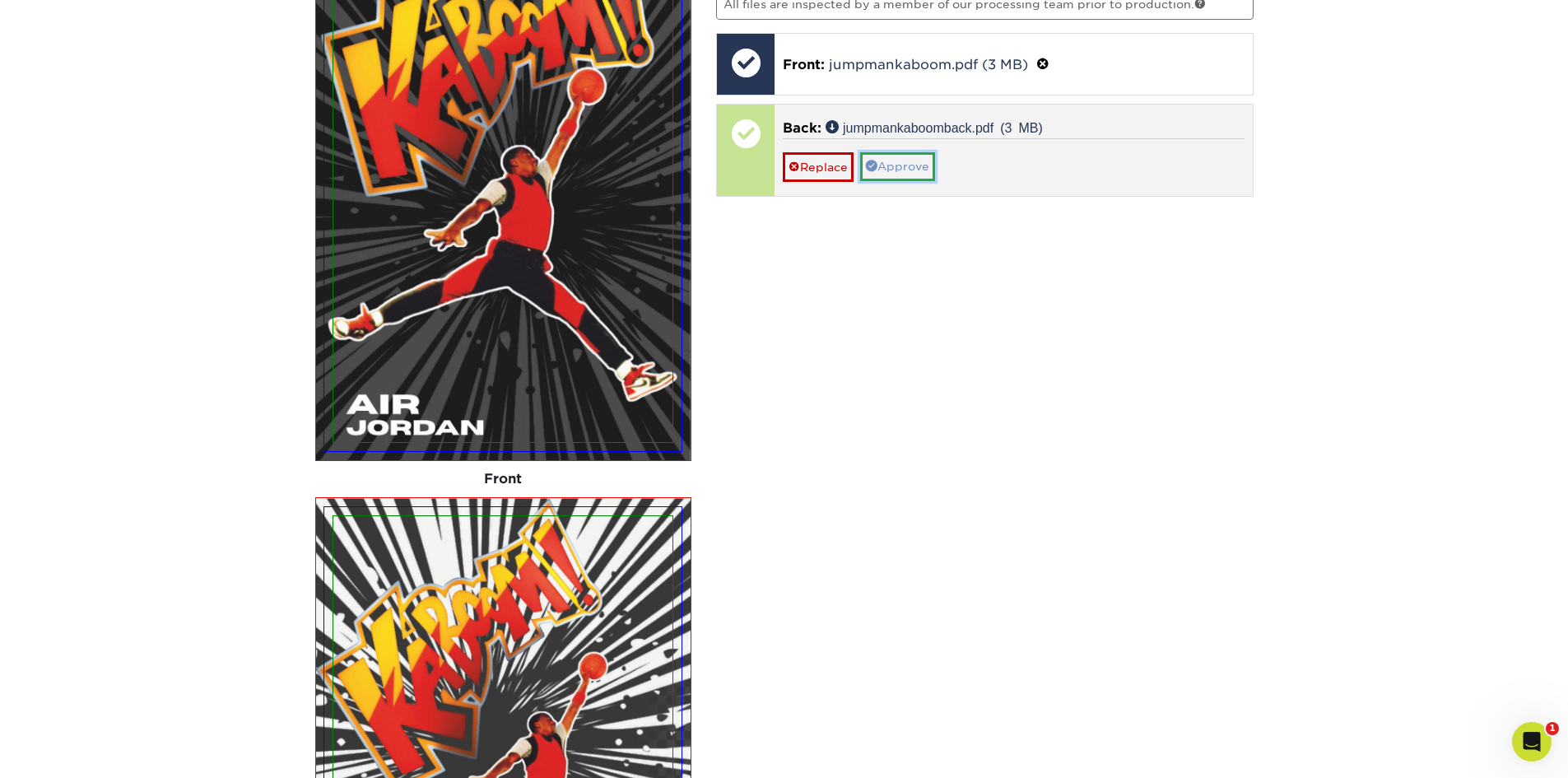
click at [899, 175] on link "Approve" at bounding box center [898, 166] width 75 height 28
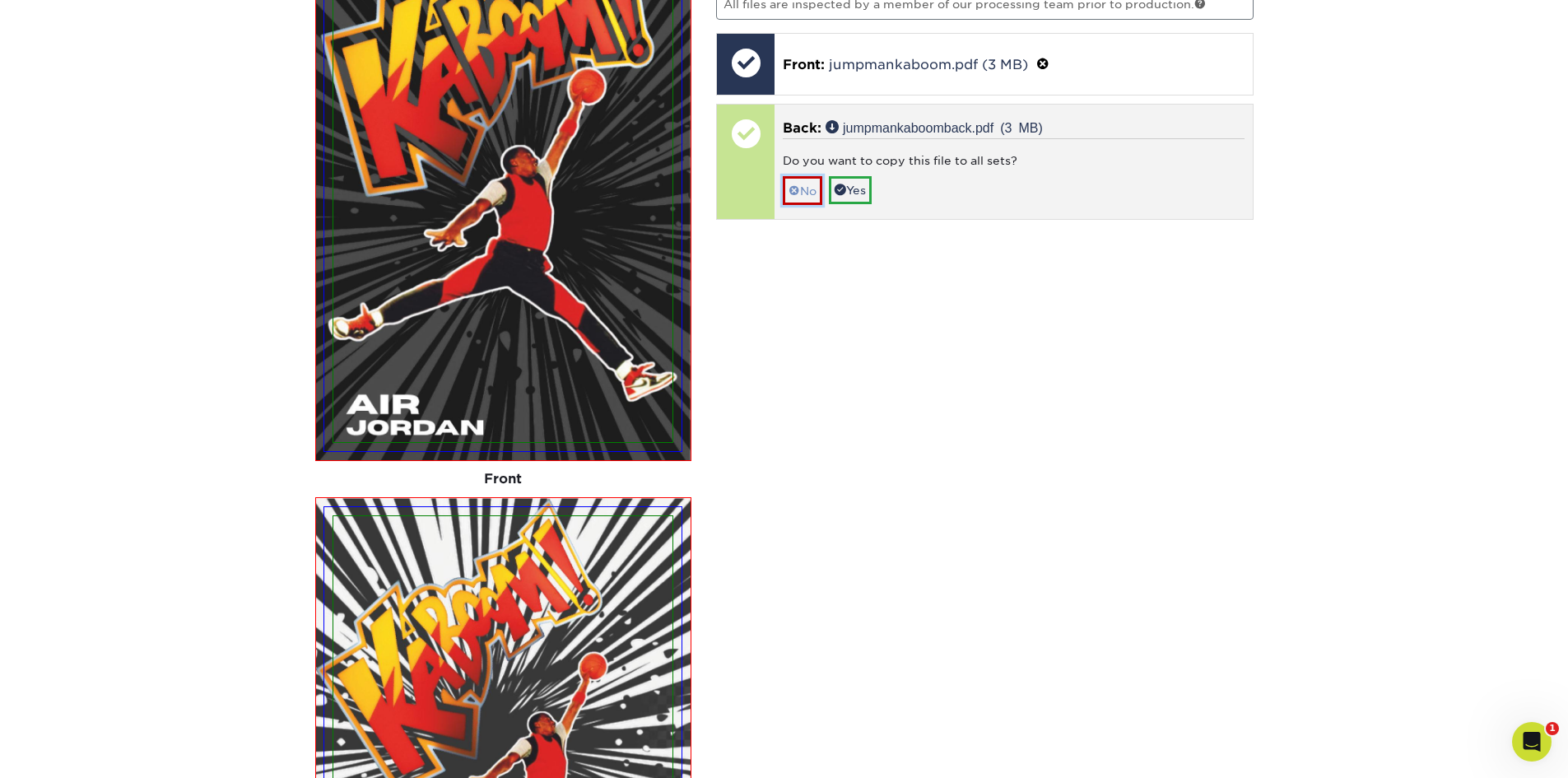
click at [805, 190] on link "No" at bounding box center [803, 191] width 39 height 29
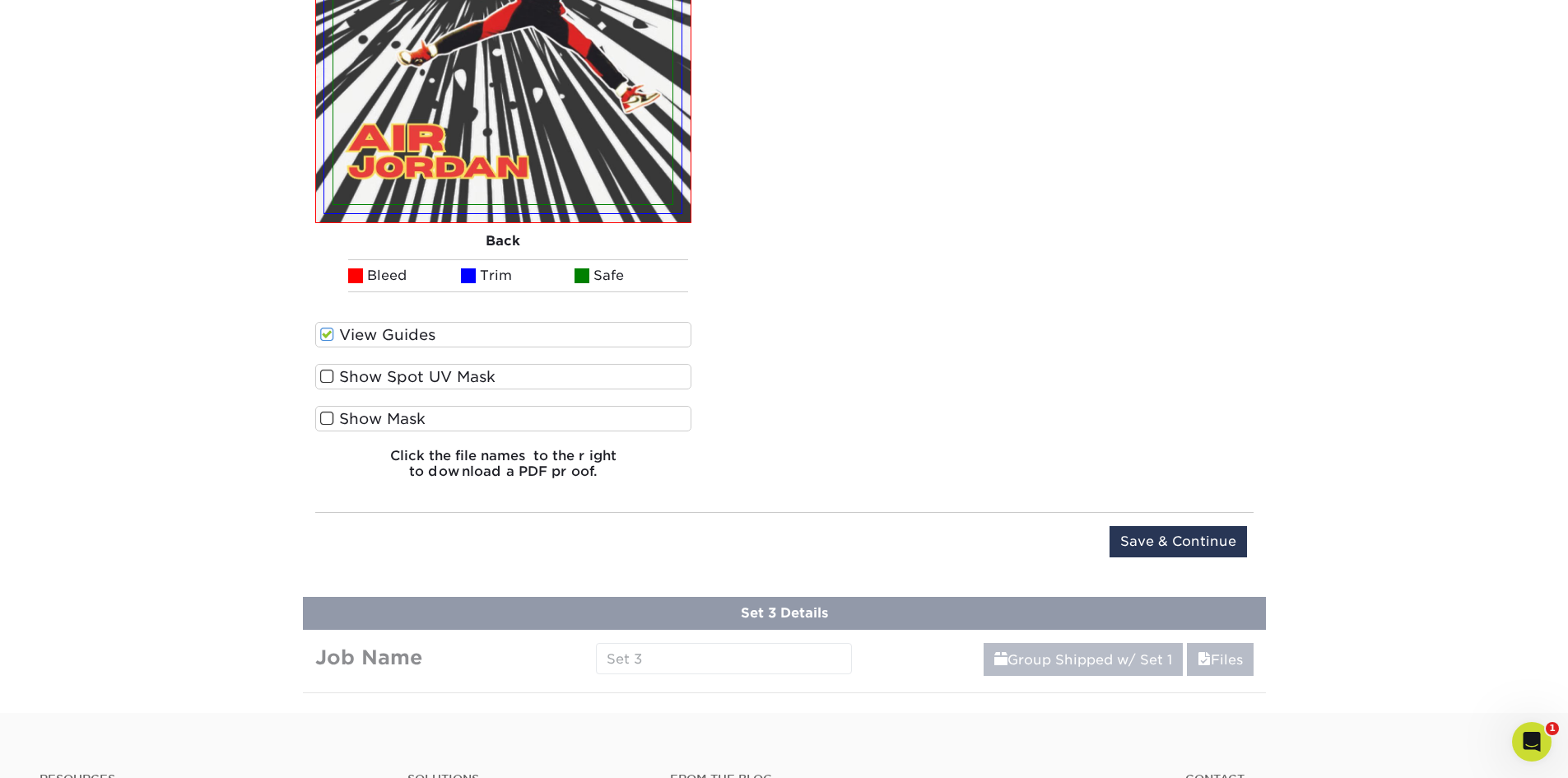
scroll to position [1936, 0]
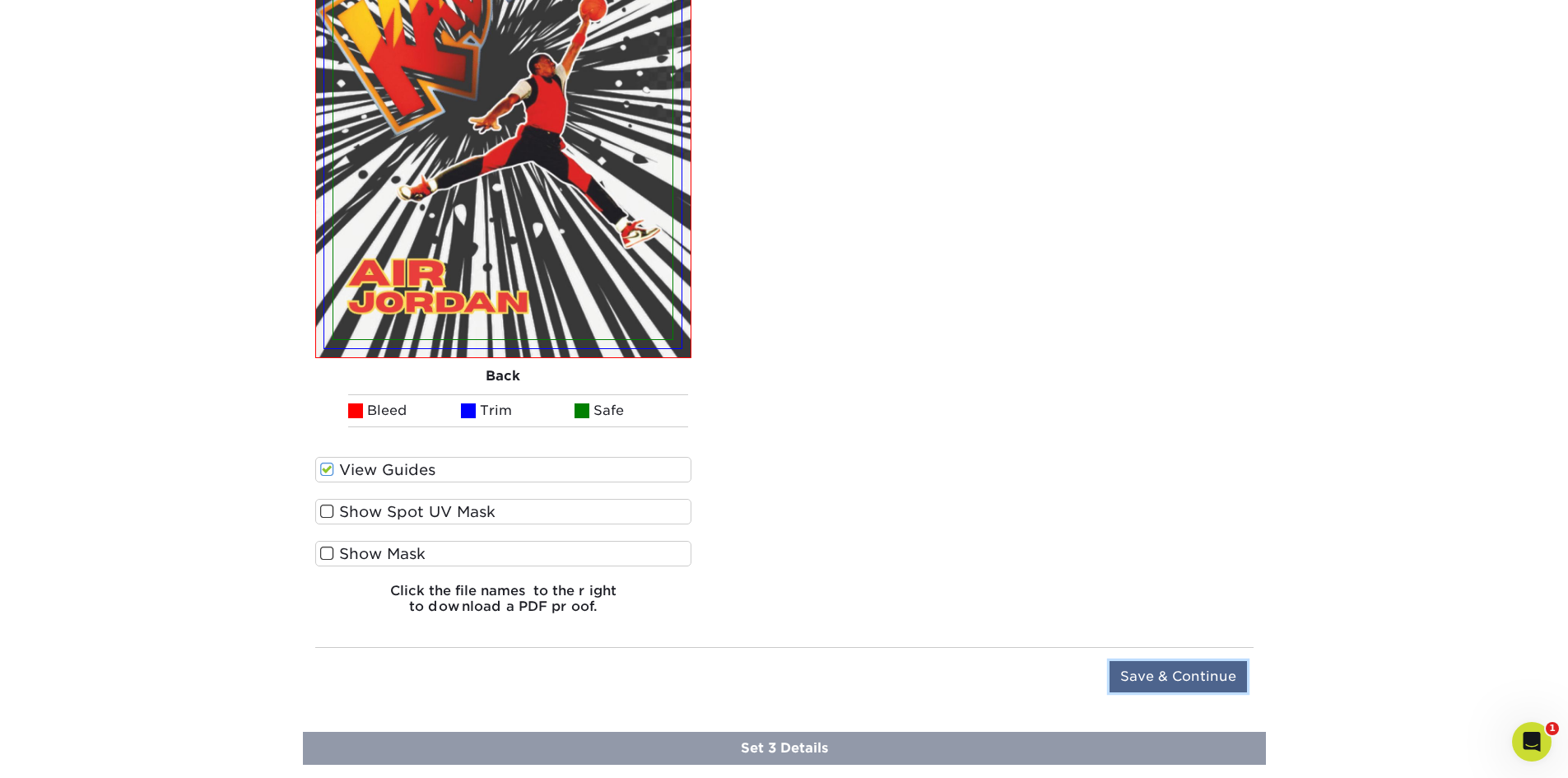
click at [1222, 673] on input "Save & Continue" at bounding box center [1178, 676] width 137 height 31
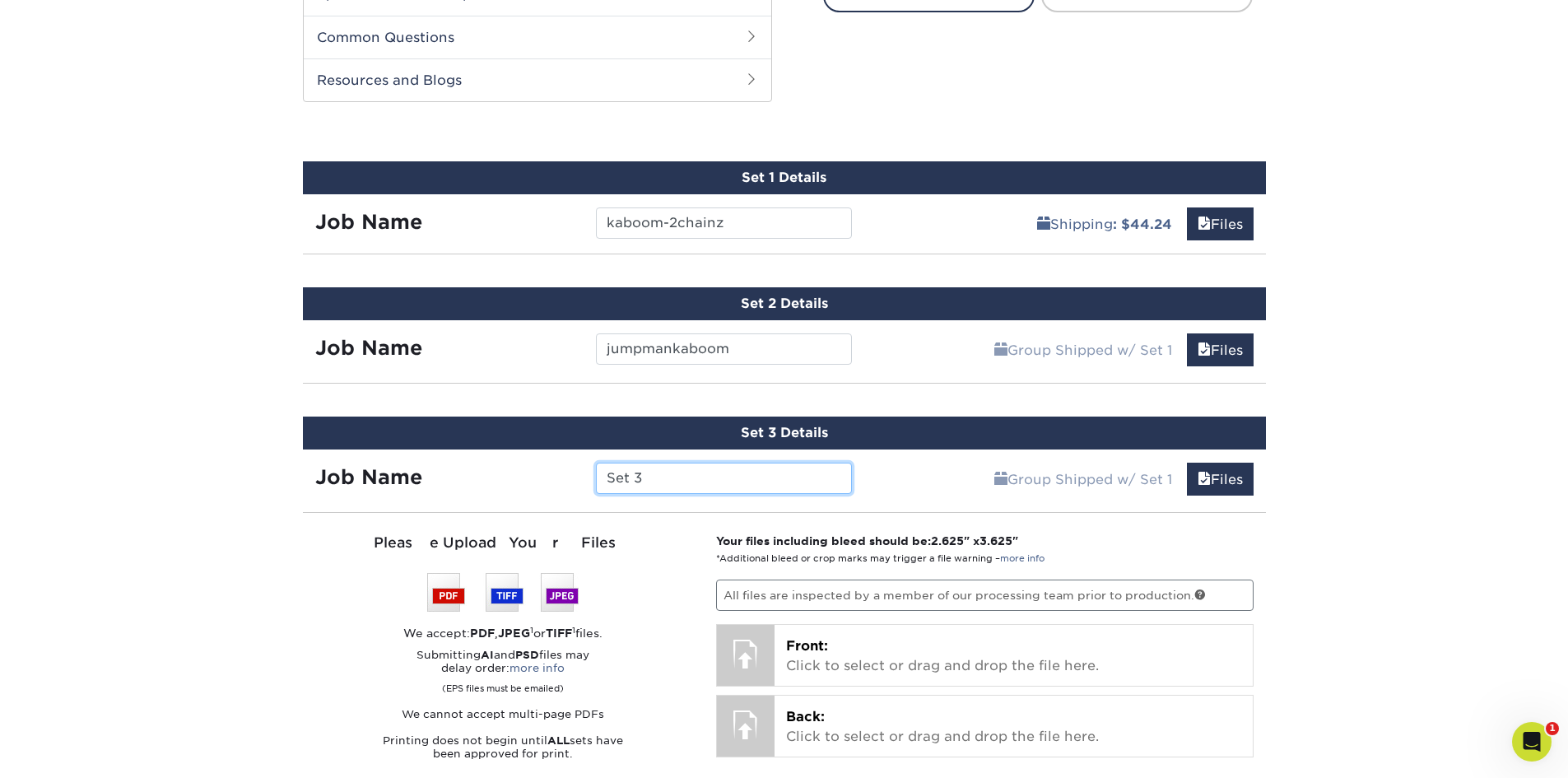
scroll to position [823, 0]
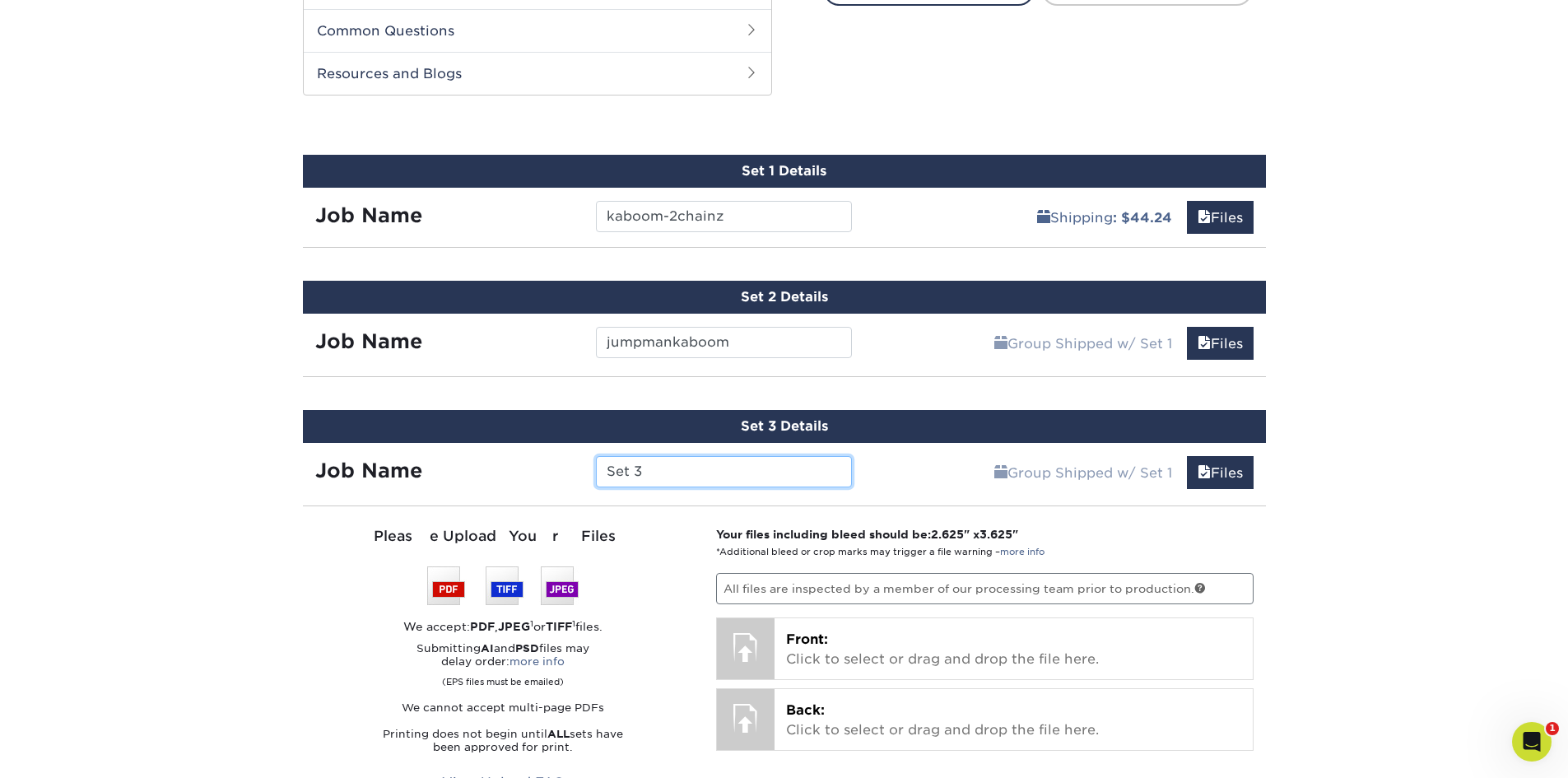
drag, startPoint x: 680, startPoint y: 472, endPoint x: 475, endPoint y: 485, distance: 205.4
click at [475, 485] on div "Job Name Set 3" at bounding box center [584, 471] width 562 height 31
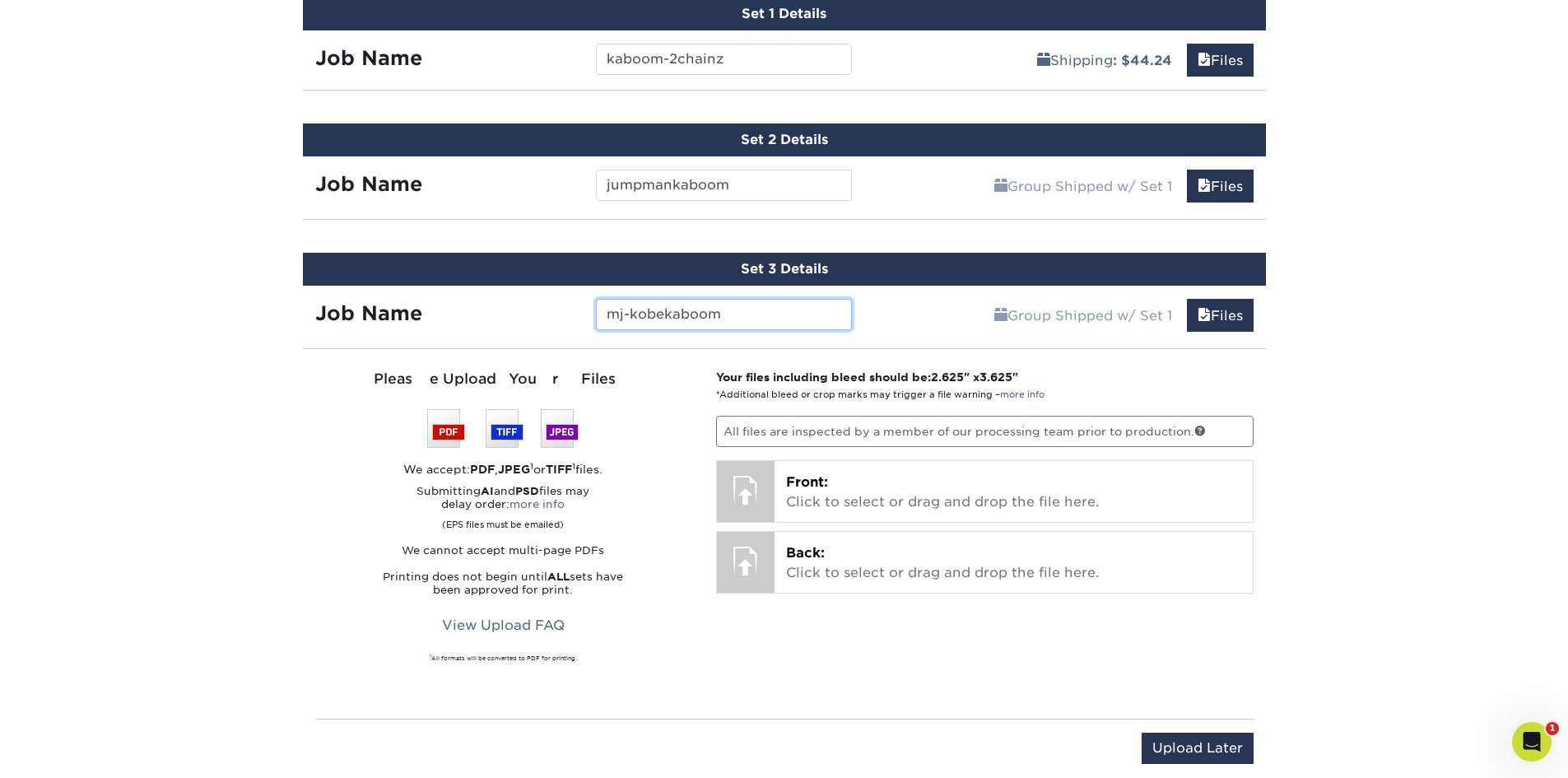
scroll to position [1152, 0]
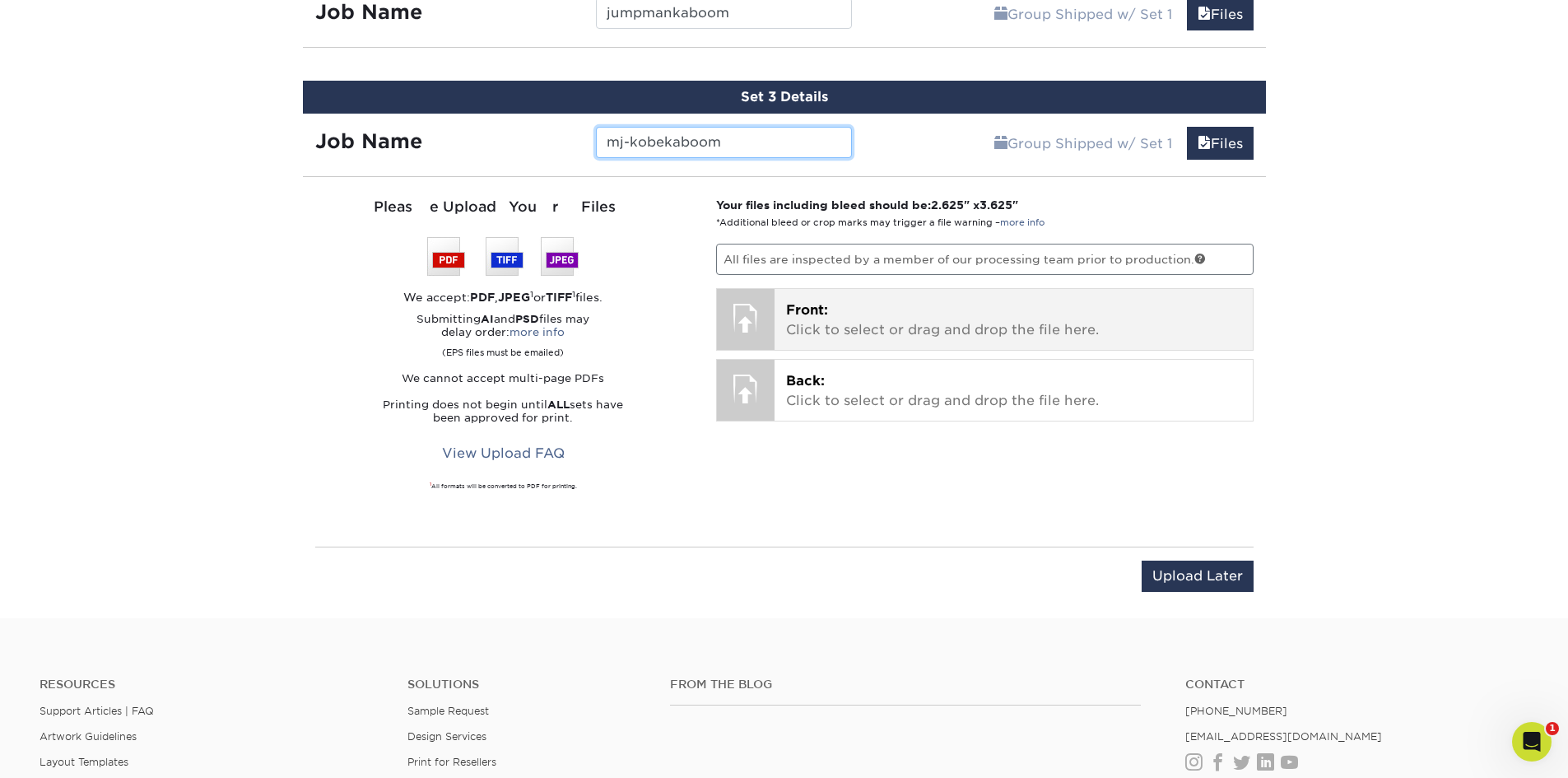
type input "mj-kobekaboom"
click at [958, 321] on p "Front: Click to select or drag and drop the file here." at bounding box center [1013, 320] width 455 height 39
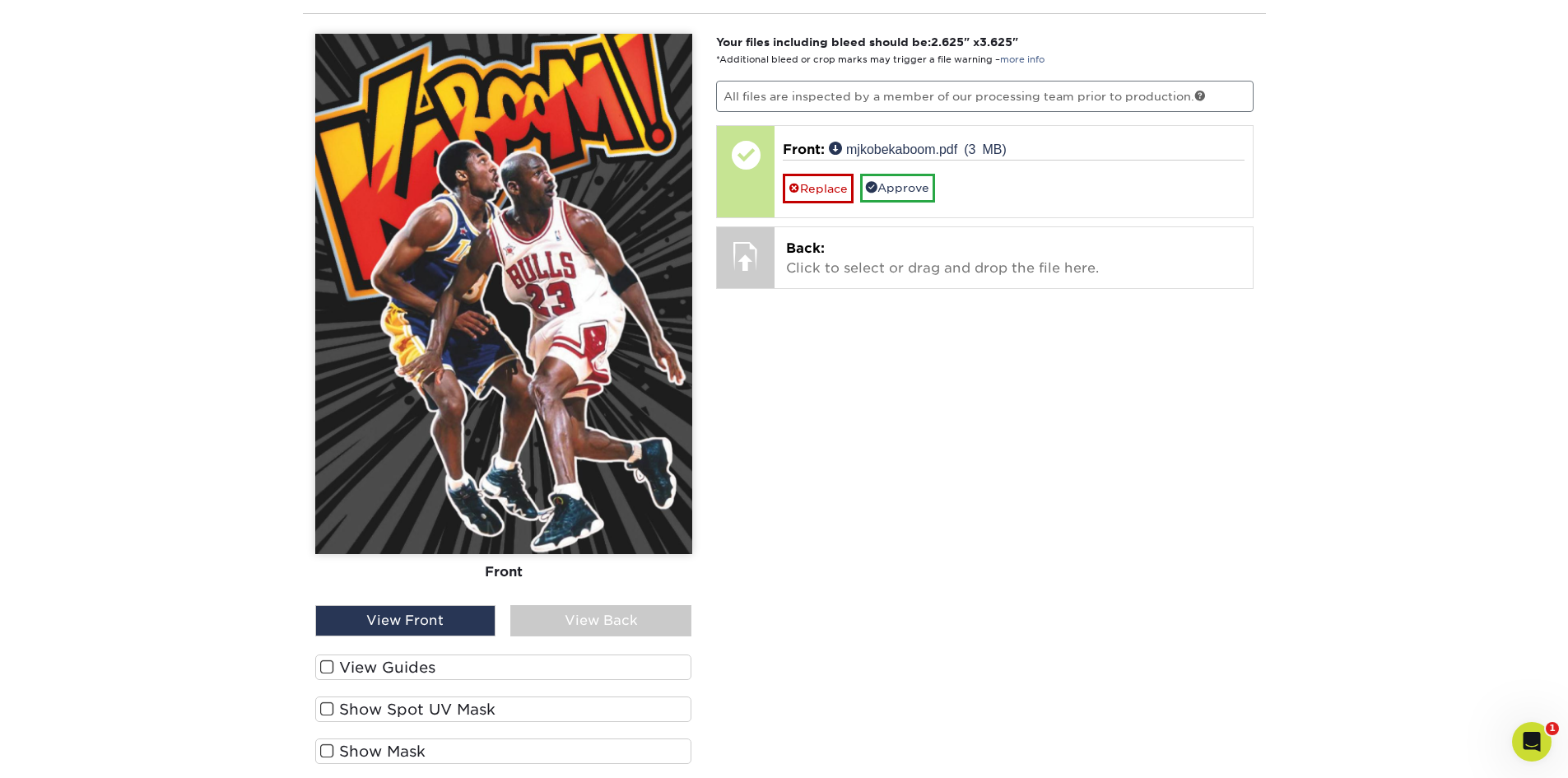
scroll to position [1317, 0]
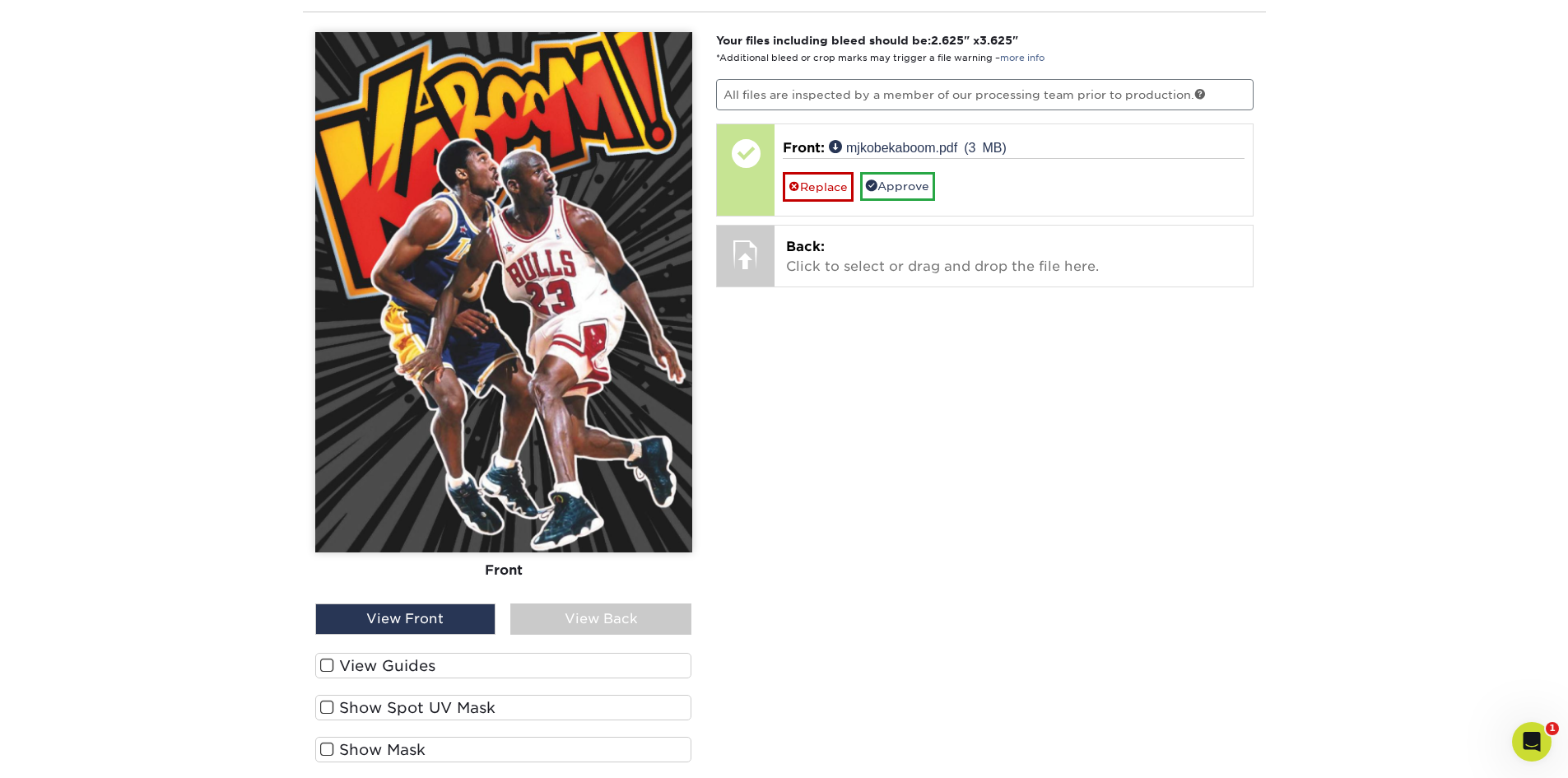
click at [324, 669] on span at bounding box center [327, 665] width 14 height 16
click at [0, 0] on input "View Guides" at bounding box center [0, 0] width 0 height 0
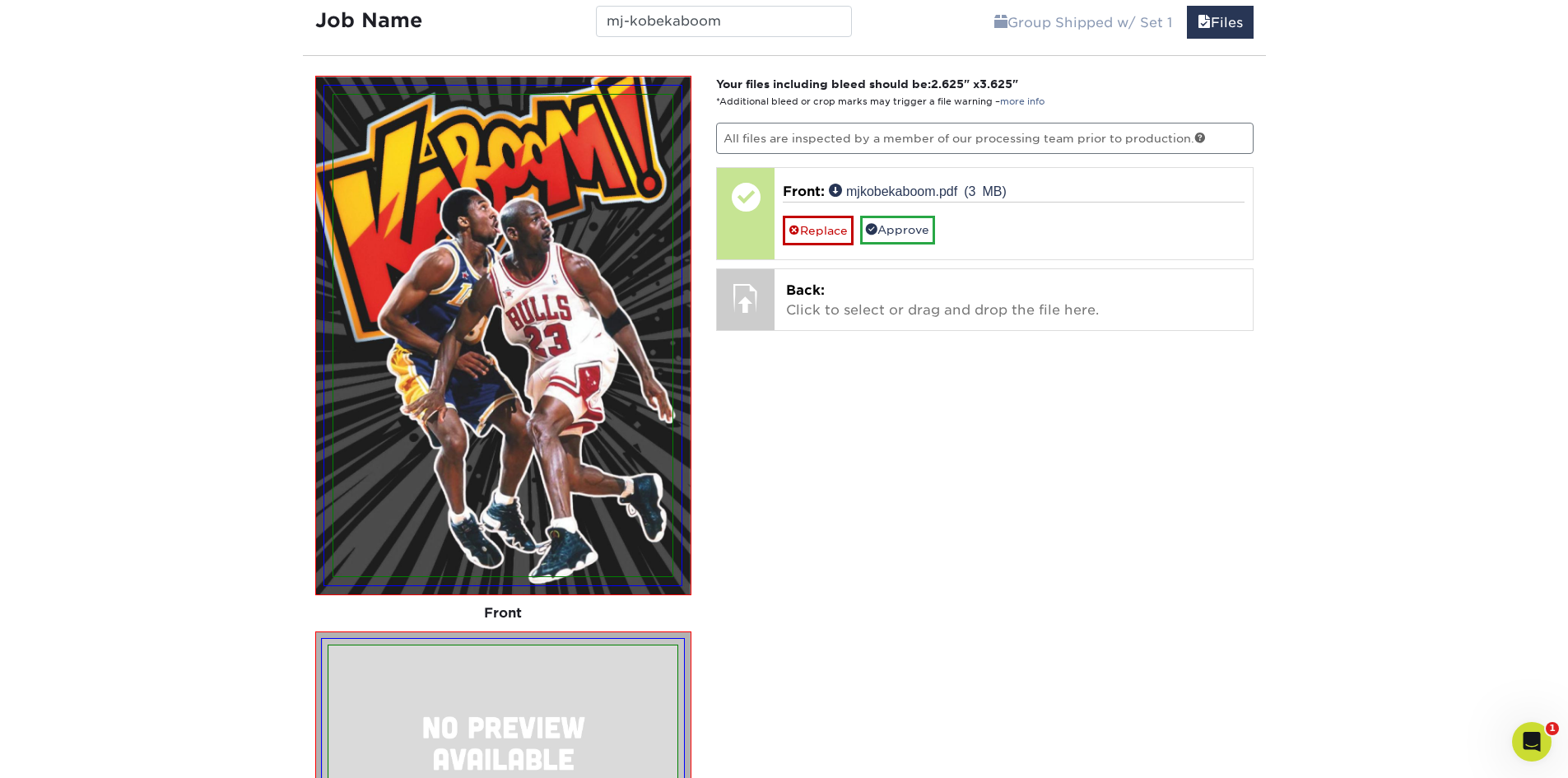
scroll to position [1234, 0]
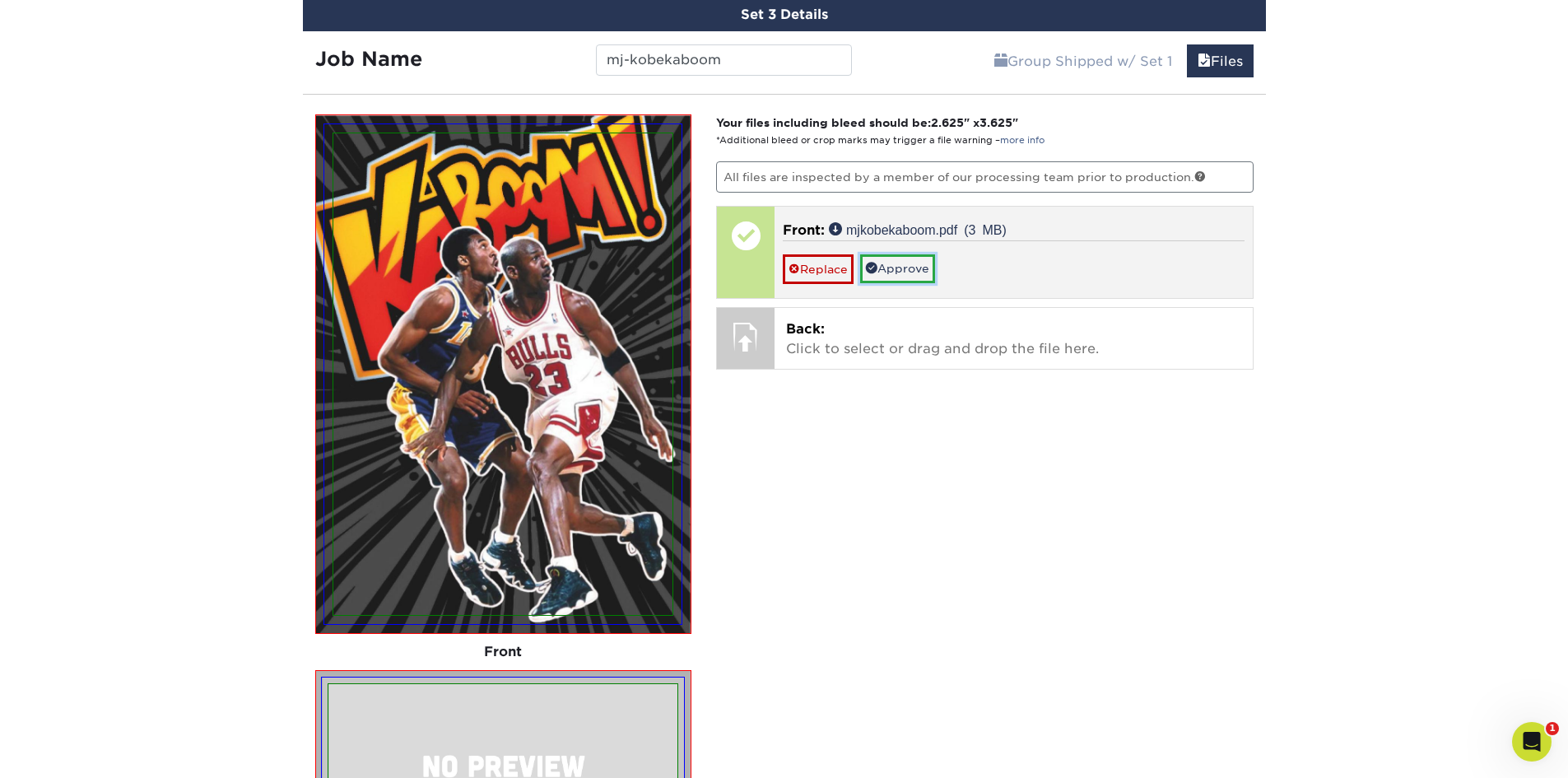
click at [907, 270] on link "Approve" at bounding box center [898, 268] width 75 height 28
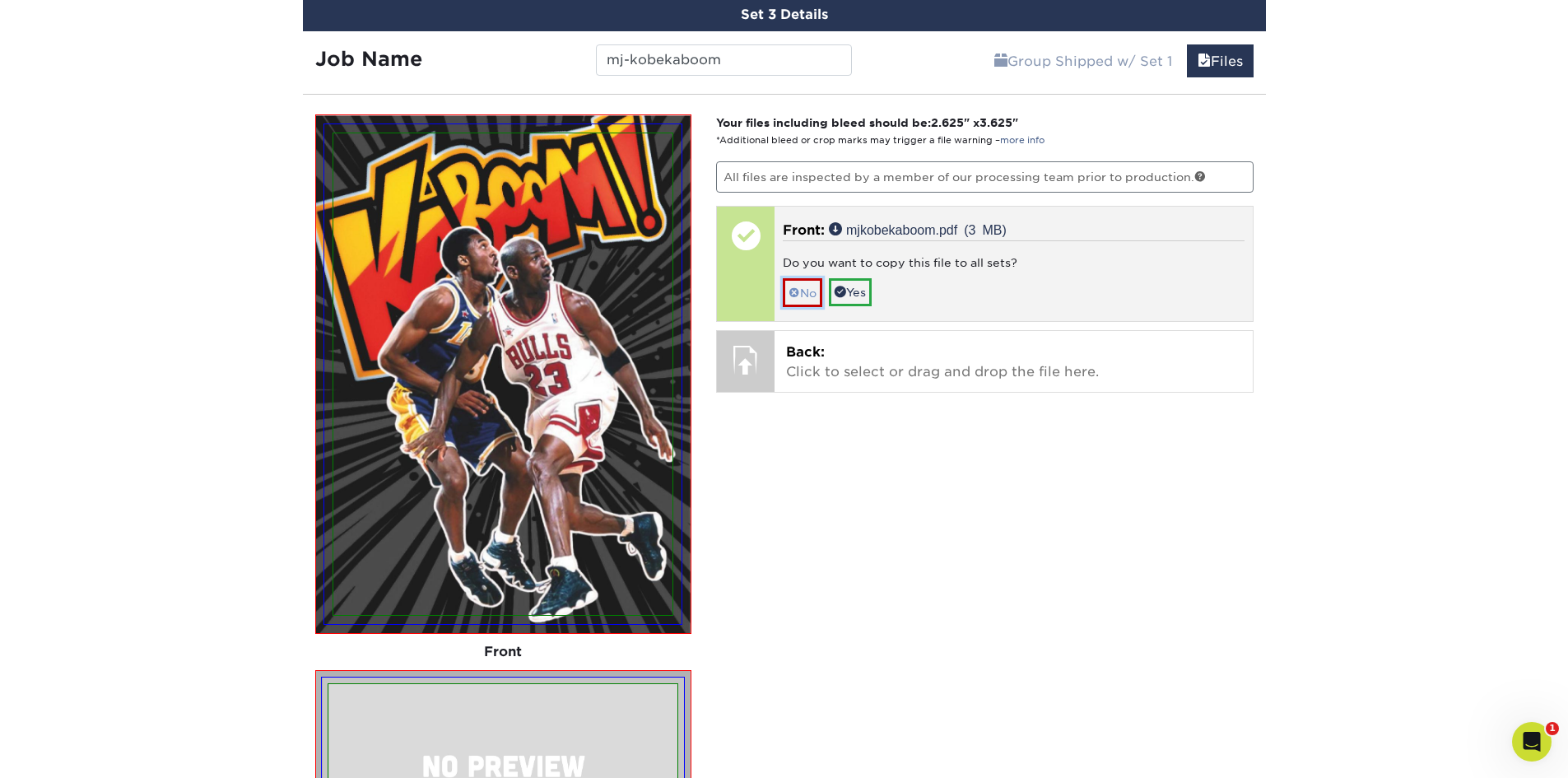
click at [795, 292] on span at bounding box center [794, 293] width 11 height 13
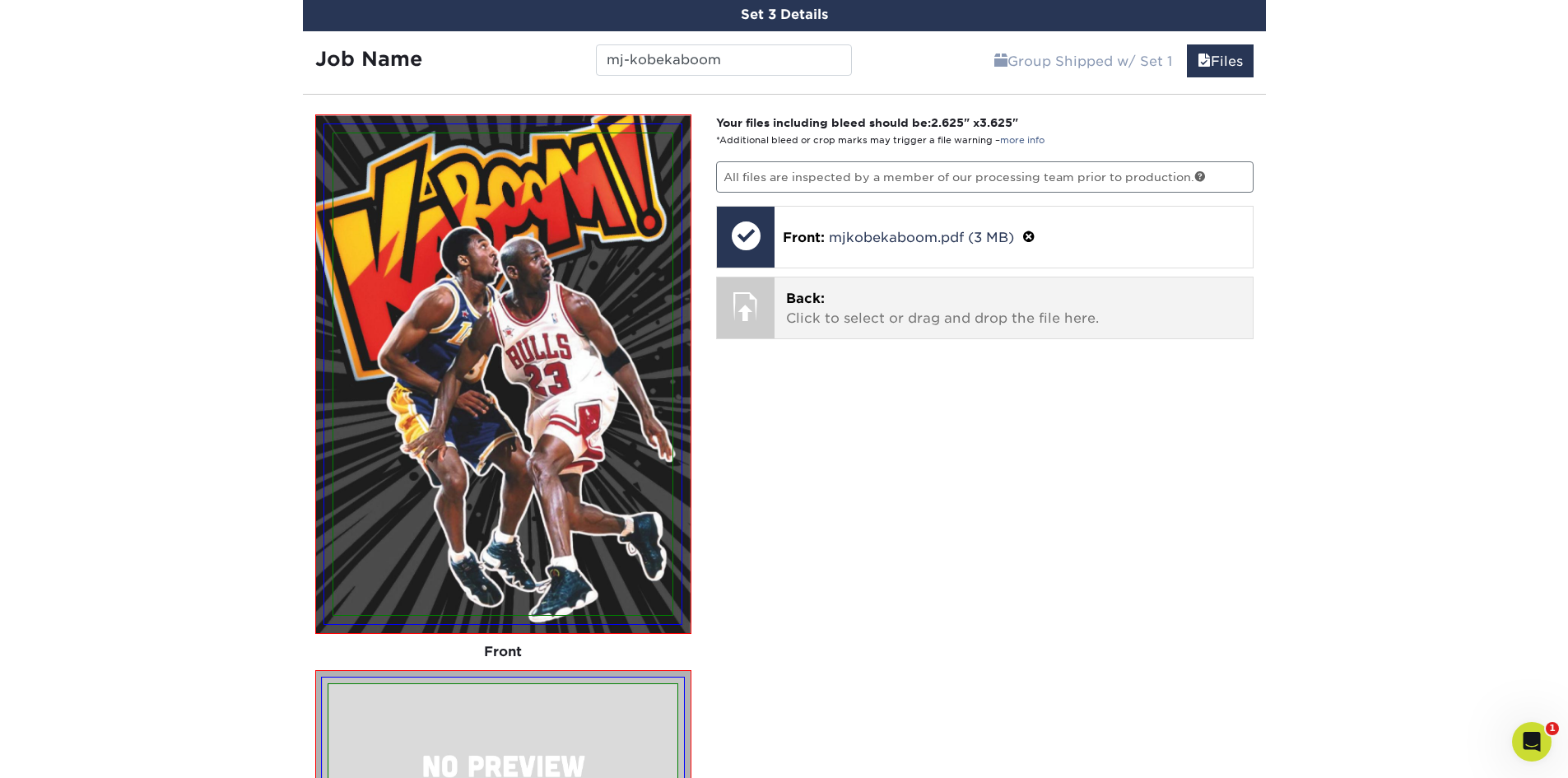
click at [941, 307] on p "Back: Click to select or drag and drop the file here." at bounding box center [1013, 309] width 455 height 39
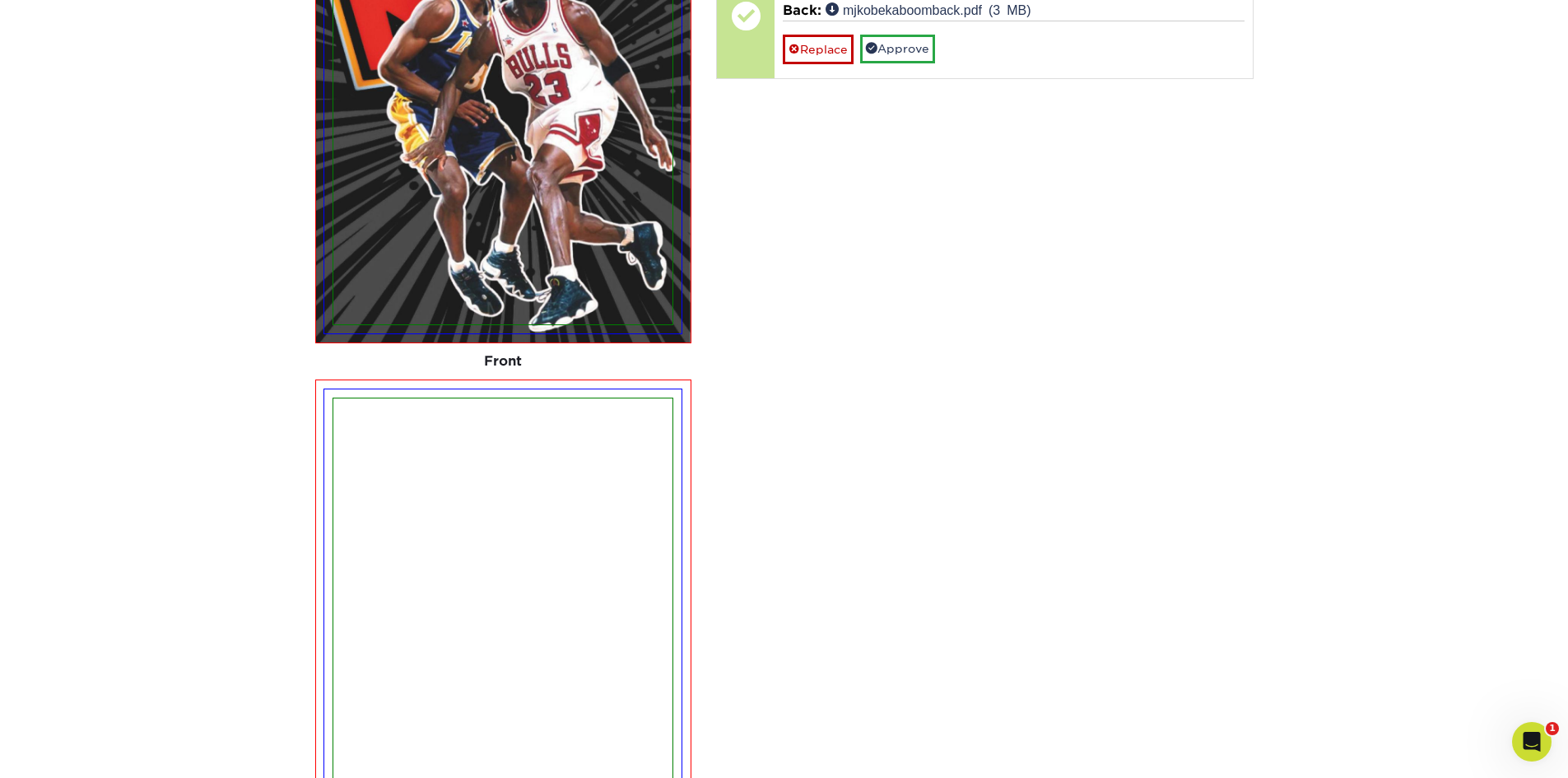
scroll to position [1317, 0]
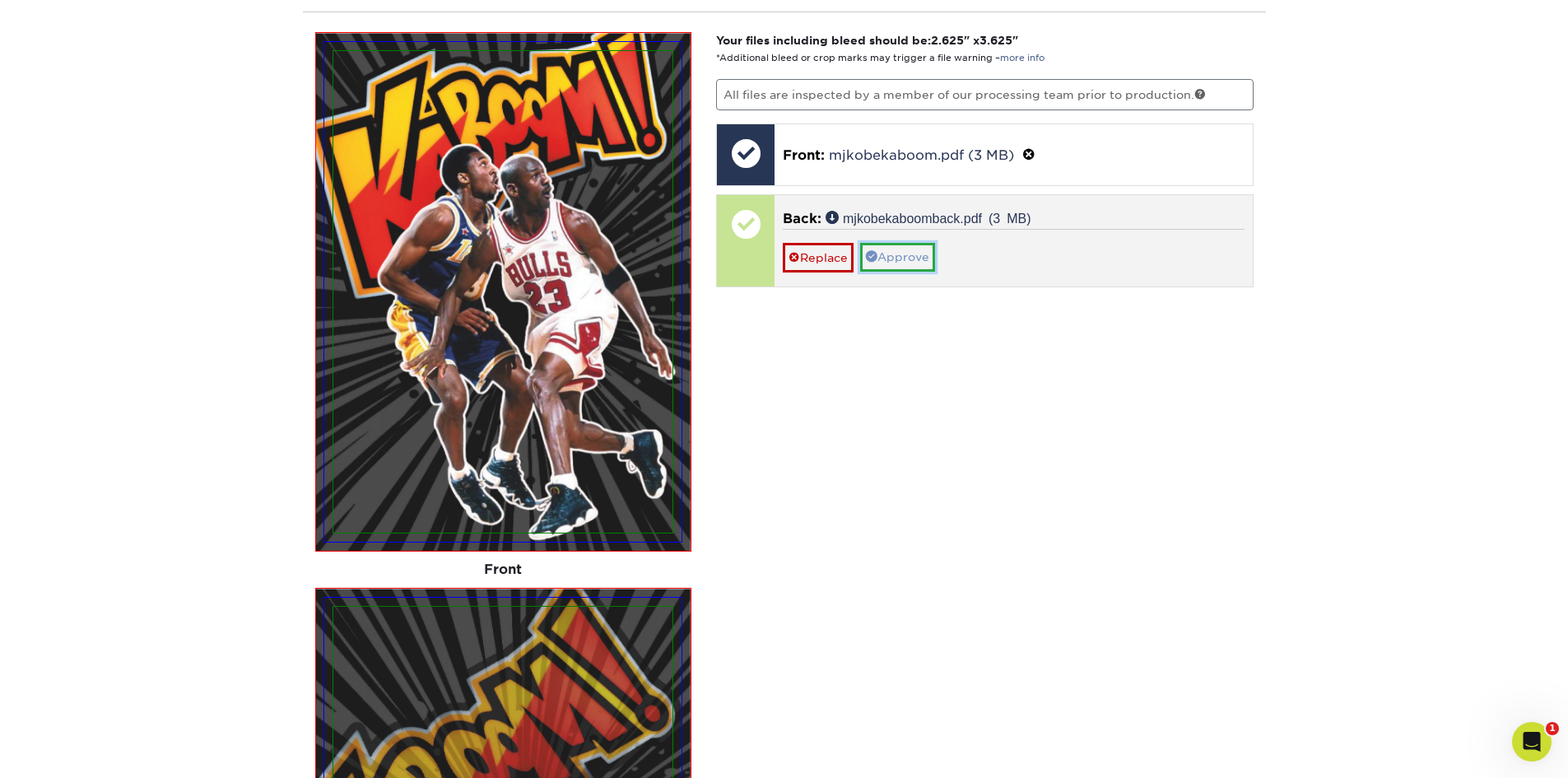
click at [918, 263] on link "Approve" at bounding box center [898, 257] width 75 height 28
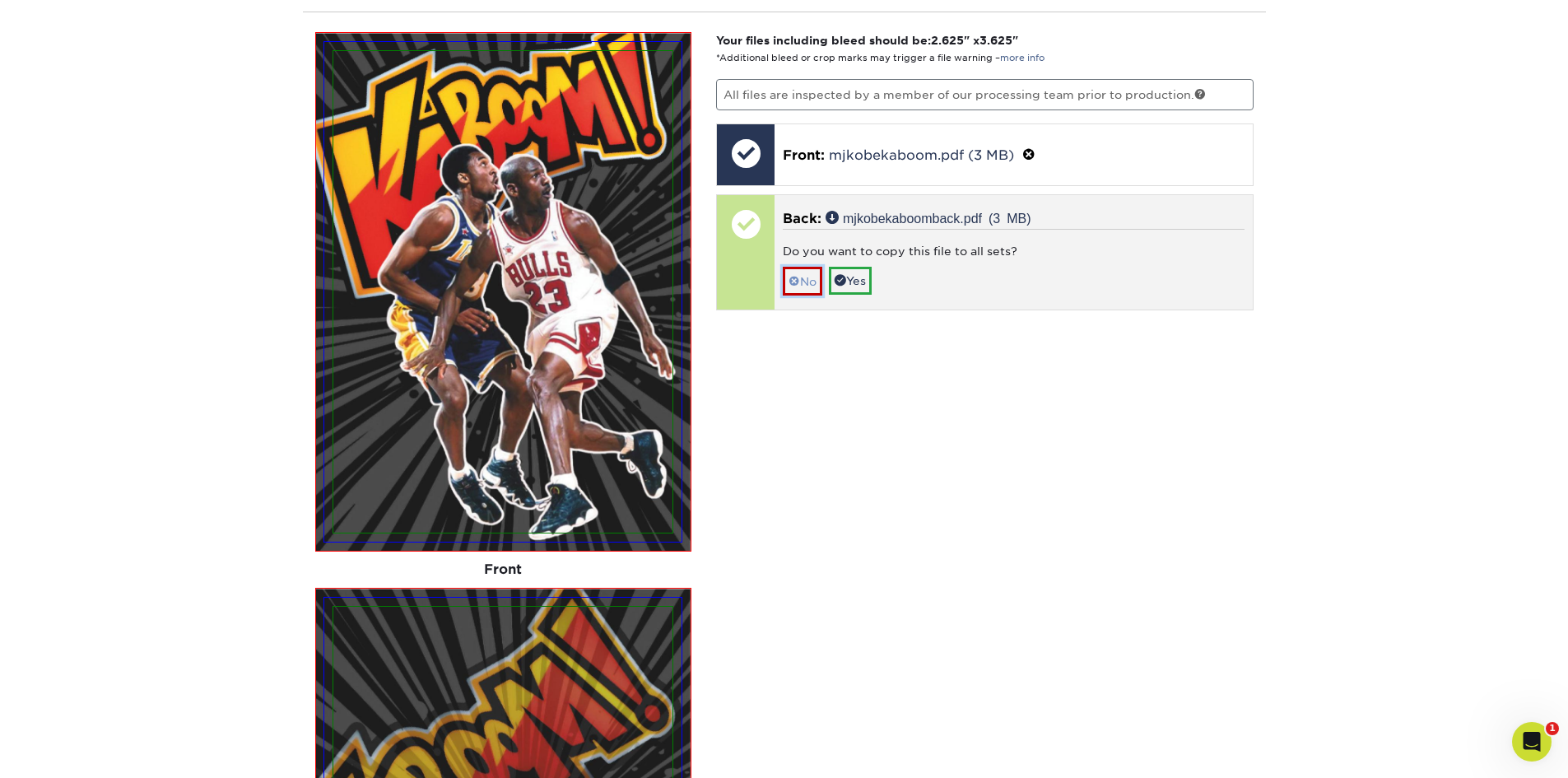
click at [792, 283] on span at bounding box center [794, 282] width 11 height 13
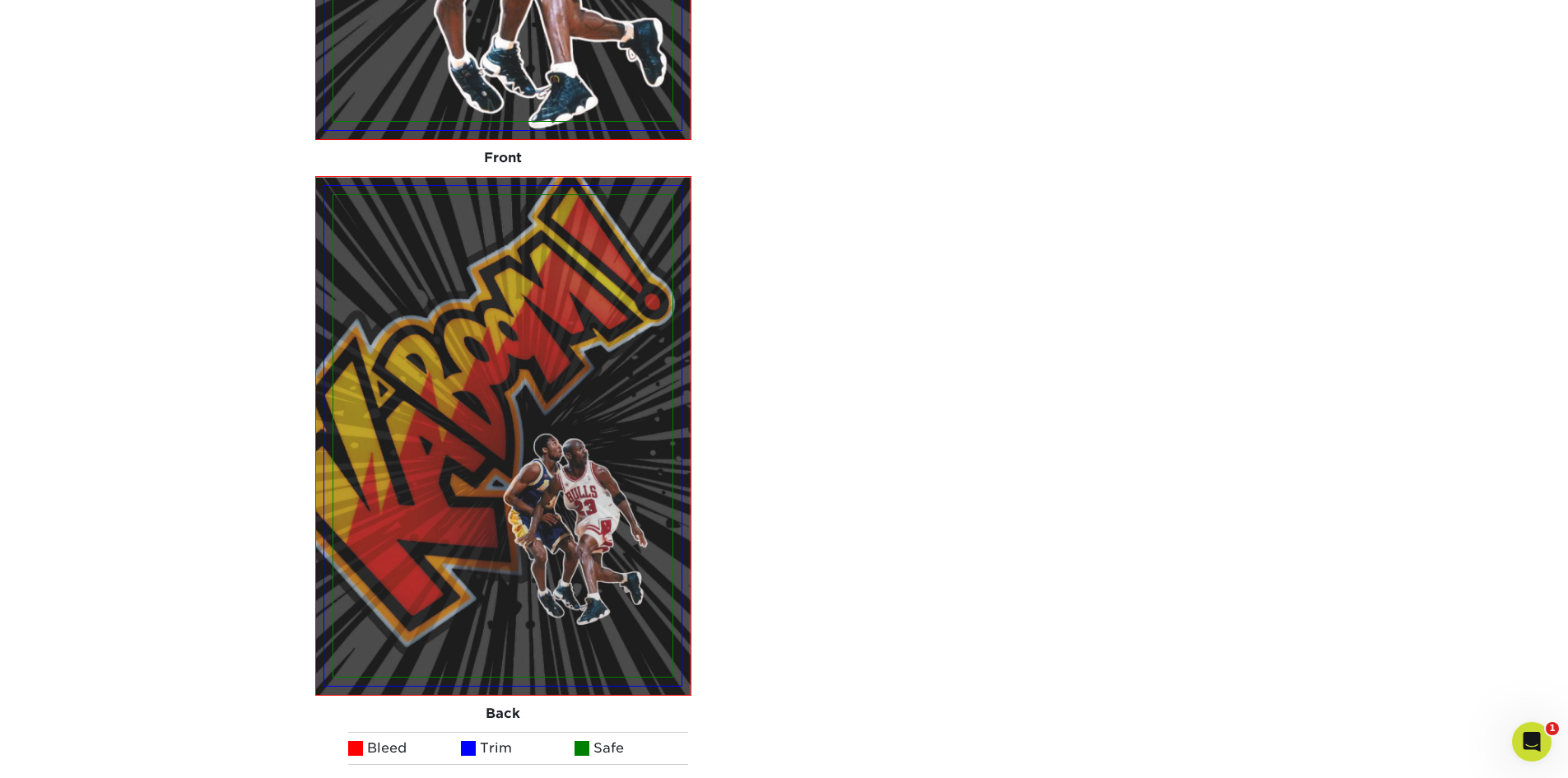
scroll to position [2221, 0]
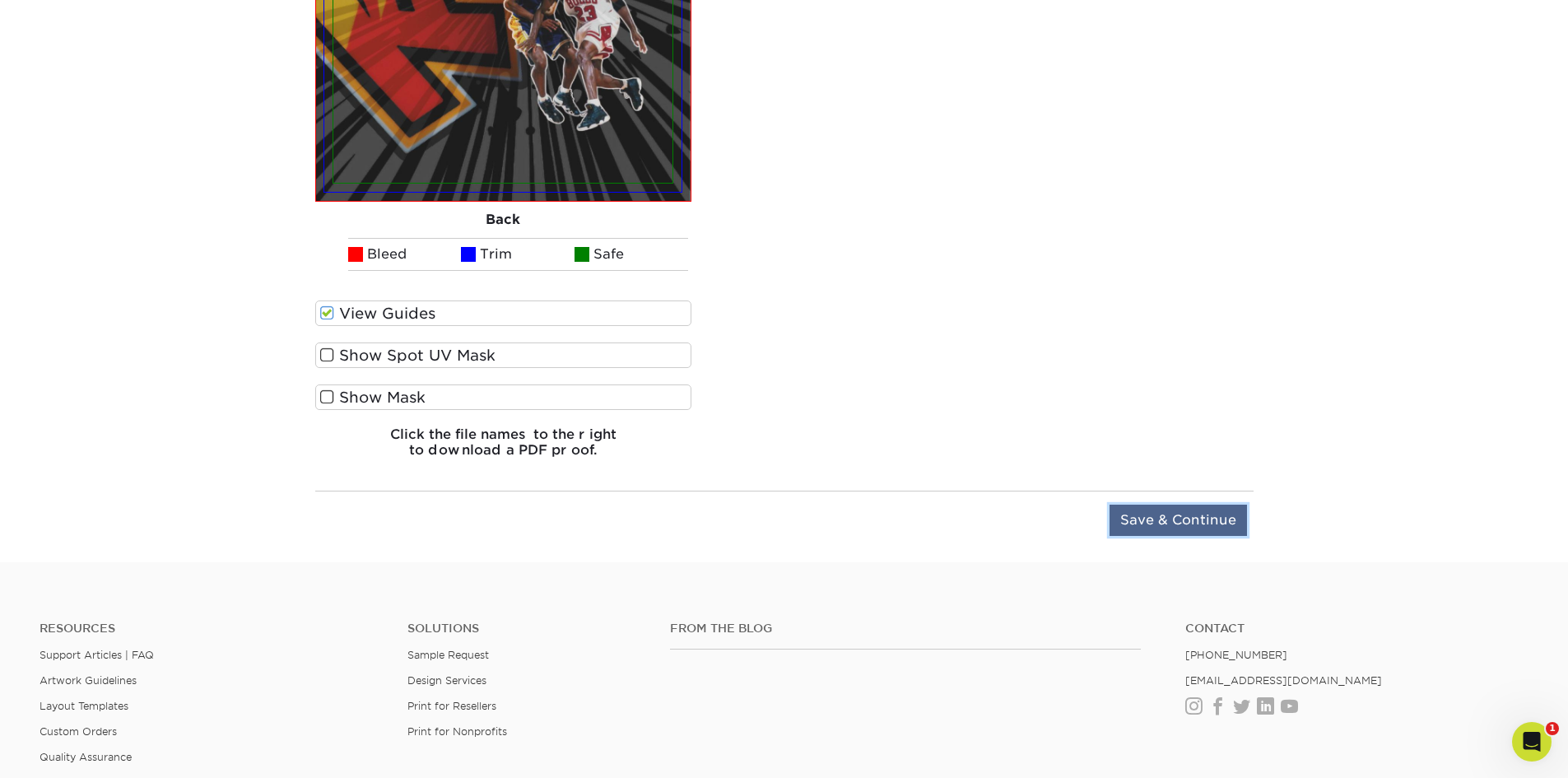
click at [1189, 531] on input "Save & Continue" at bounding box center [1178, 519] width 137 height 31
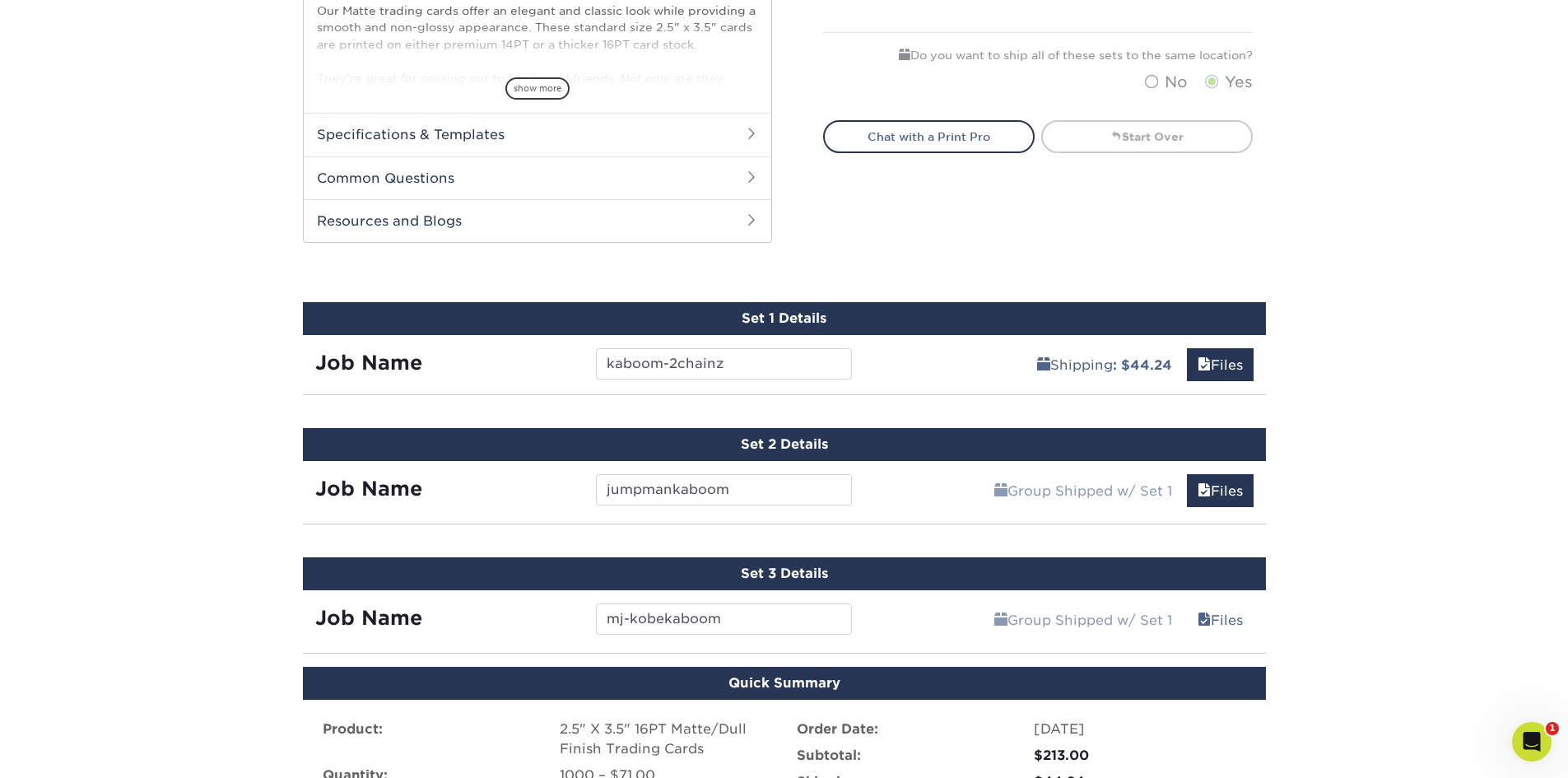
scroll to position [923, 0]
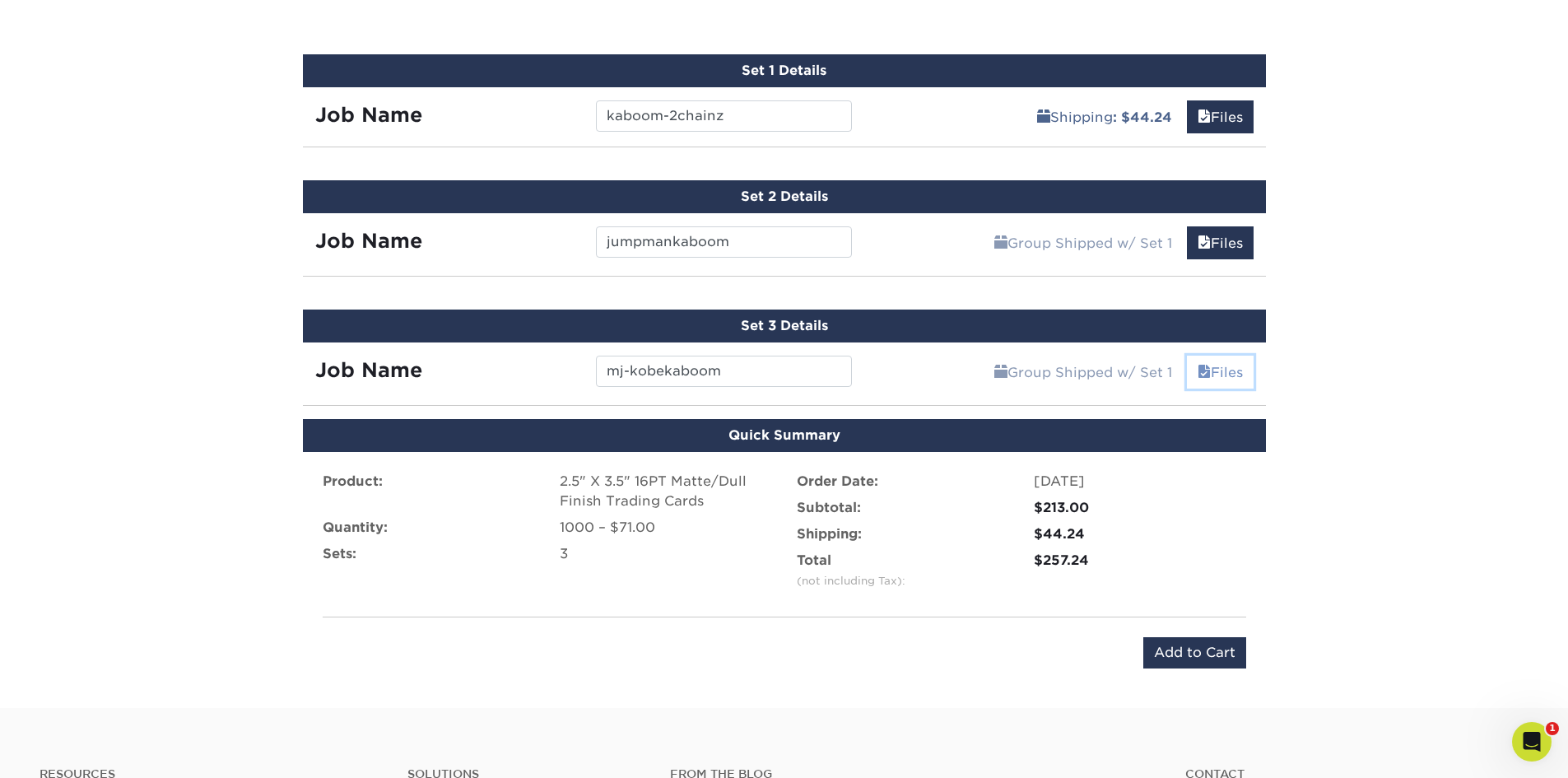
click at [1222, 371] on link "Files" at bounding box center [1220, 372] width 67 height 33
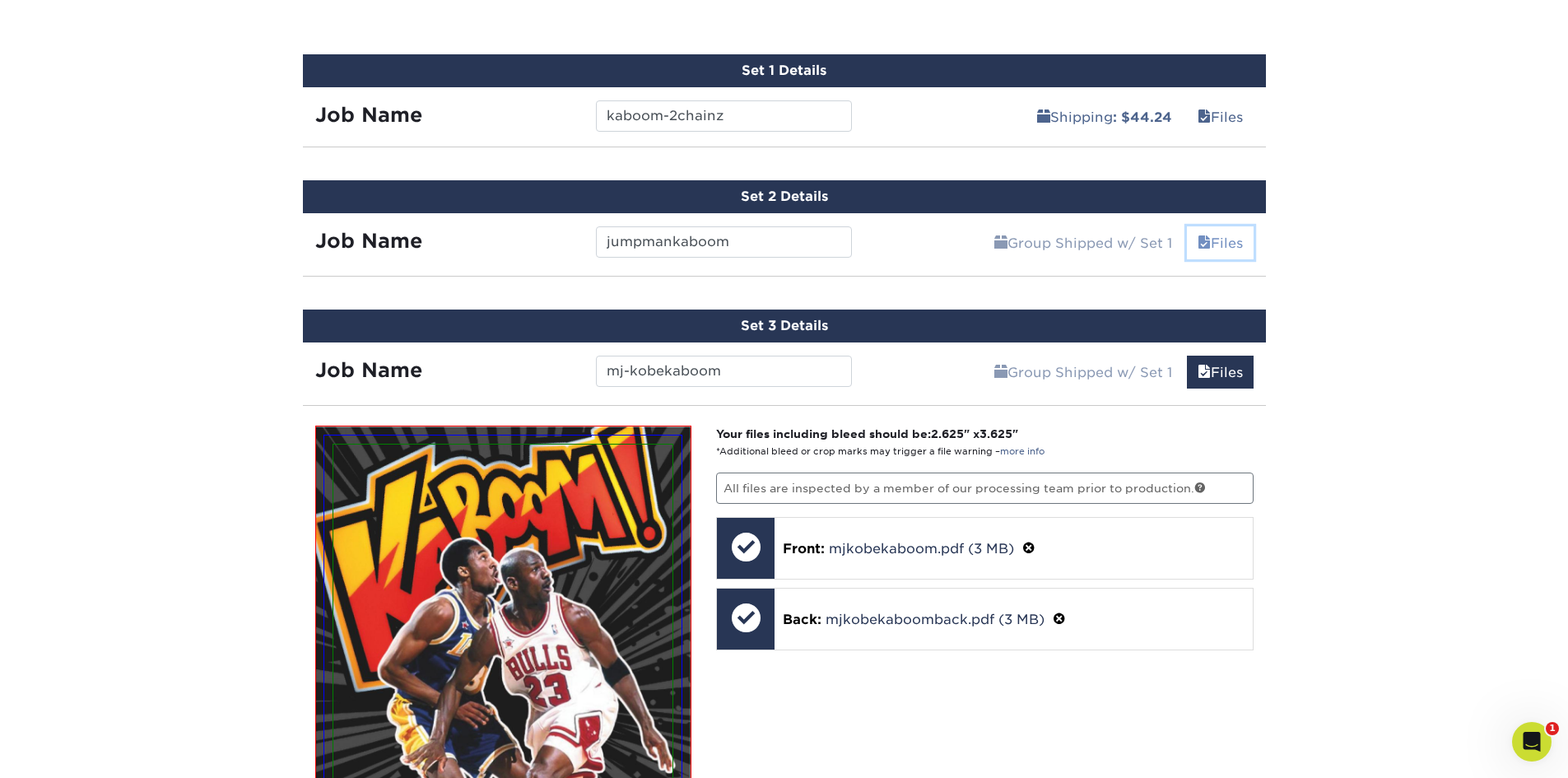
click at [1225, 247] on link "Files" at bounding box center [1220, 242] width 67 height 33
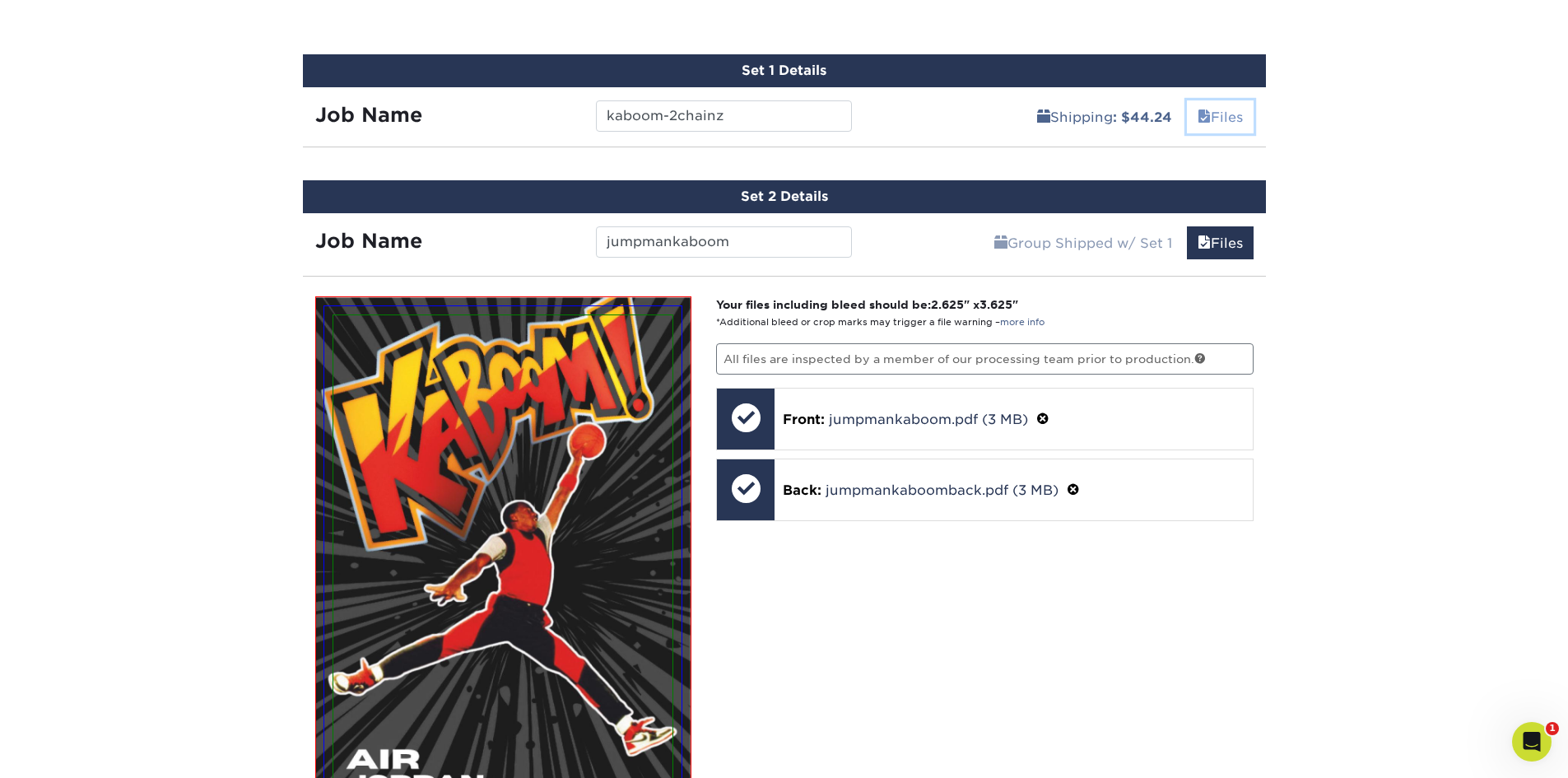
click at [1228, 115] on link "Files" at bounding box center [1220, 116] width 67 height 33
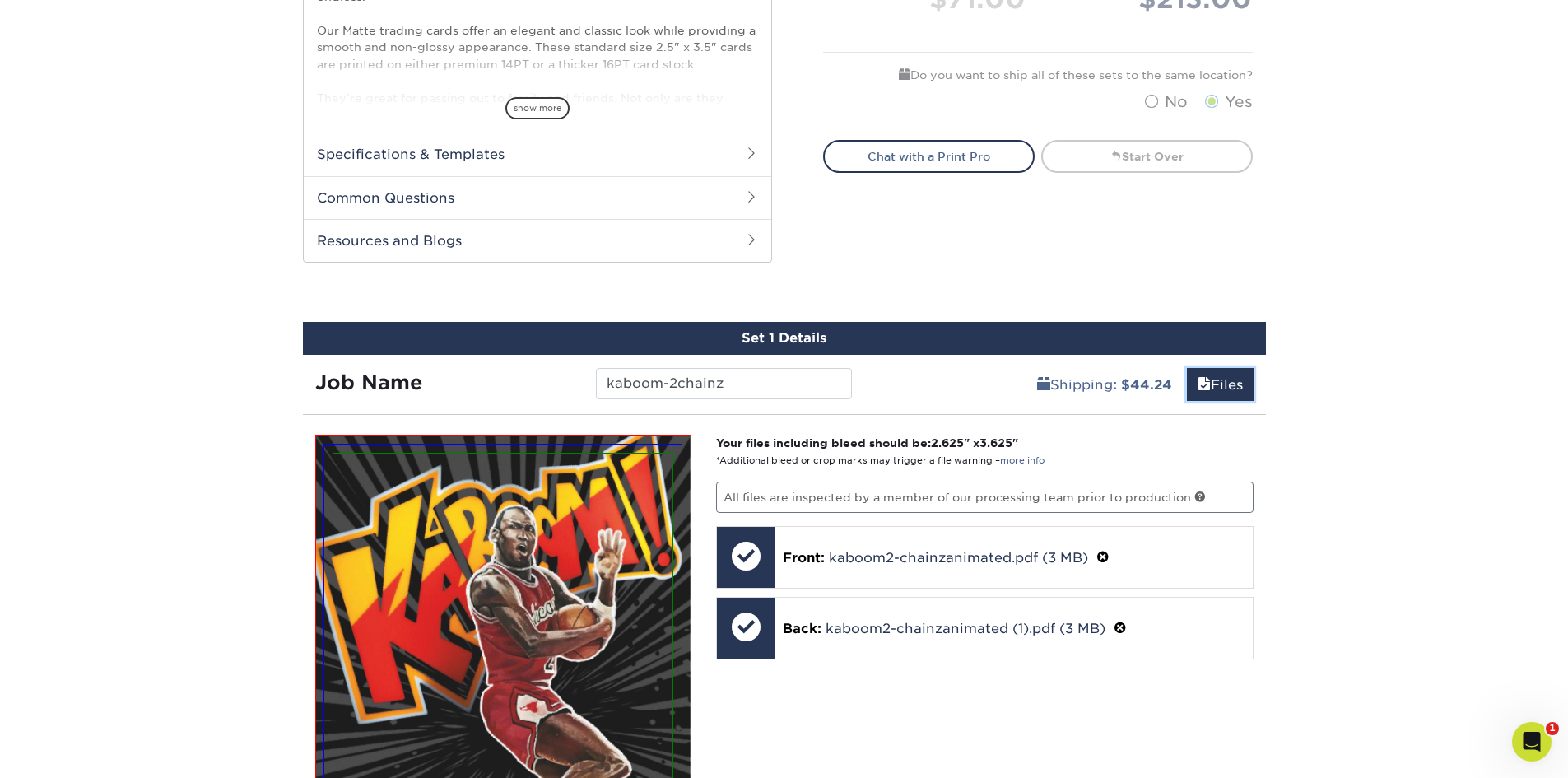
scroll to position [513, 0]
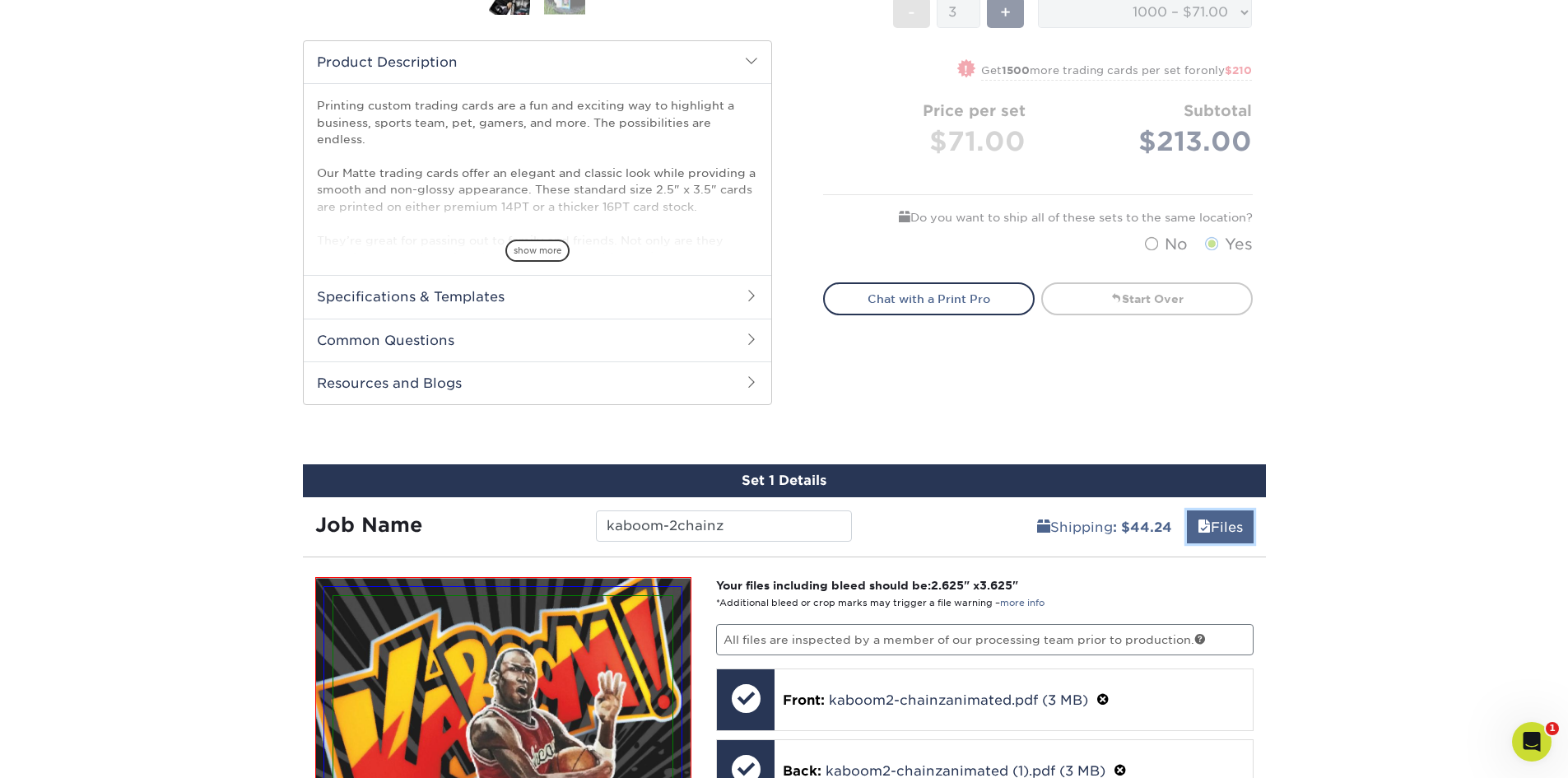
click at [1211, 529] on link "Files" at bounding box center [1220, 526] width 67 height 33
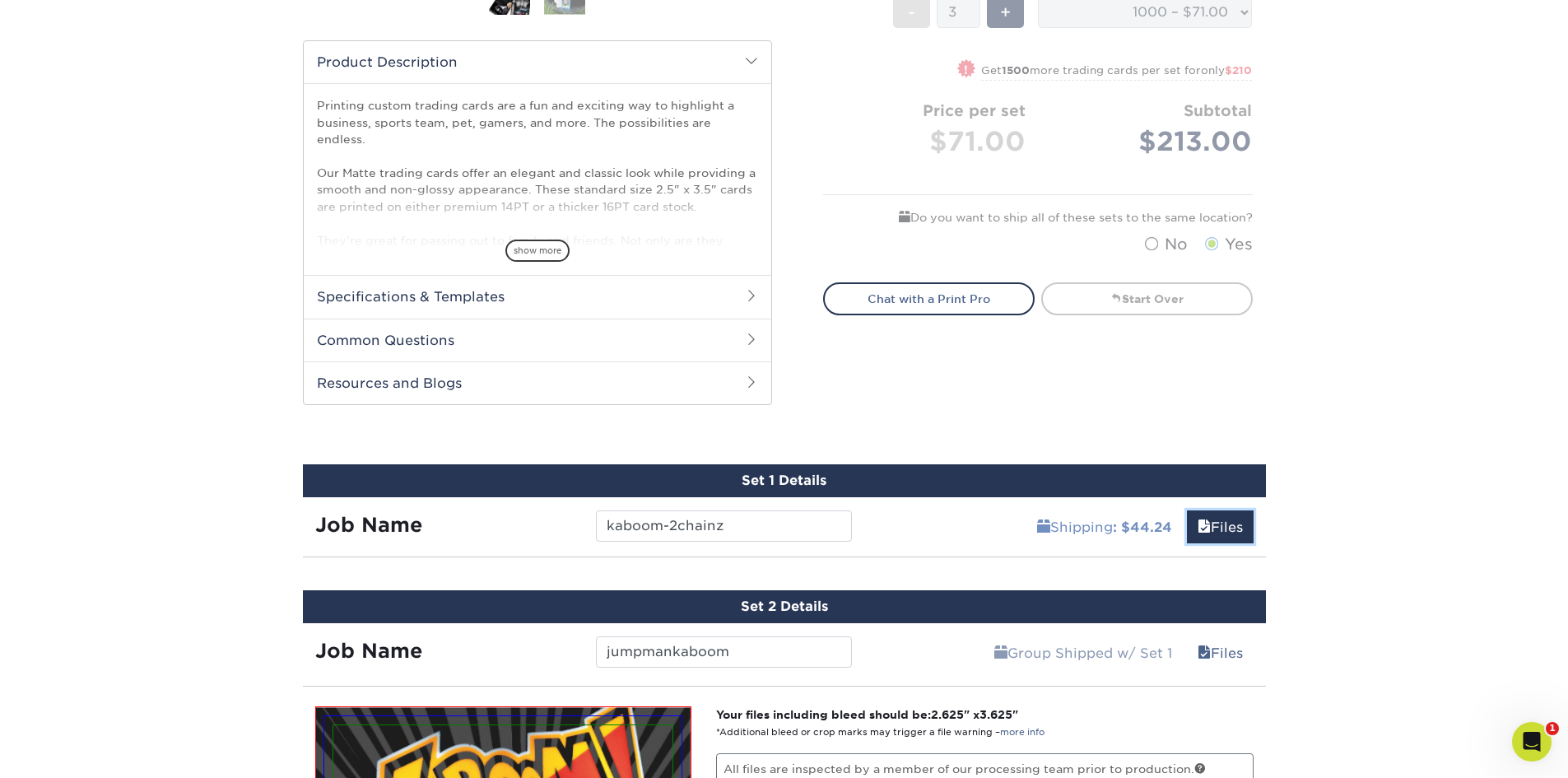
scroll to position [924, 0]
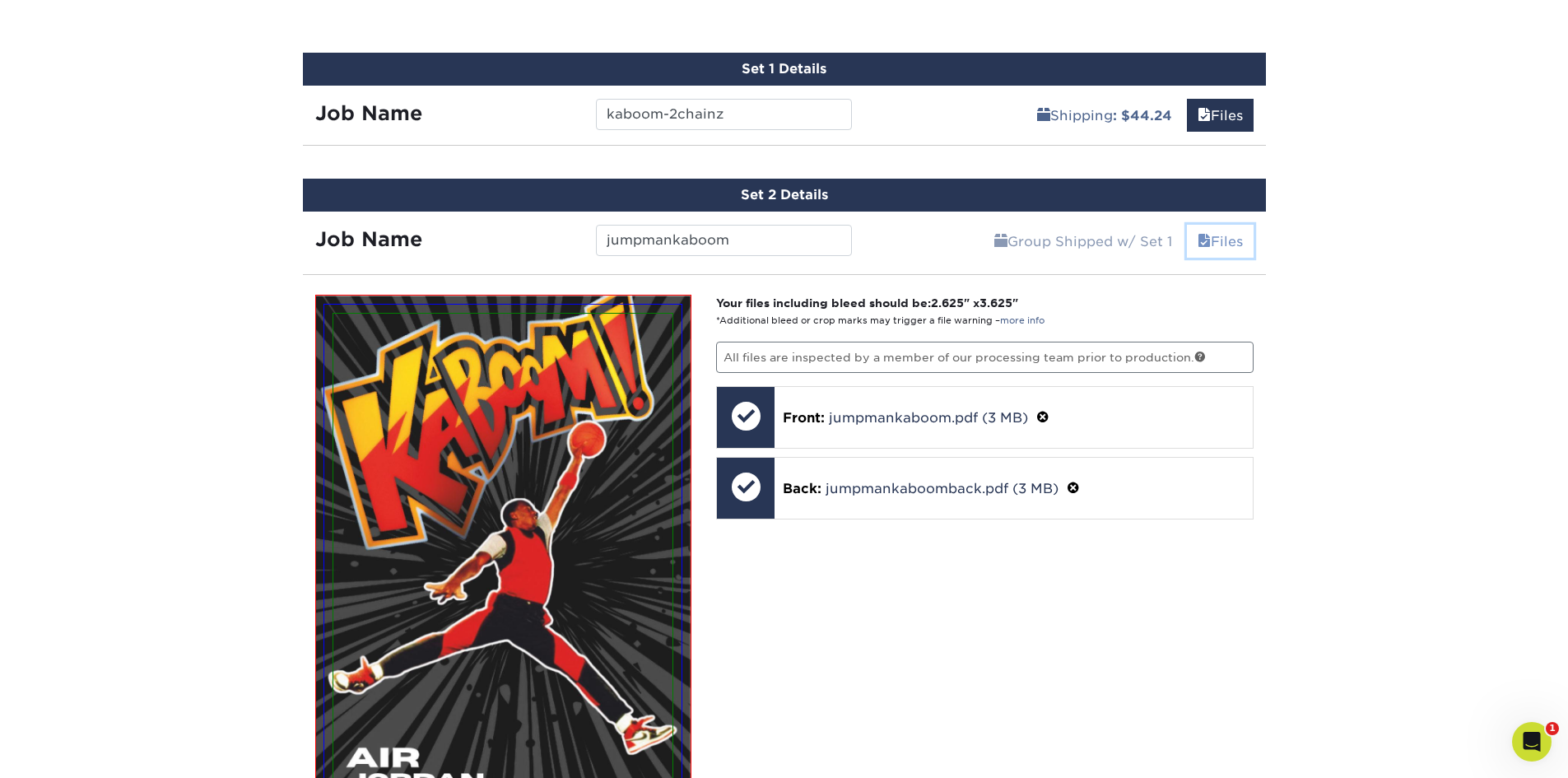
click at [1222, 233] on link "Files" at bounding box center [1220, 240] width 67 height 33
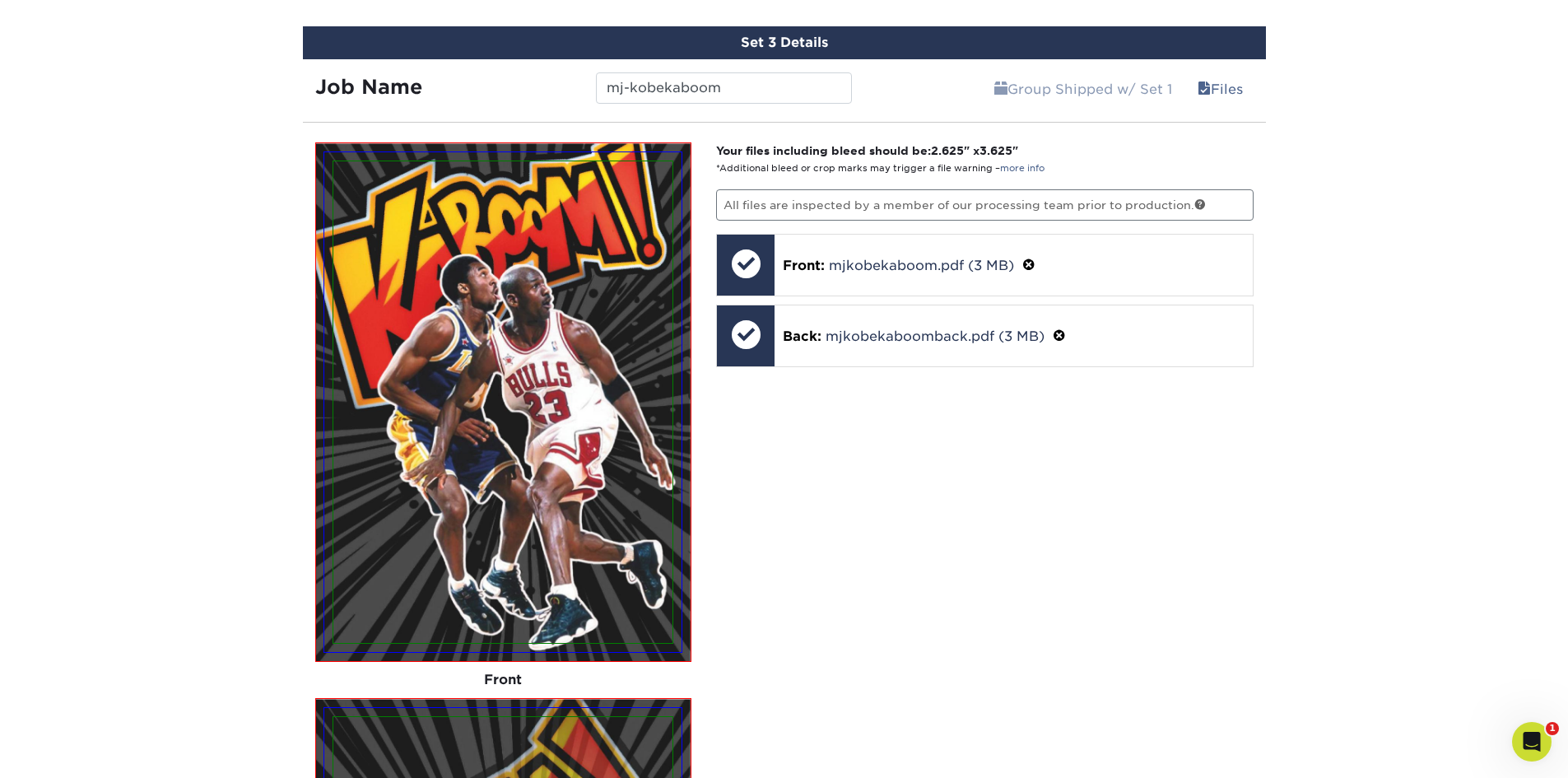
scroll to position [1007, 0]
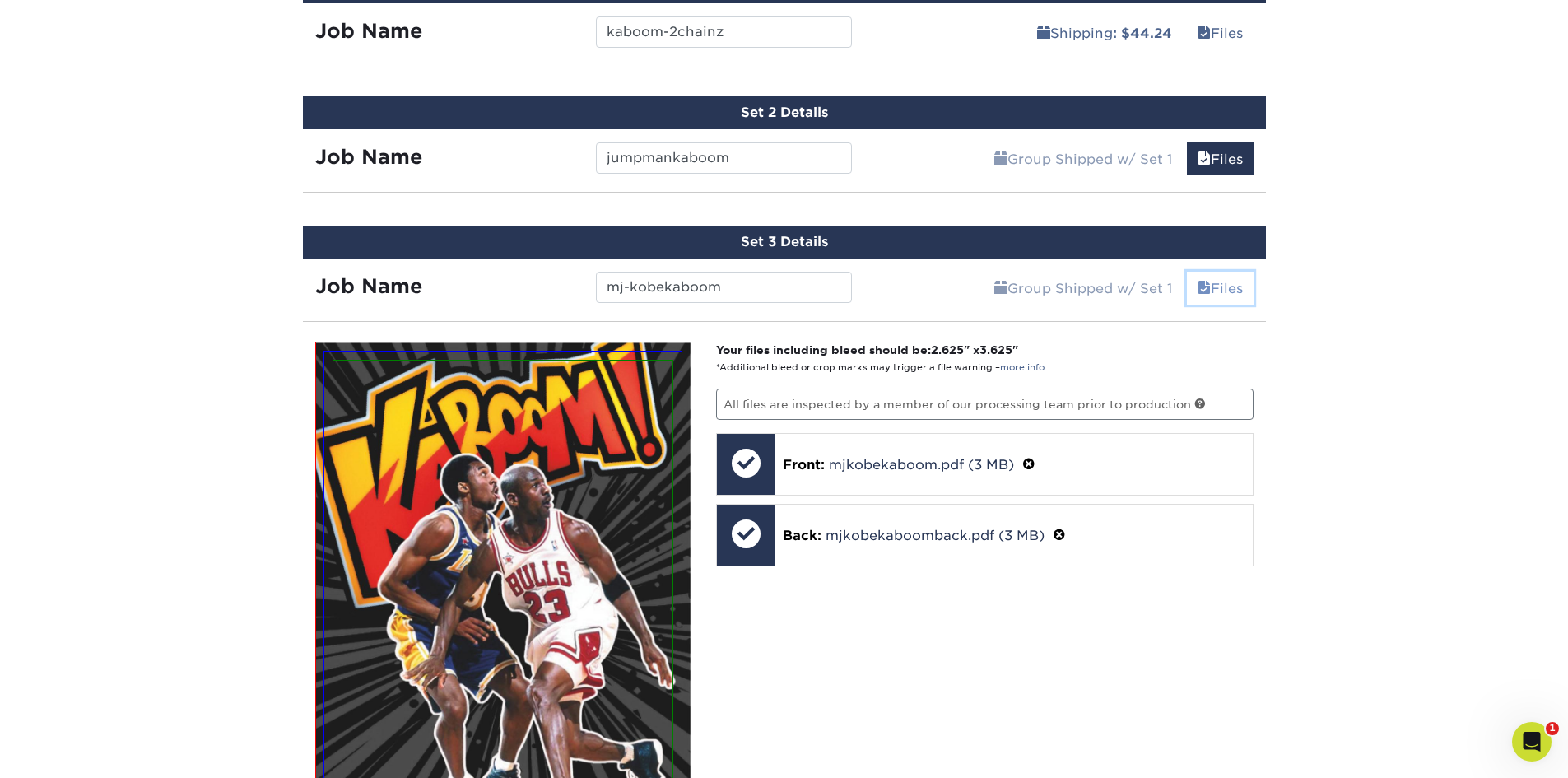
click at [1237, 277] on link "Files" at bounding box center [1220, 287] width 67 height 33
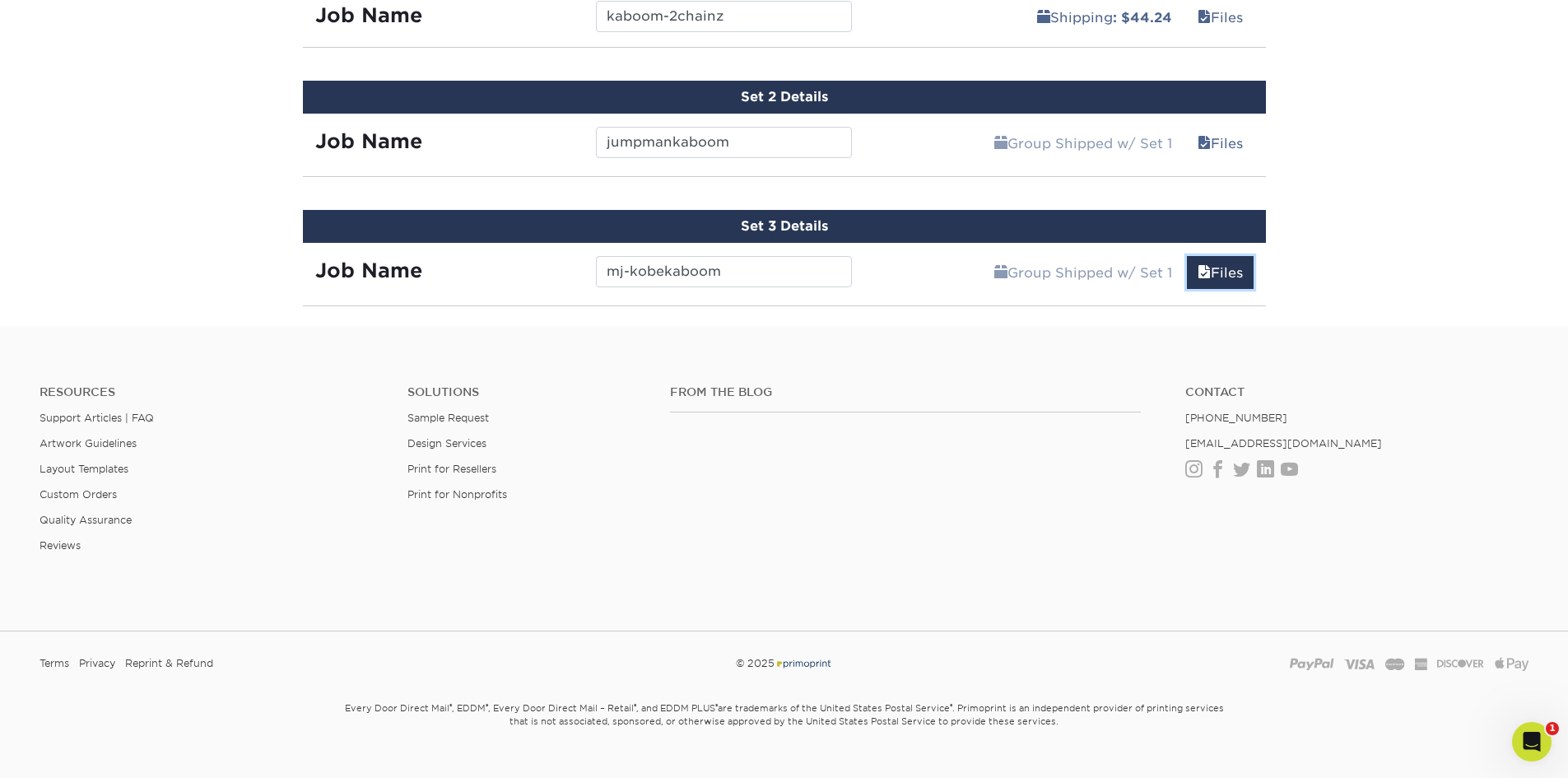
scroll to position [1052, 0]
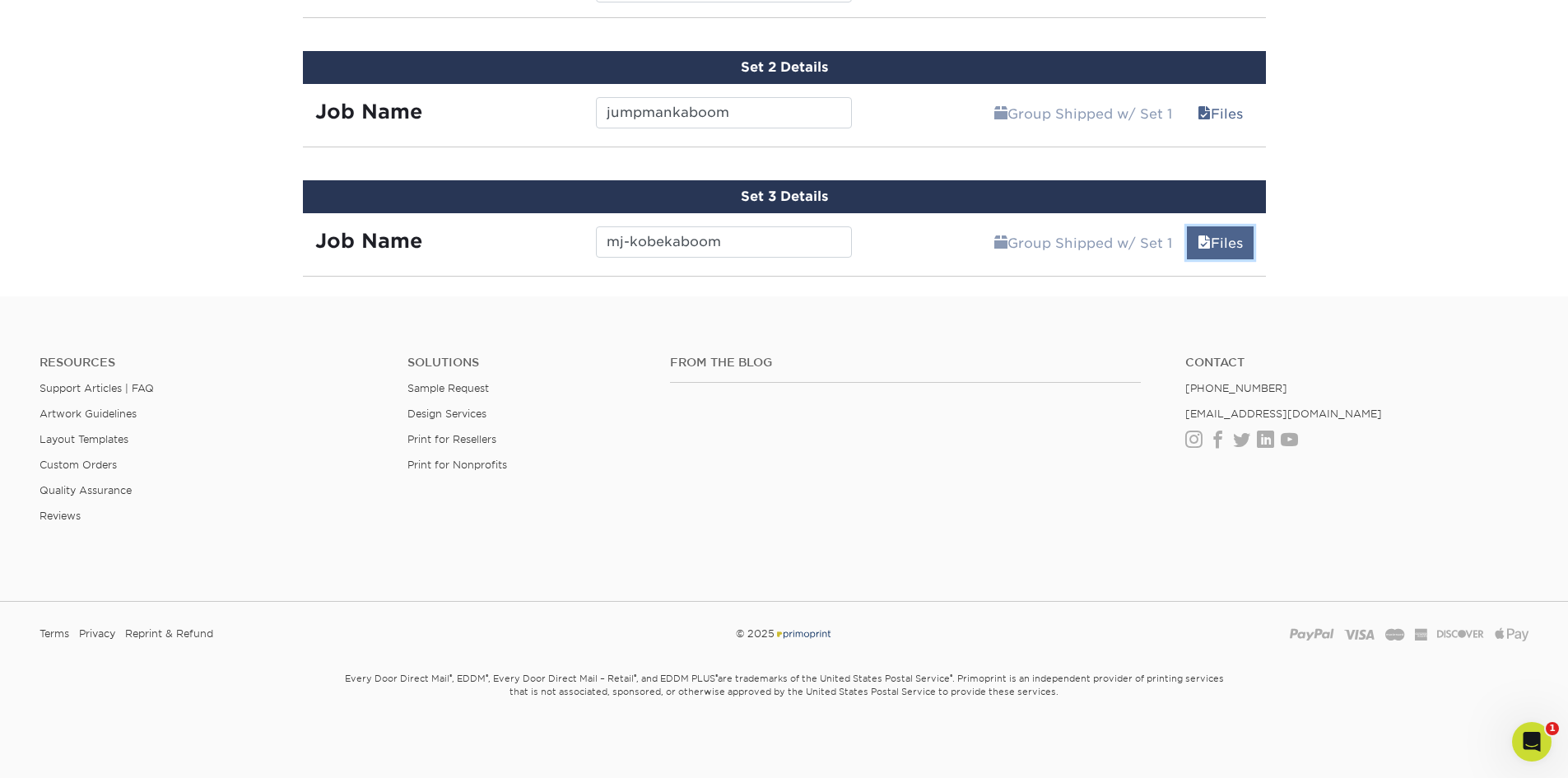
click at [1202, 237] on span at bounding box center [1205, 243] width 13 height 16
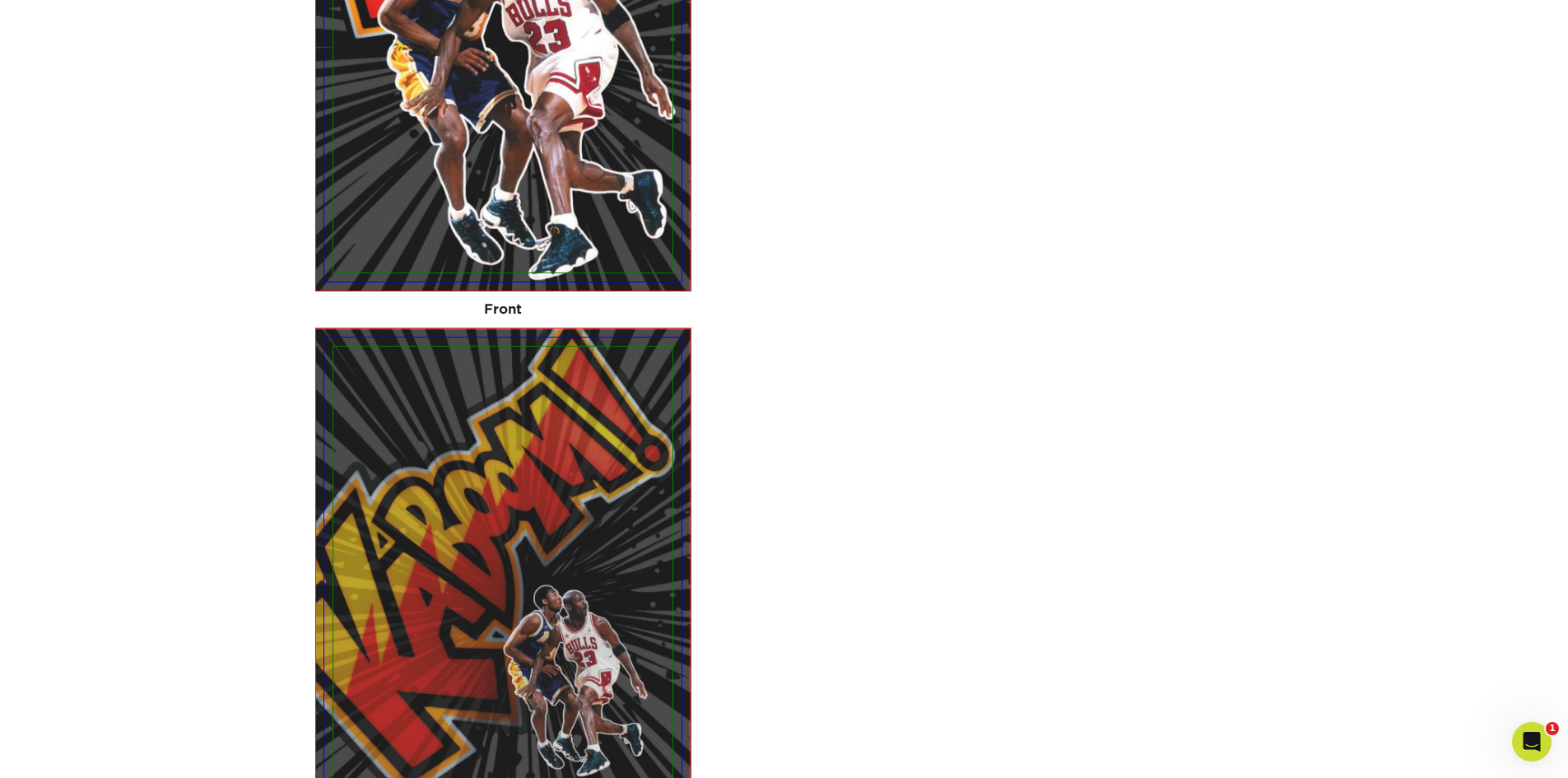
scroll to position [1381, 0]
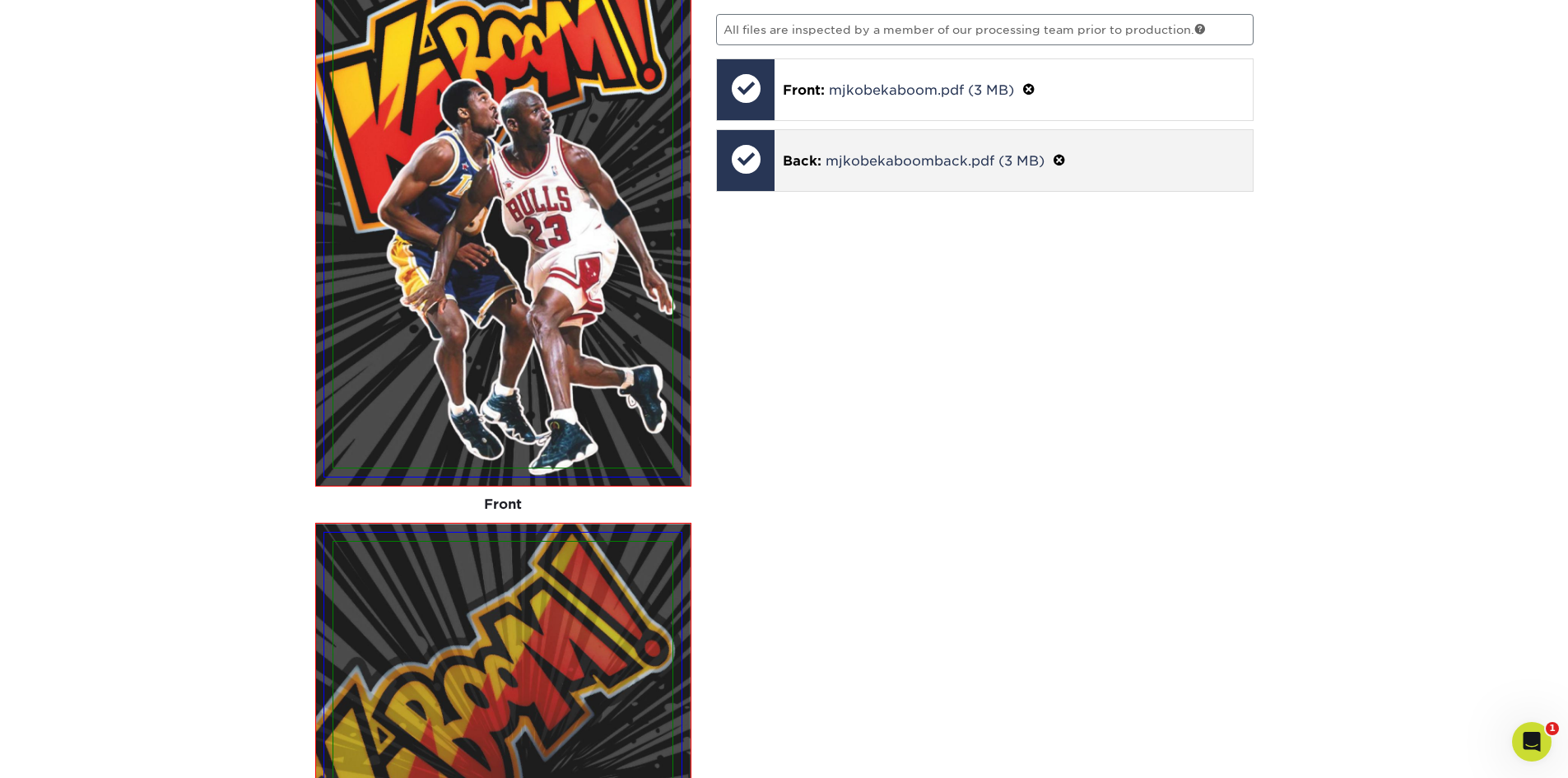
click at [1062, 157] on span at bounding box center [1059, 160] width 13 height 16
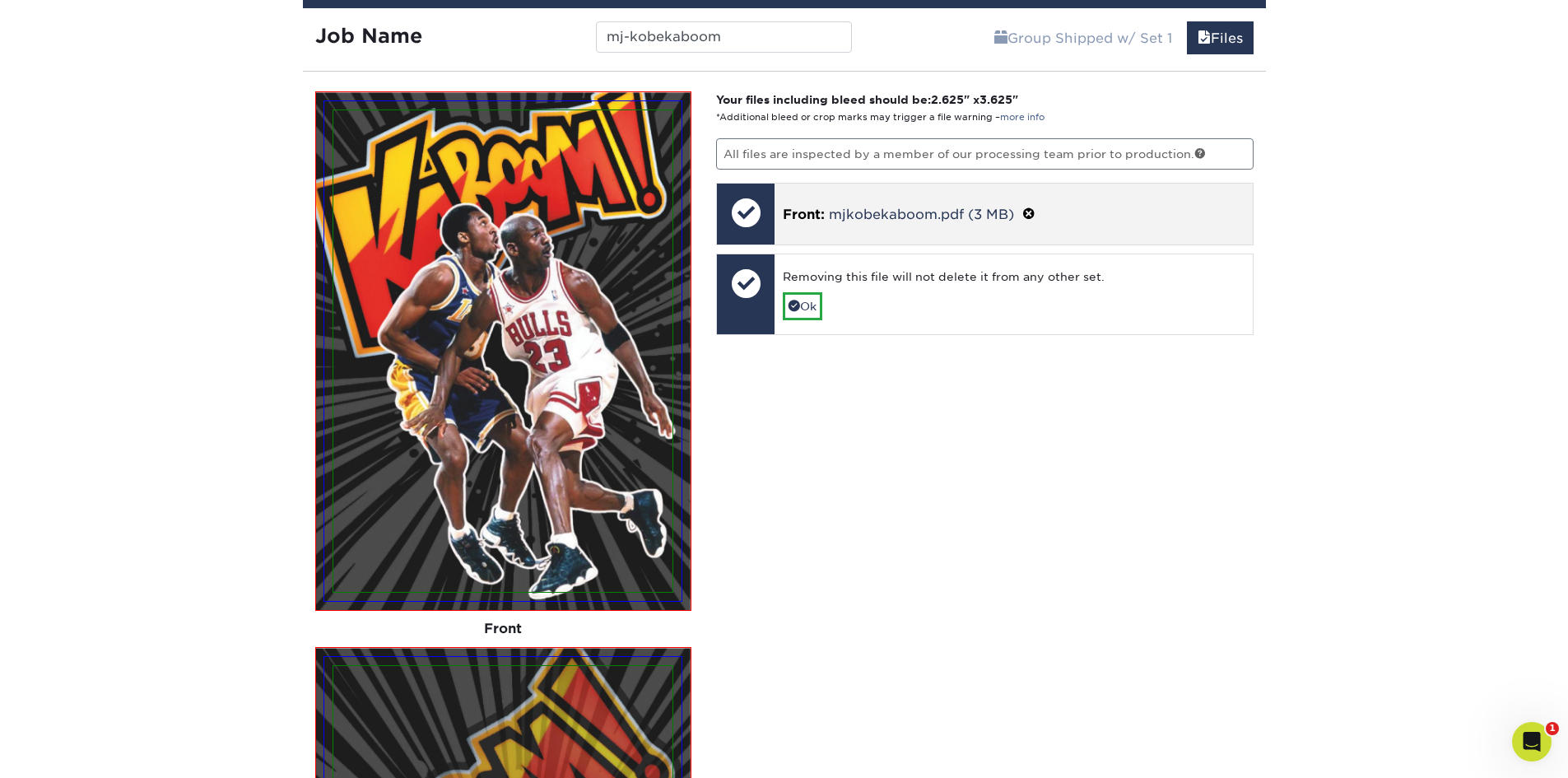
scroll to position [1135, 0]
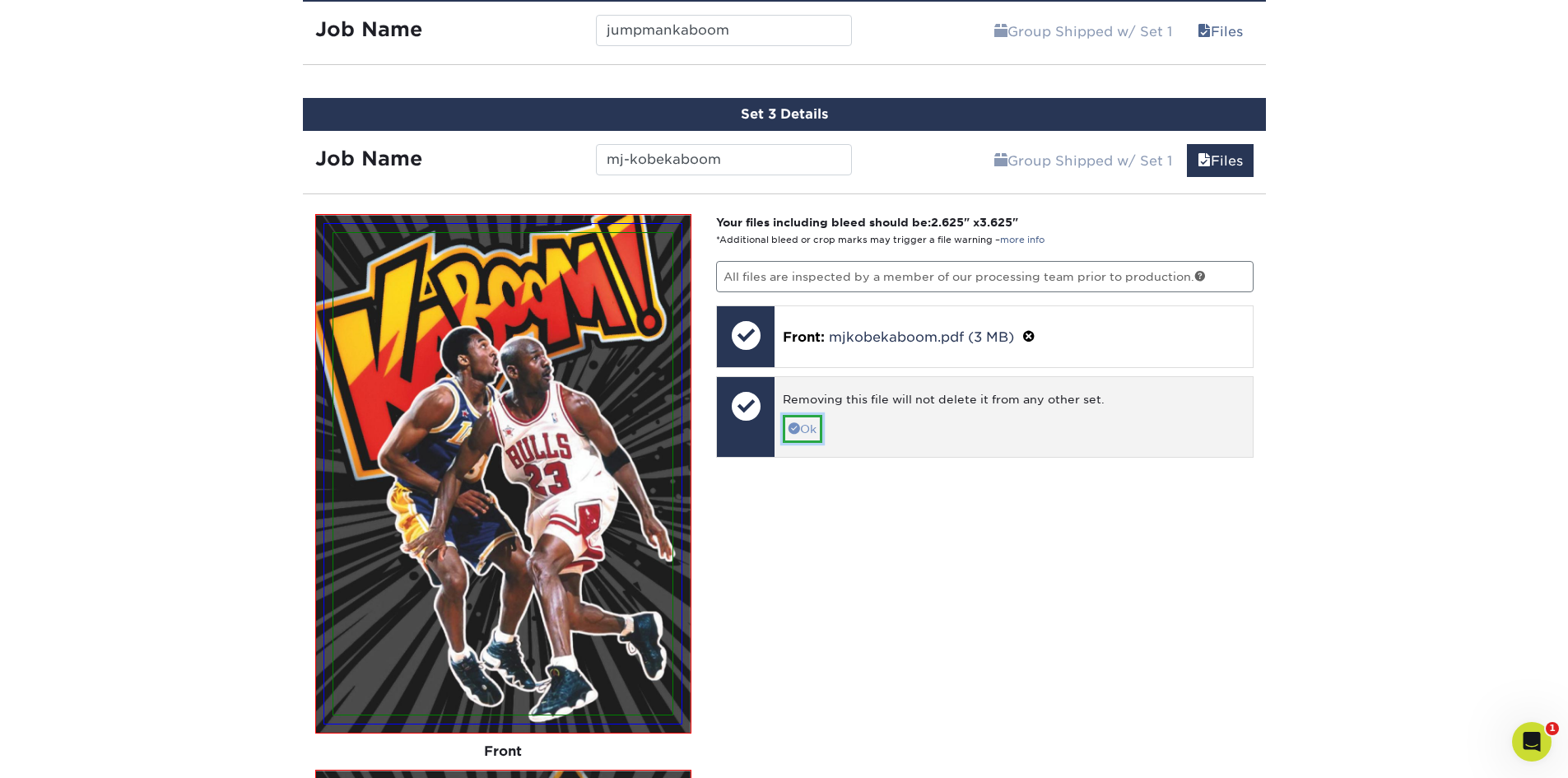
click at [800, 429] on link "Ok" at bounding box center [803, 429] width 39 height 28
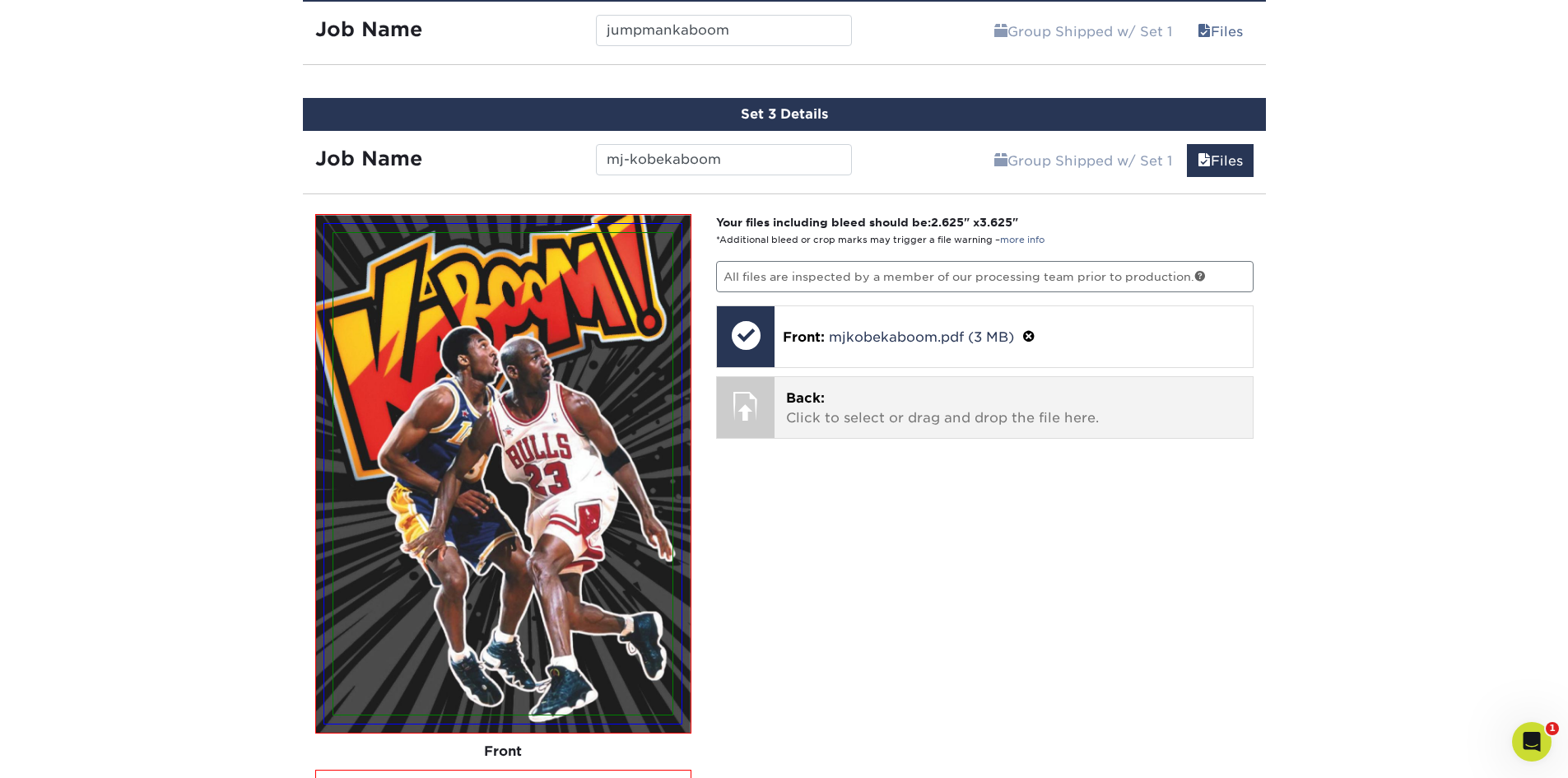
click at [1002, 401] on p "Back: Click to select or drag and drop the file here." at bounding box center [1013, 408] width 455 height 39
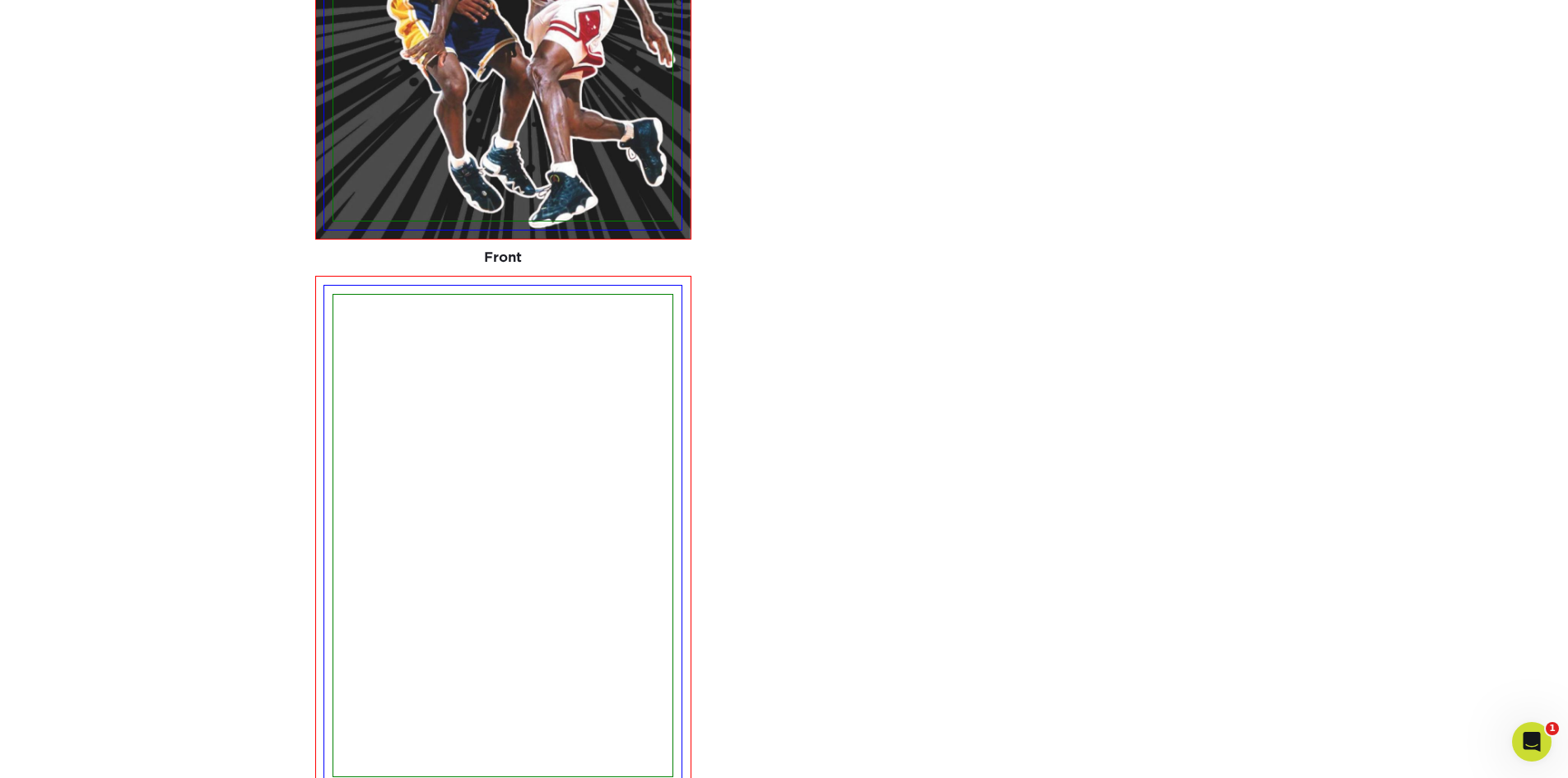
scroll to position [1217, 0]
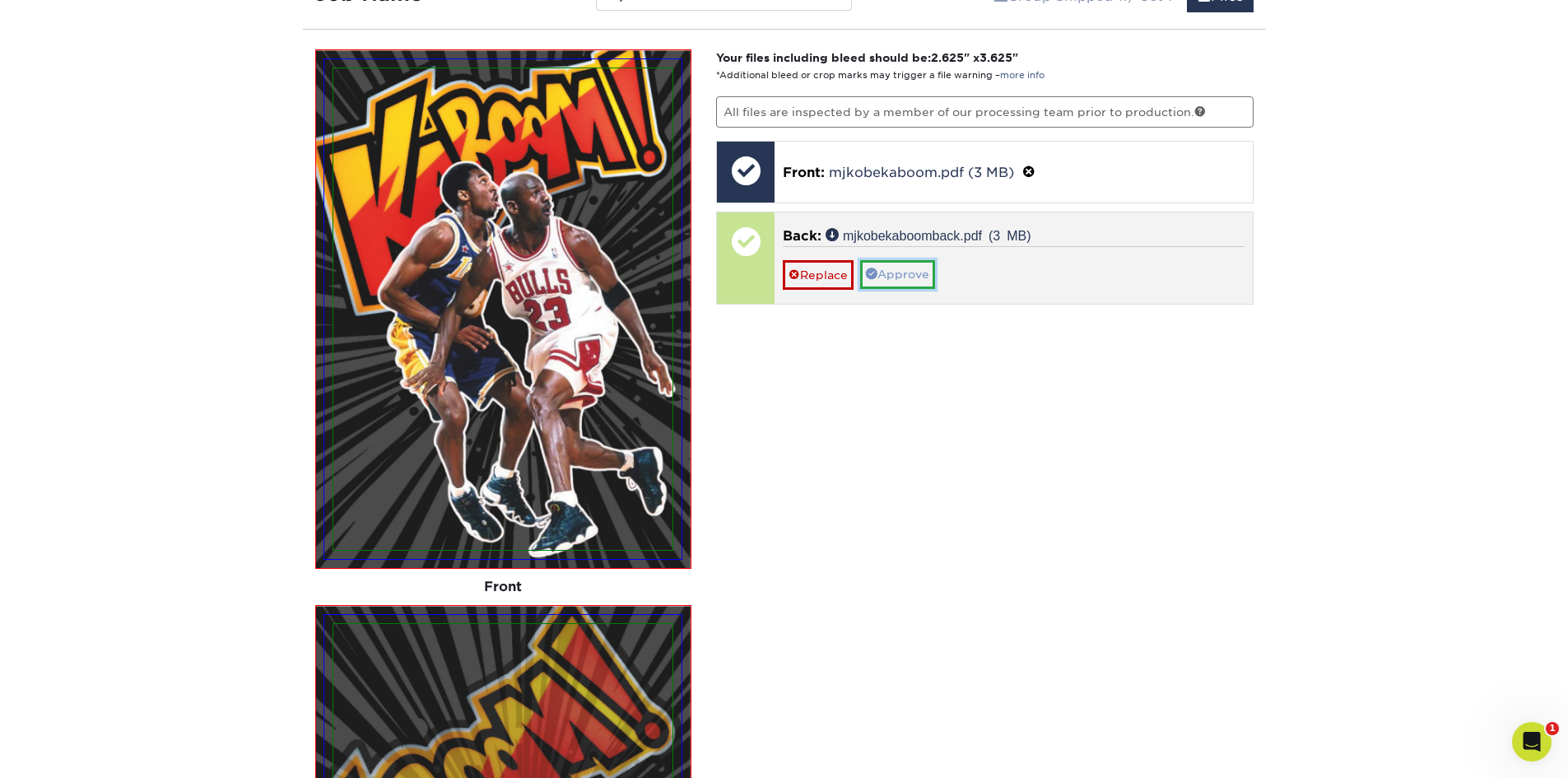
click at [906, 283] on link "Approve" at bounding box center [898, 274] width 75 height 28
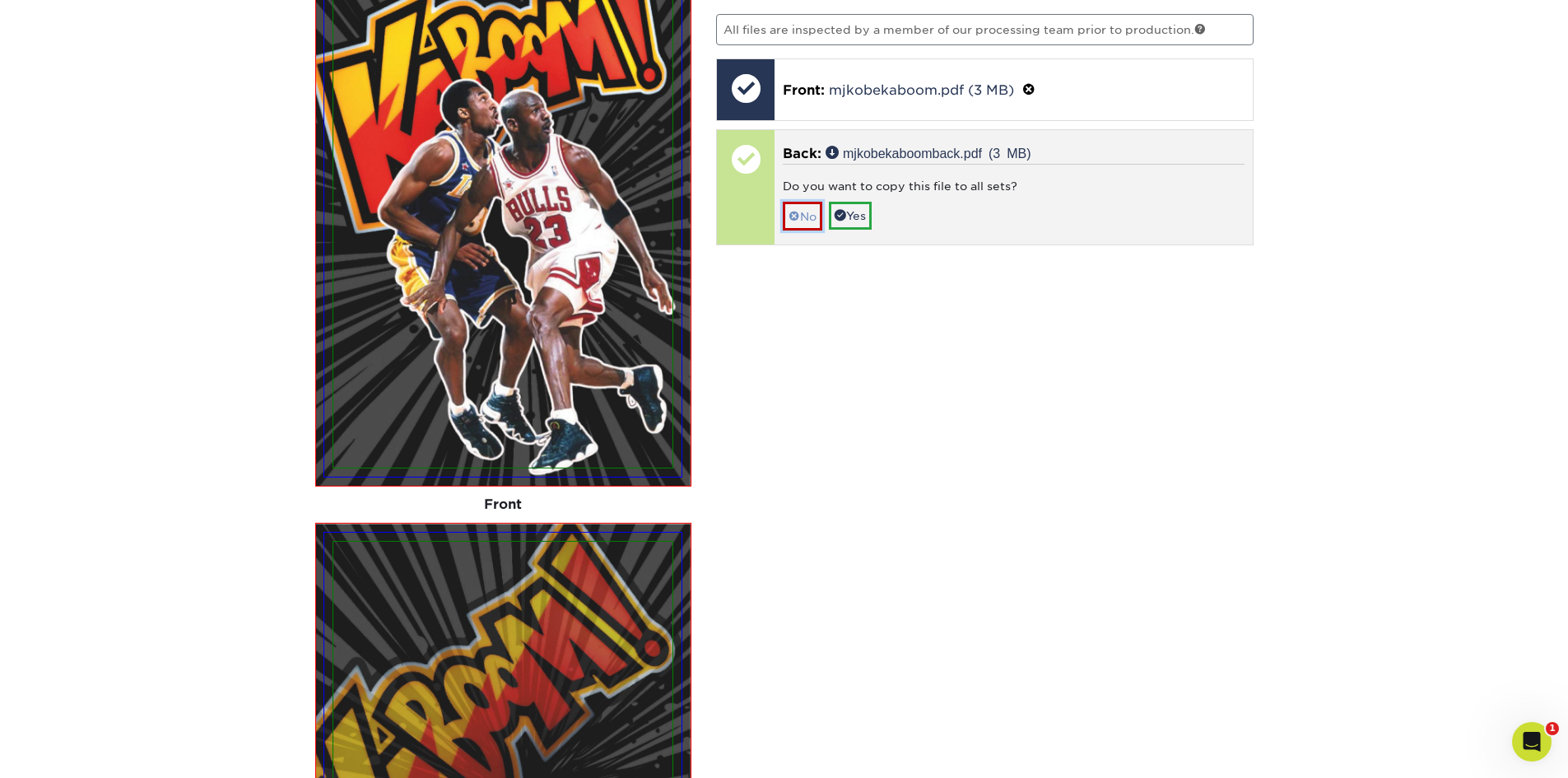
click at [804, 212] on link "No" at bounding box center [803, 216] width 39 height 29
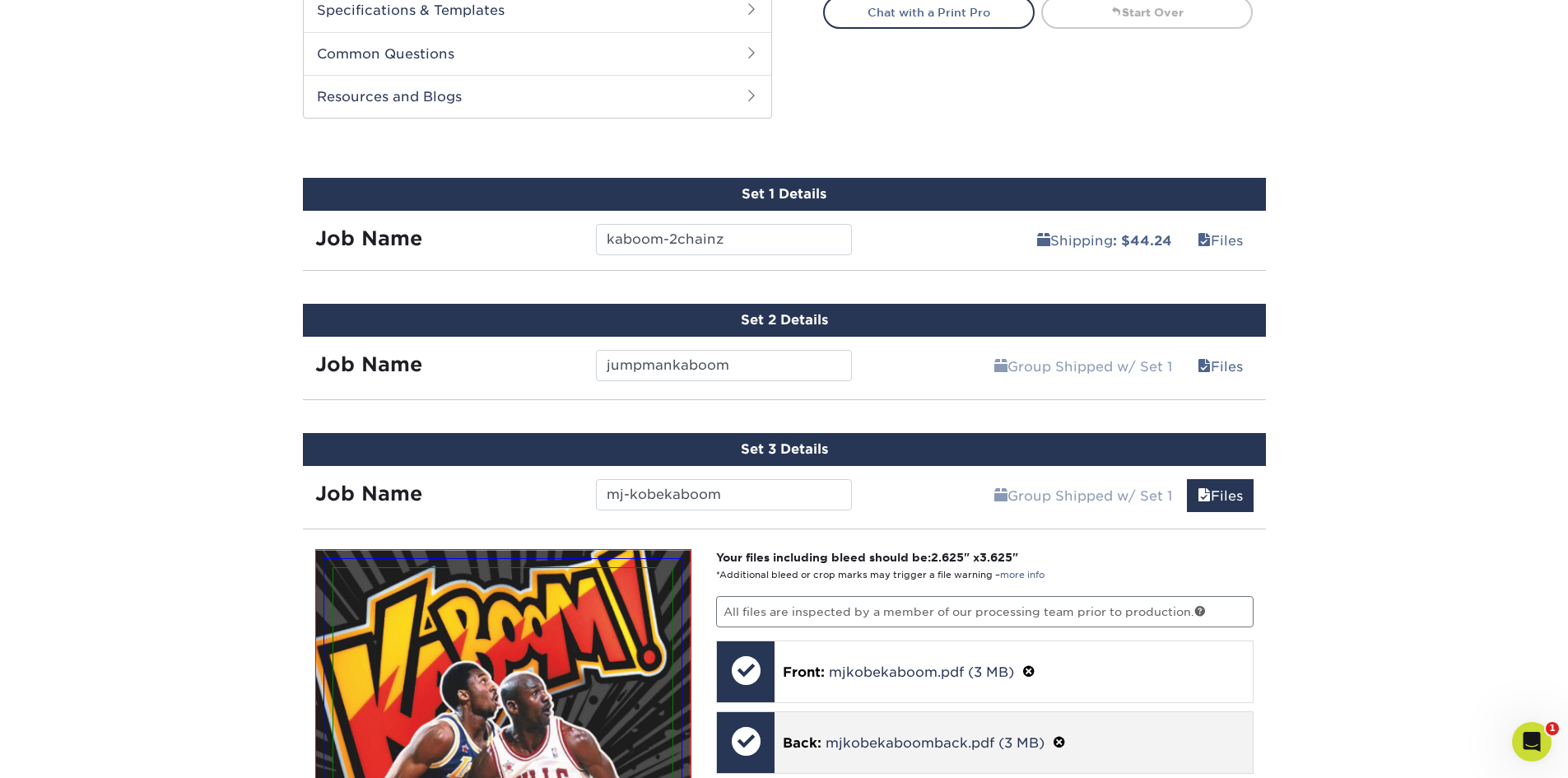
scroll to position [1121, 0]
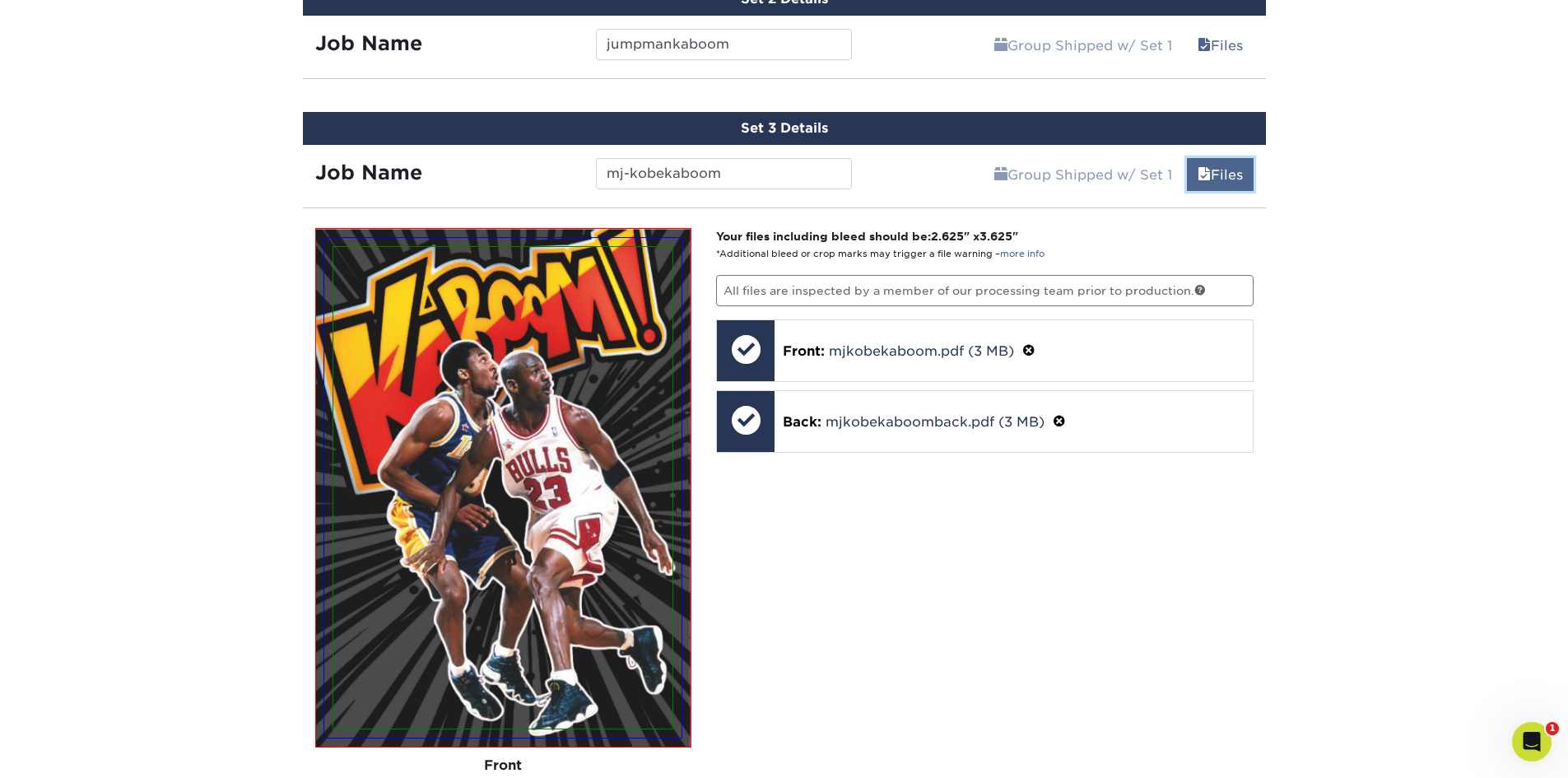
click at [1234, 185] on link "Files" at bounding box center [1220, 174] width 67 height 33
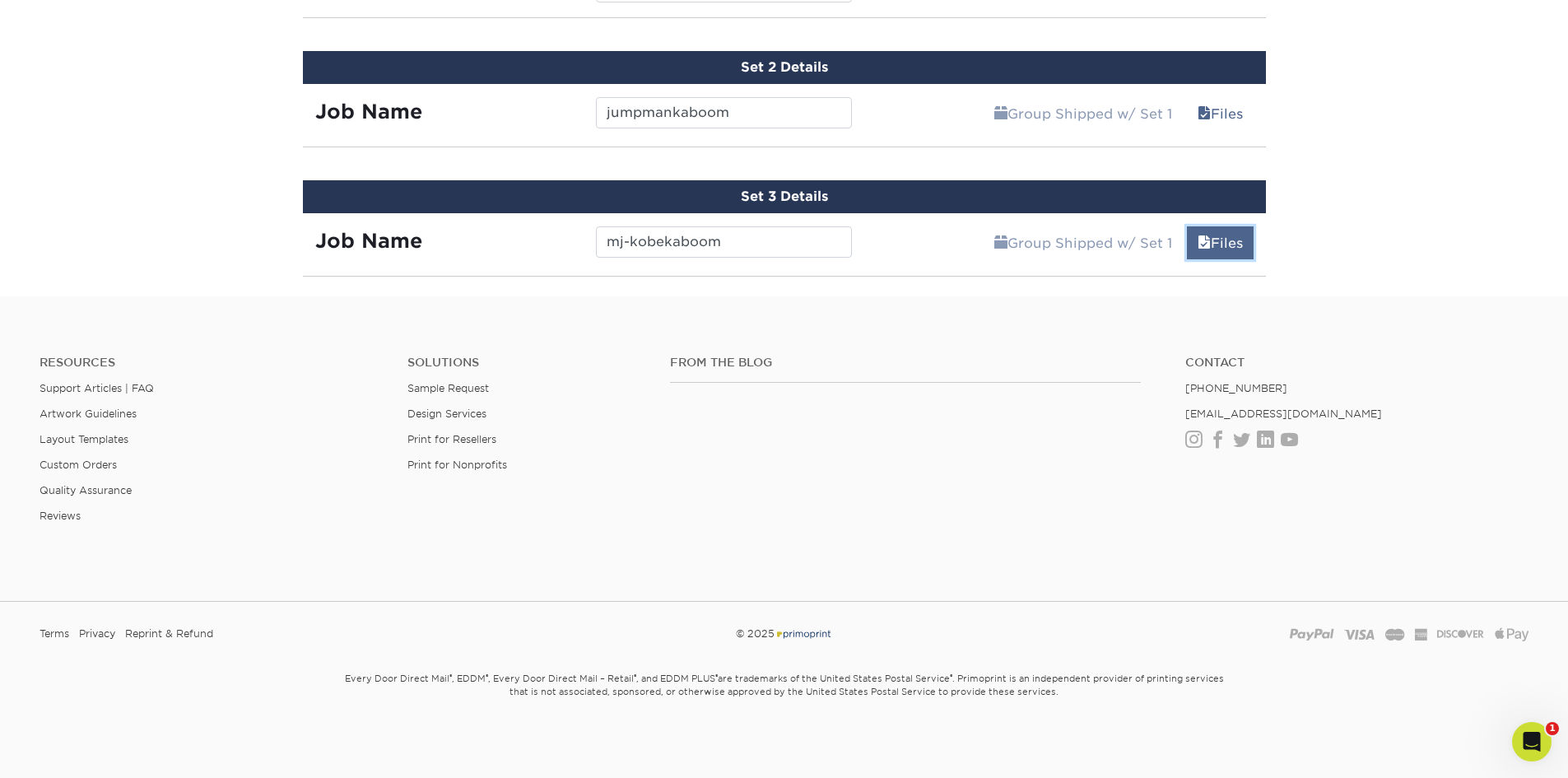
scroll to position [1052, 0]
click at [812, 252] on input "mj-kobekaboom" at bounding box center [724, 241] width 256 height 31
click at [1246, 247] on link "Files" at bounding box center [1220, 242] width 67 height 33
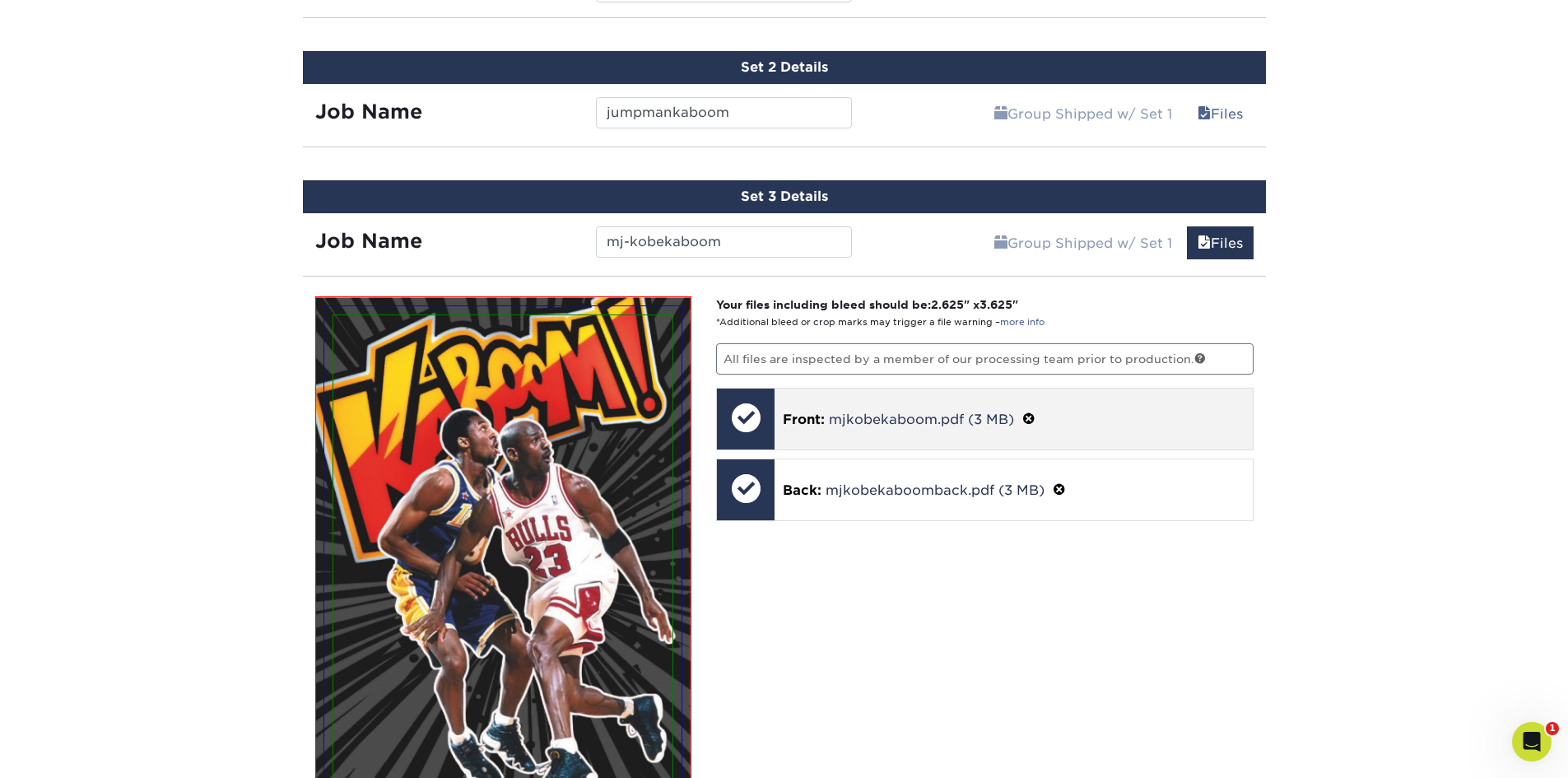
click at [1031, 418] on span at bounding box center [1029, 419] width 13 height 16
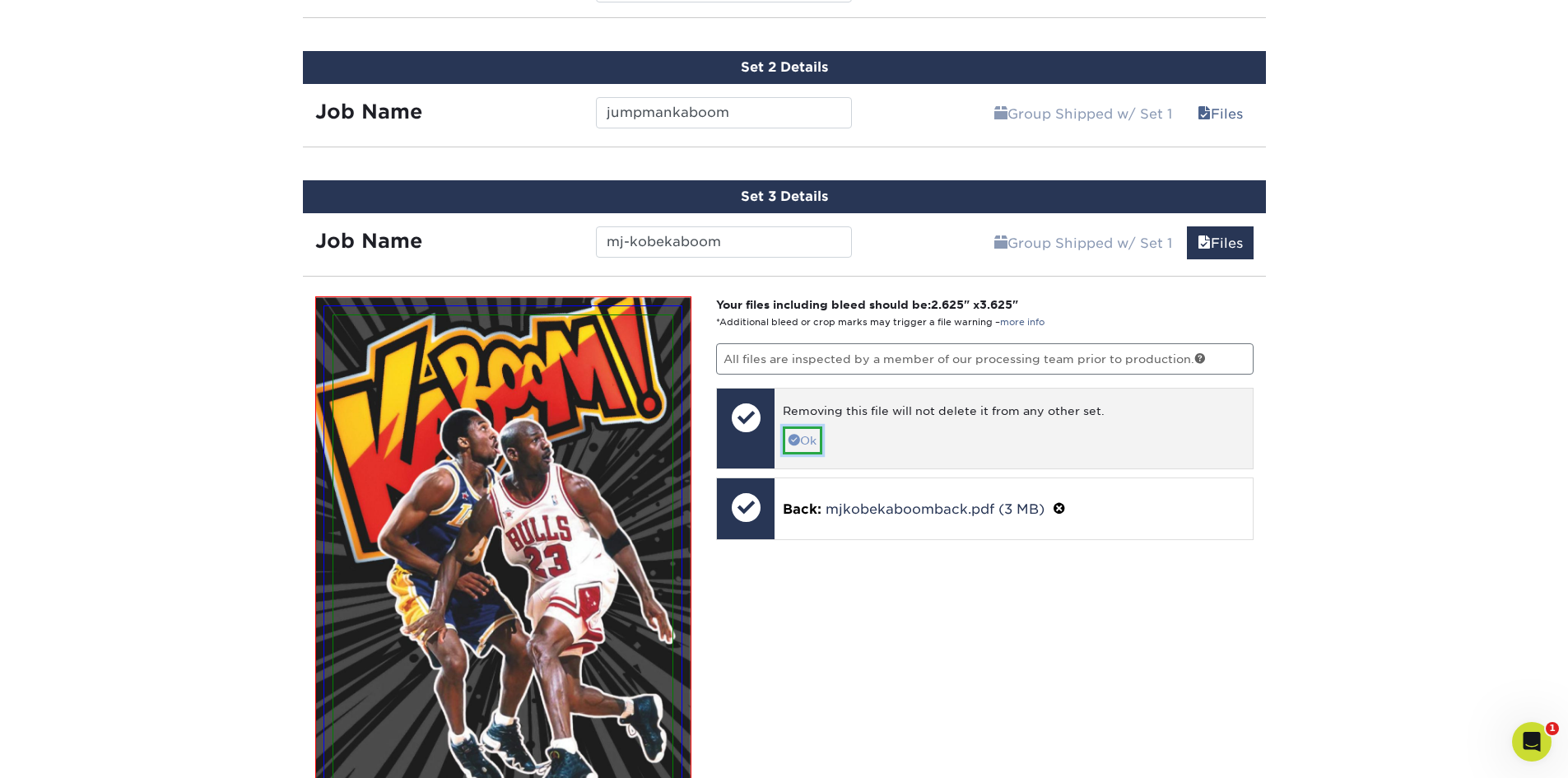
click at [811, 435] on link "Ok" at bounding box center [803, 440] width 39 height 28
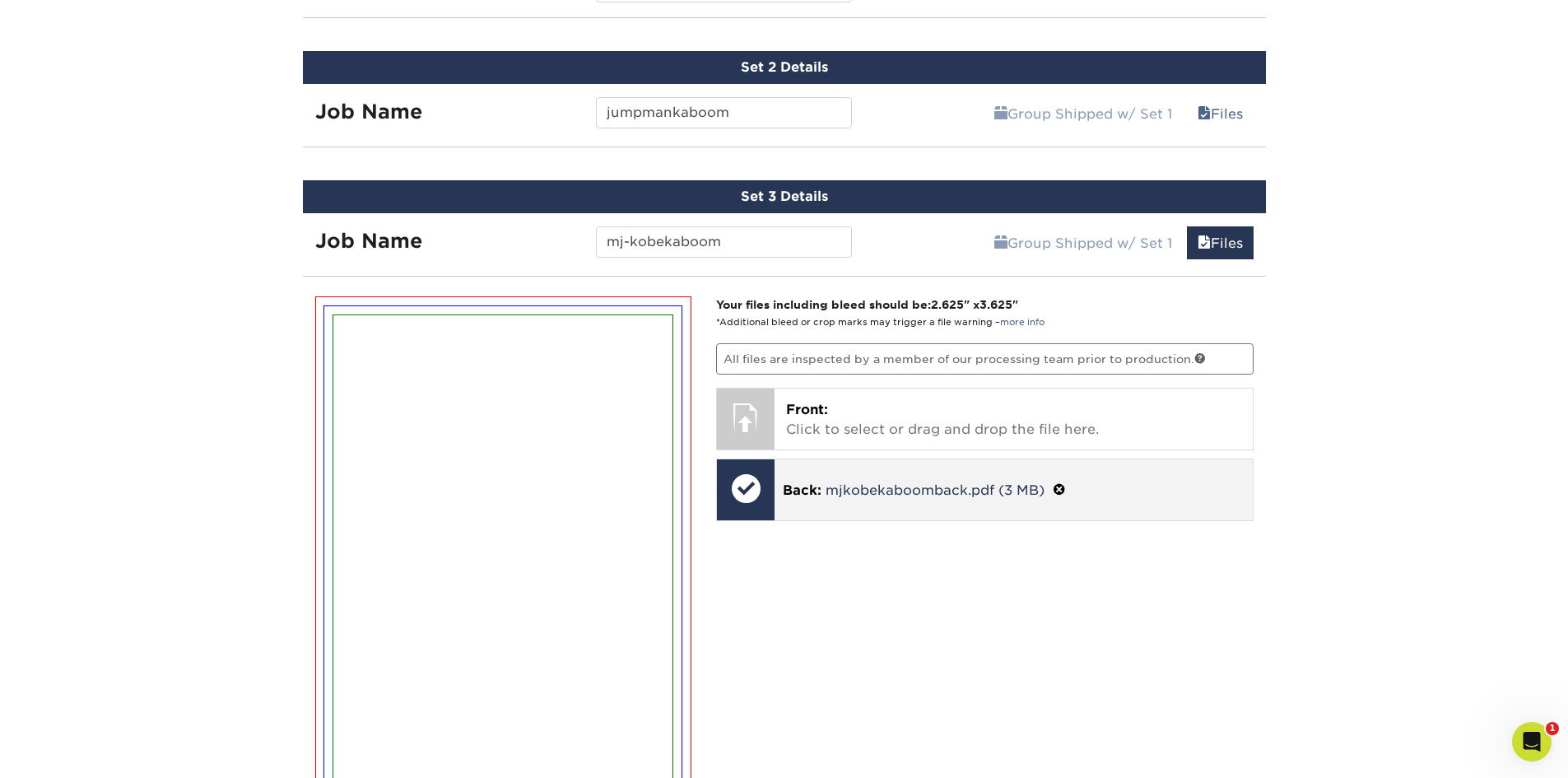
click at [1058, 486] on span at bounding box center [1059, 490] width 13 height 16
click at [814, 513] on link "Ok" at bounding box center [803, 511] width 39 height 28
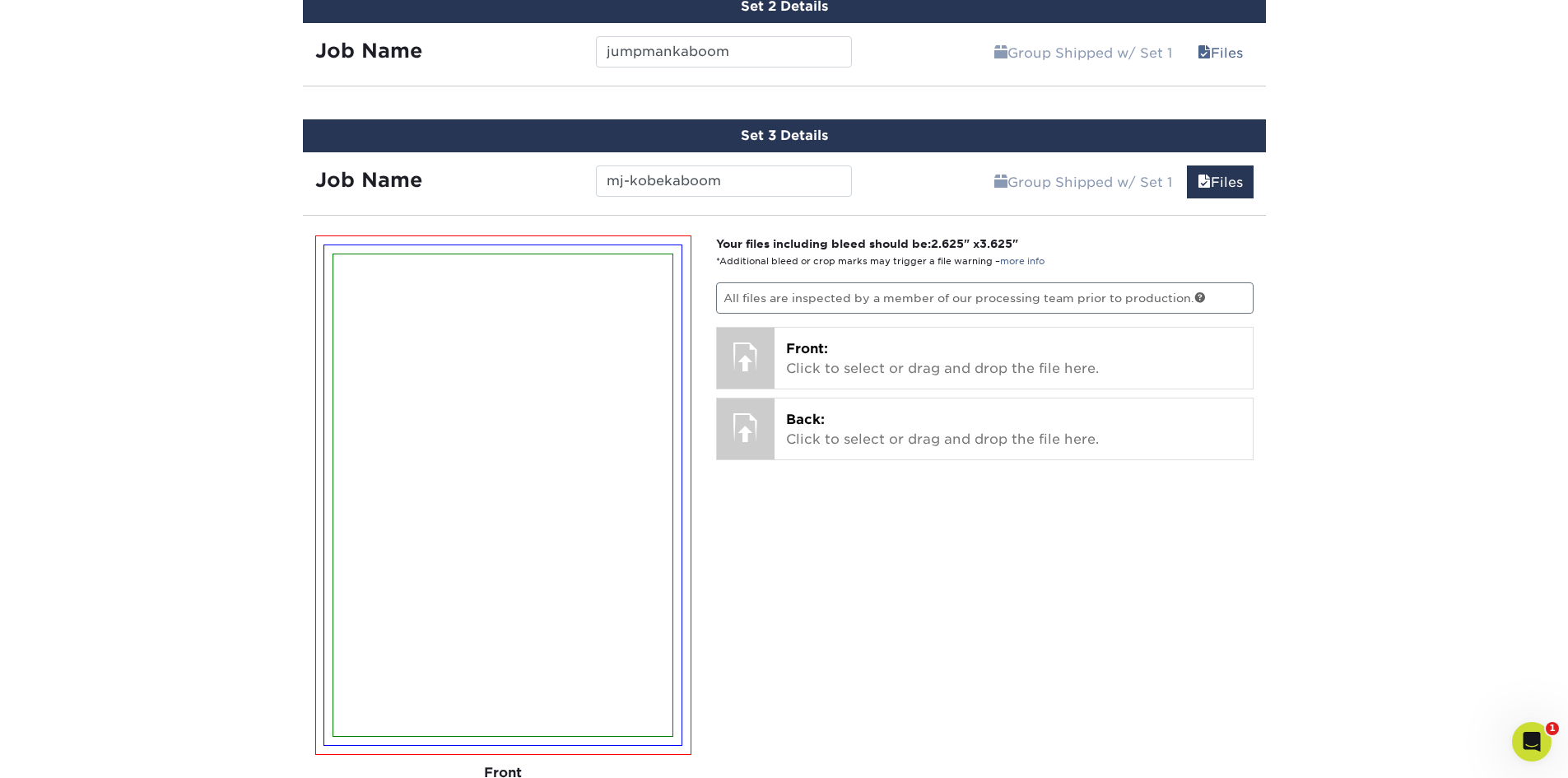
scroll to position [970, 0]
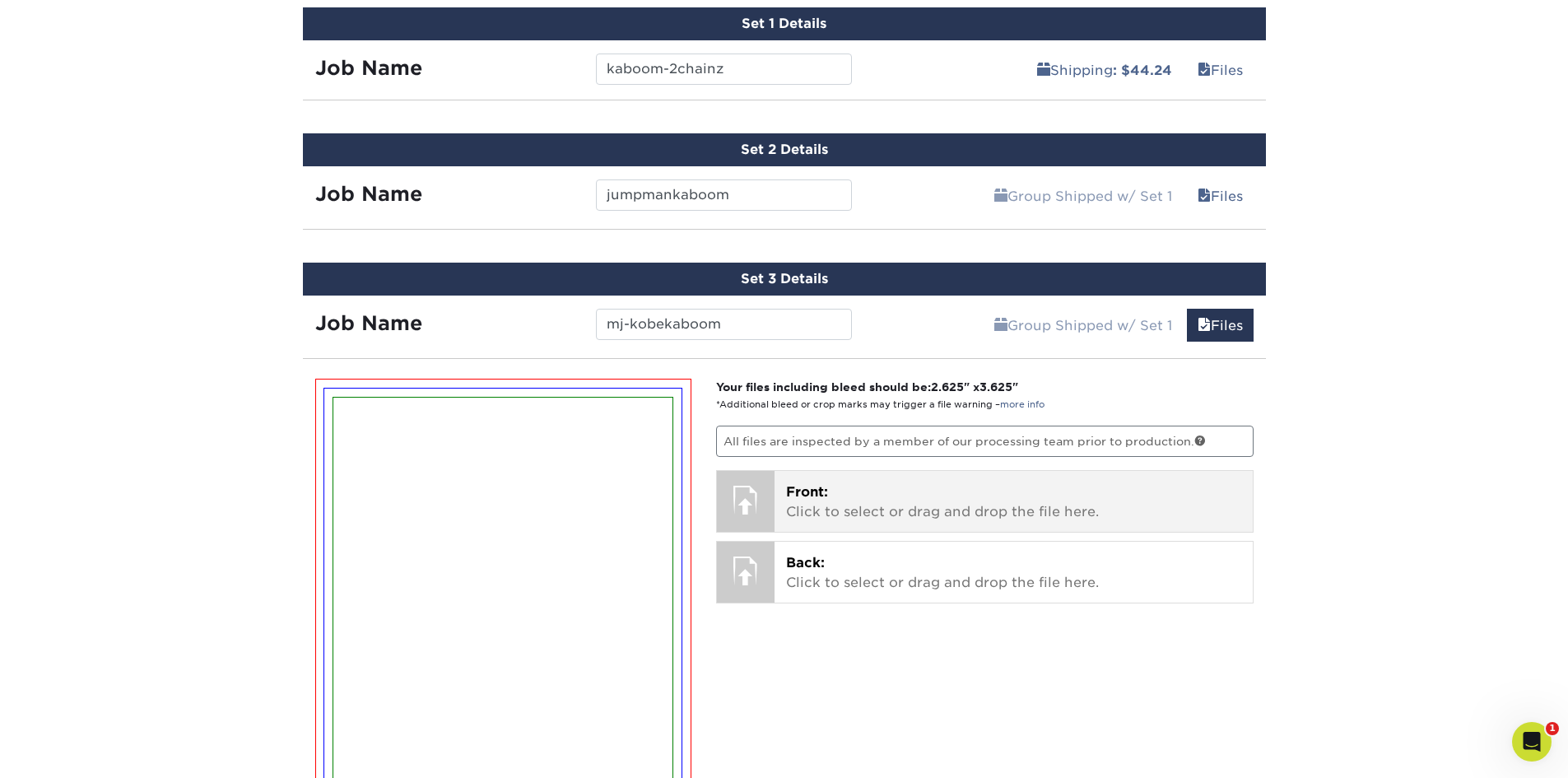
click at [945, 496] on p "Front: Click to select or drag and drop the file here." at bounding box center [1013, 502] width 455 height 39
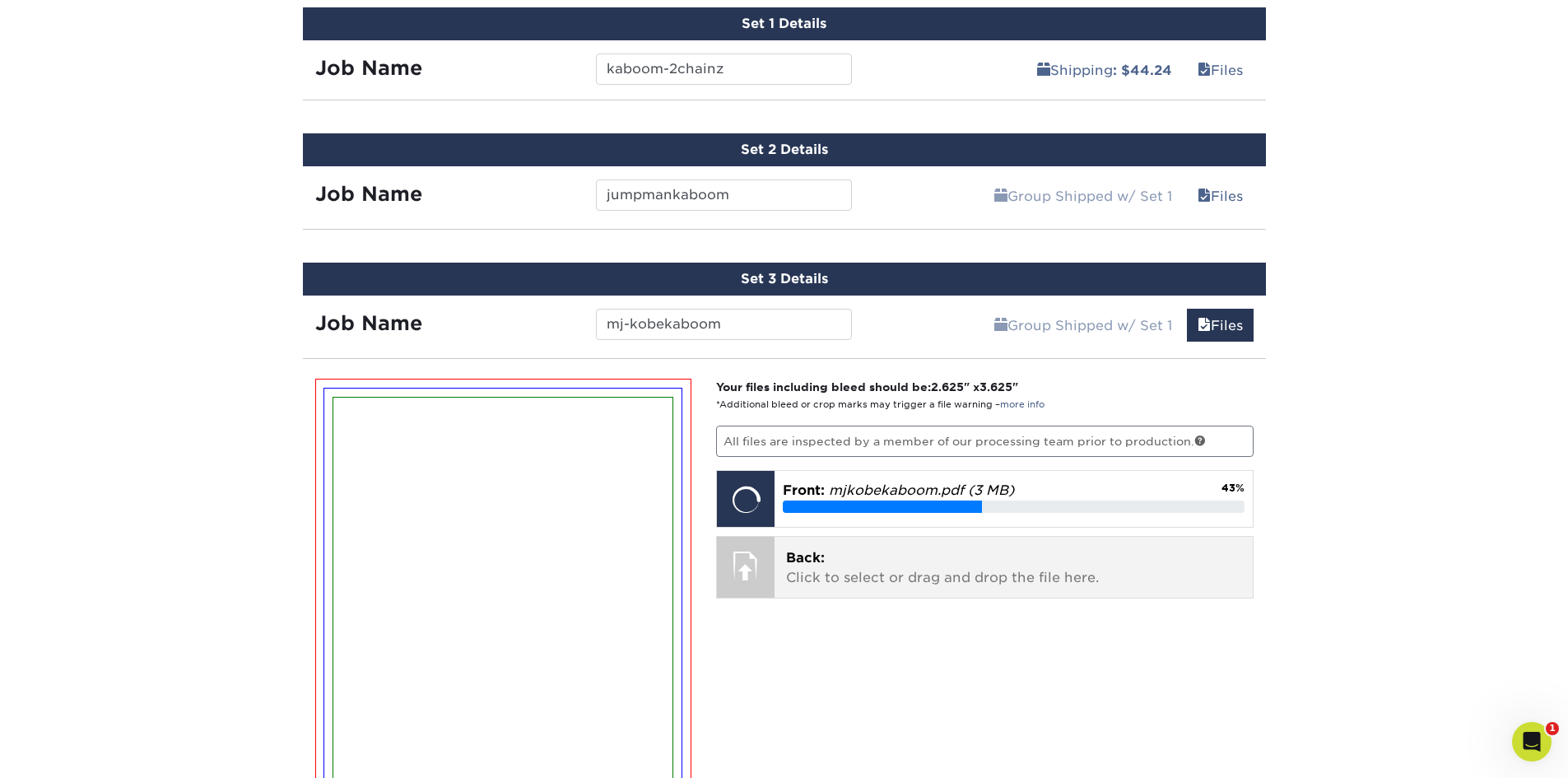
click at [954, 574] on p "Back: Click to select or drag and drop the file here." at bounding box center [1013, 568] width 455 height 39
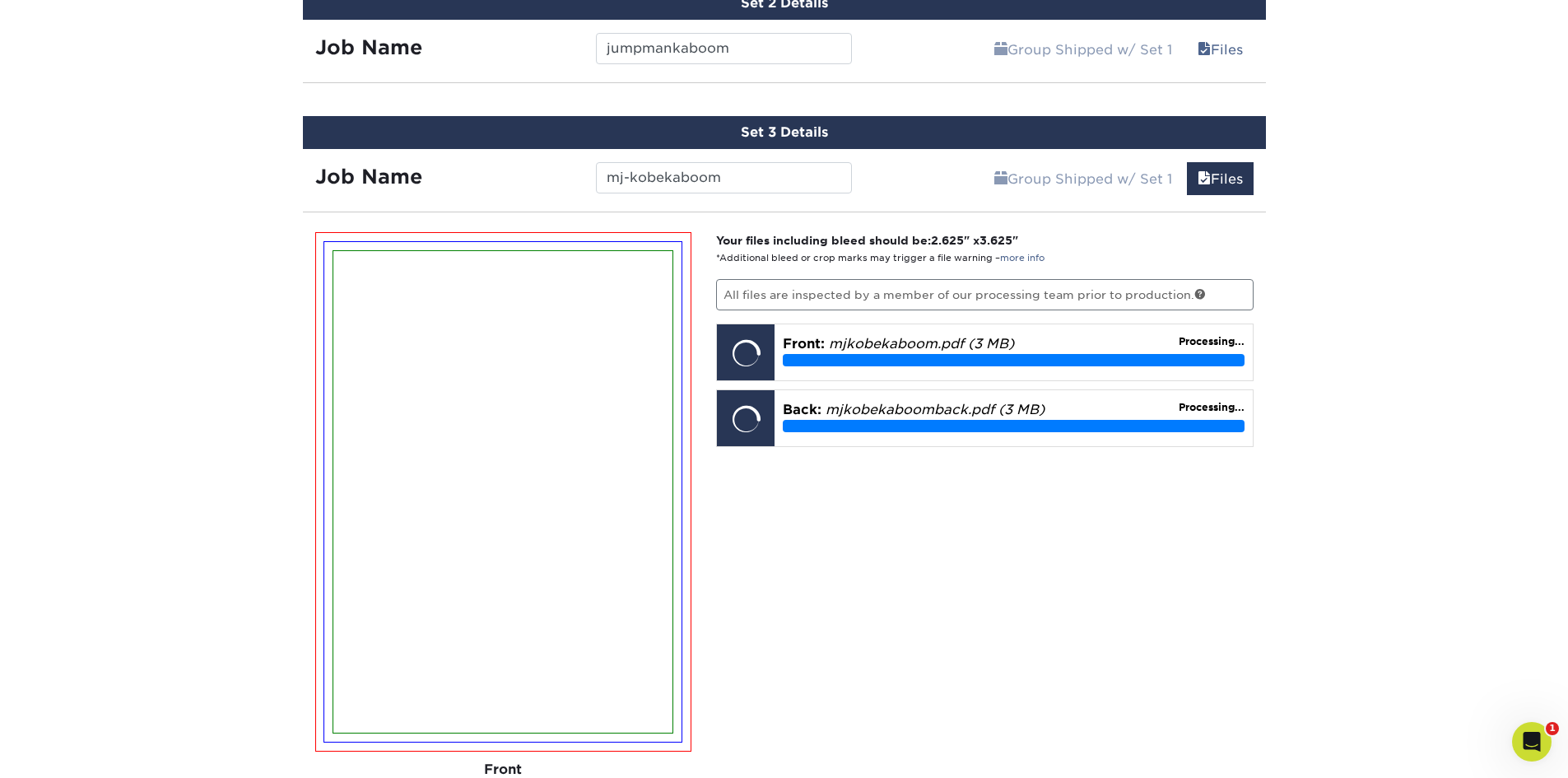
scroll to position [1299, 0]
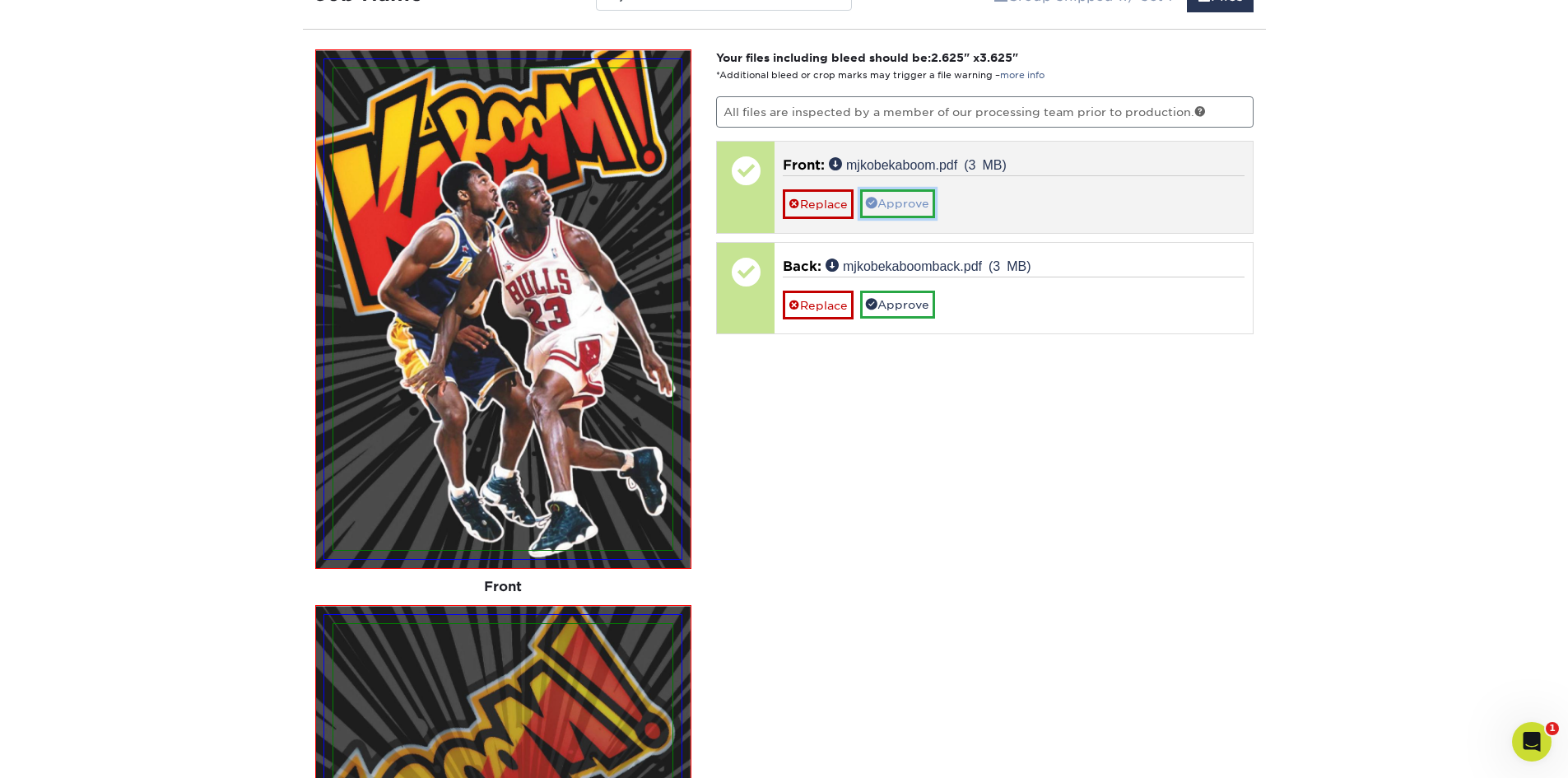
click at [899, 206] on link "Approve" at bounding box center [898, 204] width 75 height 28
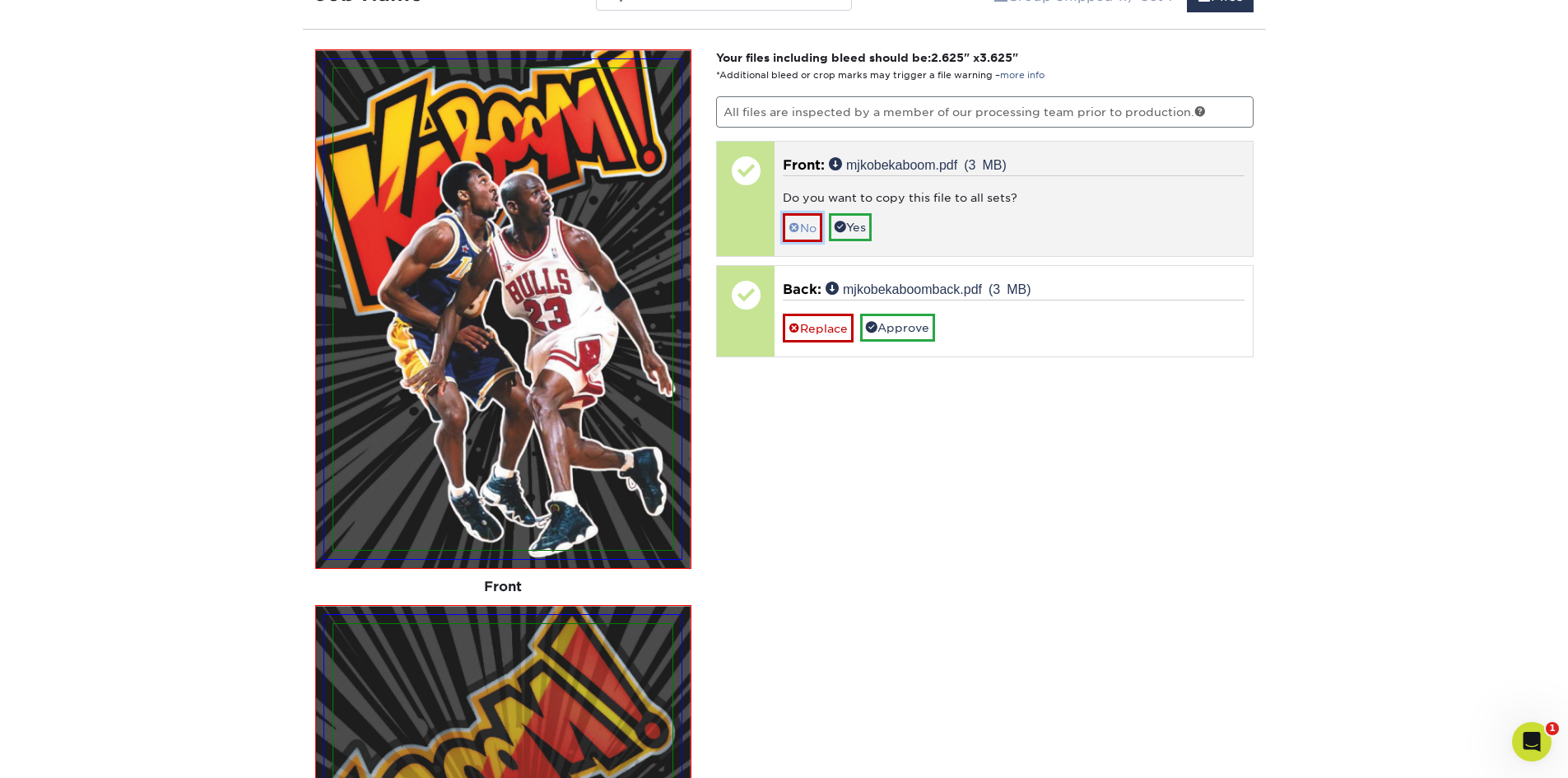
click at [800, 224] on link "No" at bounding box center [803, 227] width 39 height 29
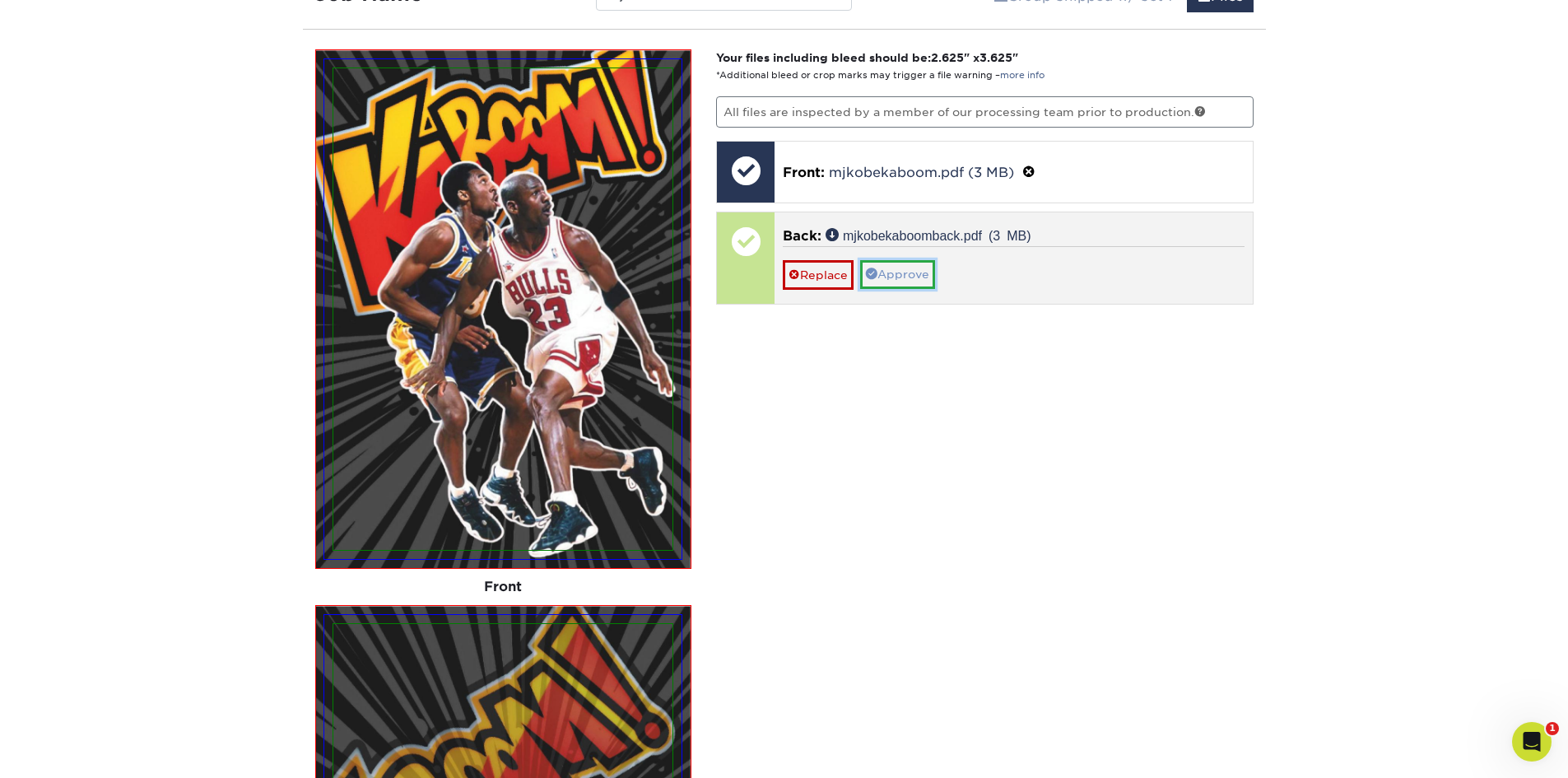
click at [907, 279] on link "Approve" at bounding box center [898, 274] width 75 height 28
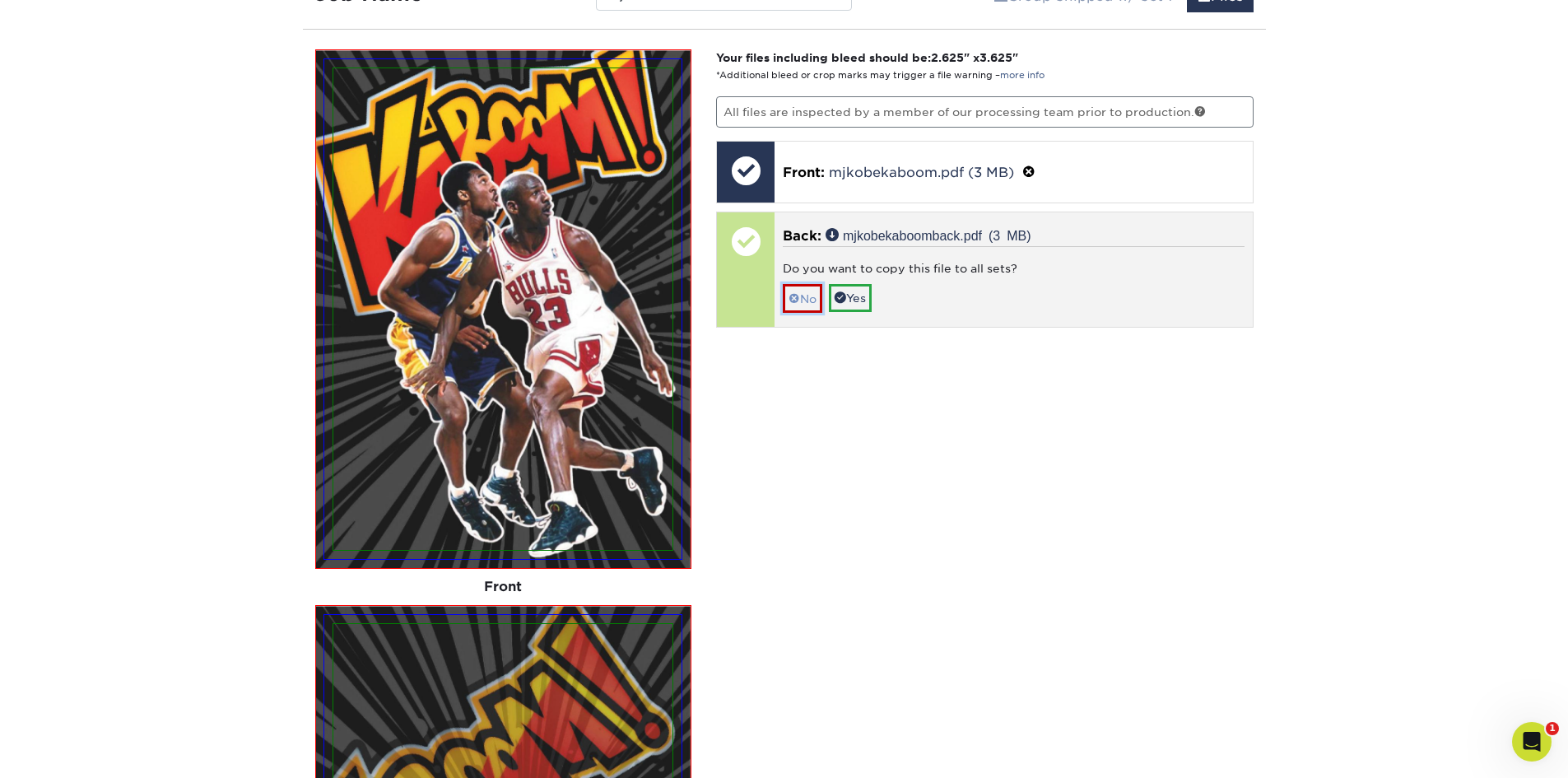
click at [807, 300] on link "No" at bounding box center [803, 297] width 39 height 29
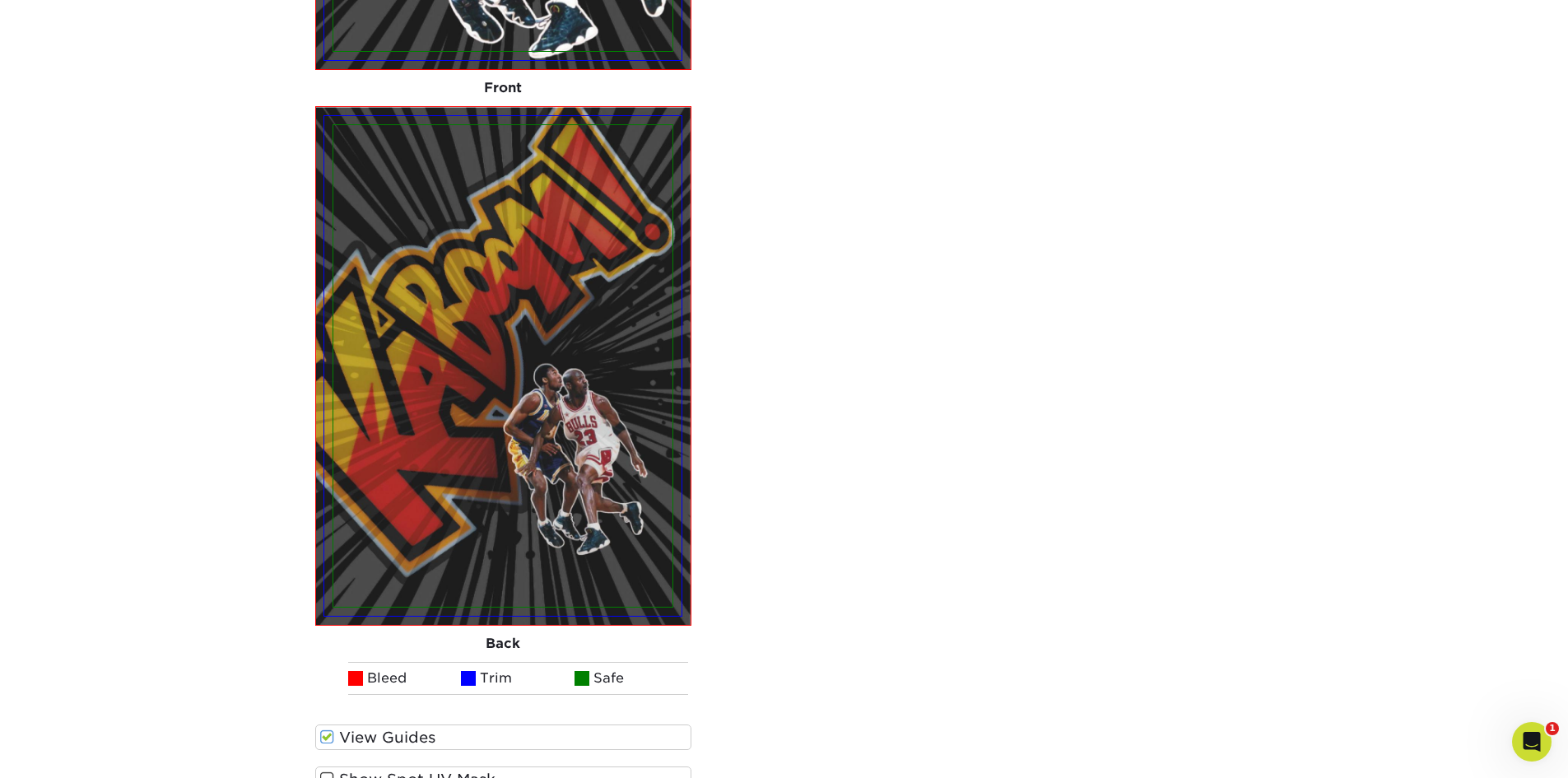
scroll to position [2286, 0]
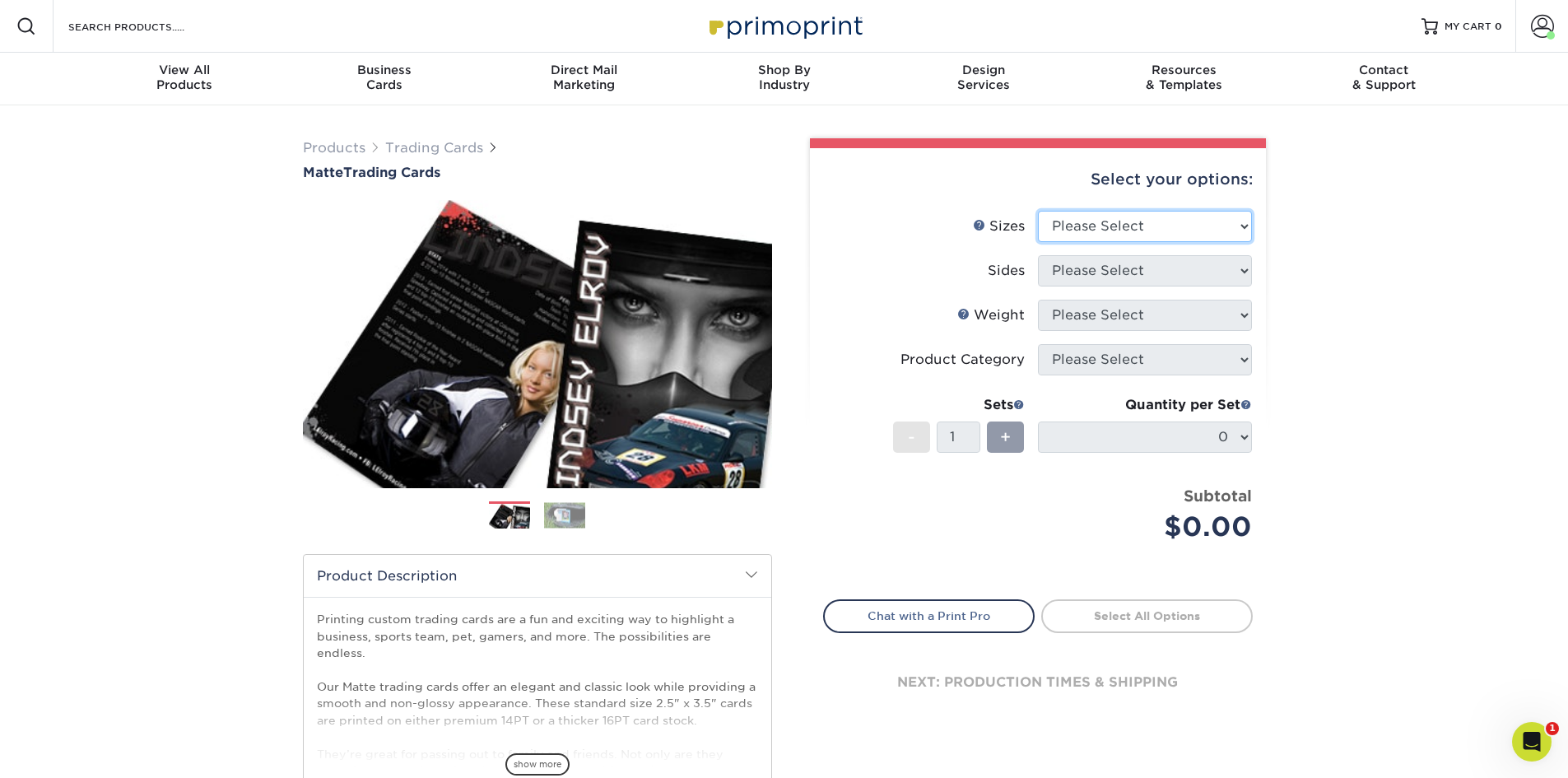
click at [1240, 223] on select "Please Select 2.5" x 3.5"" at bounding box center [1145, 225] width 214 height 31
select select "2.50x3.50"
click at [1038, 210] on select "Please Select 2.5" x 3.5"" at bounding box center [1145, 225] width 214 height 31
click at [1244, 275] on select "Please Select Print Both Sides Print Front Only" at bounding box center [1145, 270] width 214 height 31
select select "13abbda7-1d64-4f25-8bb2-c179b224825d"
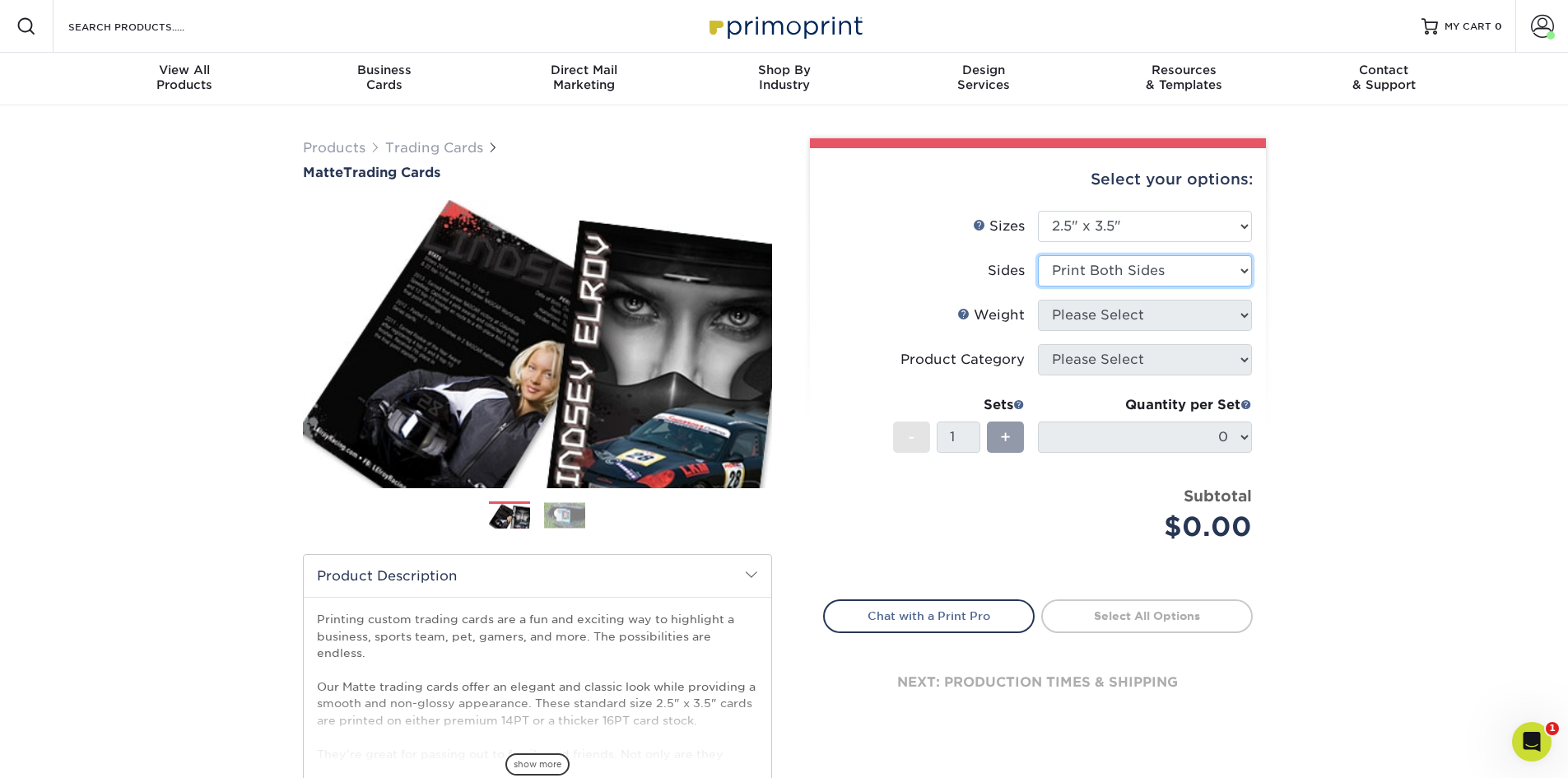
click at [1038, 255] on select "Please Select Print Both Sides Print Front Only" at bounding box center [1145, 270] width 214 height 31
click at [1241, 316] on select "Please Select 16PT 14PT" at bounding box center [1145, 314] width 214 height 31
select select "16PT"
click at [1038, 299] on select "Please Select 16PT 14PT" at bounding box center [1145, 314] width 214 height 31
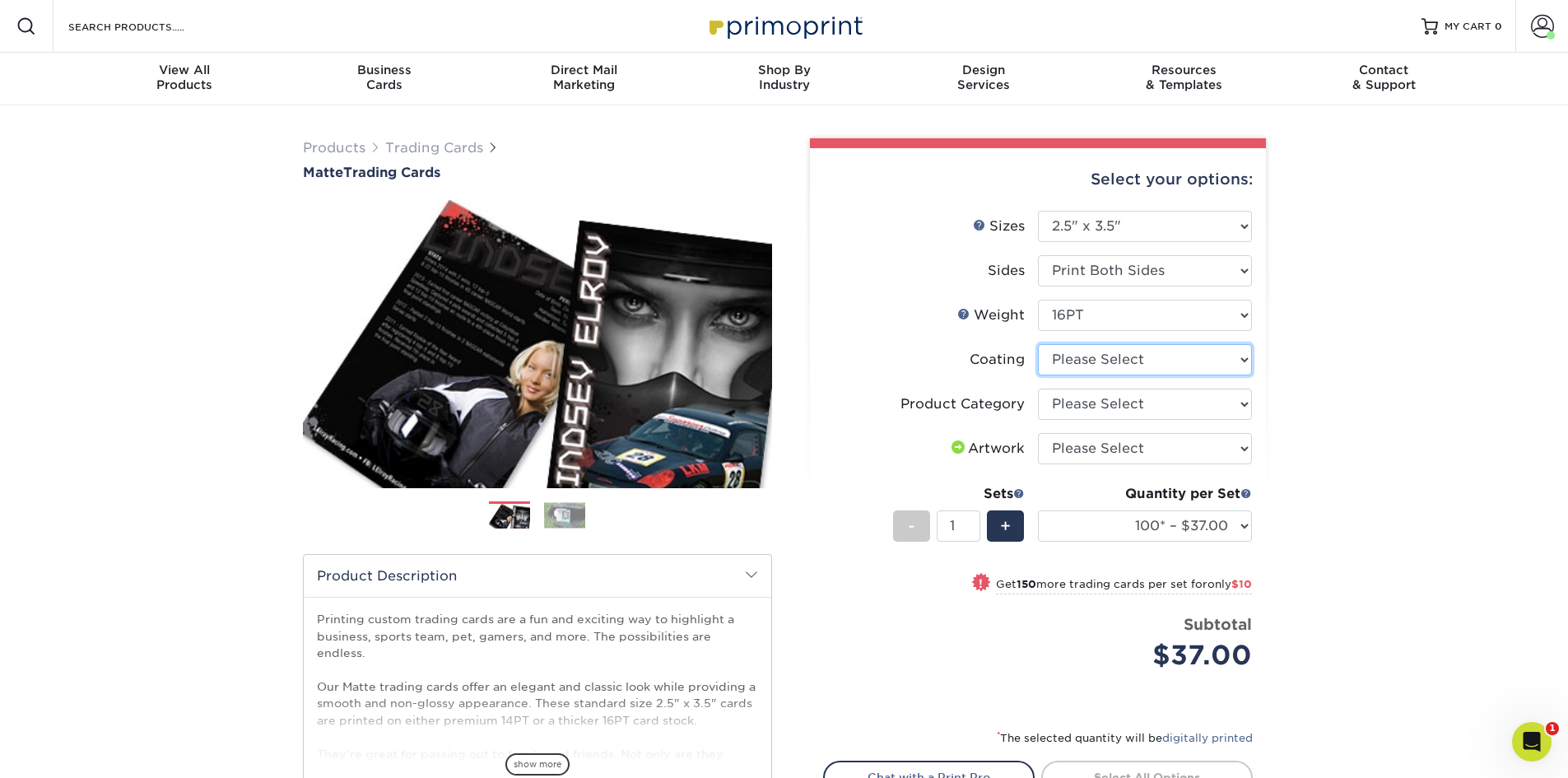
click at [1243, 364] on select at bounding box center [1145, 358] width 214 height 31
select select "121bb7b5-3b4d-429f-bd8d-bbf80e953313"
click at [1038, 343] on select at bounding box center [1145, 358] width 214 height 31
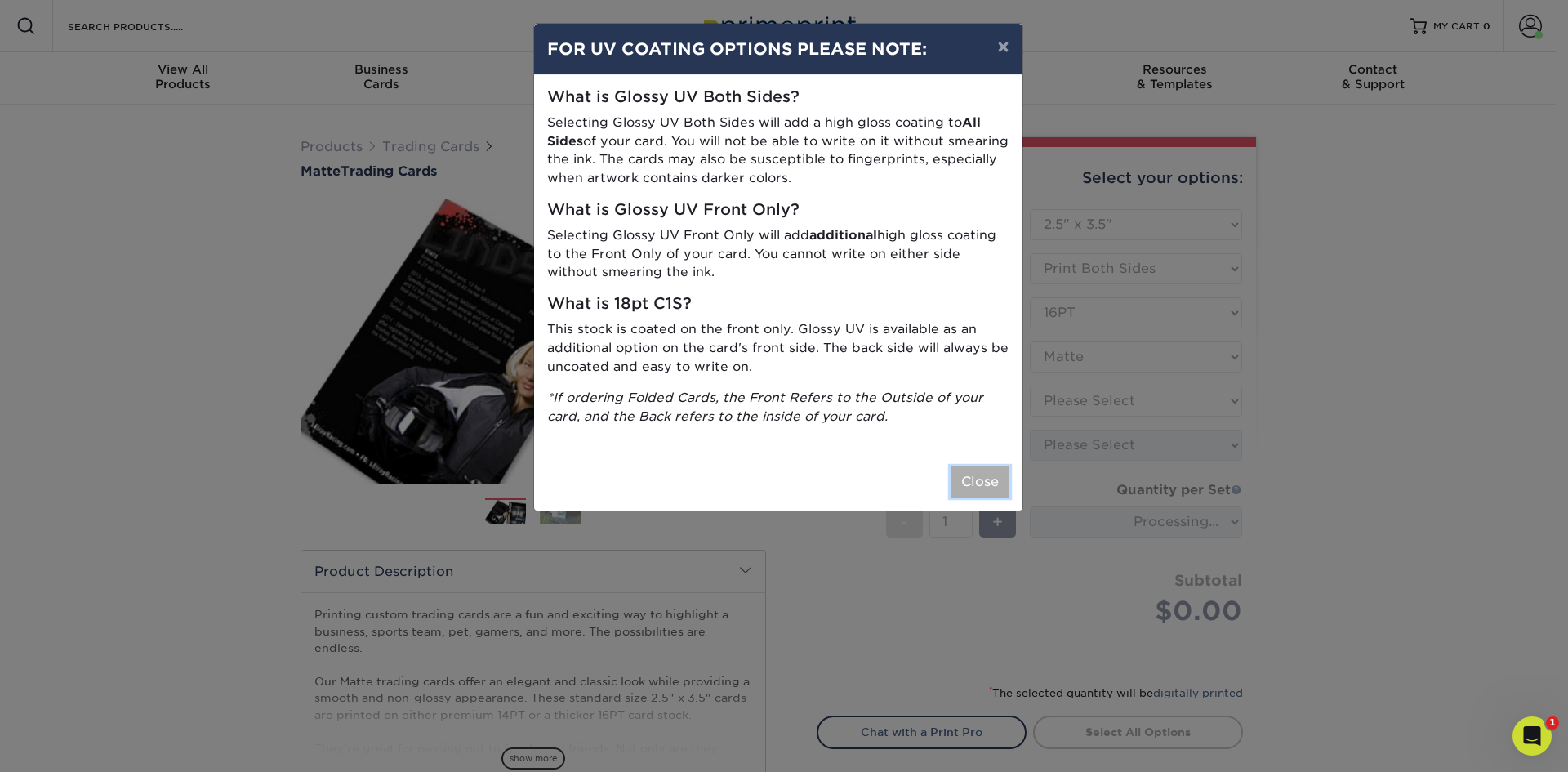
click at [972, 481] on button "Close" at bounding box center [980, 481] width 59 height 31
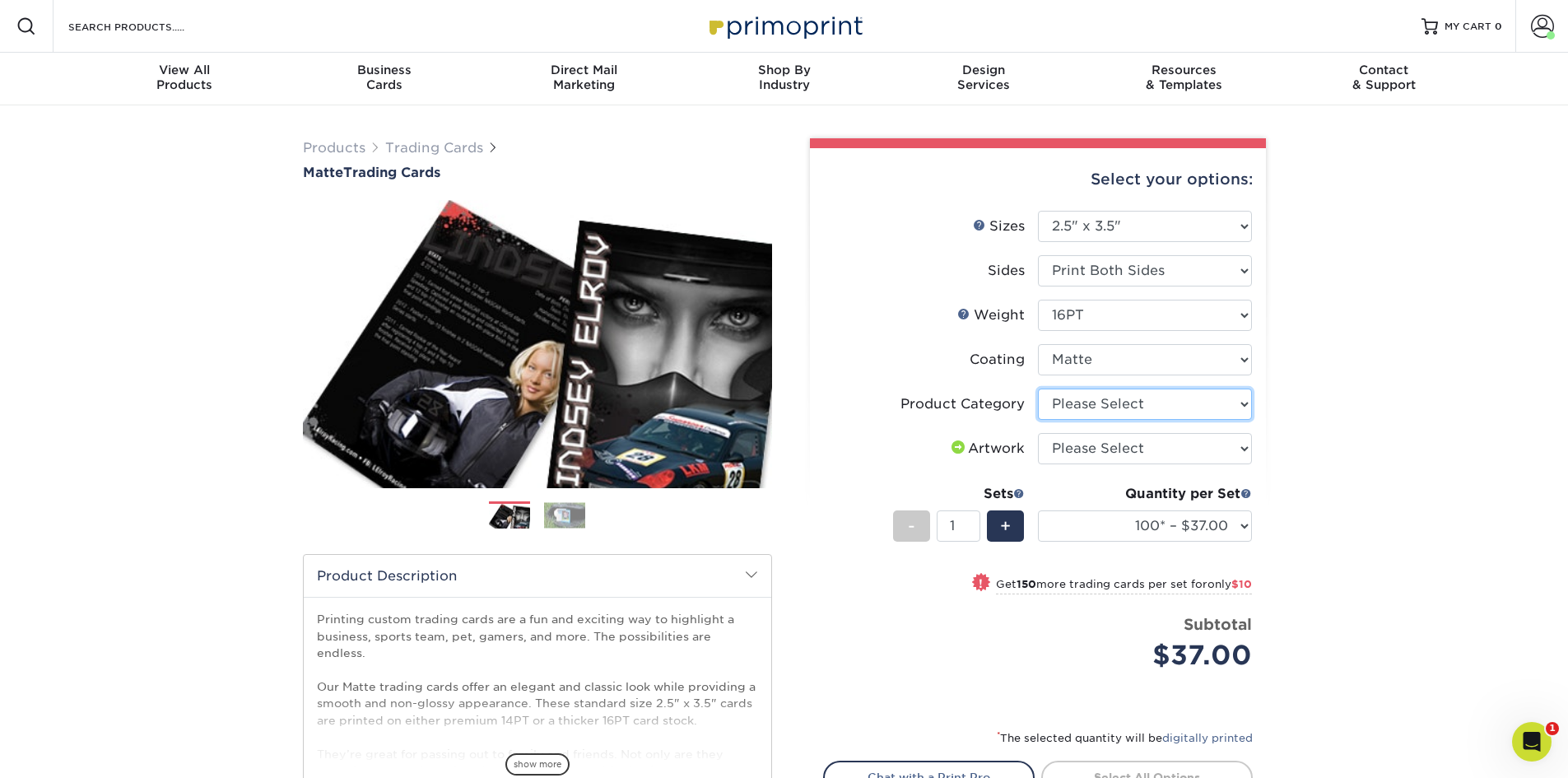
click at [1240, 406] on select "Please Select Trading Cards" at bounding box center [1145, 404] width 214 height 31
select select "c2f9bce9-36c2-409d-b101-c29d9d031e18"
click at [1038, 389] on select "Please Select Trading Cards" at bounding box center [1145, 404] width 214 height 31
click at [1245, 445] on select "Please Select I will upload files I need a design - $100" at bounding box center [1145, 448] width 214 height 31
select select "upload"
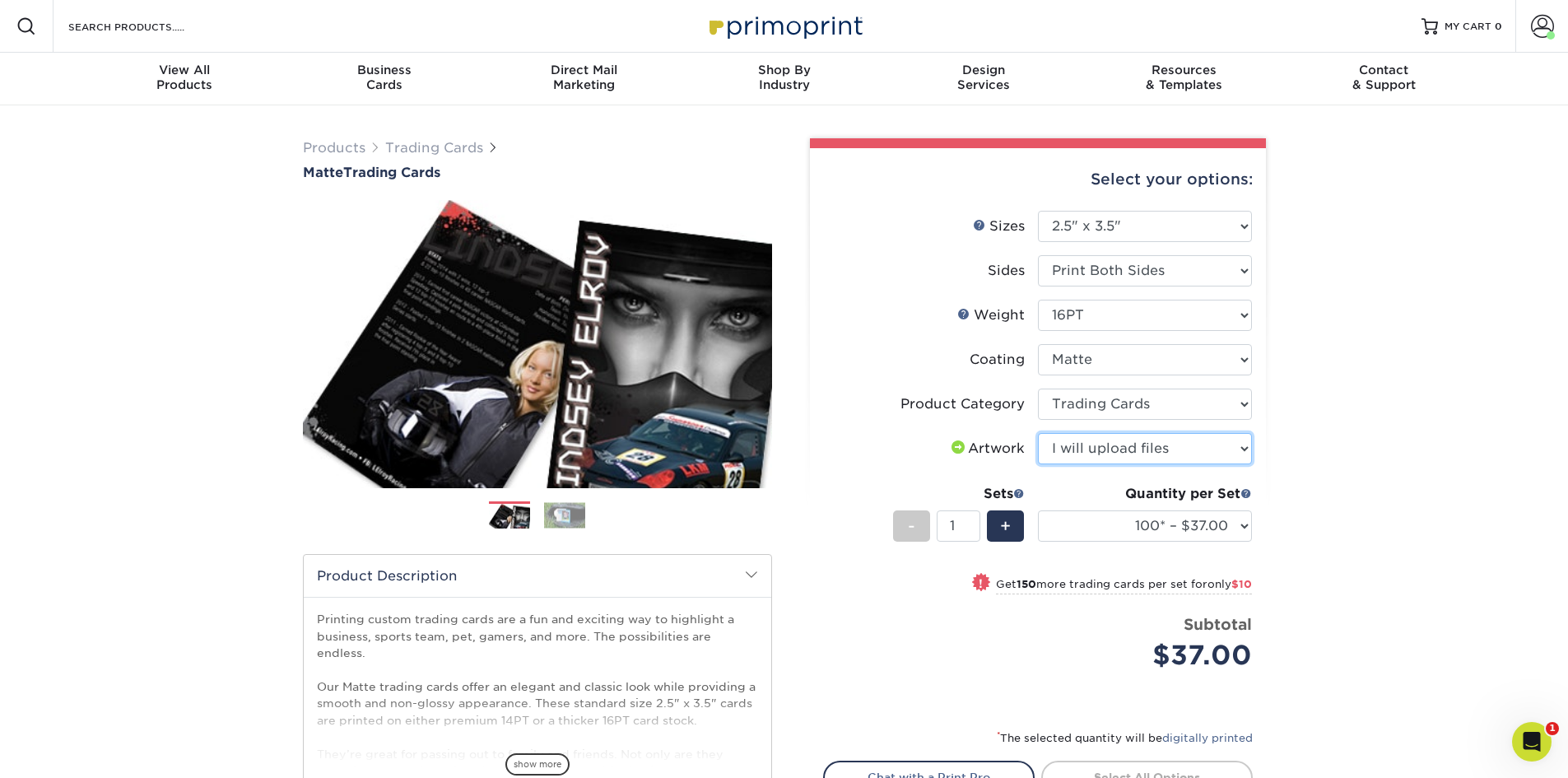
click at [1038, 433] on select "Please Select I will upload files I need a design - $100" at bounding box center [1145, 448] width 214 height 31
click at [999, 526] on div "+" at bounding box center [1005, 526] width 37 height 31
type input "3"
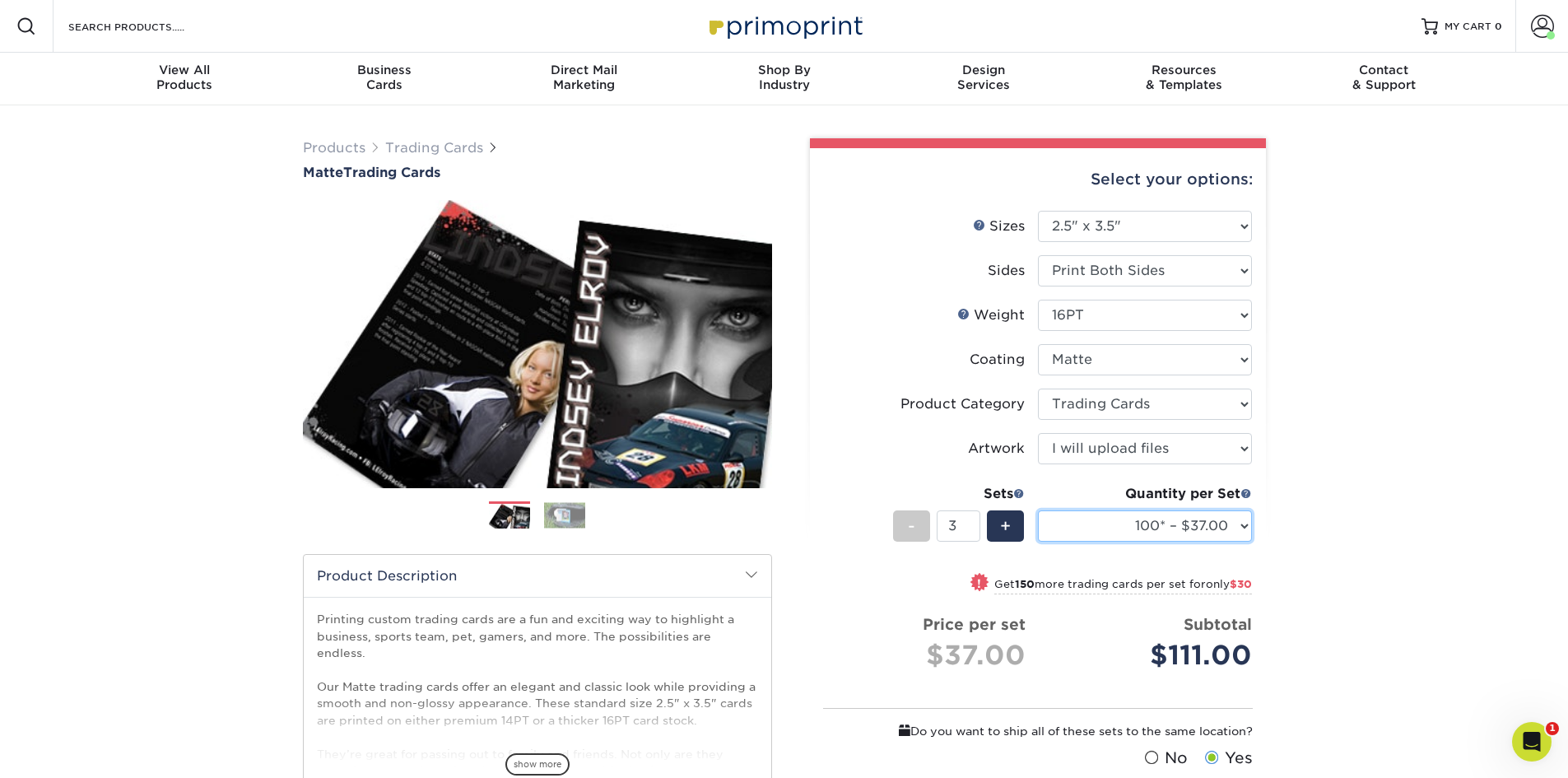
click at [1239, 530] on select "100* – $37.00 250* – $47.00 500* – $58.00 1000 – $71.00 2500 – $141.00 5000 – $…" at bounding box center [1145, 526] width 214 height 31
select select "1000 – $71.00"
click at [1038, 511] on select "100* – $37.00 250* – $47.00 500* – $58.00 1000 – $71.00 2500 – $141.00 5000 – $…" at bounding box center [1145, 526] width 214 height 31
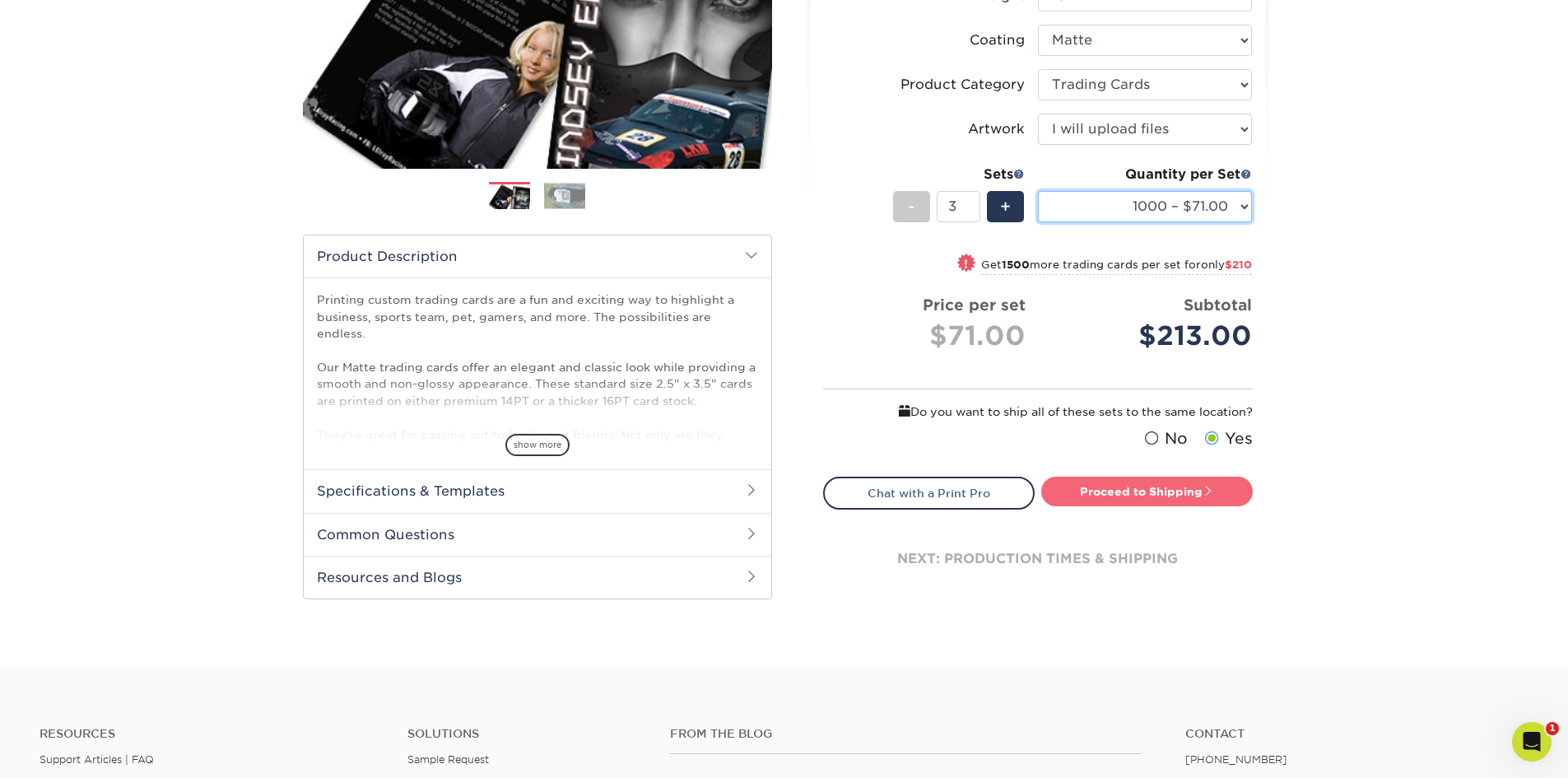
scroll to position [329, 0]
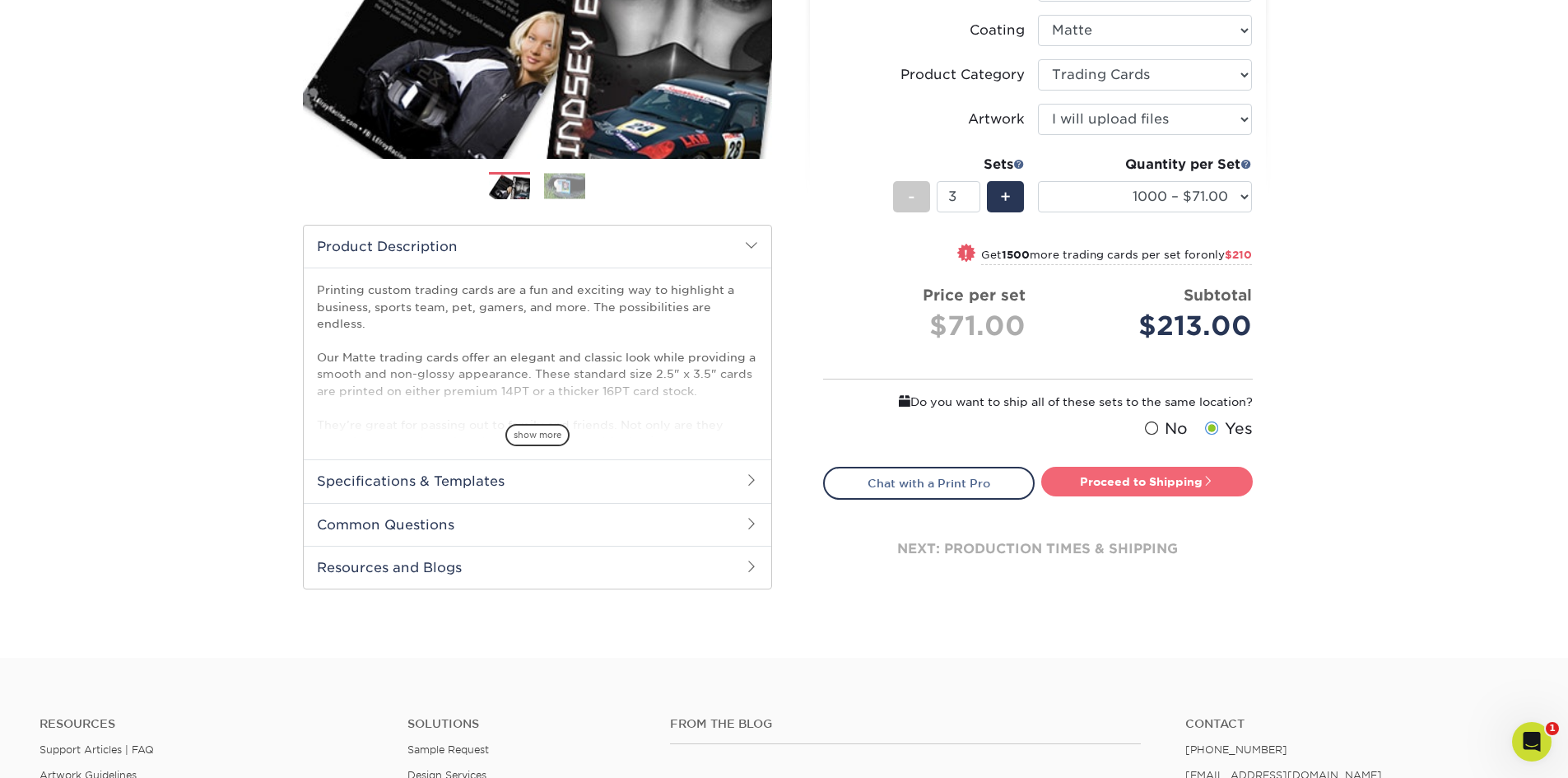
click at [1171, 483] on link "Proceed to Shipping" at bounding box center [1146, 481] width 211 height 30
type input "Set 1"
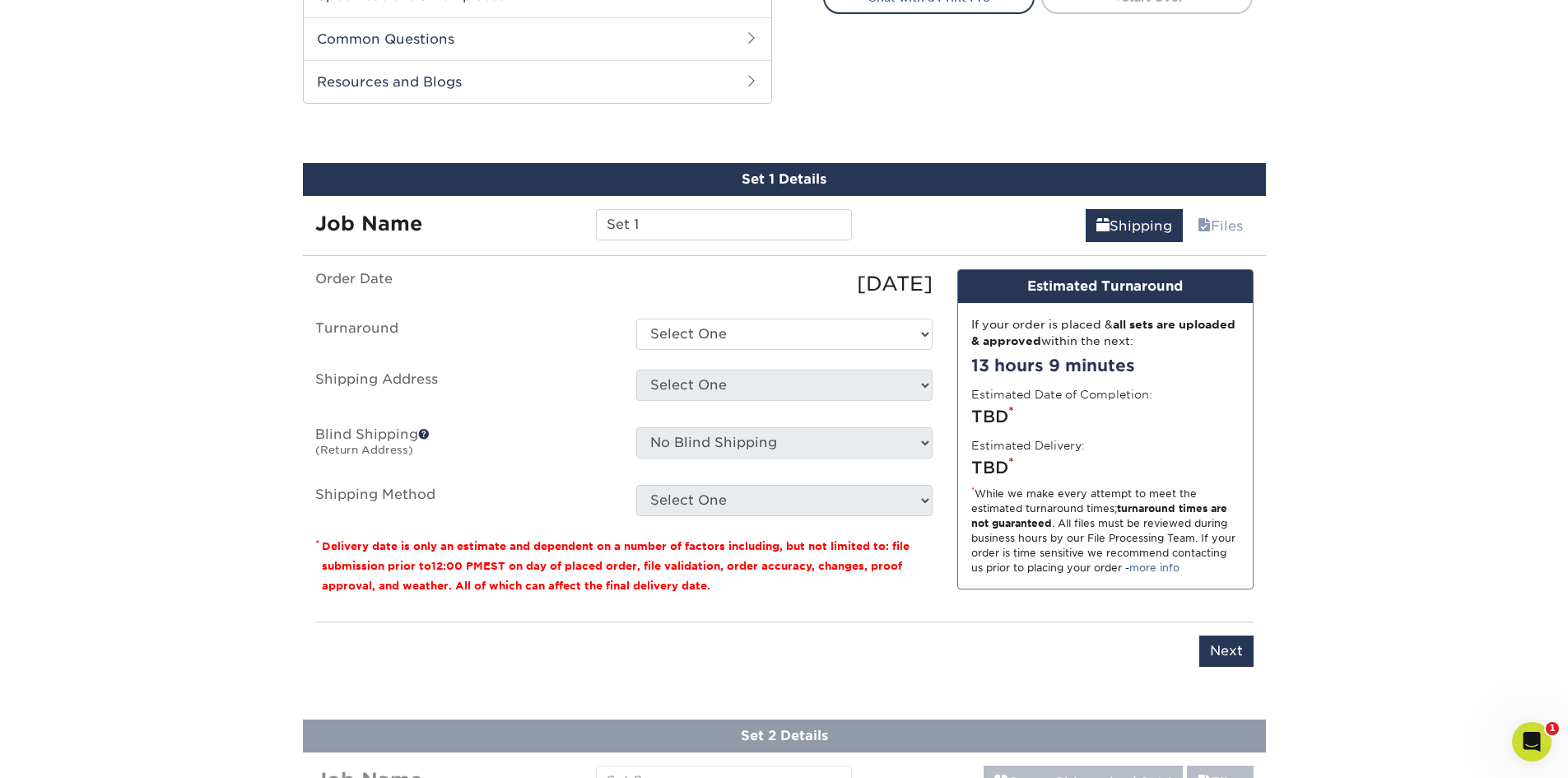
scroll to position [840, 0]
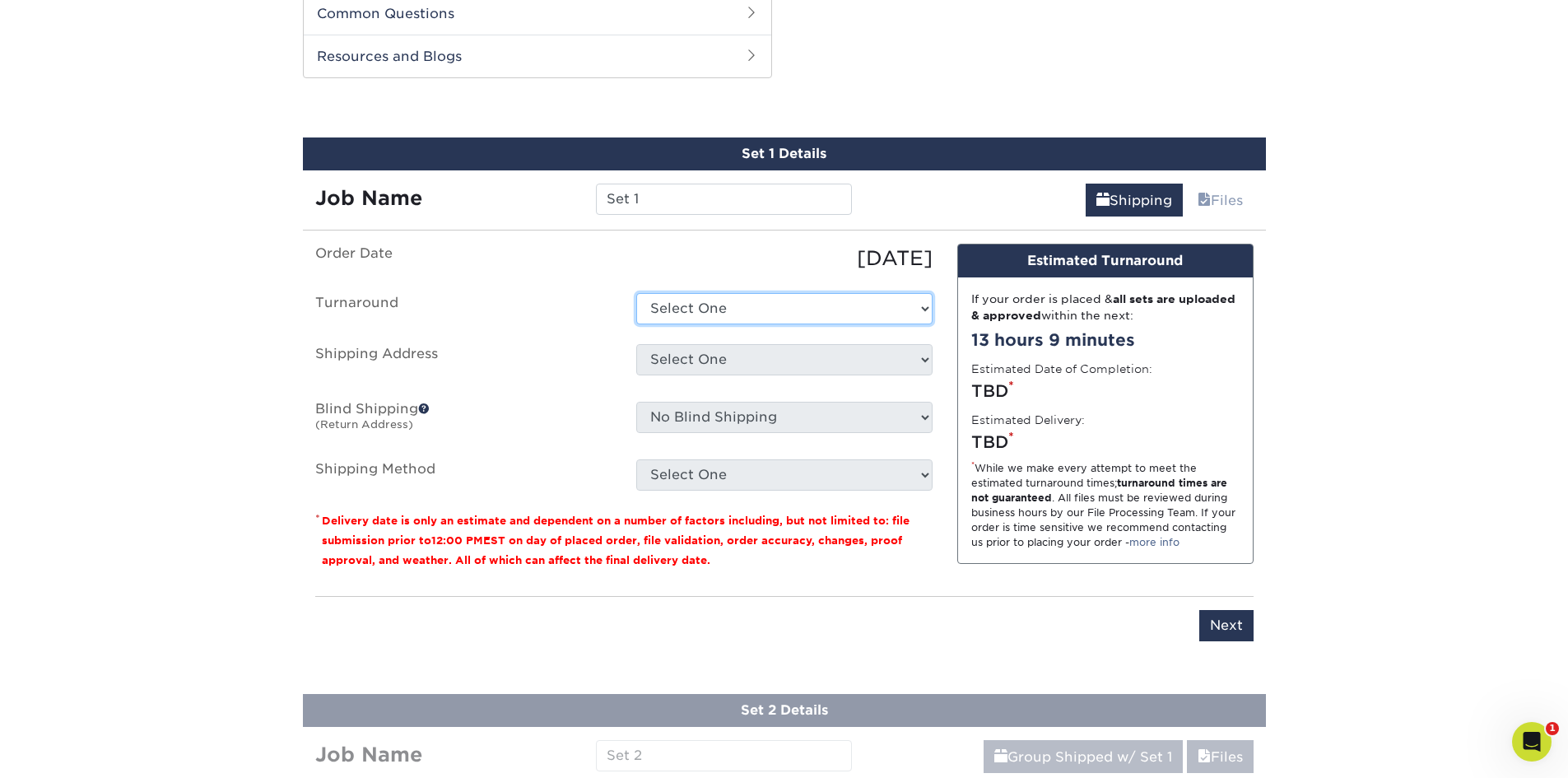
click at [894, 315] on select "Select One 2-4 Business Days 2 Day Next Business Day" at bounding box center [785, 308] width 297 height 31
select select "8fc8fca3-9ffe-442d-b31d-c4133cdfcbd4"
click at [637, 293] on select "Select One 2-4 Business Days 2 Day Next Business Day" at bounding box center [785, 308] width 297 height 31
click at [934, 362] on div "Select One Location Location + Add New Address" at bounding box center [785, 362] width 321 height 38
click at [915, 363] on select "Select One Location Location + Add New Address" at bounding box center [785, 358] width 297 height 31
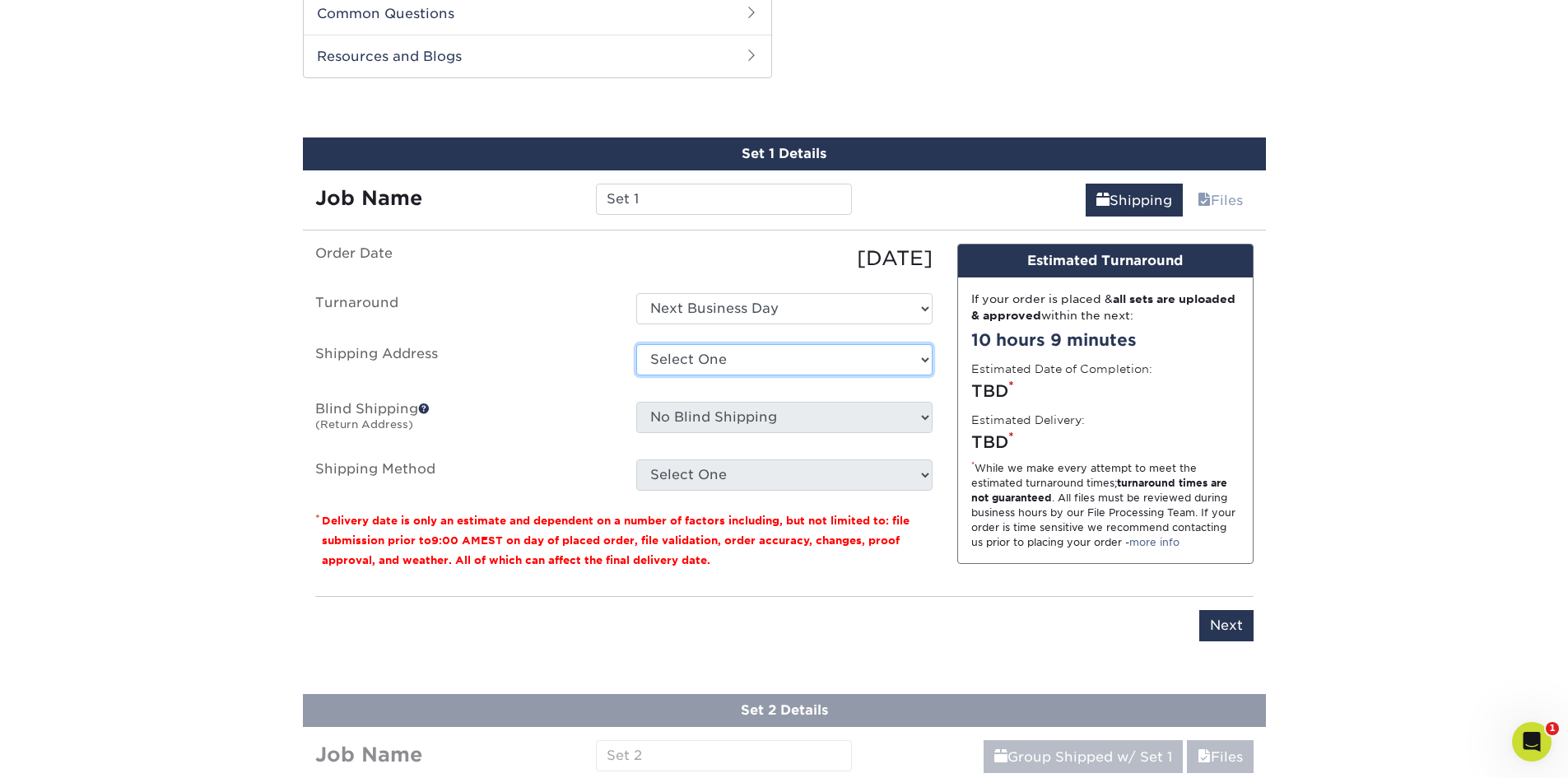
select select "283857"
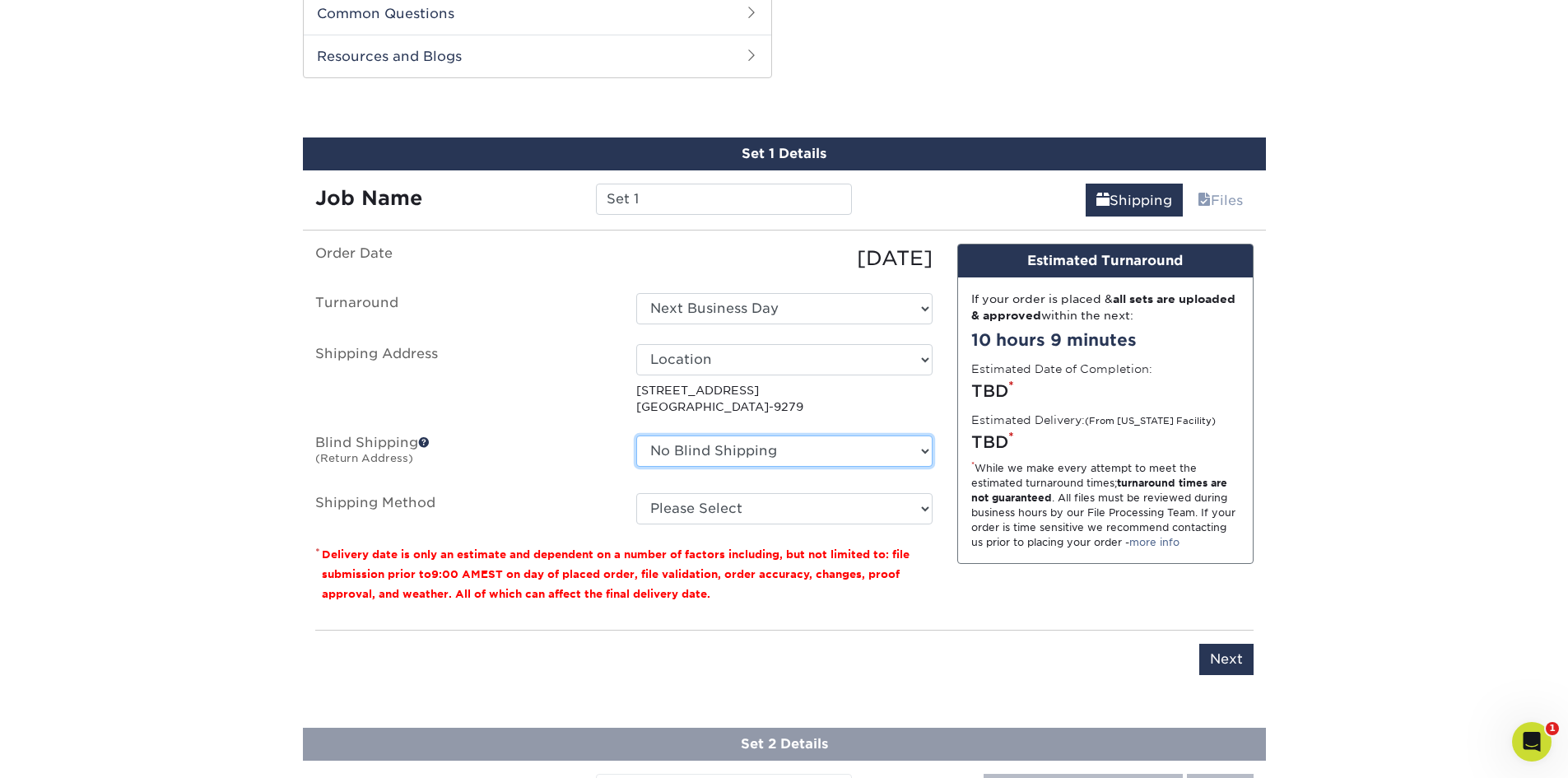
click at [924, 453] on select "No Blind Shipping Location Location + Add New Address" at bounding box center [785, 450] width 297 height 31
select select "283858"
click at [637, 435] on select "No Blind Shipping Location Location + Add New Address" at bounding box center [785, 450] width 297 height 31
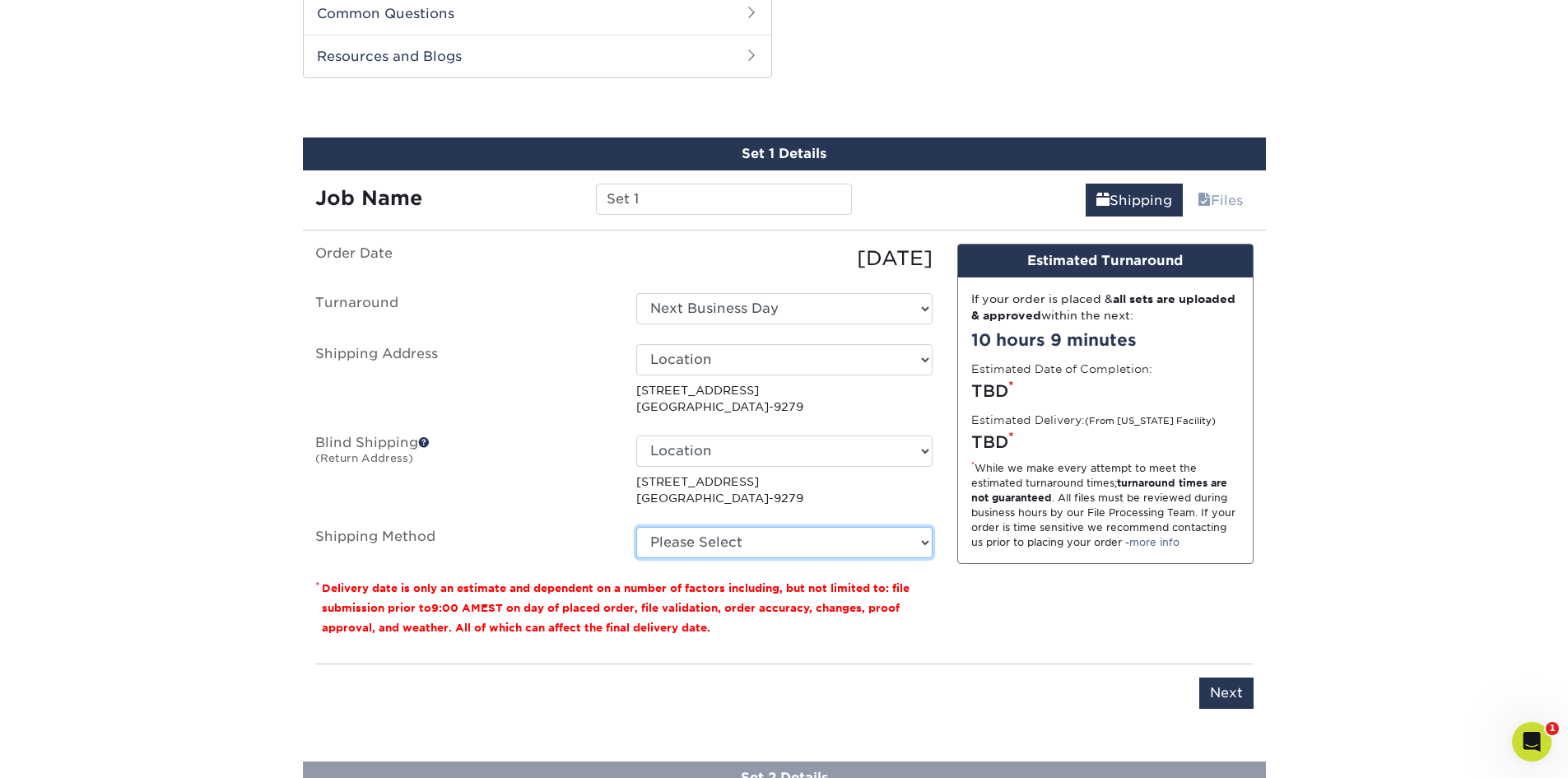
click at [922, 537] on select "Please Select Ground Shipping (+$44.24) 3 Day Shipping Service (+$61.31) 2 Day …" at bounding box center [785, 542] width 297 height 31
select select "03"
click at [637, 526] on select "Please Select Ground Shipping (+$44.24) 3 Day Shipping Service (+$61.31) 2 Day …" at bounding box center [785, 542] width 297 height 31
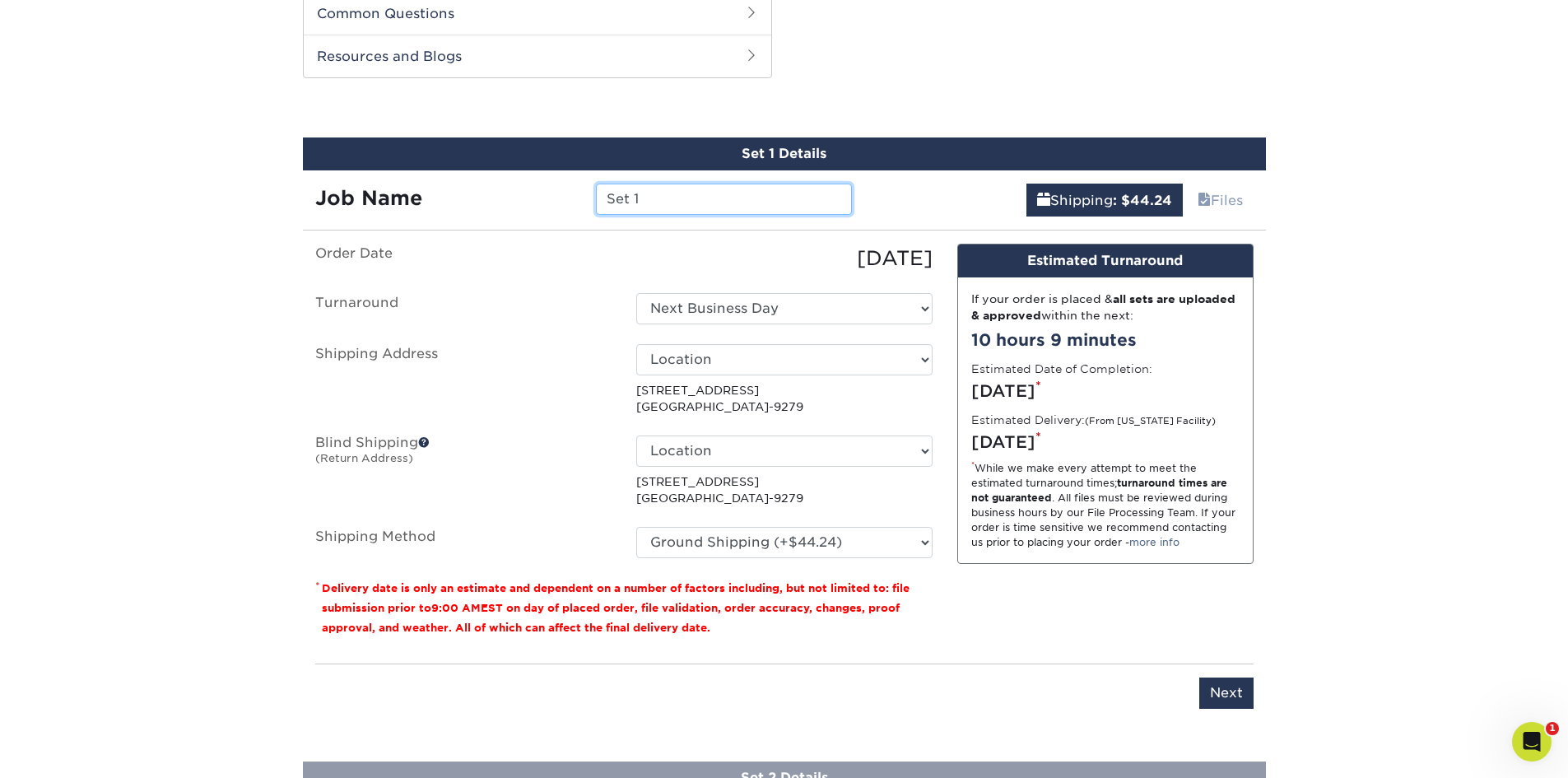
drag, startPoint x: 685, startPoint y: 201, endPoint x: 484, endPoint y: 209, distance: 201.2
click at [484, 209] on div "Job Name Set 1" at bounding box center [584, 199] width 562 height 31
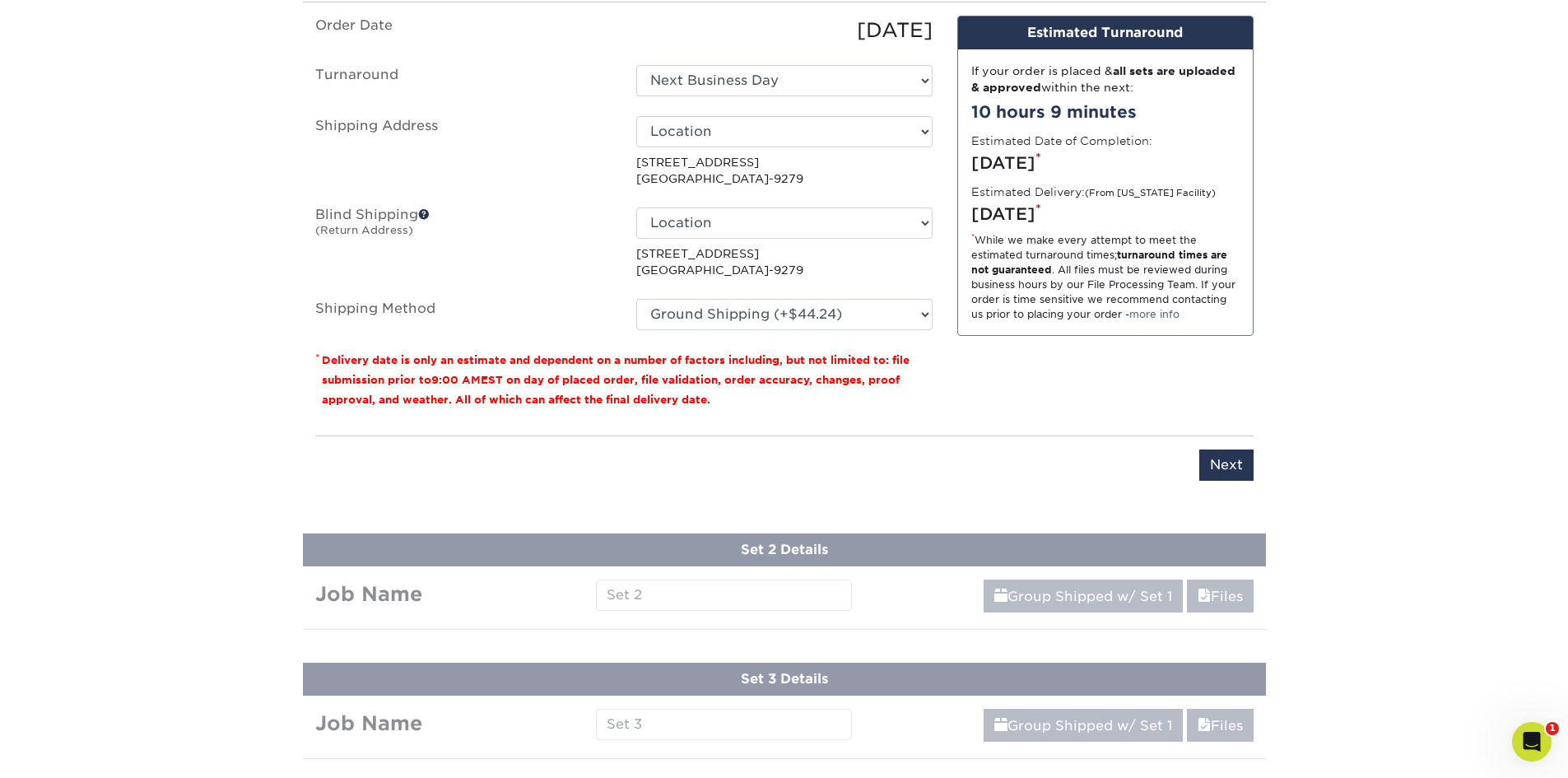
scroll to position [923, 0]
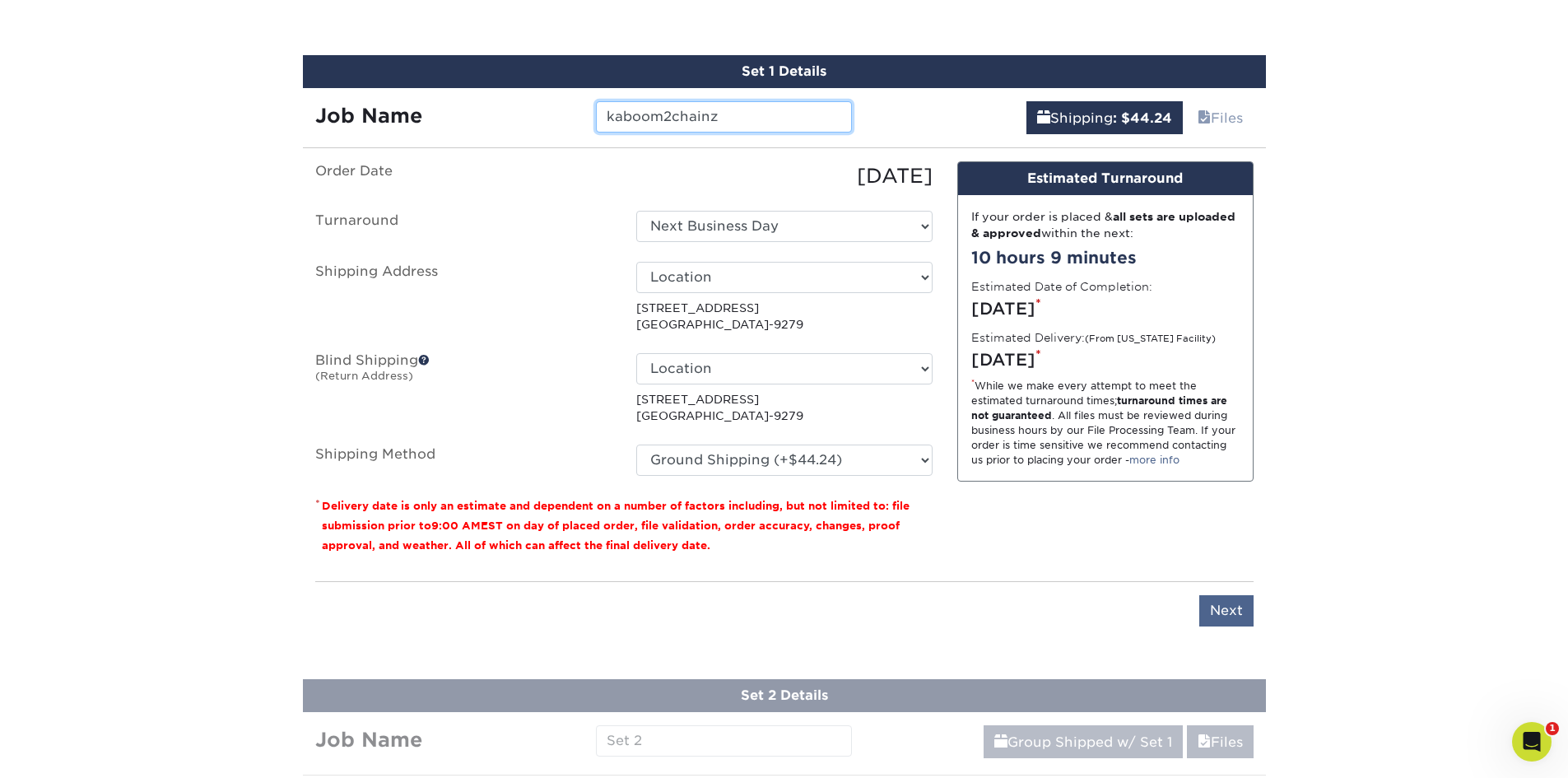
type input "kaboom2chainz"
click at [1231, 604] on input "Next" at bounding box center [1226, 610] width 54 height 31
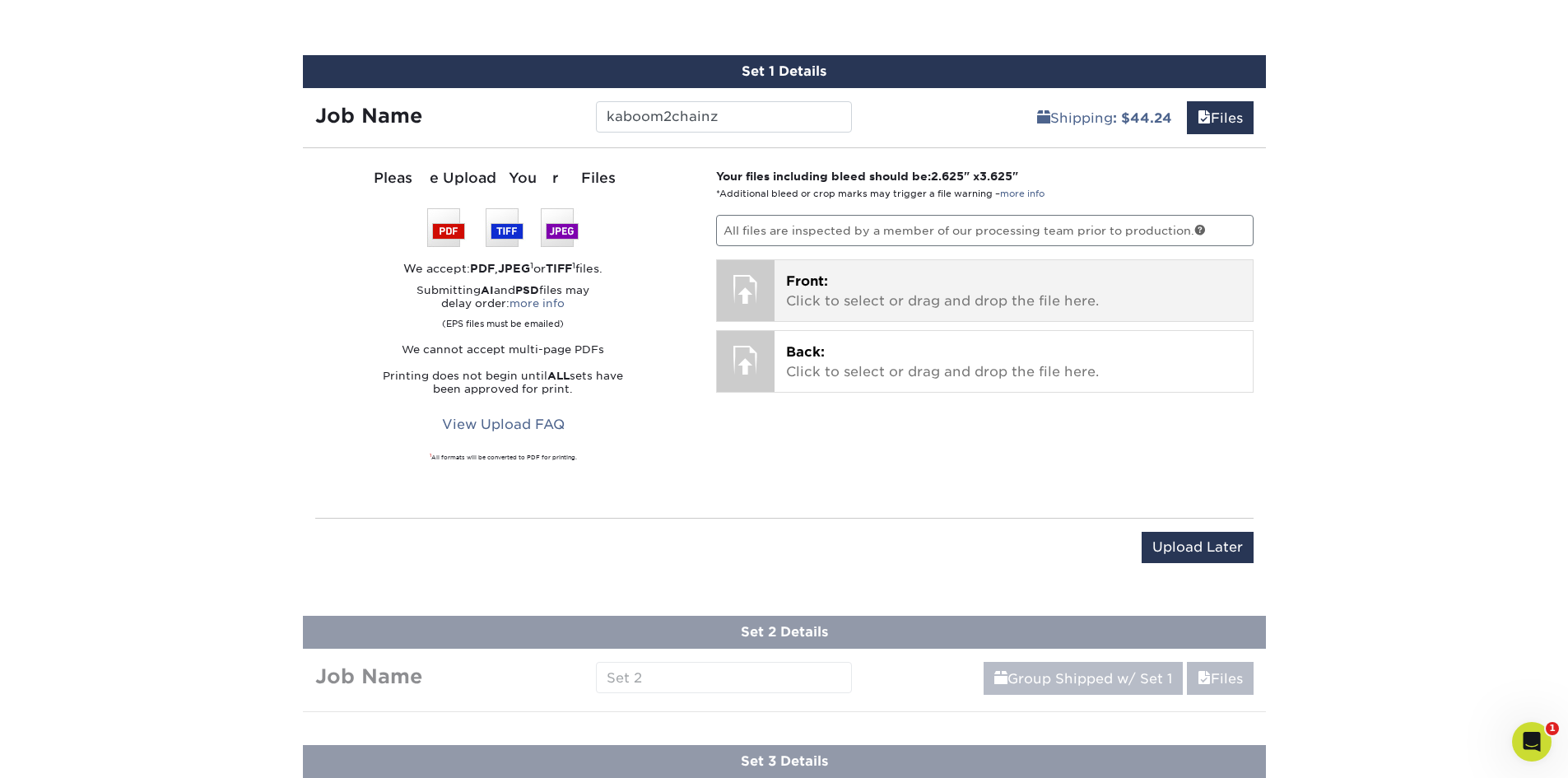
click at [915, 304] on p "Front: Click to select or drag and drop the file here." at bounding box center [1013, 291] width 455 height 39
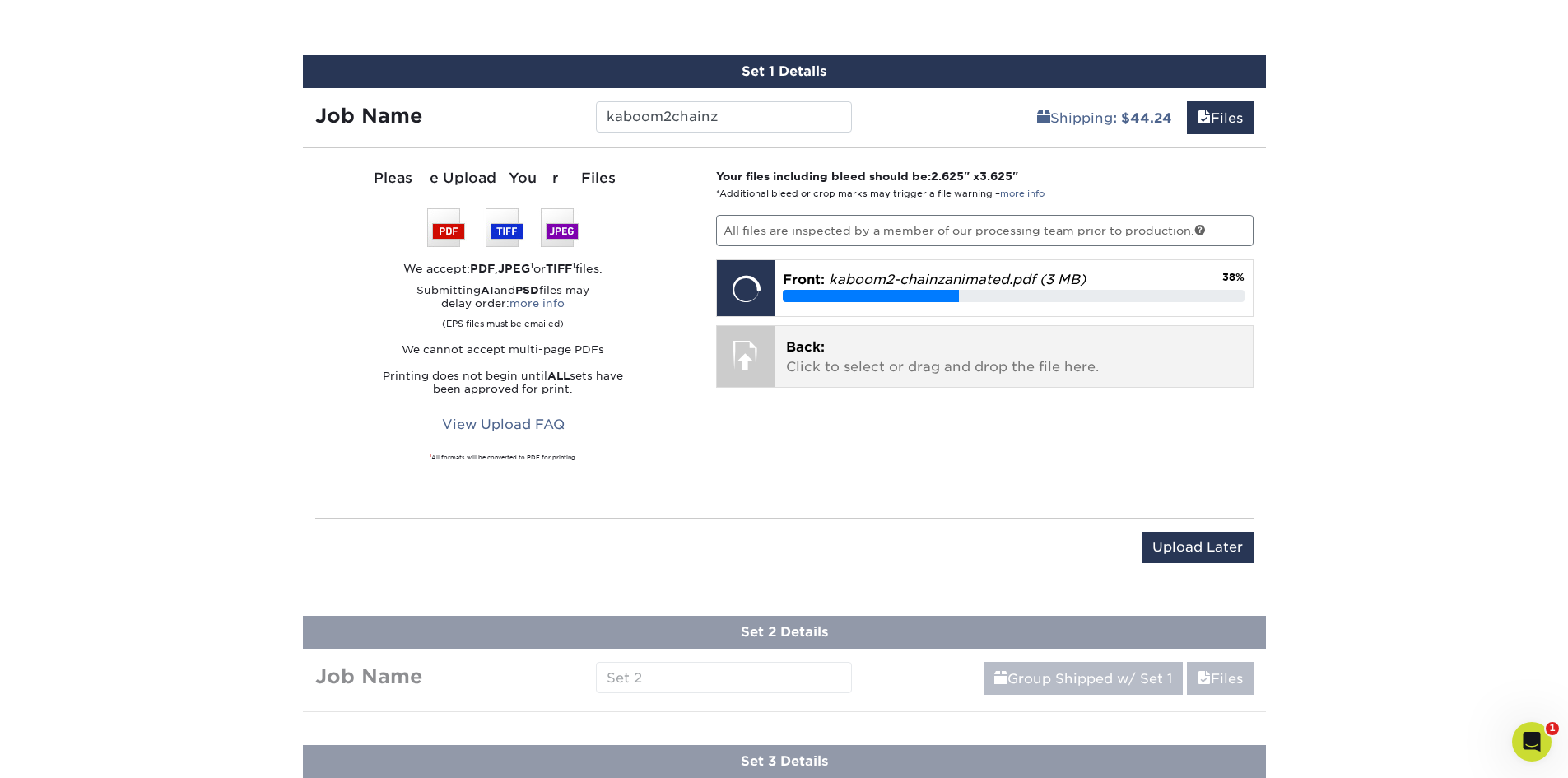
click at [1108, 358] on p "Back: Click to select or drag and drop the file here." at bounding box center [1013, 357] width 455 height 39
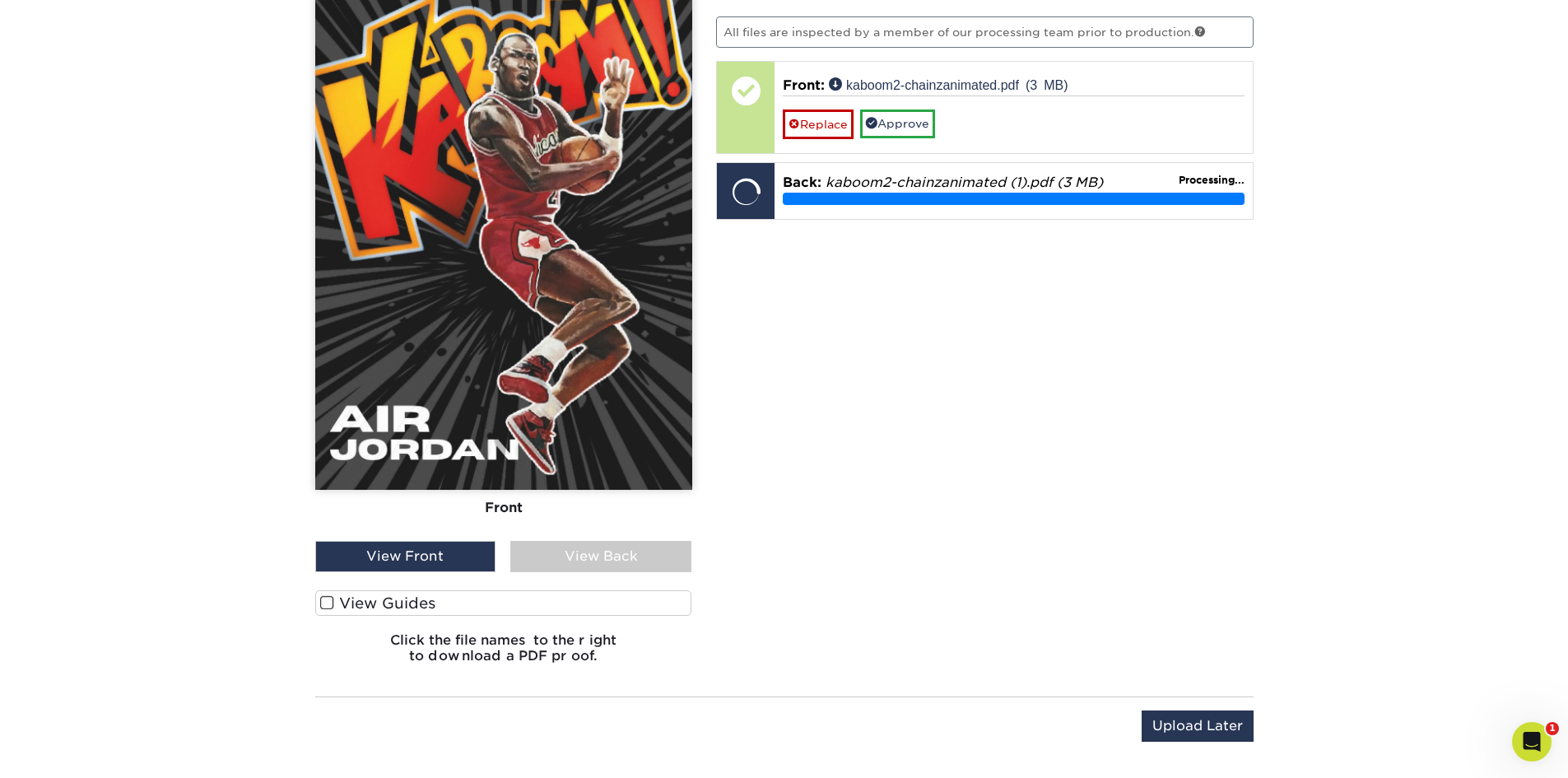
scroll to position [1334, 0]
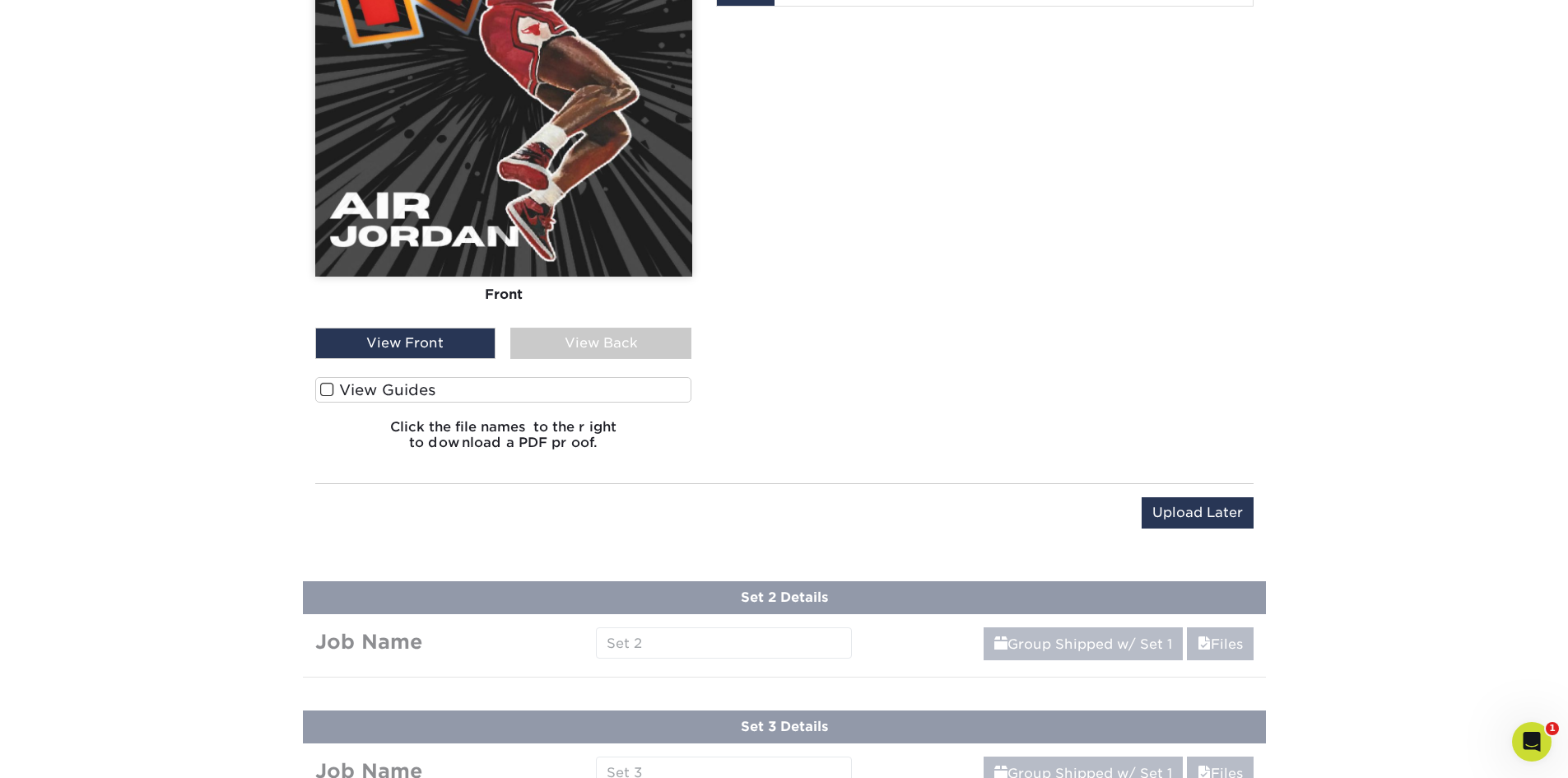
click at [329, 389] on span at bounding box center [327, 389] width 14 height 16
click at [0, 0] on input "View Guides" at bounding box center [0, 0] width 0 height 0
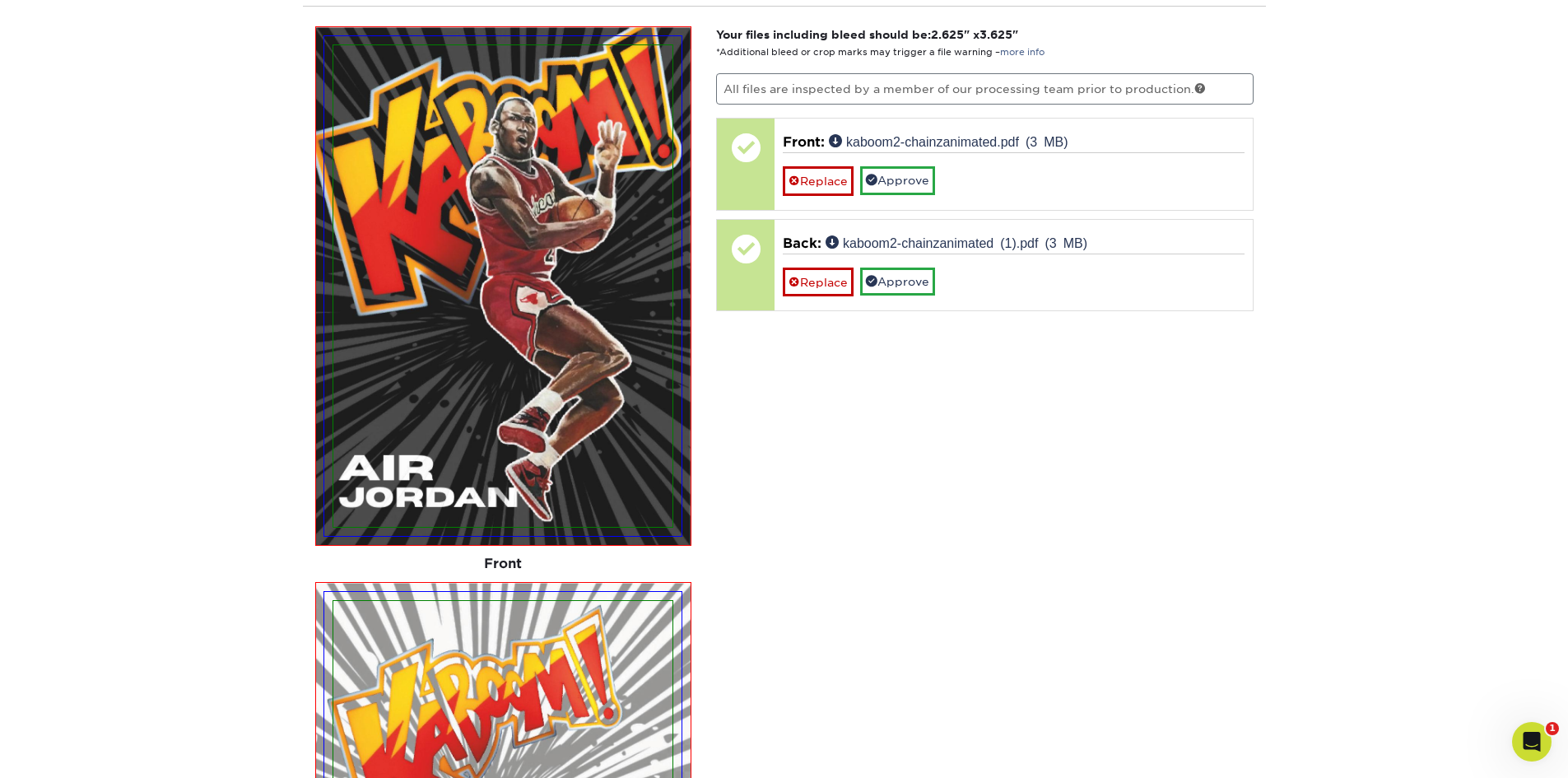
scroll to position [982, 0]
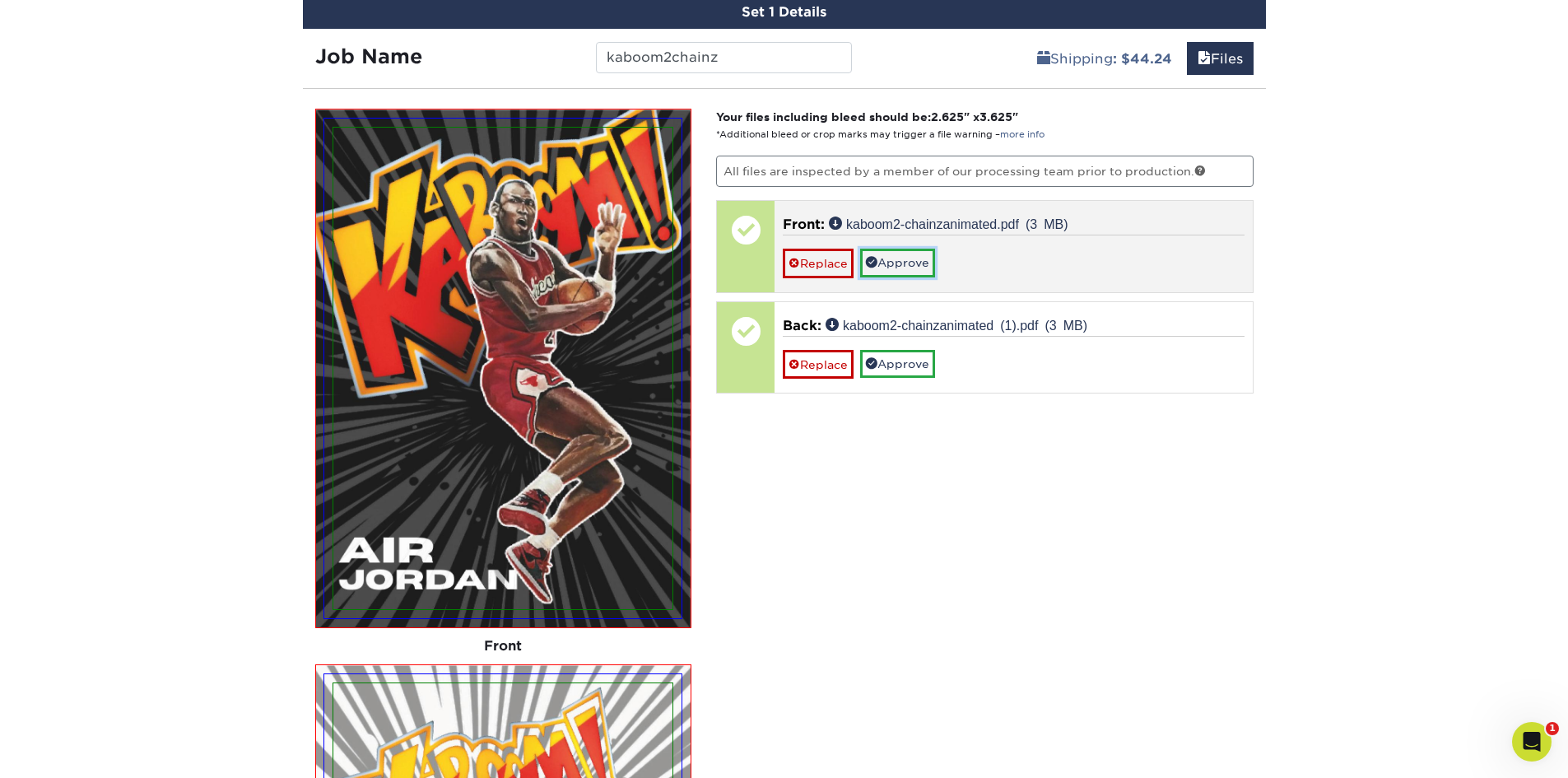
drag, startPoint x: 917, startPoint y: 266, endPoint x: 905, endPoint y: 267, distance: 12.0
click at [917, 266] on link "Approve" at bounding box center [898, 263] width 75 height 28
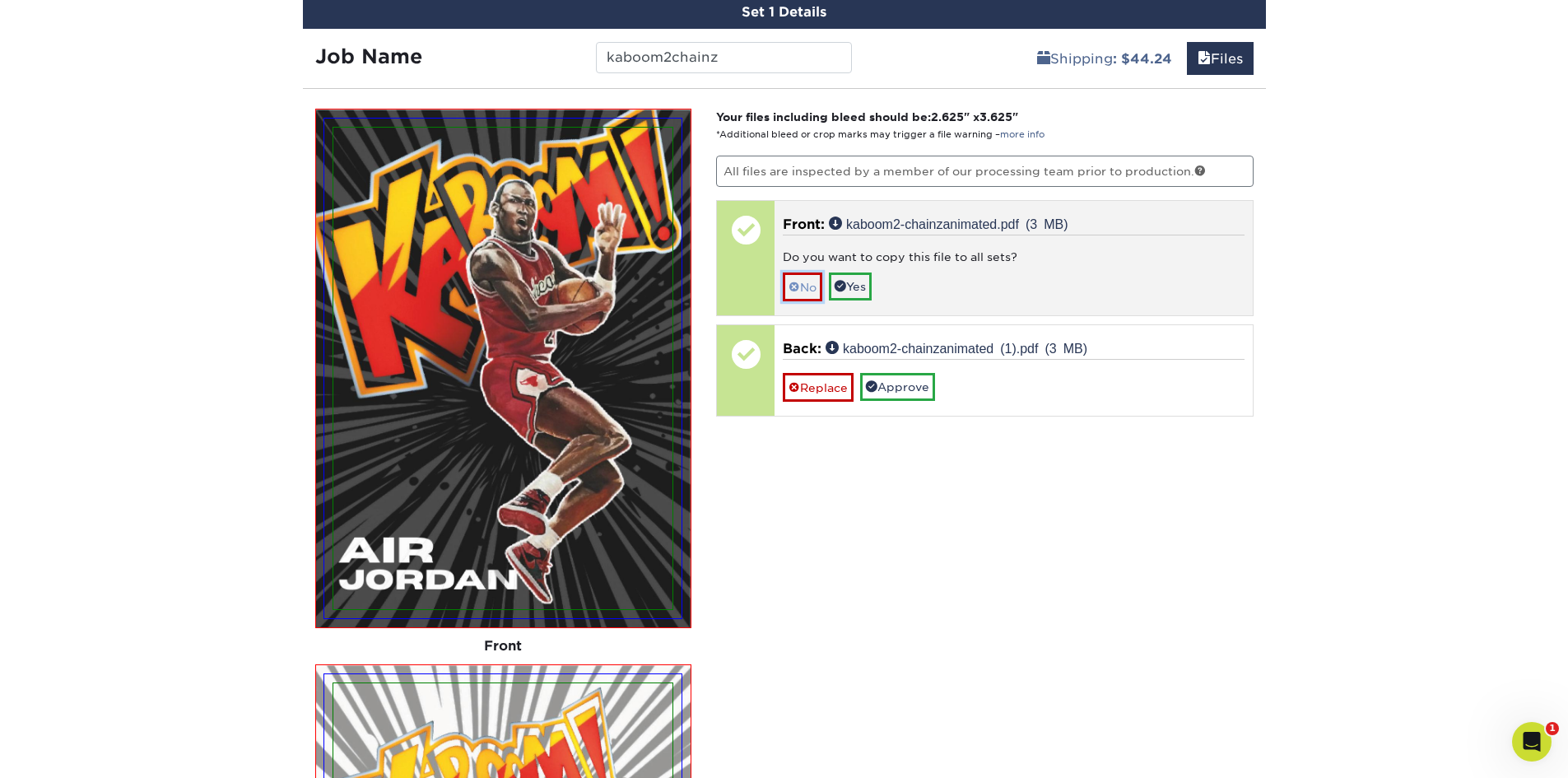
click at [794, 286] on span at bounding box center [794, 287] width 11 height 13
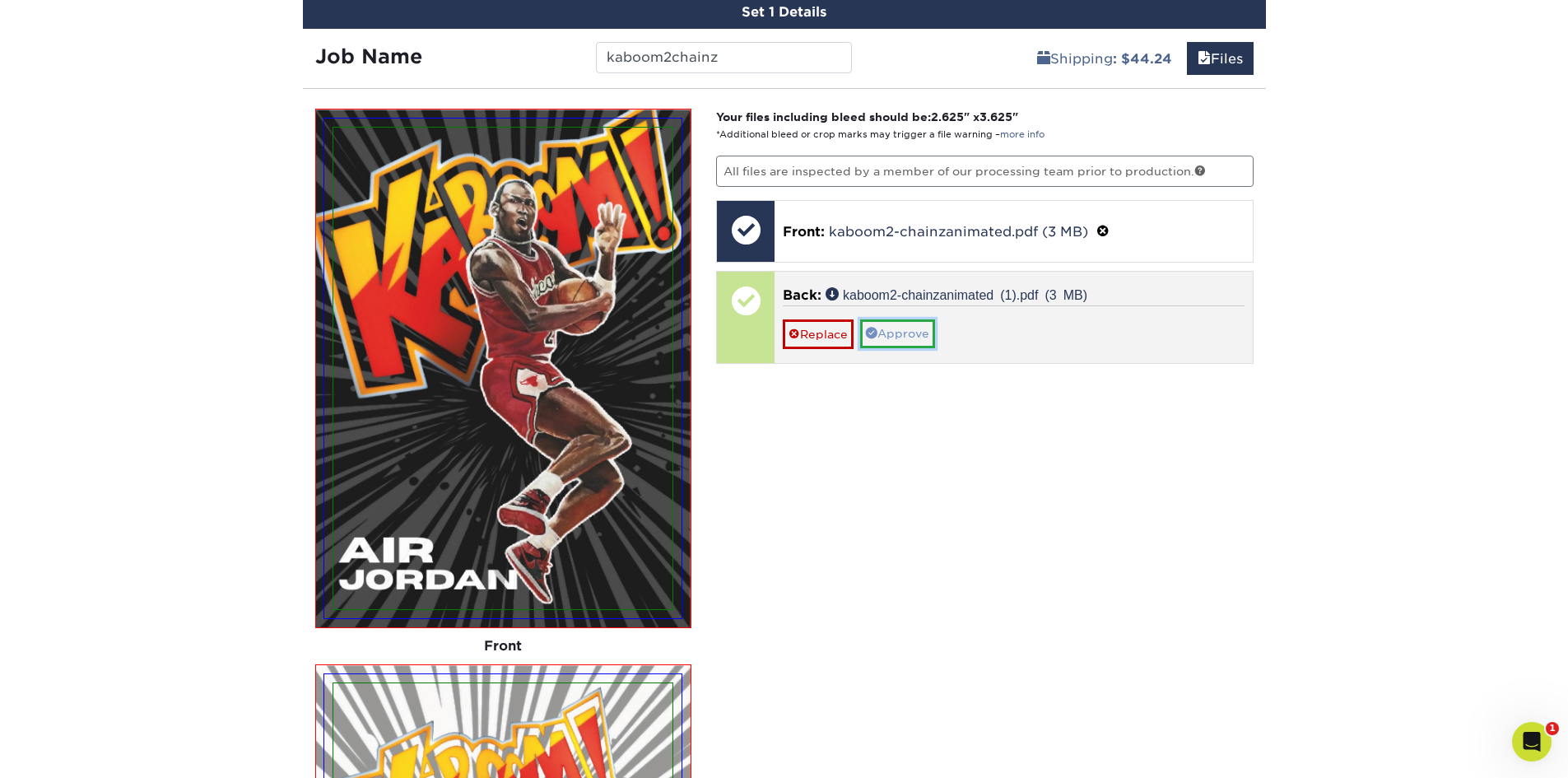
click at [913, 342] on link "Approve" at bounding box center [898, 333] width 75 height 28
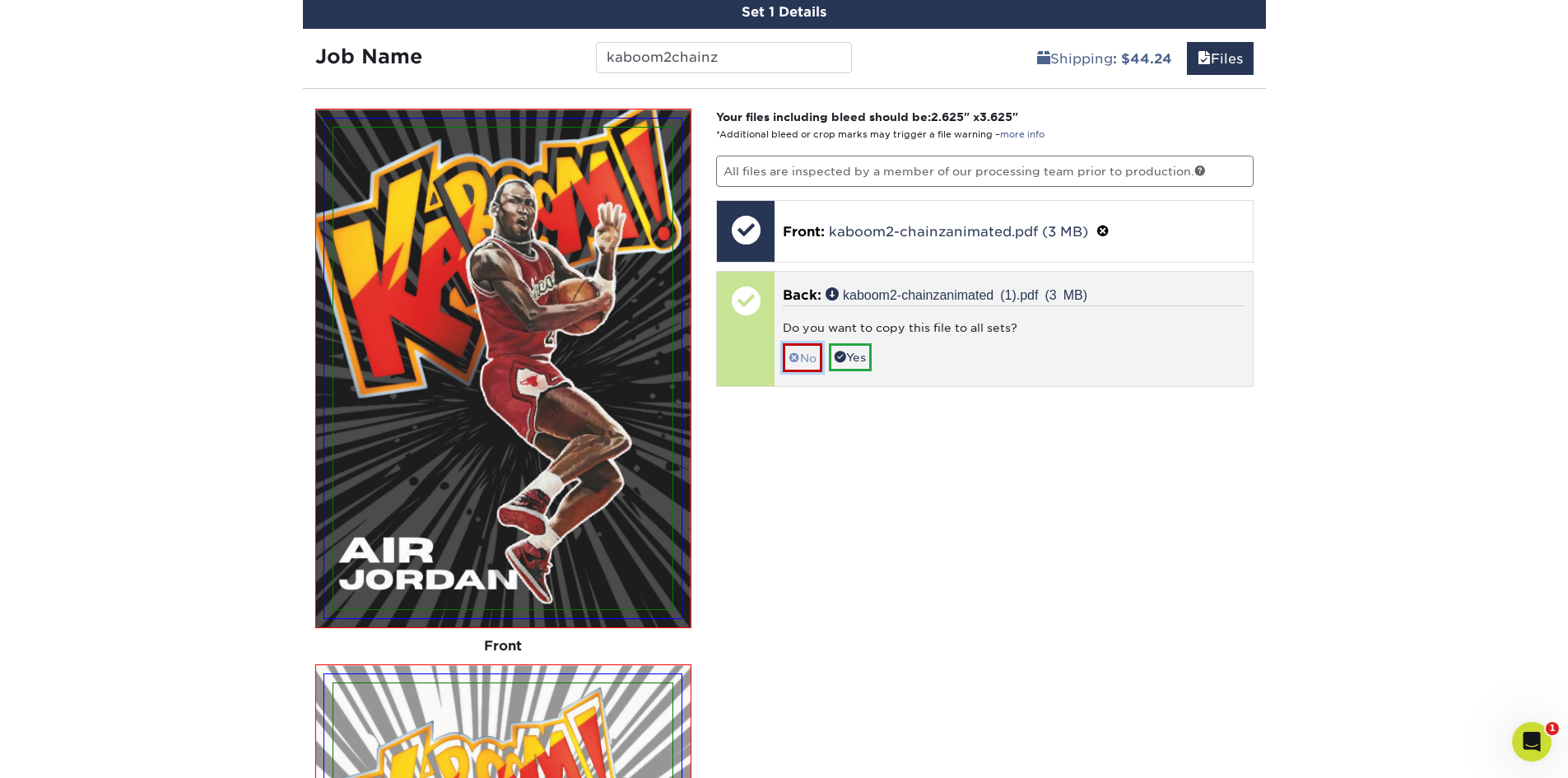
click at [809, 354] on link "No" at bounding box center [803, 358] width 39 height 29
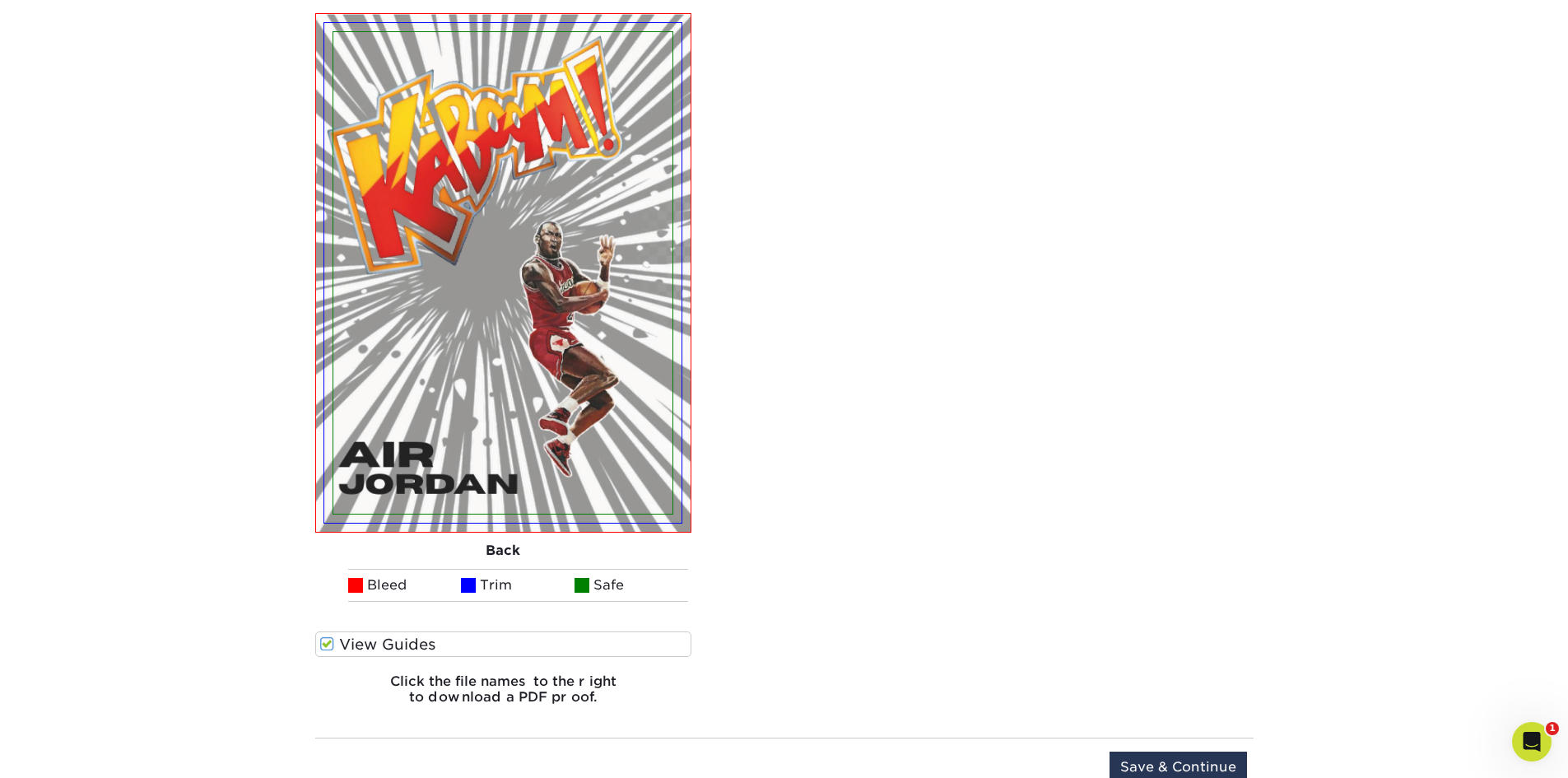
scroll to position [1886, 0]
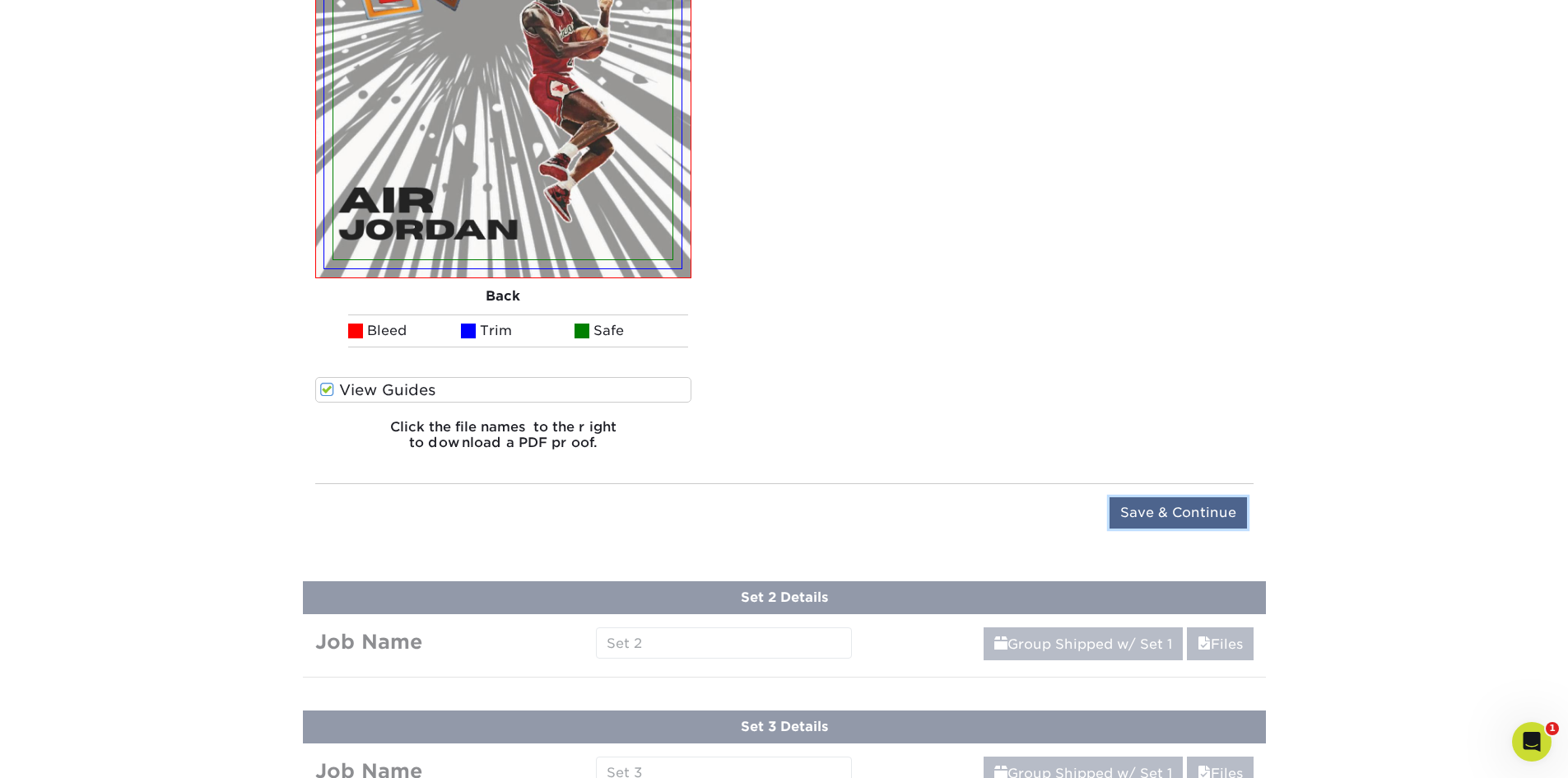
click at [1207, 502] on input "Save & Continue" at bounding box center [1178, 512] width 137 height 31
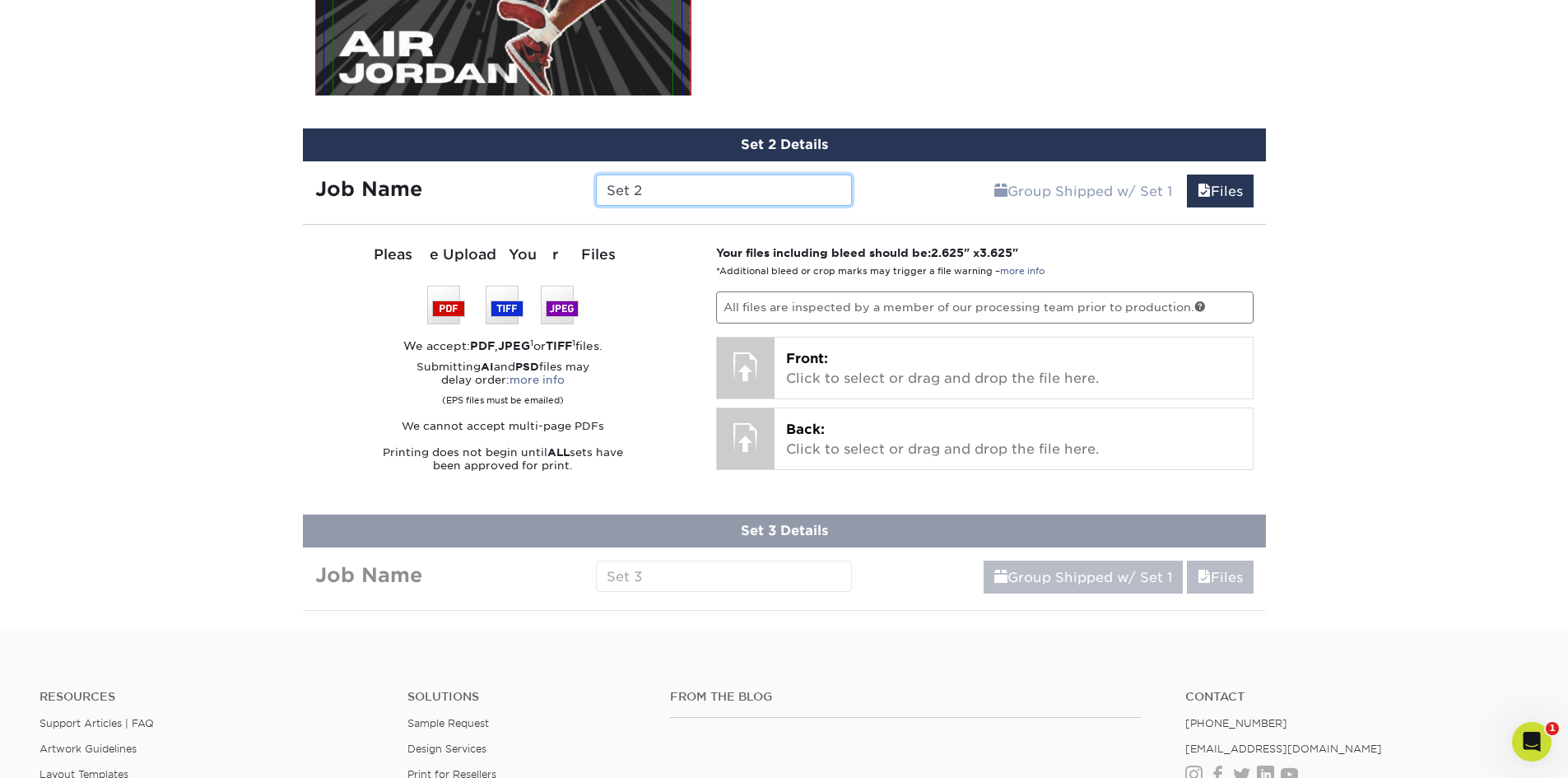
scroll to position [776, 0]
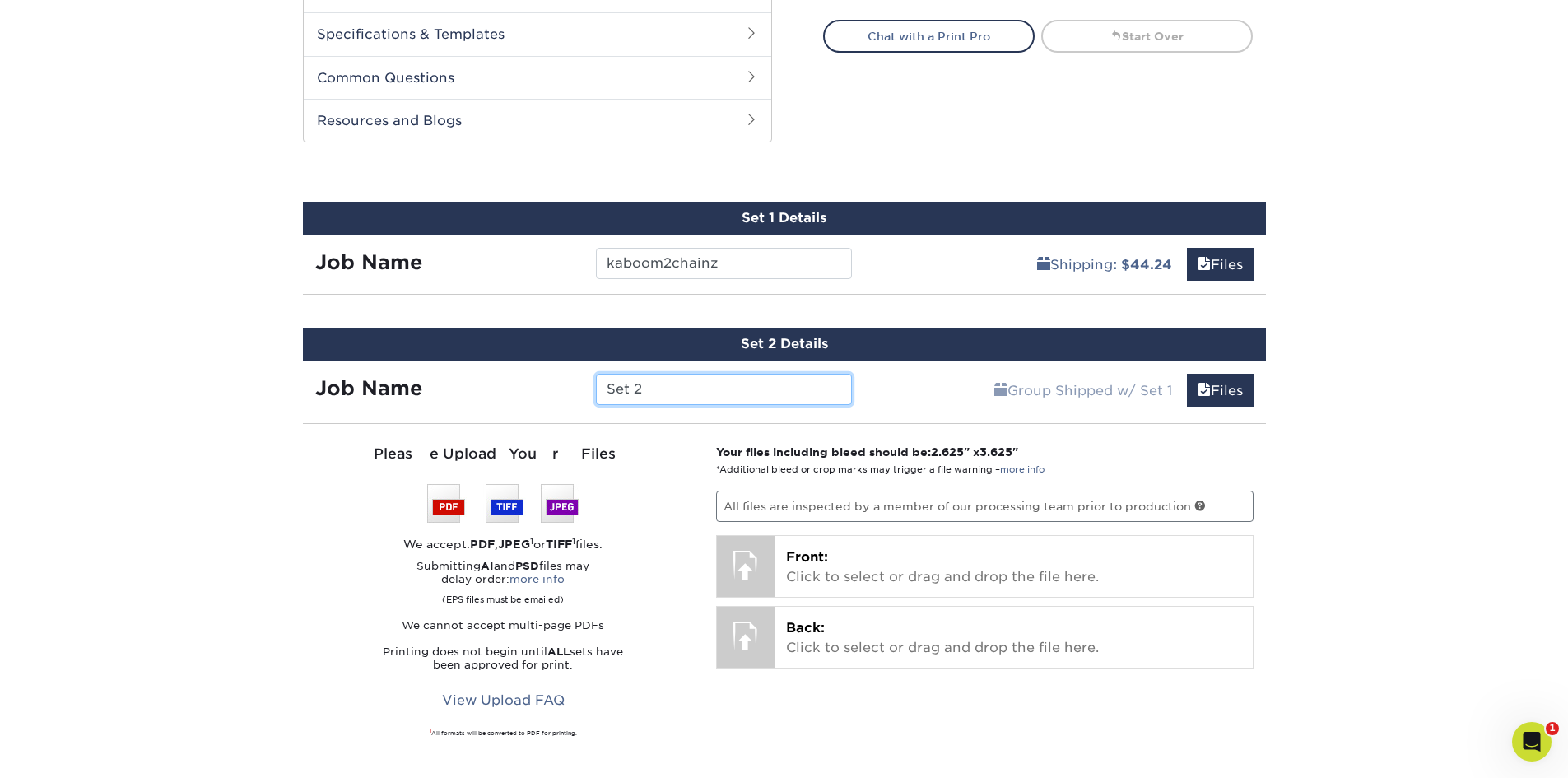
drag, startPoint x: 653, startPoint y: 377, endPoint x: 539, endPoint y: 371, distance: 114.2
click at [538, 371] on div "Job Name Set 2" at bounding box center [584, 385] width 562 height 50
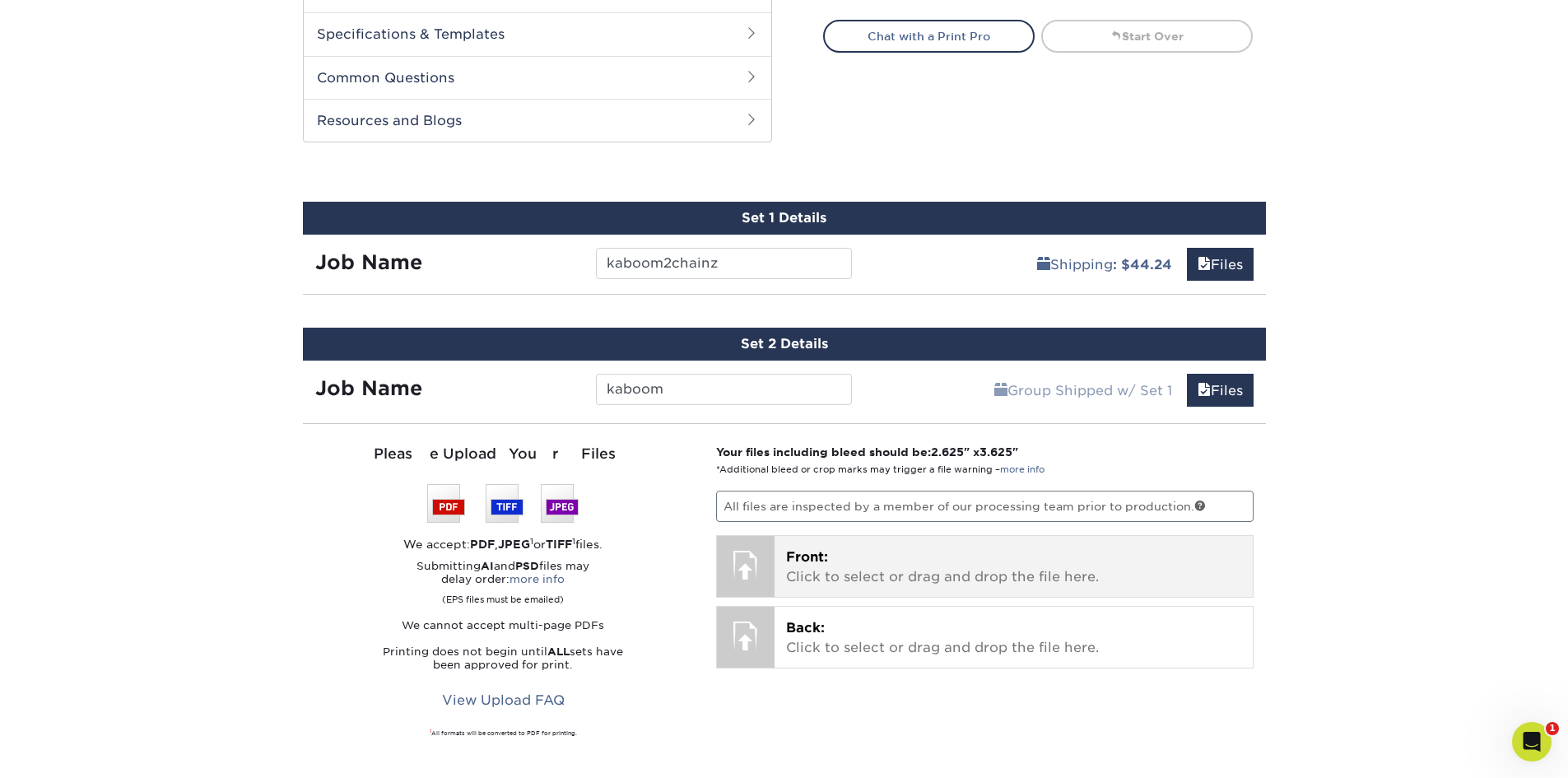
click at [990, 560] on p "Front: Click to select or drag and drop the file here." at bounding box center [1013, 567] width 455 height 39
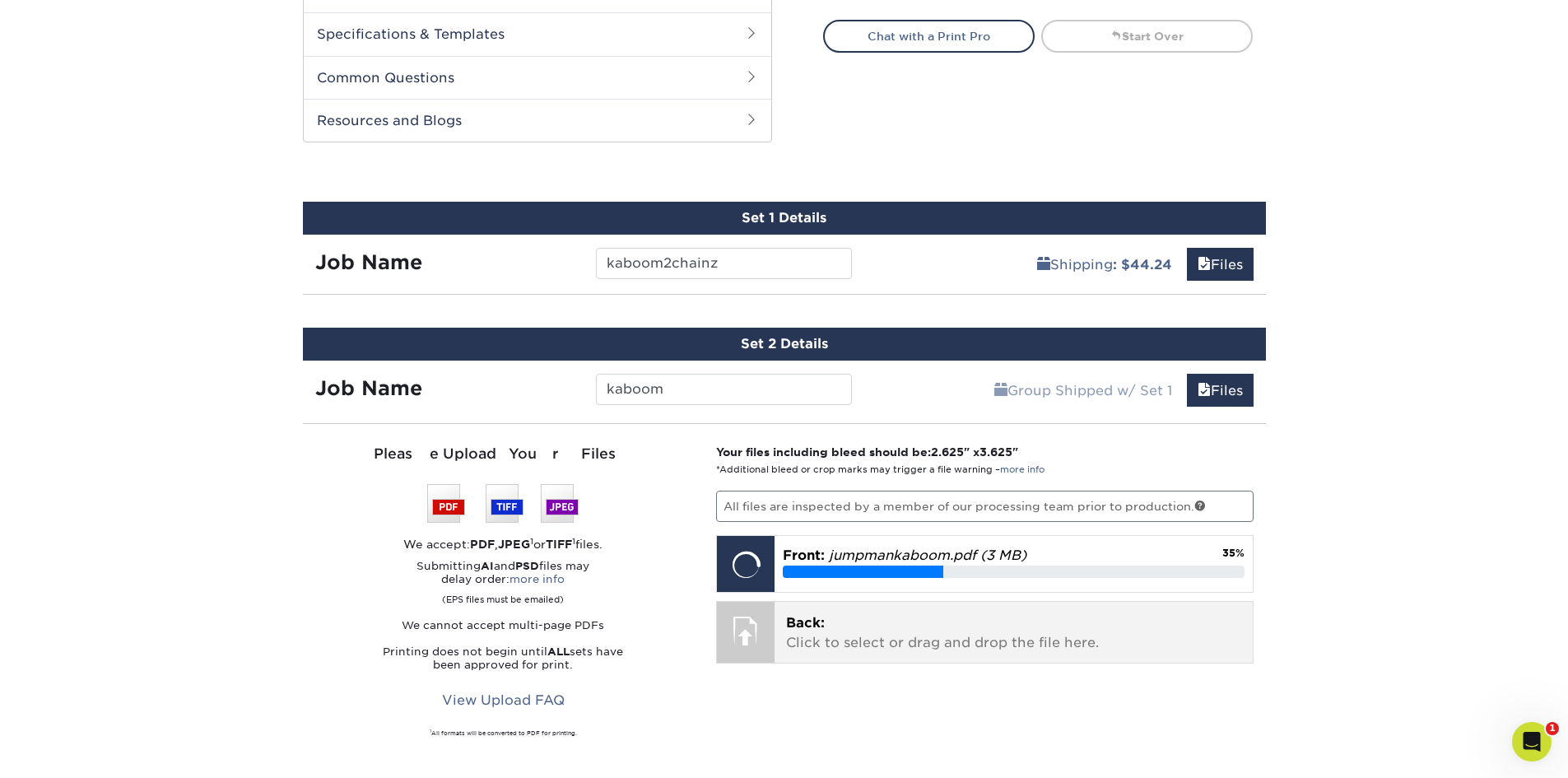
click at [1006, 627] on p "Back: Click to select or drag and drop the file here." at bounding box center [1013, 633] width 455 height 39
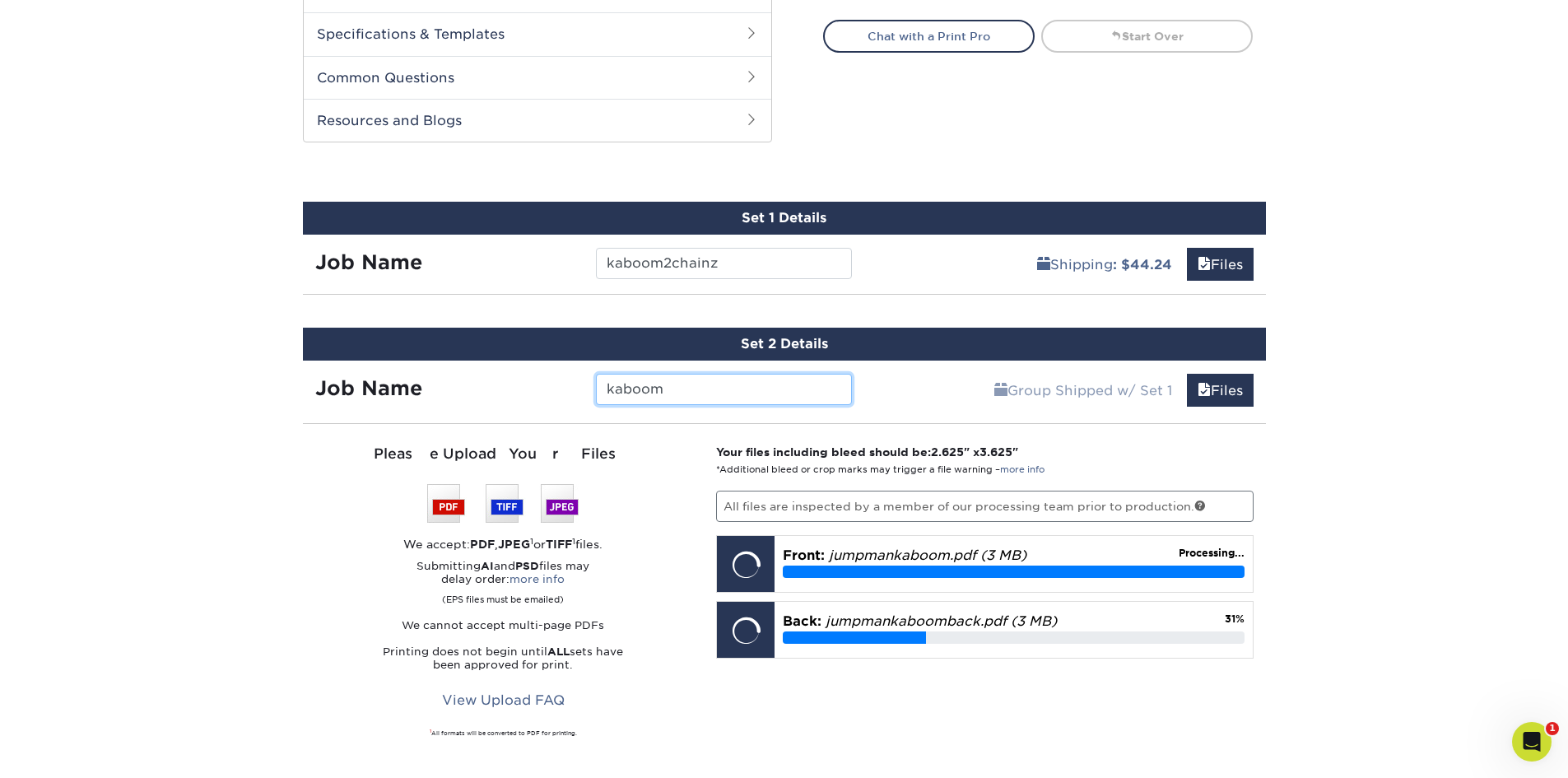
click at [753, 394] on input "kaboom" at bounding box center [724, 389] width 256 height 31
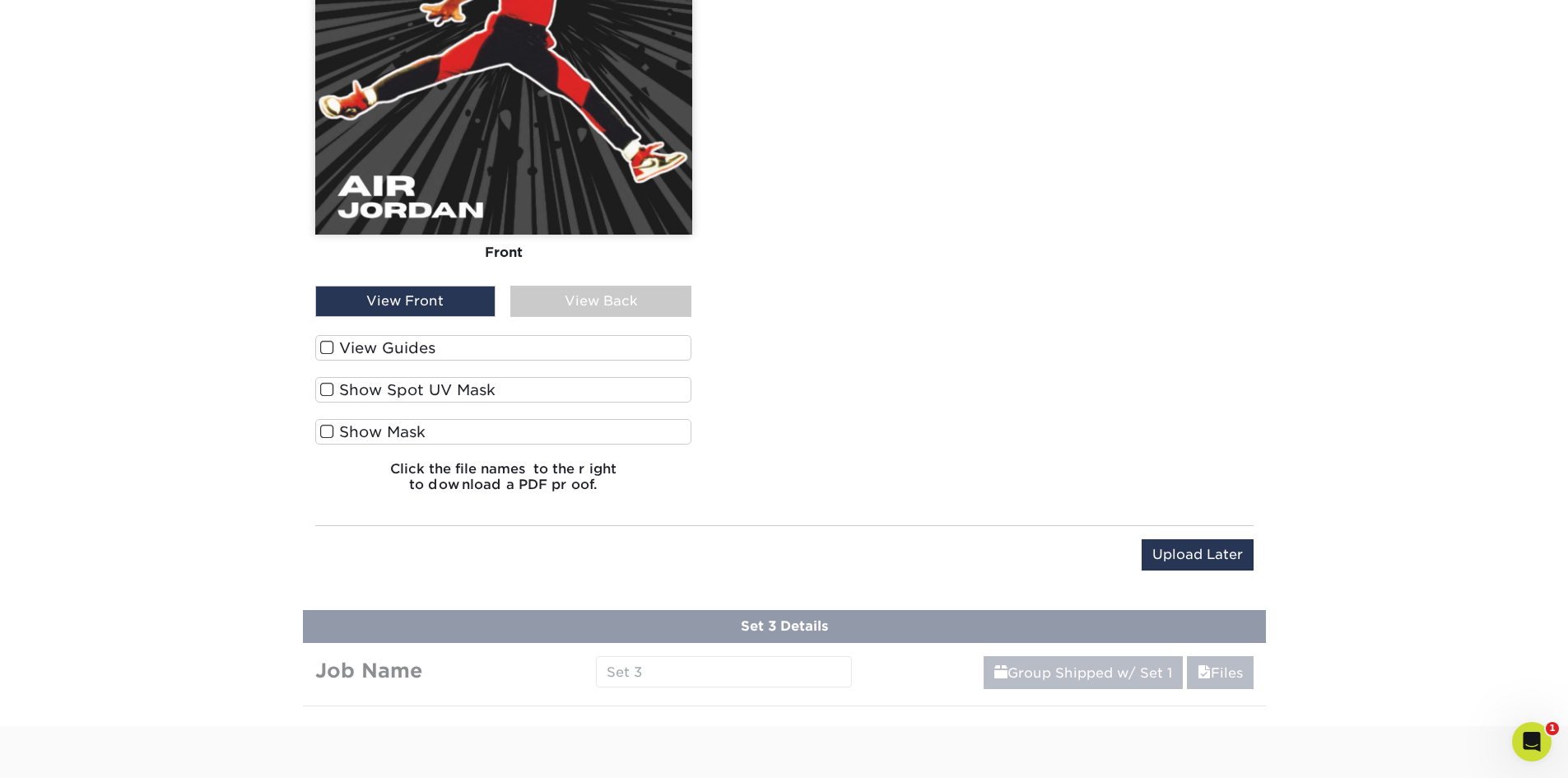
scroll to position [1517, 0]
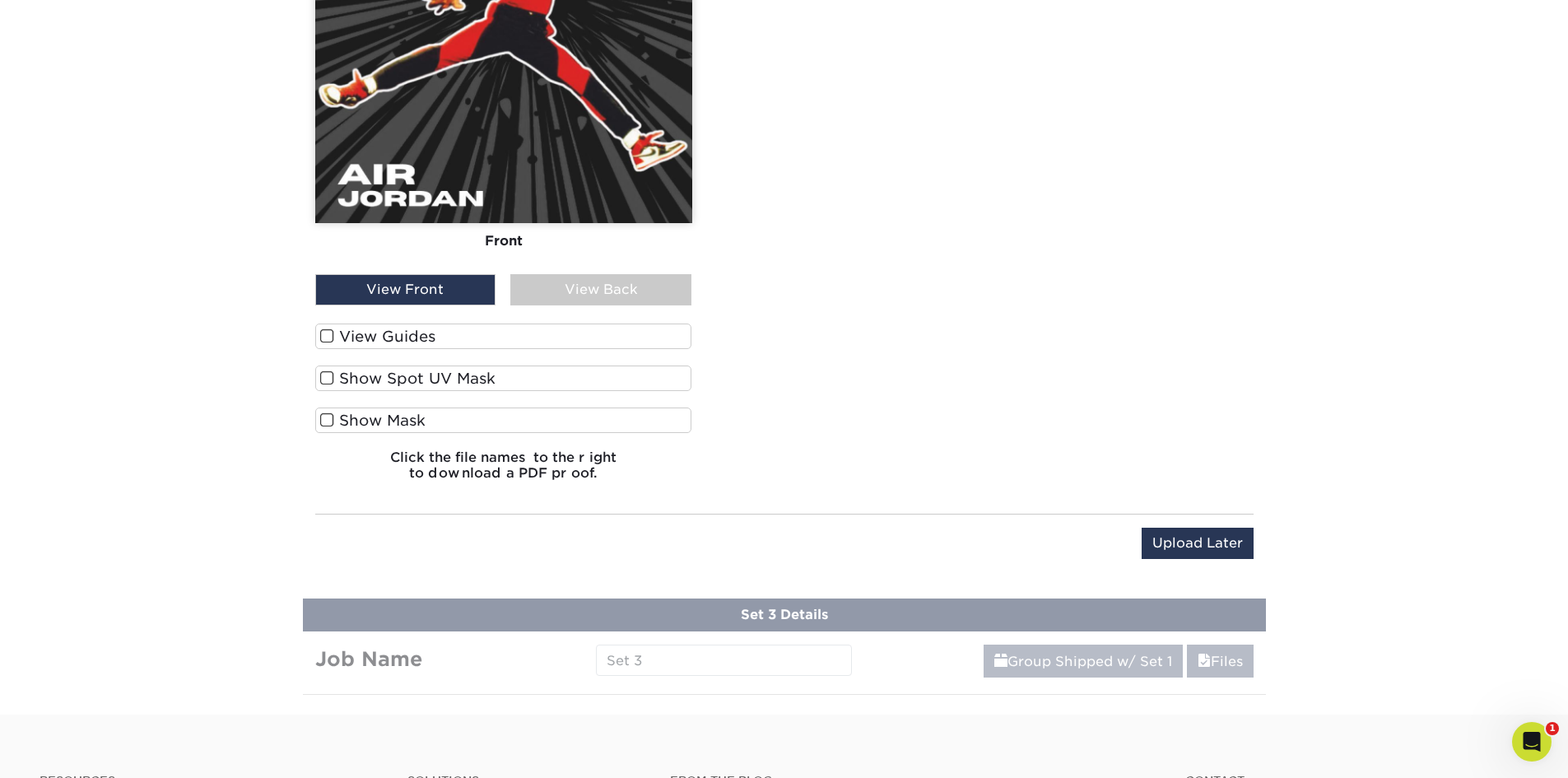
type input "kaboom-jumpman"
click at [329, 338] on span at bounding box center [327, 336] width 14 height 16
click at [0, 0] on input "View Guides" at bounding box center [0, 0] width 0 height 0
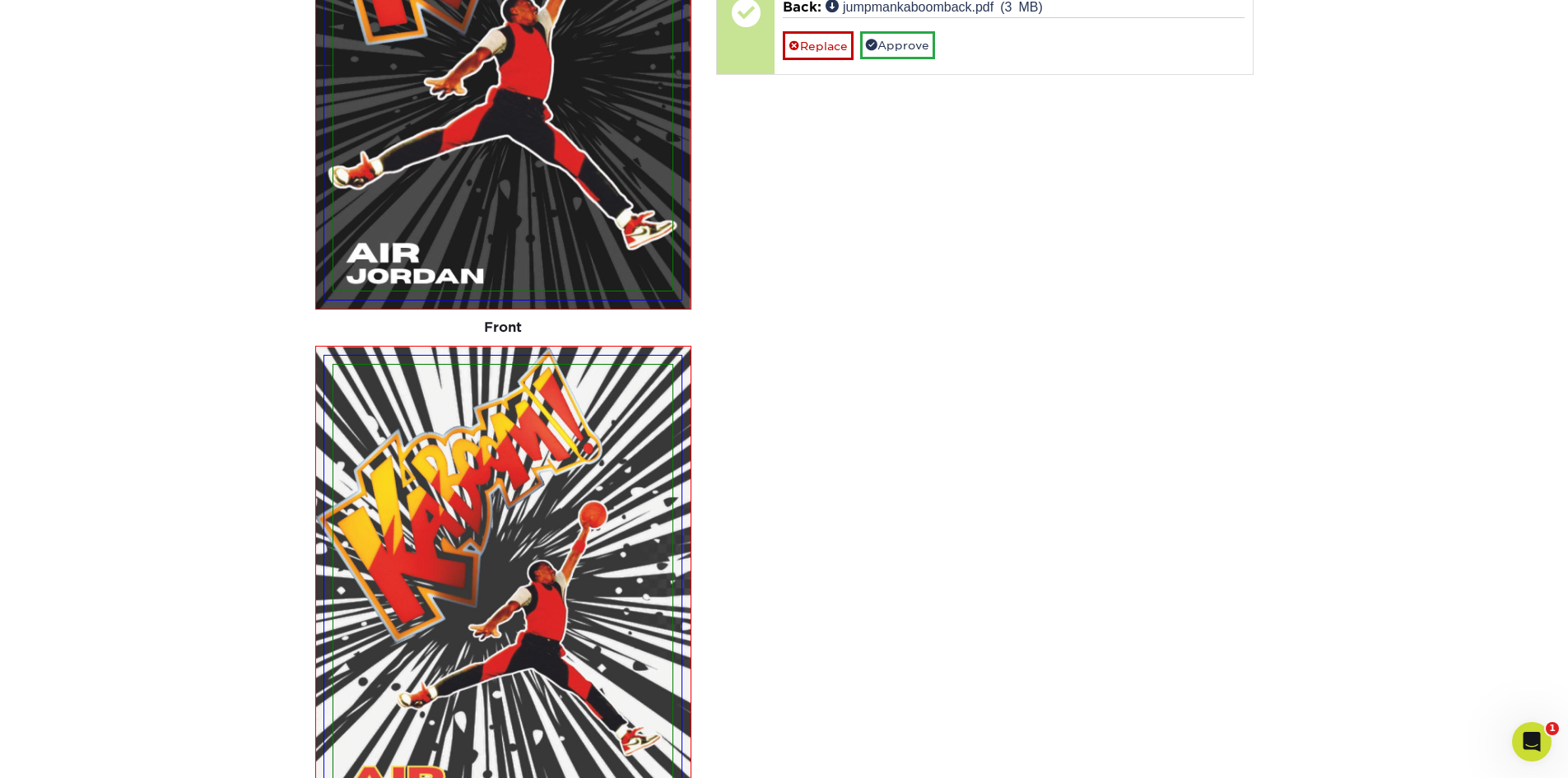
scroll to position [1165, 0]
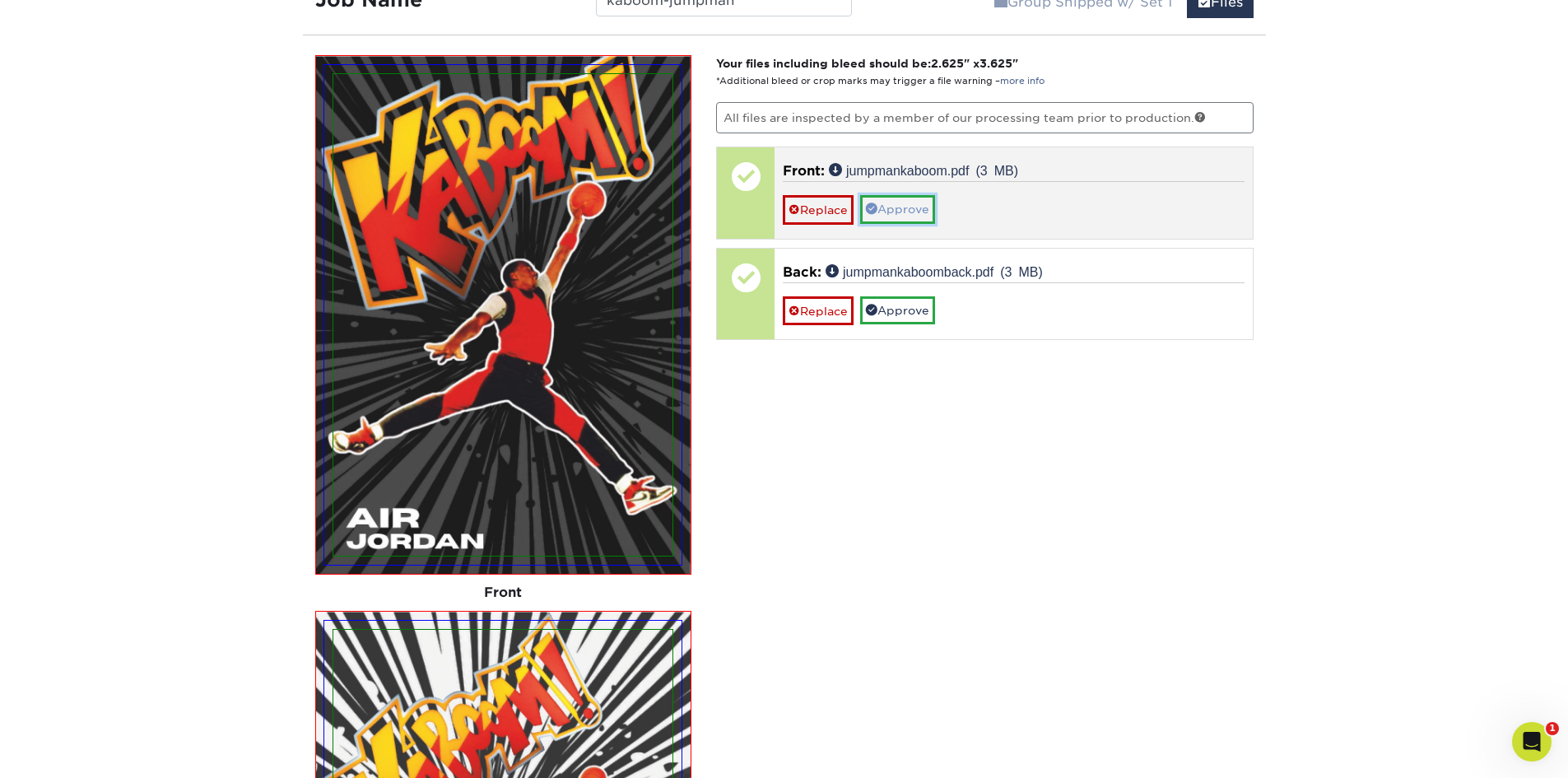
click at [917, 206] on link "Approve" at bounding box center [898, 209] width 75 height 28
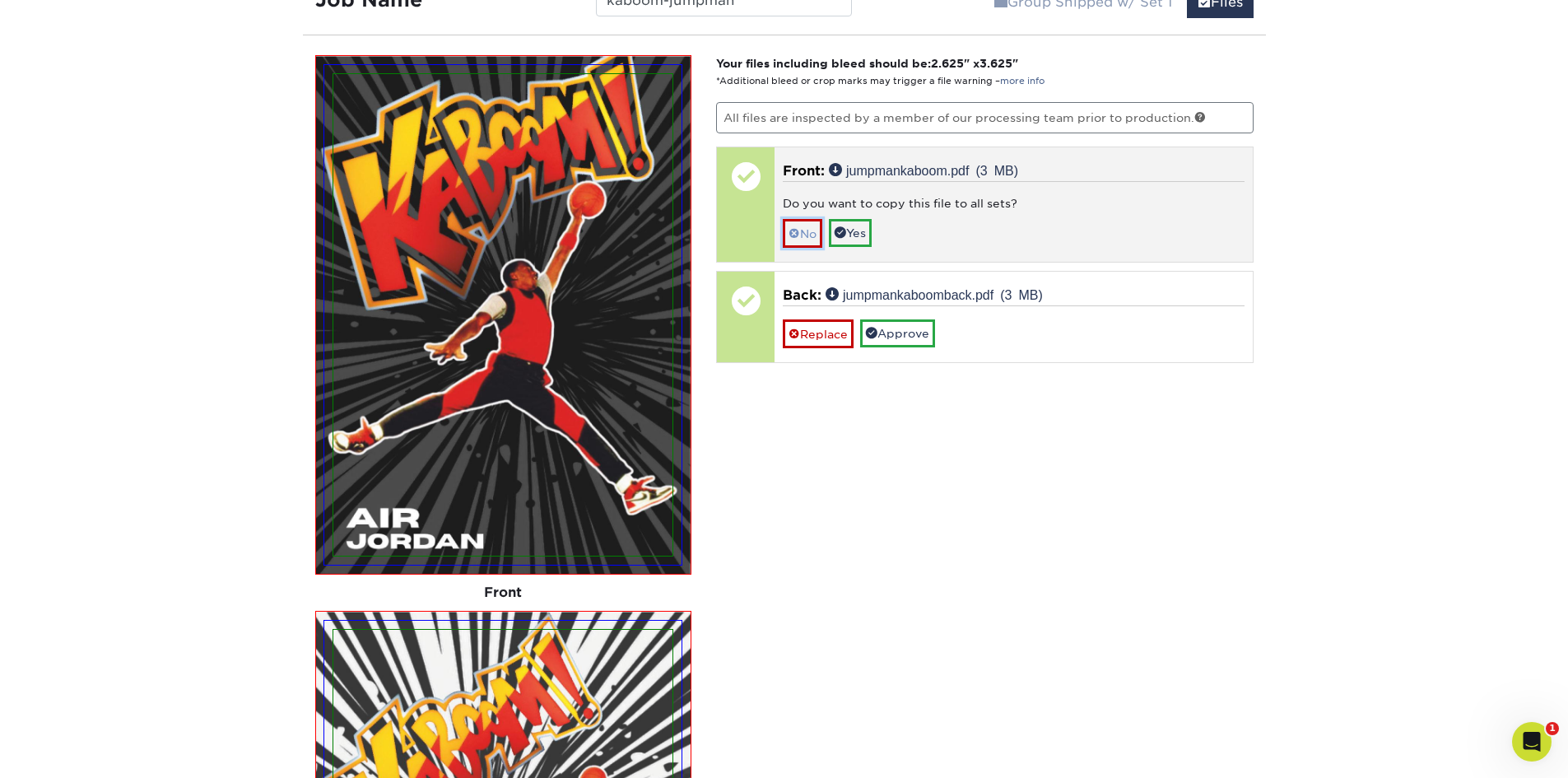
click at [806, 232] on link "No" at bounding box center [803, 233] width 39 height 29
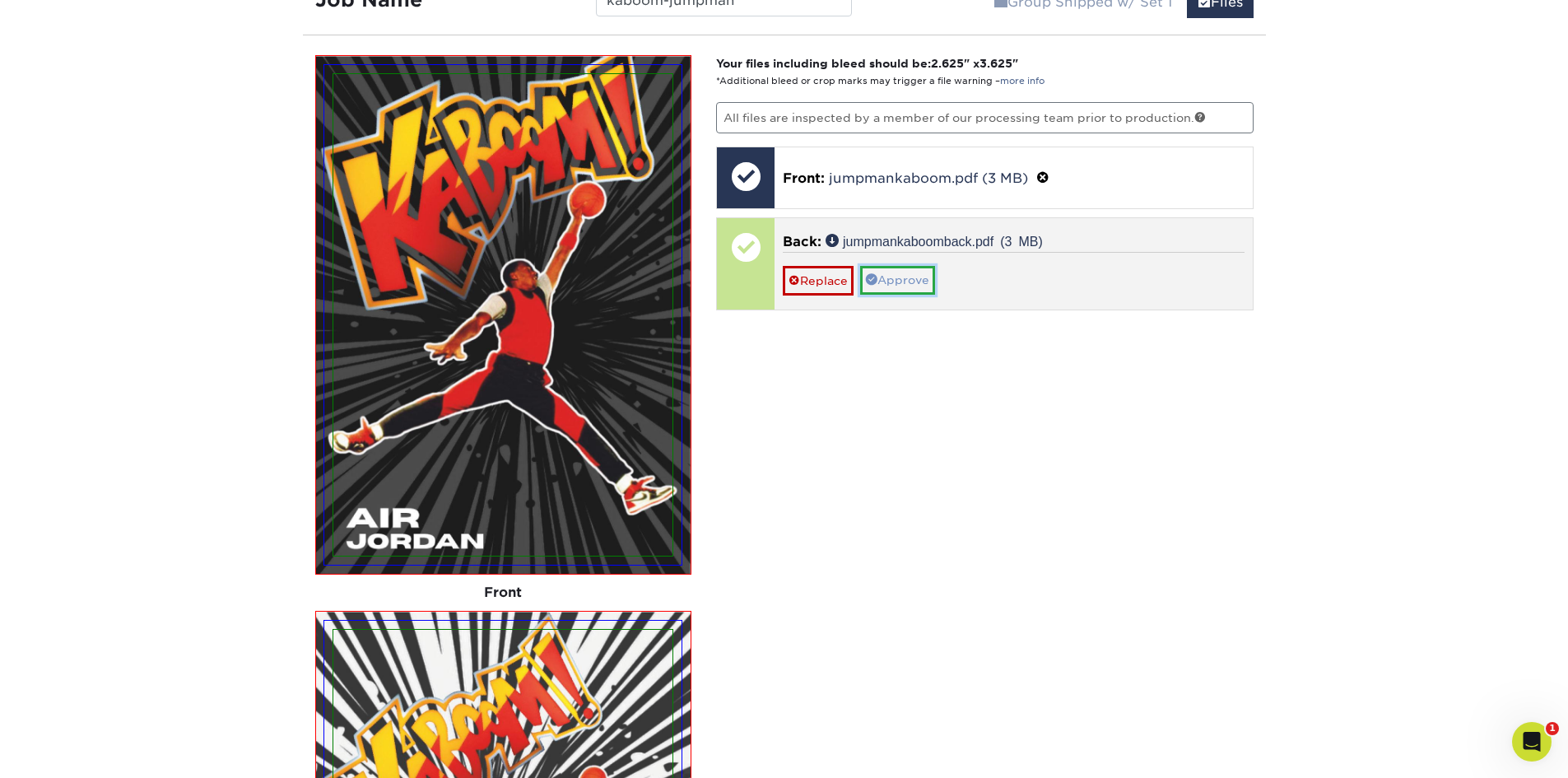
click at [931, 278] on link "Approve" at bounding box center [898, 280] width 75 height 28
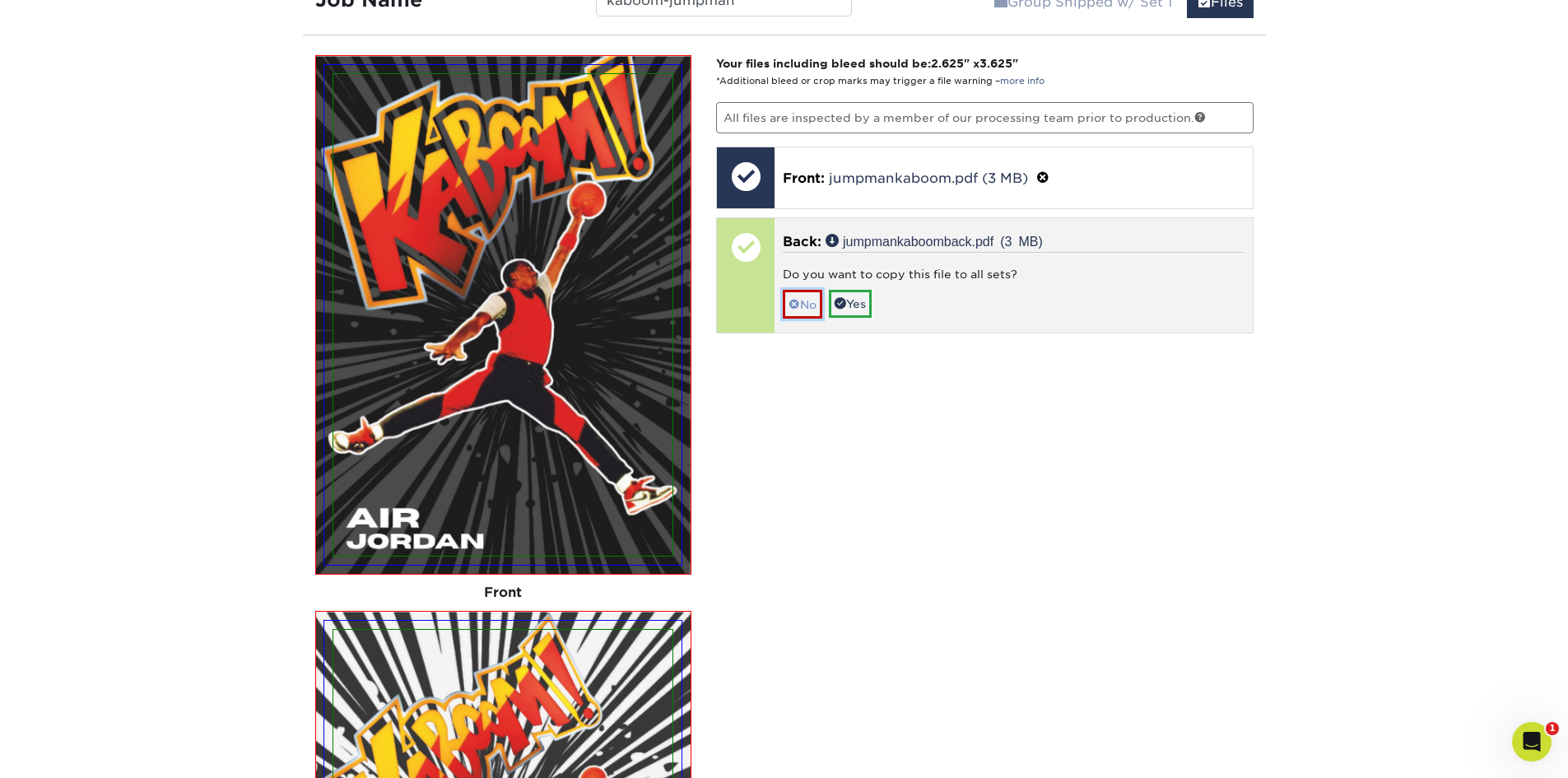
click at [798, 302] on span at bounding box center [794, 304] width 11 height 13
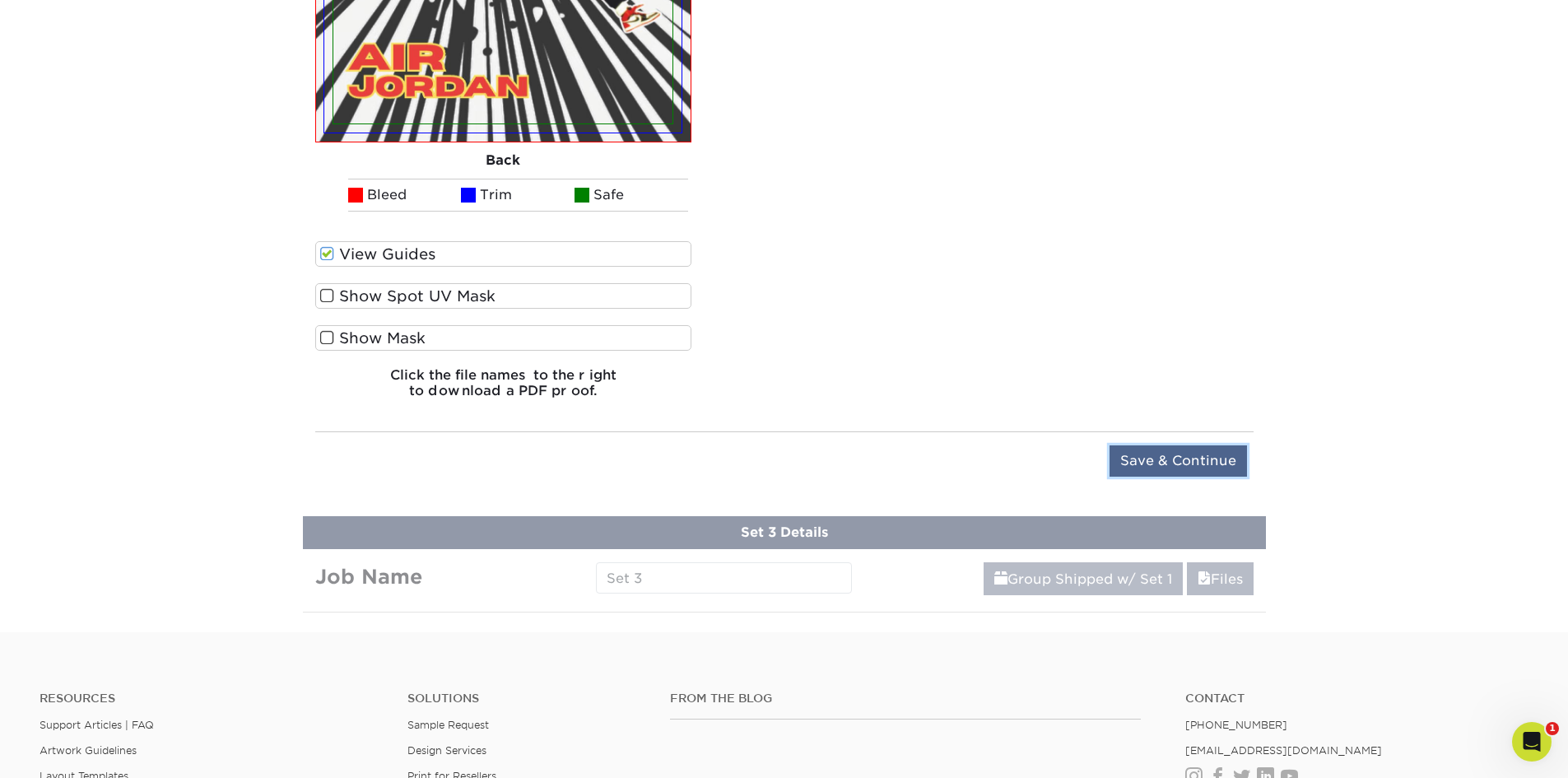
click at [1223, 456] on input "Save & Continue" at bounding box center [1178, 460] width 137 height 31
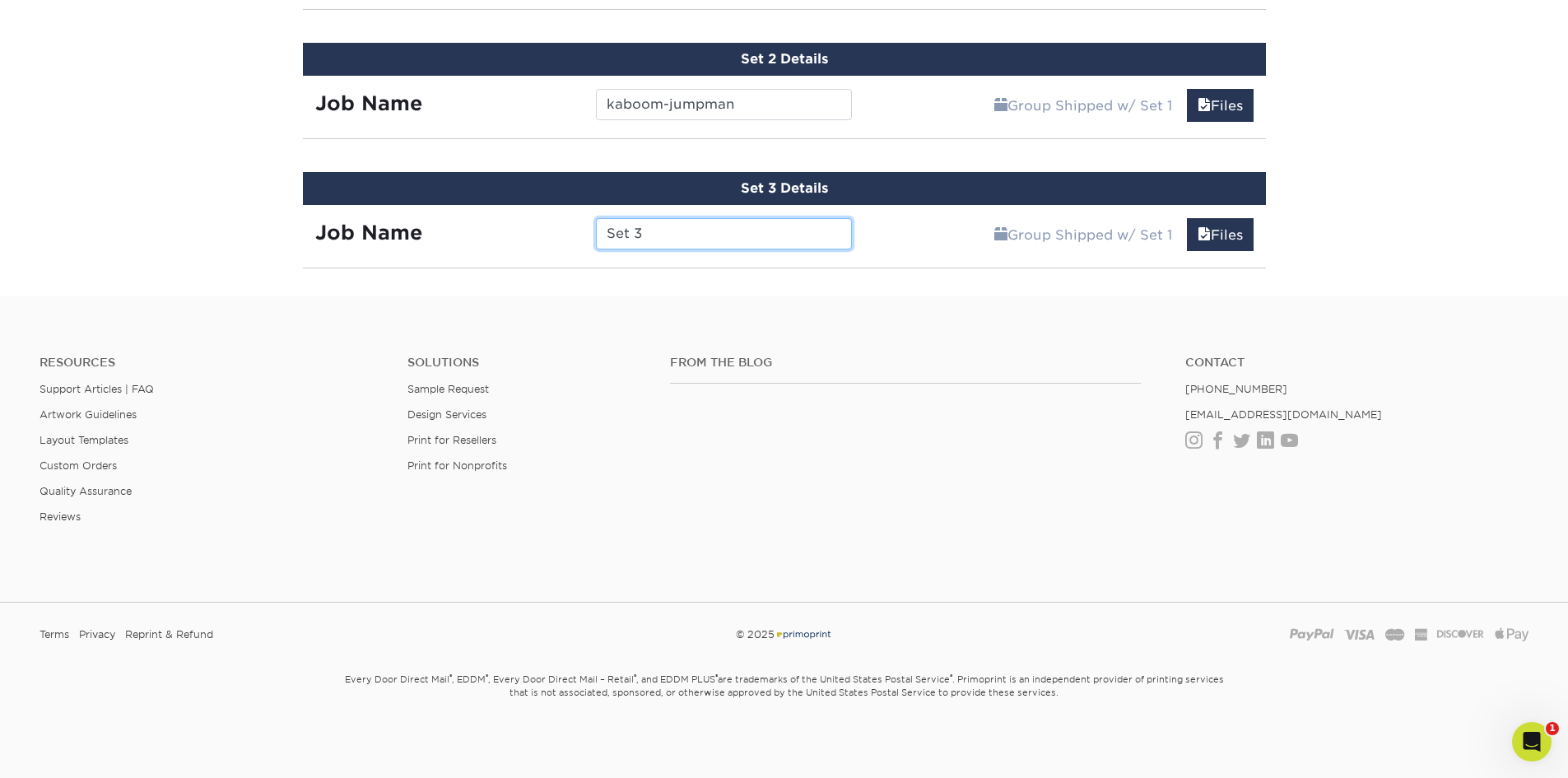
scroll to position [1252, 0]
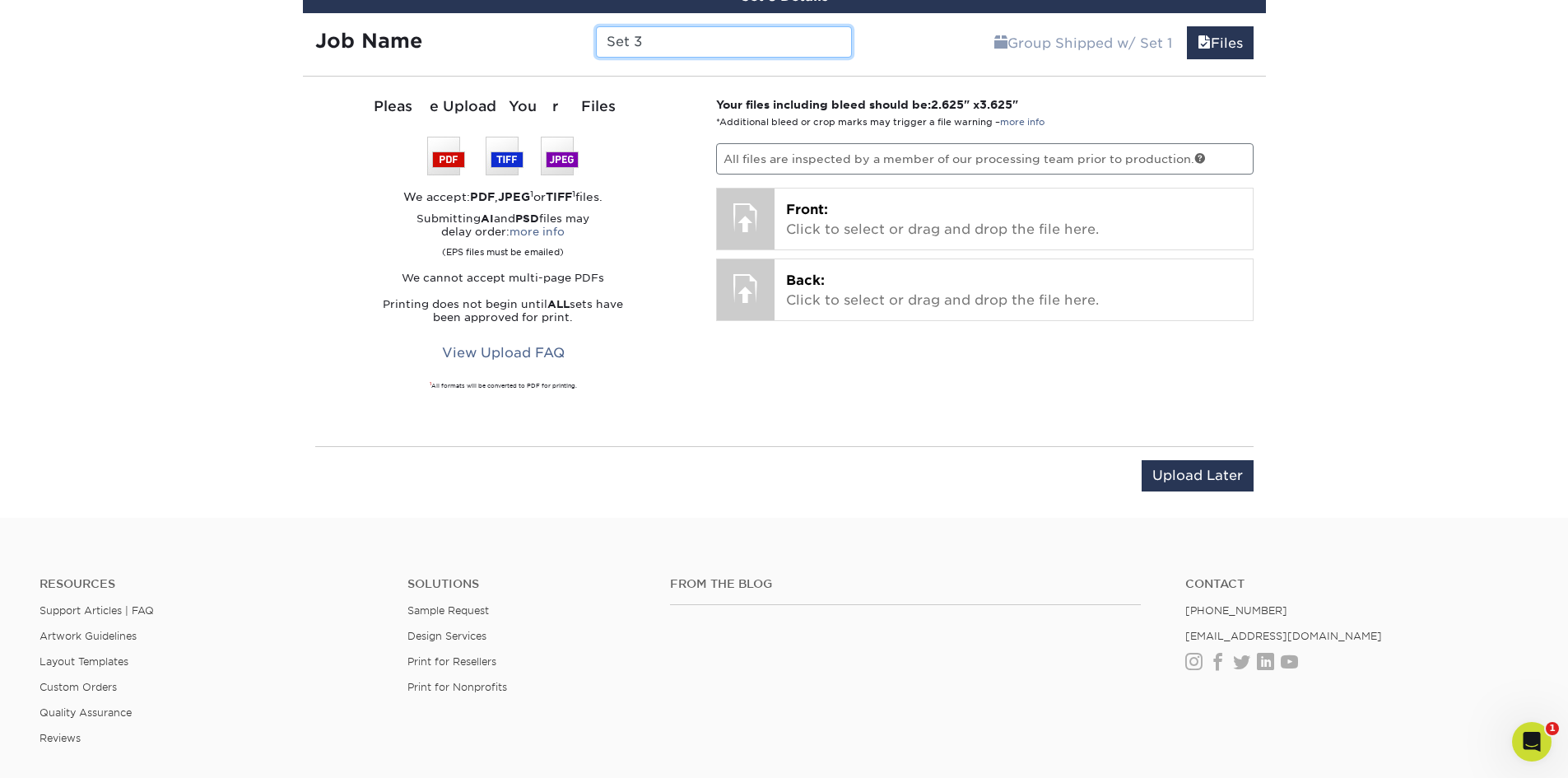
drag, startPoint x: 703, startPoint y: 43, endPoint x: 571, endPoint y: 56, distance: 132.6
click at [571, 56] on div "Job Name Set 3" at bounding box center [584, 41] width 562 height 31
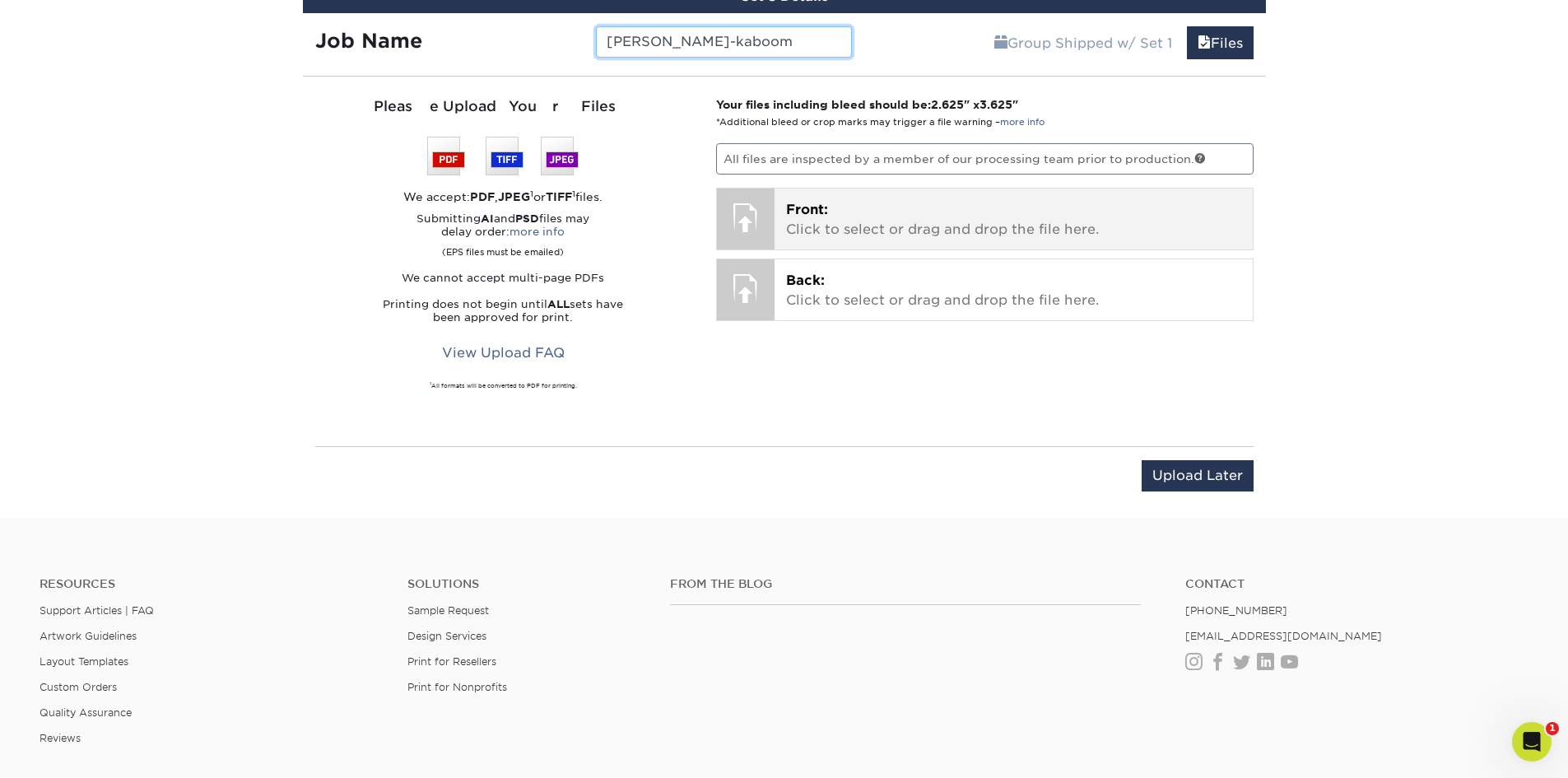
type input "[PERSON_NAME]-kaboom"
click at [1007, 226] on p "Front: Click to select or drag and drop the file here." at bounding box center [1013, 220] width 455 height 39
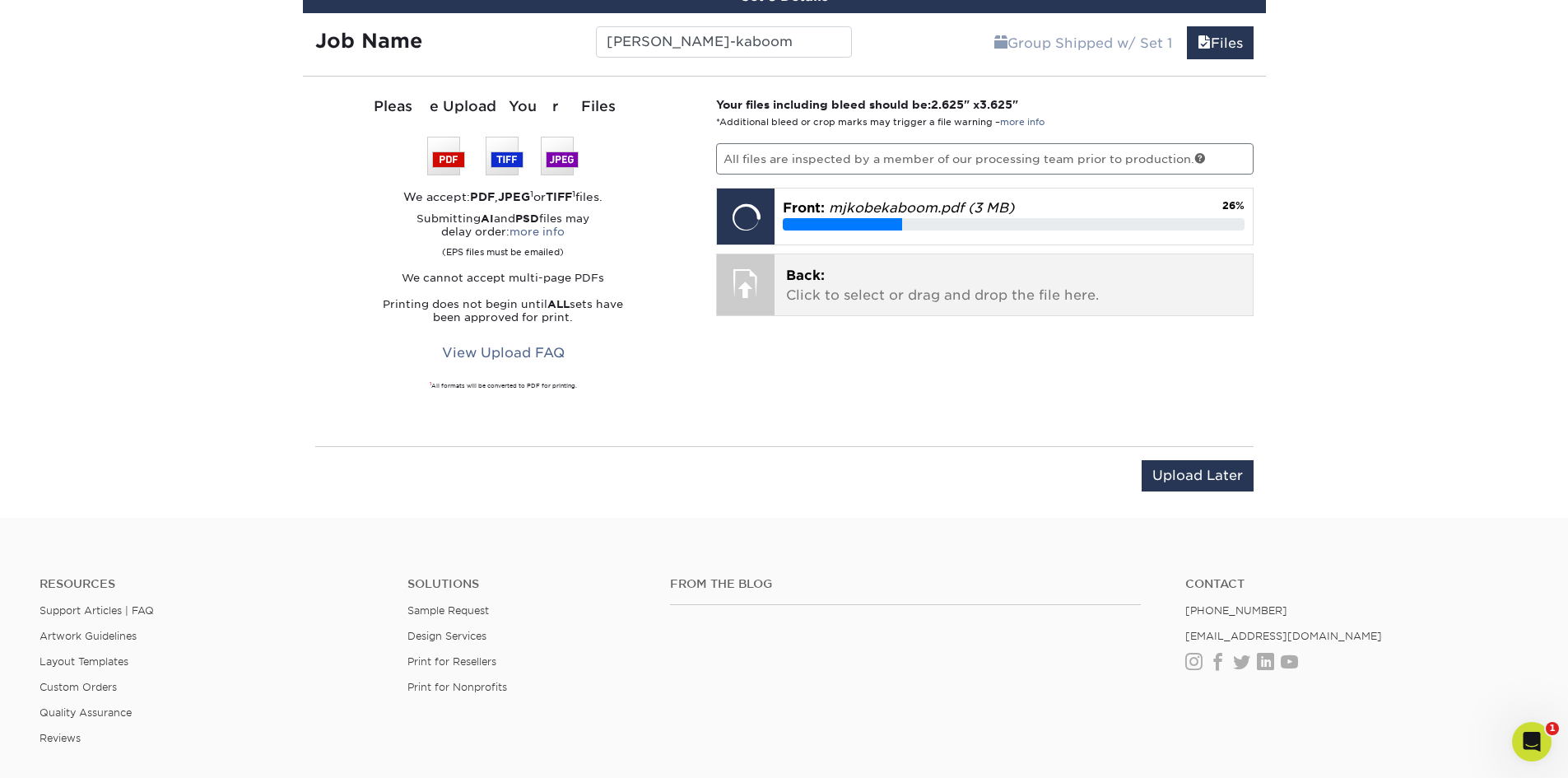
click at [974, 301] on p "Back: Click to select or drag and drop the file here." at bounding box center [1013, 285] width 455 height 39
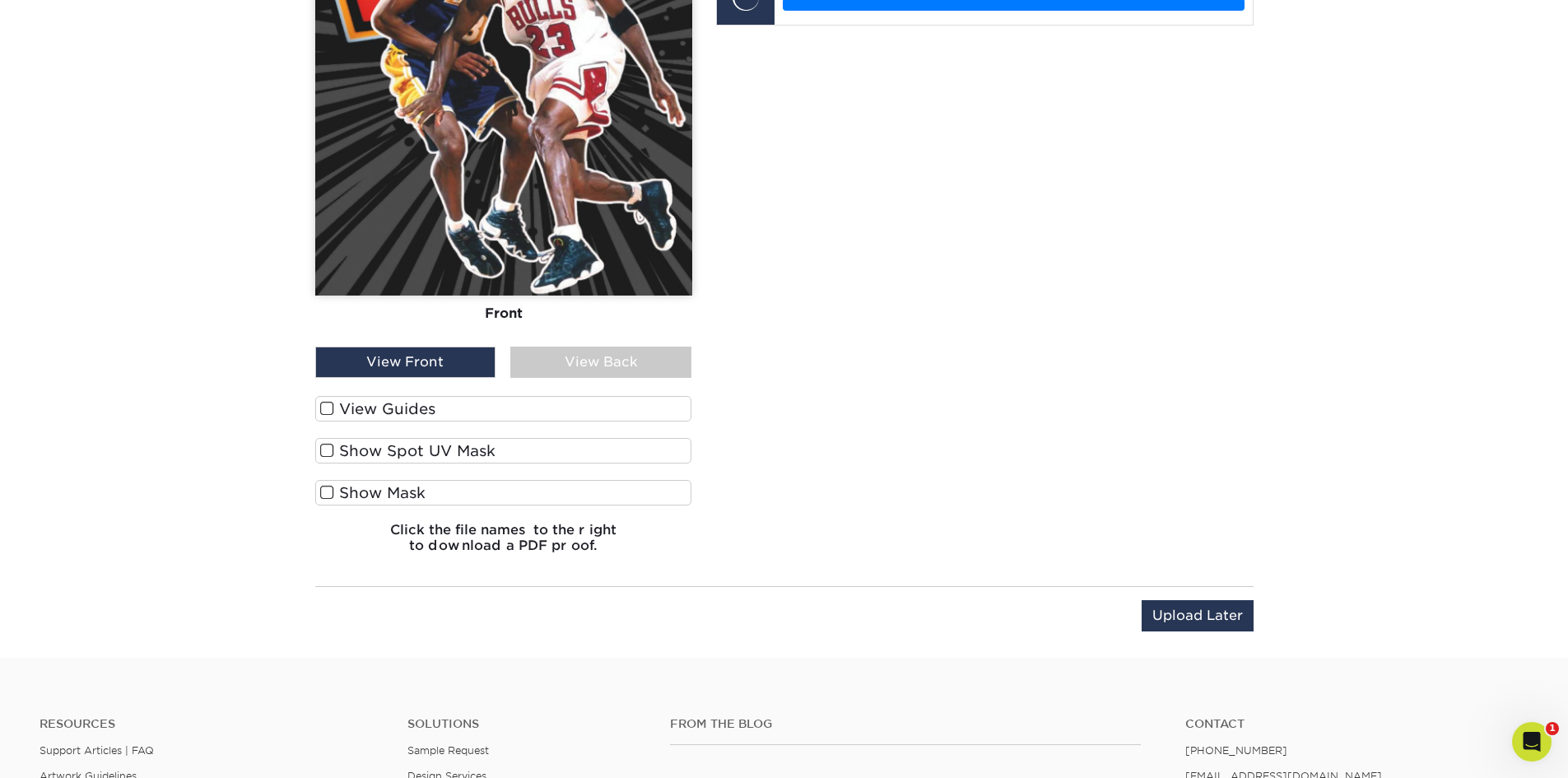
scroll to position [1581, 0]
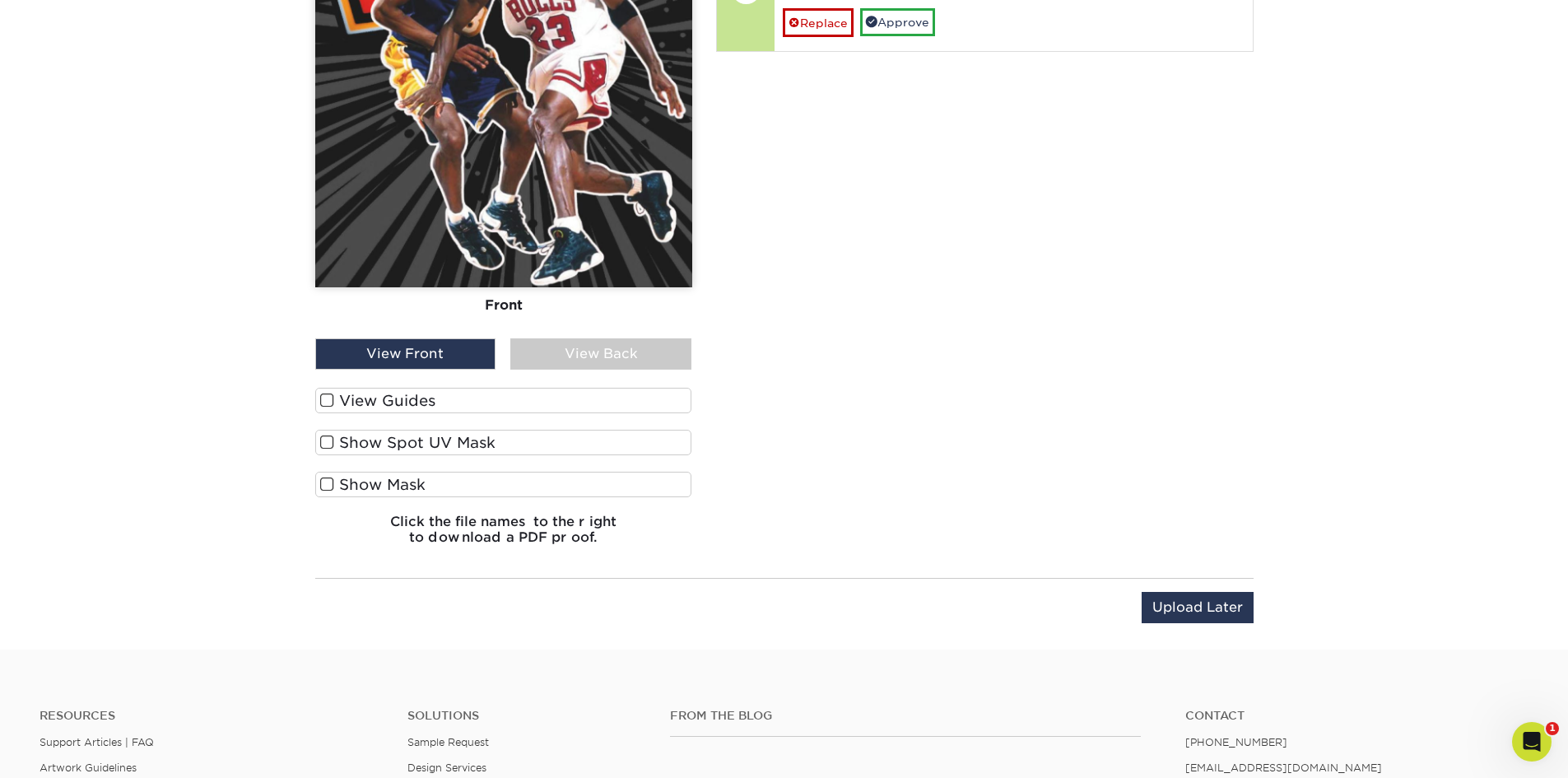
click at [320, 399] on span at bounding box center [327, 400] width 14 height 16
click at [0, 0] on input "View Guides" at bounding box center [0, 0] width 0 height 0
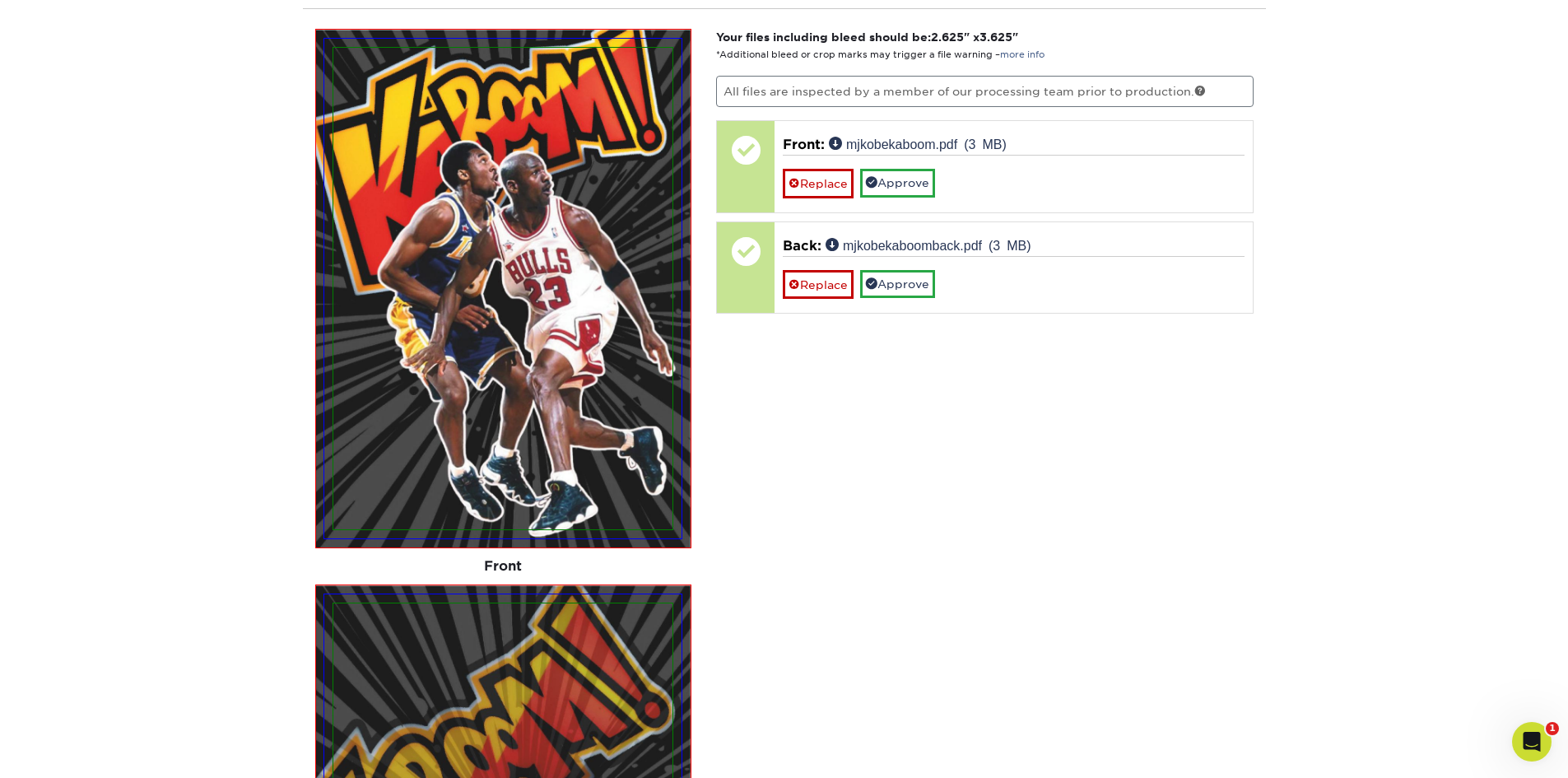
scroll to position [1147, 0]
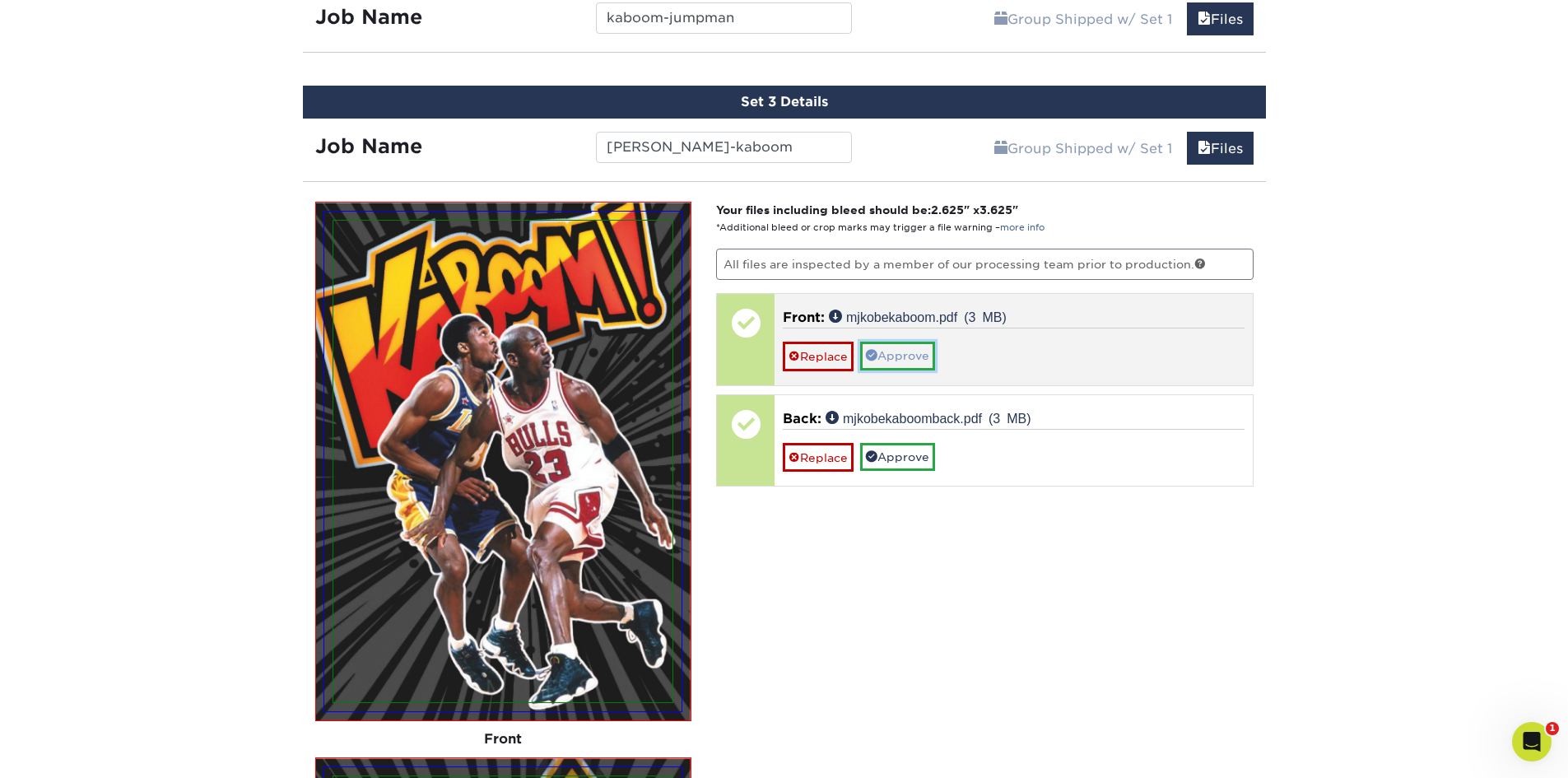
click at [913, 348] on link "Approve" at bounding box center [898, 356] width 75 height 28
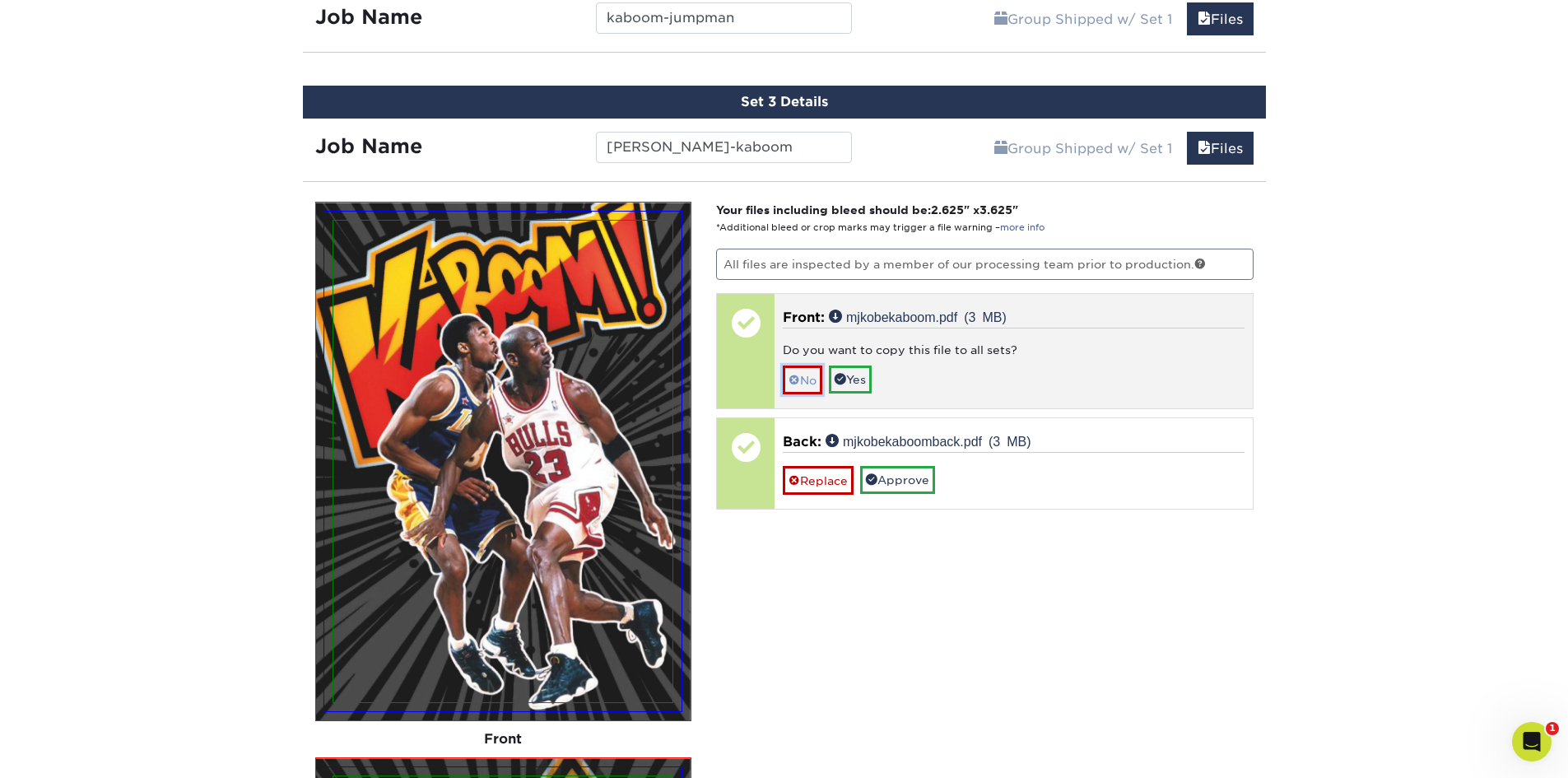
click at [809, 381] on link "No" at bounding box center [803, 379] width 39 height 29
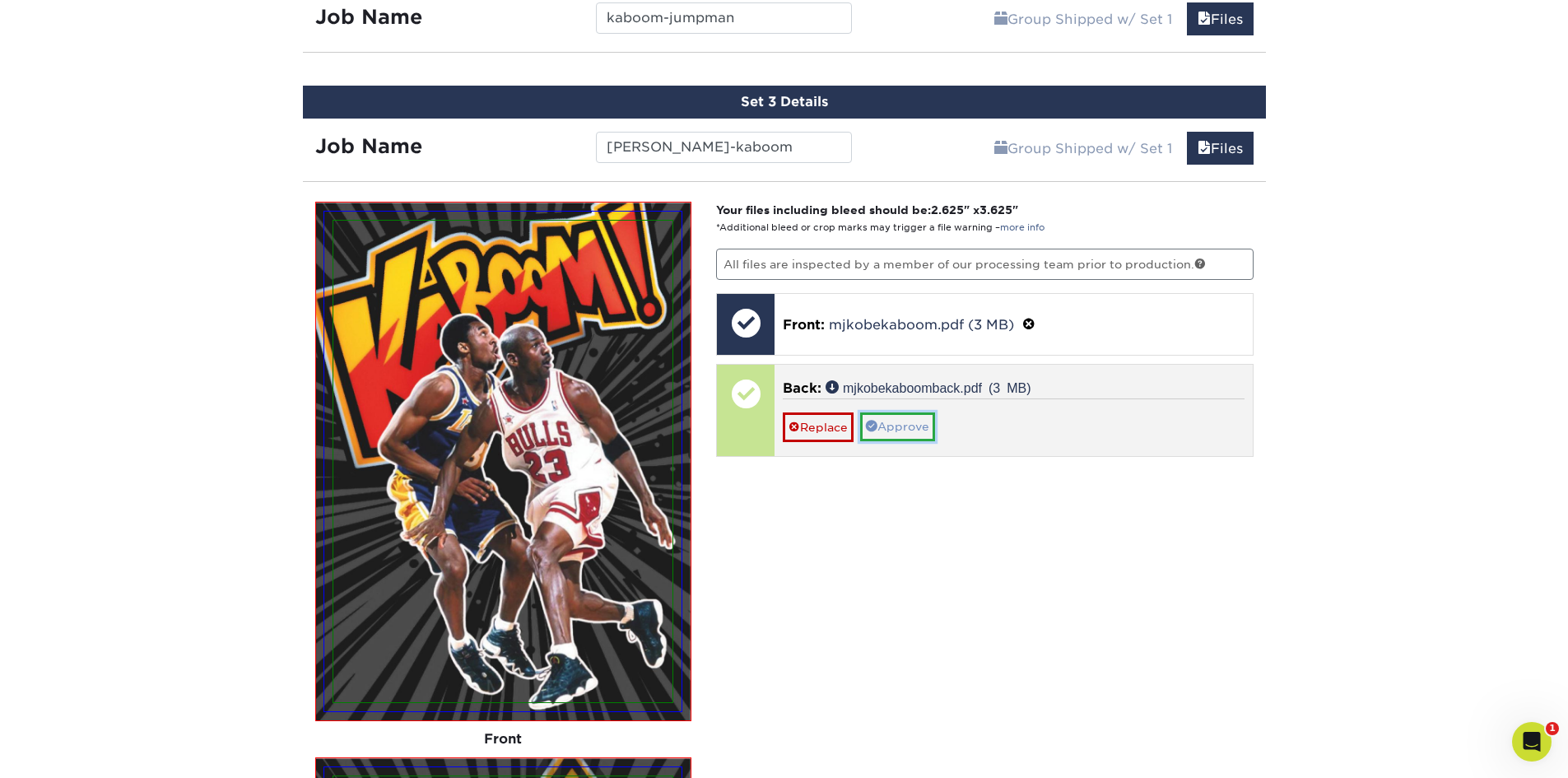
click at [906, 432] on link "Approve" at bounding box center [898, 426] width 75 height 28
click at [807, 444] on link "No" at bounding box center [803, 450] width 39 height 29
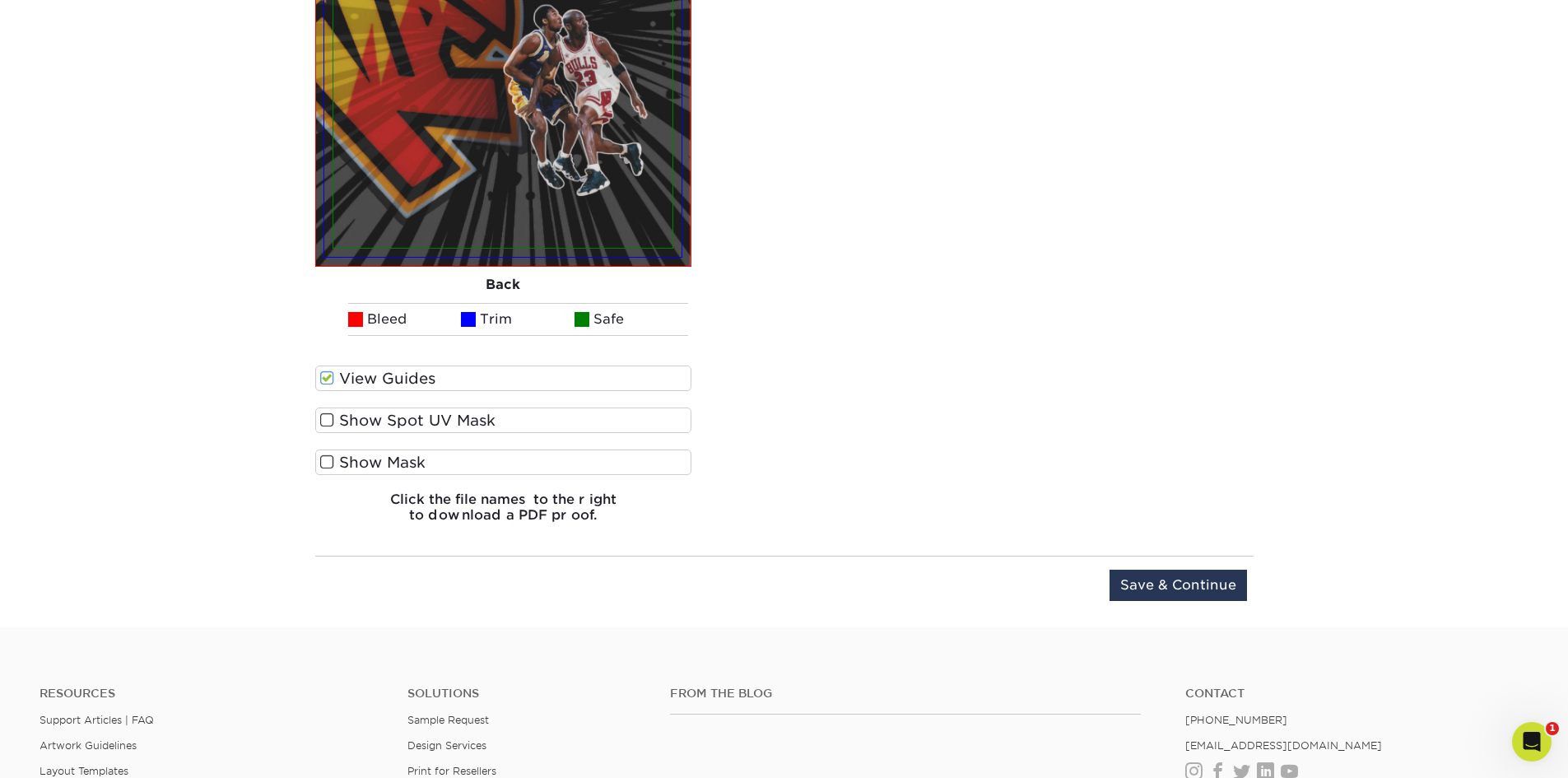
scroll to position [2299, 0]
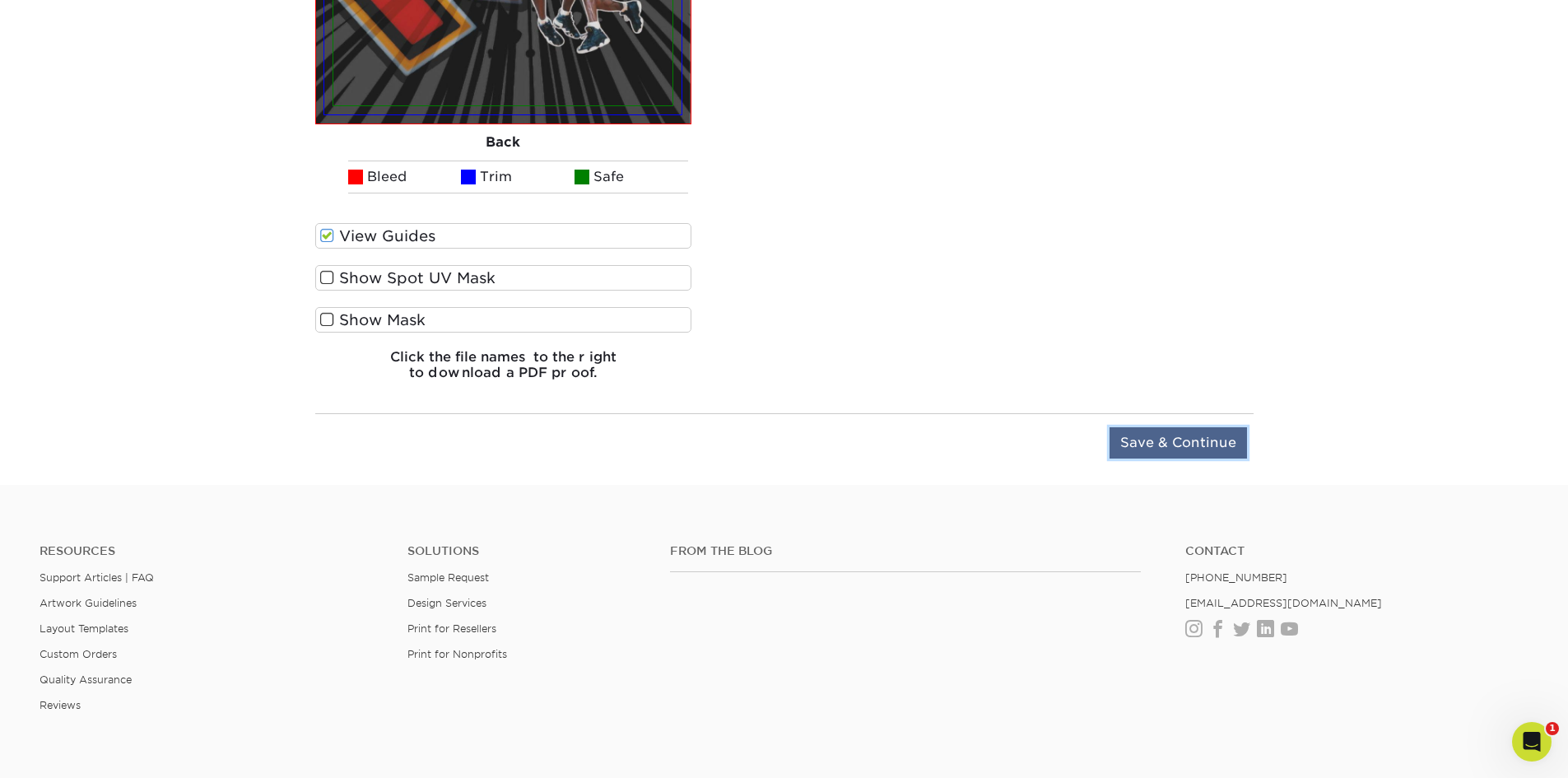
click at [1186, 445] on input "Save & Continue" at bounding box center [1178, 442] width 137 height 31
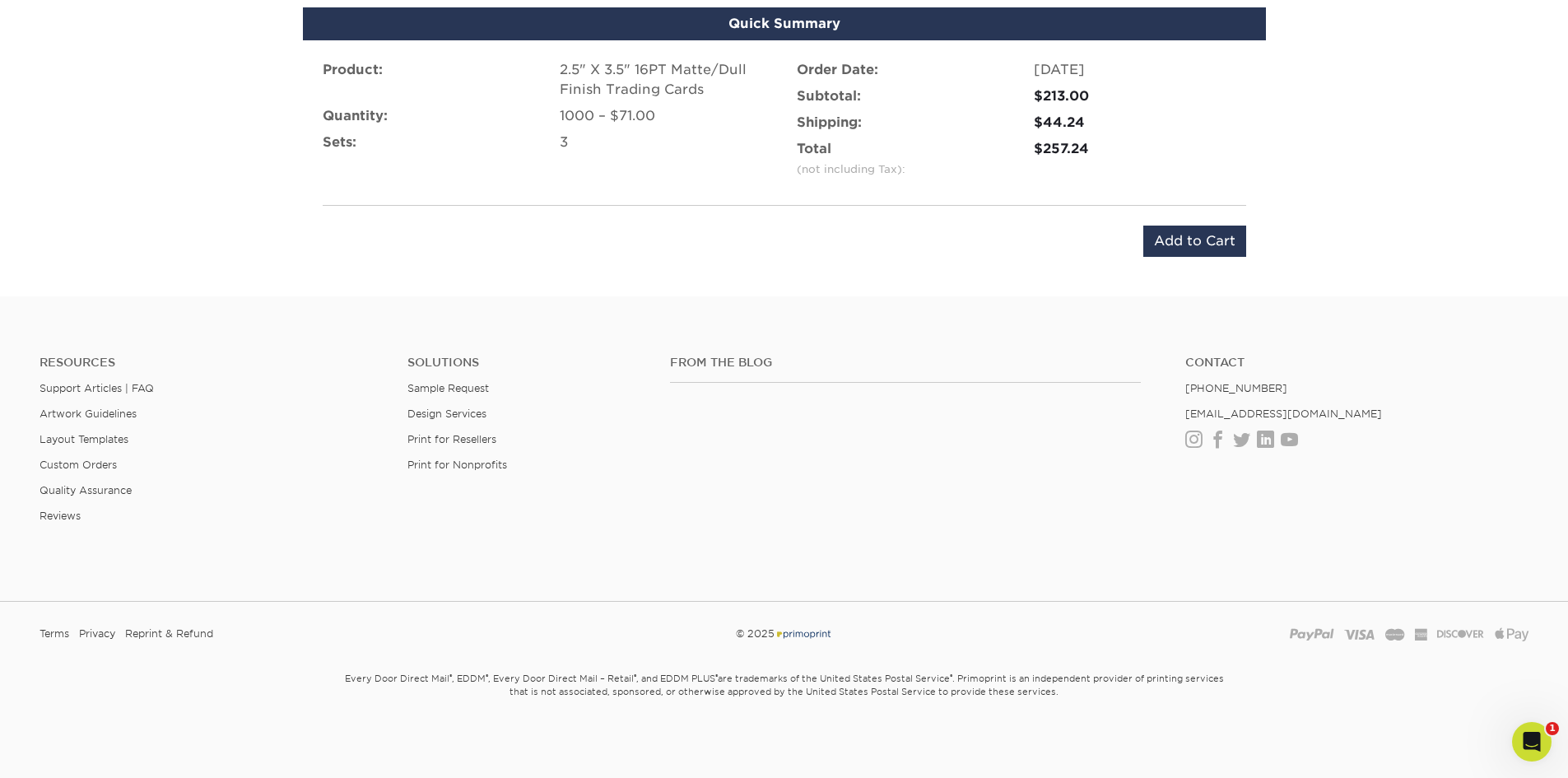
scroll to position [1335, 0]
click at [1210, 243] on input "Add to Cart" at bounding box center [1195, 240] width 103 height 31
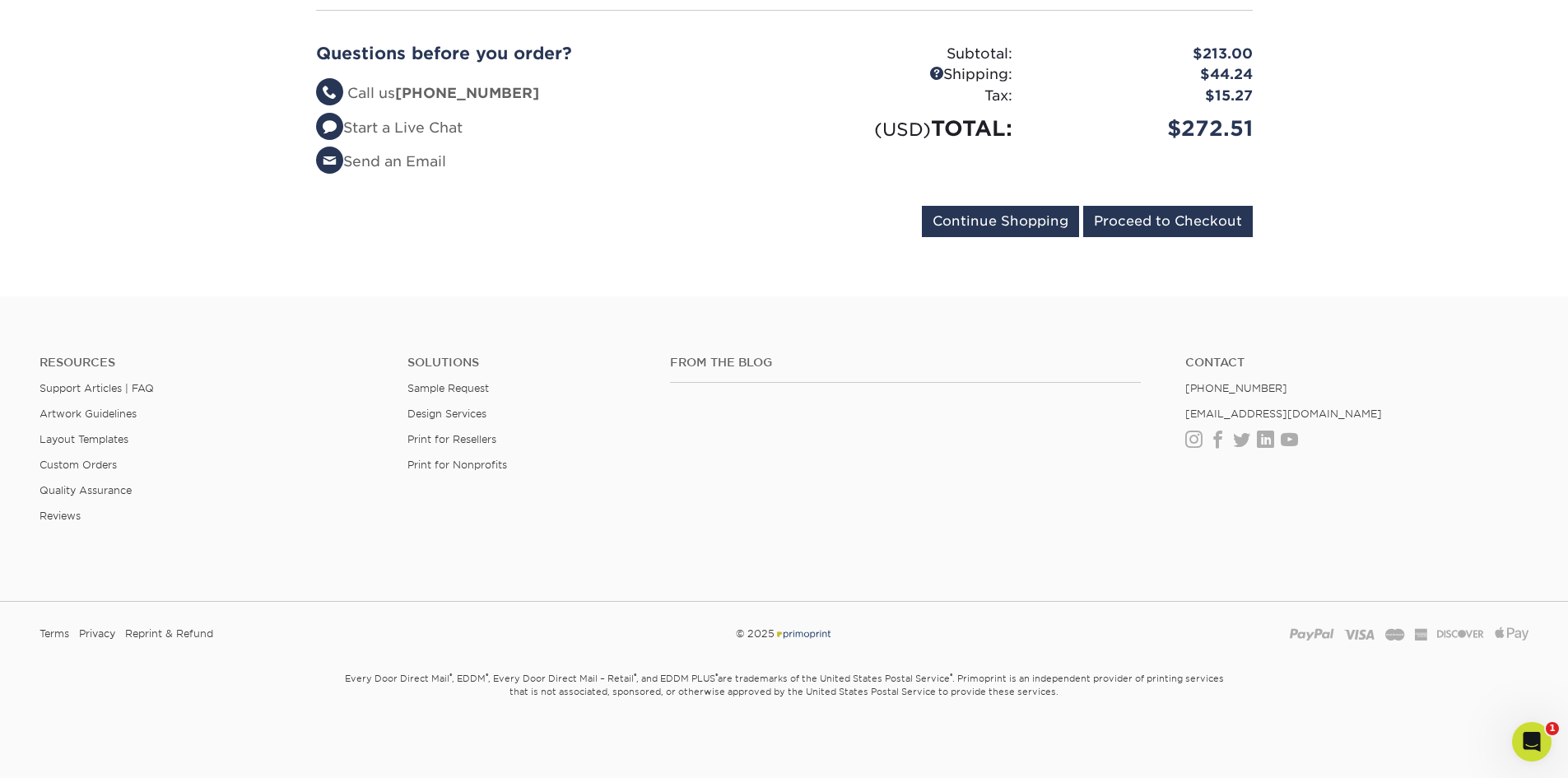
scroll to position [396, 0]
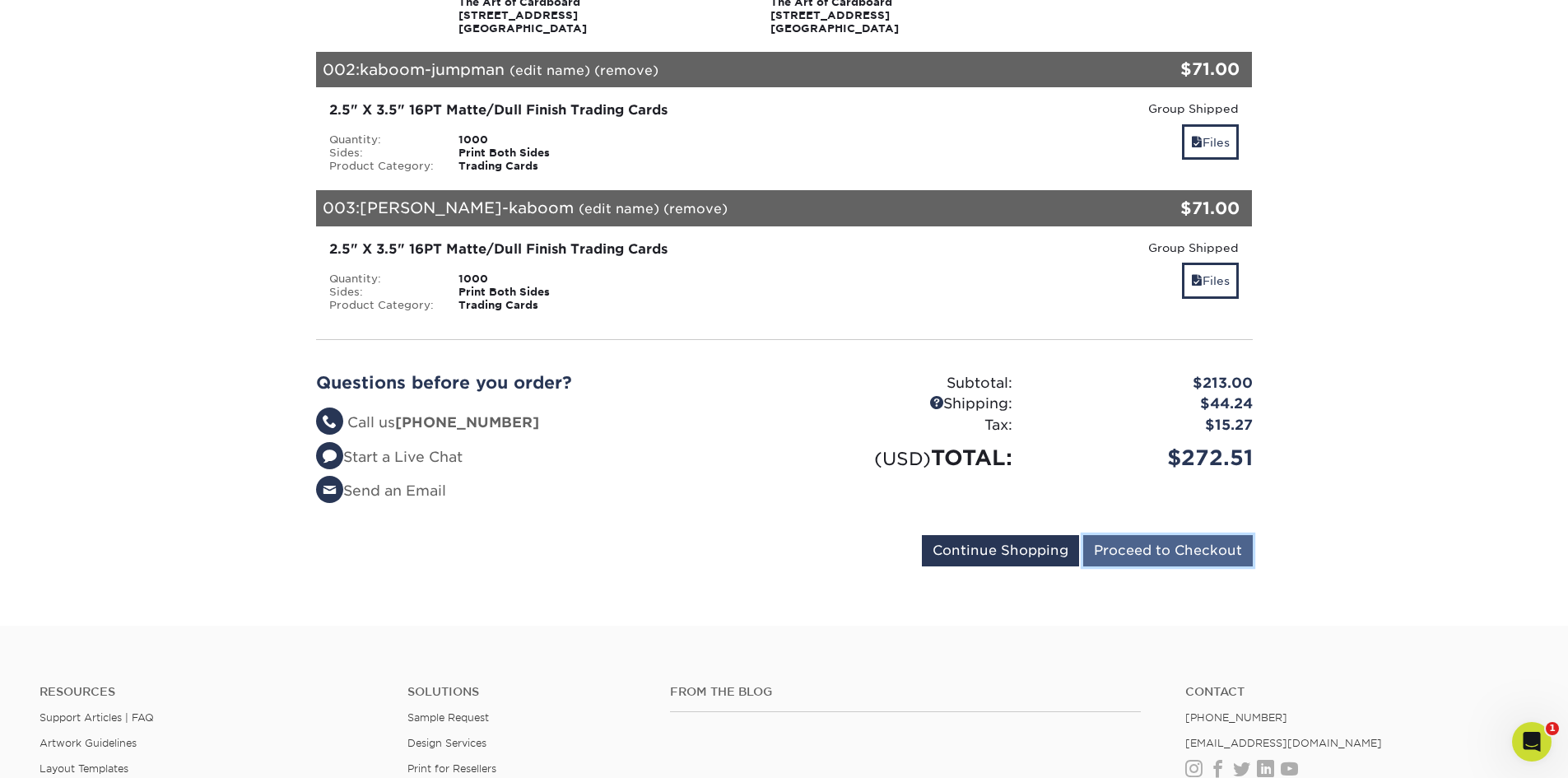
click at [1188, 545] on input "Proceed to Checkout" at bounding box center [1168, 550] width 170 height 31
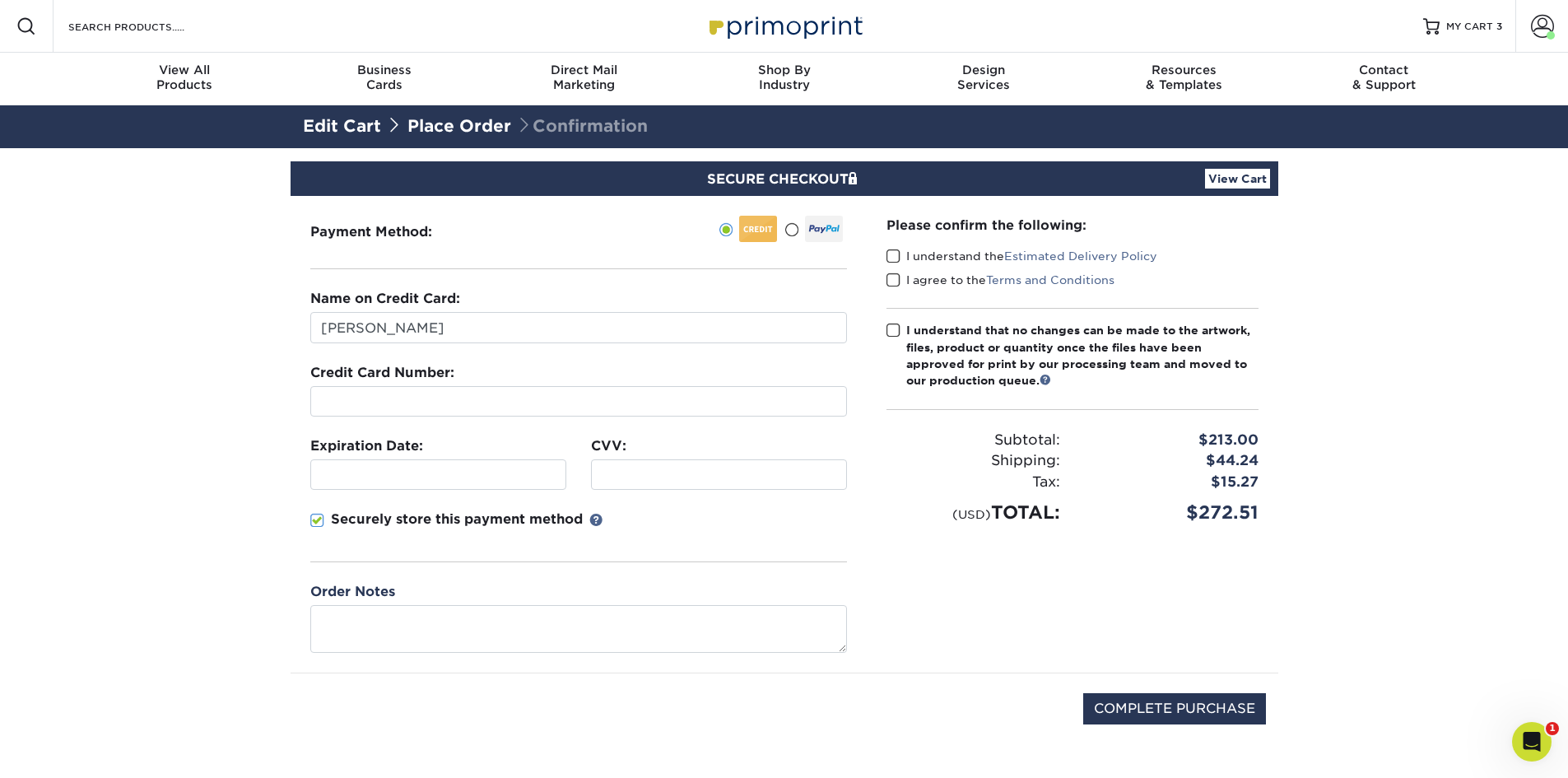
click at [795, 227] on span at bounding box center [792, 230] width 14 height 16
click at [0, 0] on input "radio" at bounding box center [0, 0] width 0 height 0
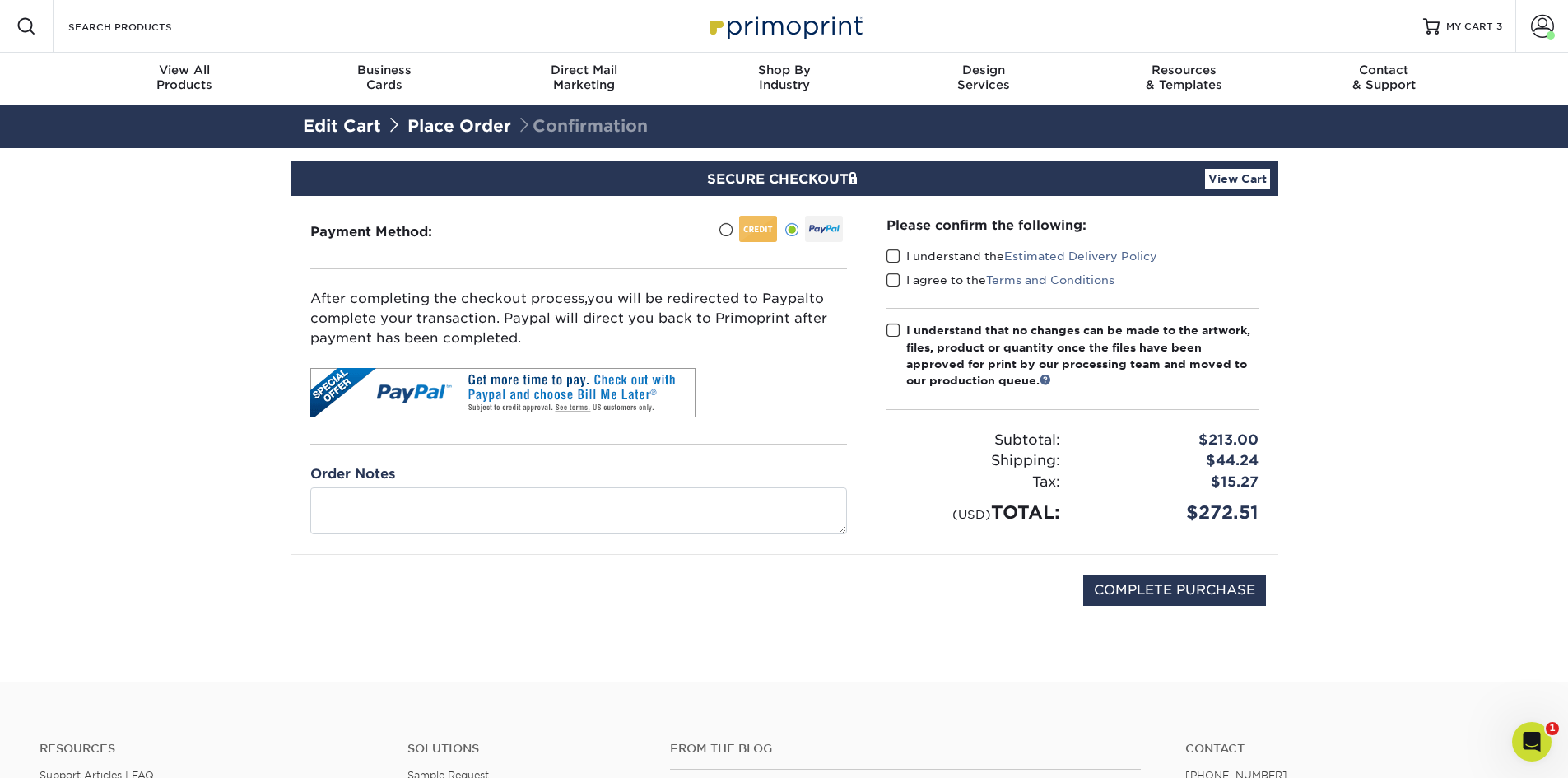
click at [896, 252] on span at bounding box center [893, 256] width 14 height 16
click at [0, 0] on input "I understand the Estimated Delivery Policy" at bounding box center [0, 0] width 0 height 0
click at [899, 280] on span at bounding box center [893, 280] width 14 height 16
click at [0, 0] on input "I agree to the Terms and Conditions" at bounding box center [0, 0] width 0 height 0
click at [898, 330] on span at bounding box center [893, 330] width 14 height 16
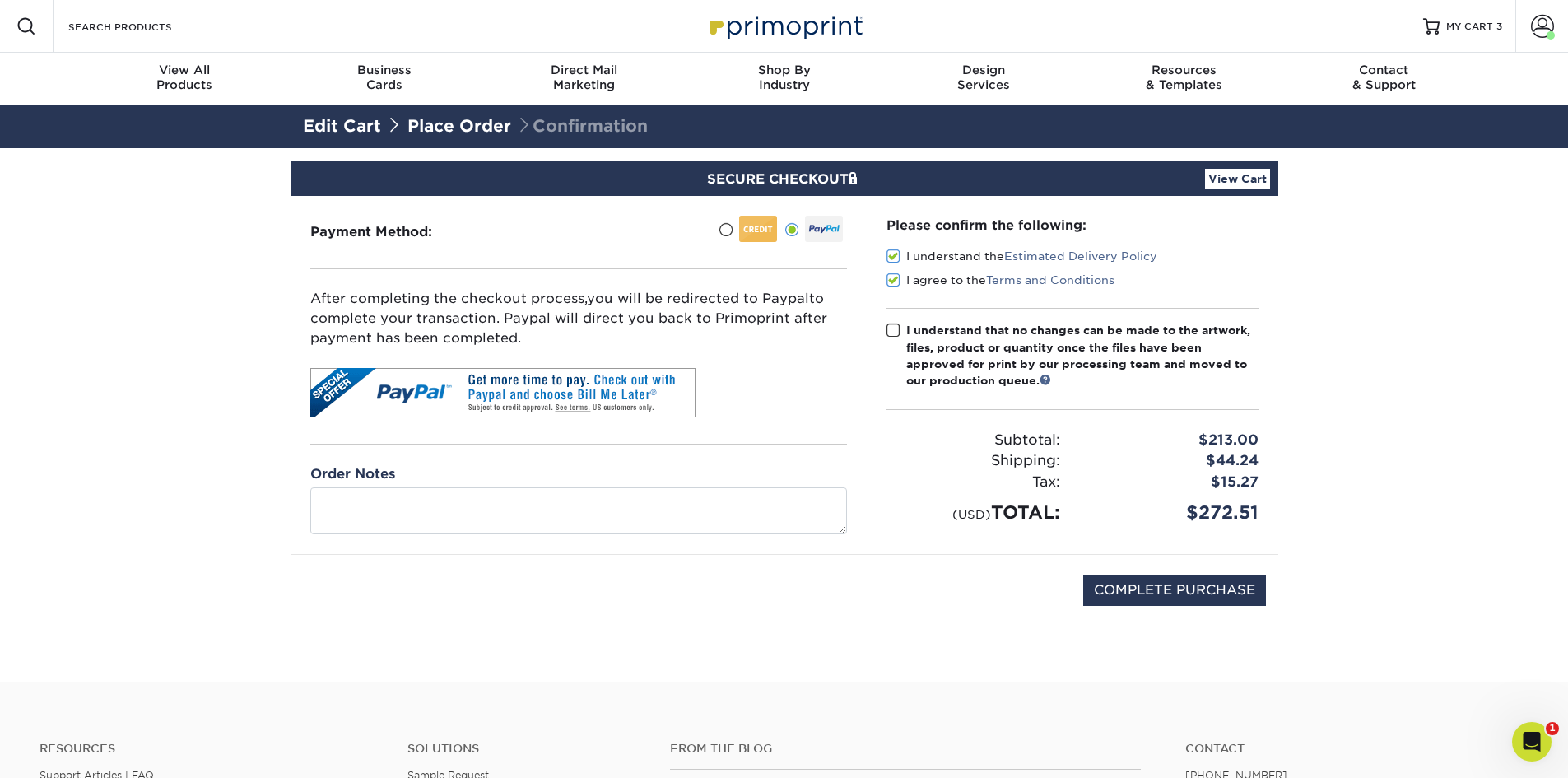
click at [0, 0] on input "I understand that no changes can be made to the artwork, files, product or quan…" at bounding box center [0, 0] width 0 height 0
click at [1181, 584] on input "COMPLETE PURCHASE" at bounding box center [1175, 589] width 183 height 31
type input "PROCESSING, PLEASE WAIT..."
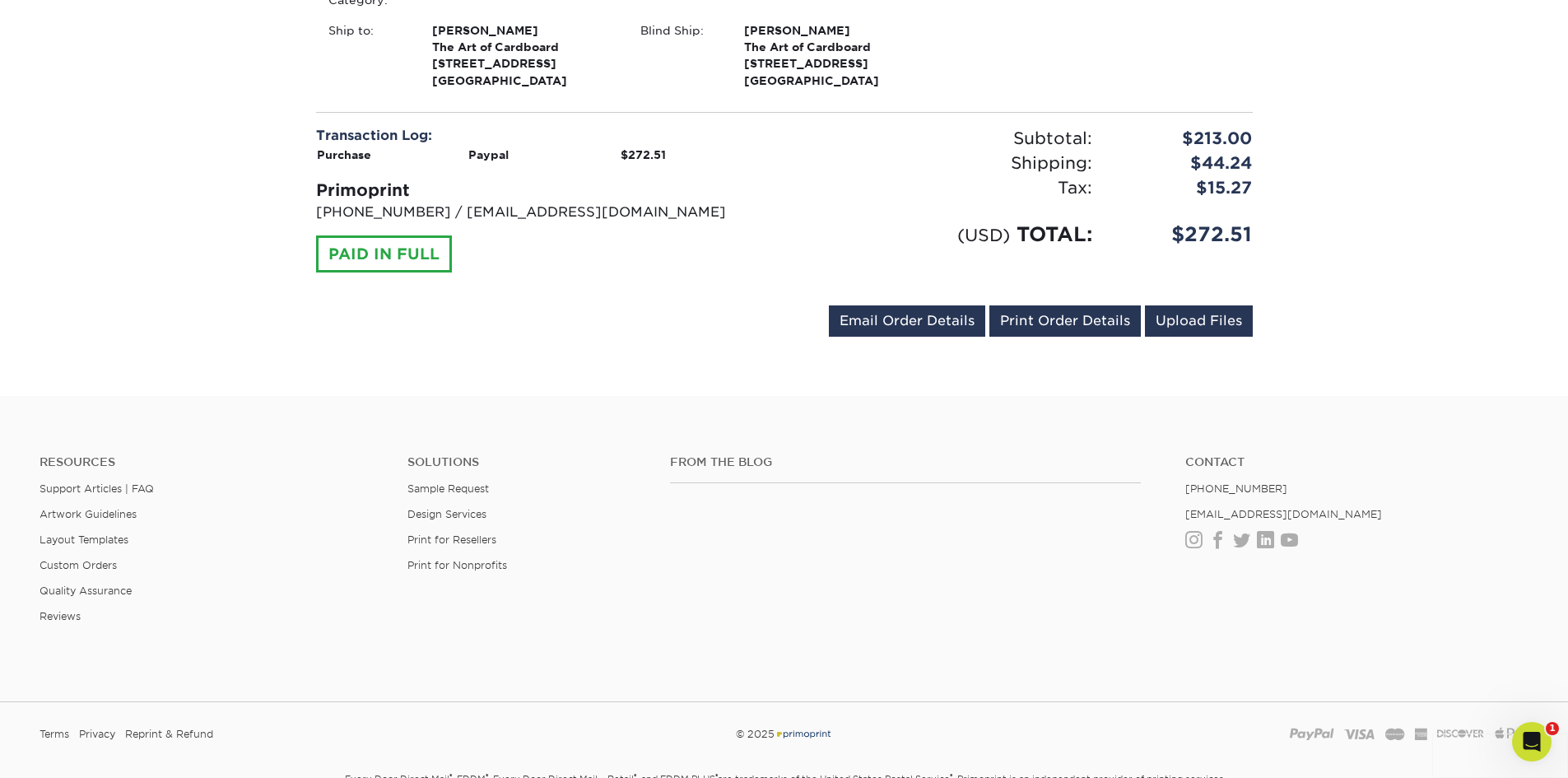
scroll to position [1179, 0]
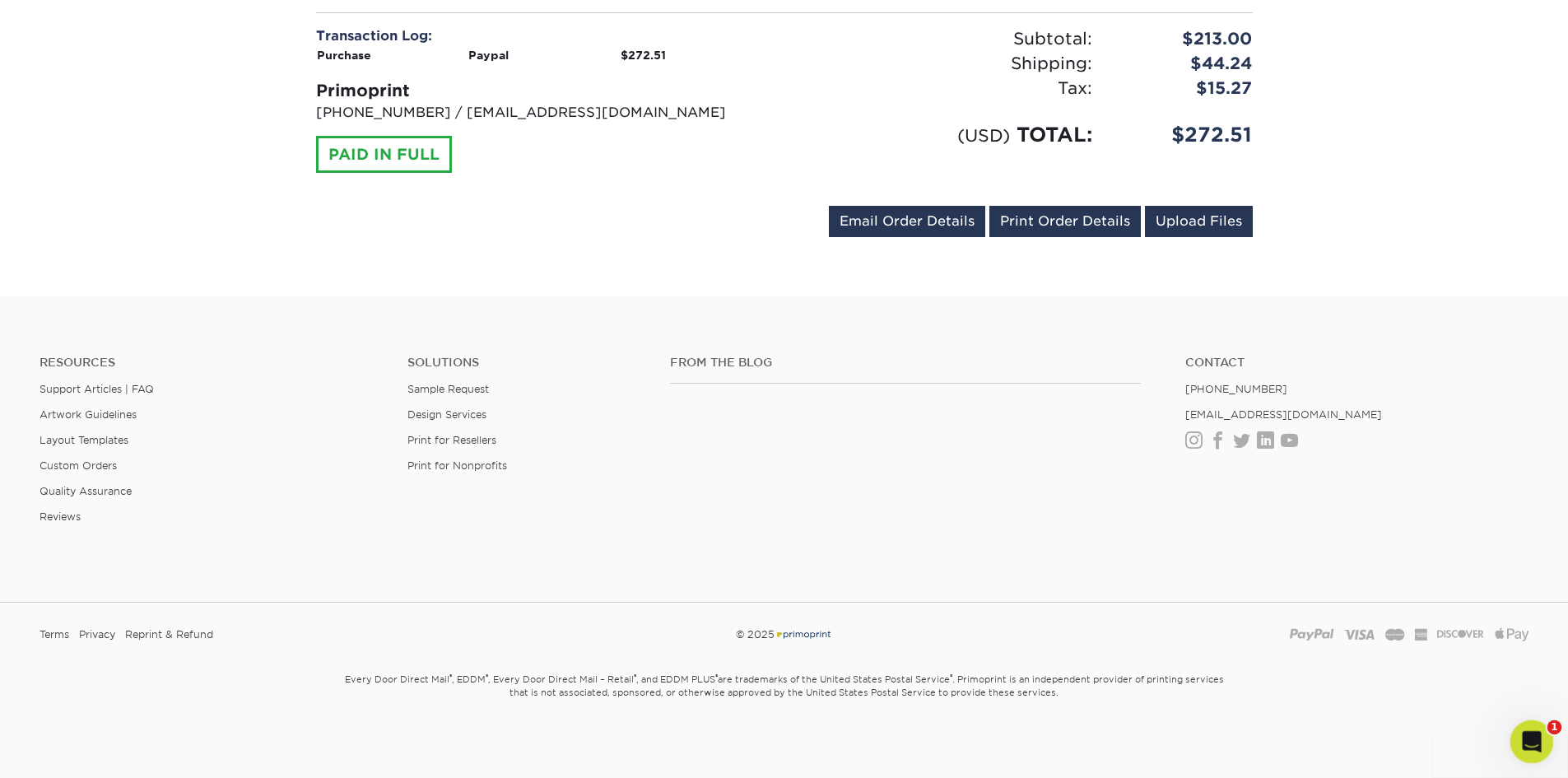
click at [1530, 735] on icon "Open Intercom Messenger" at bounding box center [1530, 739] width 11 height 13
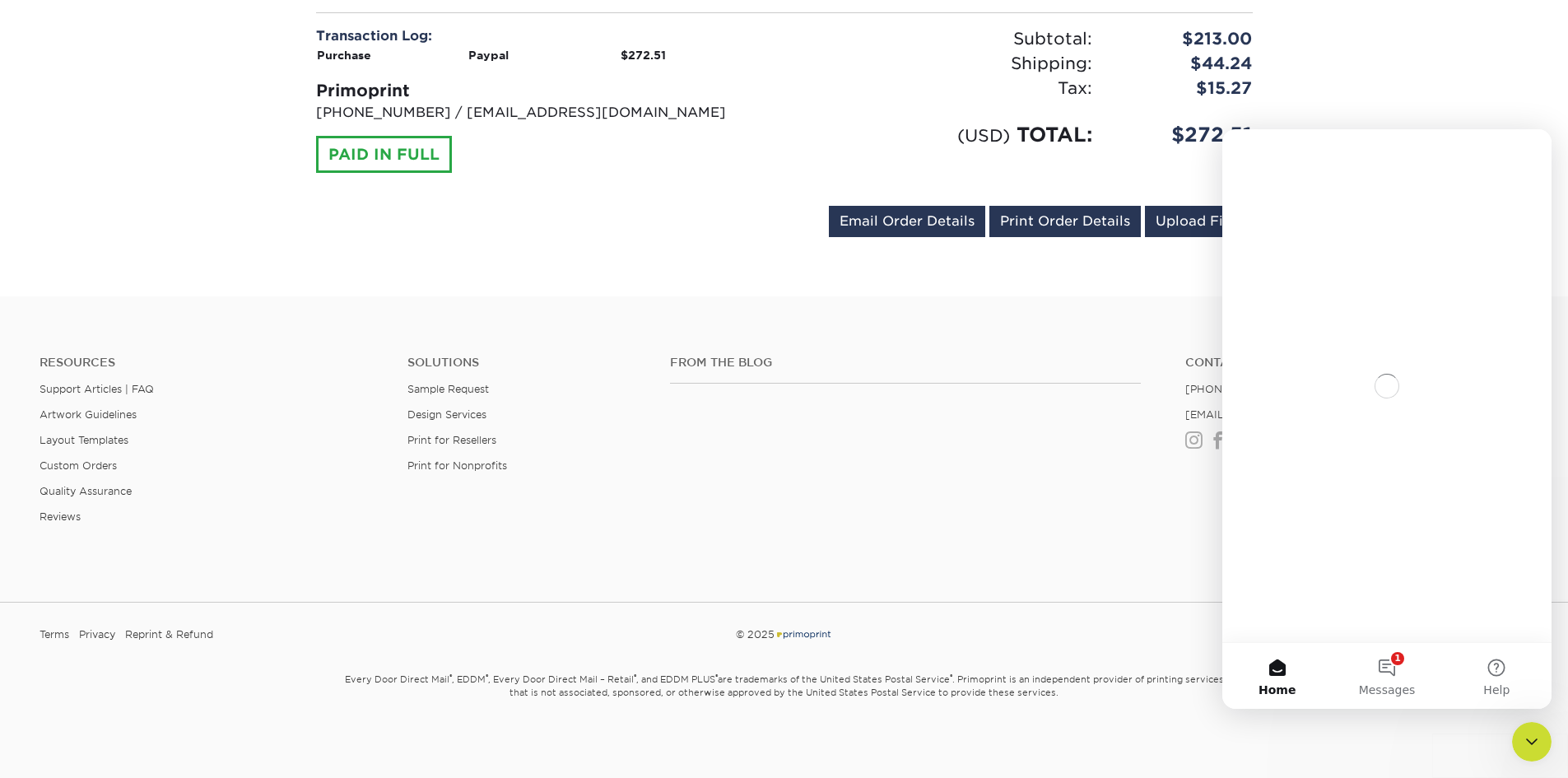
scroll to position [0, 0]
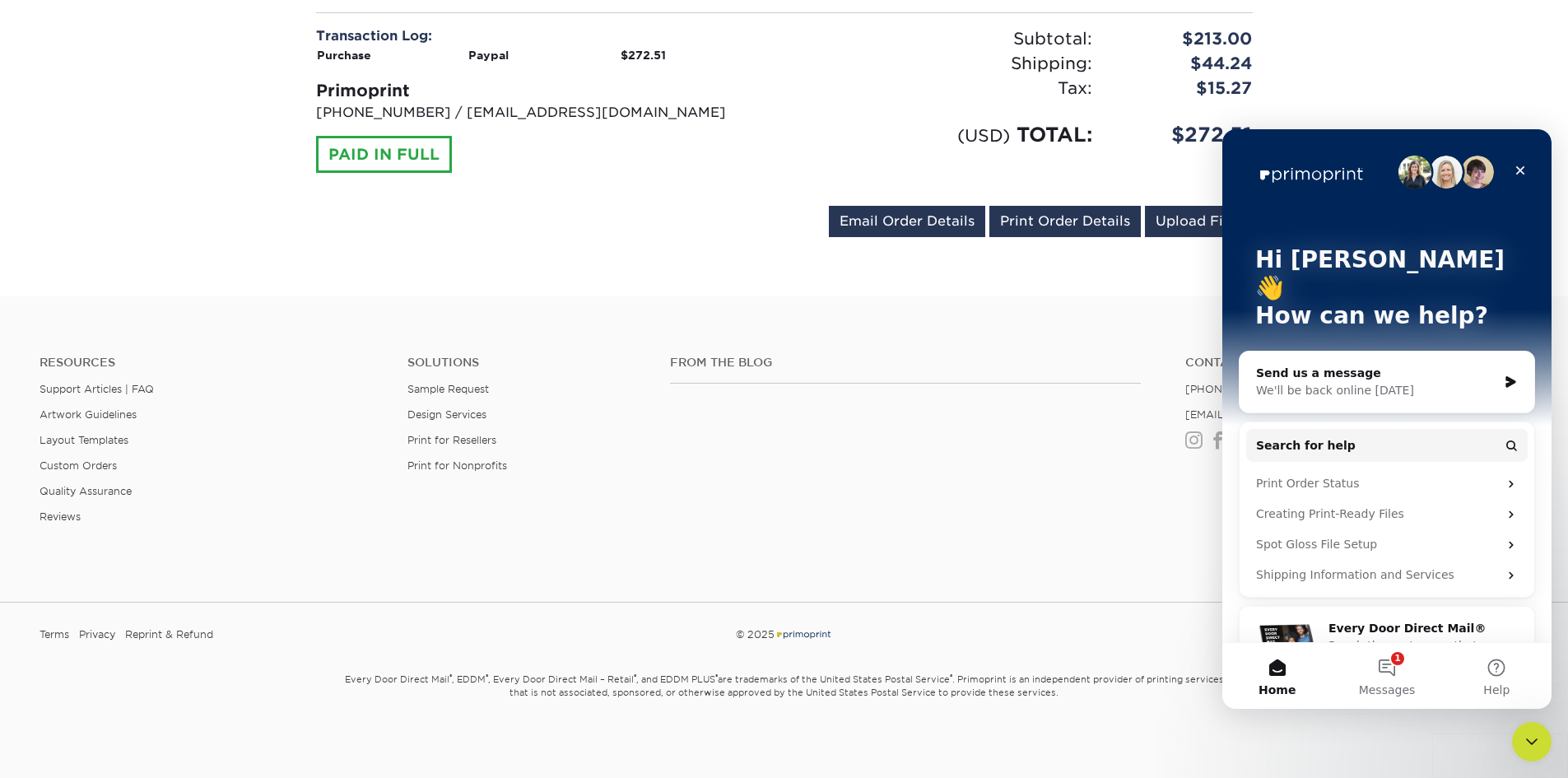
click at [1345, 364] on div "Send us a message" at bounding box center [1376, 373] width 241 height 17
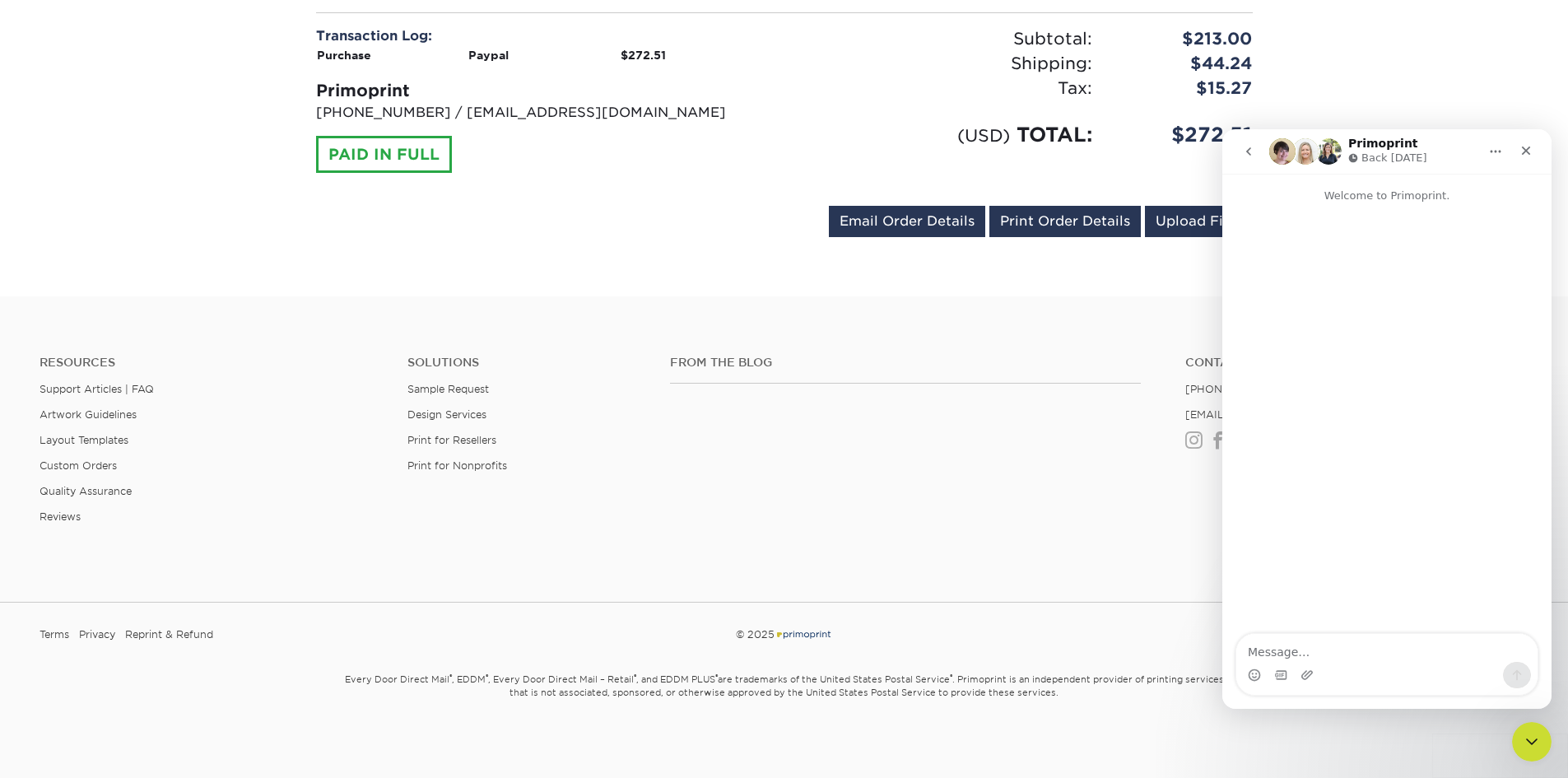
click at [1359, 661] on textarea "Message…" at bounding box center [1387, 648] width 301 height 28
click at [1253, 633] on textarea "I dded 3 additional order, wondering if you can combine shipping and refund ove…" at bounding box center [1387, 639] width 301 height 44
type textarea "I added 3 additional order, wondering if you can combine shipping and refund ov…"
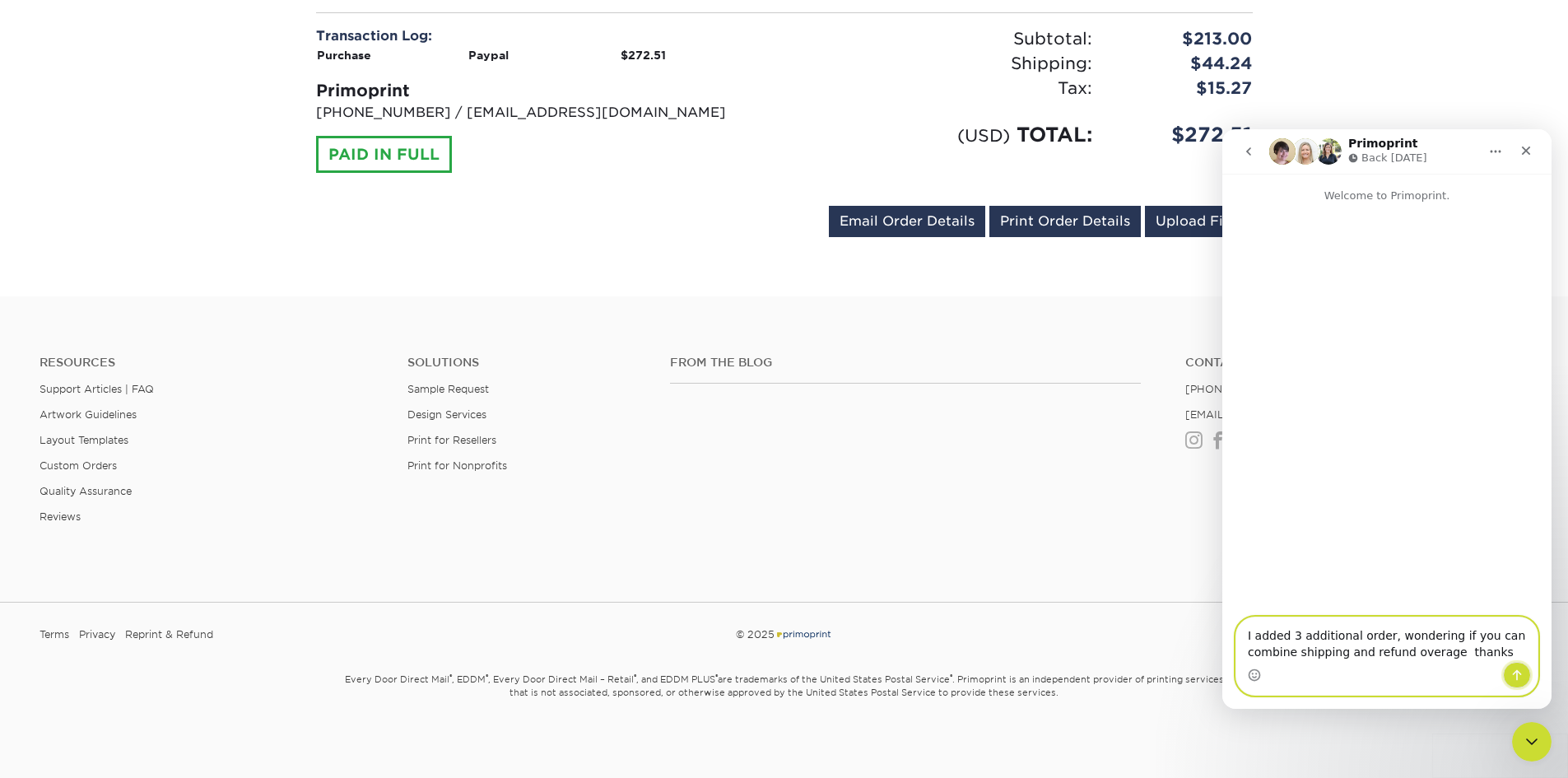
click at [1514, 677] on icon "Send a message…" at bounding box center [1517, 675] width 13 height 13
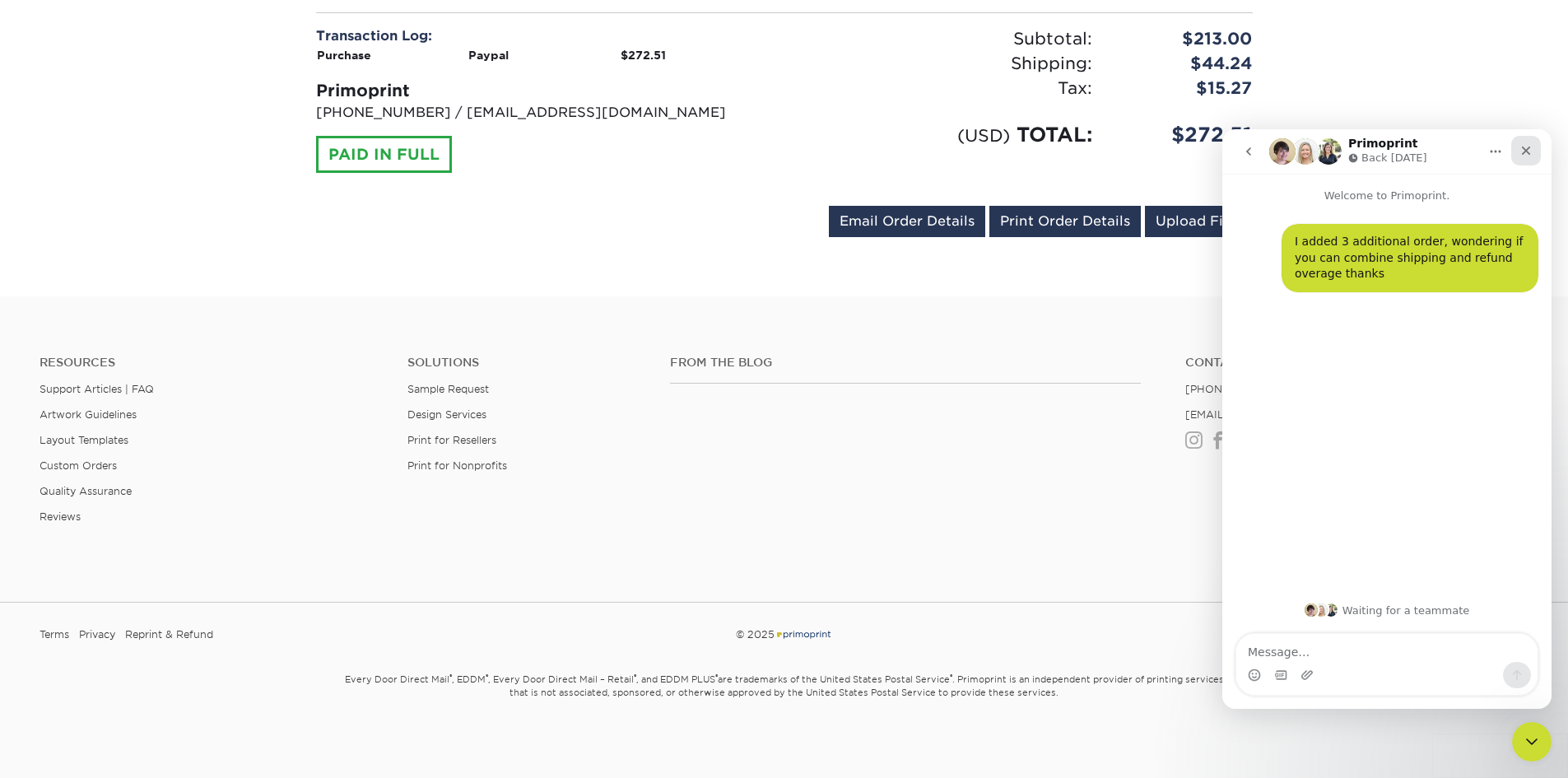
click at [1529, 151] on icon "Close" at bounding box center [1526, 150] width 13 height 13
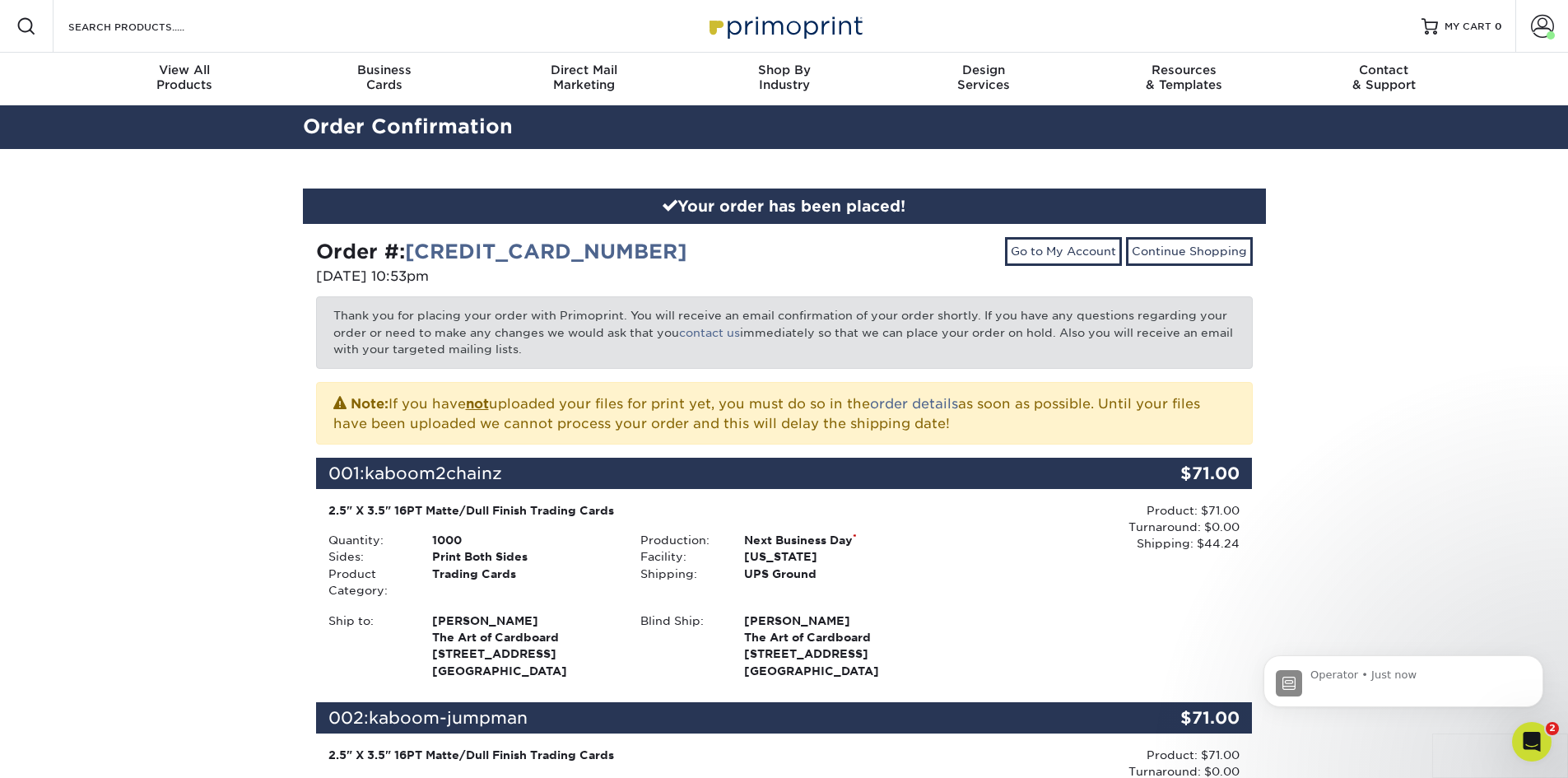
scroll to position [29, 0]
